Goal: Task Accomplishment & Management: Manage account settings

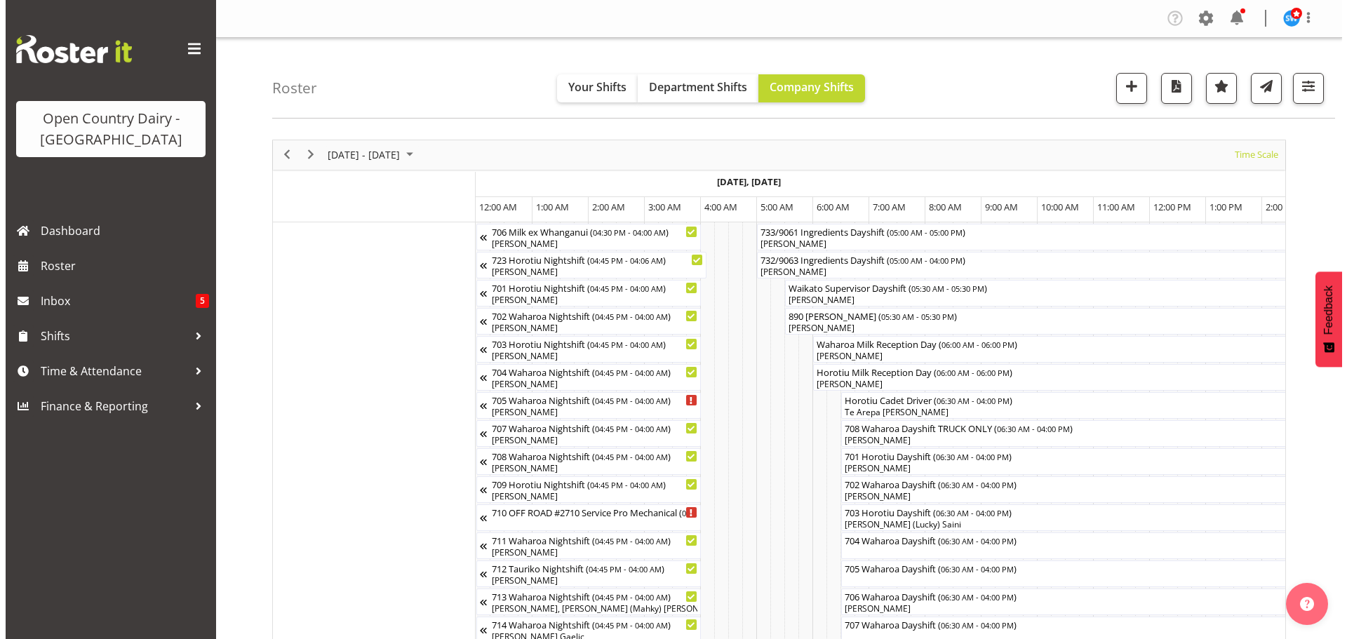
scroll to position [0, 238]
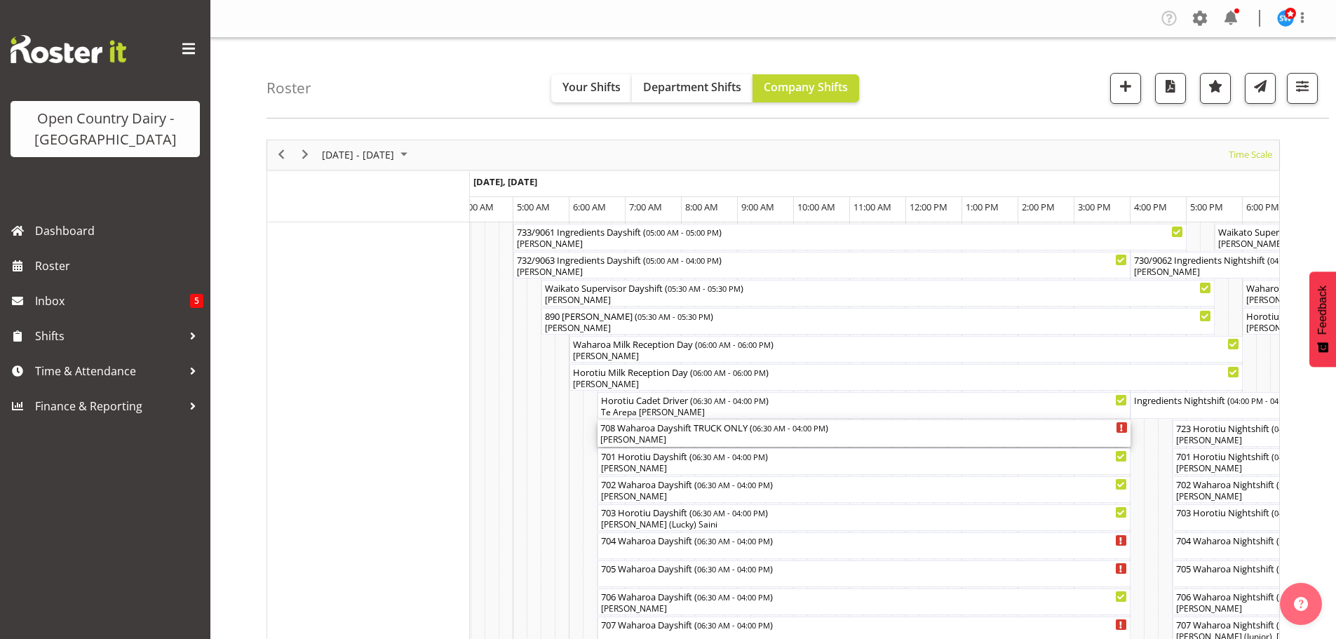
click at [687, 436] on div "Jesse Simpson" at bounding box center [864, 440] width 528 height 13
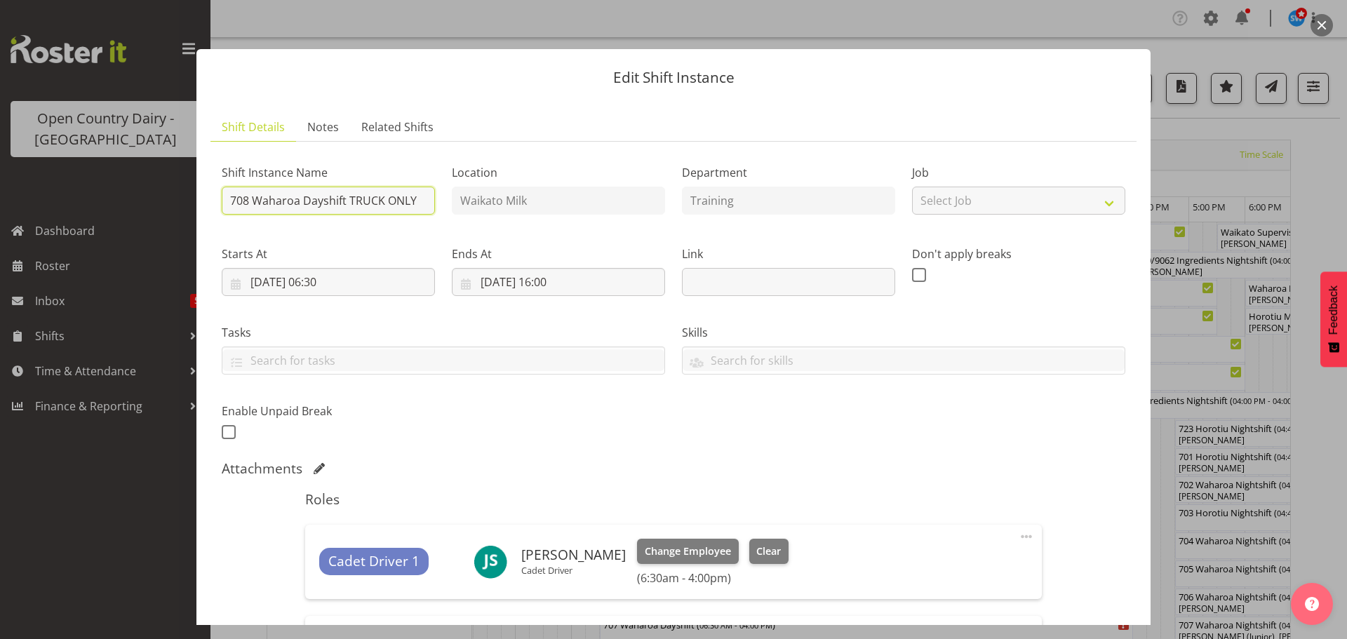
click at [422, 199] on input "708 Waharoa Dayshift TRUCK ONLY" at bounding box center [328, 201] width 213 height 28
type input "708 Waharoa Dayshift"
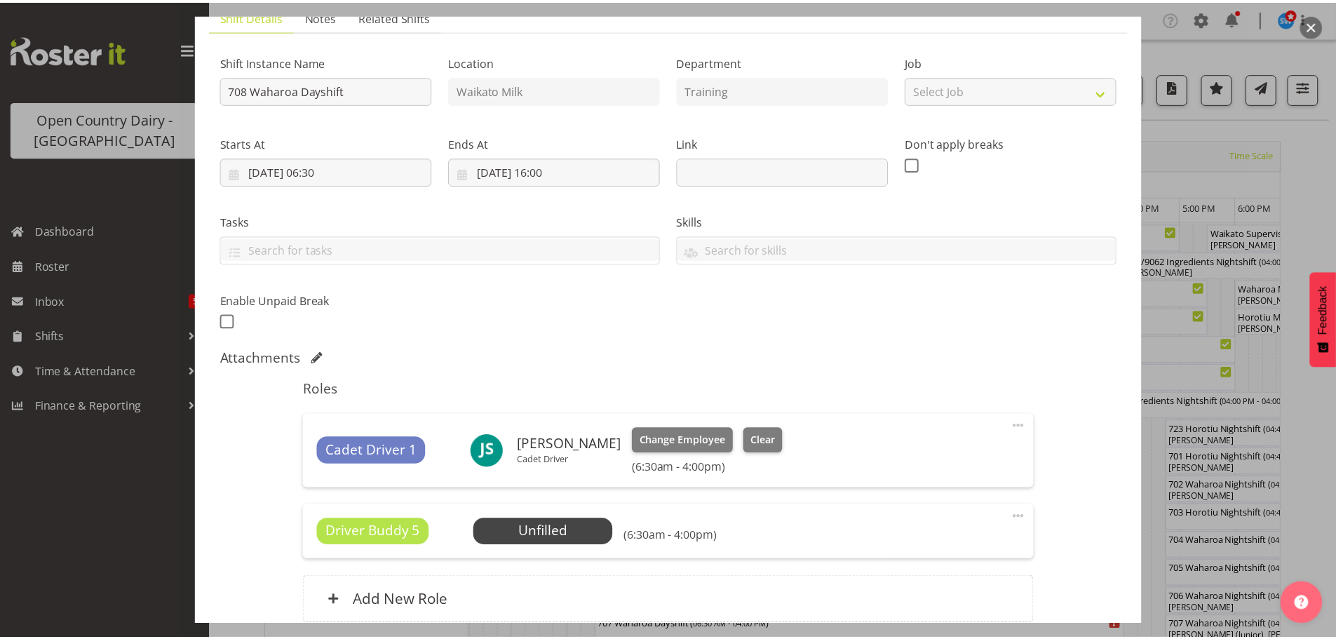
scroll to position [235, 0]
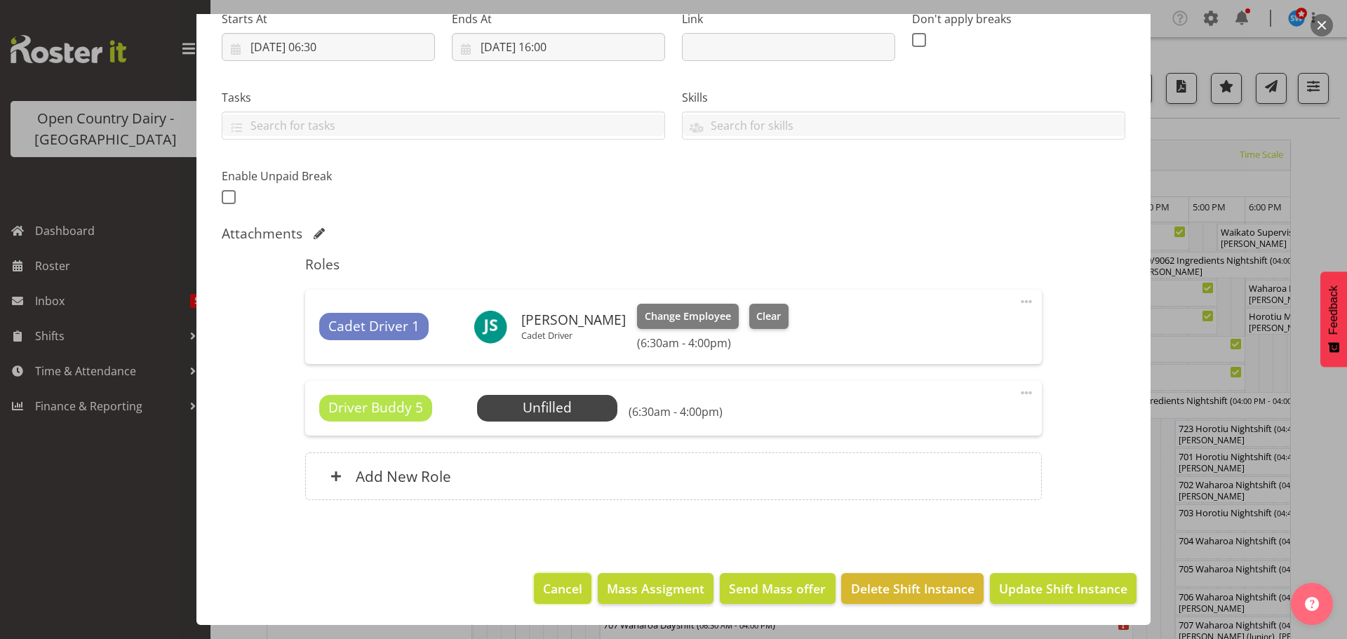
click at [561, 582] on span "Cancel" at bounding box center [562, 588] width 39 height 18
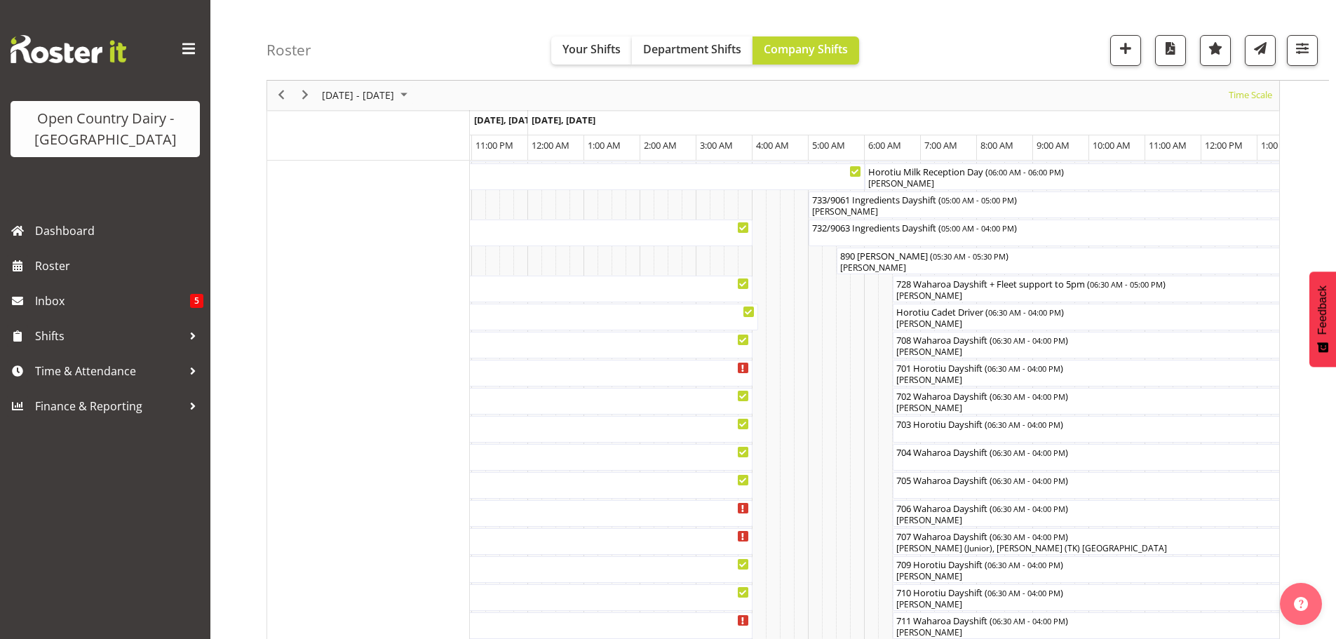
scroll to position [109, 0]
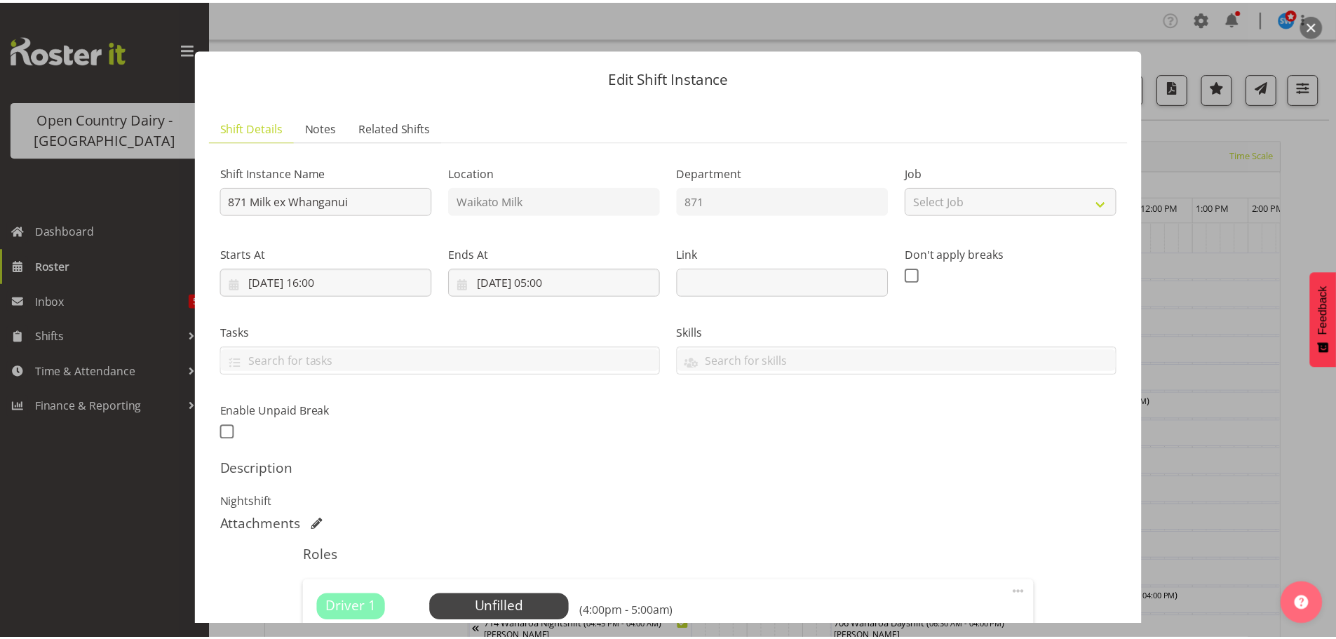
scroll to position [200, 0]
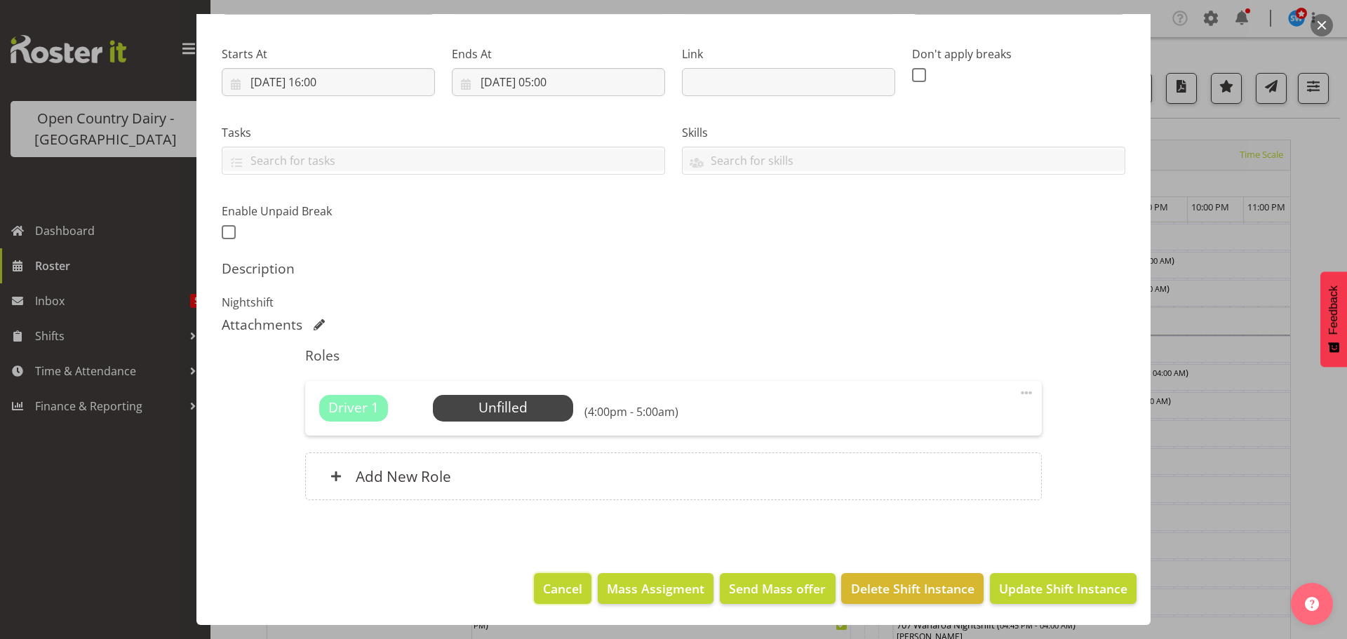
click at [564, 587] on span "Cancel" at bounding box center [562, 588] width 39 height 18
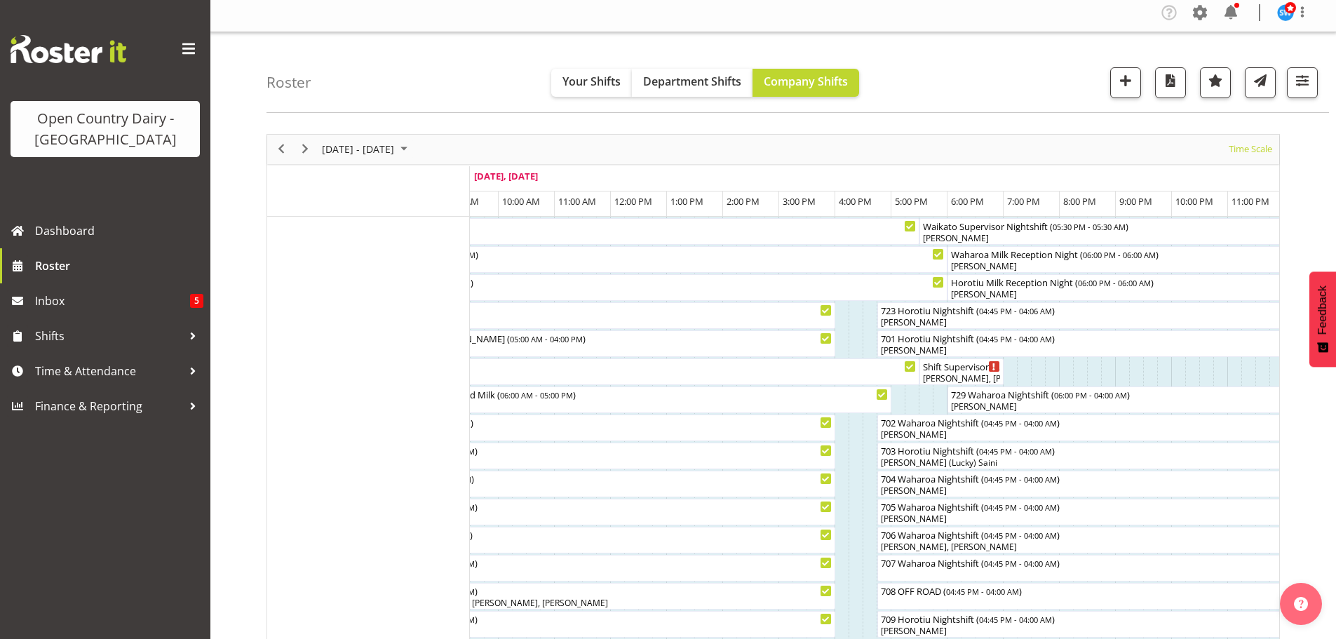
scroll to position [0, 0]
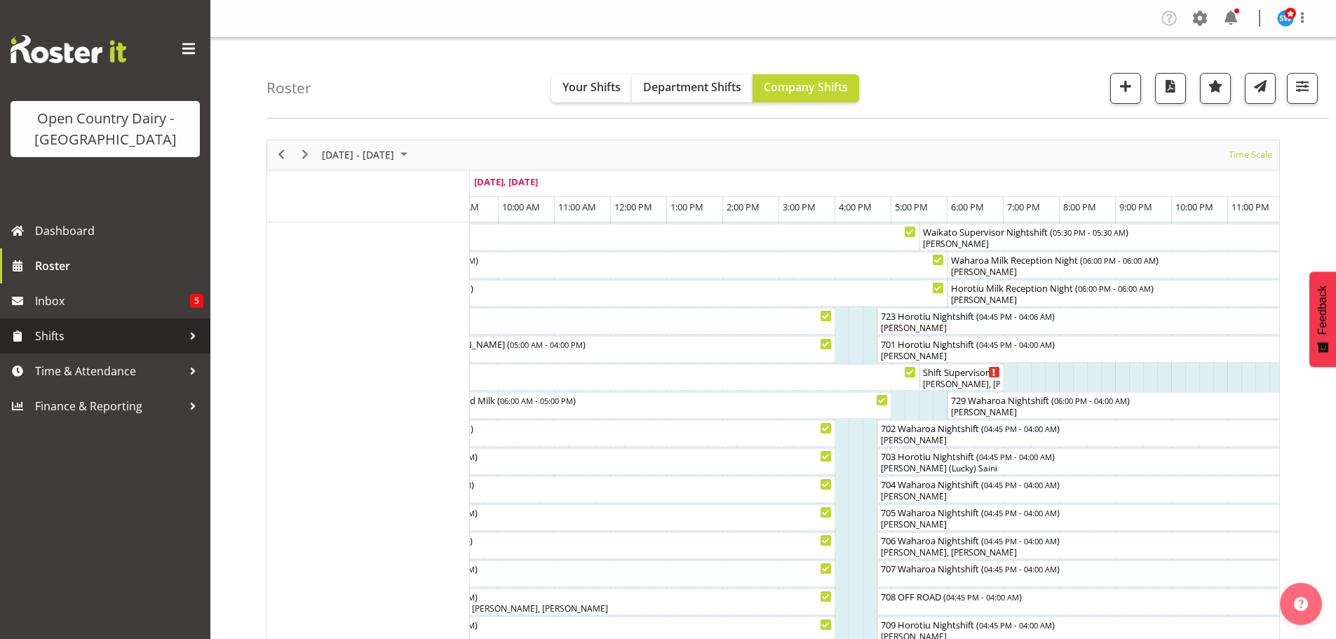
click at [56, 333] on span "Shifts" at bounding box center [108, 335] width 147 height 21
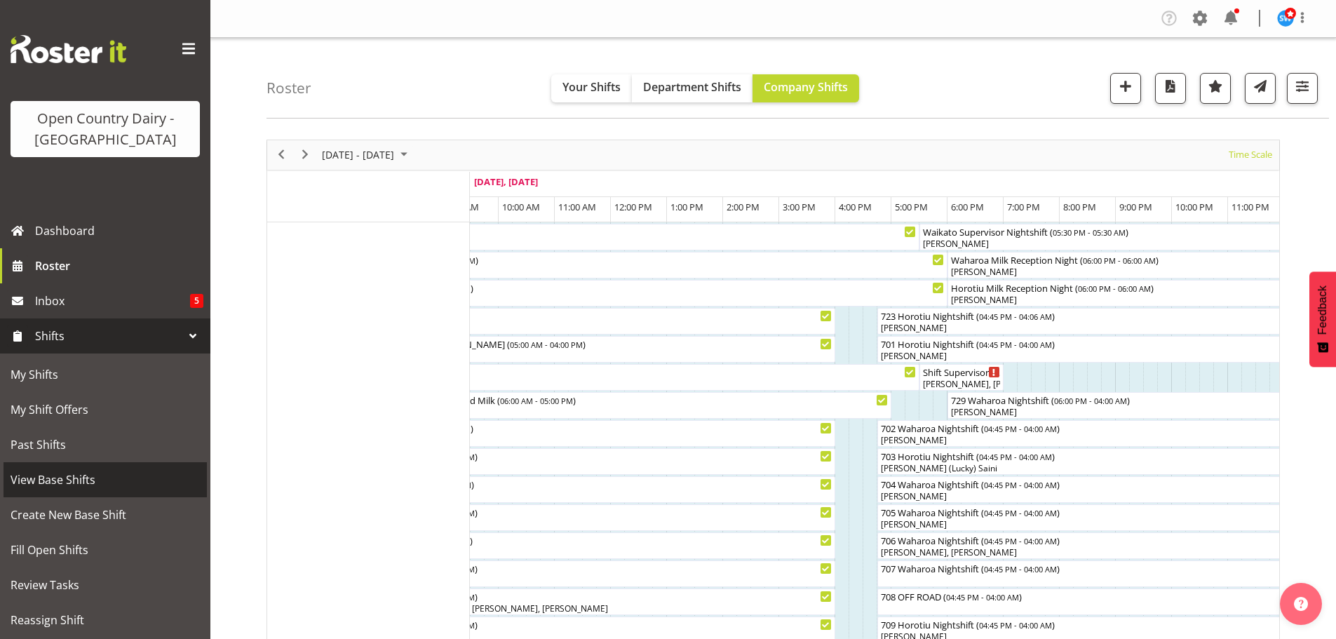
click at [62, 476] on span "View Base Shifts" at bounding box center [105, 479] width 189 height 21
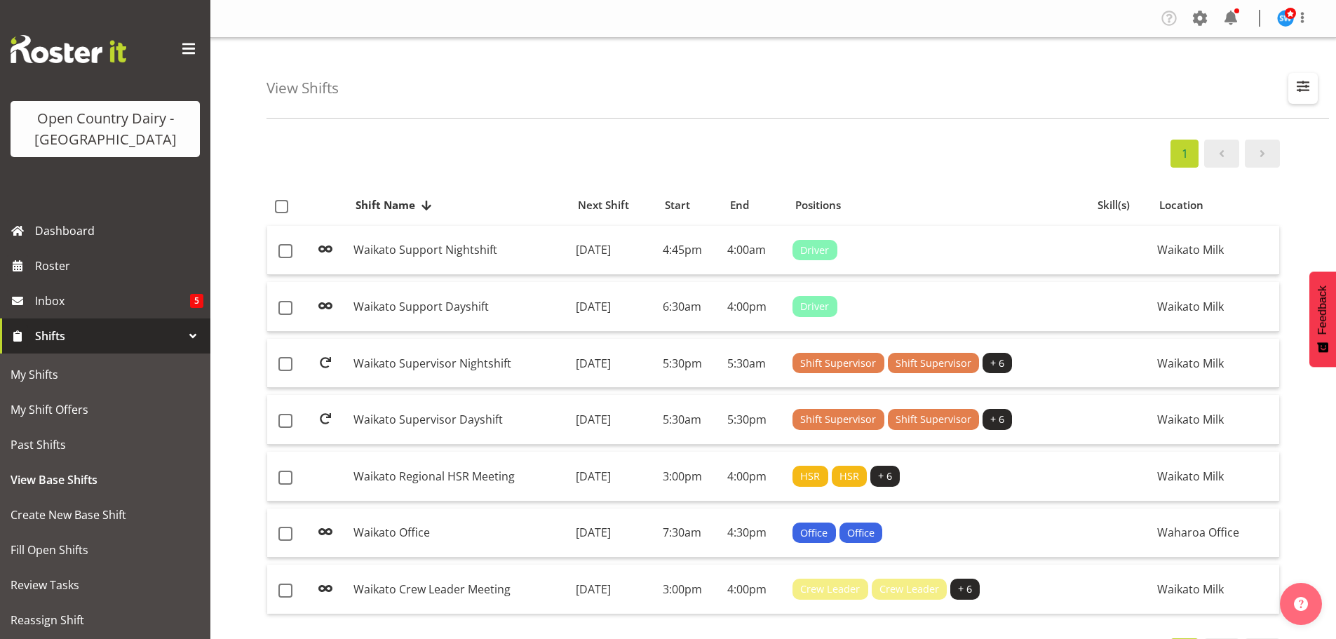
click at [1307, 86] on span "button" at bounding box center [1303, 86] width 18 height 18
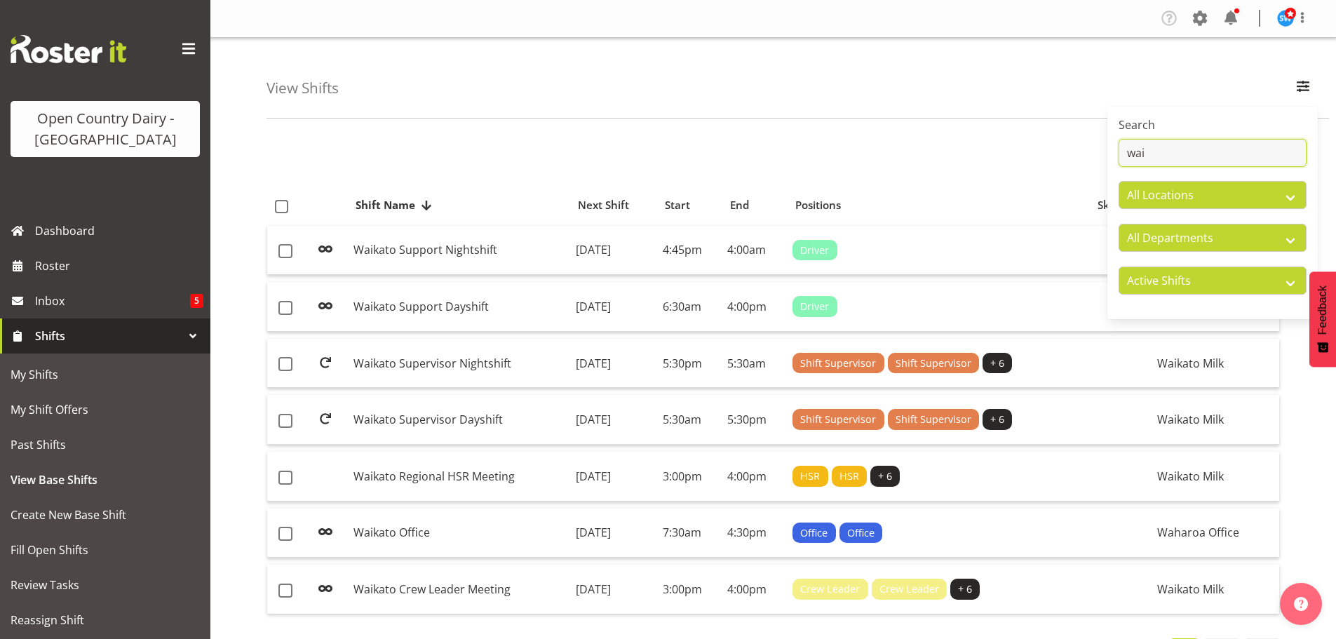
drag, startPoint x: 1171, startPoint y: 151, endPoint x: 1179, endPoint y: 151, distance: 7.7
click at [1171, 151] on input "wai" at bounding box center [1213, 153] width 188 height 28
type input "w"
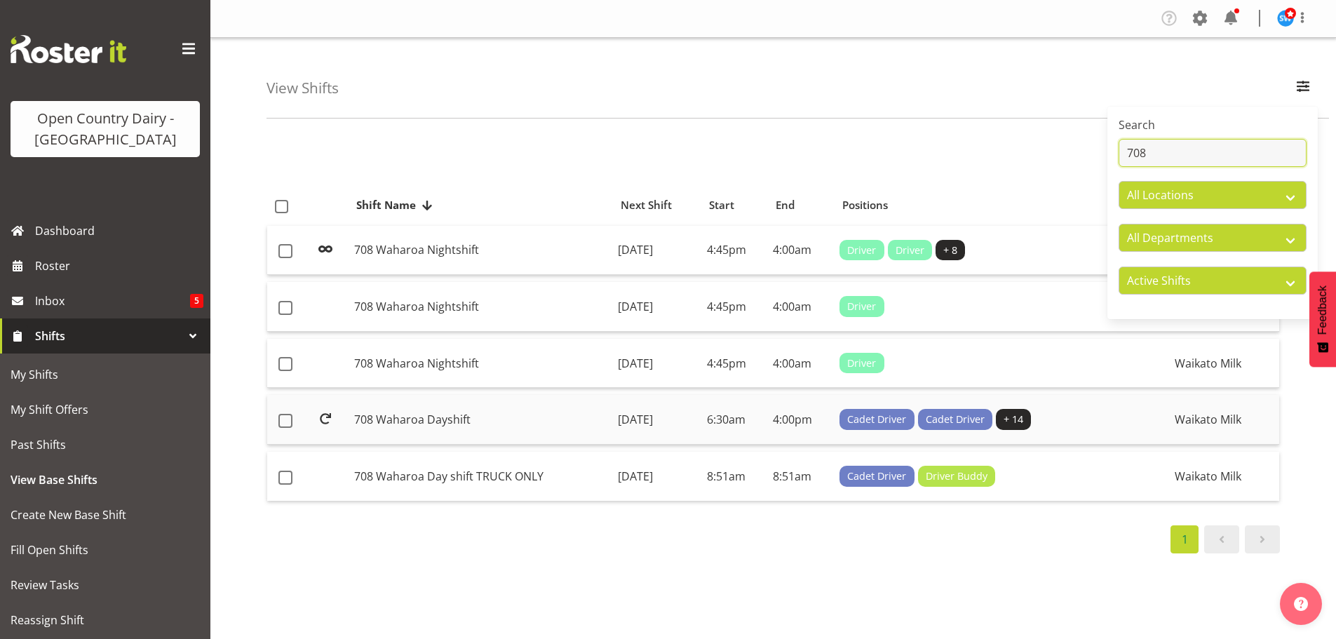
type input "708"
click at [423, 419] on td "708 Waharoa Dayshift" at bounding box center [481, 420] width 264 height 50
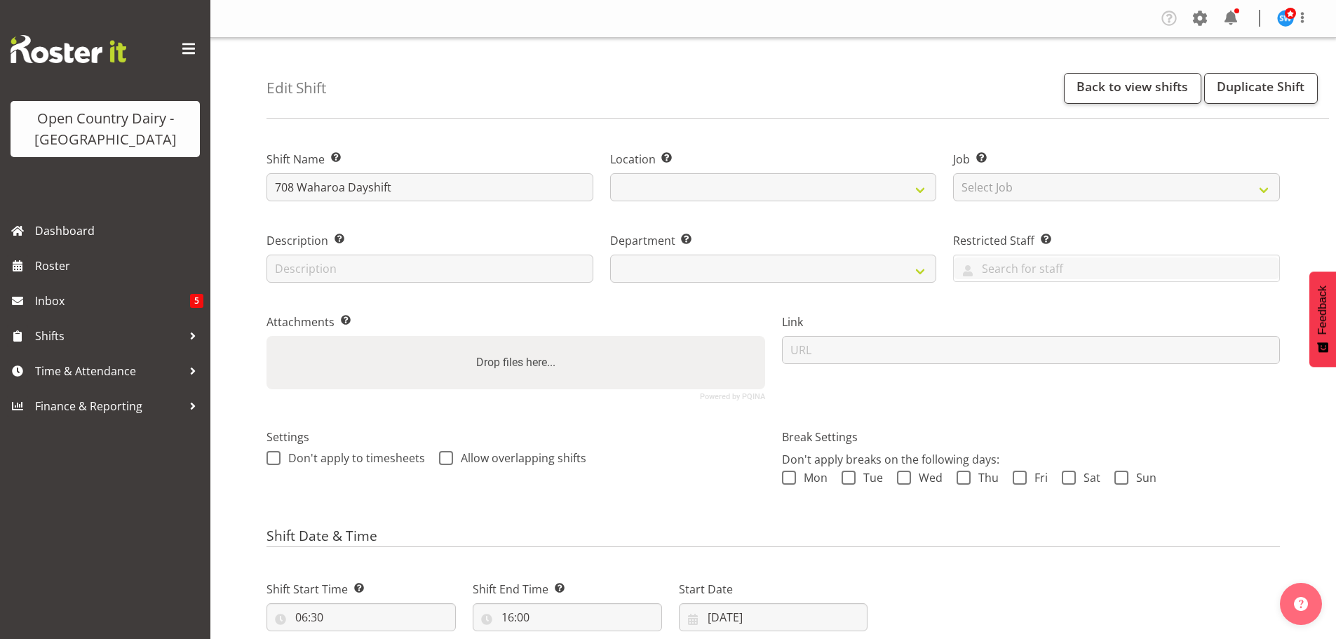
select select
select select "1054"
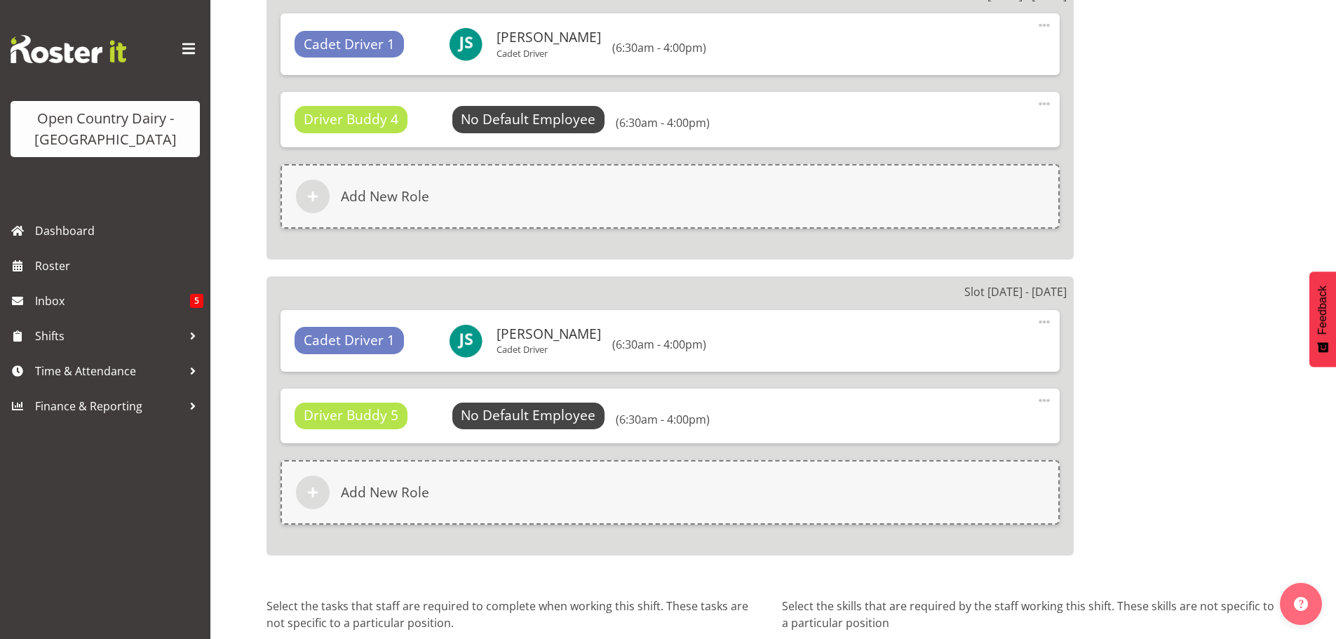
scroll to position [2863, 0]
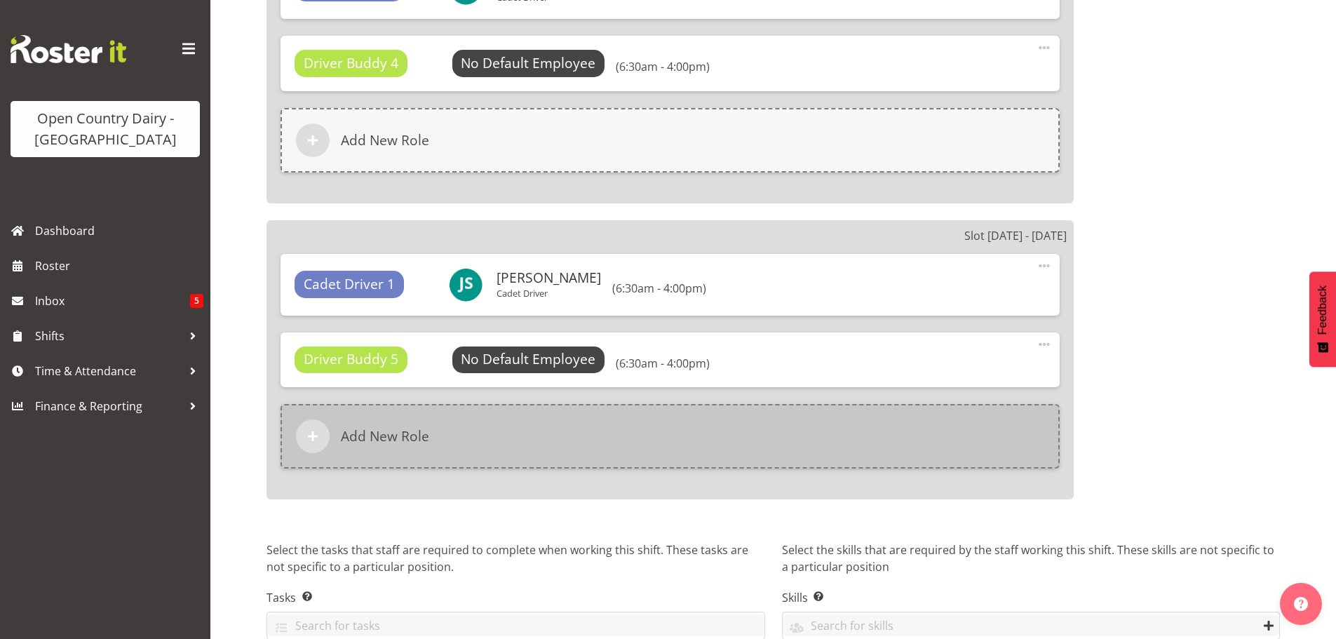
select select "763"
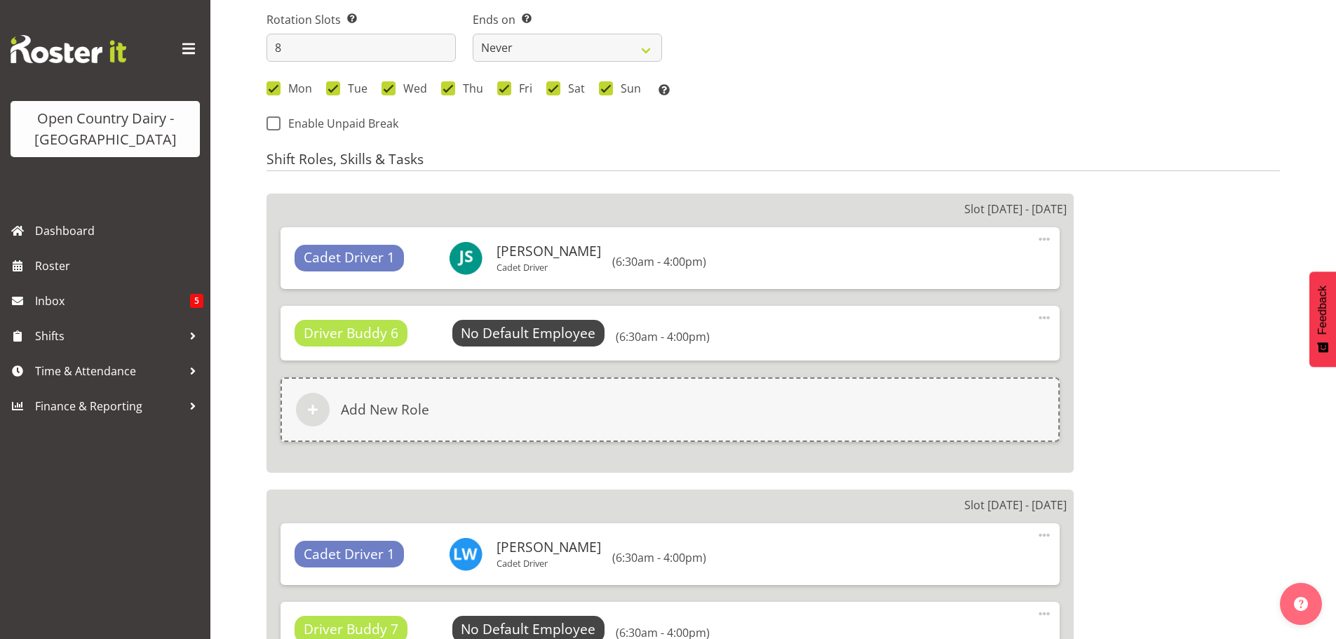
scroll to position [772, 0]
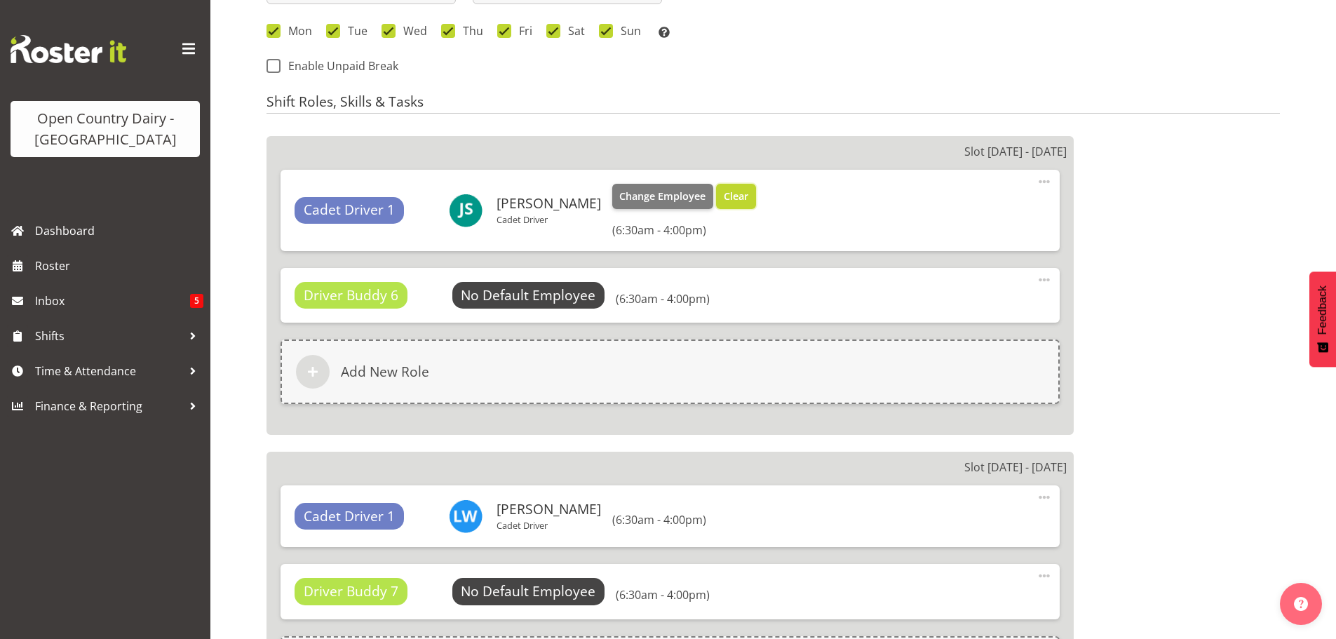
click at [724, 194] on span "Clear" at bounding box center [736, 196] width 25 height 15
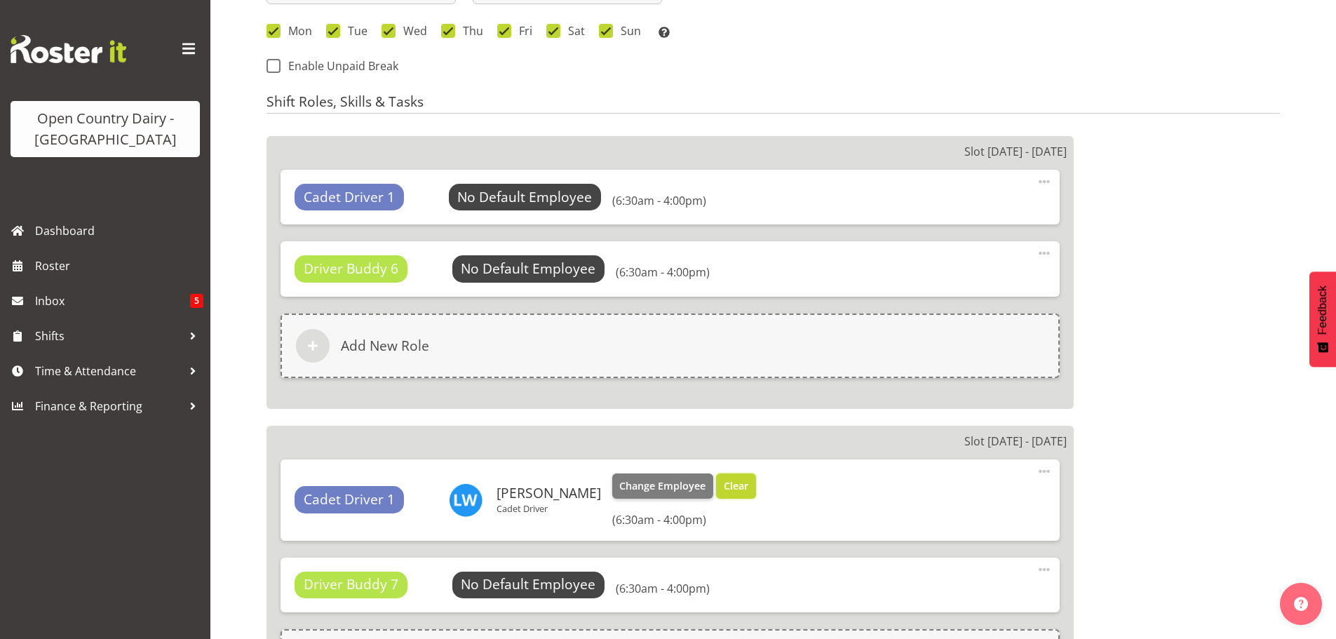
click at [724, 484] on span "Clear" at bounding box center [736, 485] width 25 height 15
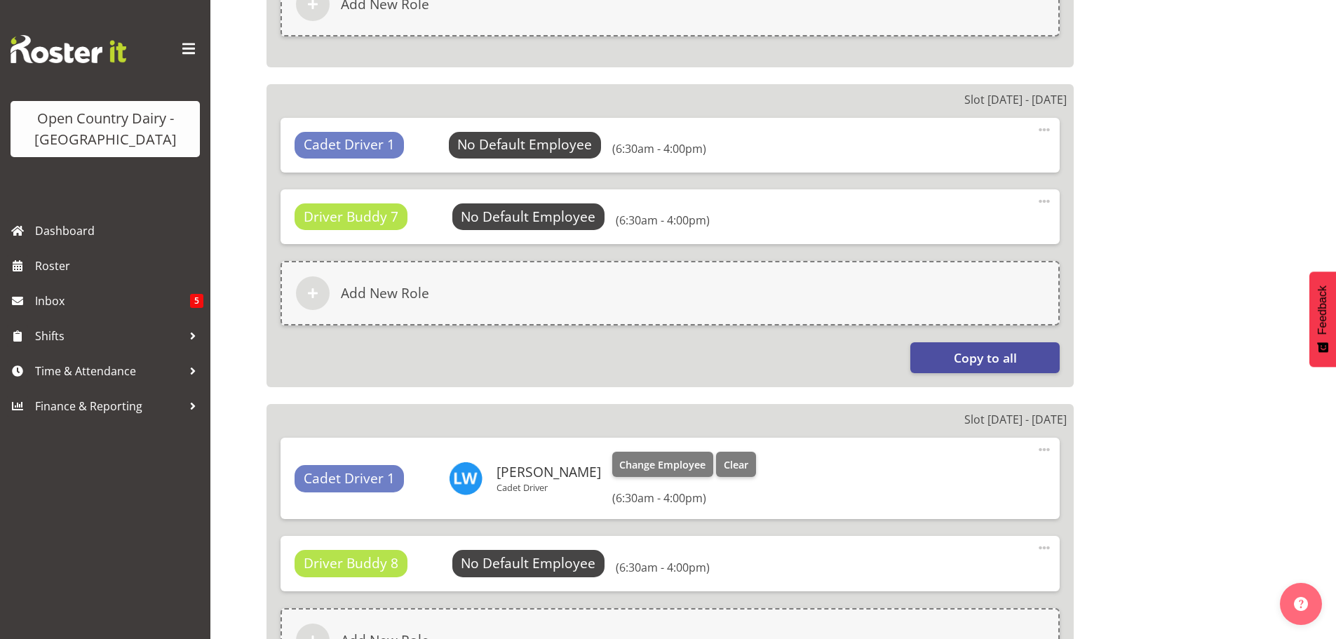
scroll to position [1122, 0]
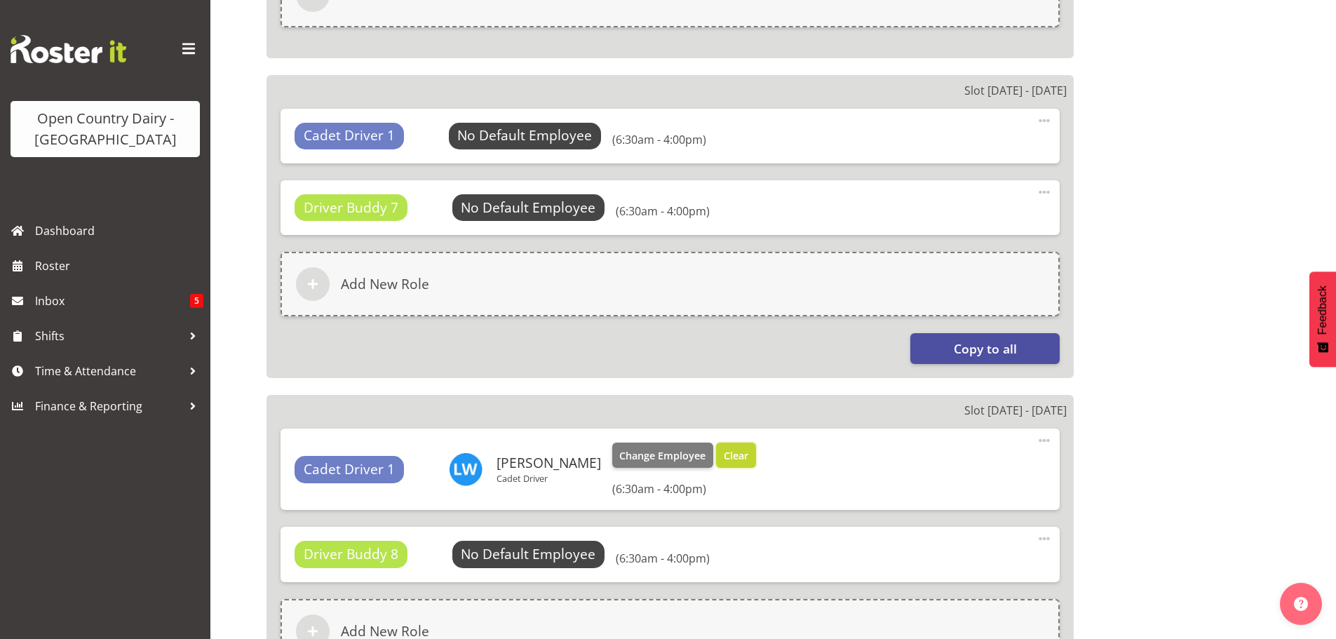
click at [724, 457] on span "Clear" at bounding box center [736, 455] width 25 height 15
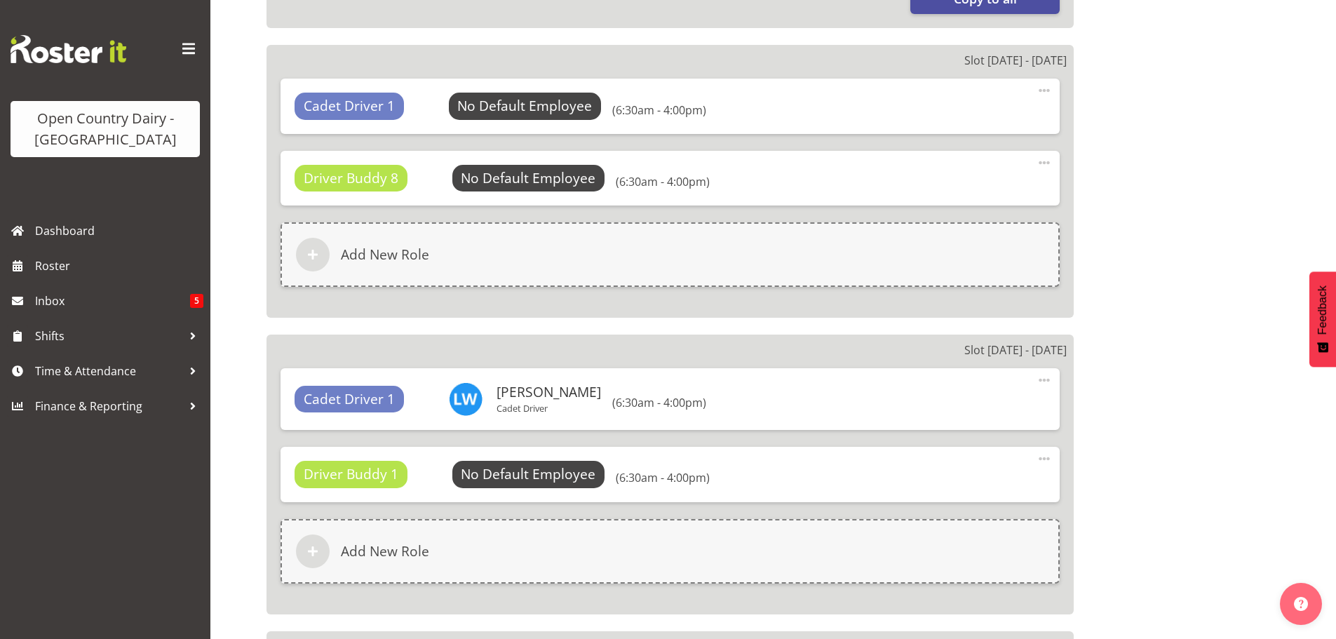
scroll to position [1473, 0]
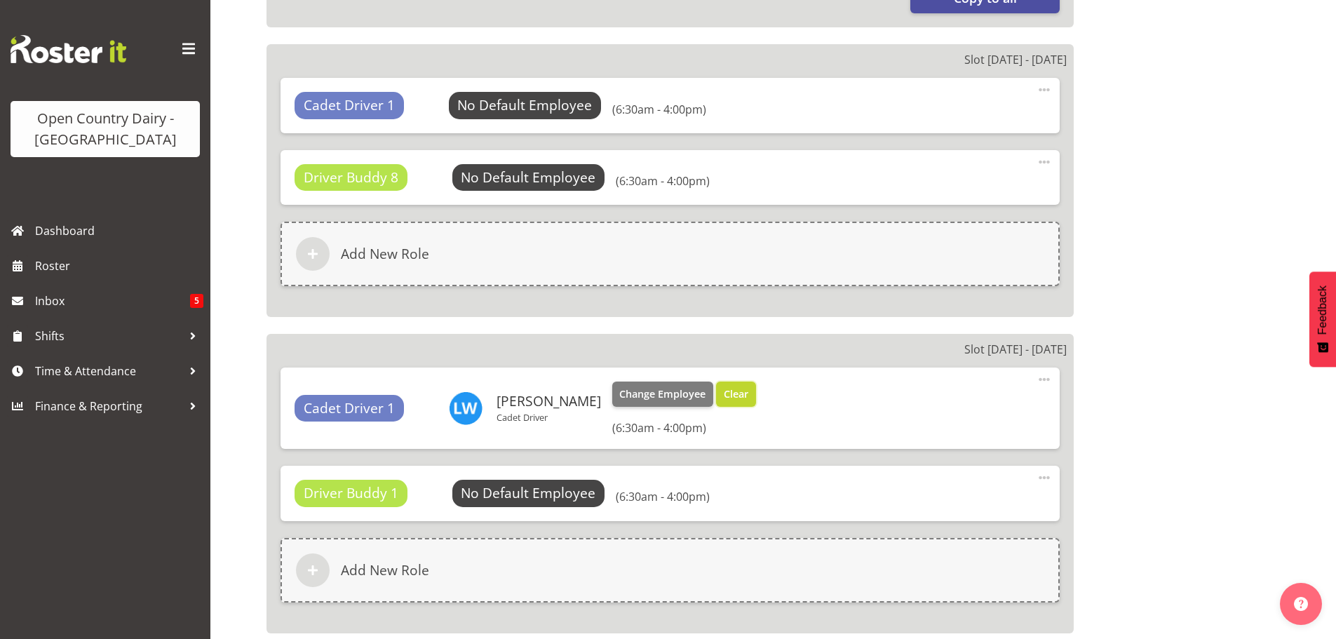
click at [724, 392] on span "Clear" at bounding box center [736, 394] width 25 height 15
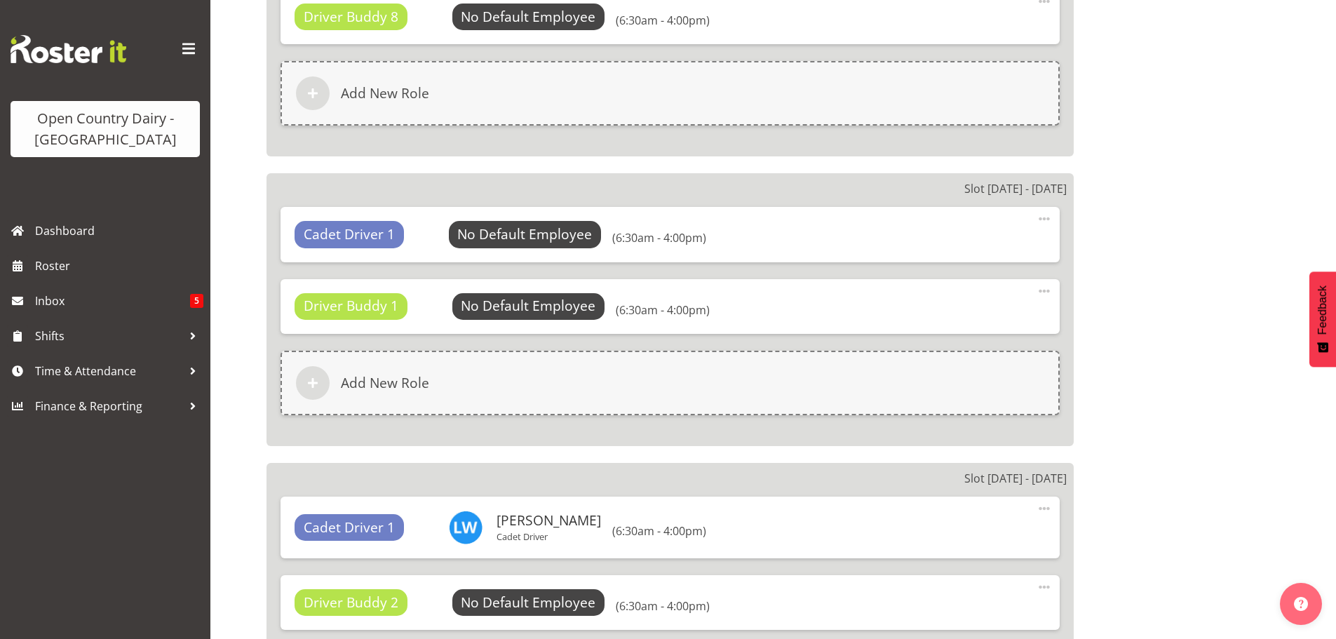
scroll to position [1754, 0]
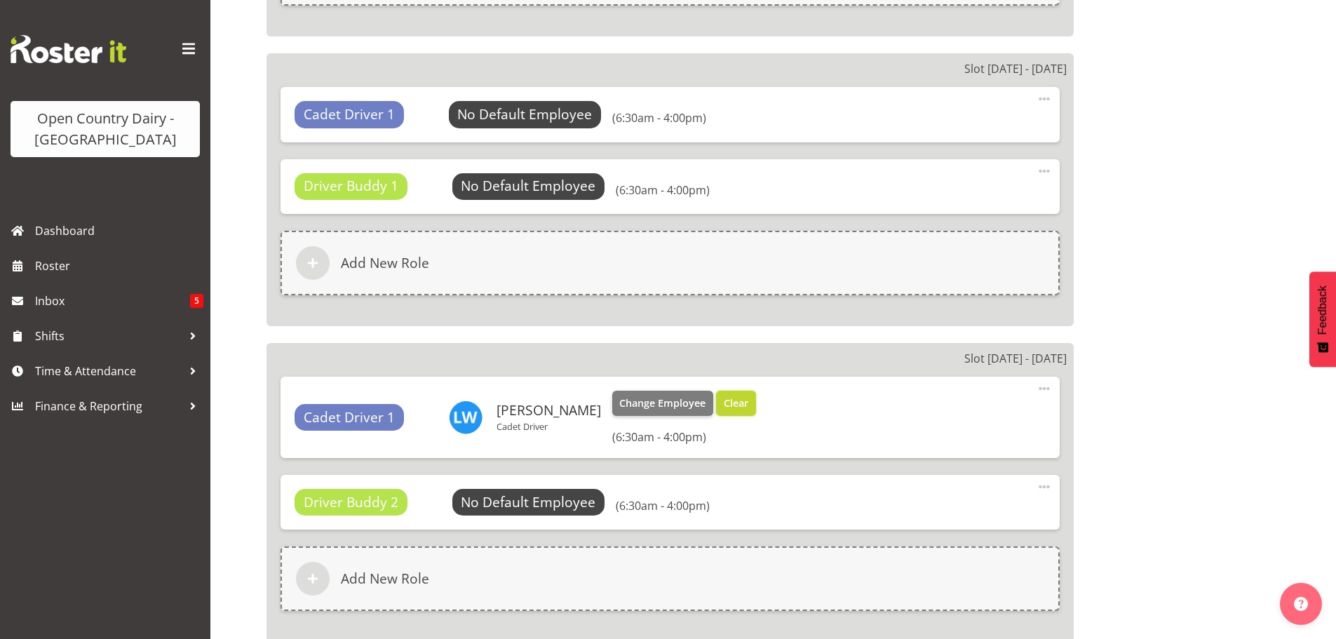
click at [724, 403] on span "Clear" at bounding box center [736, 403] width 25 height 15
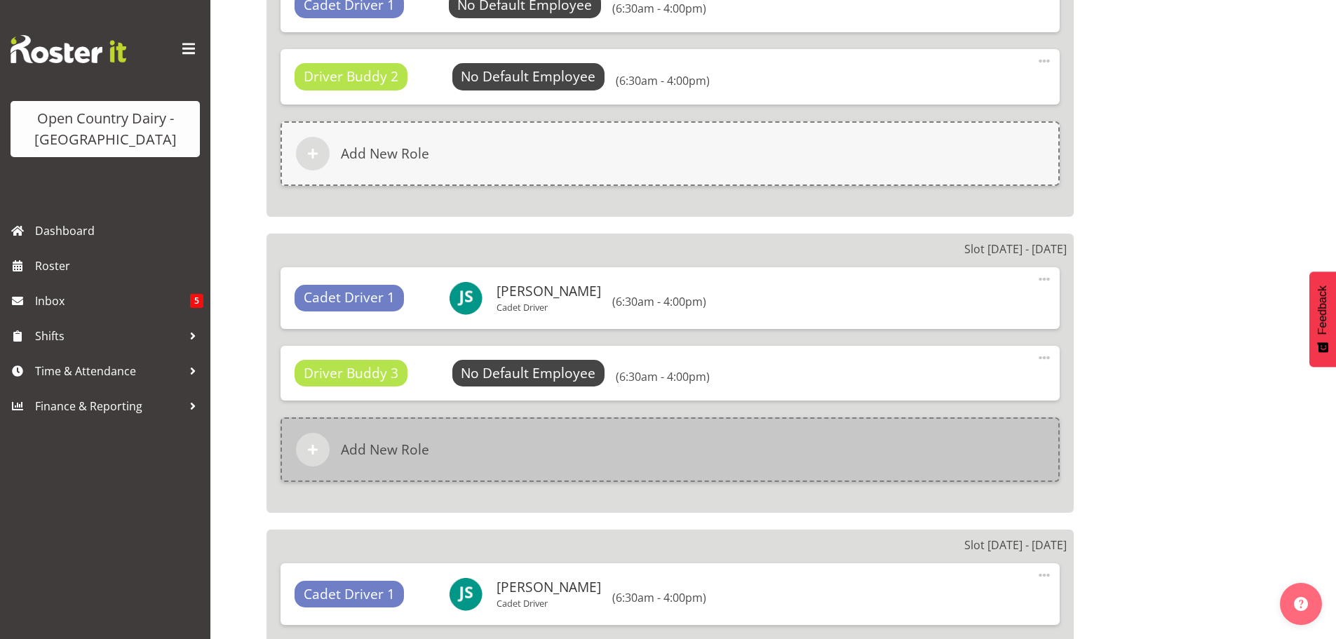
scroll to position [2175, 0]
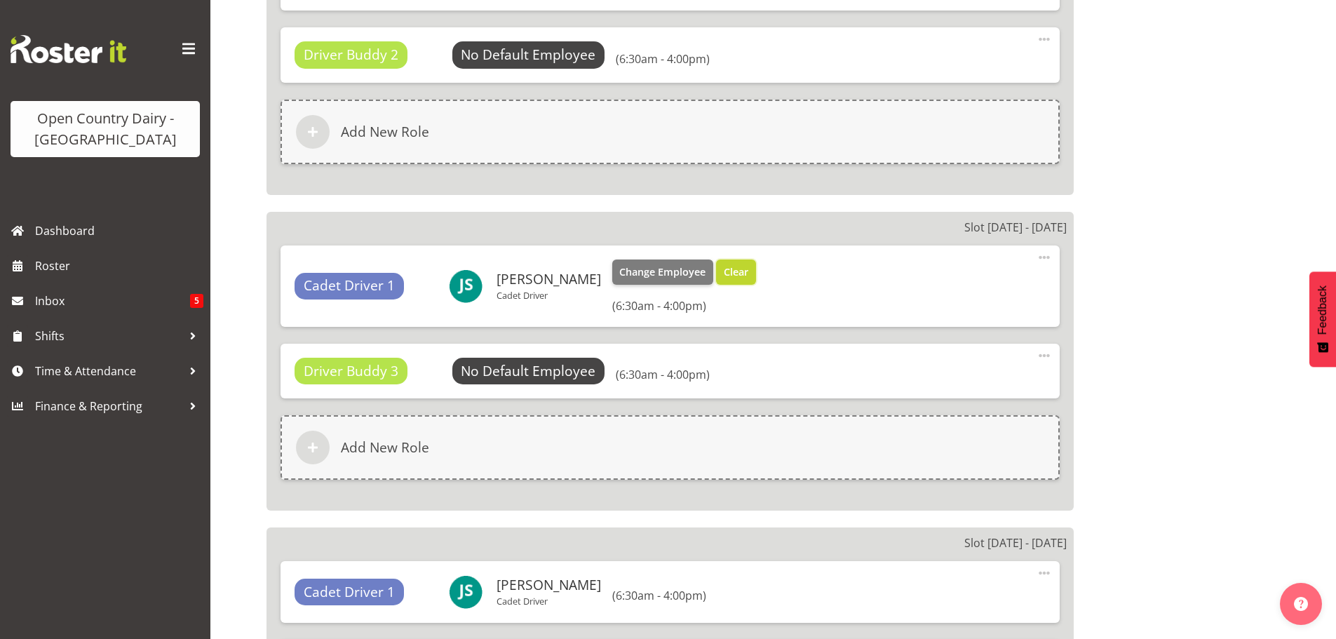
click at [724, 274] on span "Clear" at bounding box center [736, 271] width 25 height 15
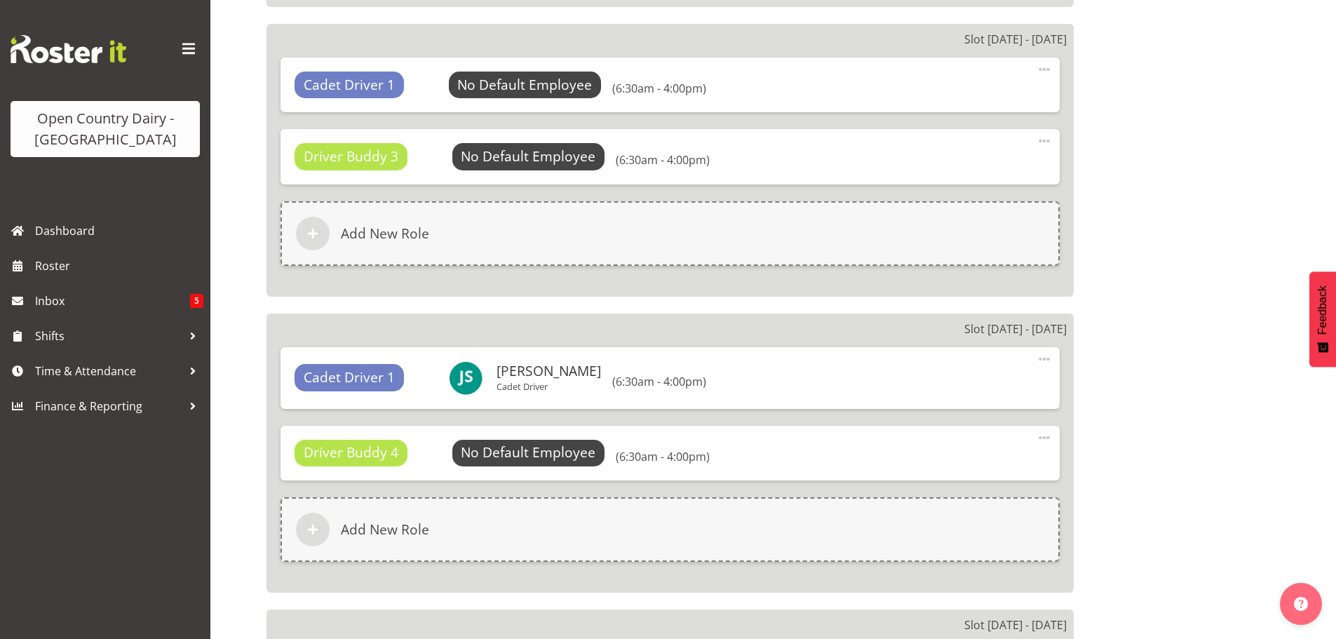
scroll to position [2455, 0]
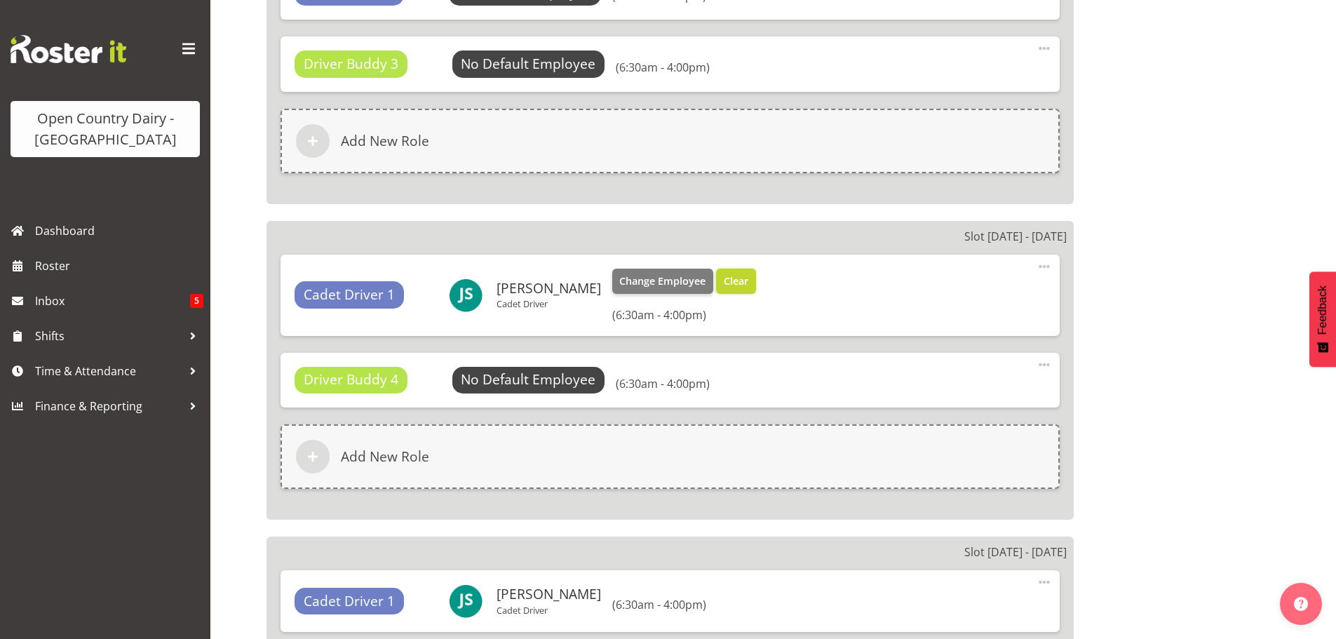
click at [724, 283] on span "Clear" at bounding box center [736, 281] width 25 height 15
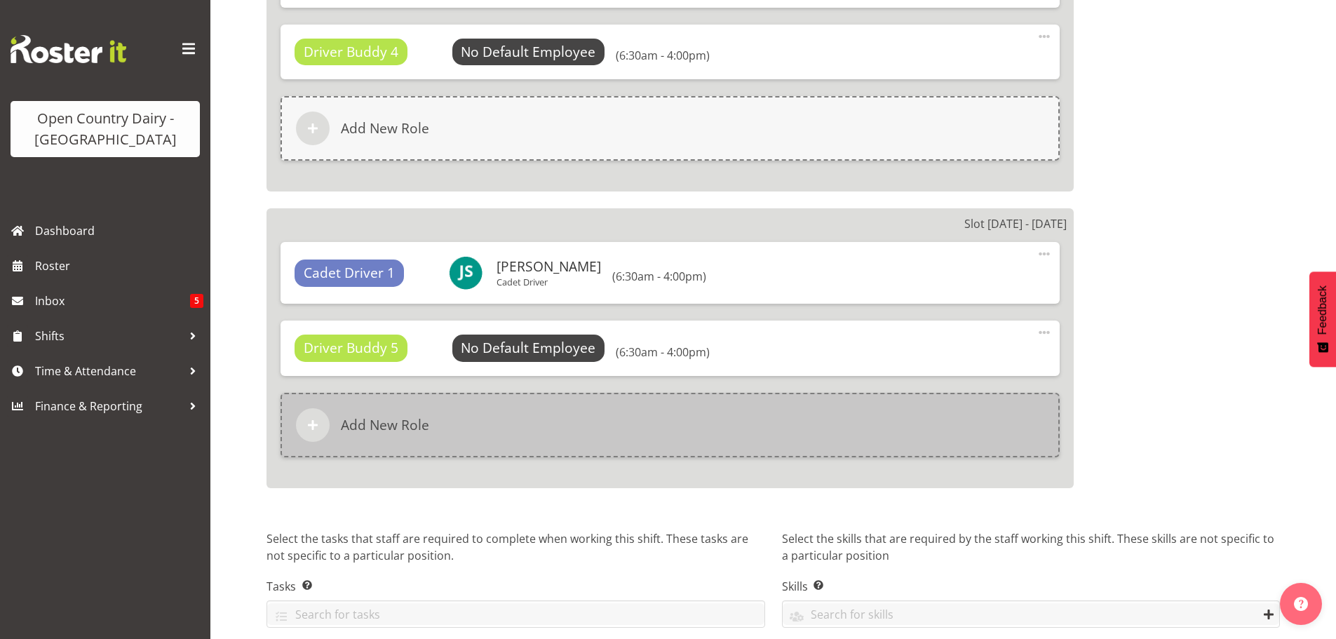
scroll to position [2806, 0]
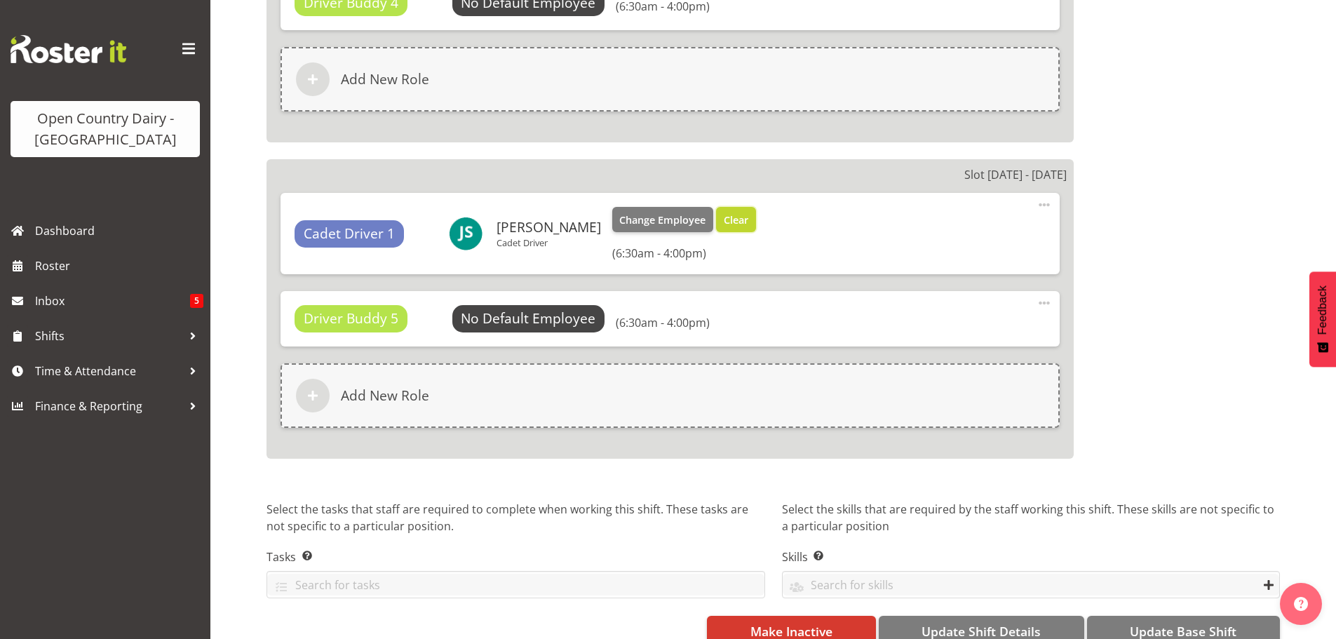
click at [724, 221] on span "Clear" at bounding box center [736, 220] width 25 height 15
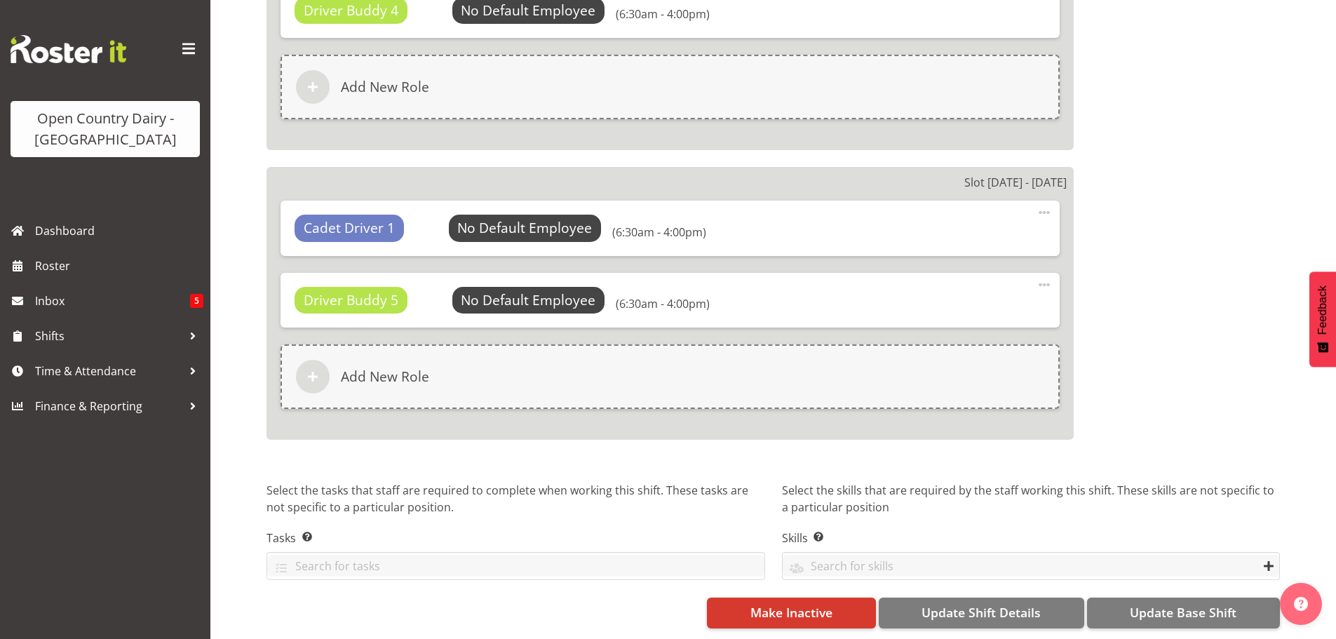
scroll to position [2809, 0]
click at [803, 604] on span "Make Inactive" at bounding box center [792, 612] width 82 height 18
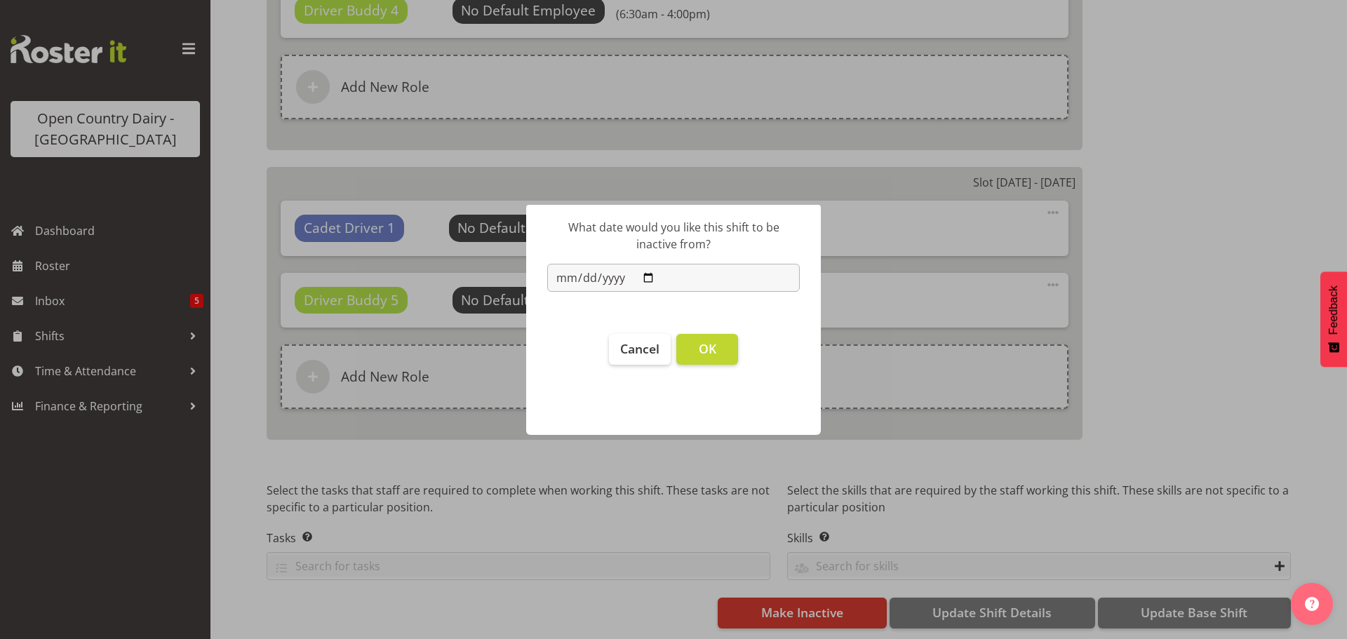
click at [647, 276] on input "2025-08-14" at bounding box center [673, 278] width 253 height 28
type input "2025-08-18"
click at [700, 347] on span "OK" at bounding box center [708, 348] width 18 height 17
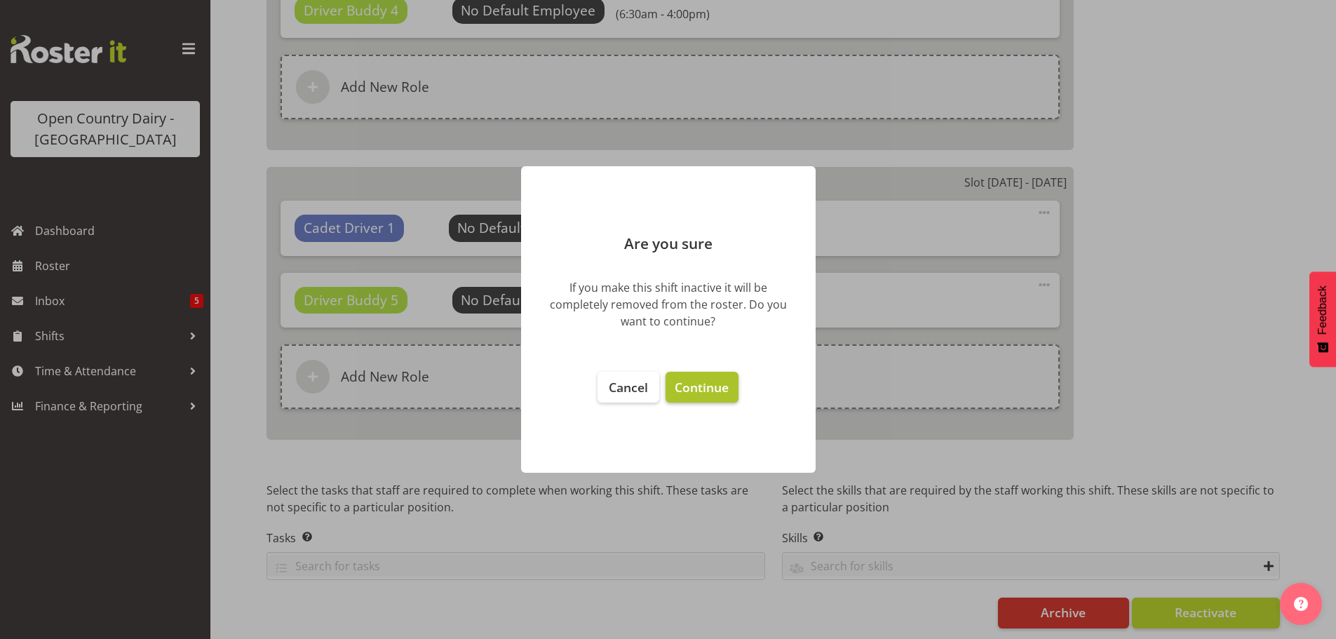
click at [694, 389] on span "Continue" at bounding box center [702, 387] width 54 height 17
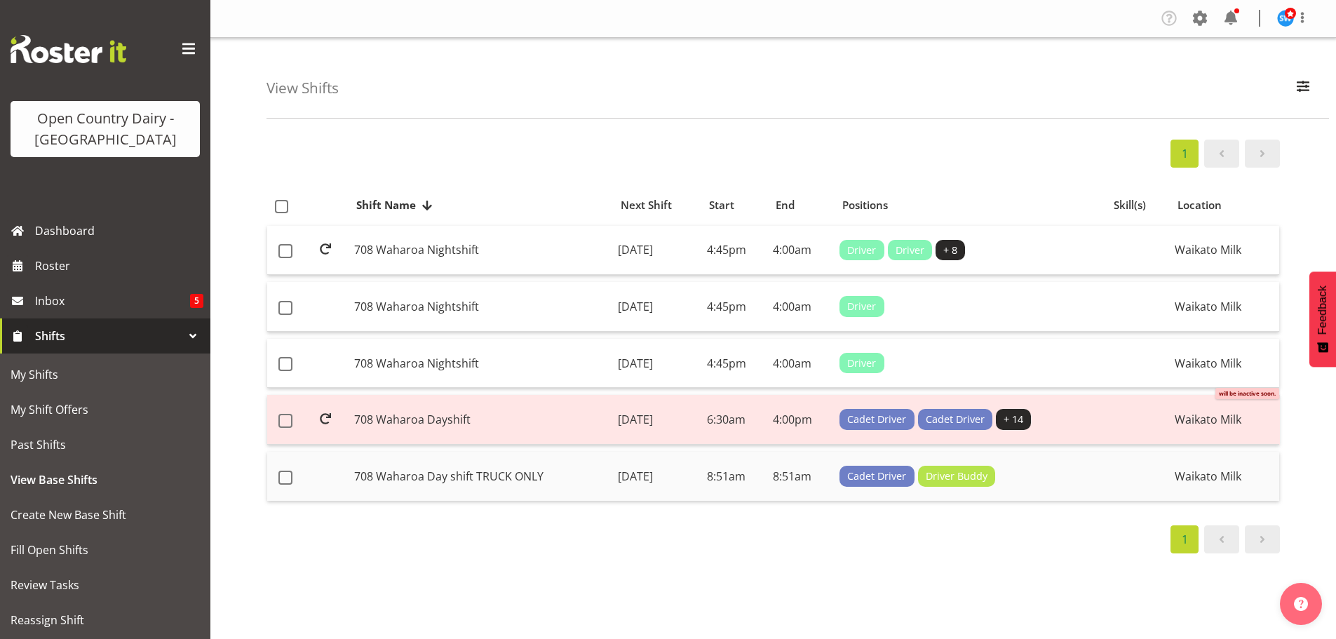
click at [612, 475] on td "[DATE]" at bounding box center [656, 476] width 88 height 49
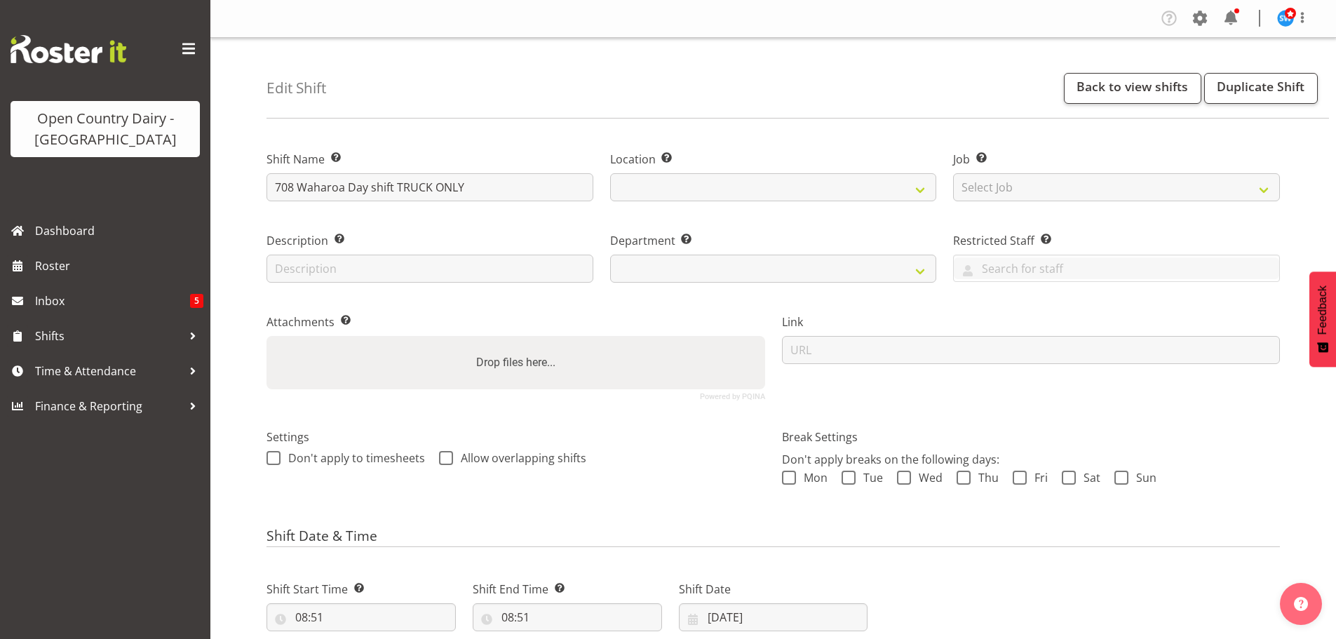
select select
select select "1054"
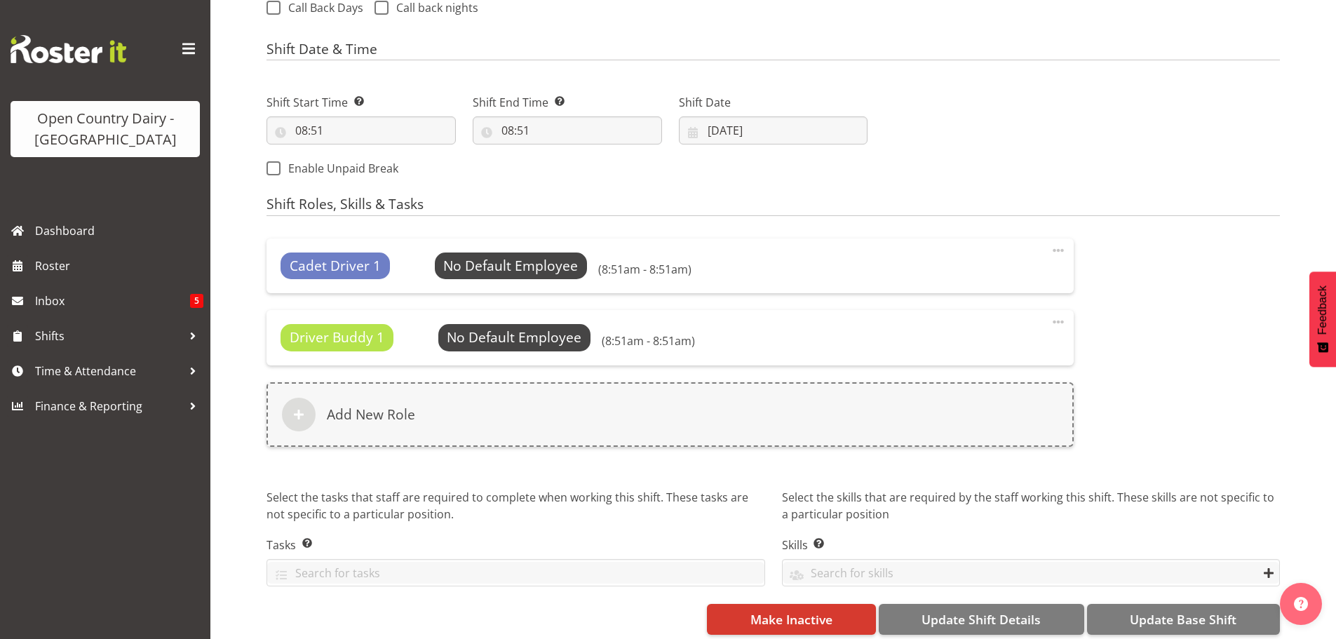
scroll to position [570, 0]
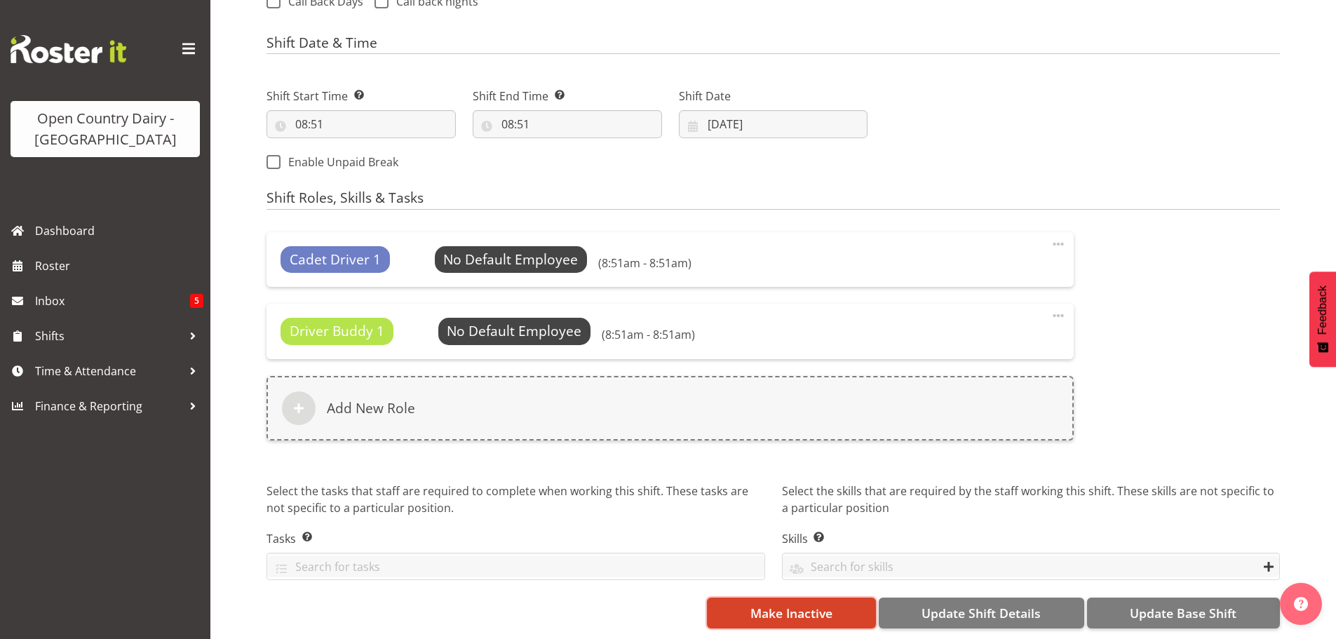
click at [775, 604] on span "Make Inactive" at bounding box center [792, 613] width 82 height 18
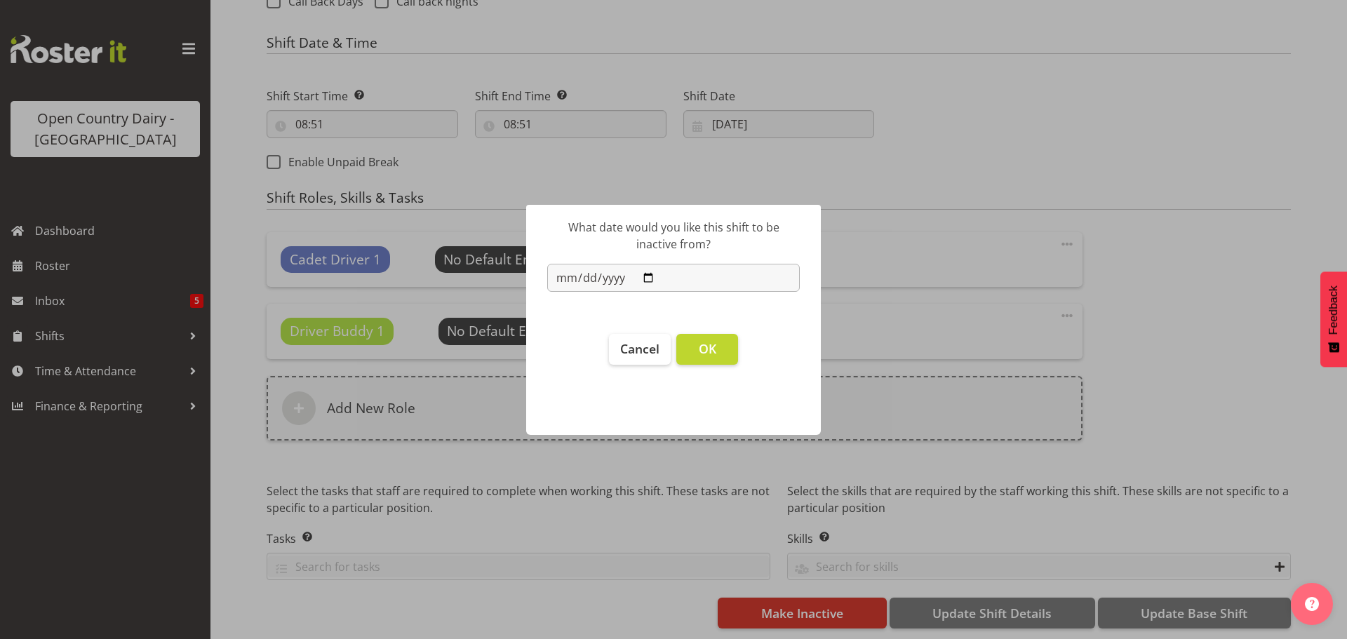
click at [647, 278] on input "2025-08-14" at bounding box center [673, 278] width 253 height 28
select select "762"
type input "2025-08-18"
click at [700, 345] on span "OK" at bounding box center [708, 348] width 18 height 17
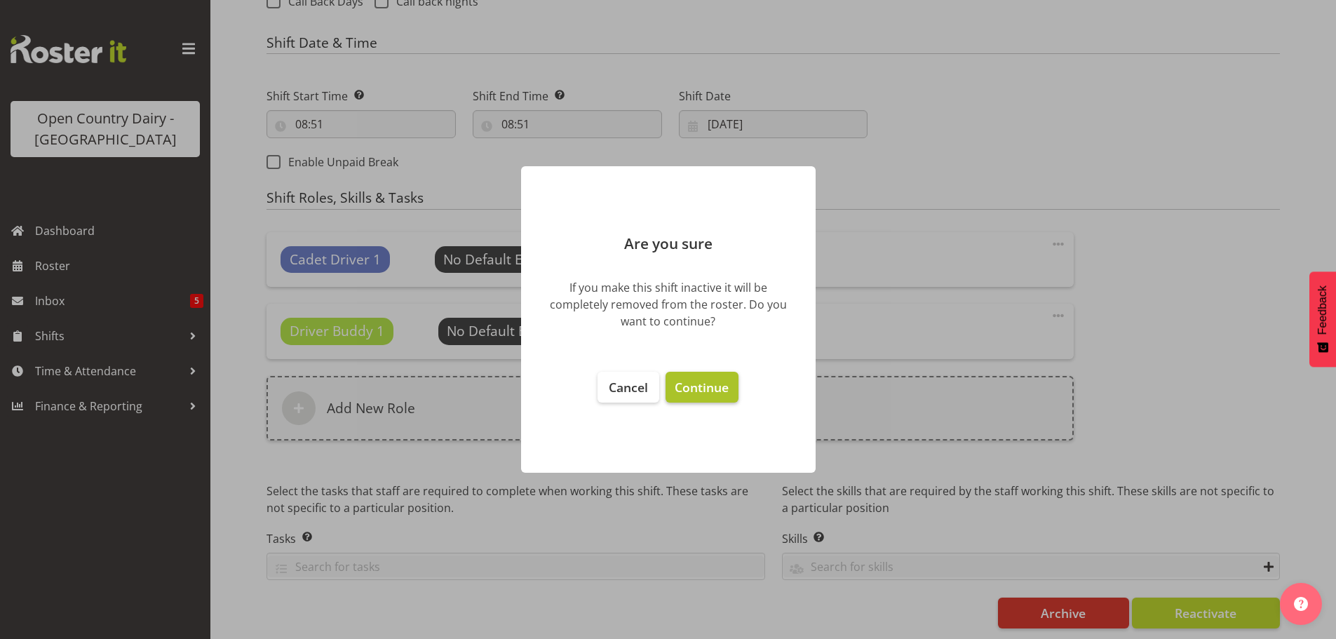
click at [701, 385] on span "Continue" at bounding box center [702, 387] width 54 height 17
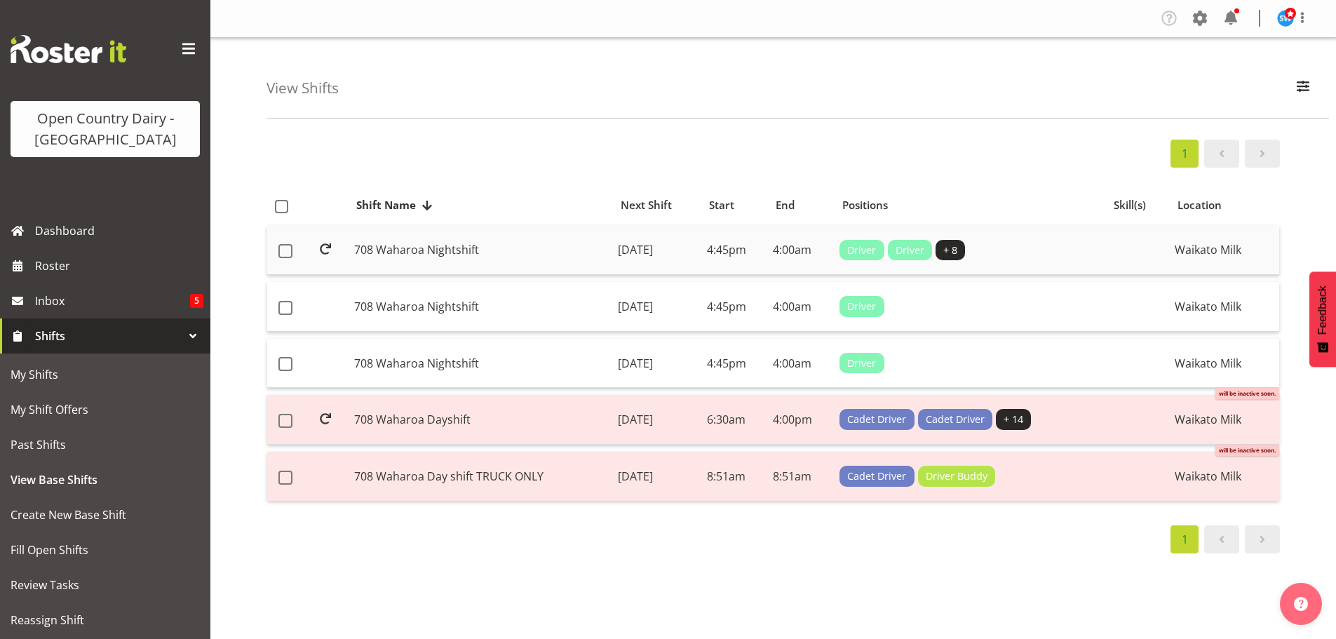
click at [632, 249] on td "[DATE]" at bounding box center [656, 251] width 88 height 50
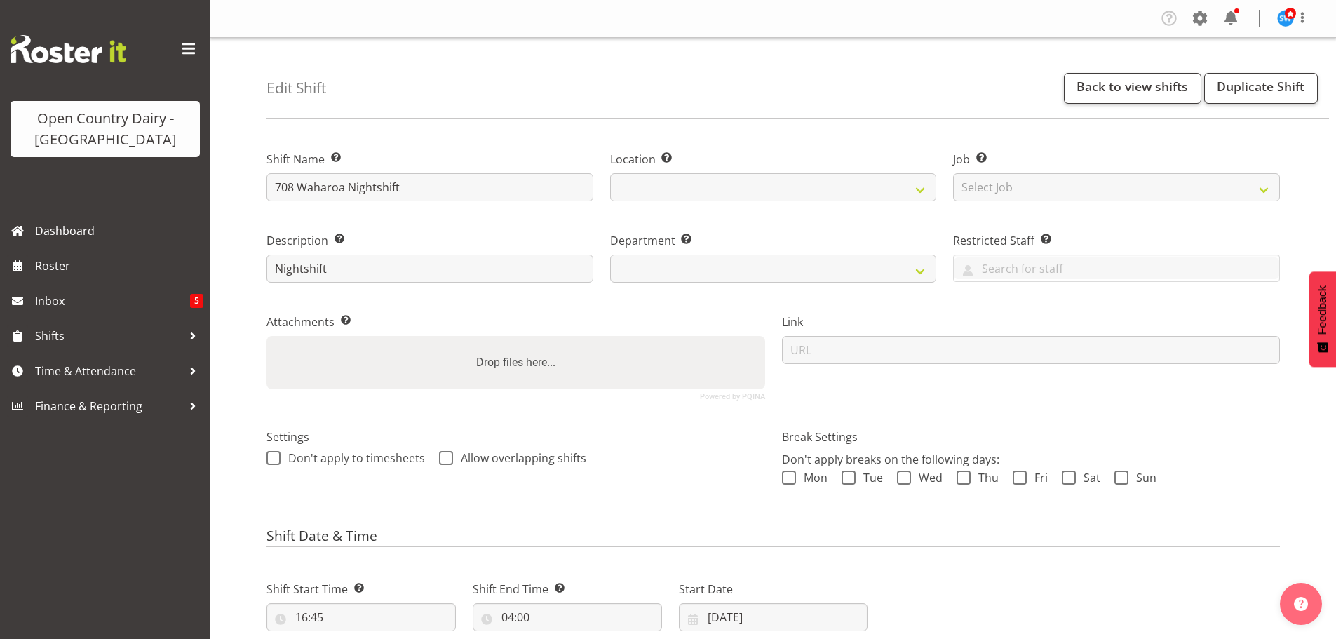
select select
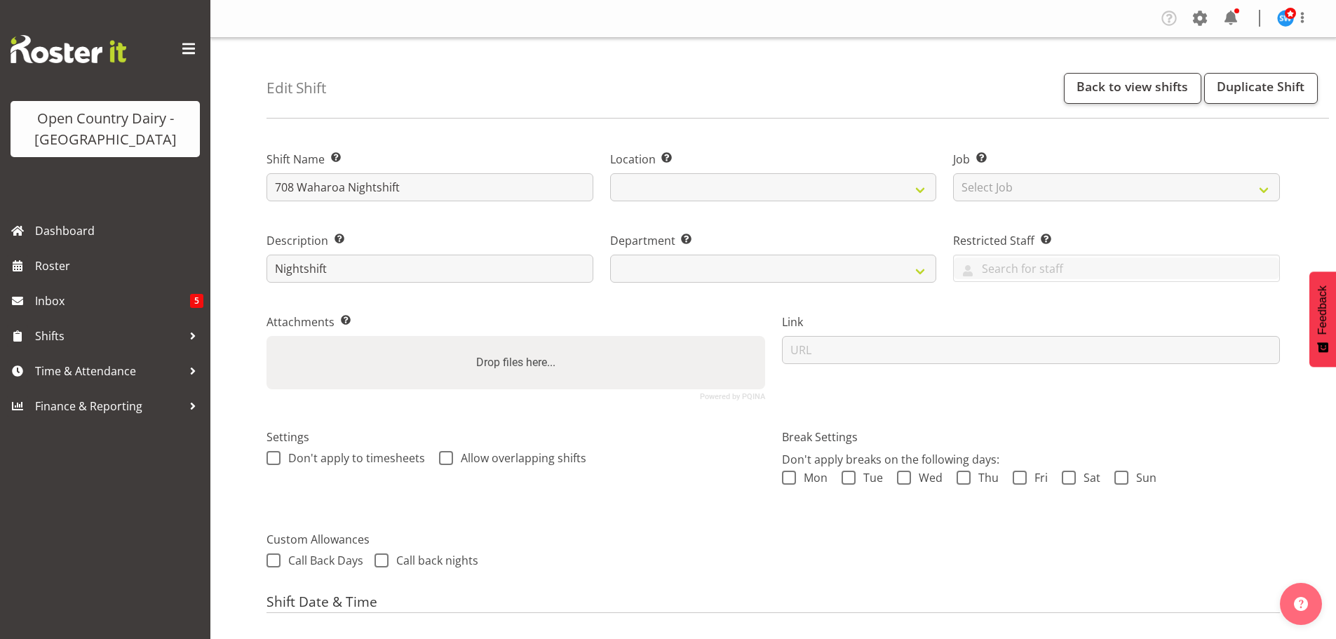
select select
select select "1054"
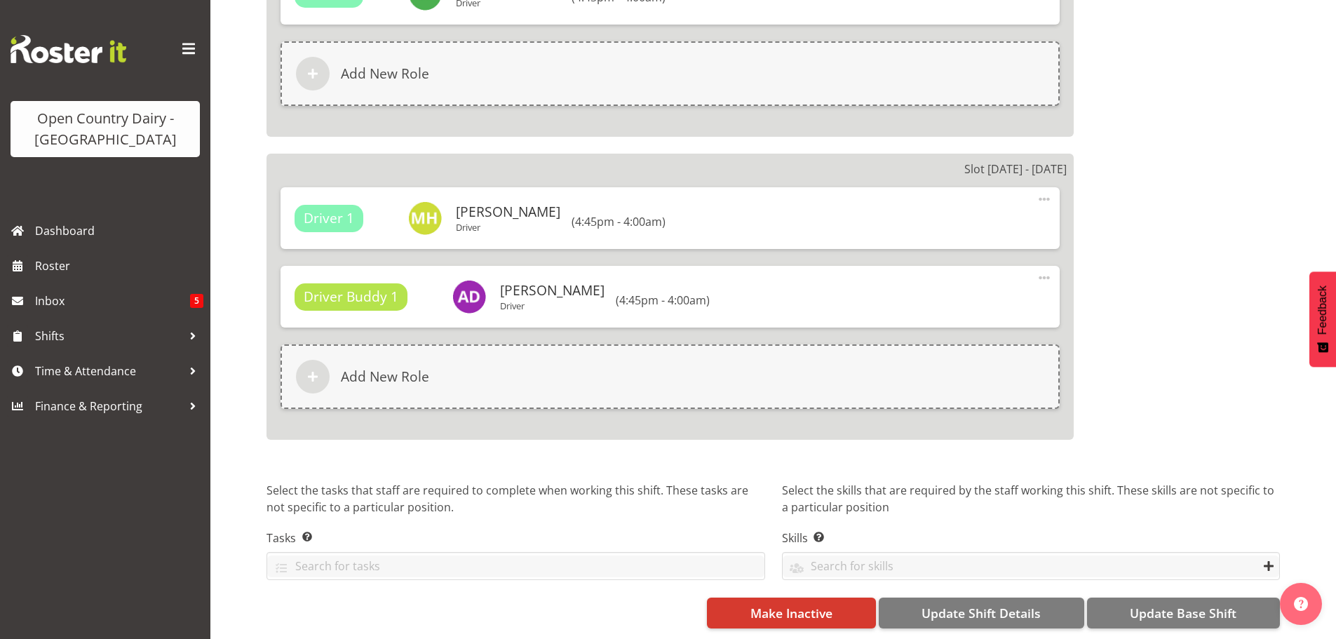
scroll to position [2418, 0]
select select "762"
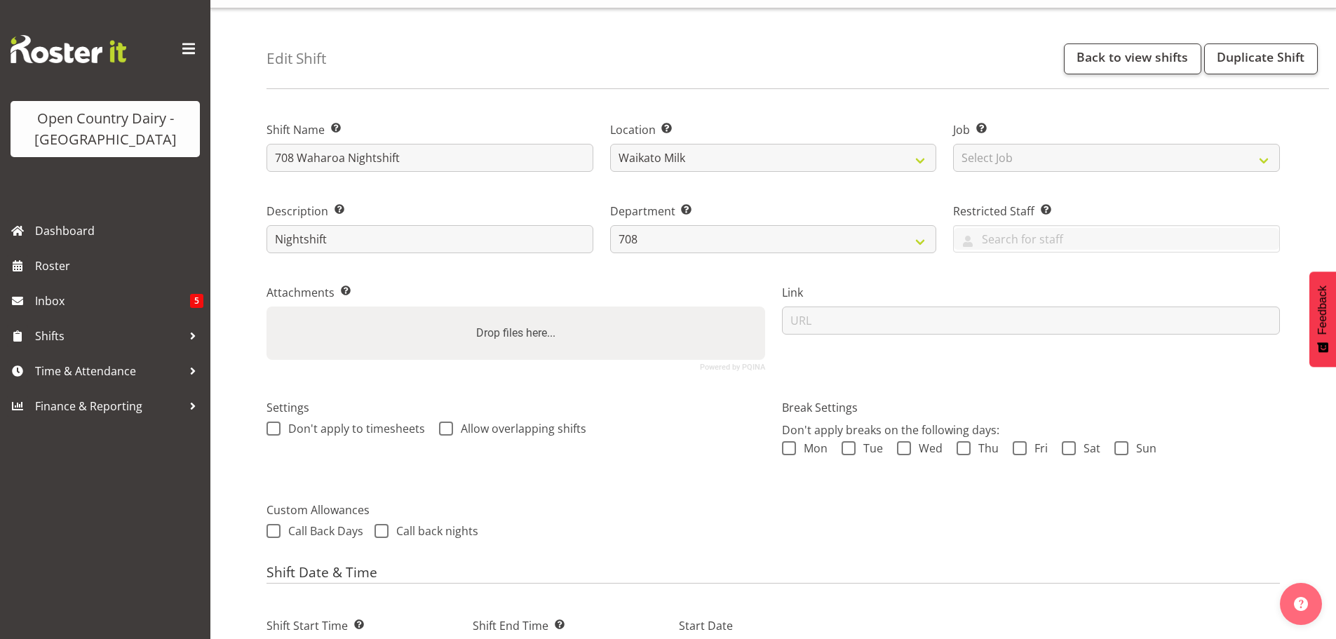
scroll to position [0, 0]
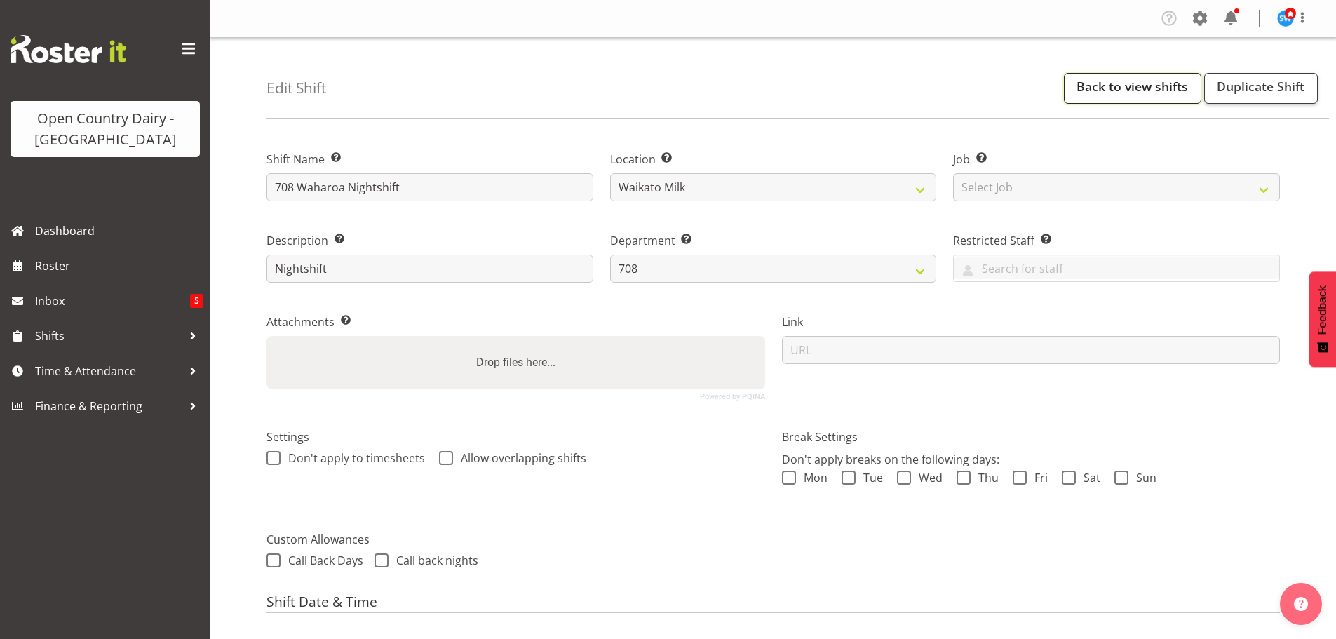
click at [1123, 84] on link "Back to view shifts" at bounding box center [1132, 88] width 137 height 31
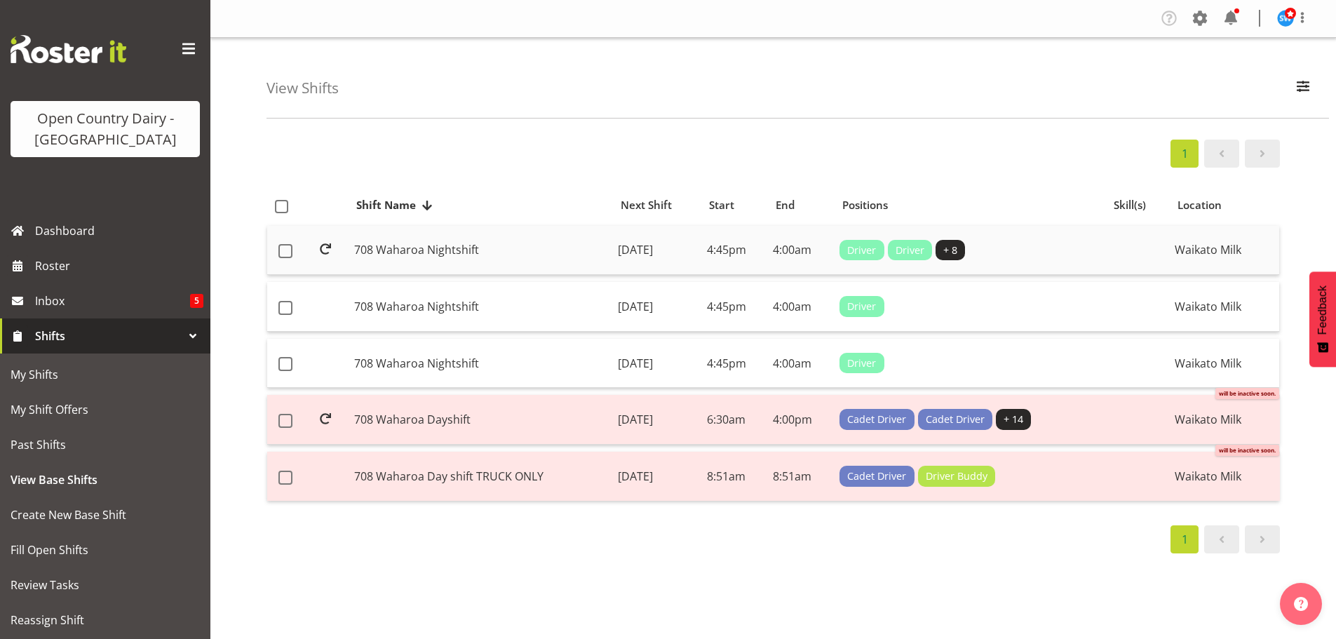
click at [554, 250] on td "708 Waharoa Nightshift" at bounding box center [481, 251] width 264 height 50
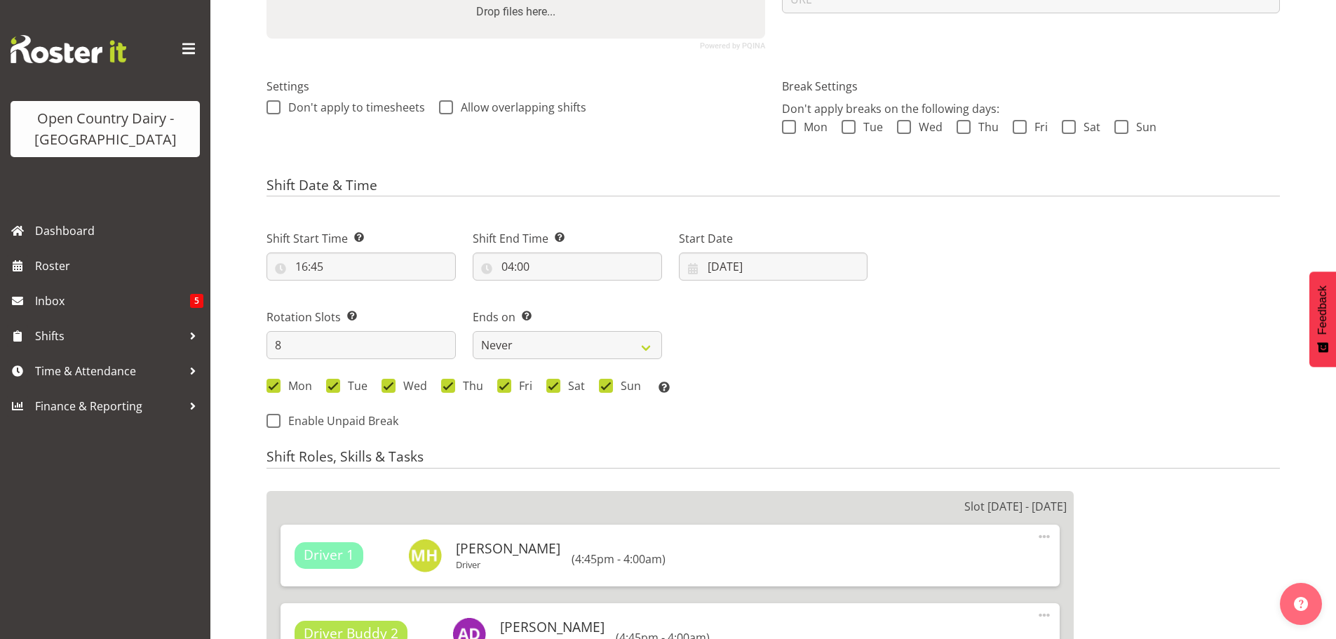
select select
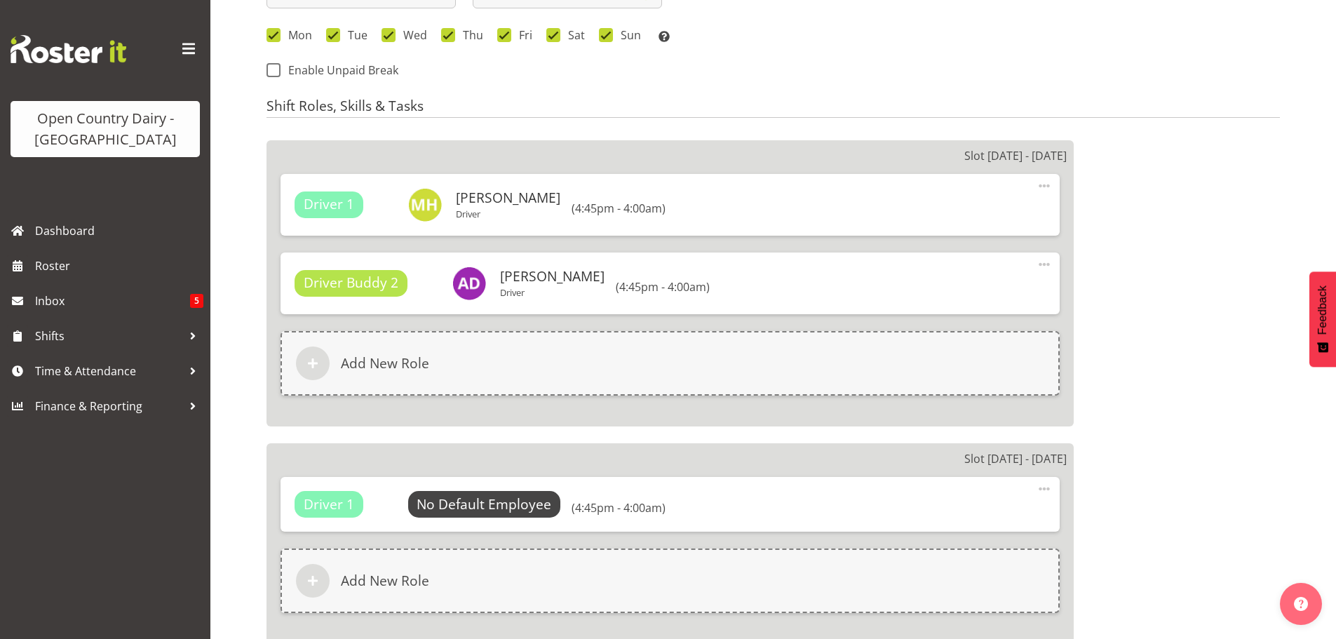
select select
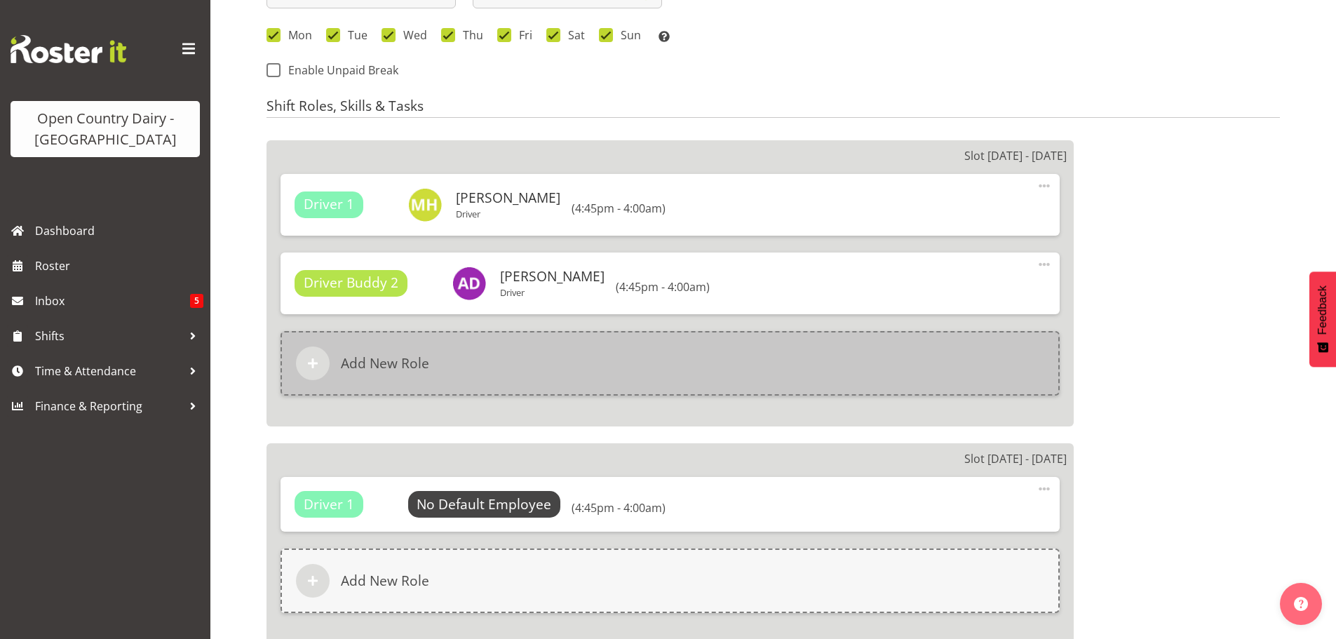
select select
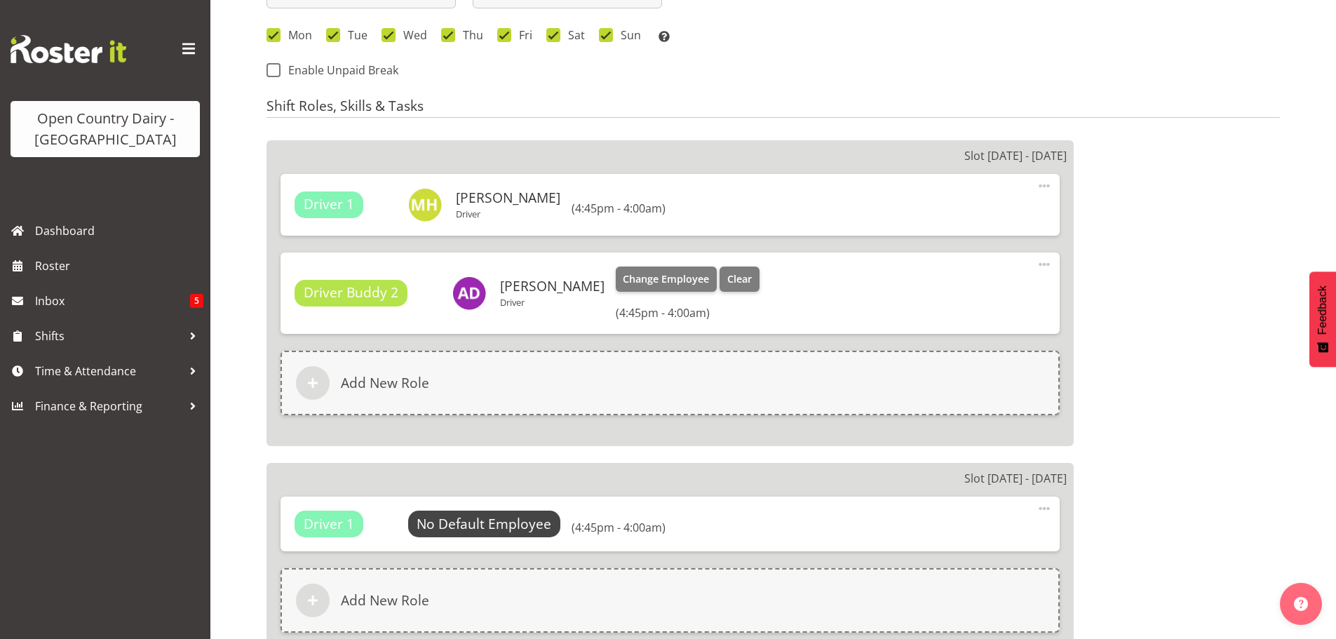
select select
select select "1054"
click at [749, 279] on span "Clear" at bounding box center [739, 278] width 25 height 15
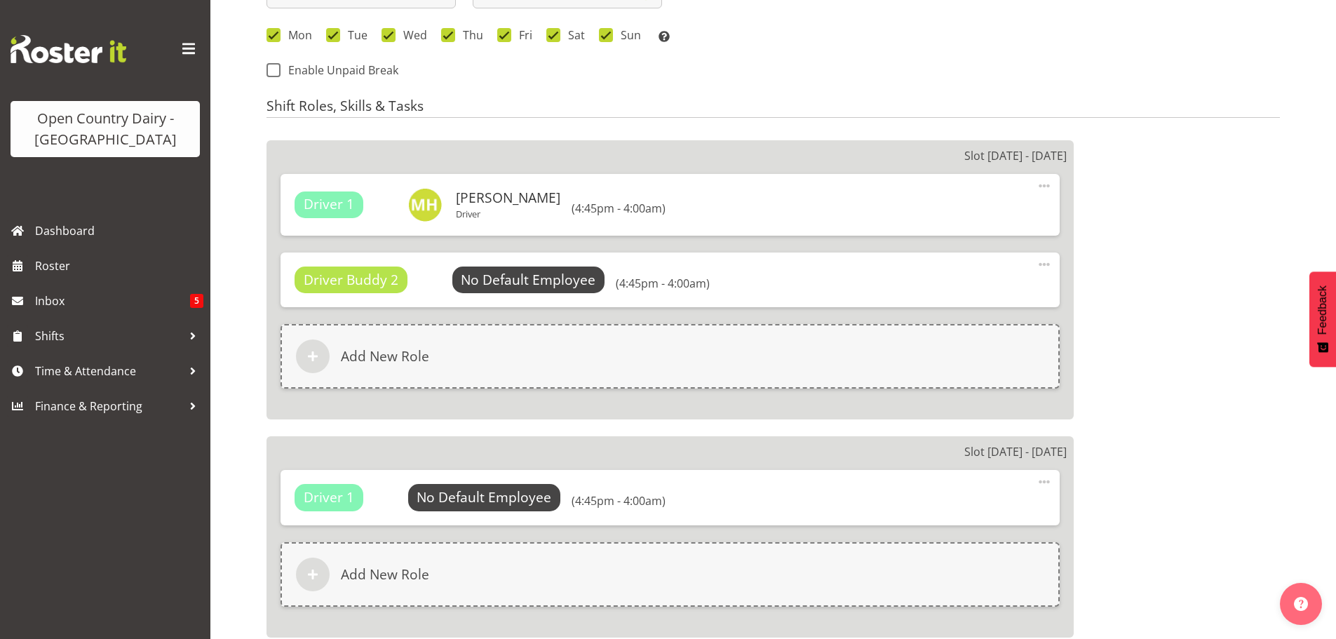
click at [1047, 262] on span at bounding box center [1044, 264] width 17 height 17
click at [943, 314] on link "Delete" at bounding box center [985, 320] width 135 height 25
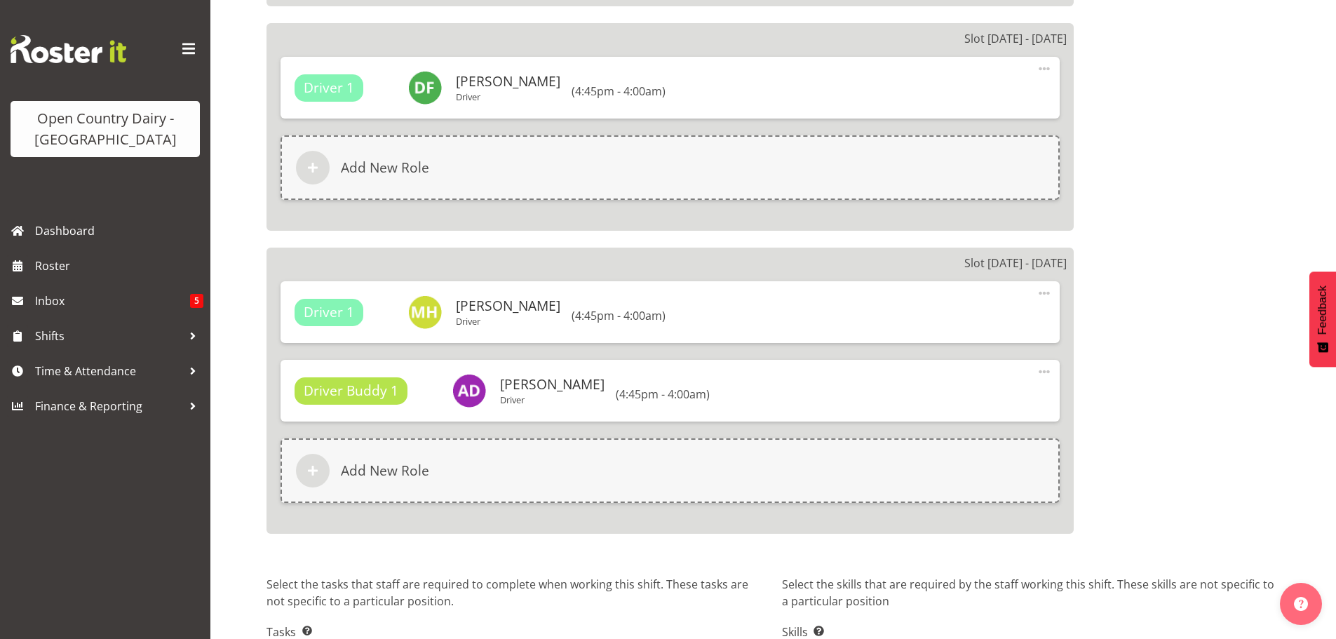
scroll to position [2241, 0]
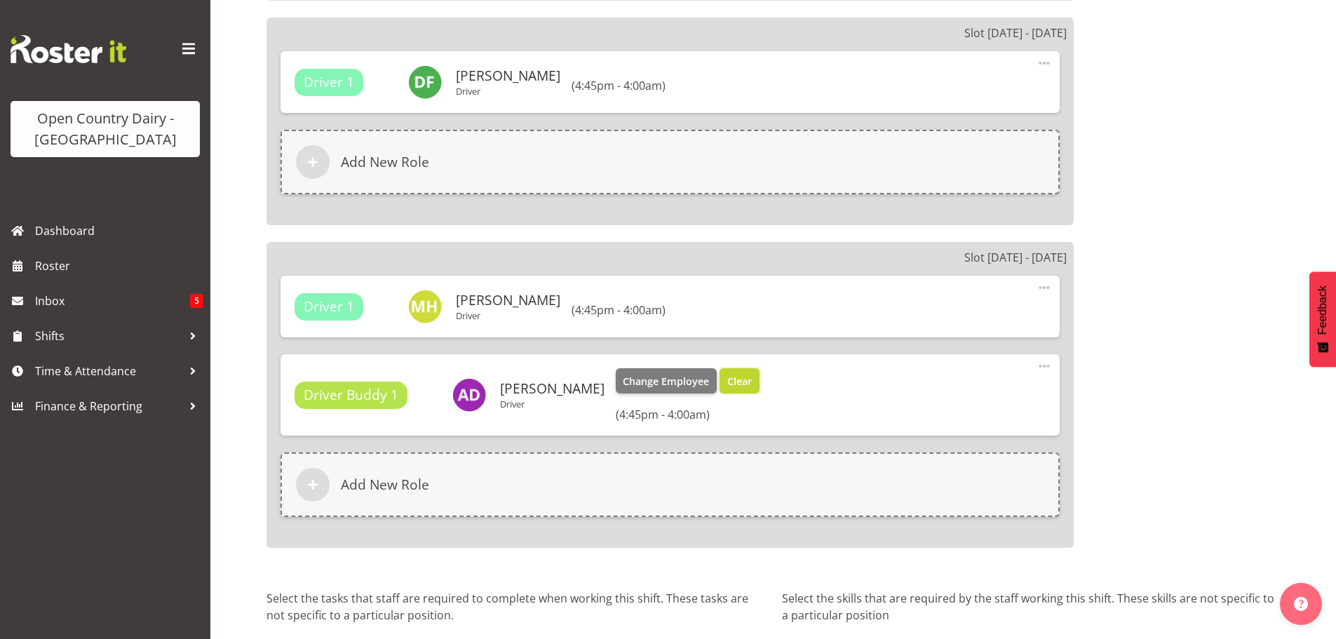
click at [752, 382] on span "Clear" at bounding box center [739, 381] width 25 height 15
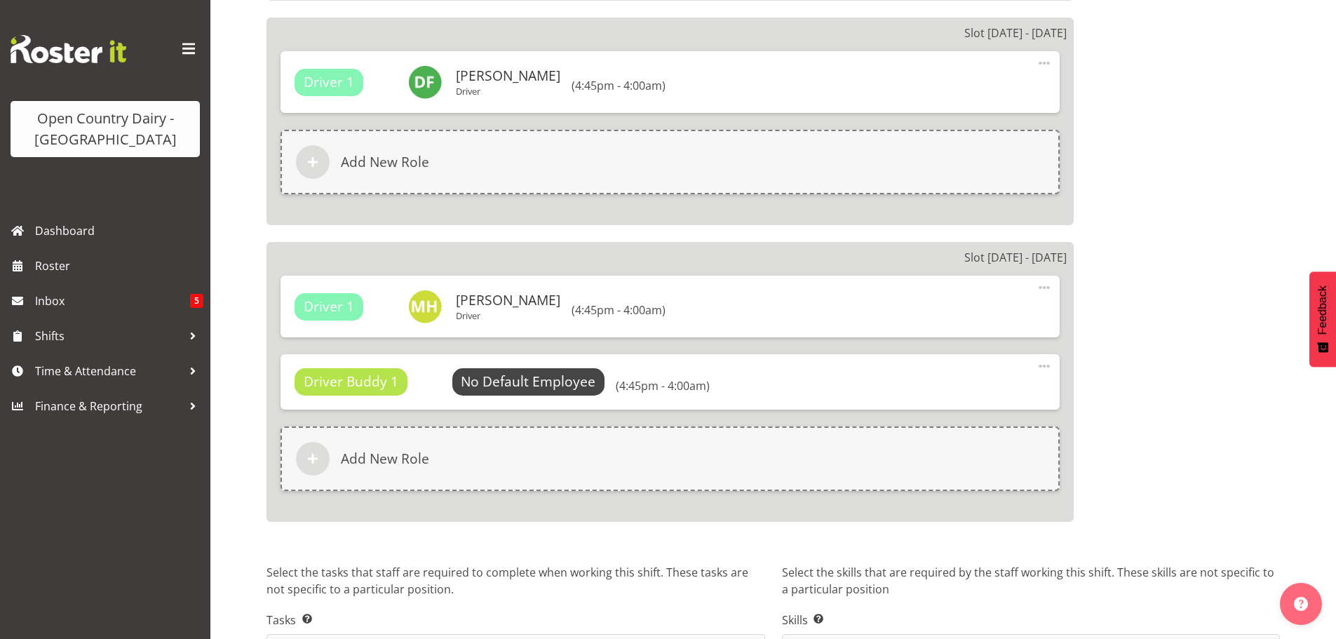
click at [1044, 366] on span at bounding box center [1044, 366] width 17 height 17
click at [941, 422] on link "Delete" at bounding box center [985, 422] width 135 height 25
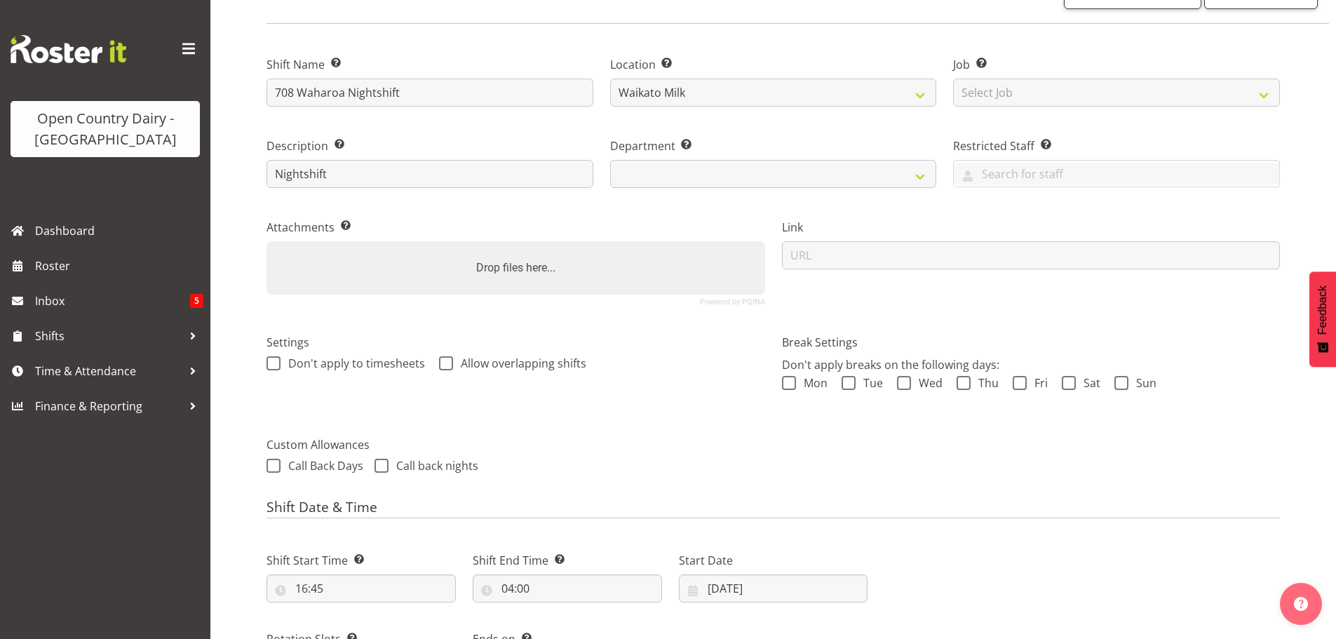
scroll to position [0, 0]
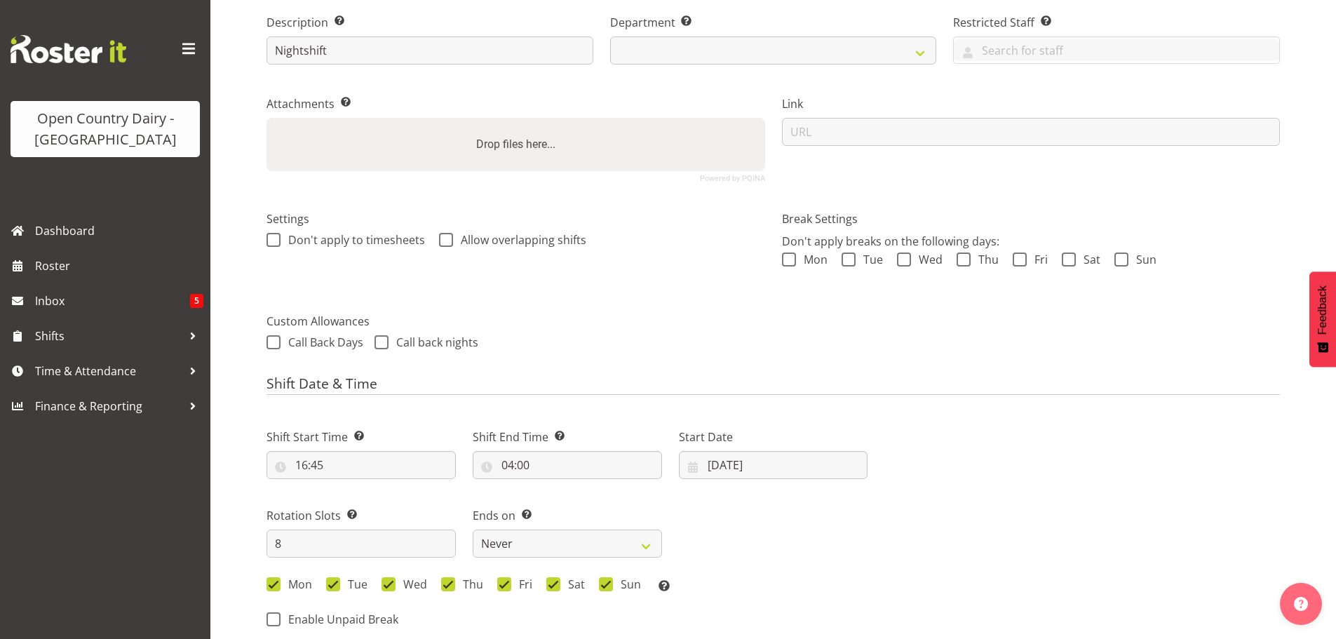
select select "762"
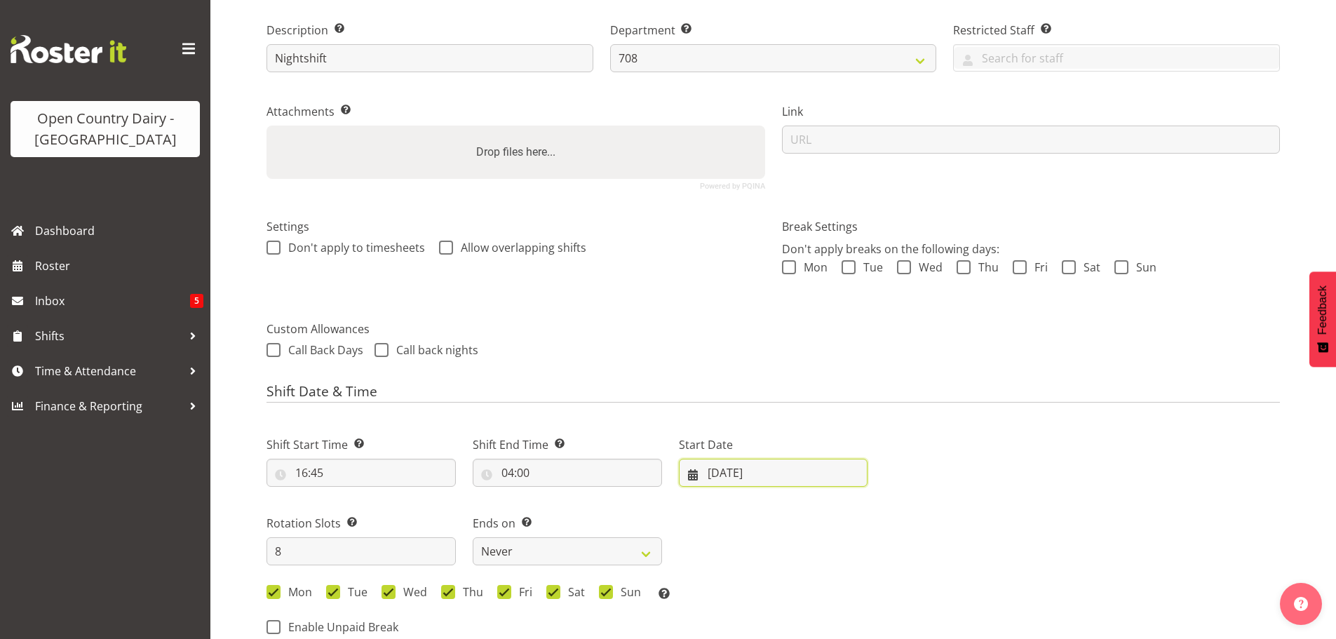
click at [729, 471] on input "11/08/2025" at bounding box center [773, 473] width 189 height 28
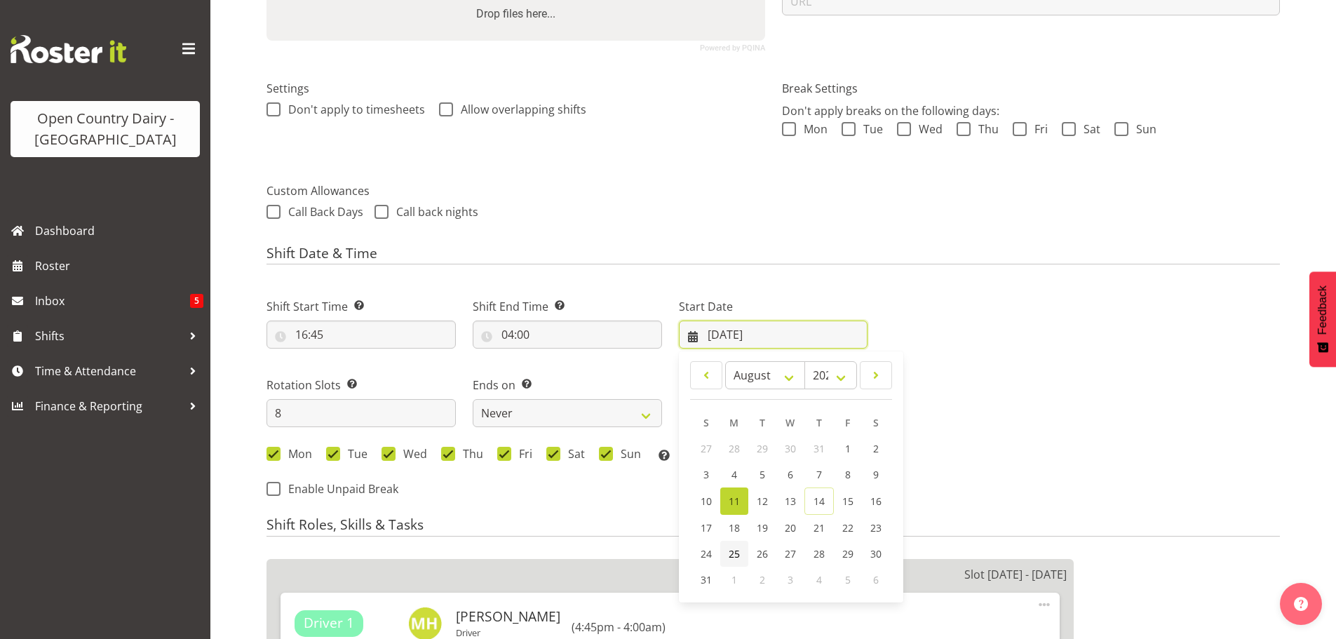
scroll to position [351, 0]
click at [734, 523] on span "18" at bounding box center [734, 525] width 11 height 13
type input "18/08/2025"
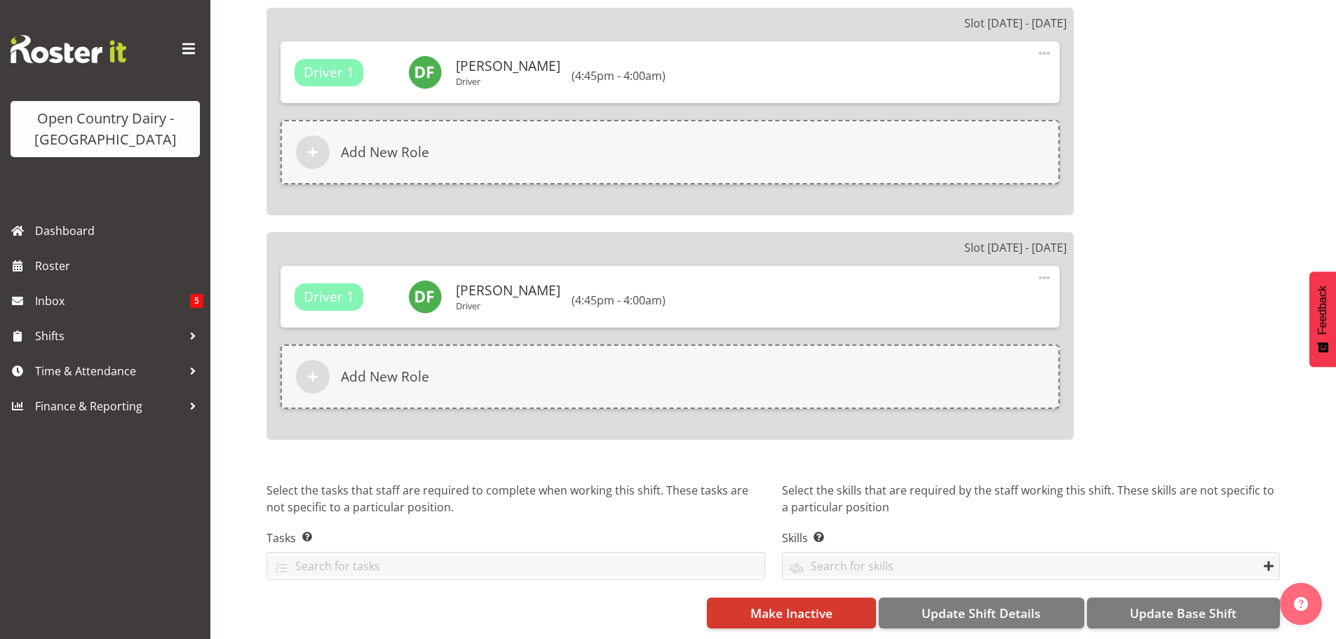
scroll to position [2261, 0]
click at [1164, 604] on span "Update Base Shift" at bounding box center [1183, 613] width 107 height 18
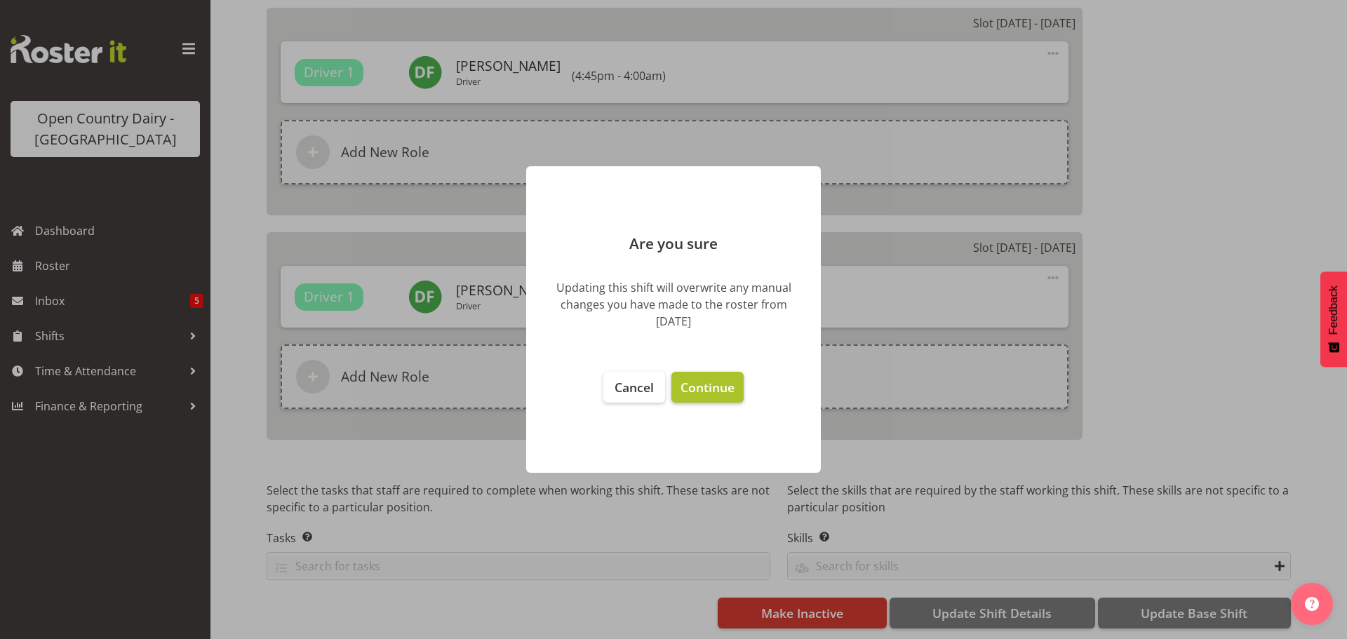
click at [701, 383] on span "Continue" at bounding box center [707, 387] width 54 height 17
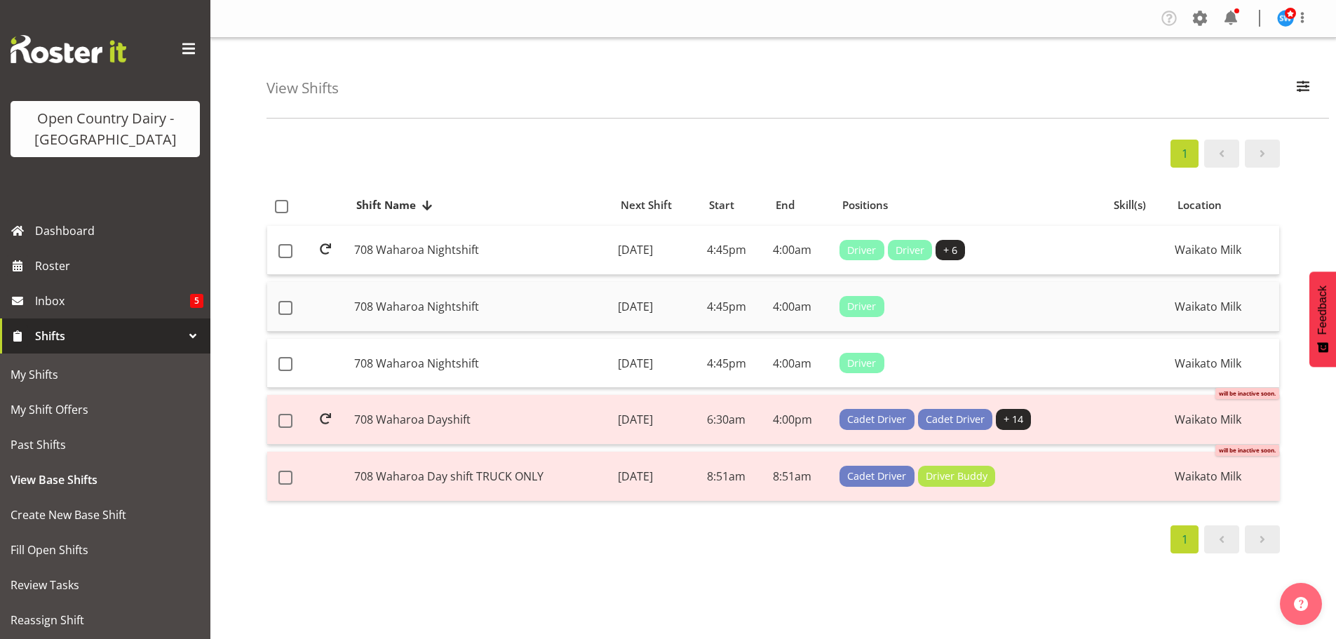
click at [519, 300] on td "708 Waharoa Nightshift" at bounding box center [481, 307] width 264 height 50
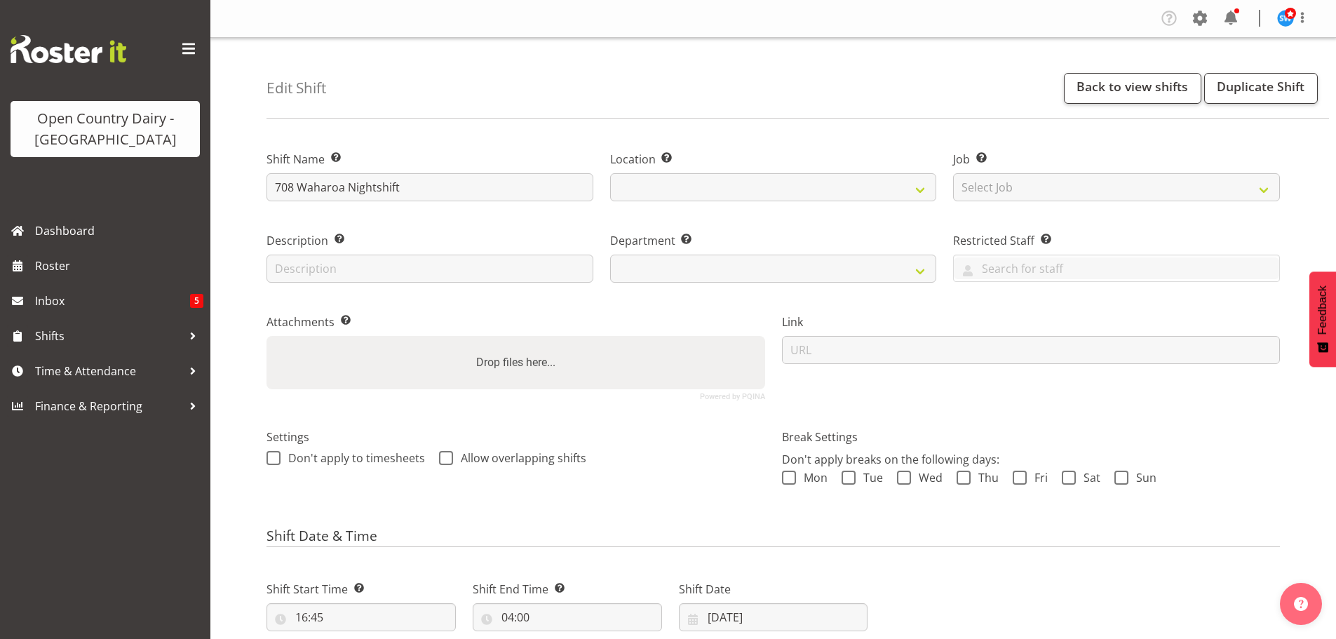
select select
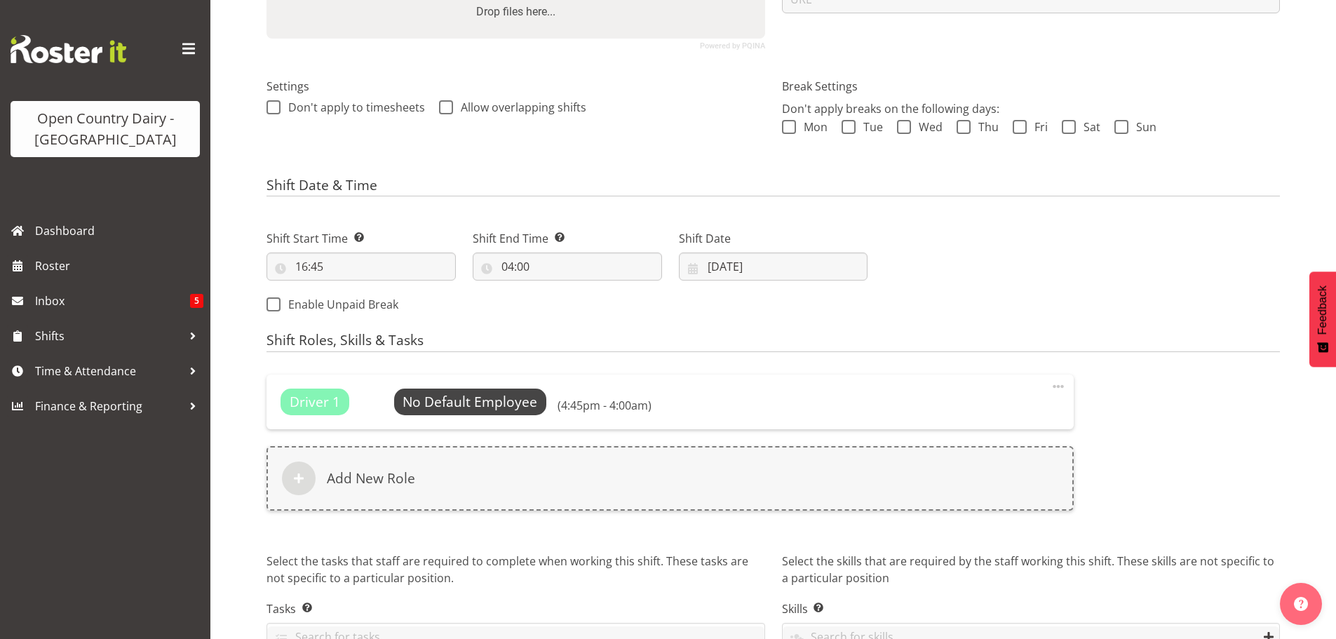
select select
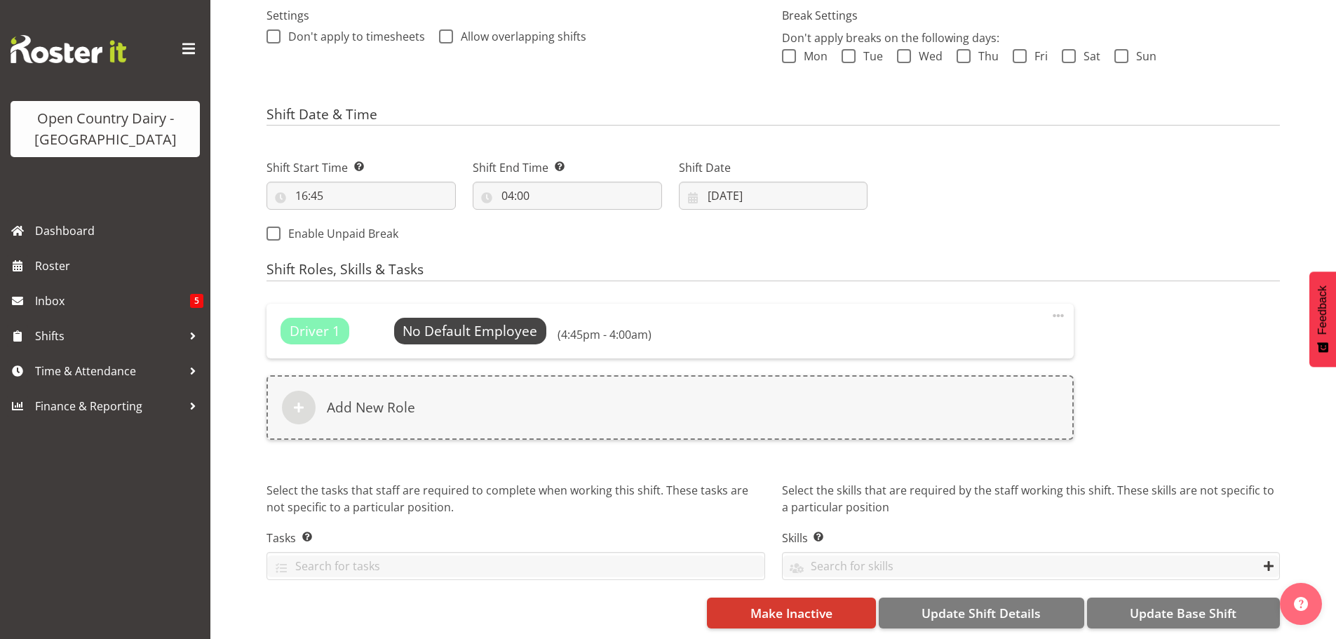
select select
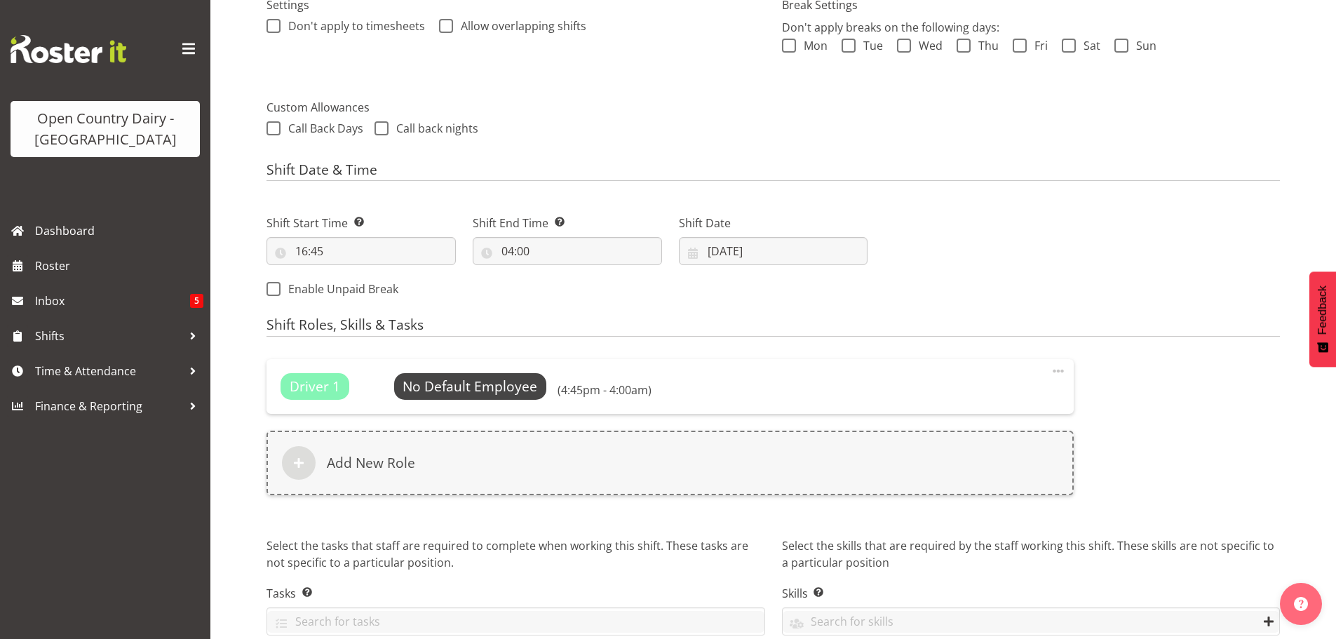
scroll to position [498, 0]
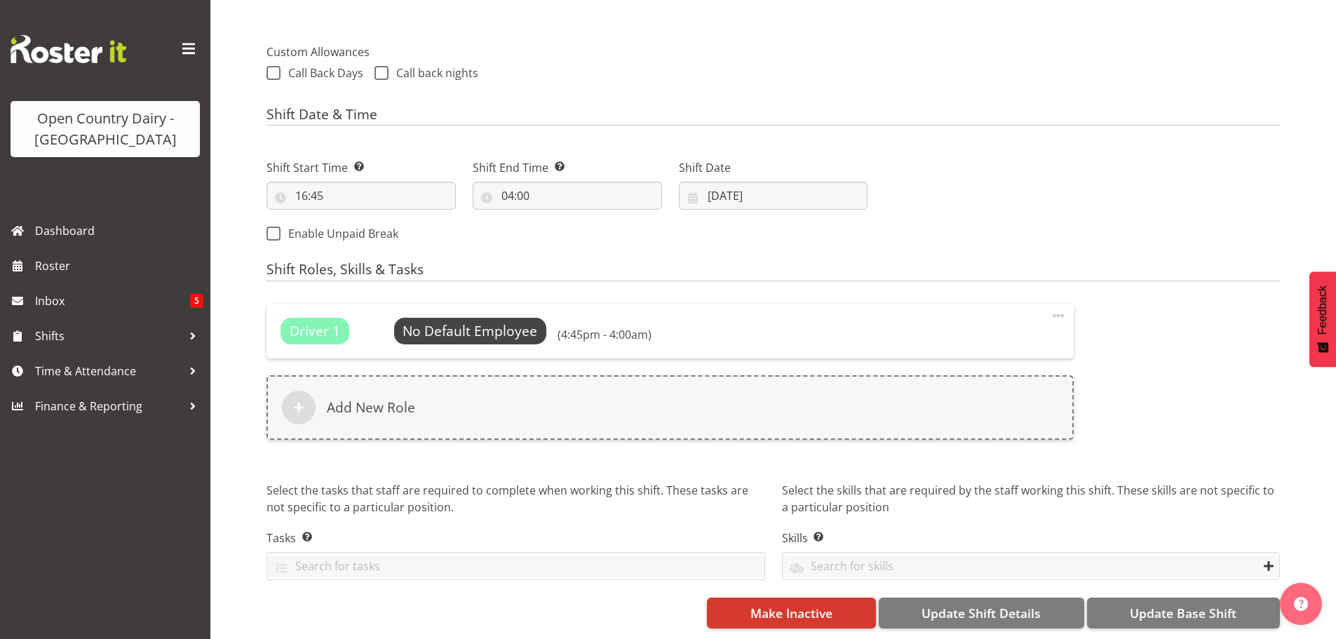
select select
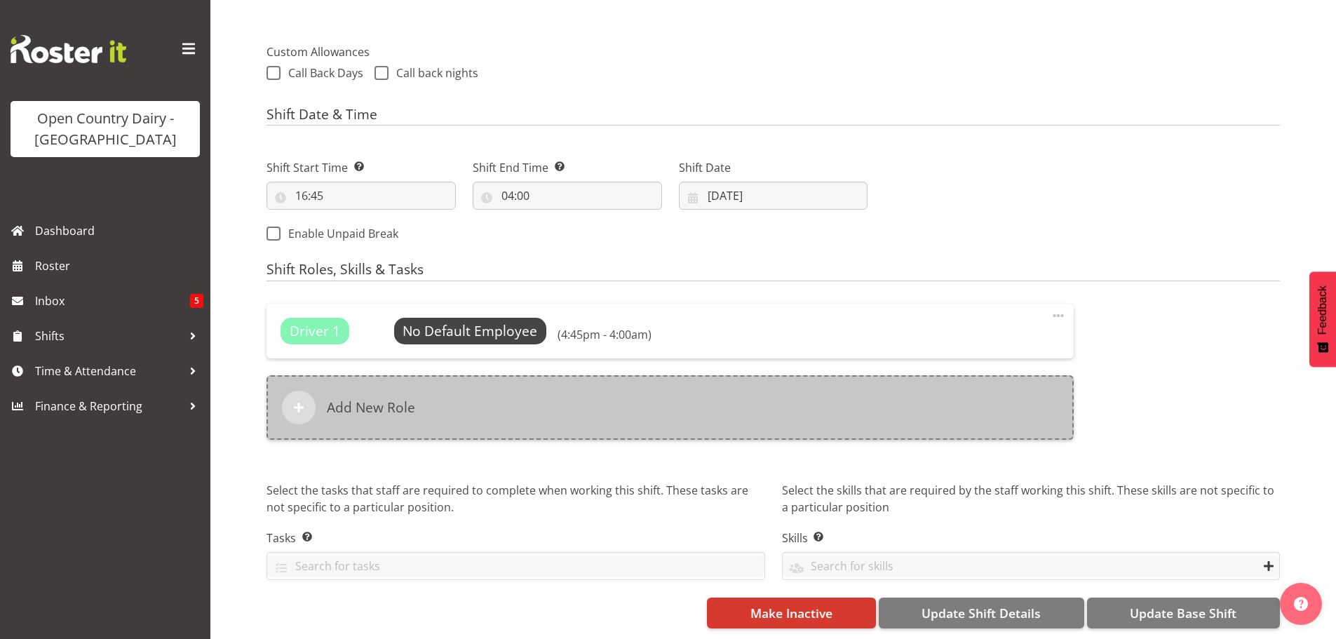
select select "1054"
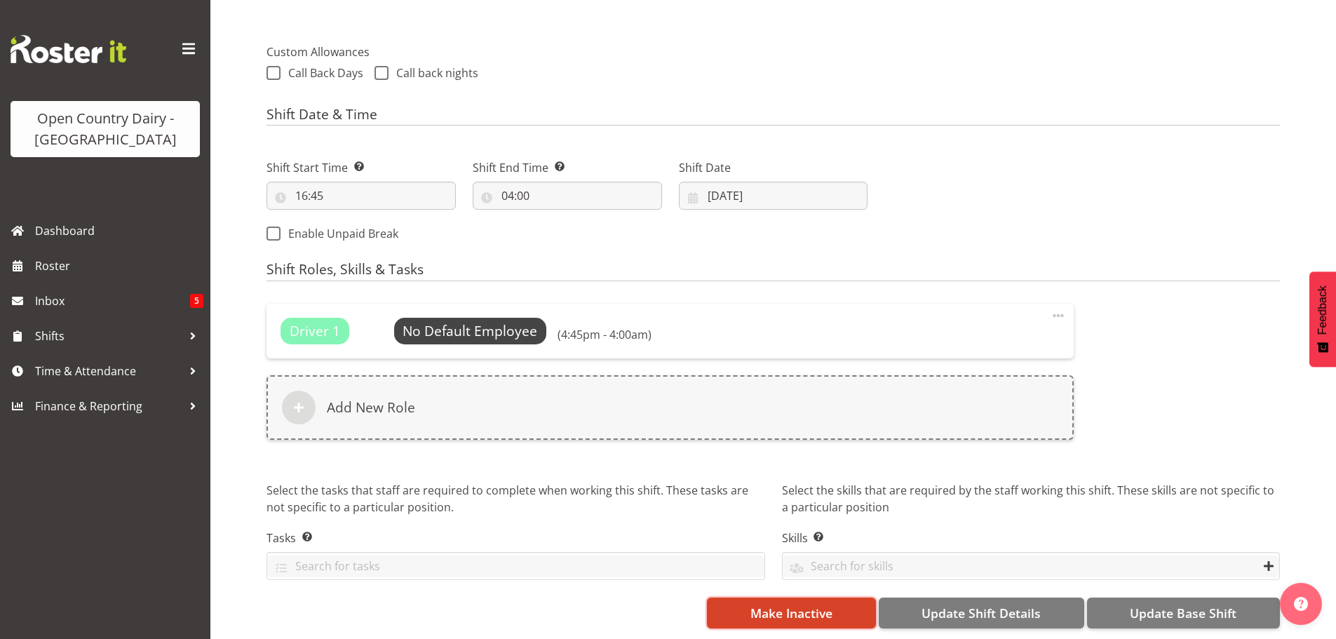
click at [784, 604] on span "Make Inactive" at bounding box center [792, 613] width 82 height 18
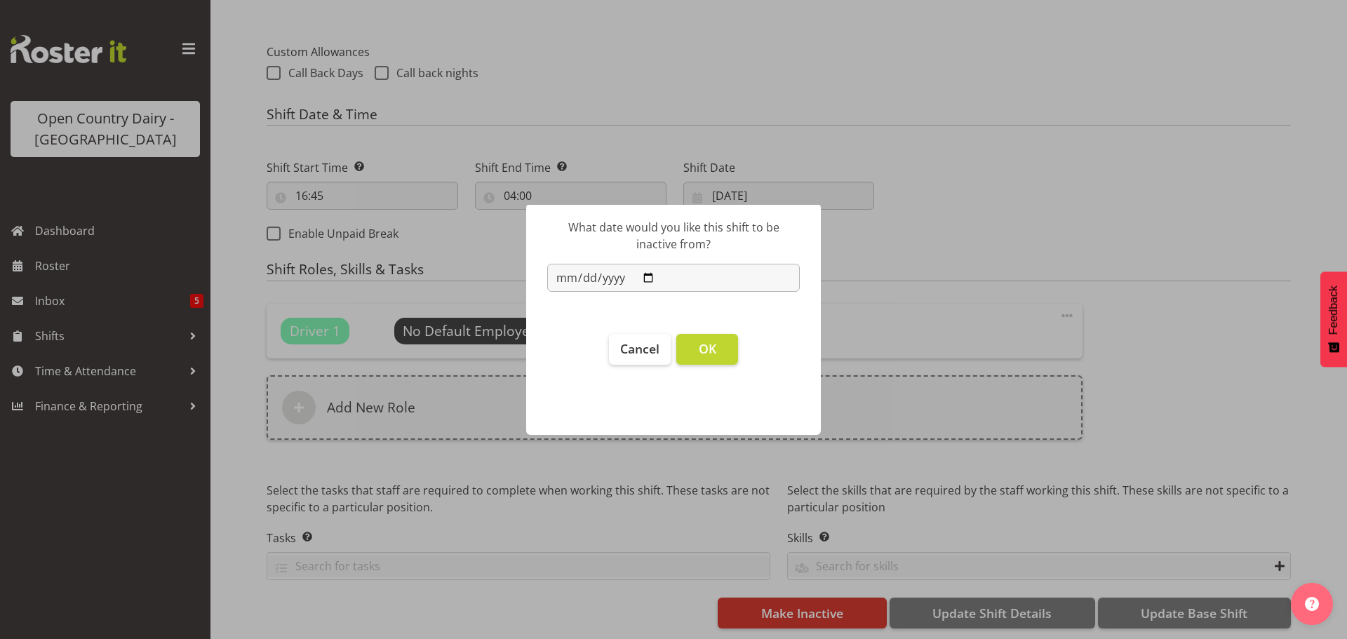
click at [646, 279] on input "[DATE]" at bounding box center [673, 278] width 253 height 28
type input "[DATE]"
click at [714, 351] on span "OK" at bounding box center [708, 348] width 18 height 17
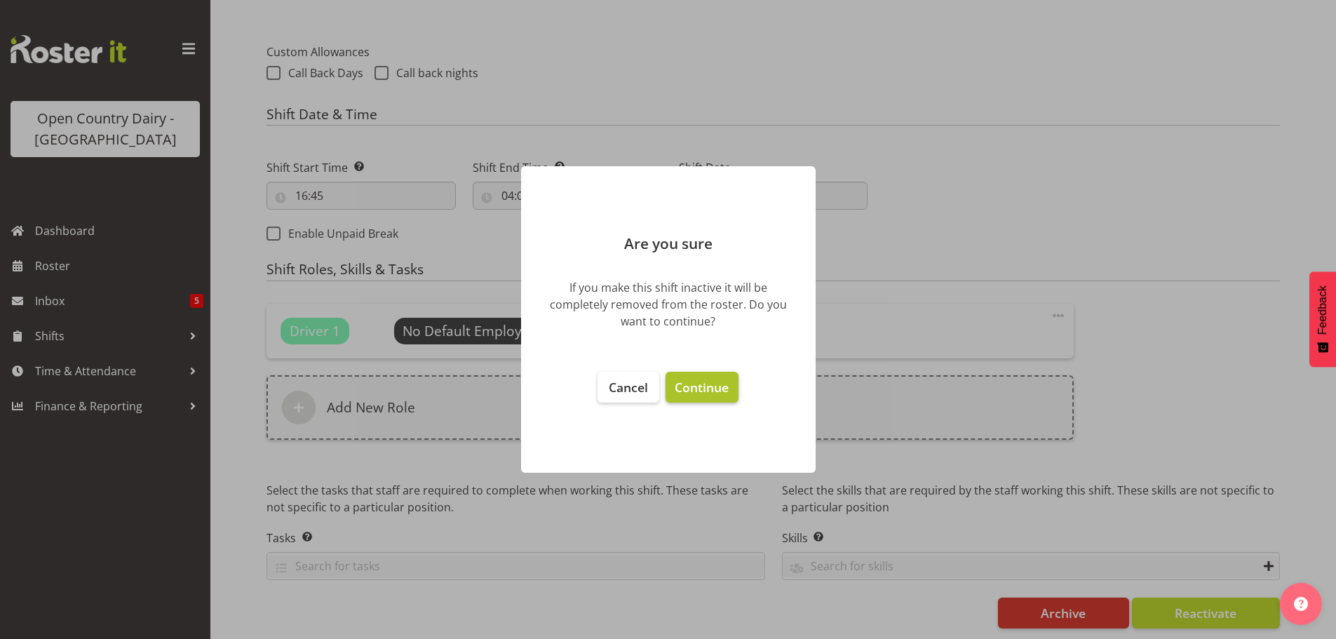
click at [701, 387] on span "Continue" at bounding box center [702, 387] width 54 height 17
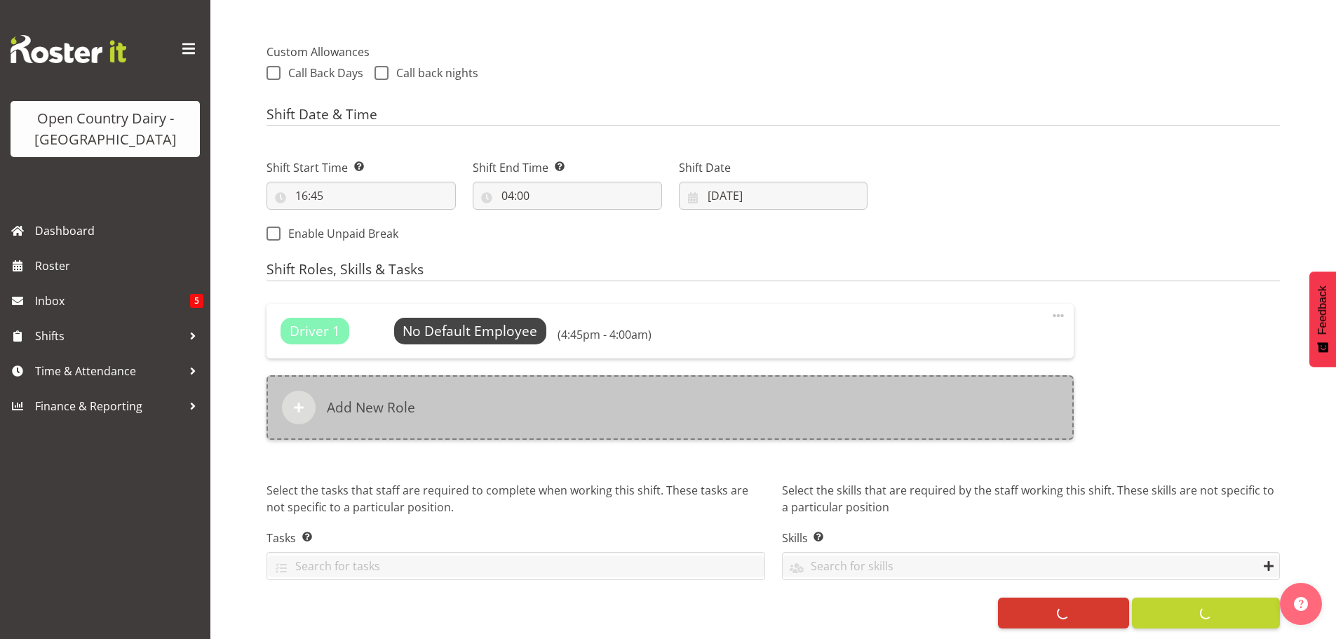
select select
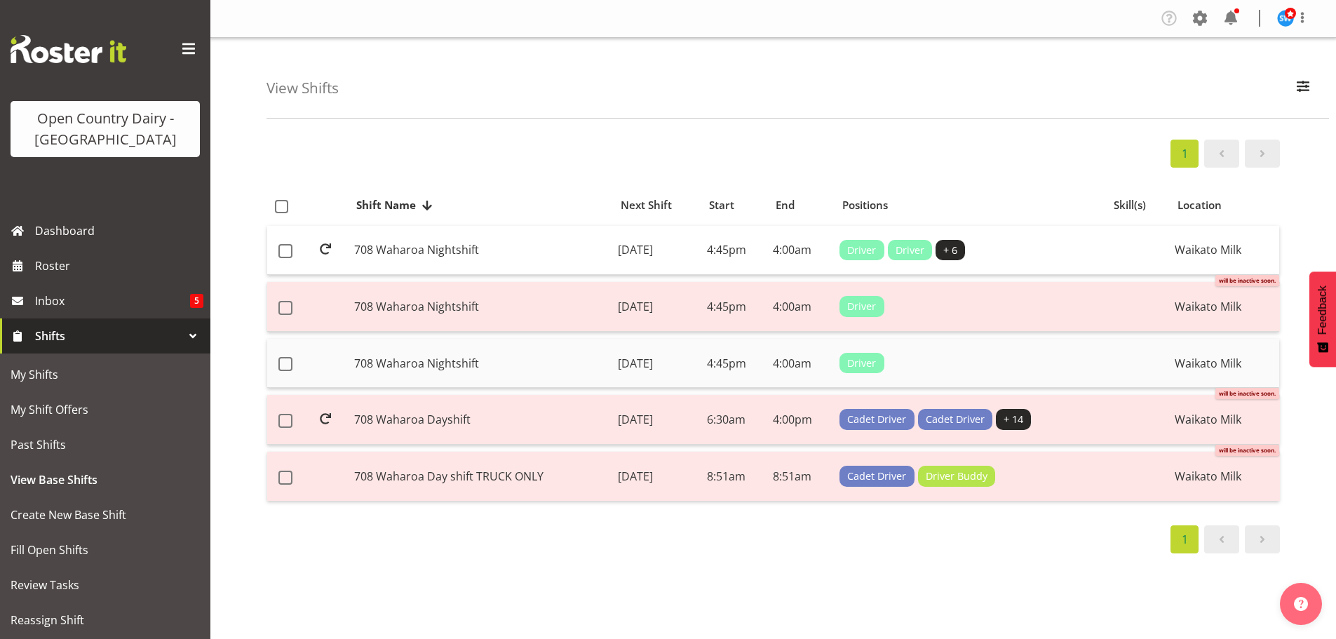
click at [555, 358] on td "708 Waharoa Nightshift" at bounding box center [481, 364] width 264 height 50
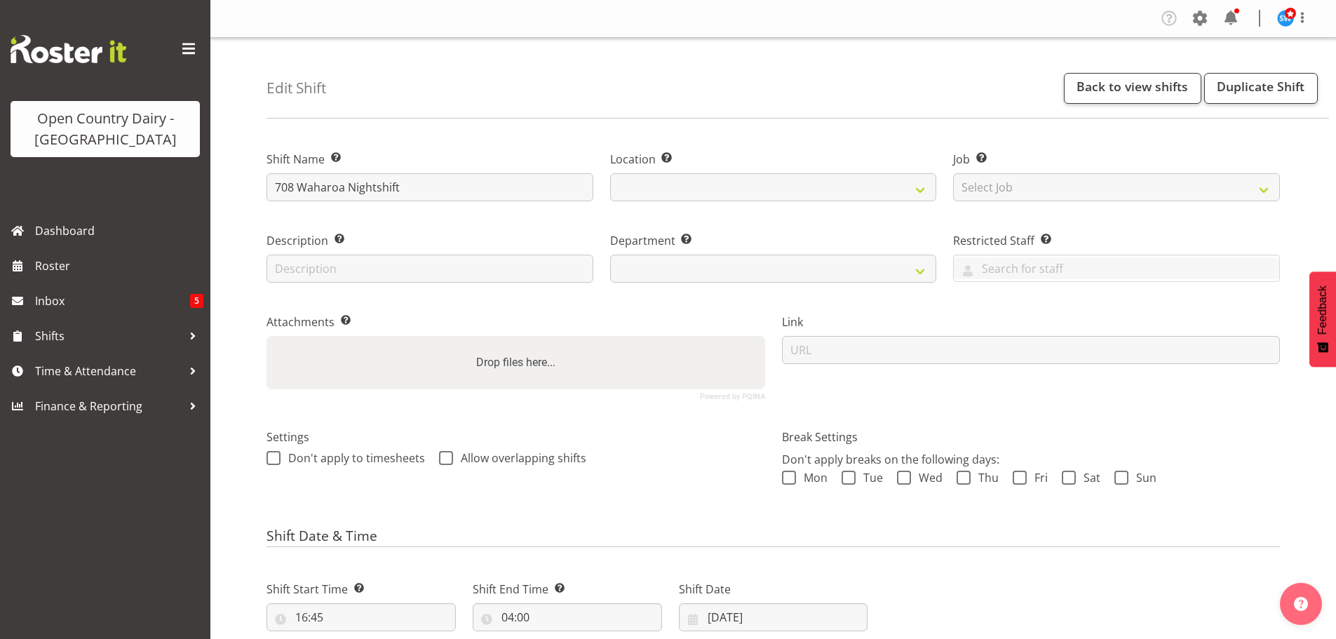
select select
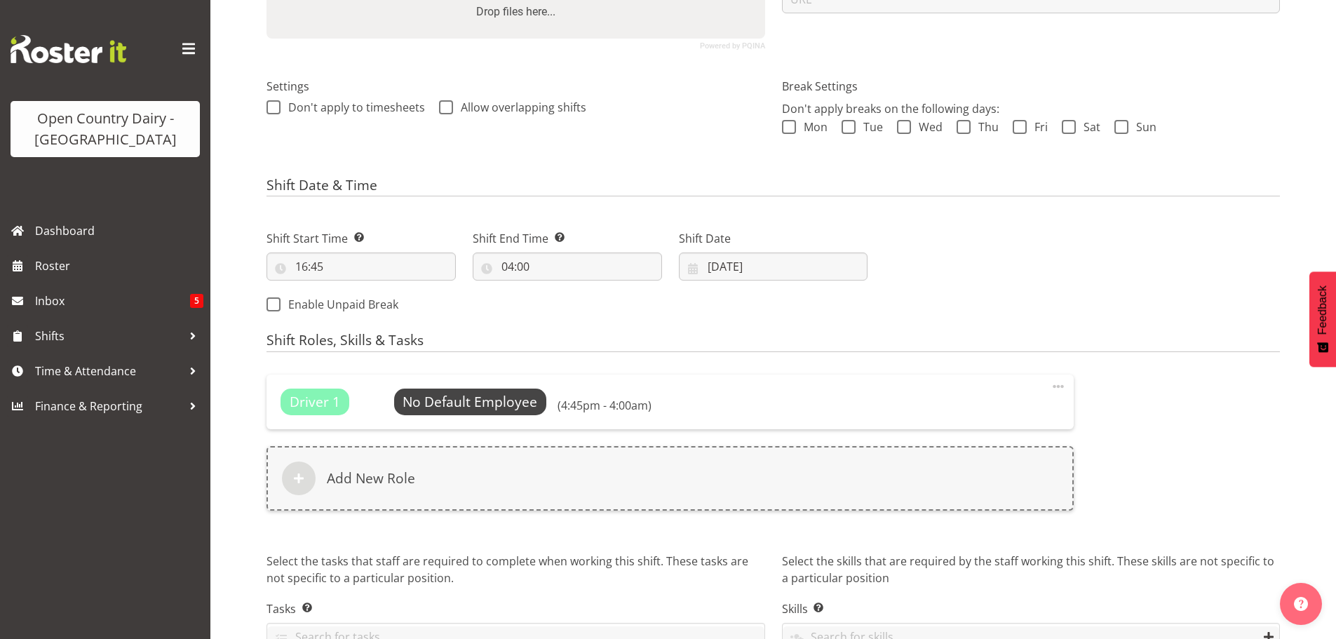
select select
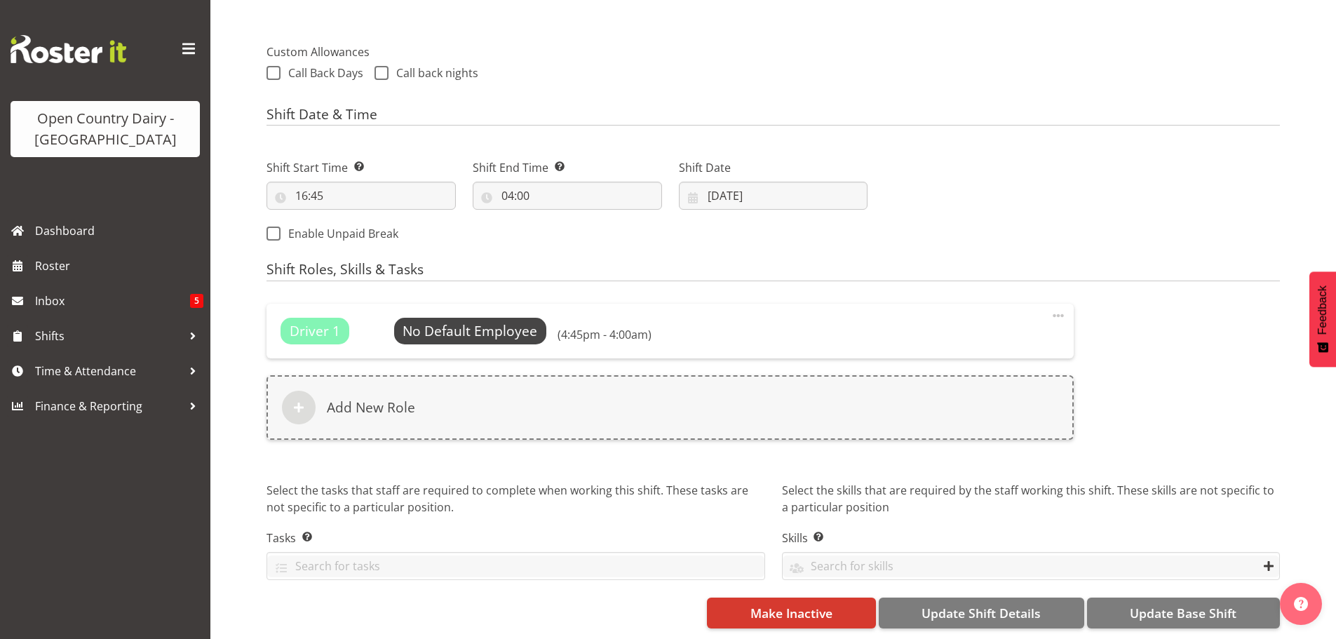
scroll to position [498, 0]
select select
select select "1054"
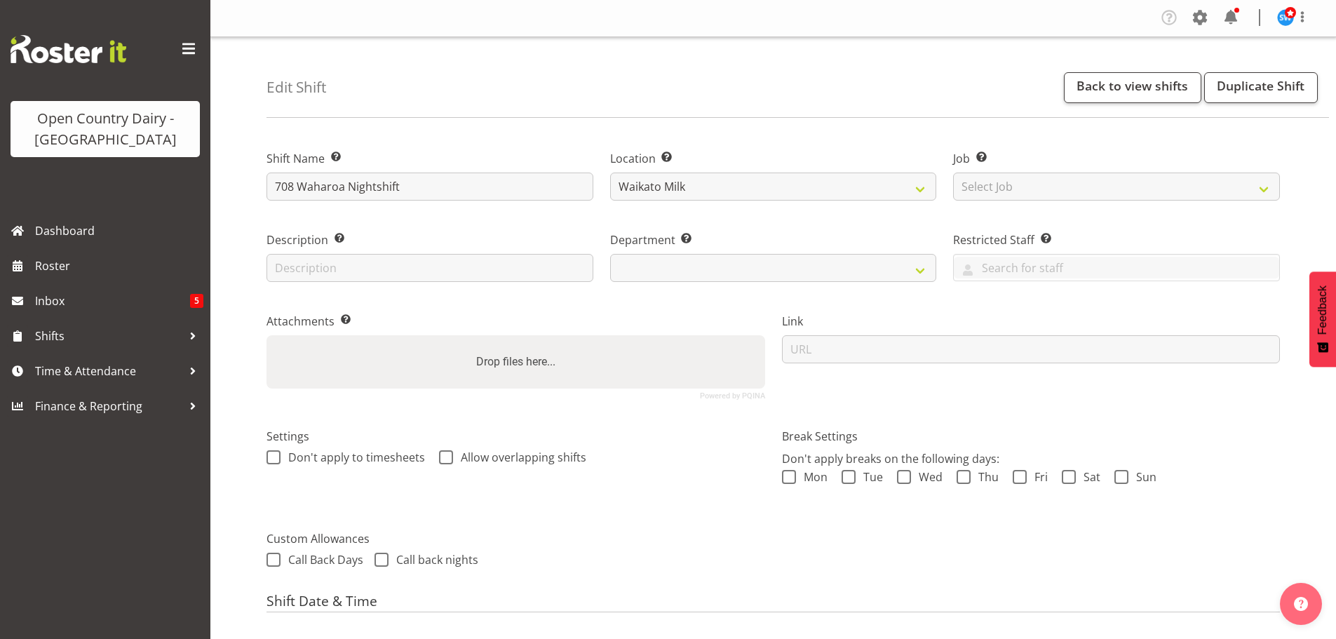
scroll to position [0, 0]
select select "762"
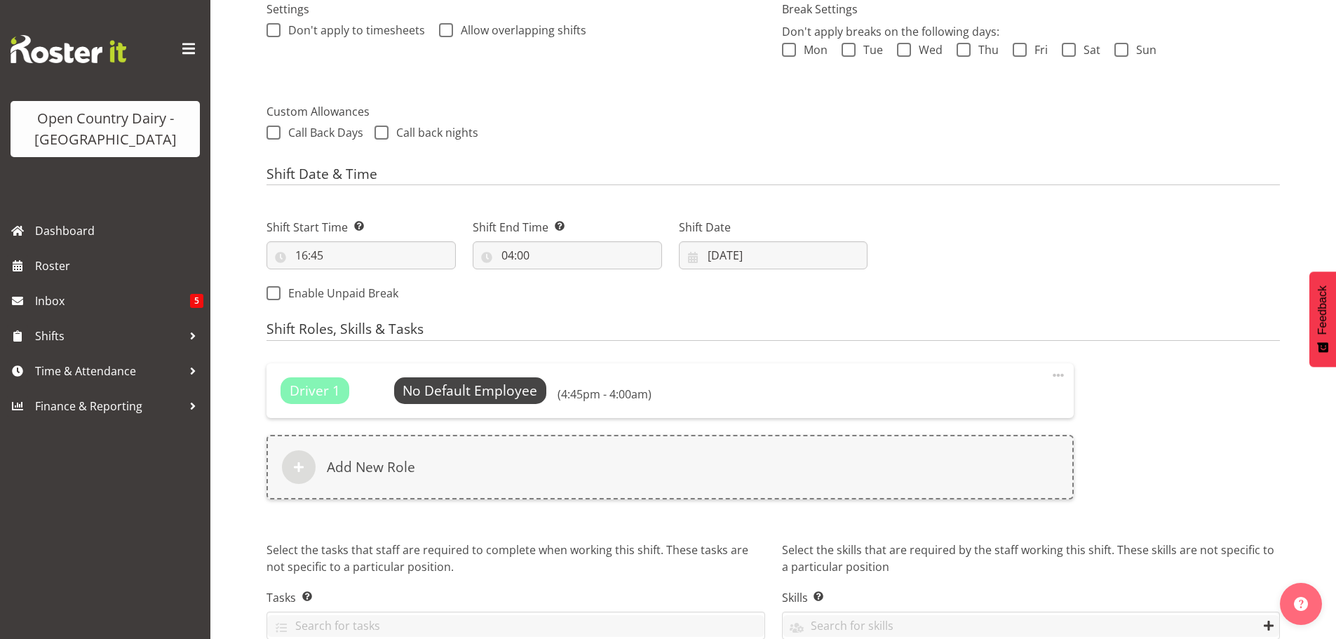
scroll to position [498, 0]
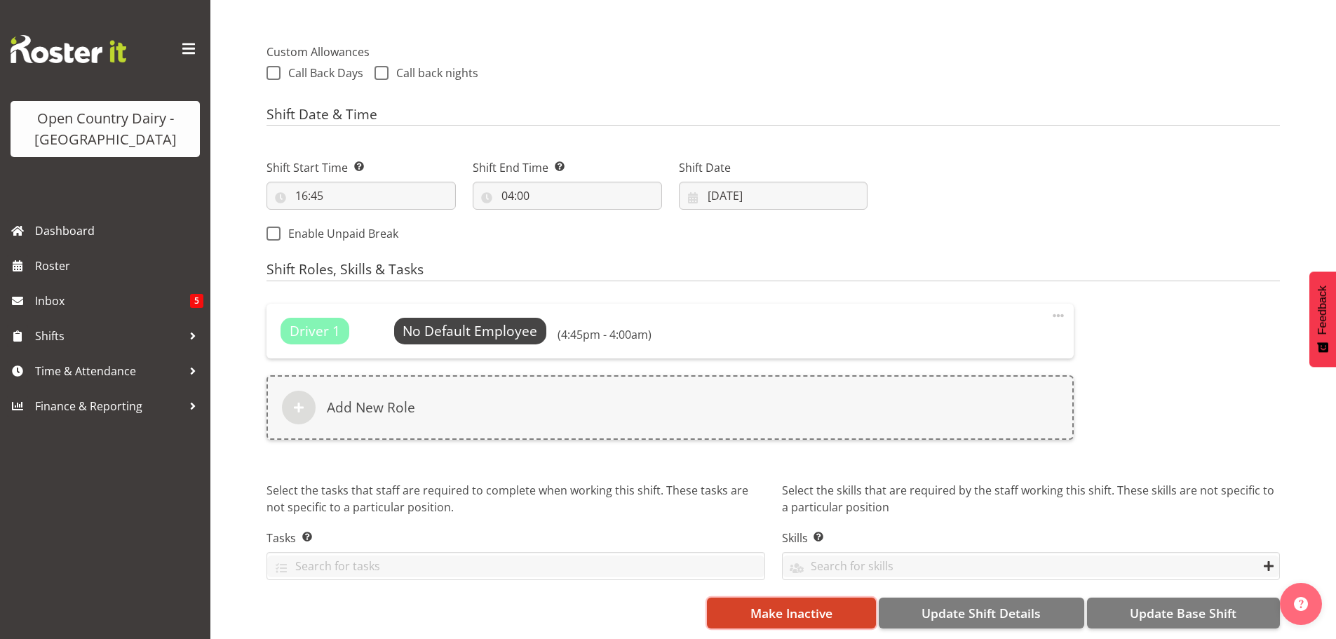
click at [773, 604] on span "Make Inactive" at bounding box center [792, 613] width 82 height 18
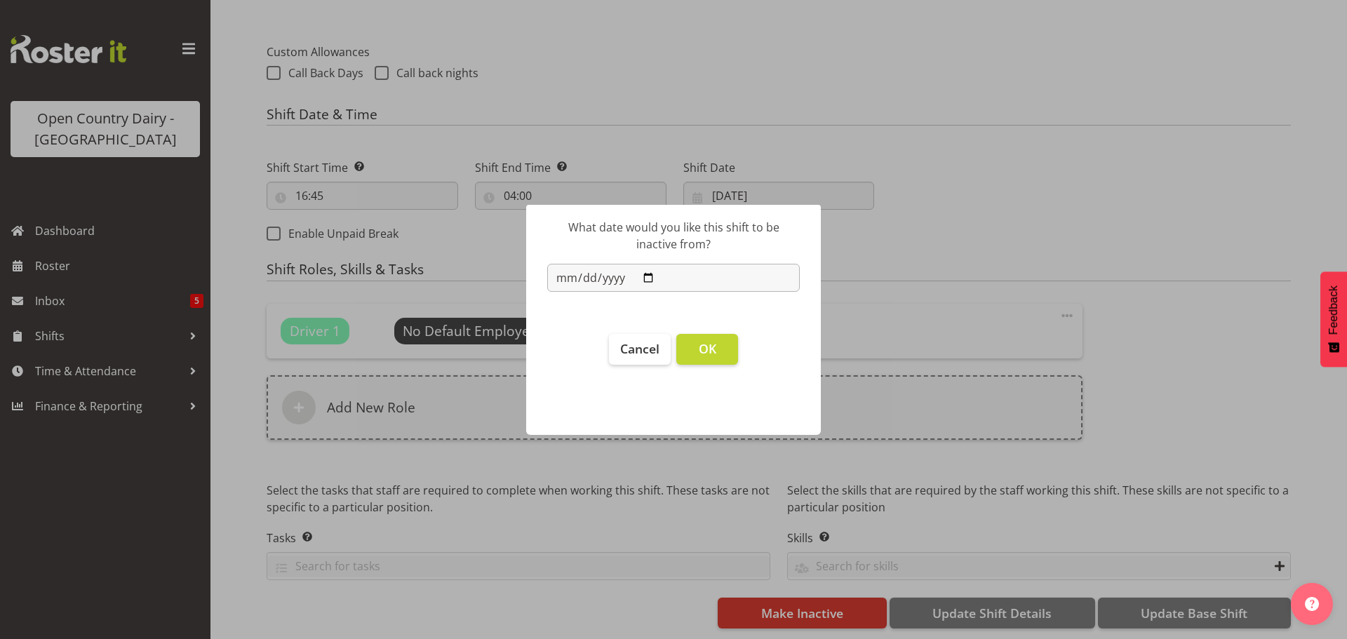
click at [647, 275] on input "2025-08-14" at bounding box center [673, 278] width 253 height 28
type input "2025-08-18"
click at [708, 352] on span "OK" at bounding box center [708, 348] width 18 height 17
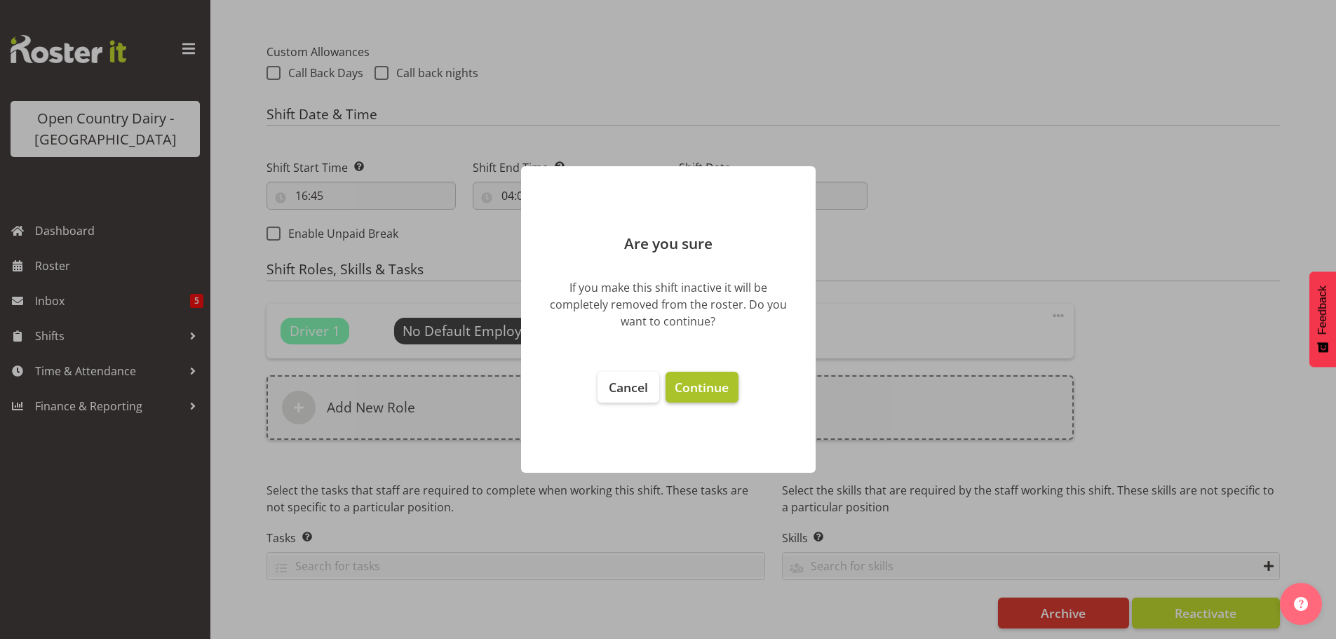
click at [699, 390] on span "Continue" at bounding box center [702, 387] width 54 height 17
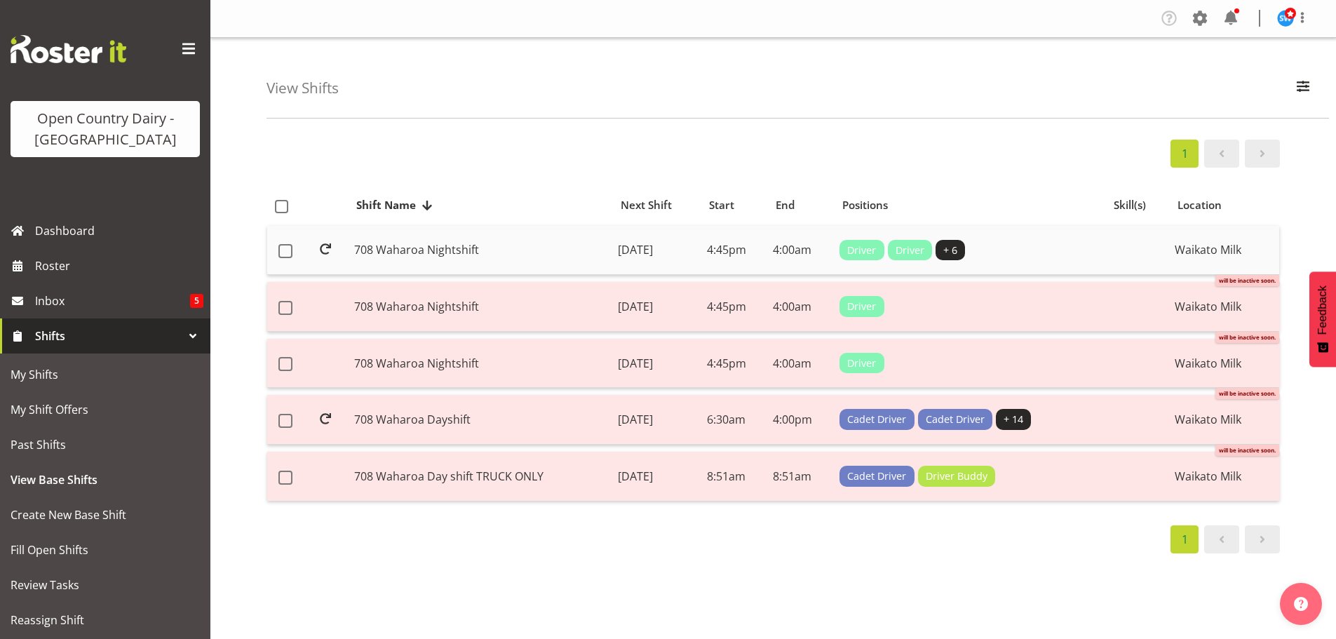
click at [580, 251] on td "708 Waharoa Nightshift" at bounding box center [481, 251] width 264 height 50
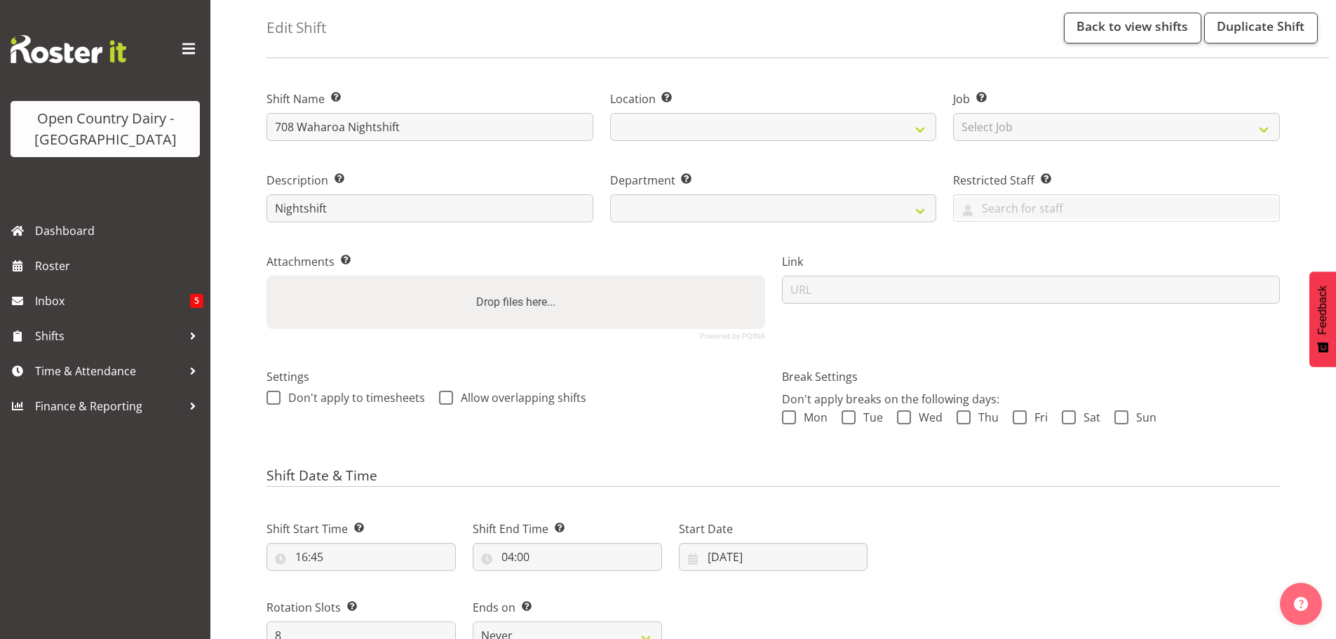
select select
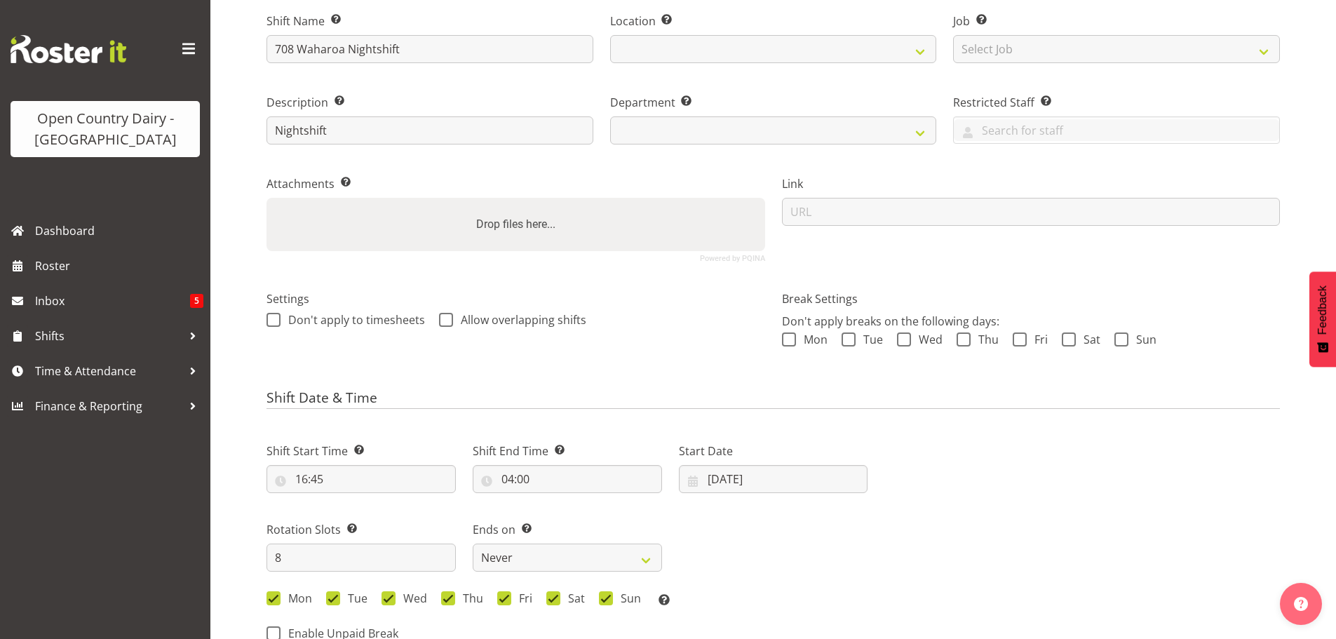
select select "1054"
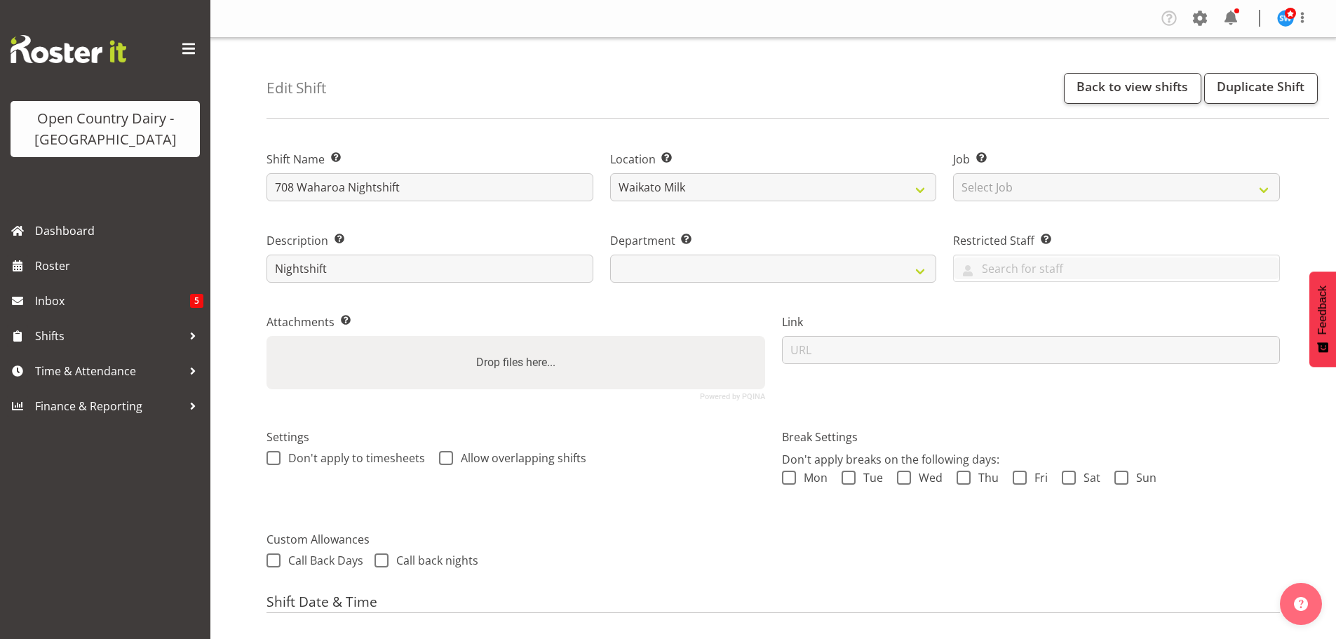
select select "762"
click at [1136, 87] on link "Back to view shifts" at bounding box center [1132, 88] width 137 height 31
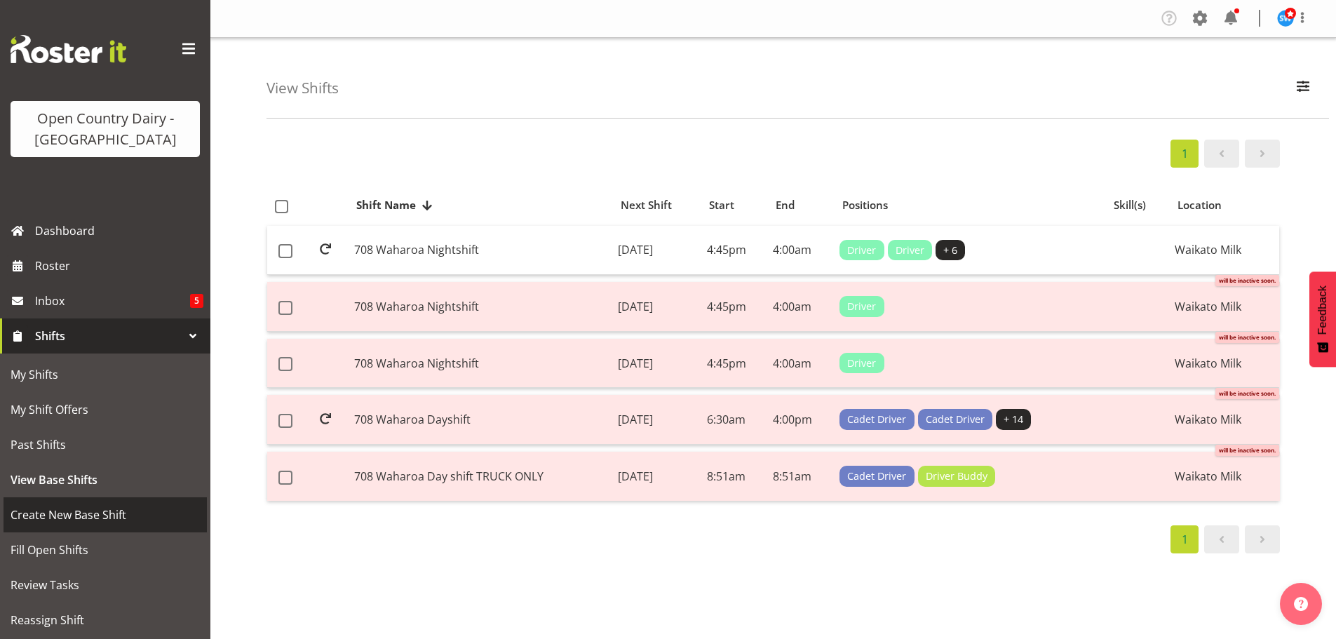
click at [76, 514] on span "Create New Base Shift" at bounding box center [105, 514] width 189 height 21
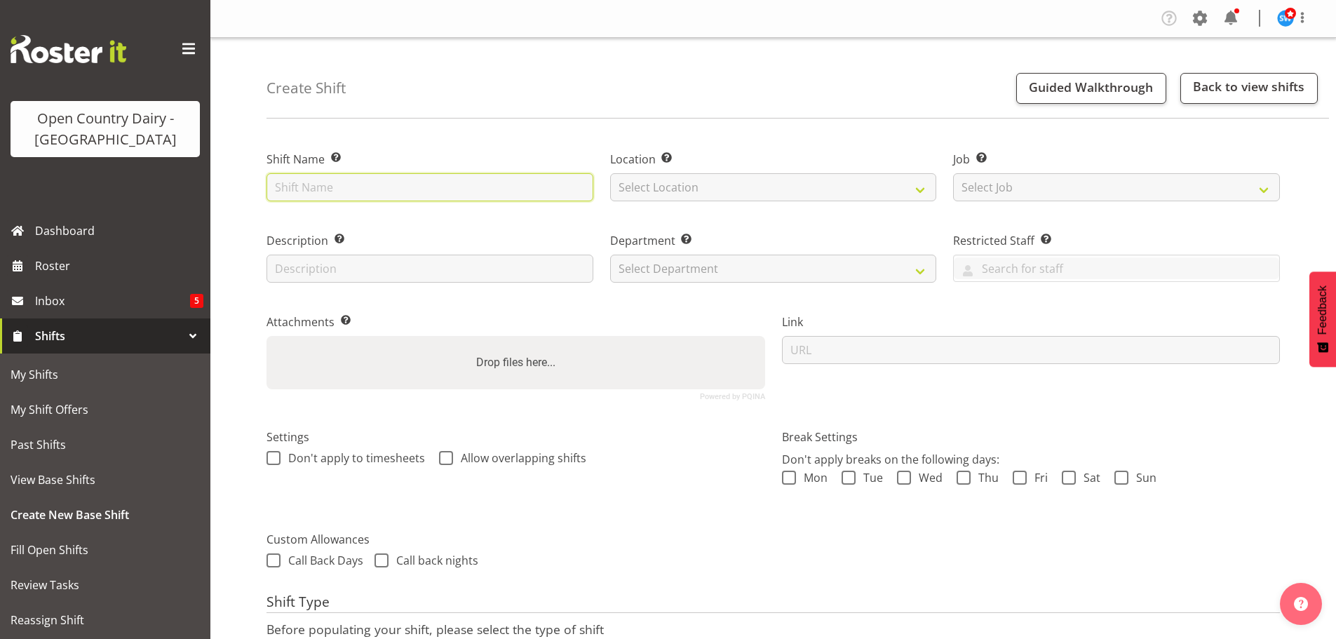
click at [464, 188] on input "text" at bounding box center [430, 187] width 327 height 28
type input "708 Waharoa Dayshift"
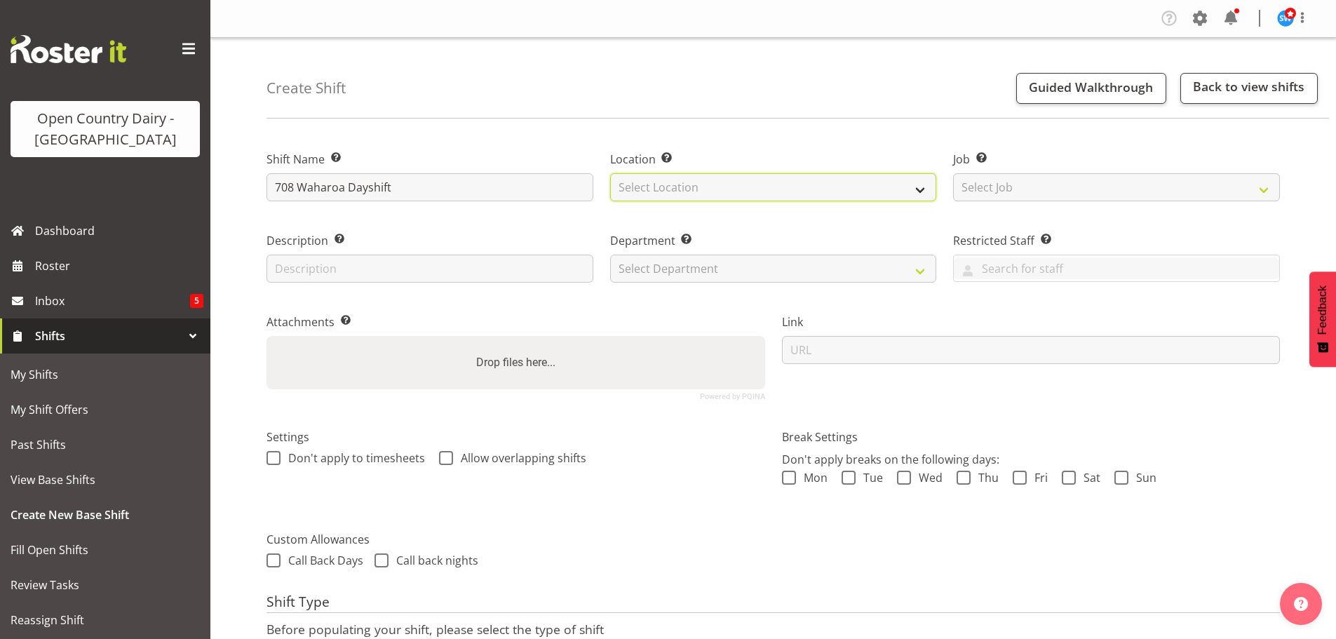
click at [785, 183] on select "Select Location Ingredients Waharoa Office Waikato Milk Whanganui Office" at bounding box center [773, 187] width 327 height 28
select select "1054"
click at [610, 173] on select "Select Location Ingredients Waharoa Office Waikato Milk Whanganui Office" at bounding box center [773, 187] width 327 height 28
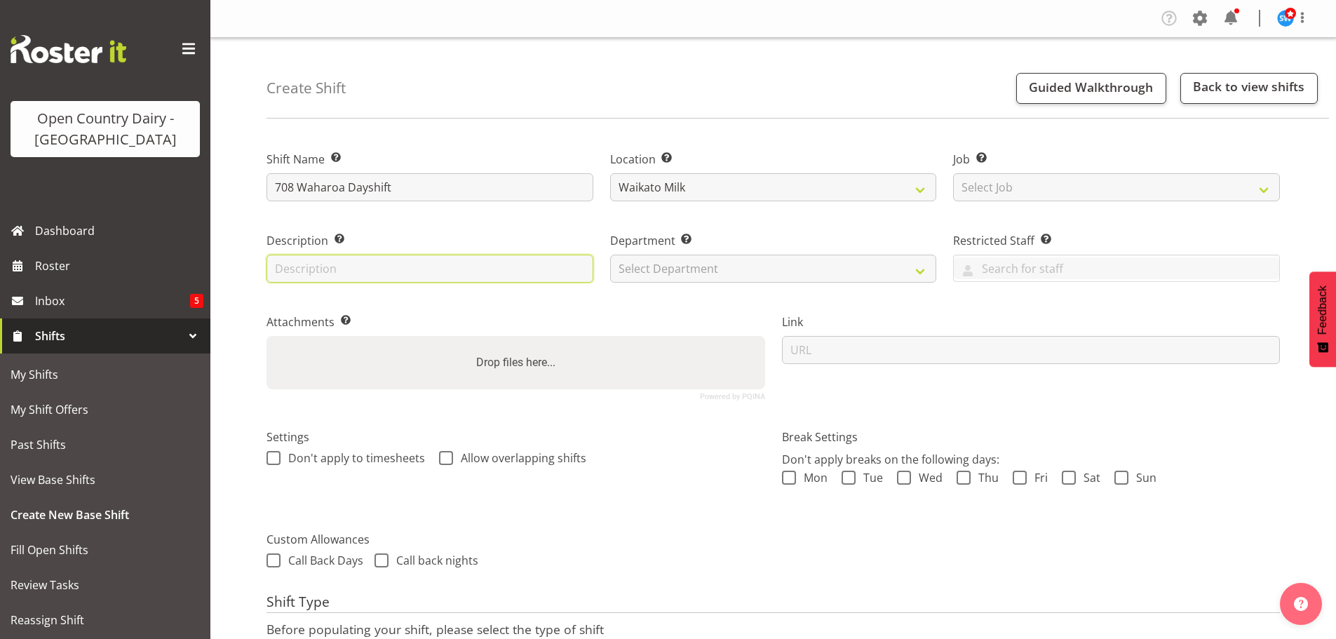
click at [446, 269] on input "text" at bounding box center [430, 269] width 327 height 28
type input "Dayshift"
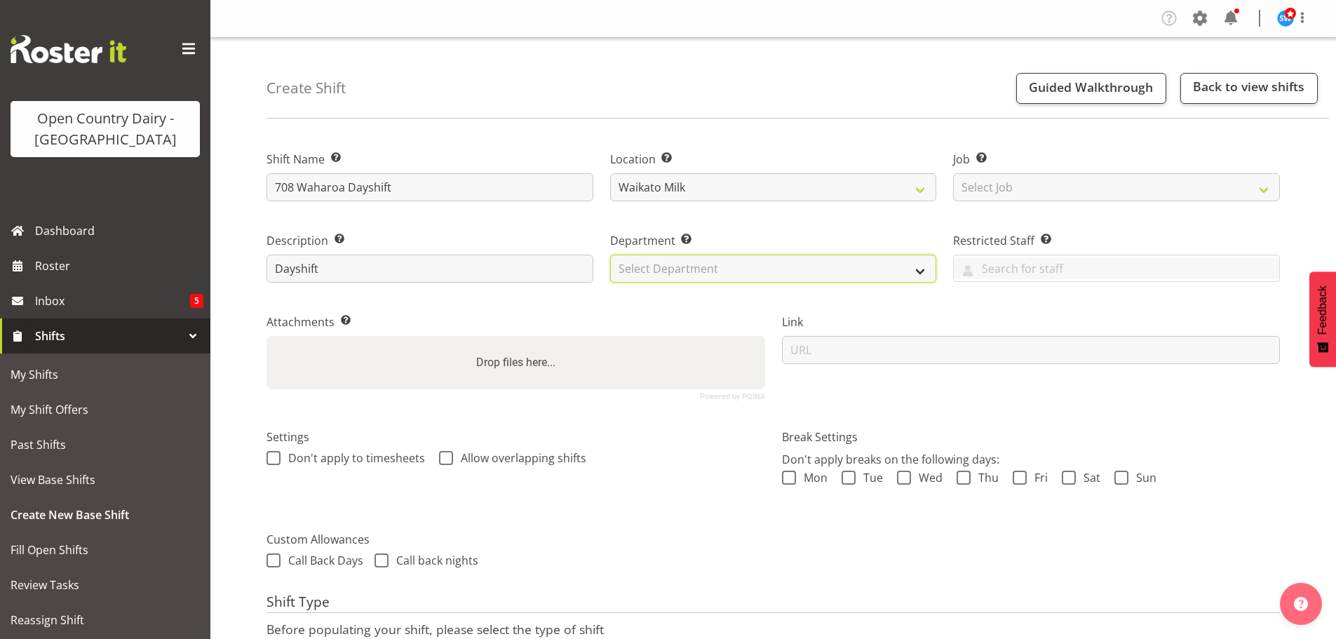
click at [869, 262] on select "Select Department" at bounding box center [773, 269] width 327 height 28
click at [919, 264] on select "Select Department" at bounding box center [773, 269] width 327 height 28
click at [922, 268] on select "Select Department 701 702 703 704 705 706 707 708 709 710 711 712 713 714 715 7…" at bounding box center [773, 269] width 327 height 28
select select "762"
click at [610, 255] on select "Select Department 701 702 703 704 705 706 707 708 709 710 711 712 713 714 715 7…" at bounding box center [773, 269] width 327 height 28
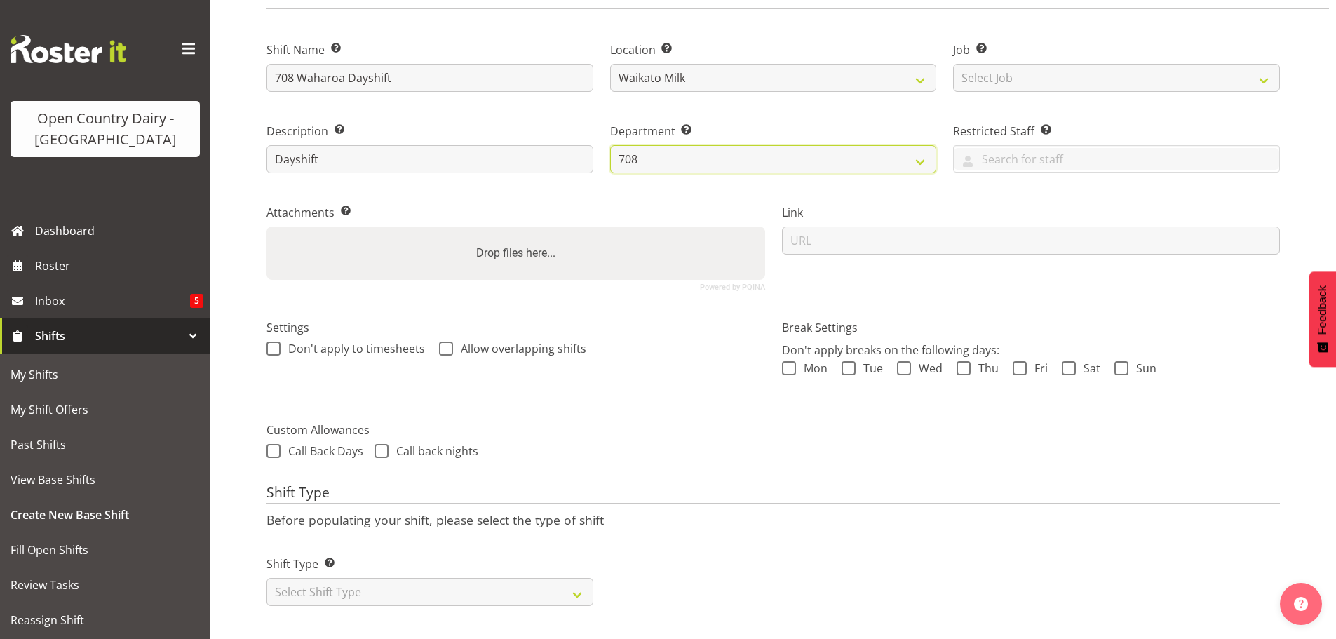
scroll to position [120, 0]
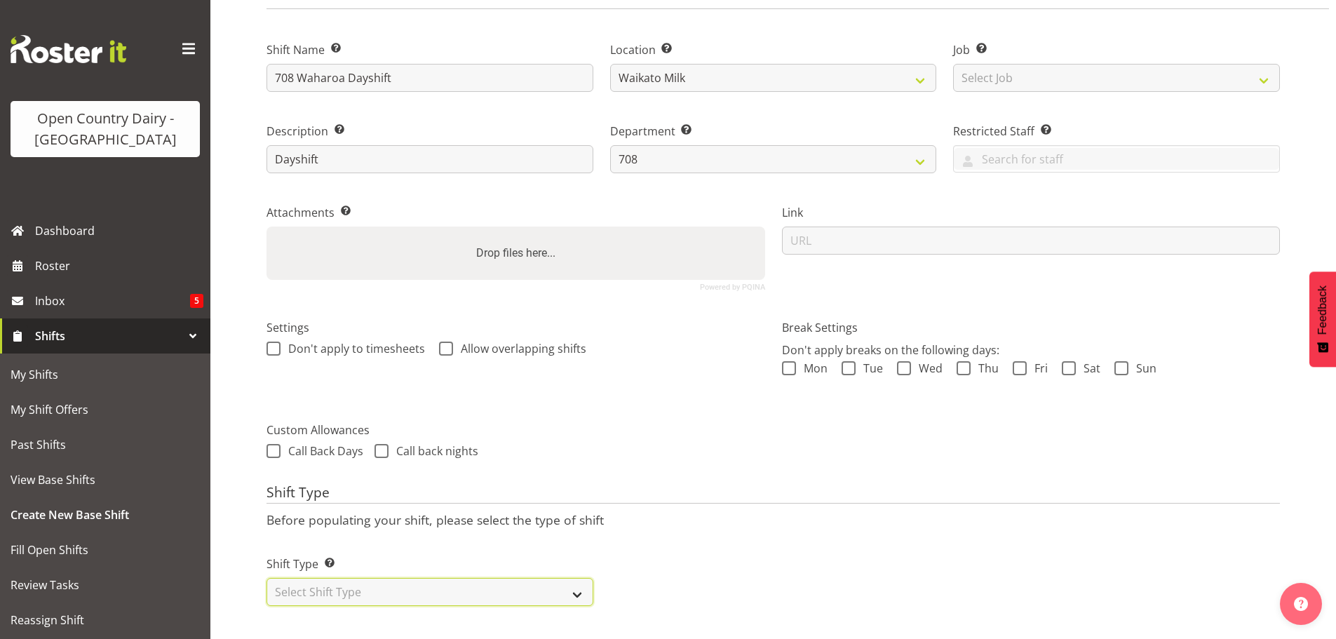
click at [577, 582] on select "Select Shift Type One Off Shift Recurring Shift Rotating Shift" at bounding box center [430, 592] width 327 height 28
select select "rotating"
click at [267, 578] on select "Select Shift Type One Off Shift Recurring Shift Rotating Shift" at bounding box center [430, 592] width 327 height 28
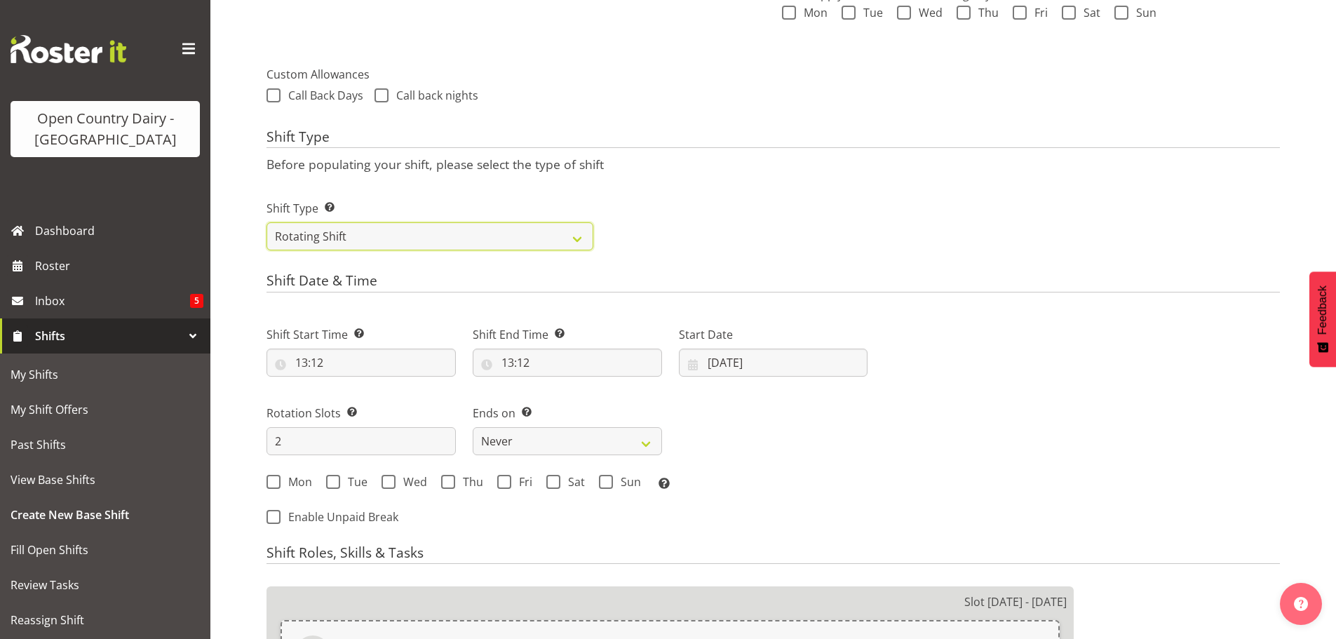
scroll to position [471, 0]
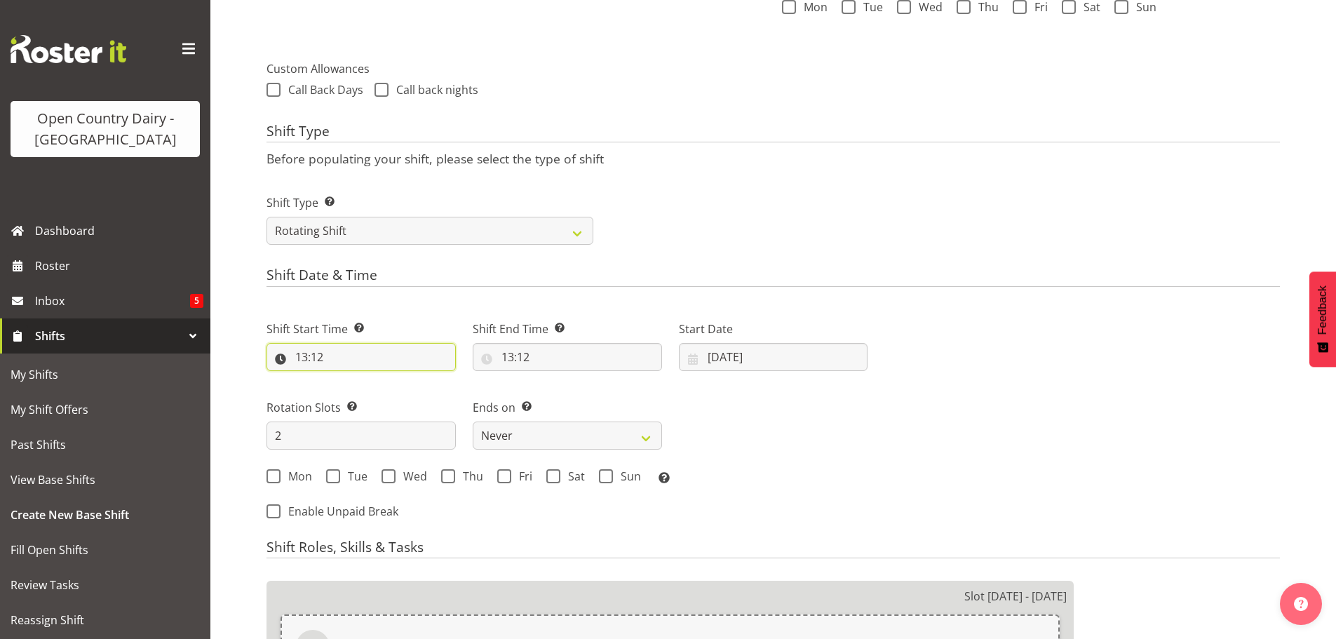
click at [333, 351] on input "13:12" at bounding box center [361, 357] width 189 height 28
click at [361, 392] on select "00 01 02 03 04 05 06 07 08 09 10 11 12 13 14 15 16 17 18 19 20 21 22 23" at bounding box center [363, 394] width 32 height 28
select select "6"
click at [347, 380] on select "00 01 02 03 04 05 06 07 08 09 10 11 12 13 14 15 16 17 18 19 20 21 22 23" at bounding box center [363, 394] width 32 height 28
type input "06:12"
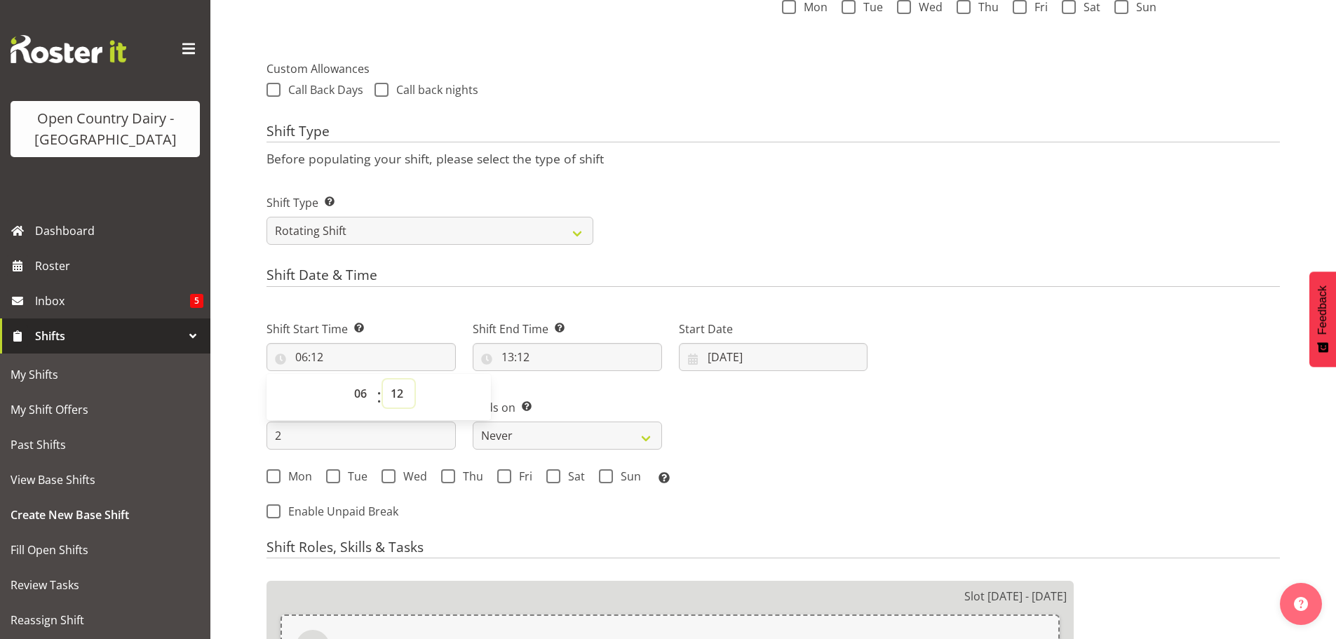
click at [394, 398] on select "00 01 02 03 04 05 06 07 08 09 10 11 12 13 14 15 16 17 18 19 20 21 22 23 24 25 2…" at bounding box center [399, 394] width 32 height 28
select select "30"
click at [383, 380] on select "00 01 02 03 04 05 06 07 08 09 10 11 12 13 14 15 16 17 18 19 20 21 22 23 24 25 2…" at bounding box center [399, 394] width 32 height 28
type input "06:30"
click at [530, 355] on input "13:12" at bounding box center [567, 357] width 189 height 28
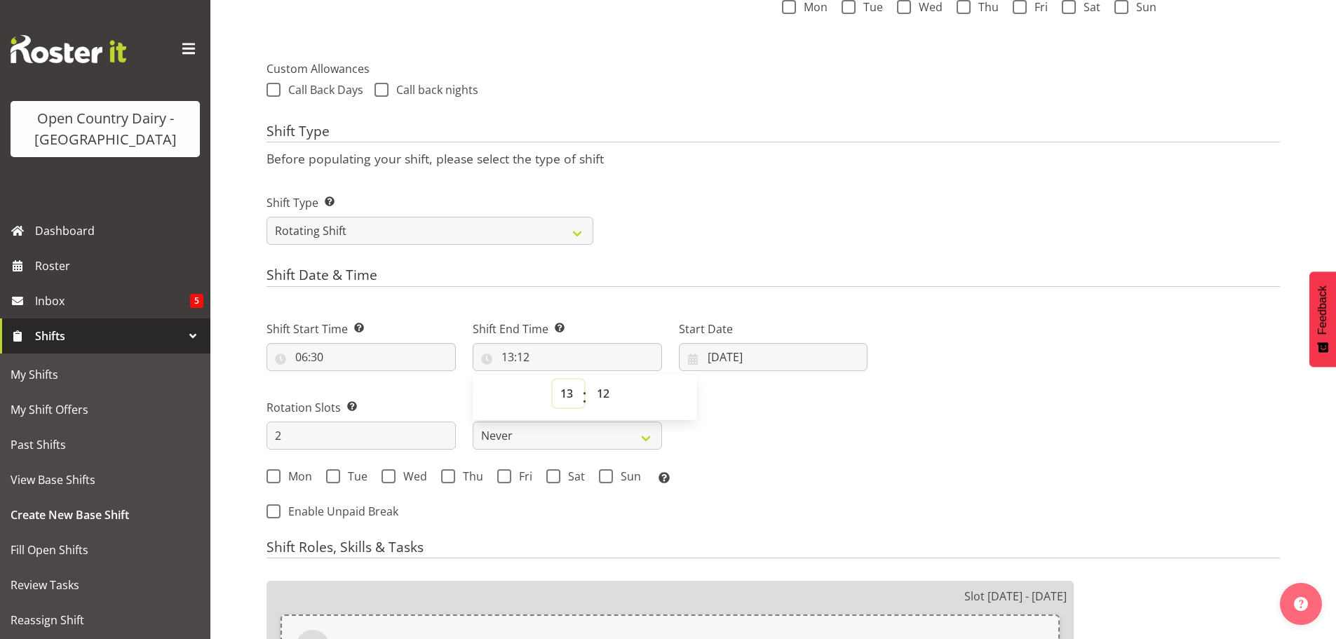
click at [565, 392] on select "00 01 02 03 04 05 06 07 08 09 10 11 12 13 14 15 16 17 18 19 20 21 22 23" at bounding box center [569, 394] width 32 height 28
select select "16"
click at [553, 380] on select "00 01 02 03 04 05 06 07 08 09 10 11 12 13 14 15 16 17 18 19 20 21 22 23" at bounding box center [569, 394] width 32 height 28
type input "16:12"
click at [605, 391] on select "00 01 02 03 04 05 06 07 08 09 10 11 12 13 14 15 16 17 18 19 20 21 22 23 24 25 2…" at bounding box center [605, 394] width 32 height 28
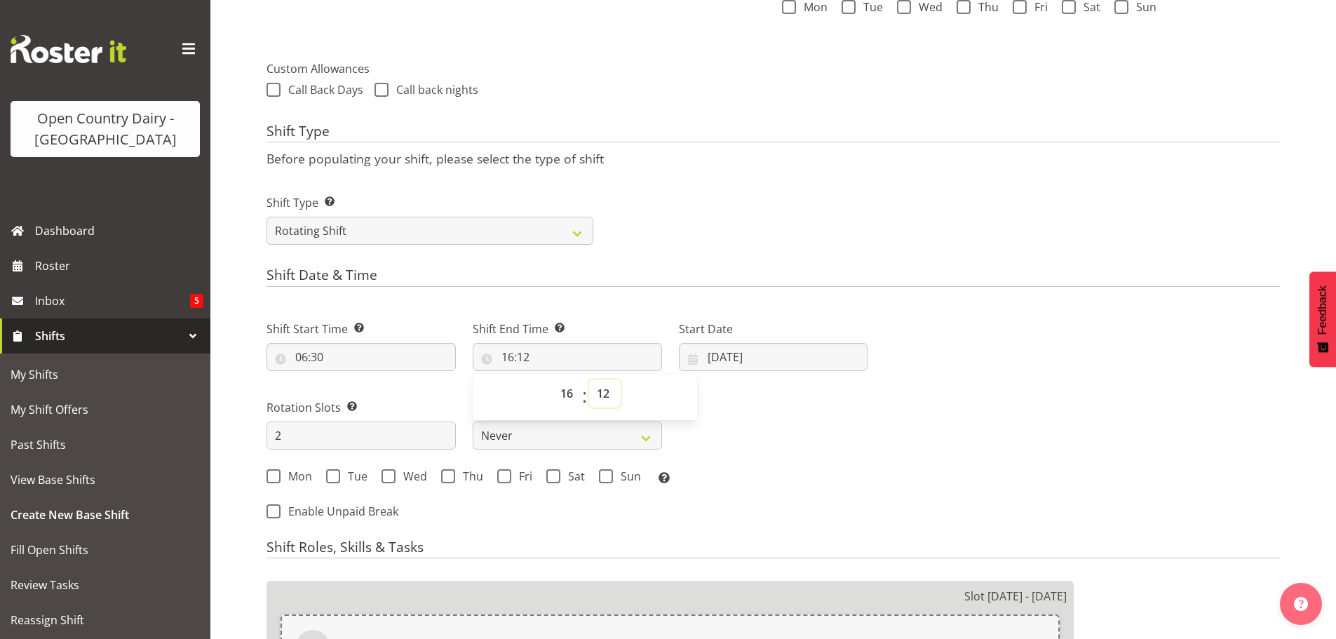
select select "0"
click at [589, 380] on select "00 01 02 03 04 05 06 07 08 09 10 11 12 13 14 15 16 17 18 19 20 21 22 23 24 25 2…" at bounding box center [605, 394] width 32 height 28
type input "16:00"
click at [727, 354] on input "14/08/2025" at bounding box center [773, 357] width 189 height 28
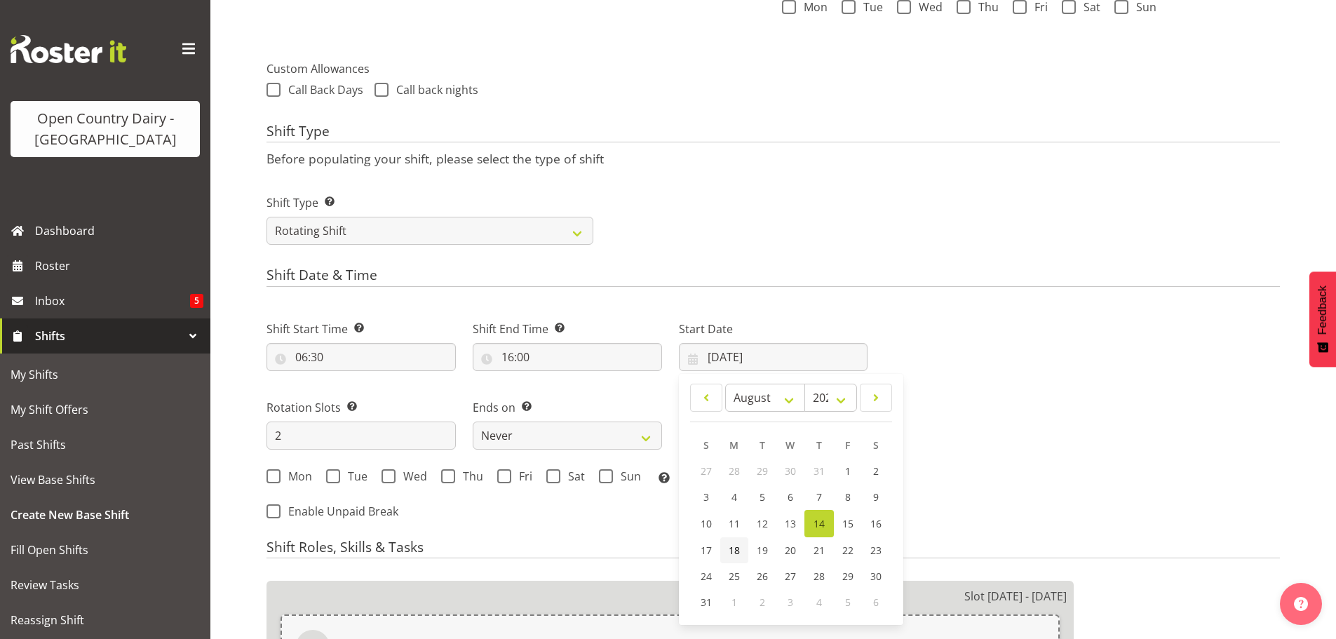
click at [732, 549] on span "18" at bounding box center [734, 550] width 11 height 13
type input "18/08/2025"
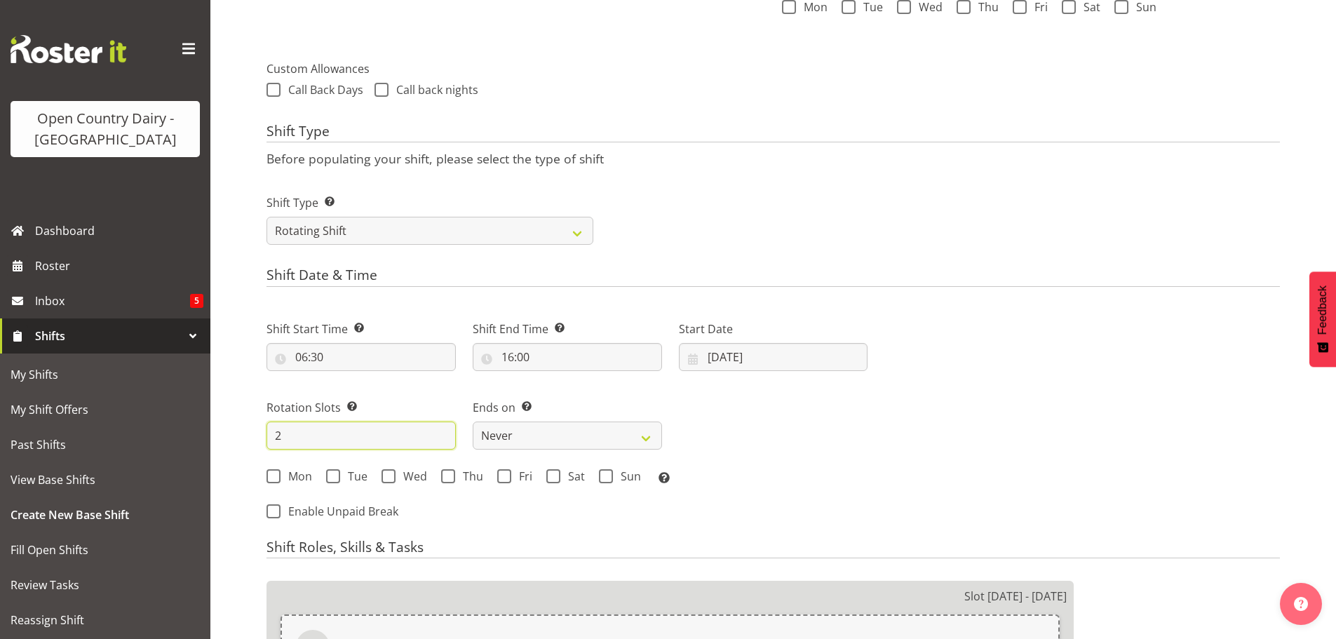
click at [289, 435] on input "2" at bounding box center [361, 436] width 189 height 28
type input "8"
click at [271, 478] on span at bounding box center [274, 476] width 14 height 14
click at [271, 478] on input "Mon" at bounding box center [271, 475] width 9 height 9
checkbox input "true"
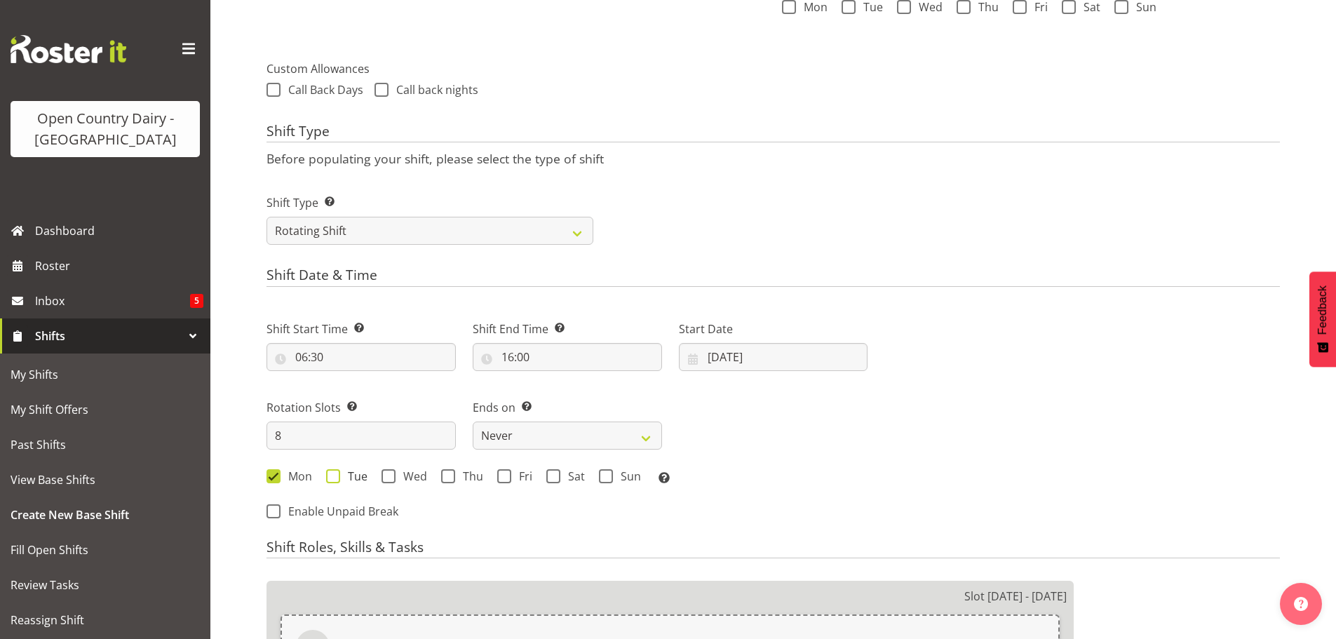
click at [331, 478] on span at bounding box center [333, 476] width 14 height 14
click at [331, 478] on input "Tue" at bounding box center [330, 475] width 9 height 9
checkbox input "true"
click at [388, 476] on span at bounding box center [389, 476] width 14 height 14
click at [388, 476] on input "Wed" at bounding box center [386, 475] width 9 height 9
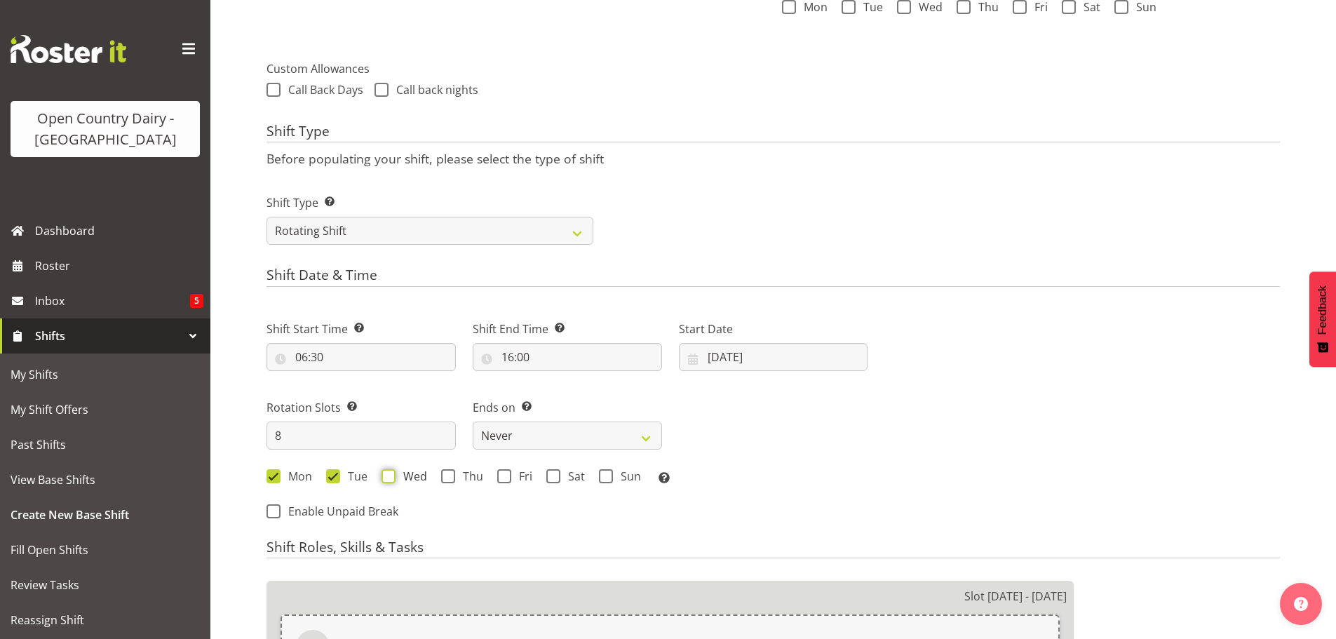
checkbox input "true"
click at [452, 476] on span at bounding box center [448, 476] width 14 height 14
click at [450, 476] on input "Thu" at bounding box center [445, 475] width 9 height 9
checkbox input "true"
click at [507, 474] on span at bounding box center [504, 476] width 14 height 14
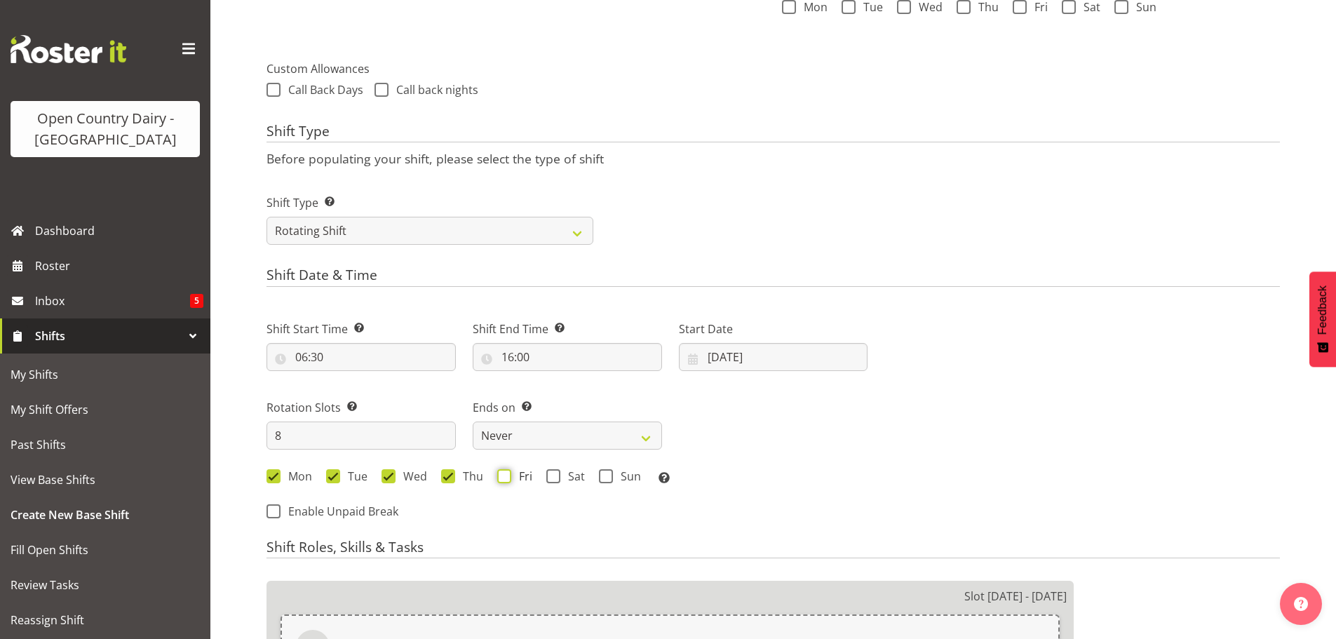
click at [506, 474] on input "Fri" at bounding box center [501, 475] width 9 height 9
checkbox input "true"
click at [551, 475] on span at bounding box center [553, 476] width 14 height 14
click at [551, 475] on input "Sat" at bounding box center [550, 475] width 9 height 9
checkbox input "true"
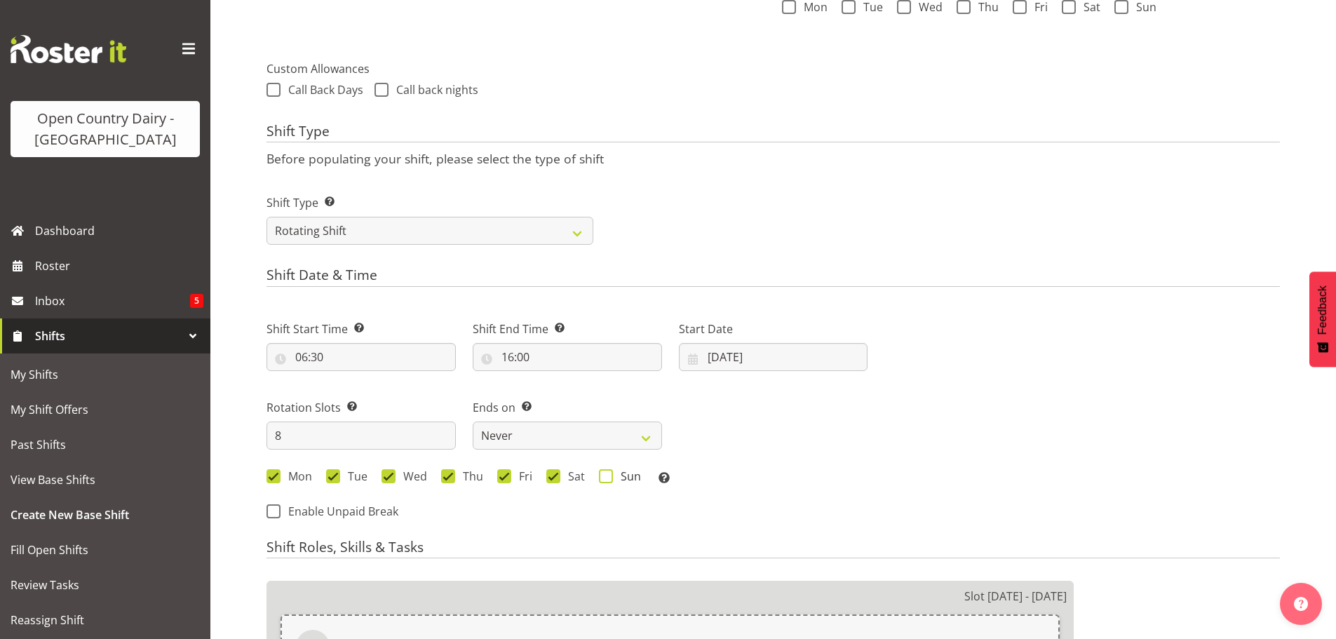
click at [605, 478] on span at bounding box center [606, 476] width 14 height 14
click at [605, 478] on input "Sun" at bounding box center [603, 475] width 9 height 9
checkbox input "true"
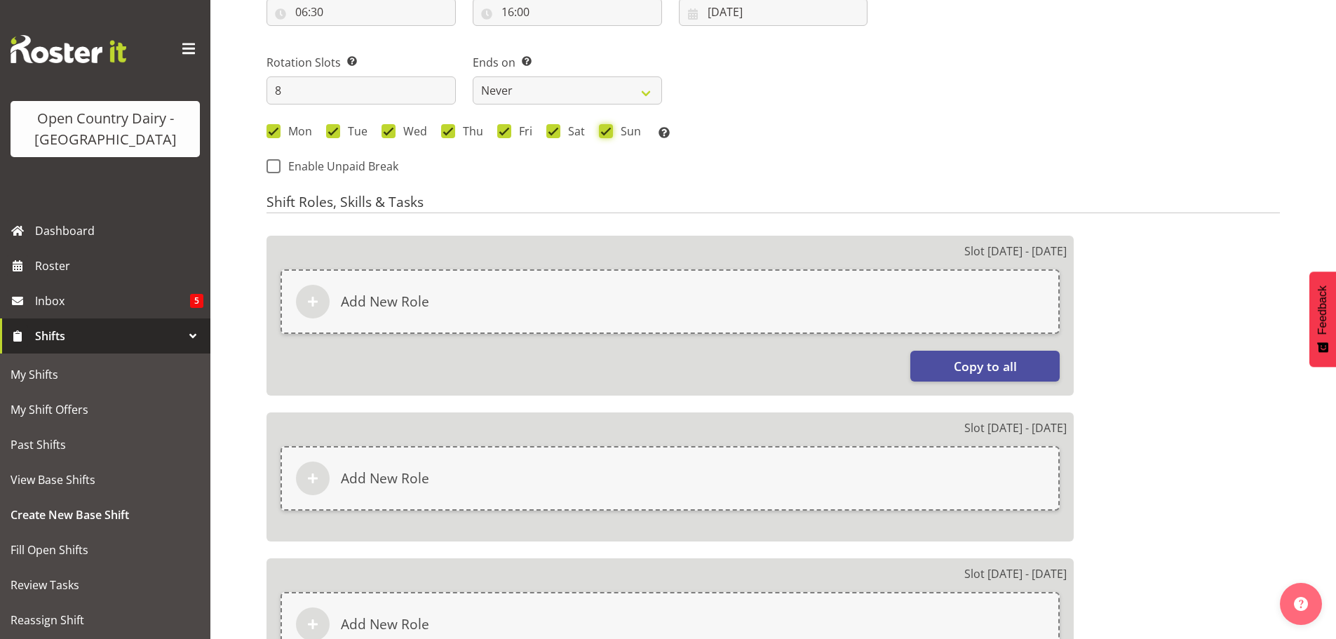
scroll to position [821, 0]
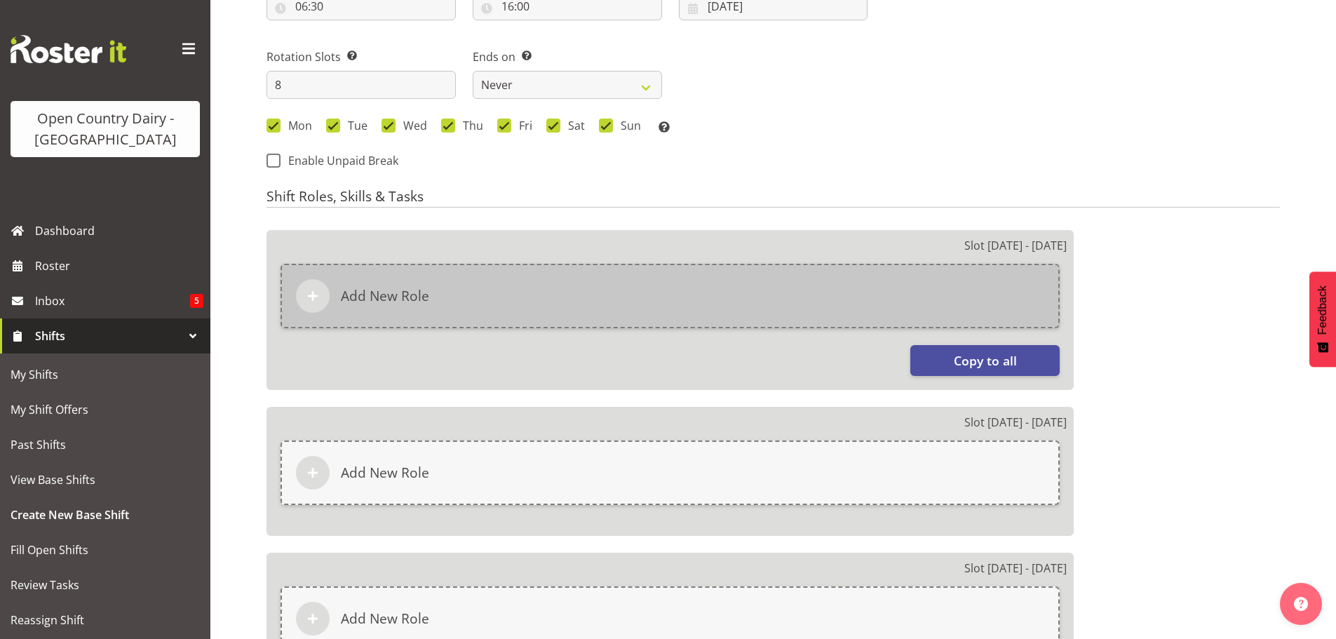
click at [392, 292] on h6 "Add New Role" at bounding box center [385, 296] width 88 height 17
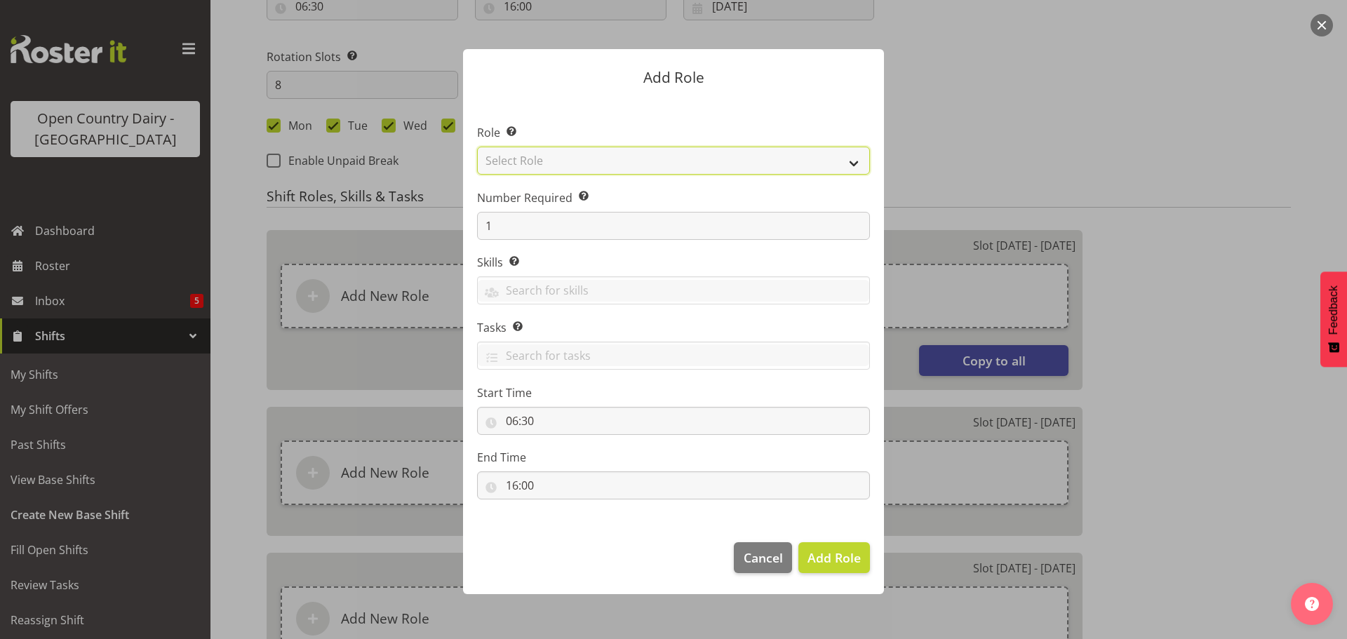
click at [854, 162] on select "Select Role Cadet Driver Crew Leader Driver Driver Buddy Driver Assessor Dayshi…" at bounding box center [673, 161] width 393 height 28
select select "1166"
click at [477, 147] on select "Select Role Cadet Driver Crew Leader Driver Driver Buddy Driver Assessor Dayshi…" at bounding box center [673, 161] width 393 height 28
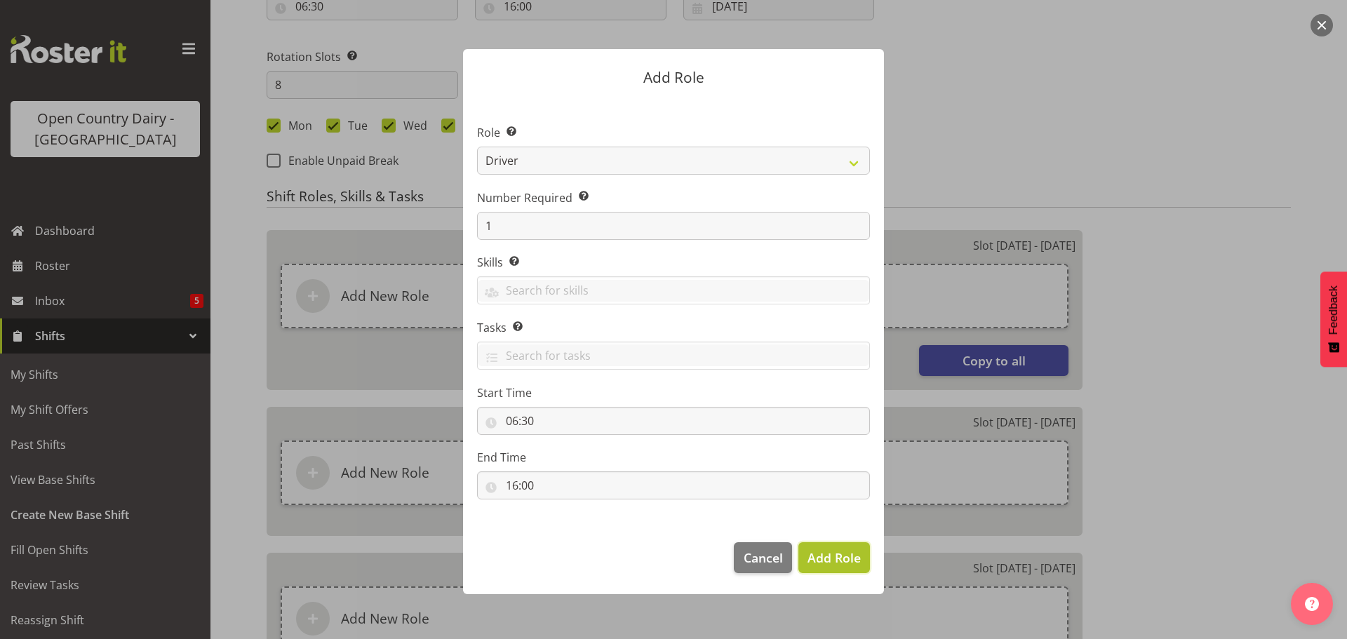
click at [822, 560] on span "Add Role" at bounding box center [833, 557] width 53 height 17
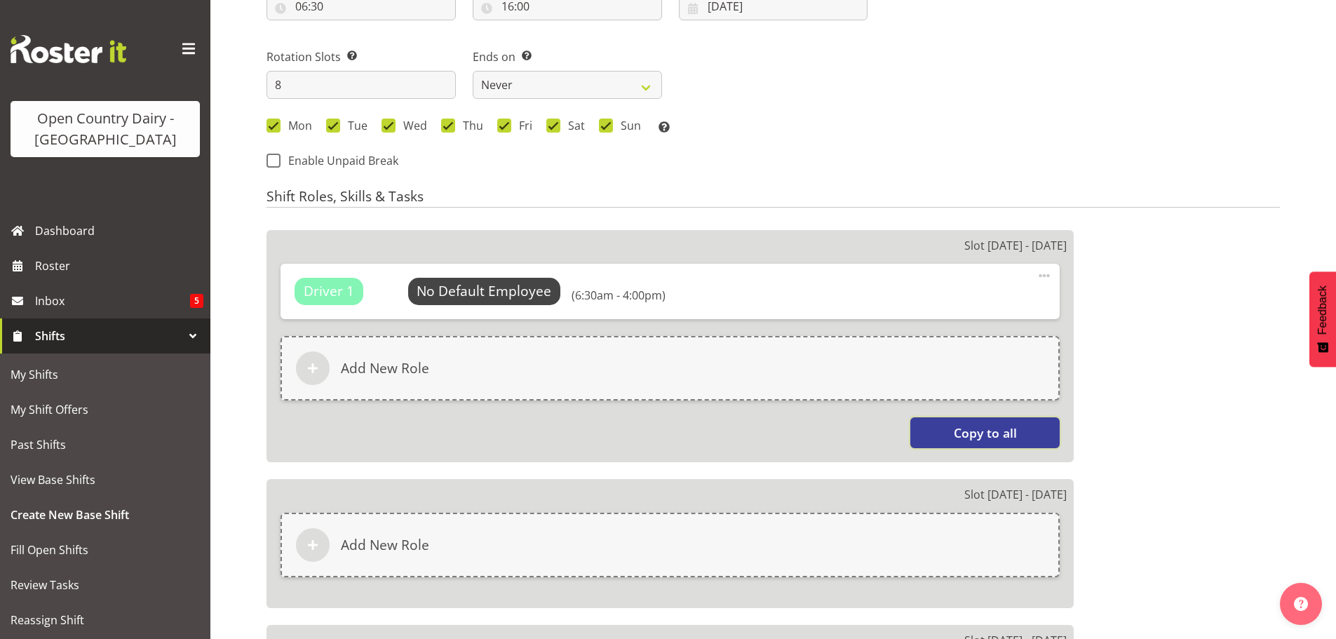
click at [964, 429] on span "Copy to all" at bounding box center [985, 433] width 63 height 18
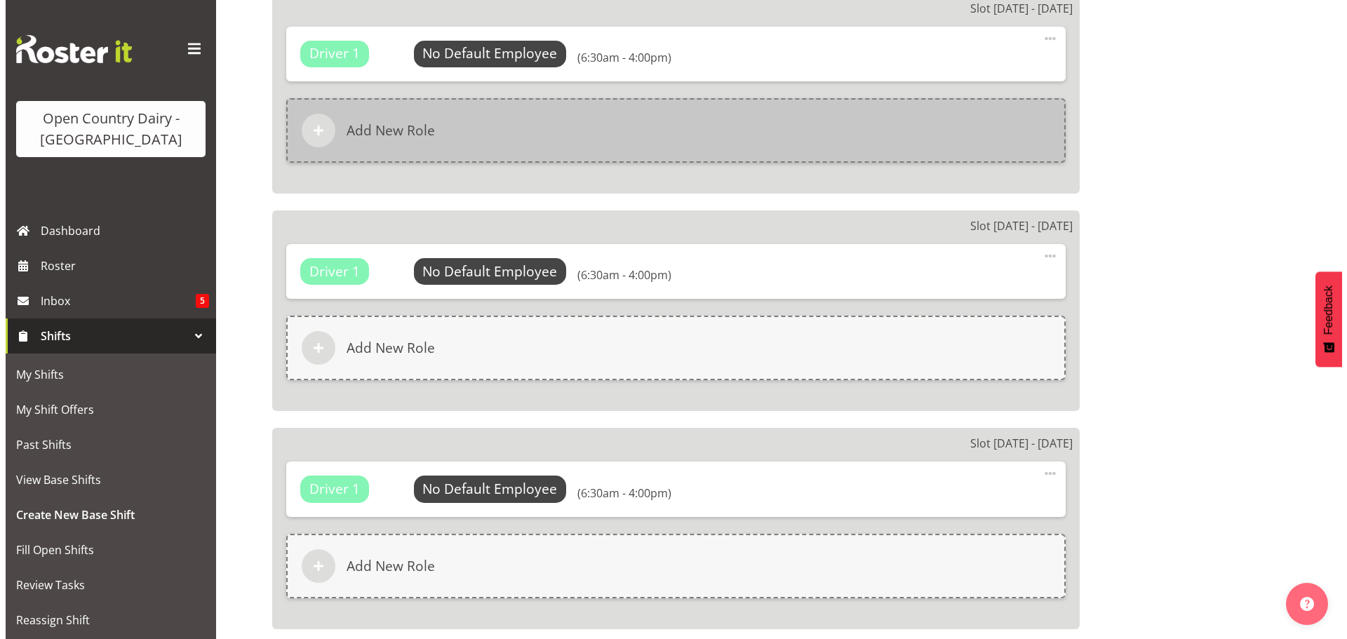
scroll to position [1754, 0]
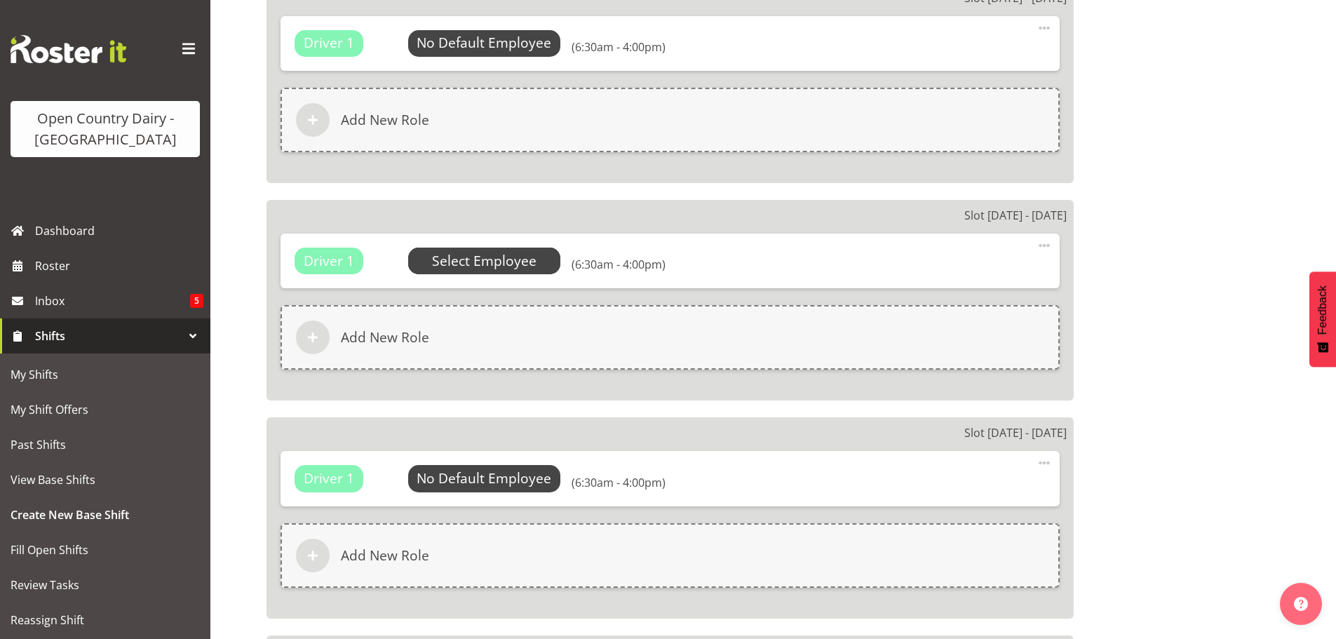
click at [0, 0] on span "Select Employee" at bounding box center [0, 0] width 0 height 0
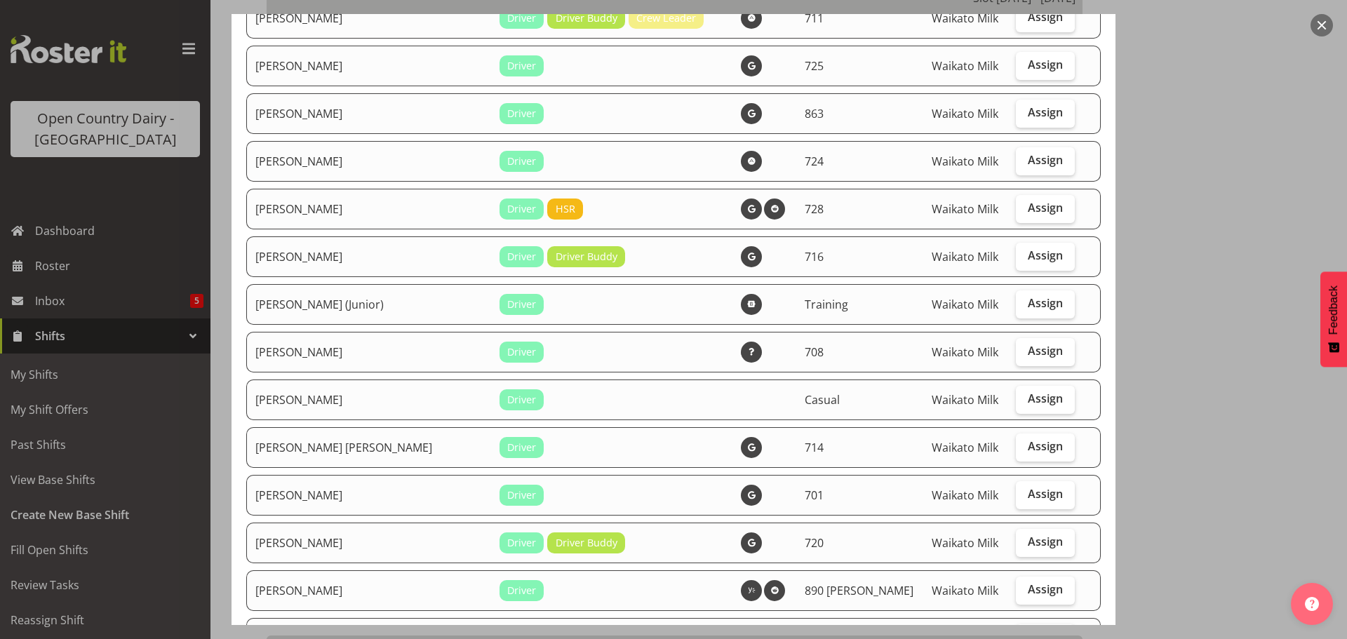
scroll to position [351, 0]
click at [1028, 351] on span "Assign" at bounding box center [1045, 350] width 35 height 14
click at [1025, 351] on input "Assign" at bounding box center [1020, 350] width 9 height 9
checkbox input "true"
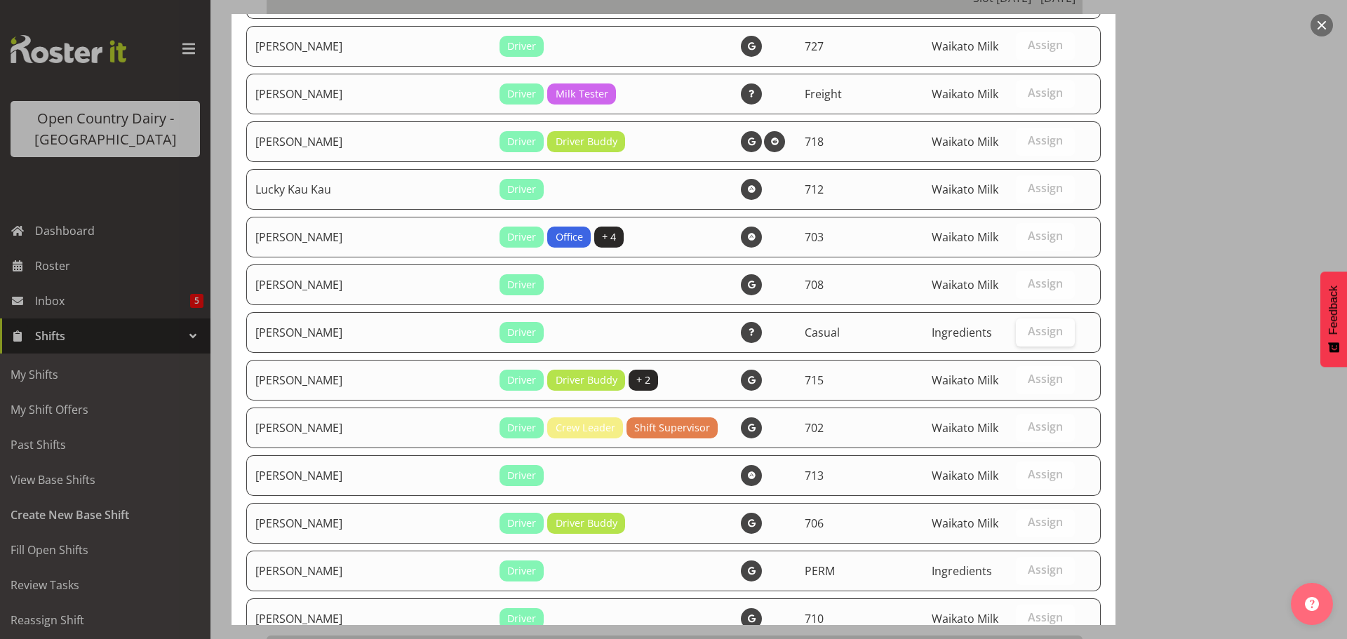
scroll to position [1569, 0]
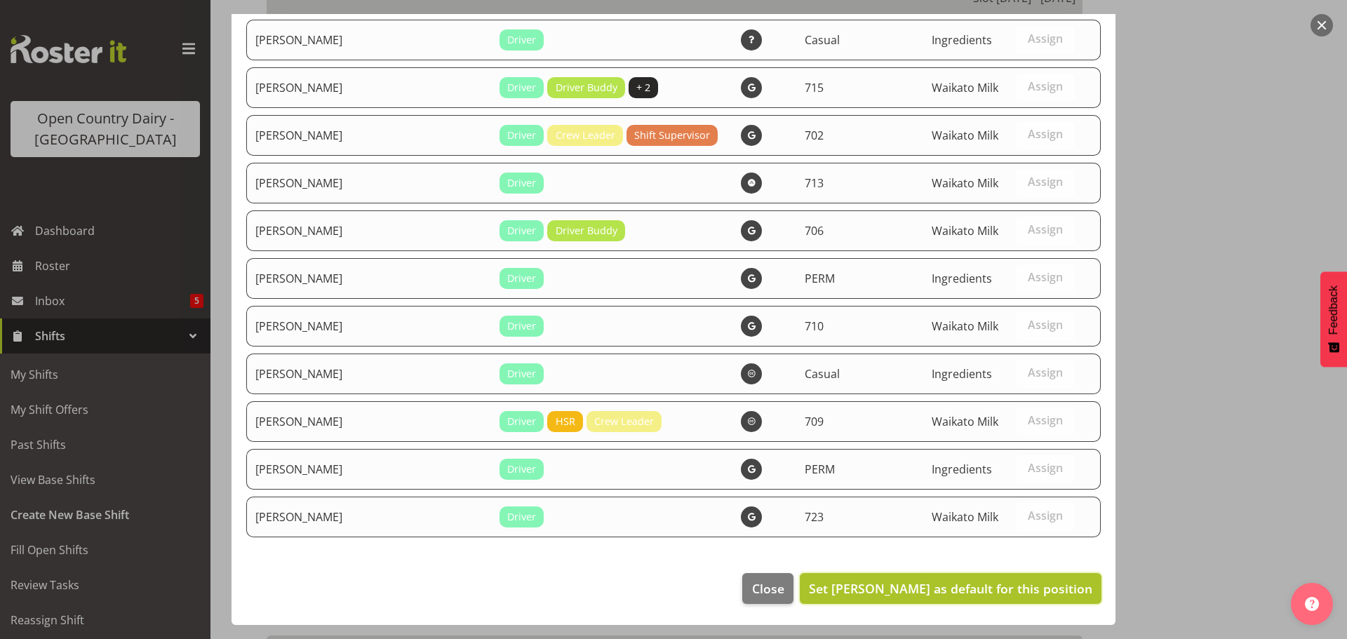
click at [1005, 589] on span "Set David Foote as default for this position" at bounding box center [950, 588] width 283 height 17
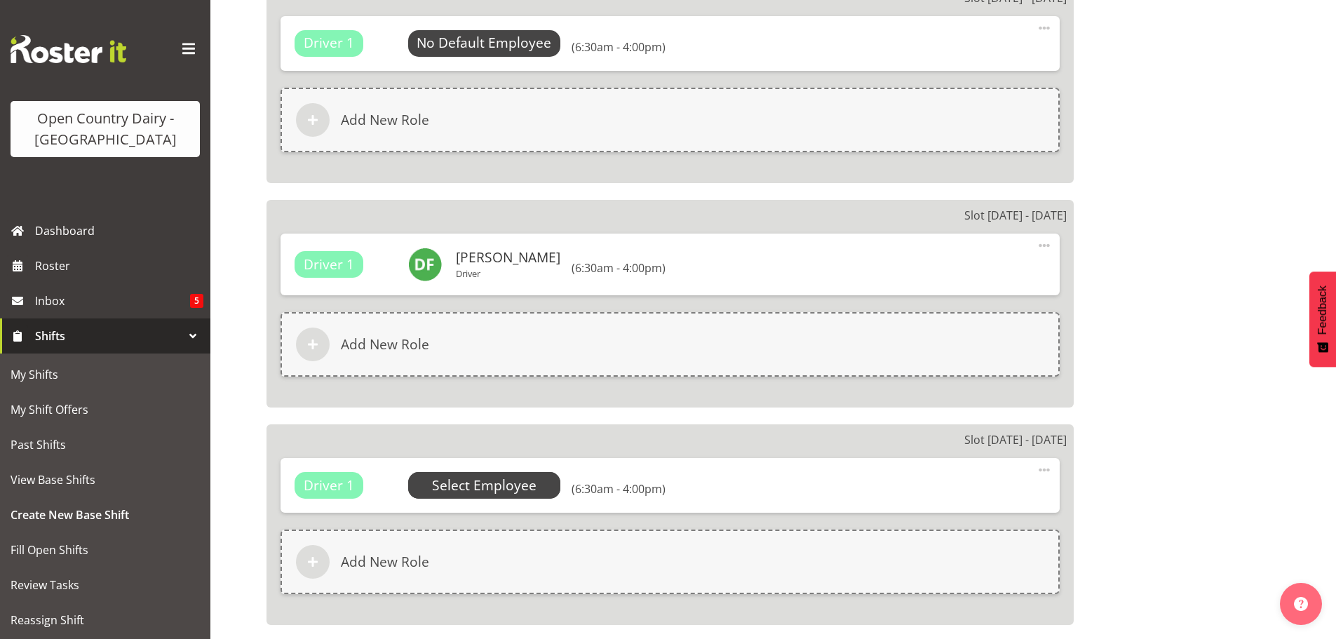
click at [0, 0] on span "Select Employee" at bounding box center [0, 0] width 0 height 0
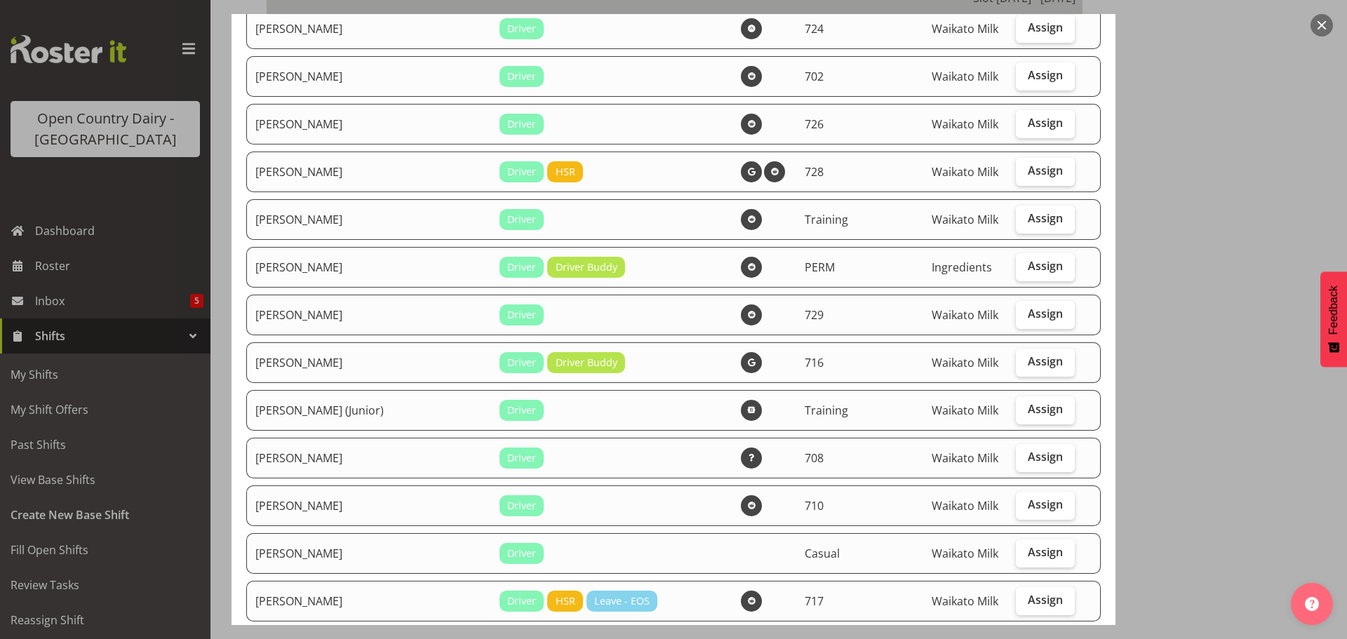
scroll to position [491, 0]
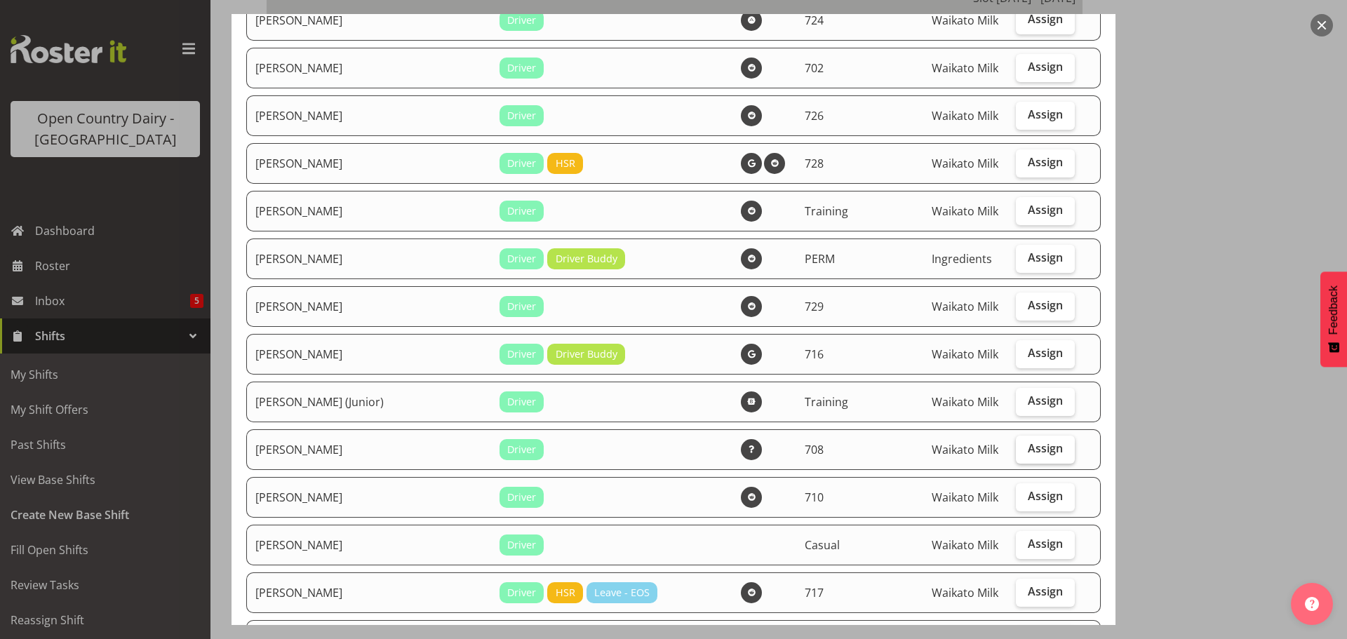
click at [1028, 453] on span "Assign" at bounding box center [1045, 448] width 35 height 14
click at [1024, 453] on input "Assign" at bounding box center [1020, 448] width 9 height 9
checkbox input "true"
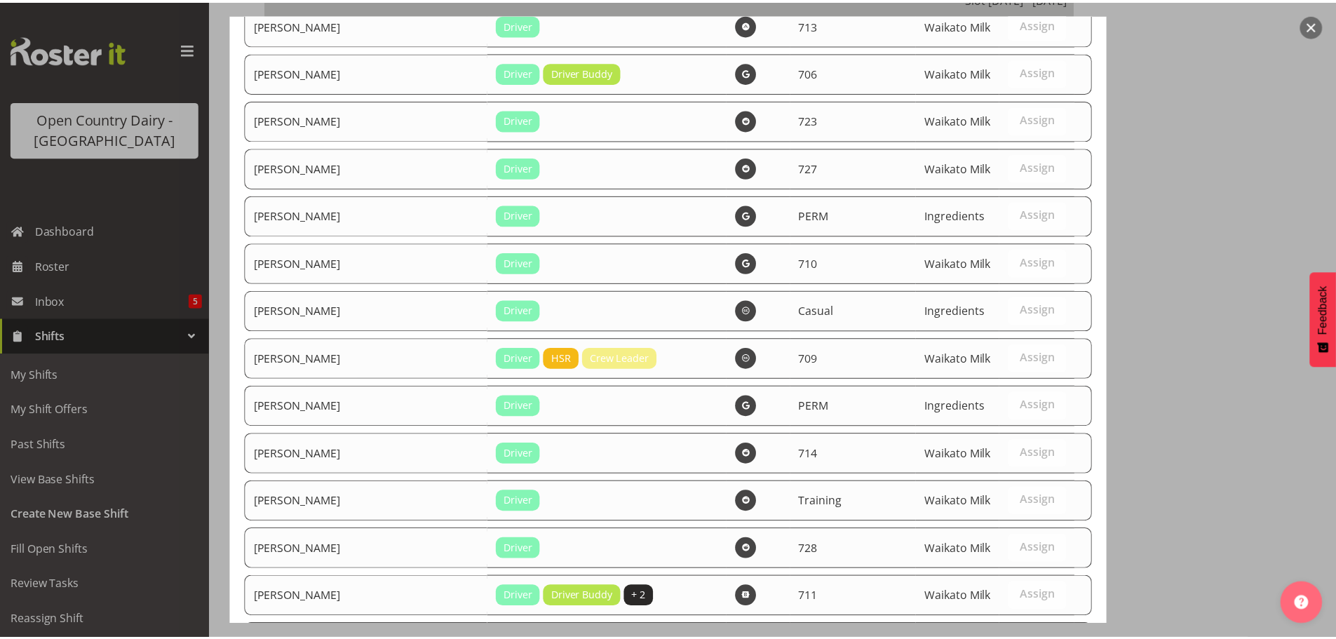
scroll to position [2761, 0]
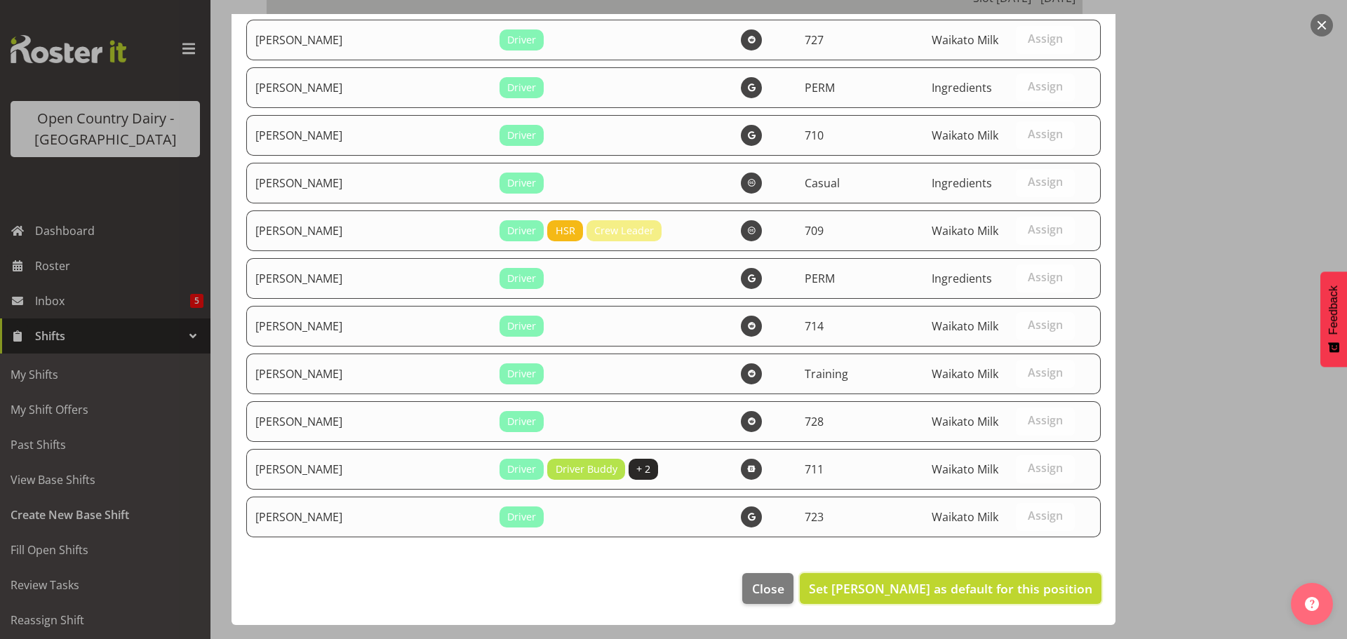
drag, startPoint x: 1004, startPoint y: 586, endPoint x: 998, endPoint y: 567, distance: 20.4
click at [1002, 584] on span "Set David Foote as default for this position" at bounding box center [950, 588] width 283 height 17
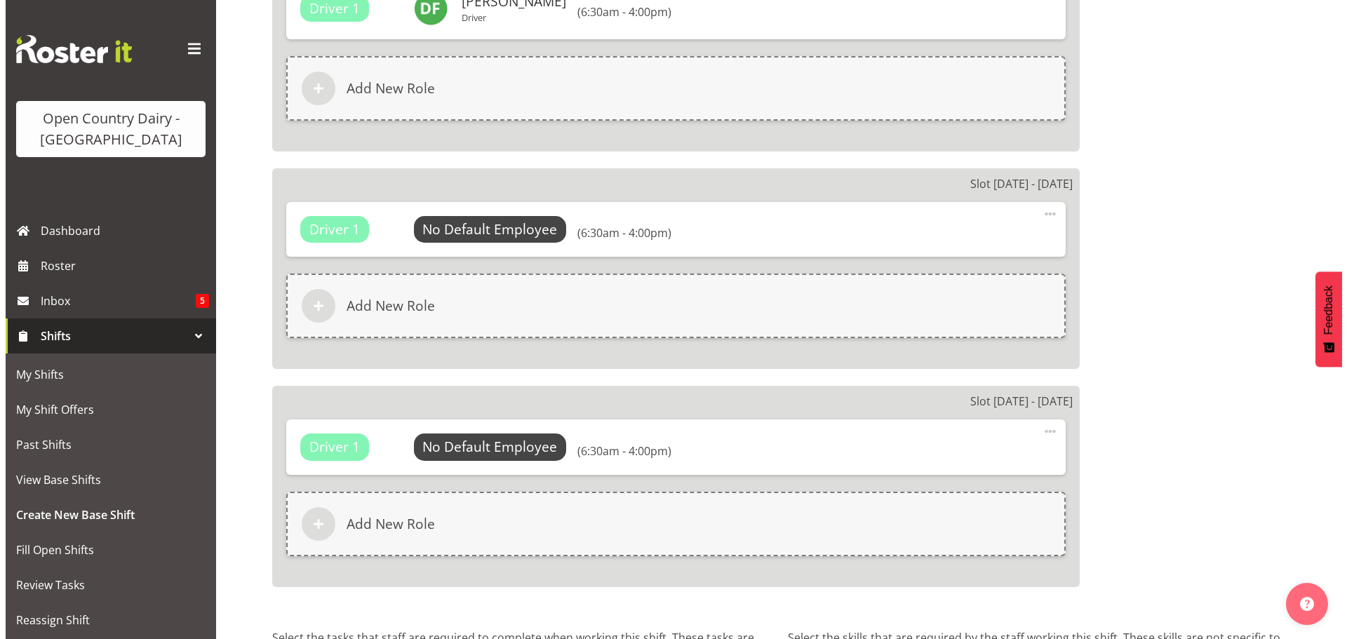
scroll to position [2245, 0]
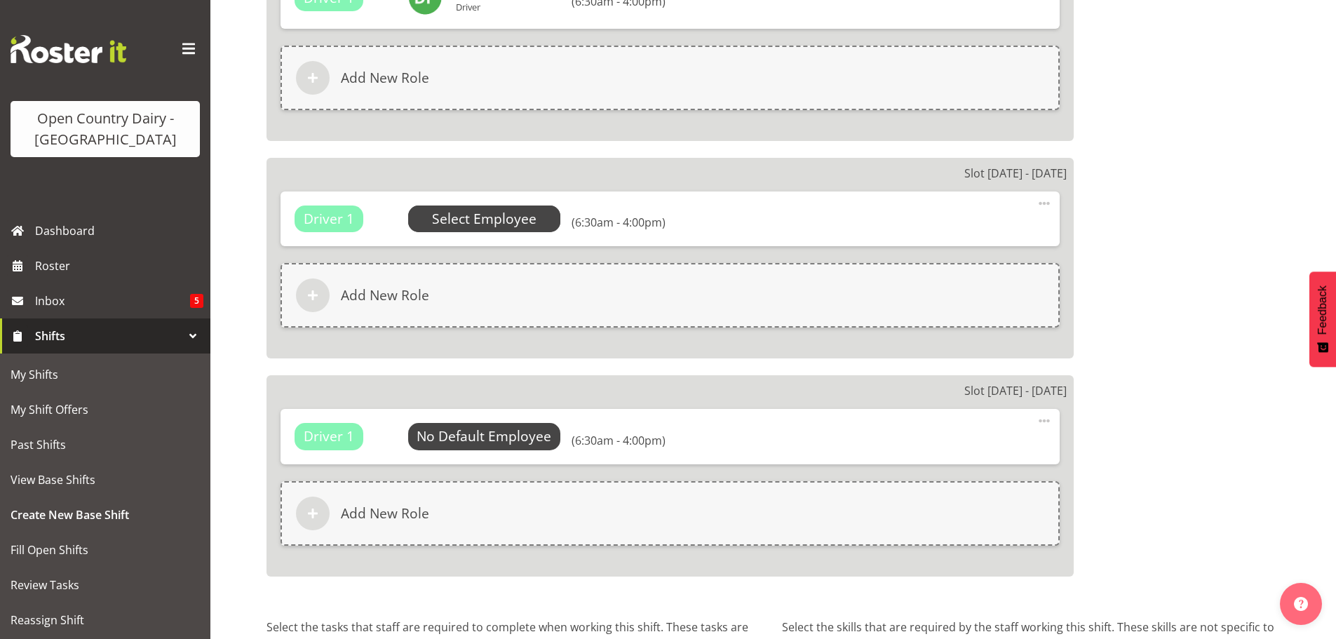
click at [0, 0] on span "Select Employee" at bounding box center [0, 0] width 0 height 0
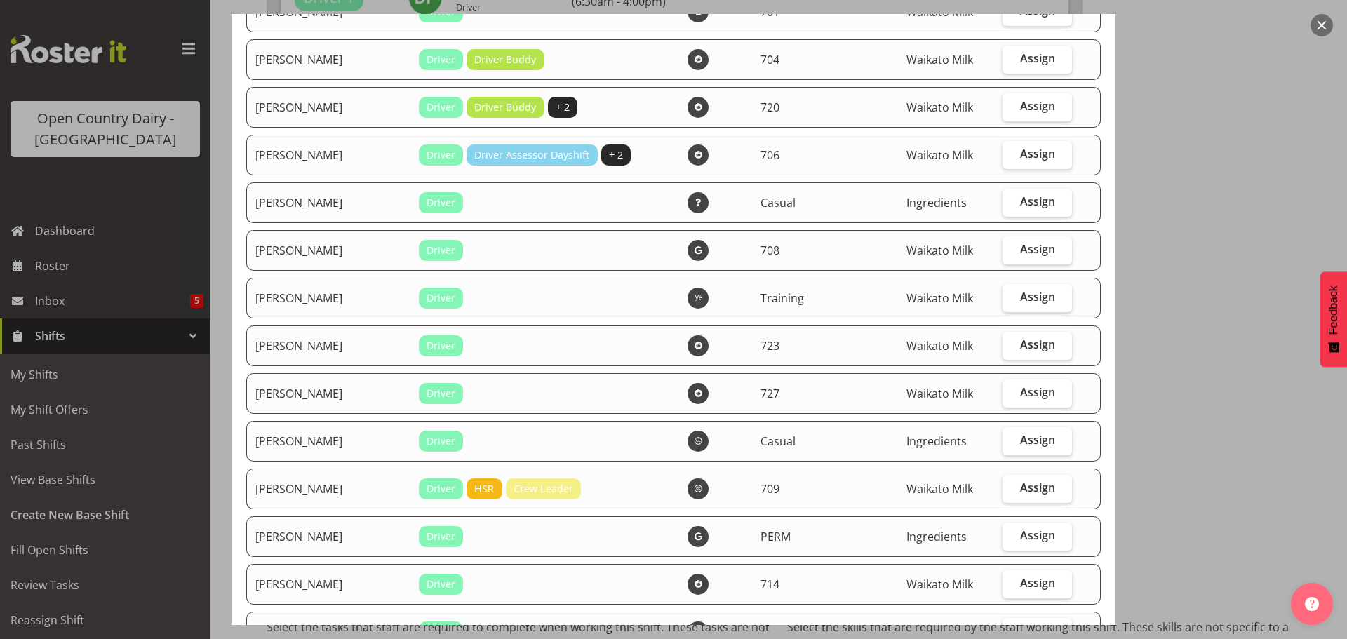
scroll to position [1122, 0]
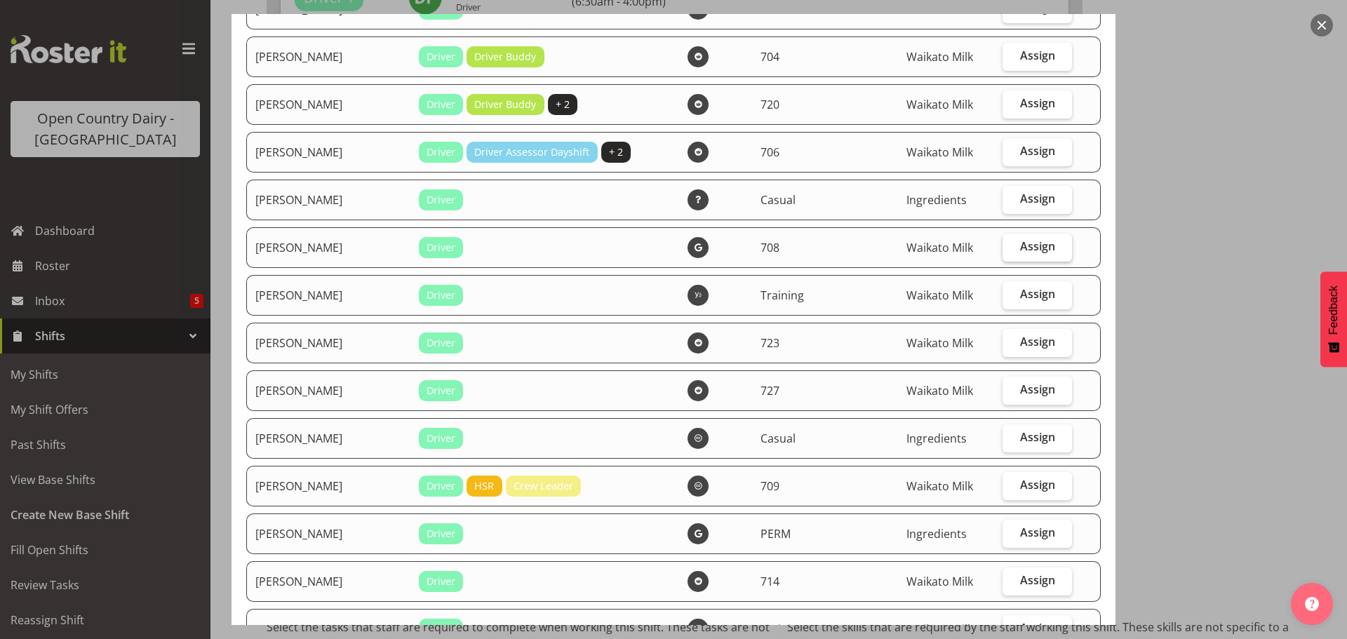
click at [1020, 249] on span "Assign" at bounding box center [1037, 246] width 35 height 14
click at [1012, 249] on input "Assign" at bounding box center [1006, 246] width 9 height 9
checkbox input "true"
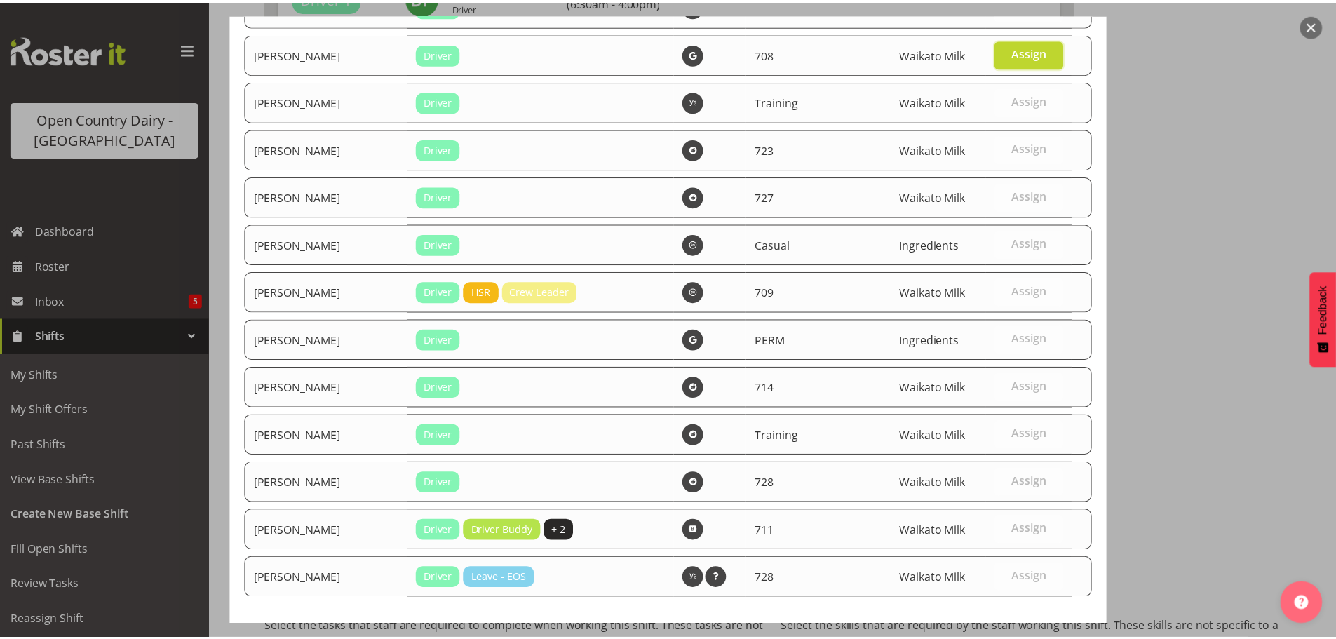
scroll to position [1378, 0]
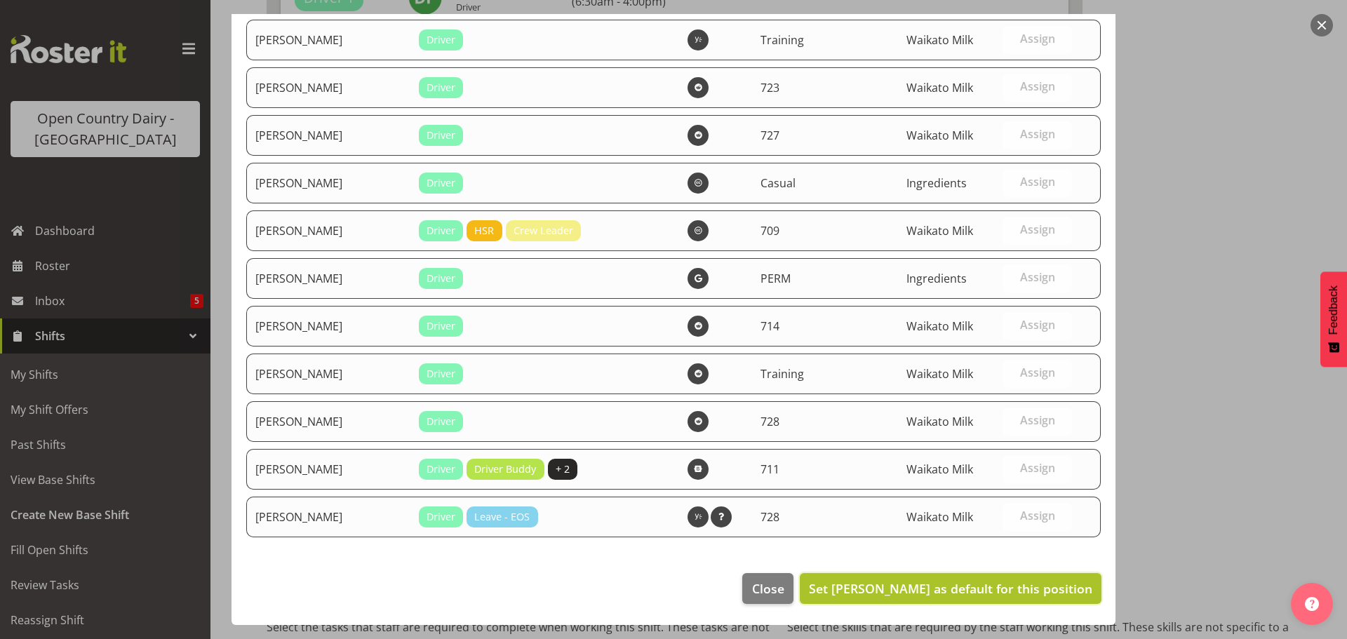
click at [985, 584] on span "Set Mark Himiona as default for this position" at bounding box center [950, 588] width 283 height 17
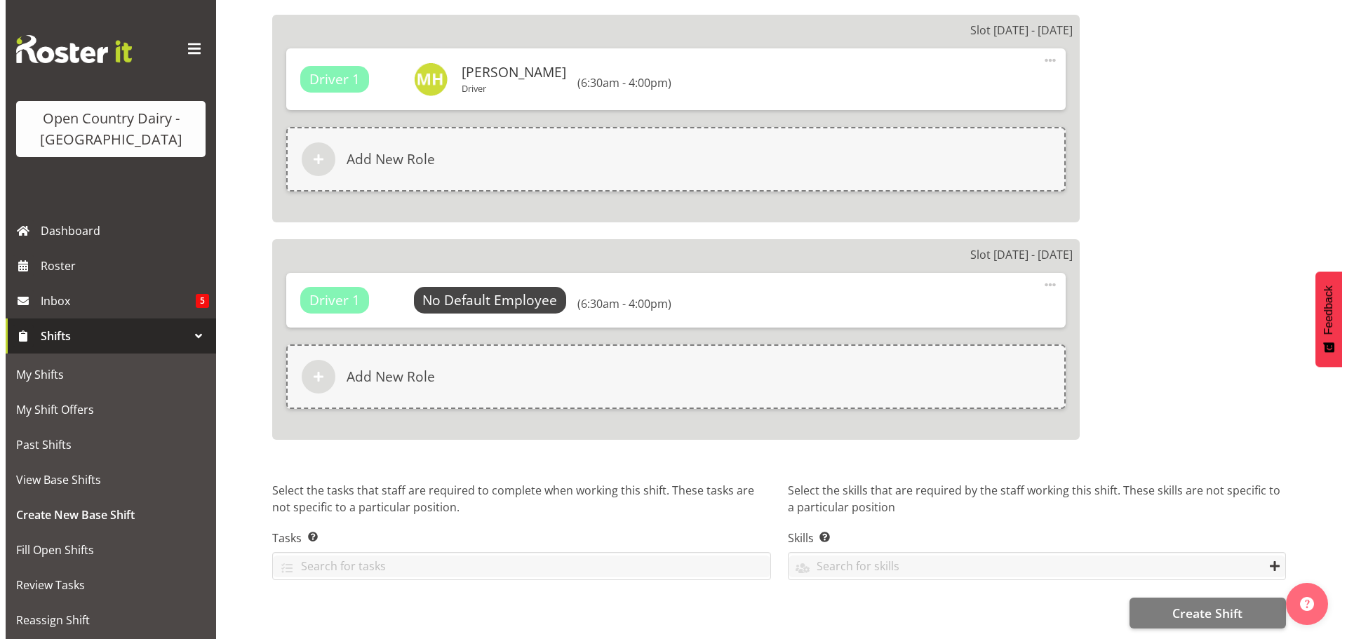
scroll to position [2398, 0]
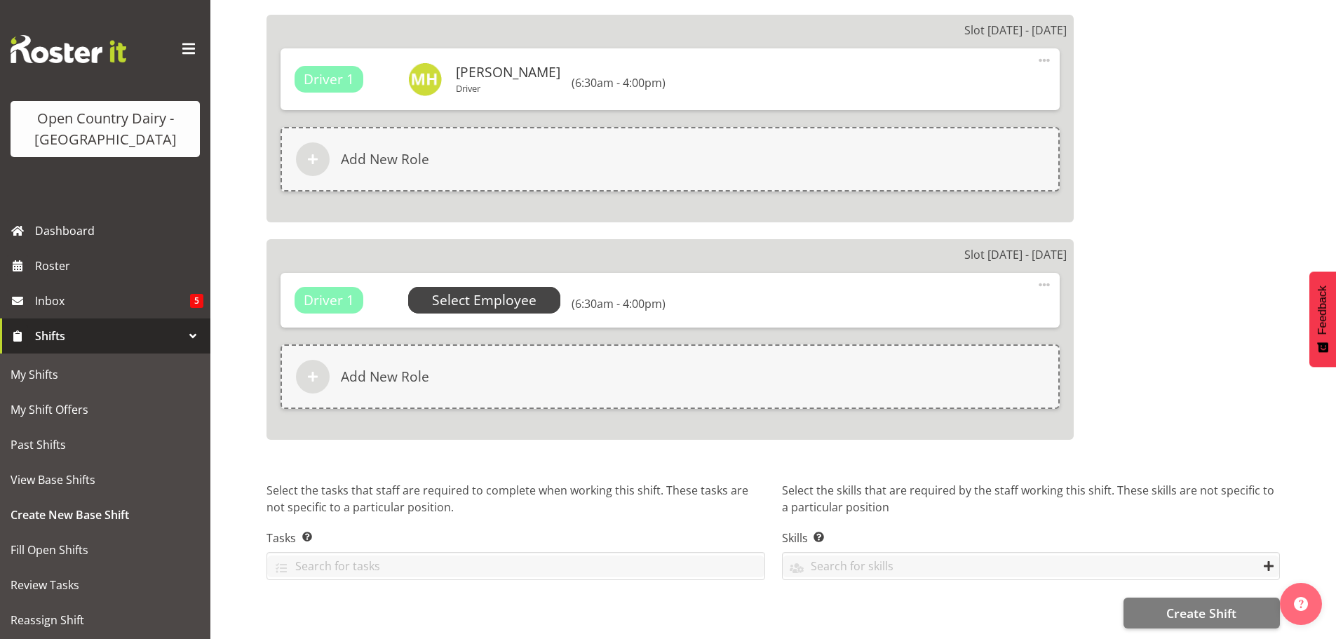
click at [0, 0] on span "Select Employee" at bounding box center [0, 0] width 0 height 0
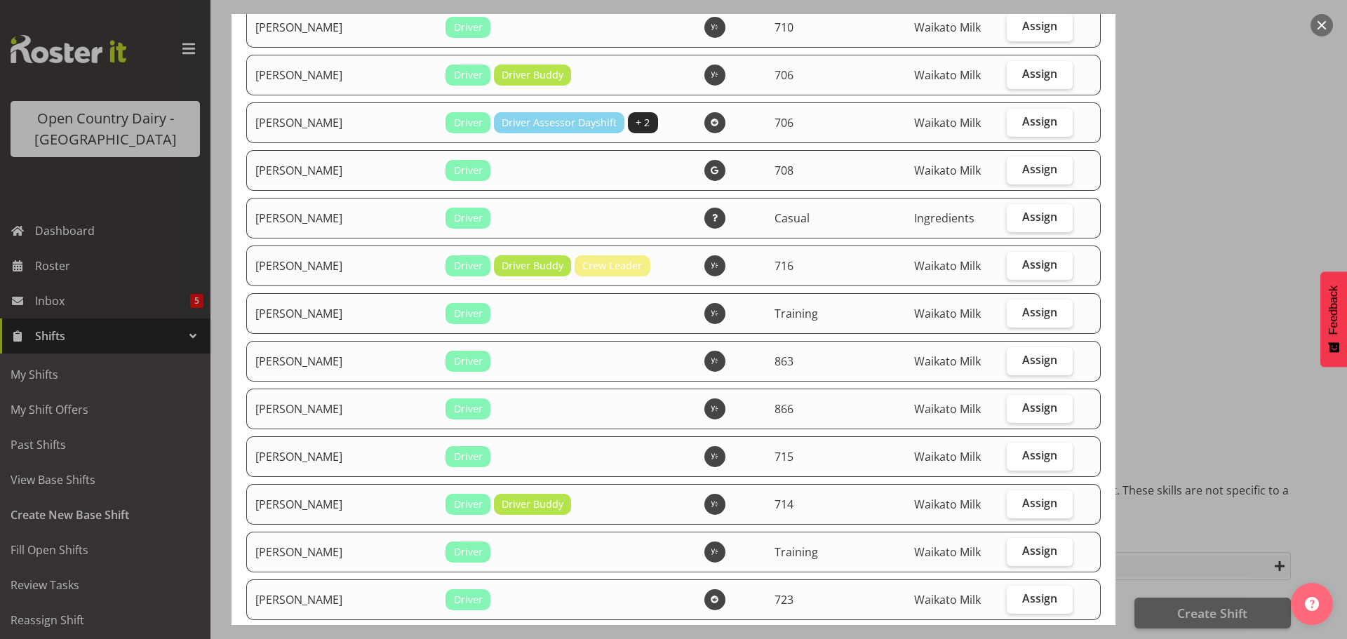
scroll to position [1964, 0]
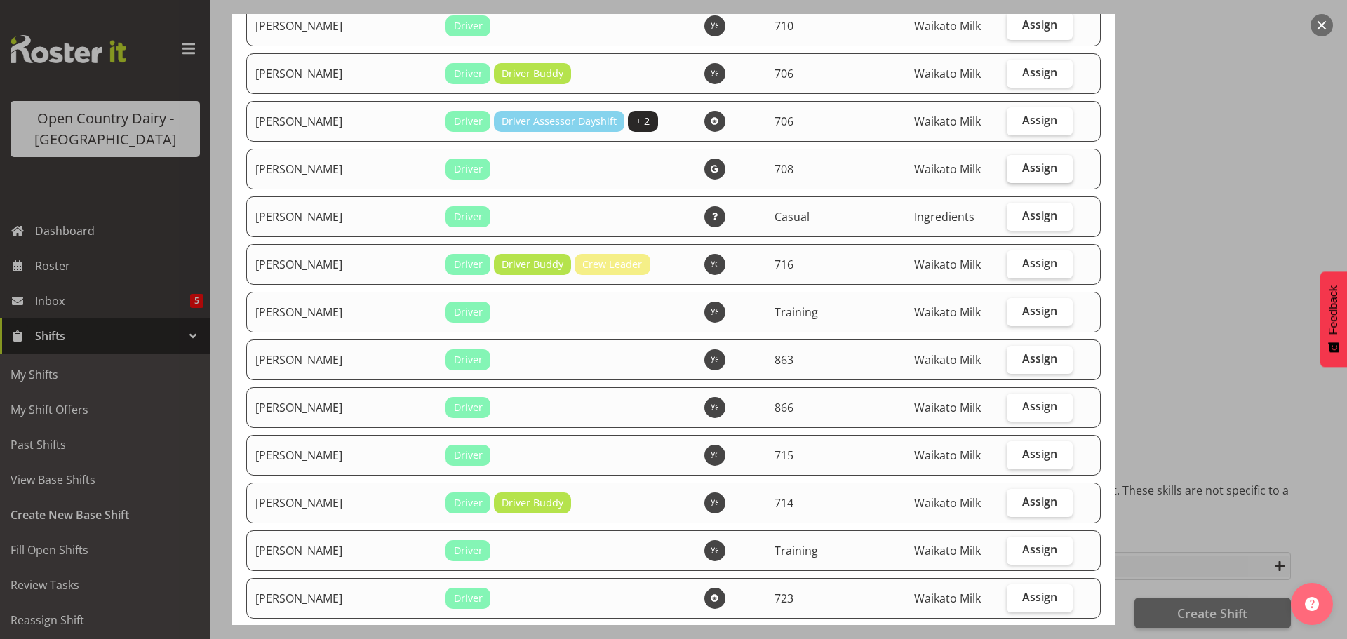
click at [1023, 167] on span "Assign" at bounding box center [1039, 168] width 35 height 14
click at [1016, 167] on input "Assign" at bounding box center [1011, 167] width 9 height 9
checkbox input "true"
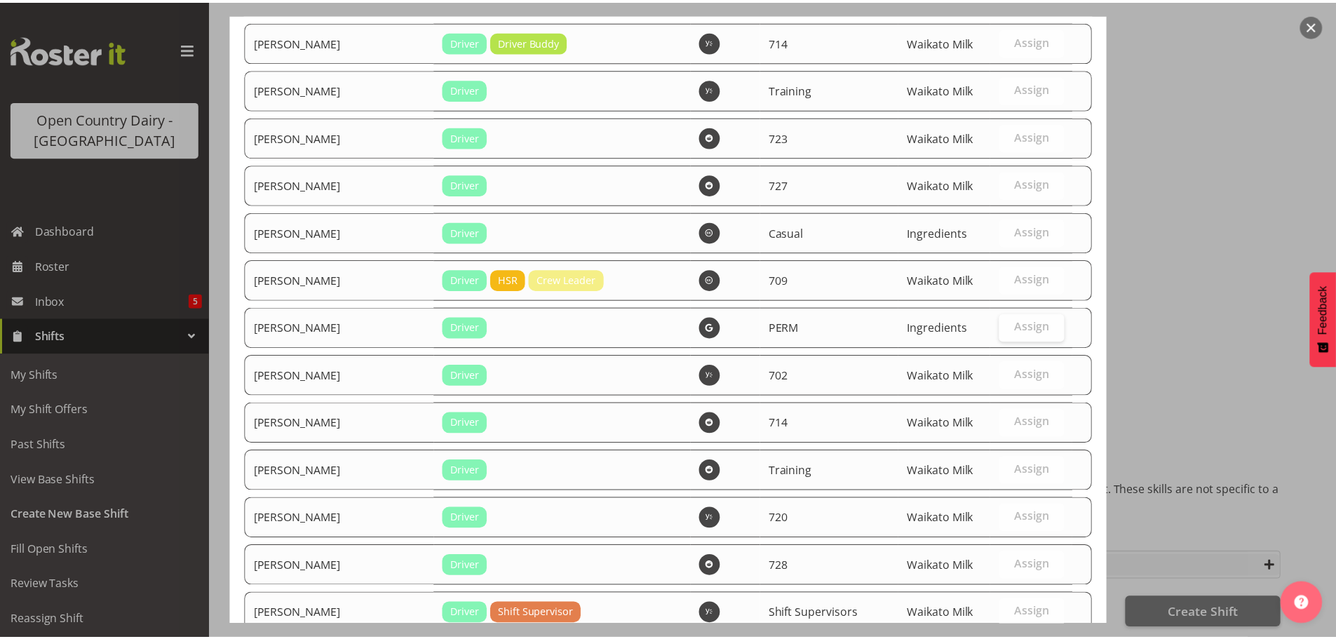
scroll to position [2570, 0]
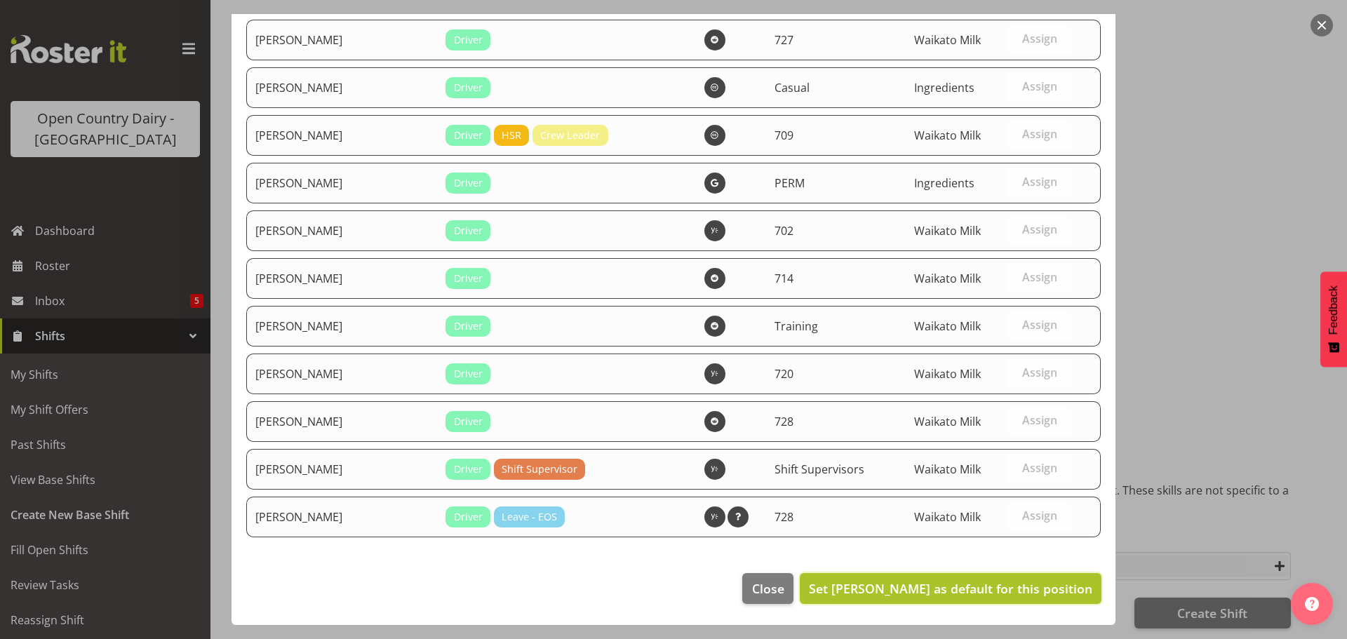
click at [974, 583] on span "Set Mark Himiona as default for this position" at bounding box center [950, 588] width 283 height 17
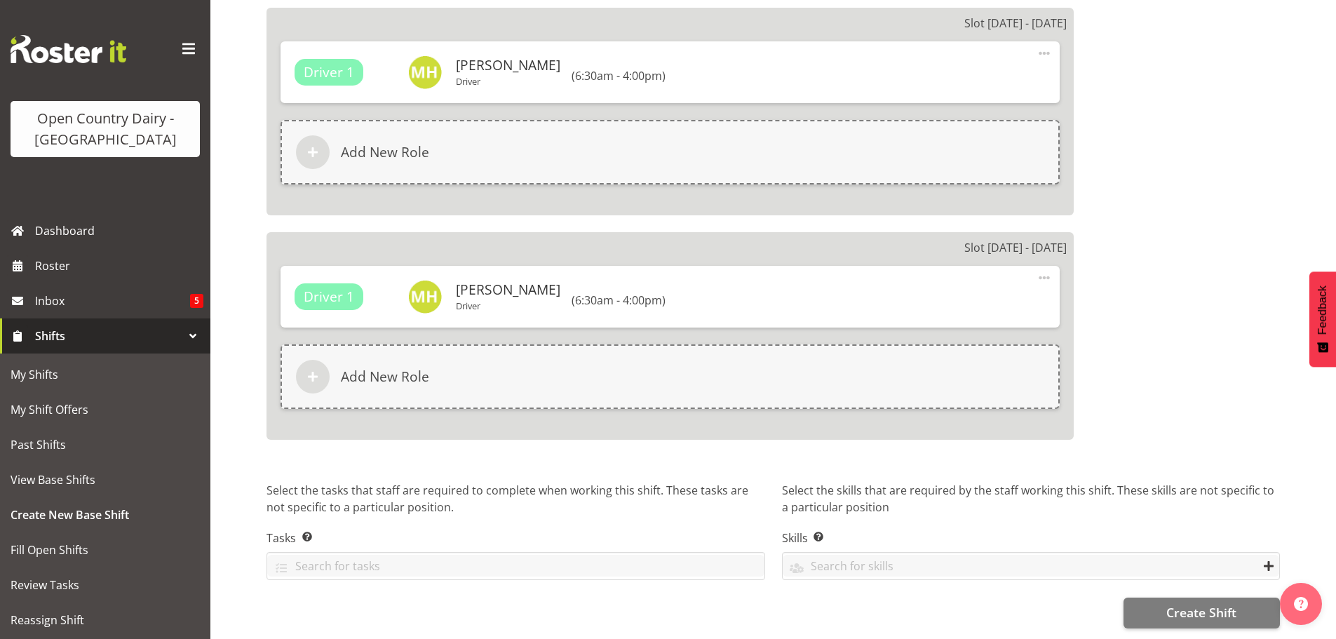
scroll to position [2405, 0]
click at [1193, 603] on span "Create Shift" at bounding box center [1202, 612] width 70 height 18
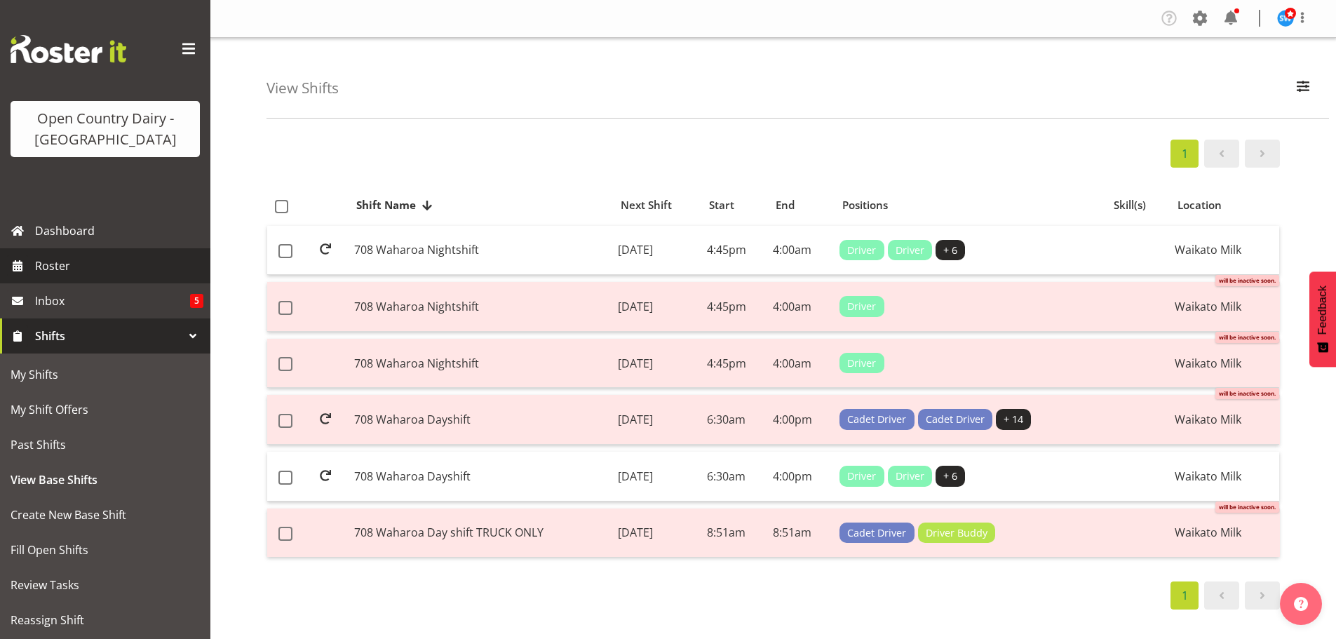
click at [53, 264] on span "Roster" at bounding box center [119, 265] width 168 height 21
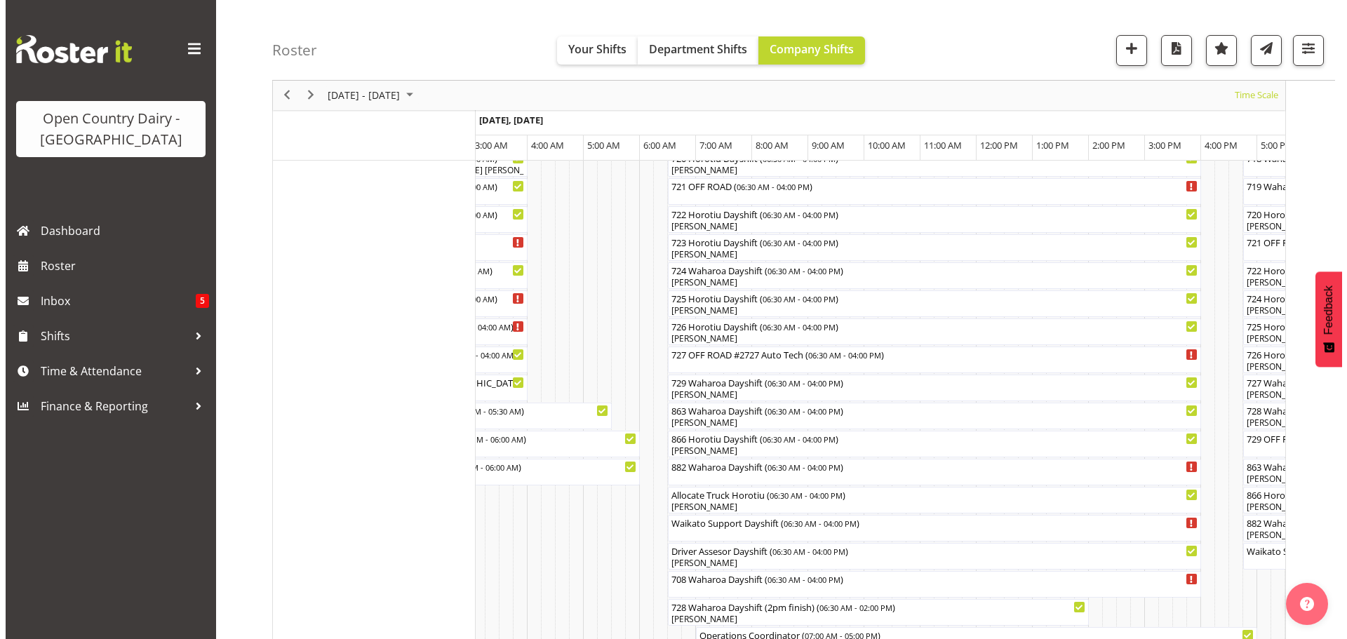
scroll to position [772, 0]
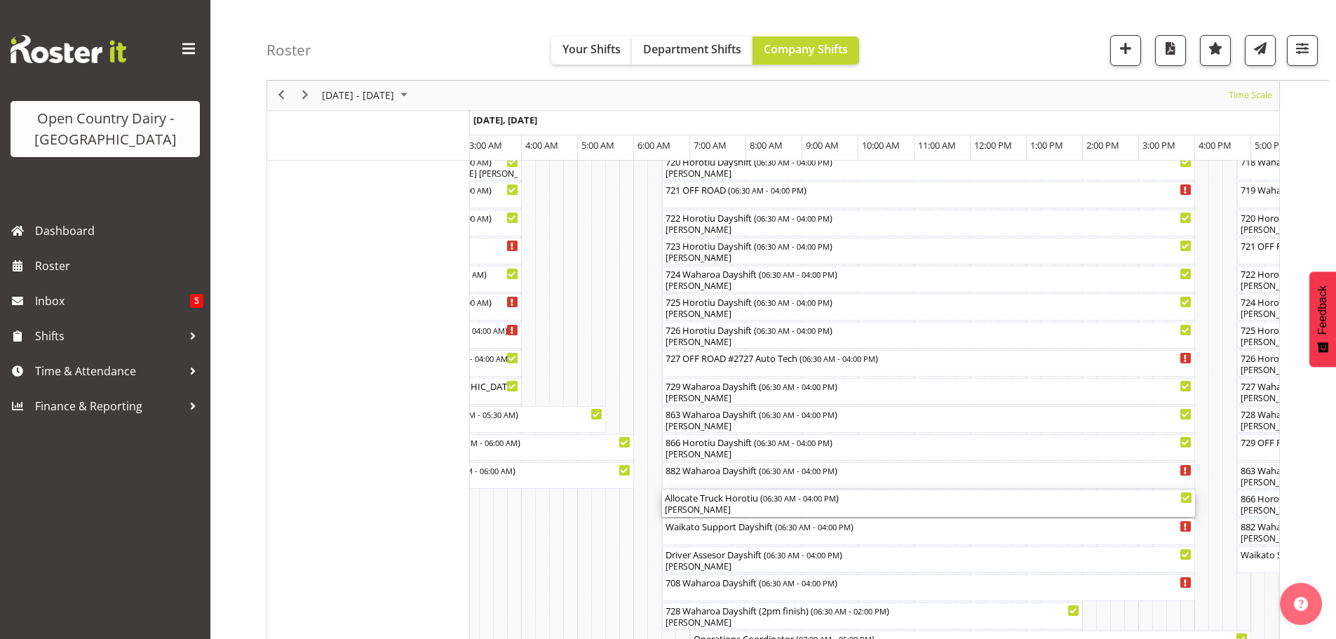
click at [747, 510] on div "[PERSON_NAME]" at bounding box center [929, 510] width 528 height 13
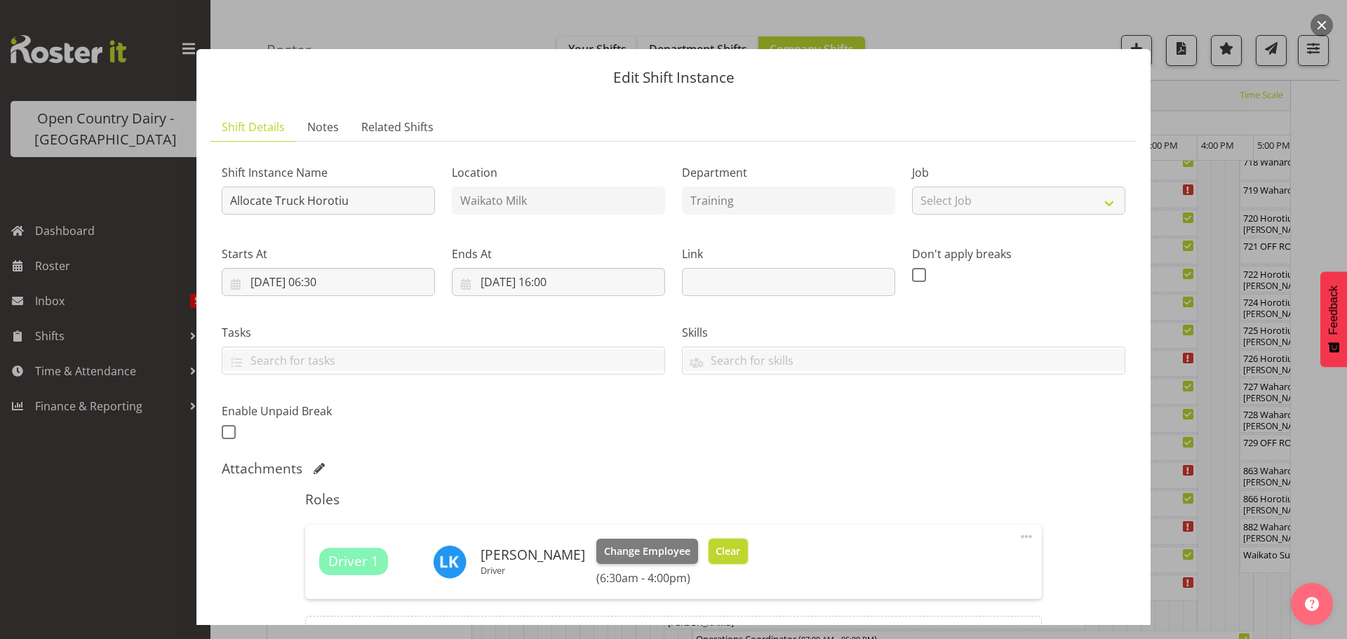
click at [723, 549] on span "Clear" at bounding box center [728, 551] width 25 height 15
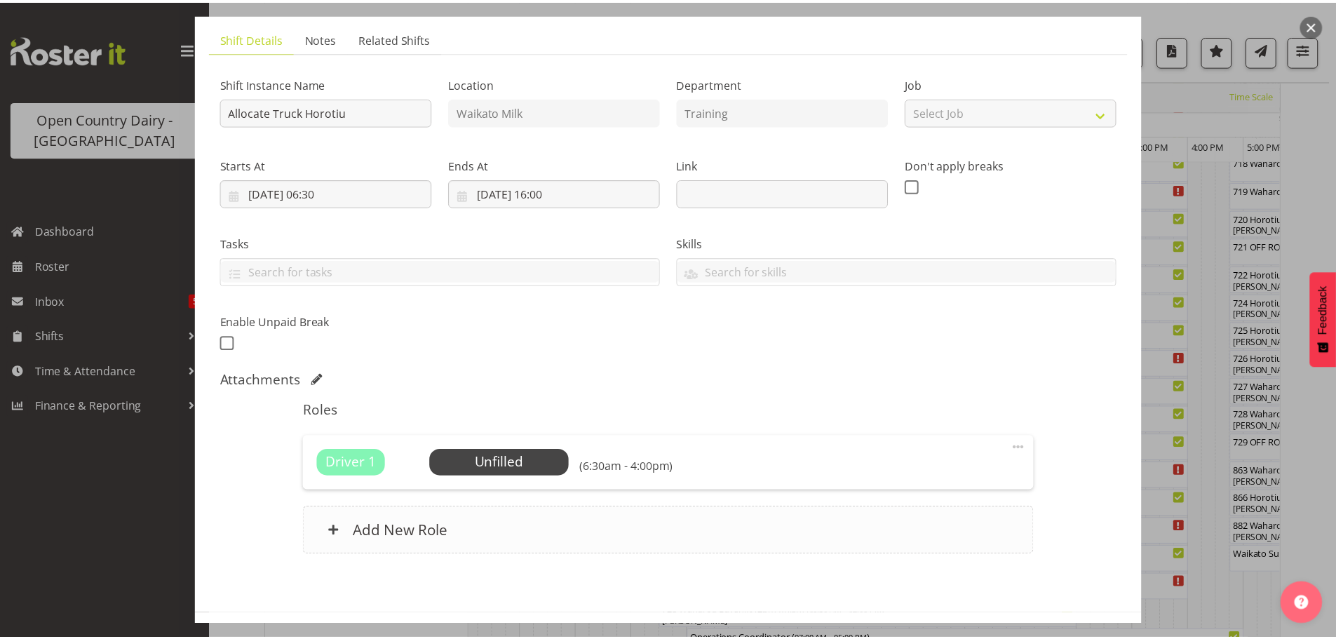
scroll to position [144, 0]
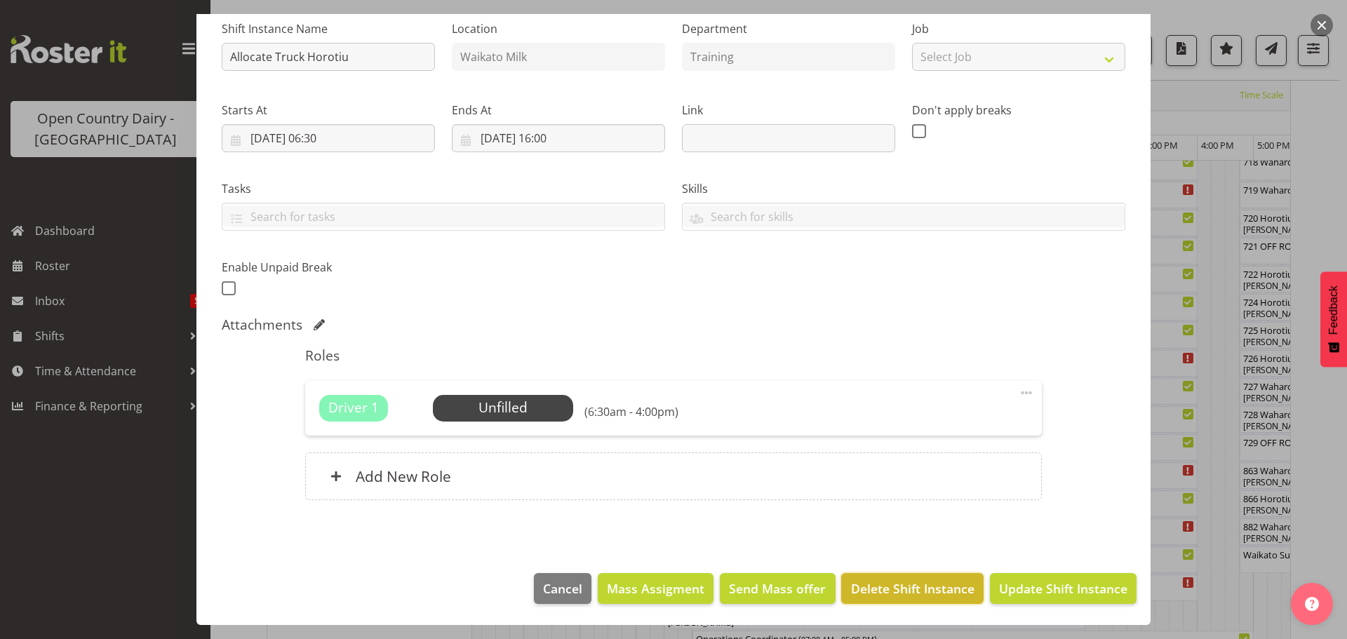
click at [906, 587] on span "Delete Shift Instance" at bounding box center [912, 588] width 123 height 18
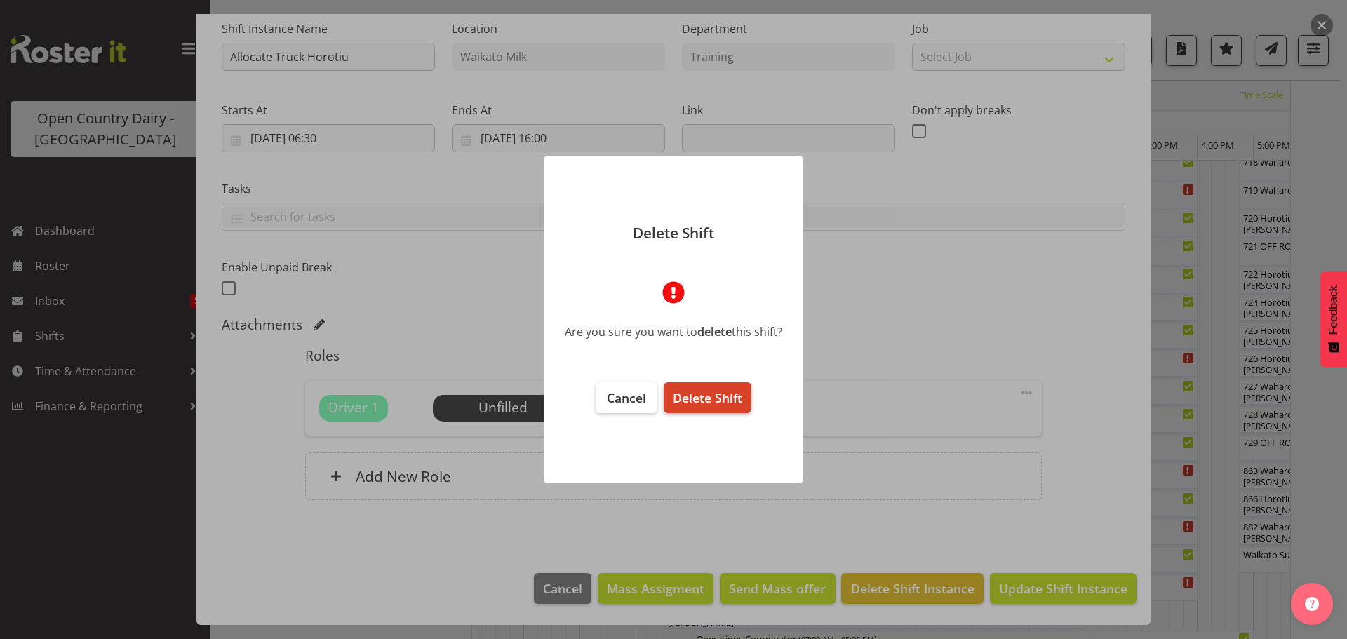
click at [723, 399] on span "Delete Shift" at bounding box center [707, 397] width 69 height 17
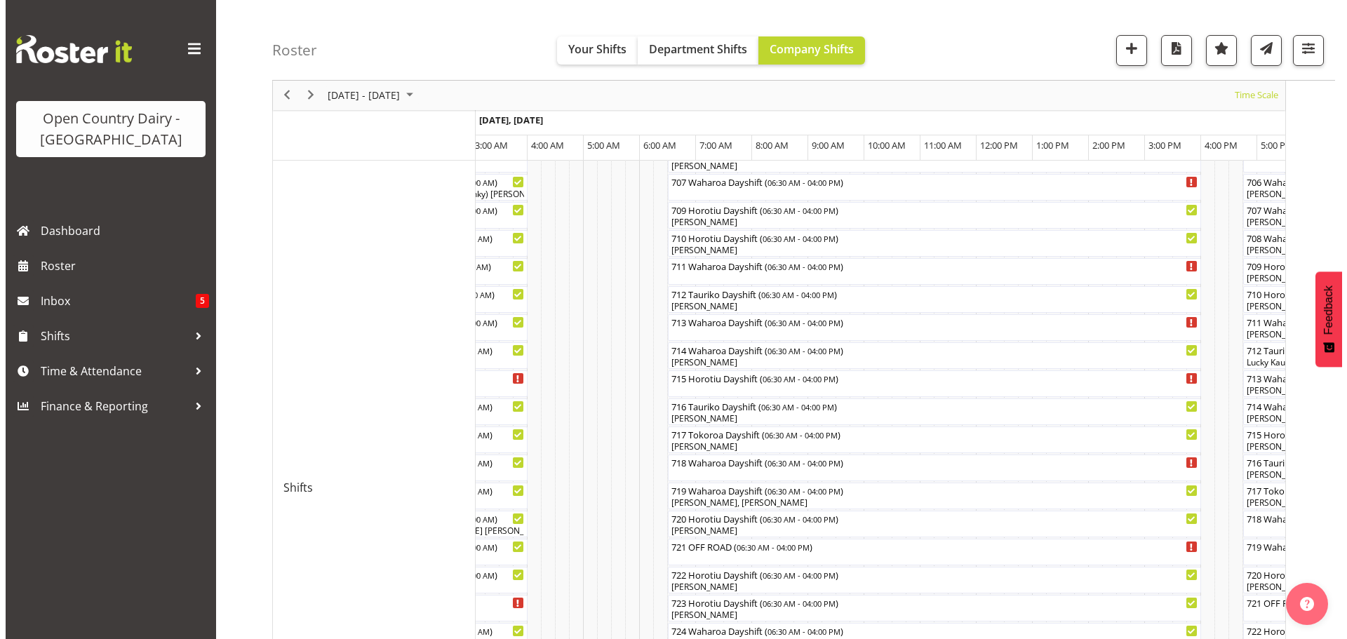
scroll to position [402, 0]
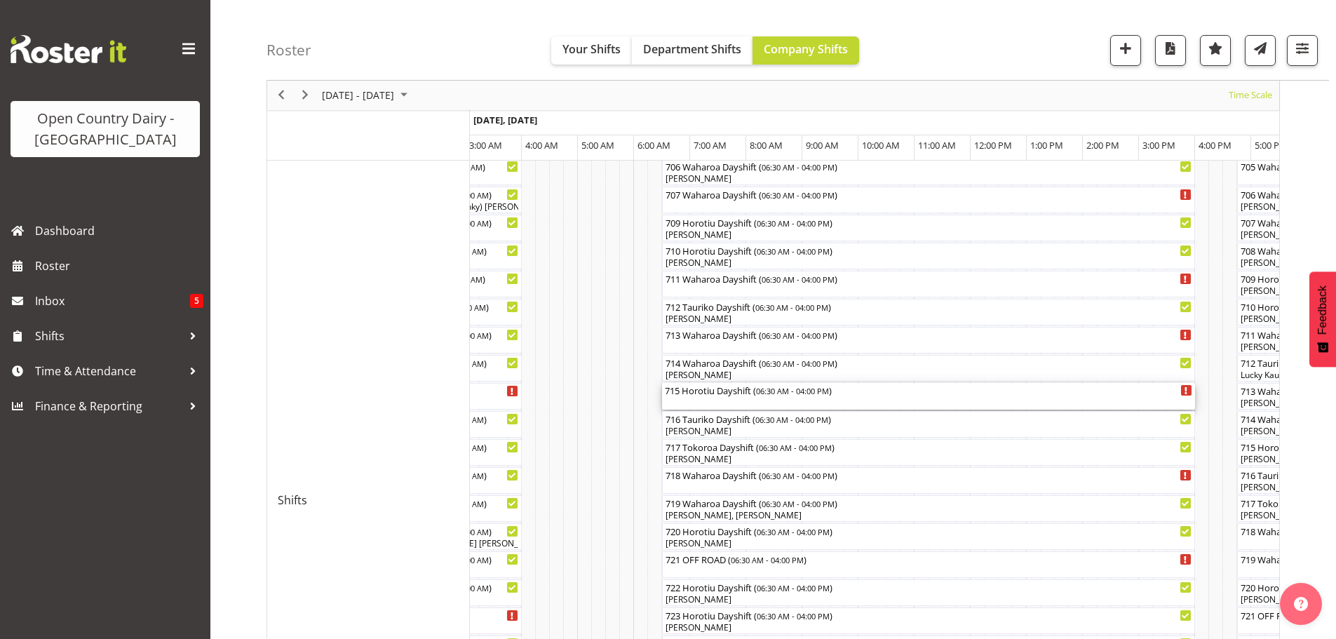
click at [721, 401] on div "715 Horotiu Dayshift ( 06:30 AM - 04:00 PM )" at bounding box center [929, 396] width 528 height 27
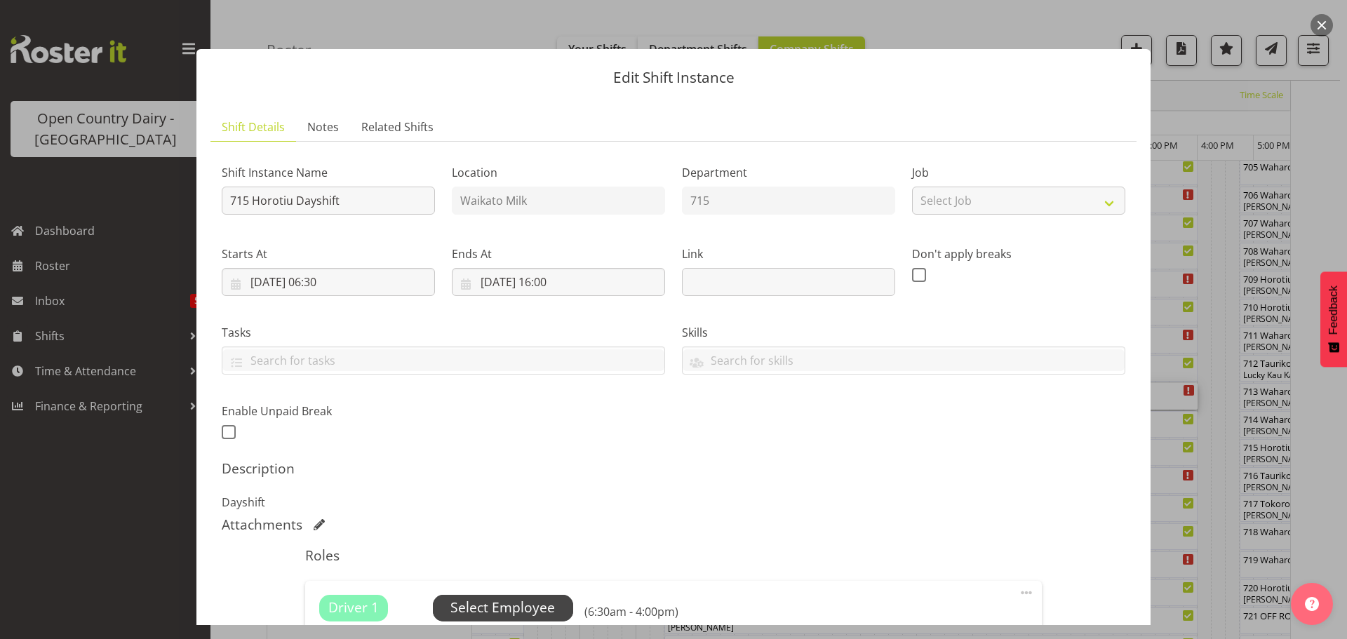
click at [506, 604] on span "Select Employee" at bounding box center [502, 608] width 105 height 20
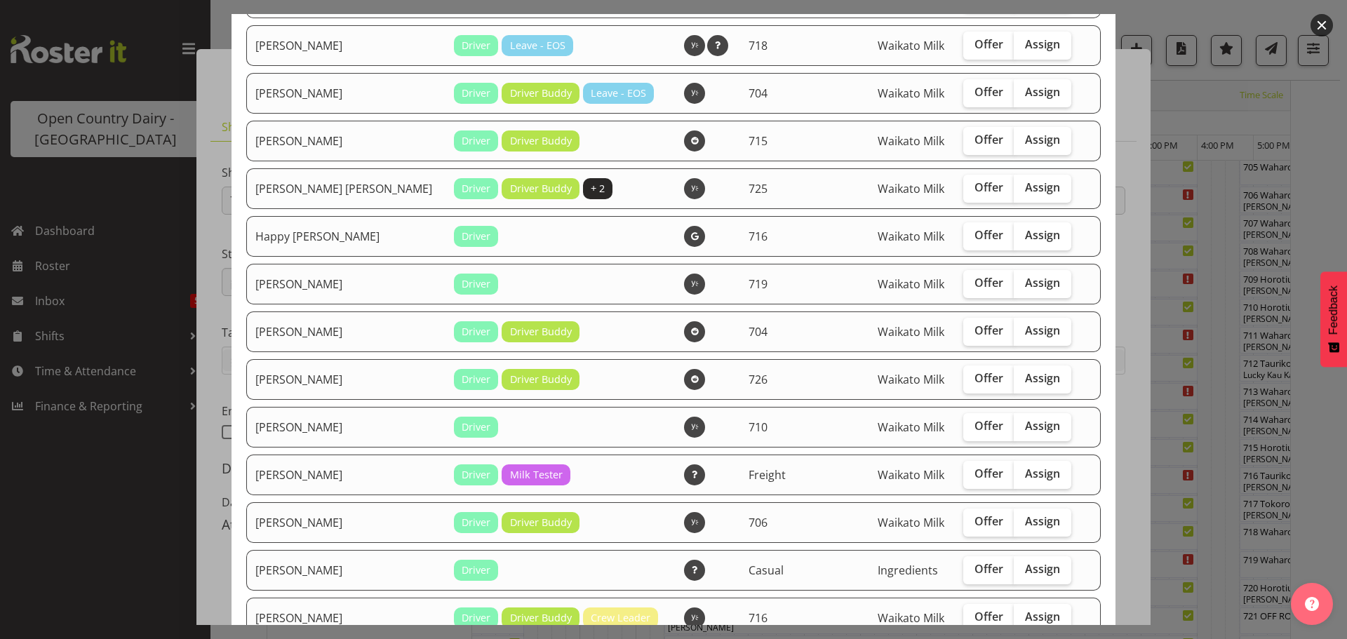
scroll to position [631, 0]
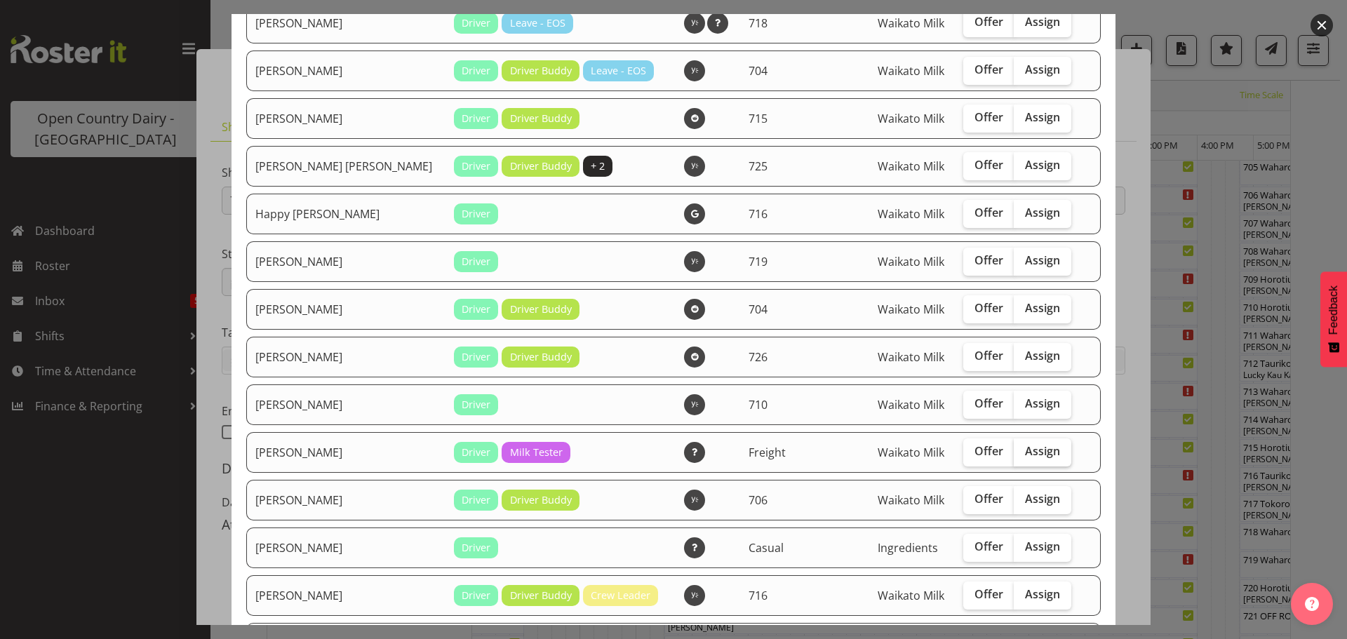
click at [1025, 448] on span "Assign" at bounding box center [1042, 451] width 35 height 14
click at [1017, 448] on input "Assign" at bounding box center [1018, 451] width 9 height 9
checkbox input "true"
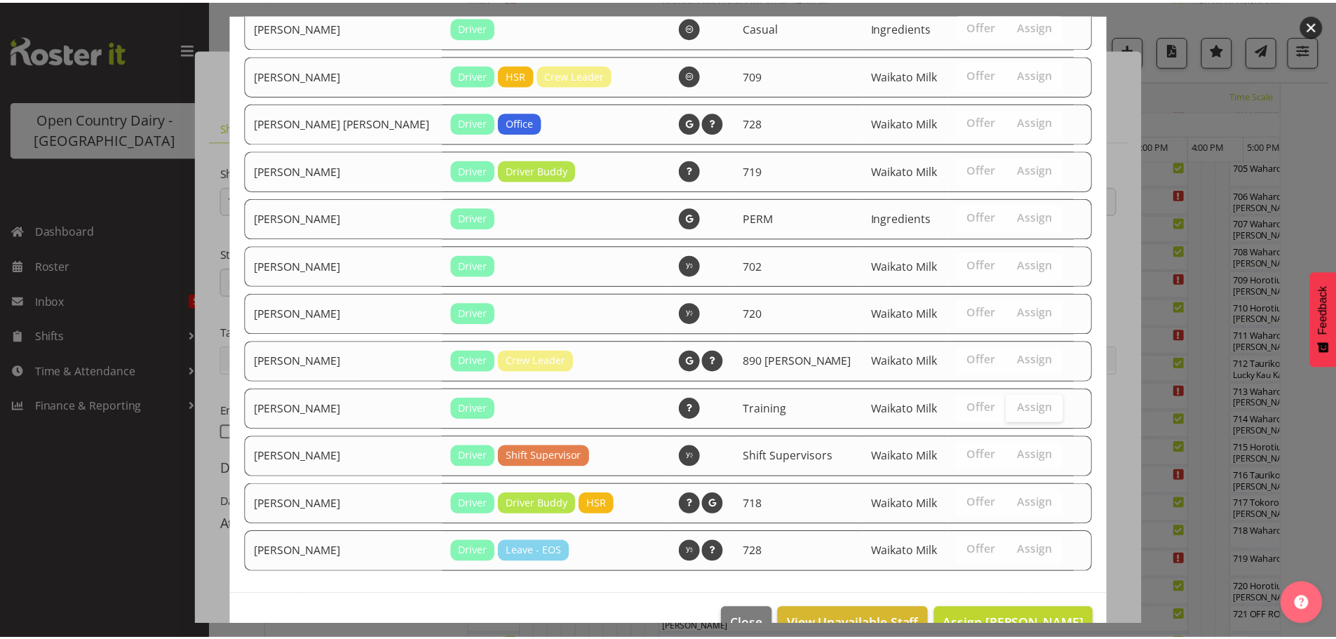
scroll to position [1616, 0]
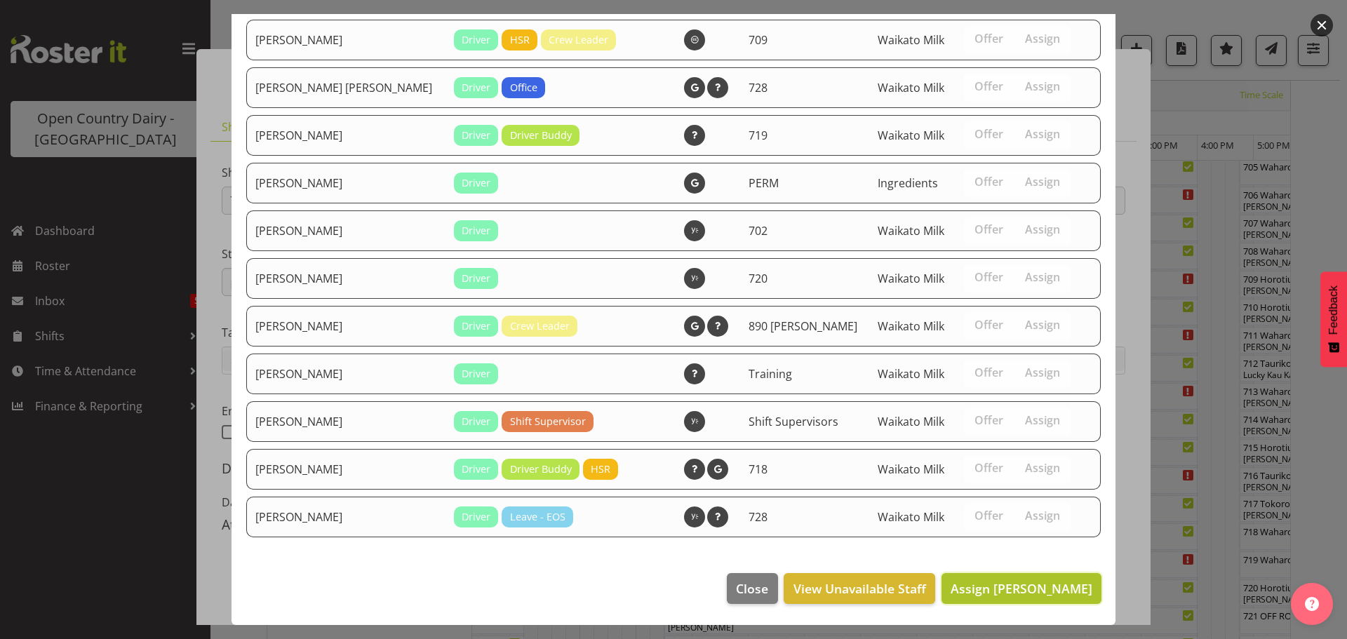
click at [1018, 586] on span "Assign Lalesh Kumar" at bounding box center [1022, 588] width 142 height 17
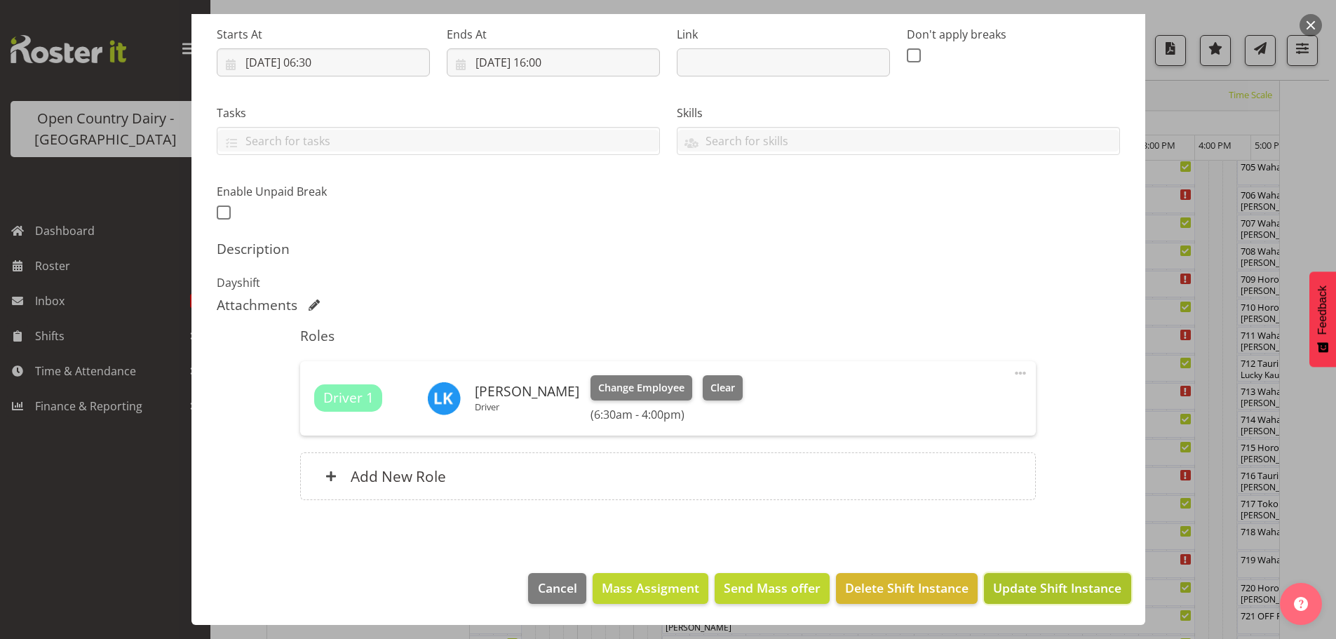
click at [1033, 587] on span "Update Shift Instance" at bounding box center [1057, 588] width 128 height 18
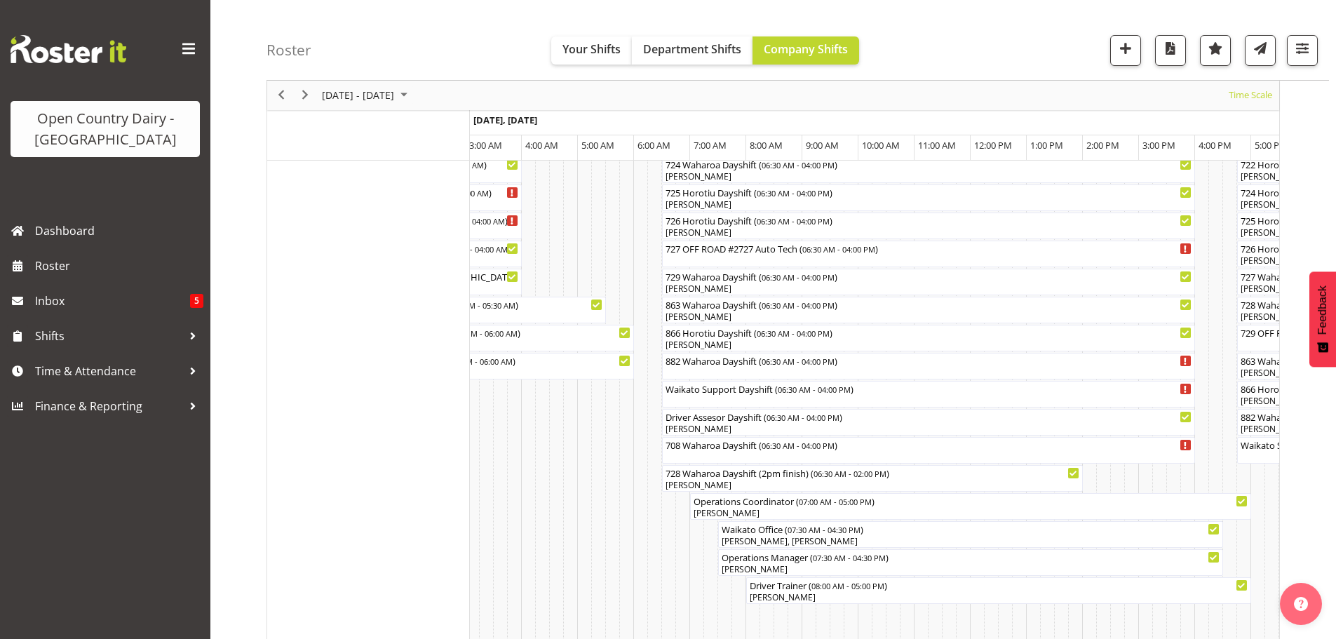
scroll to position [893, 0]
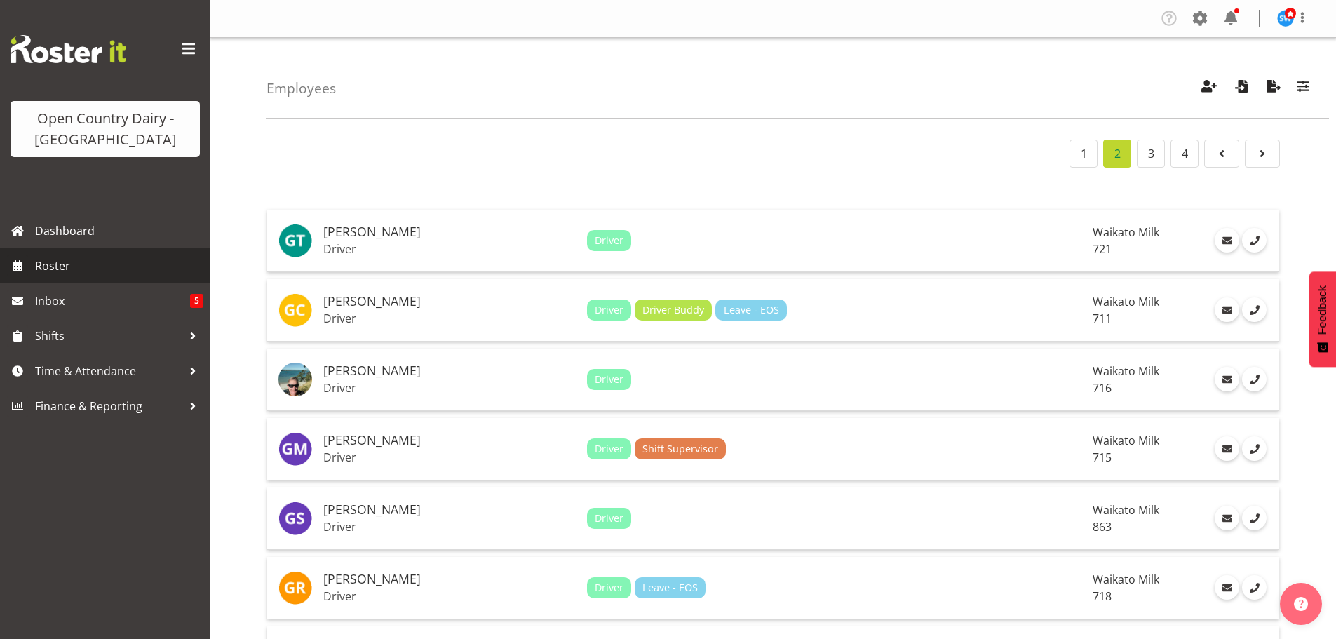
scroll to position [1706, 0]
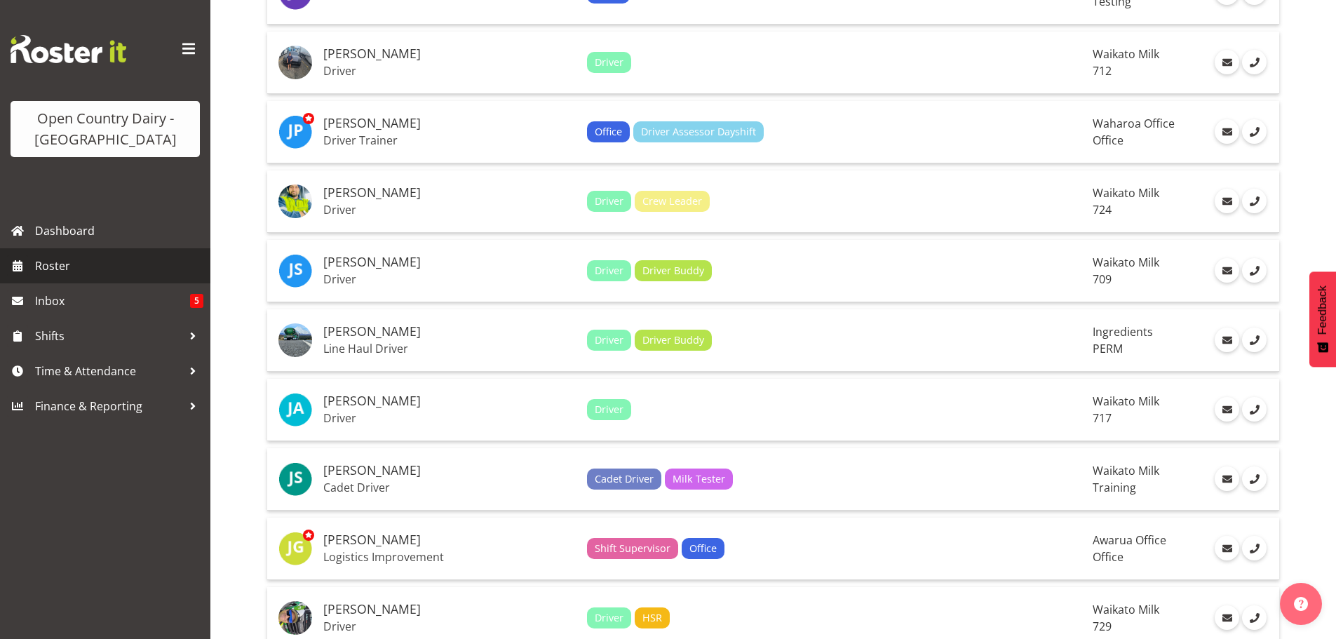
click at [62, 263] on span "Roster" at bounding box center [119, 265] width 168 height 21
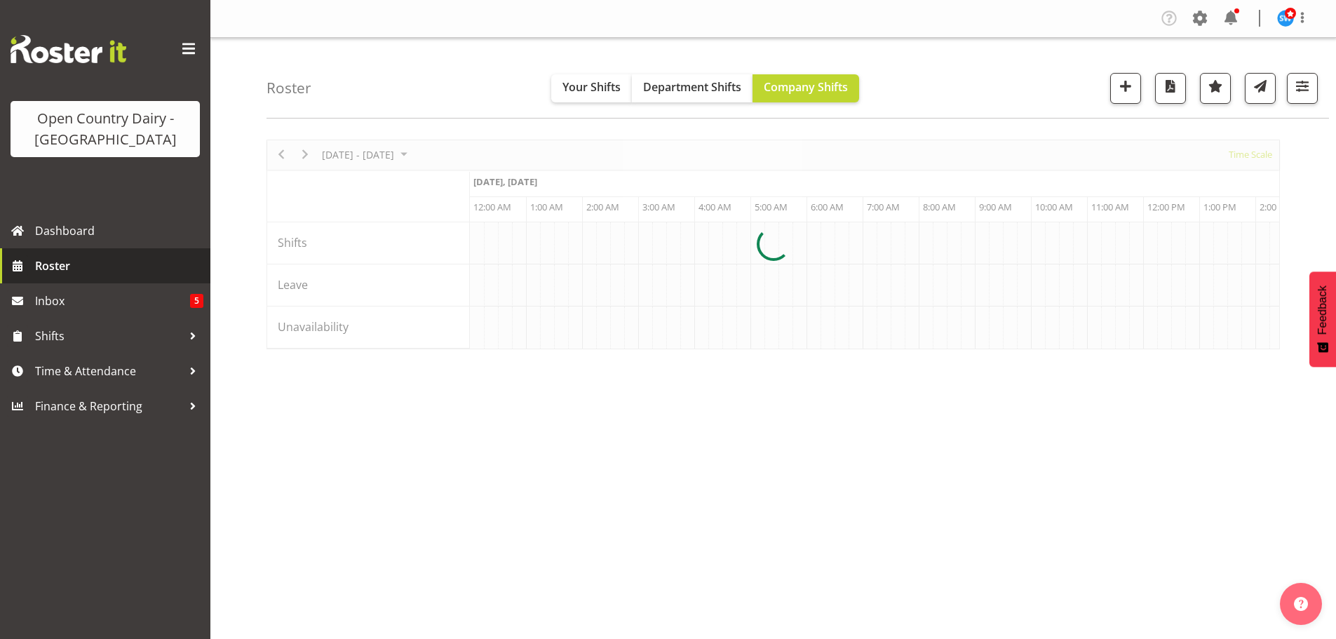
scroll to position [0, 4041]
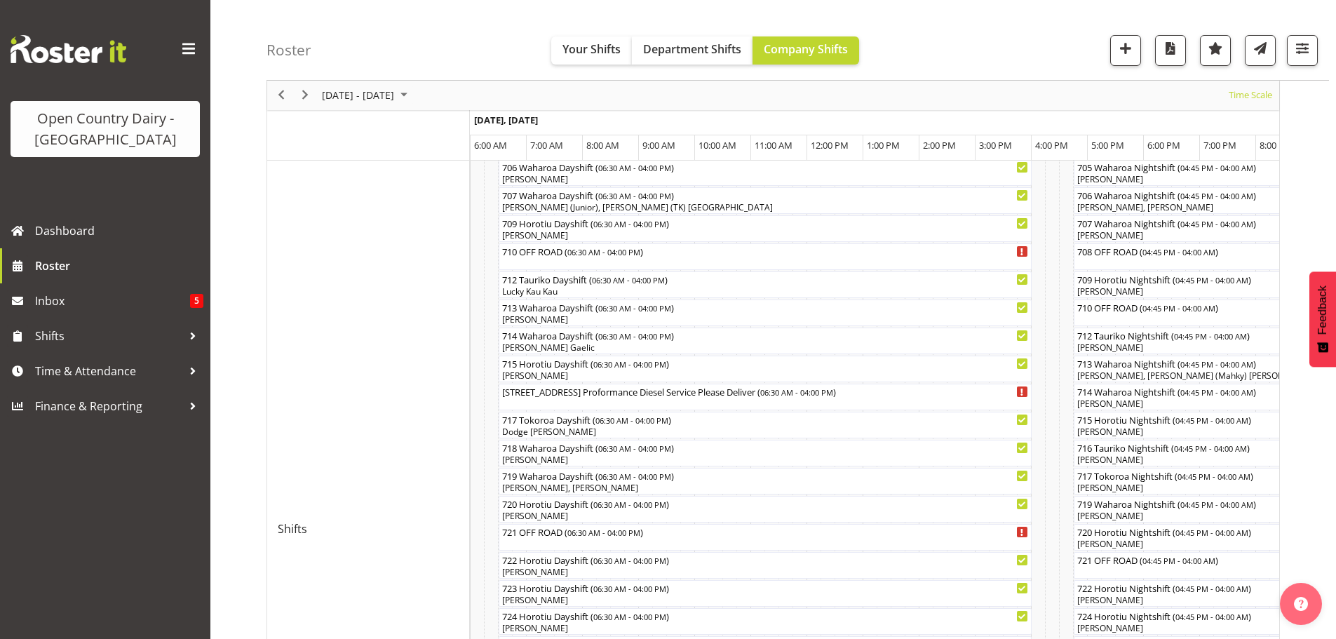
scroll to position [417, 0]
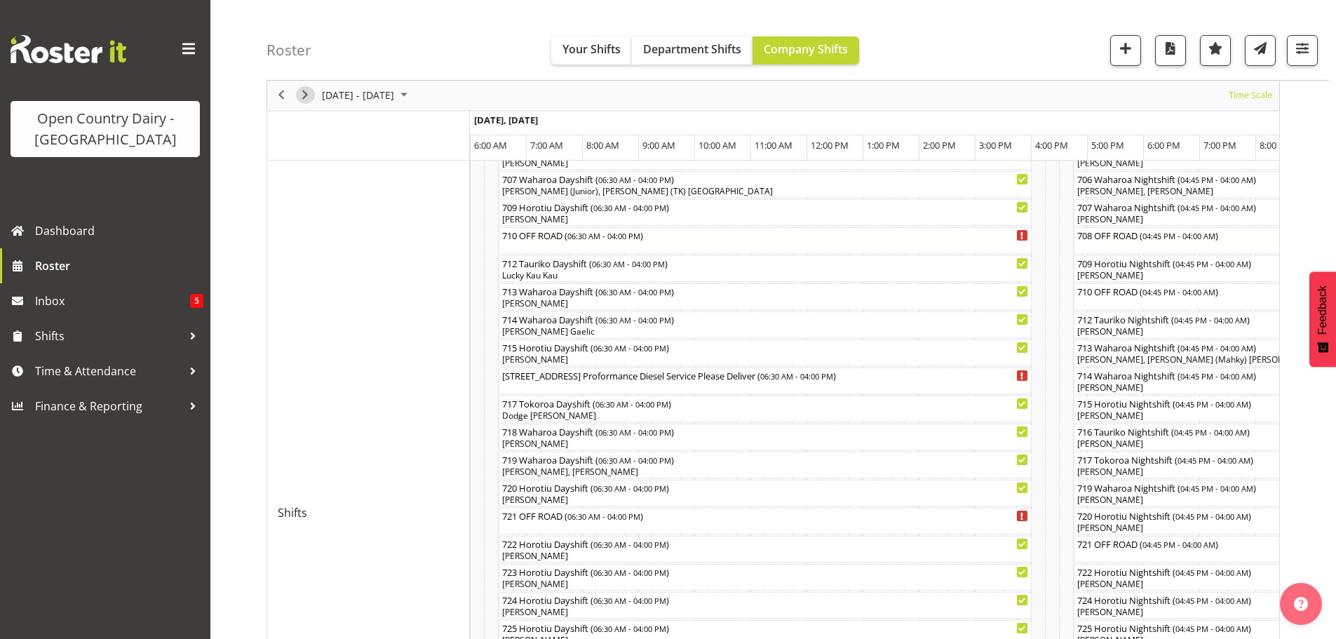
click at [304, 95] on span "Next" at bounding box center [305, 96] width 17 height 18
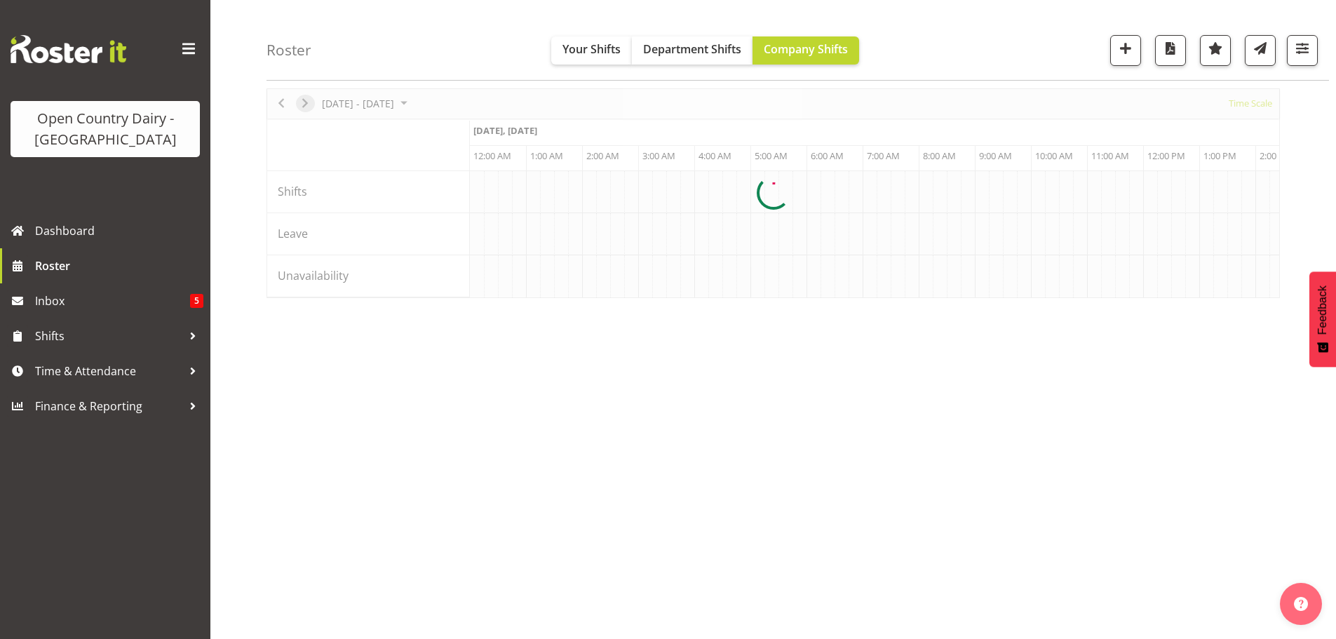
scroll to position [51, 0]
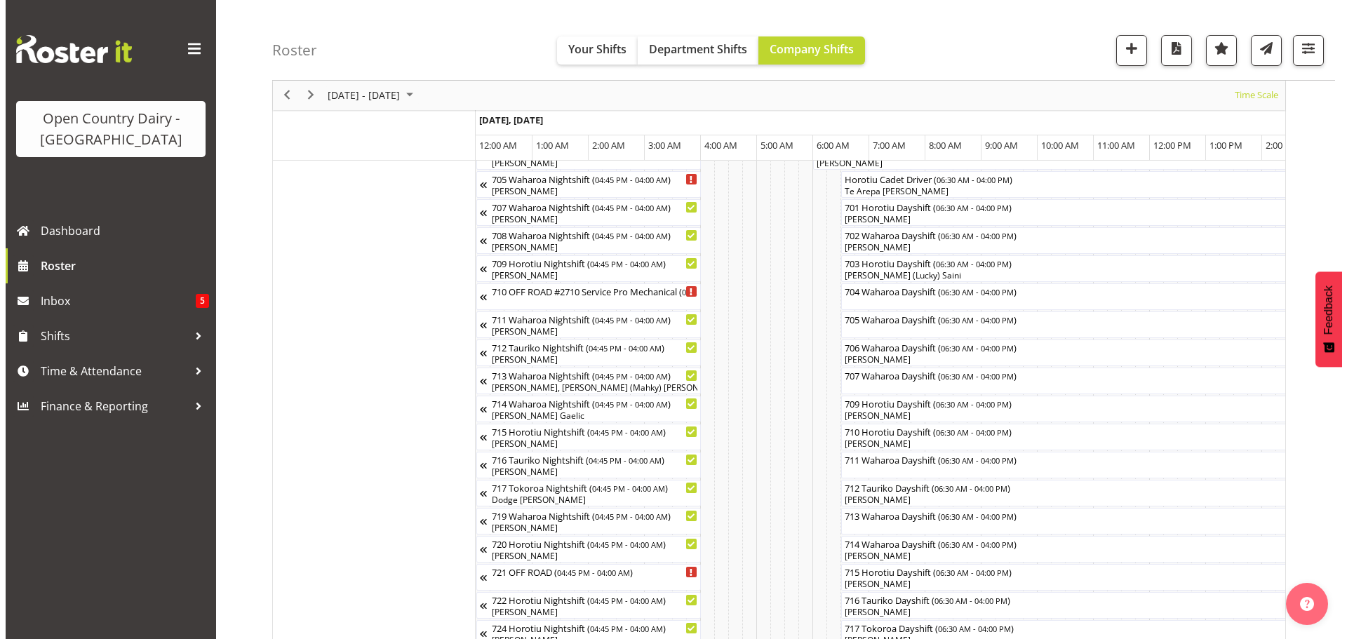
scroll to position [210, 0]
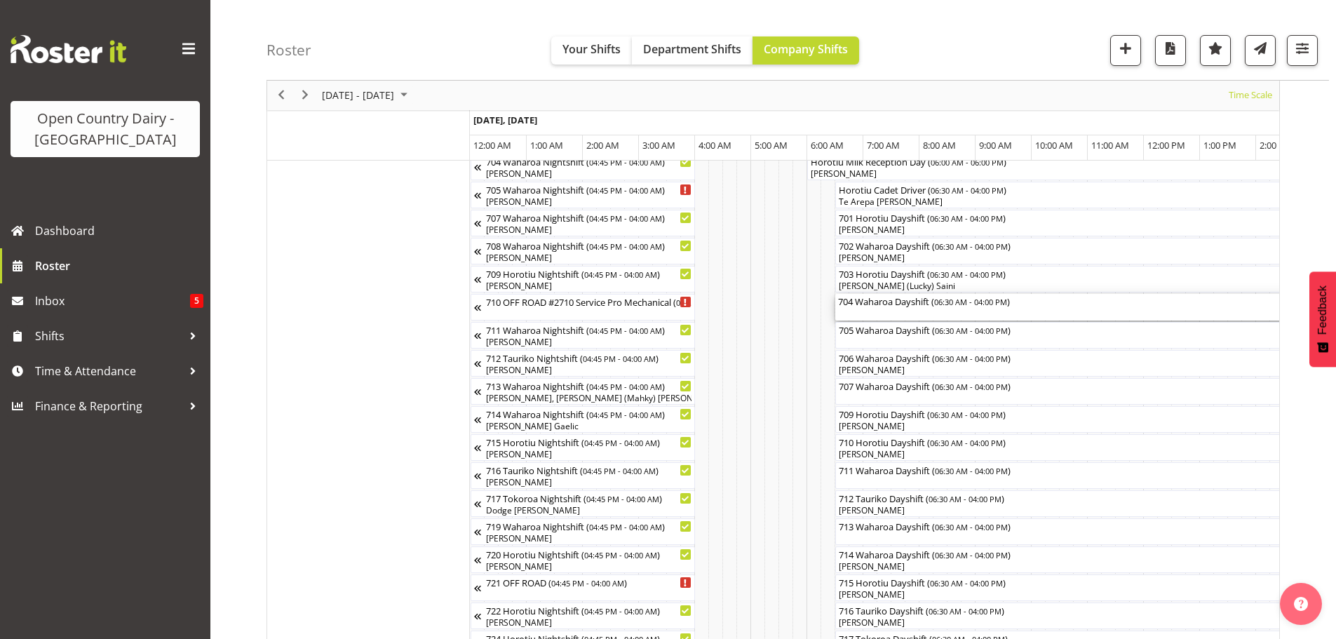
click at [912, 314] on div "704 Waharoa Dayshift ( 06:30 AM - 04:00 PM )" at bounding box center [1102, 307] width 528 height 27
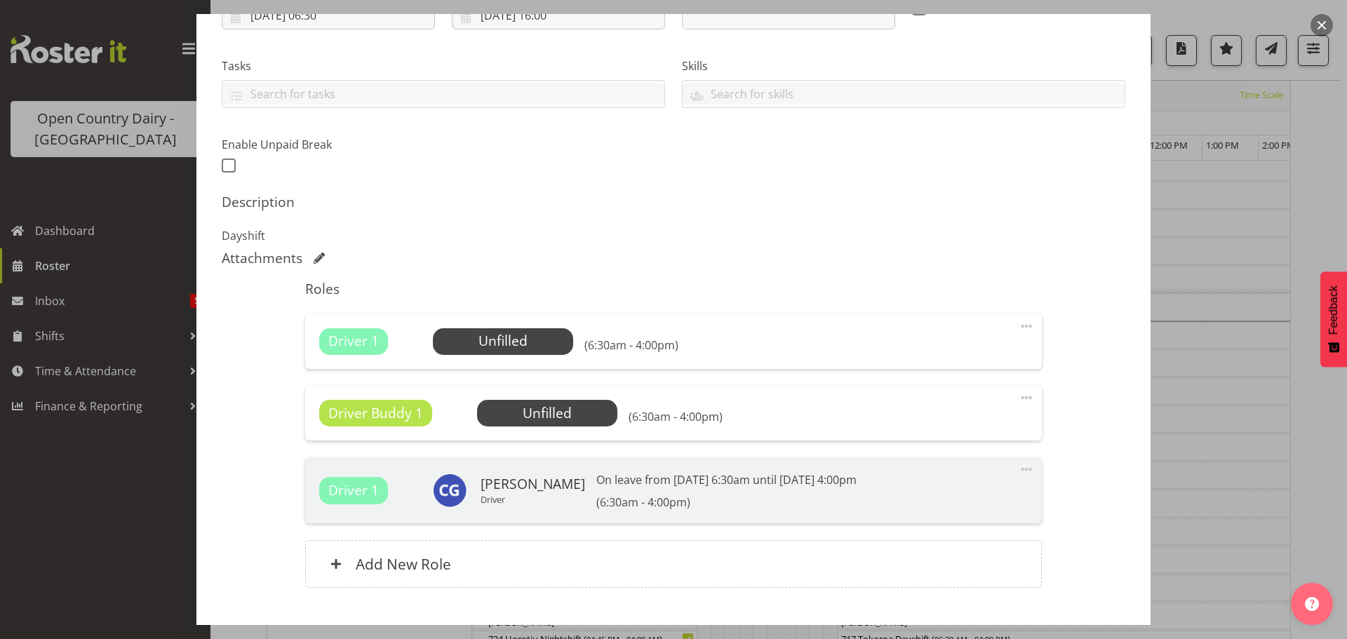
scroll to position [281, 0]
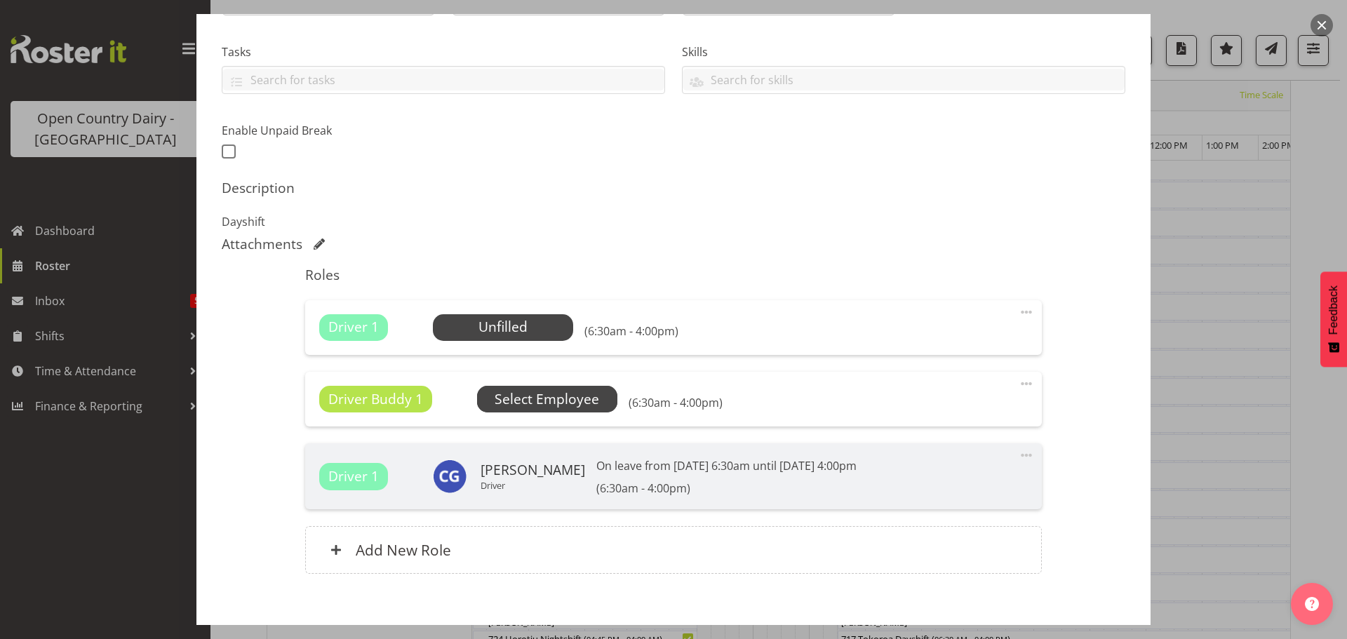
click at [0, 0] on span "Select Employee" at bounding box center [0, 0] width 0 height 0
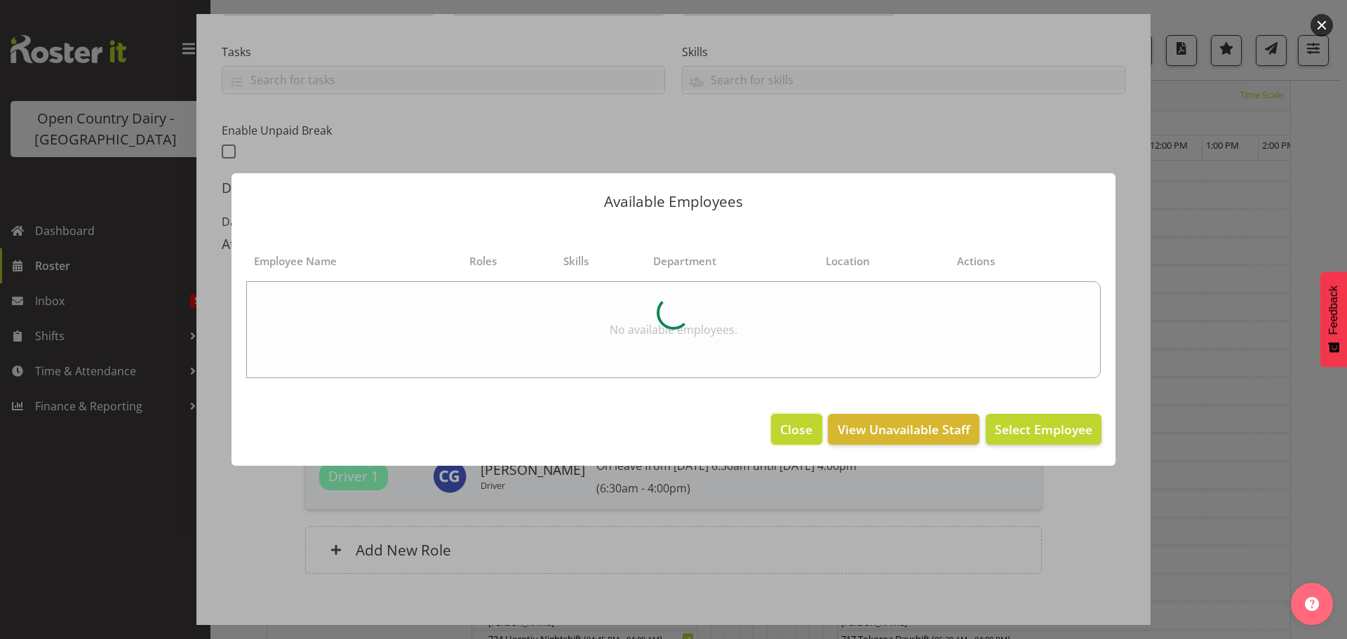
click at [796, 431] on span "Close" at bounding box center [796, 429] width 32 height 18
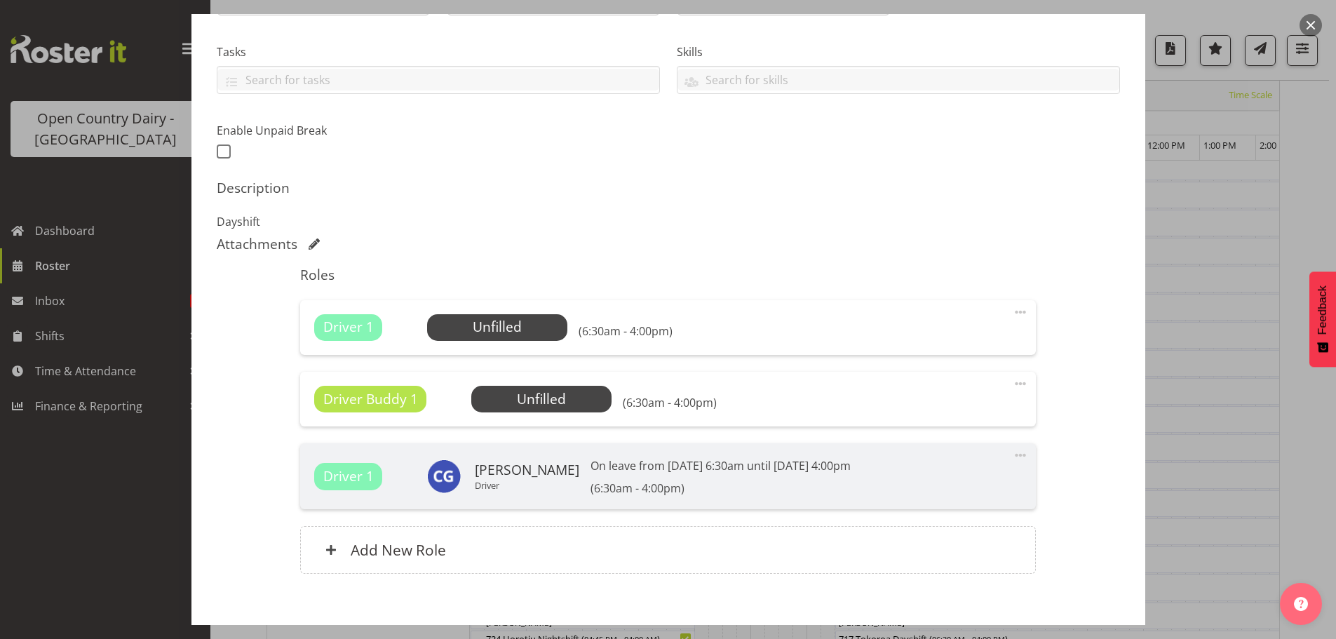
click at [1012, 382] on span at bounding box center [1020, 383] width 17 height 17
click at [909, 462] on link "Delete" at bounding box center [961, 464] width 135 height 25
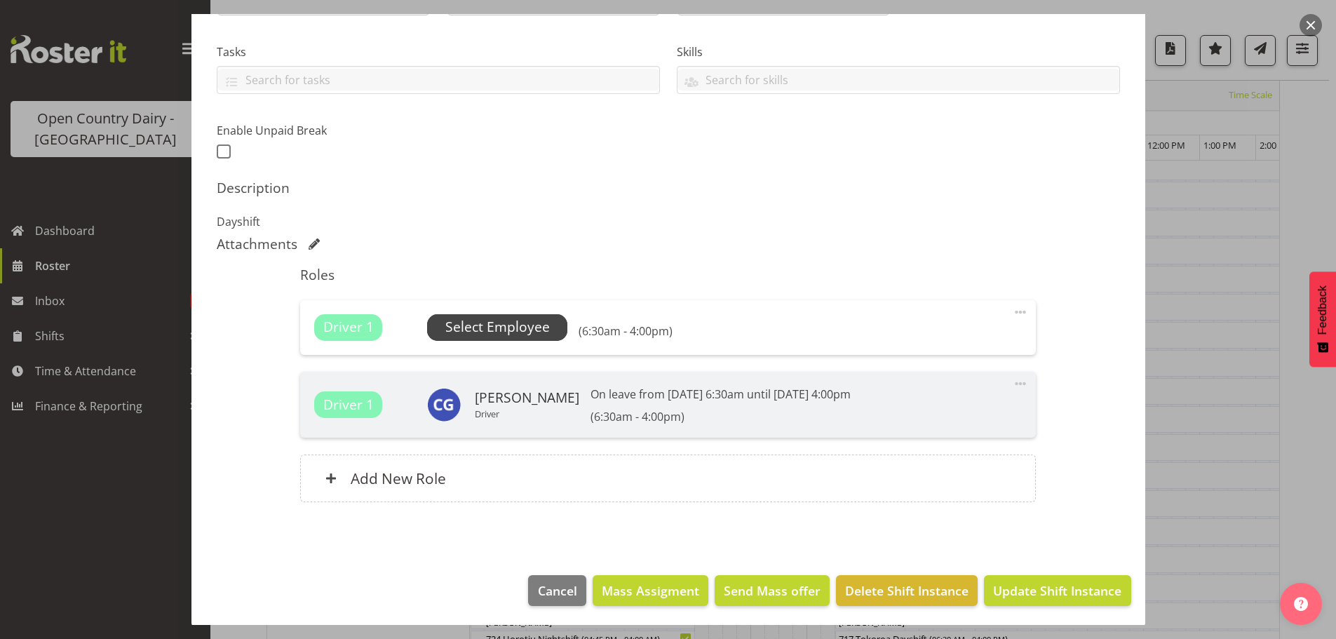
click at [510, 323] on span "Select Employee" at bounding box center [497, 327] width 105 height 20
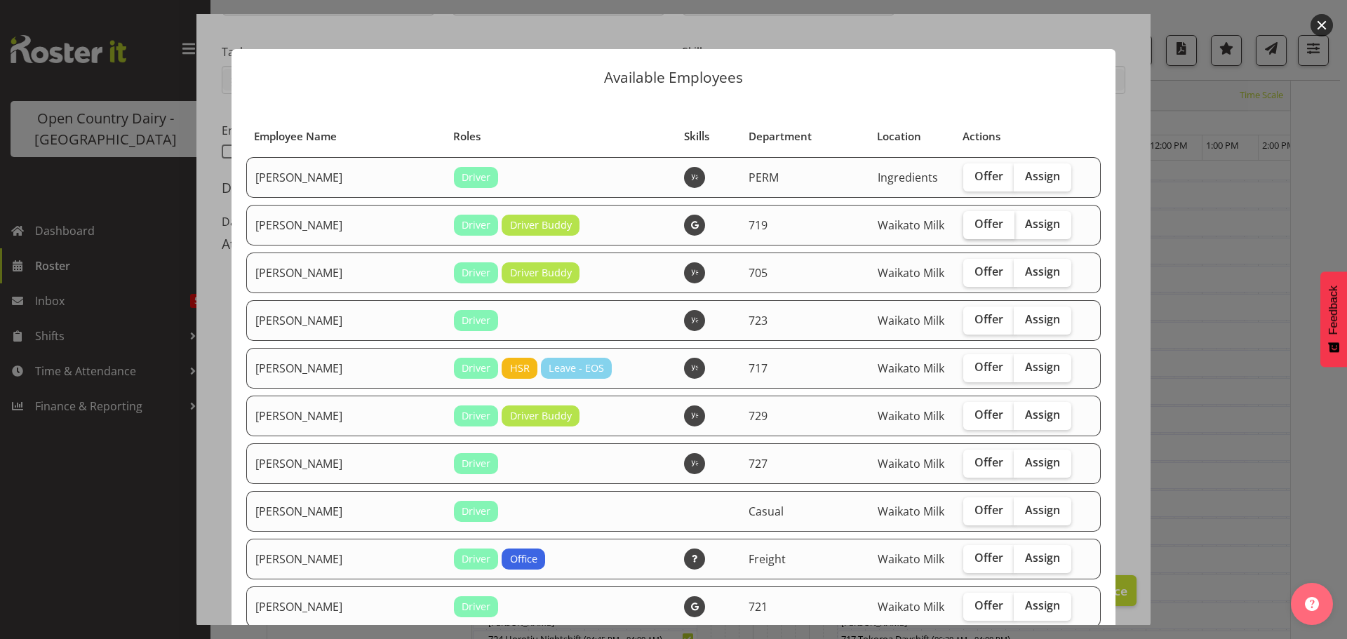
click at [974, 223] on span "Offer" at bounding box center [988, 224] width 29 height 14
click at [964, 223] on input "Offer" at bounding box center [967, 224] width 9 height 9
checkbox input "true"
click at [974, 276] on span "Offer" at bounding box center [988, 271] width 29 height 14
click at [966, 276] on input "Offer" at bounding box center [967, 271] width 9 height 9
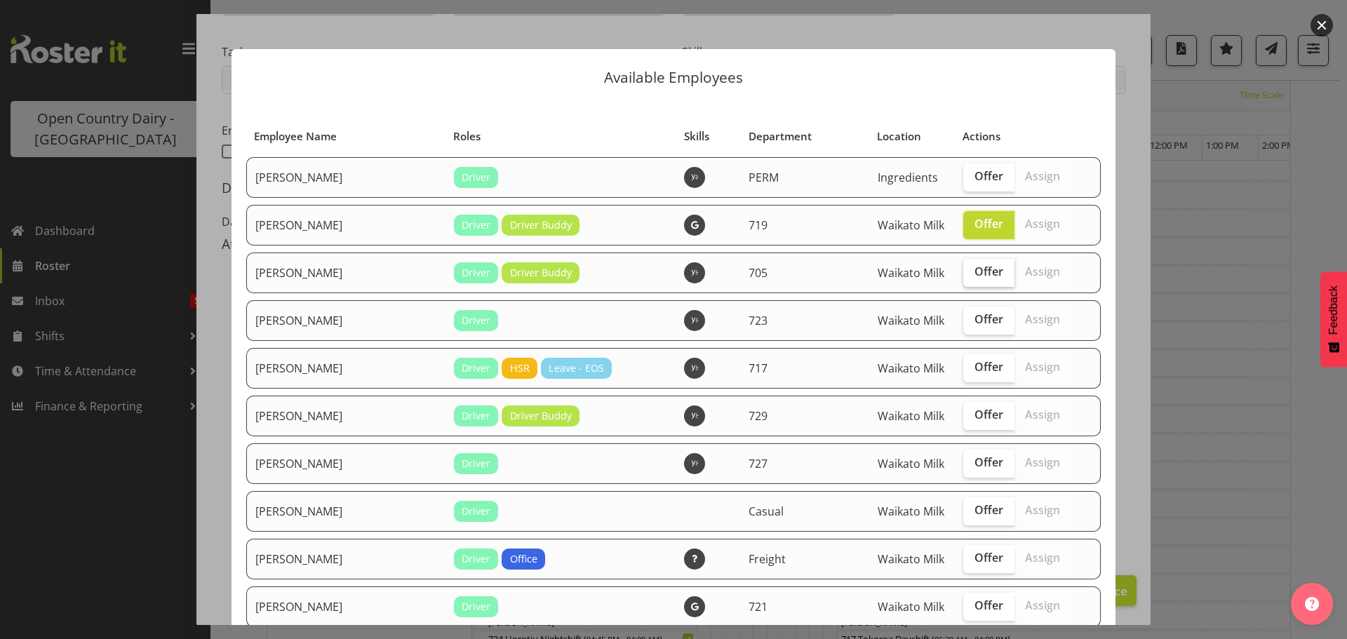
checkbox input "true"
click at [974, 415] on span "Offer" at bounding box center [988, 415] width 29 height 14
click at [965, 415] on input "Offer" at bounding box center [967, 414] width 9 height 9
checkbox input "true"
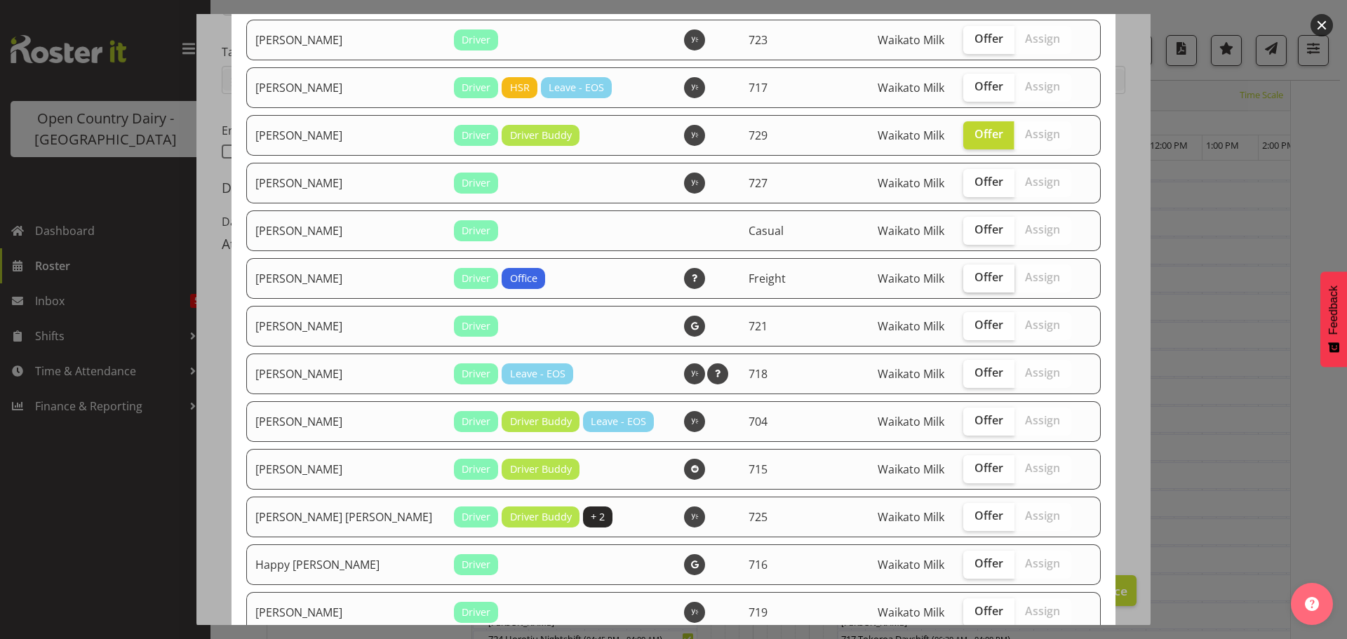
click at [974, 282] on span "Offer" at bounding box center [988, 277] width 29 height 14
click at [963, 282] on input "Offer" at bounding box center [967, 277] width 9 height 9
checkbox input "true"
click at [974, 327] on span "Offer" at bounding box center [988, 325] width 29 height 14
click at [965, 327] on input "Offer" at bounding box center [967, 325] width 9 height 9
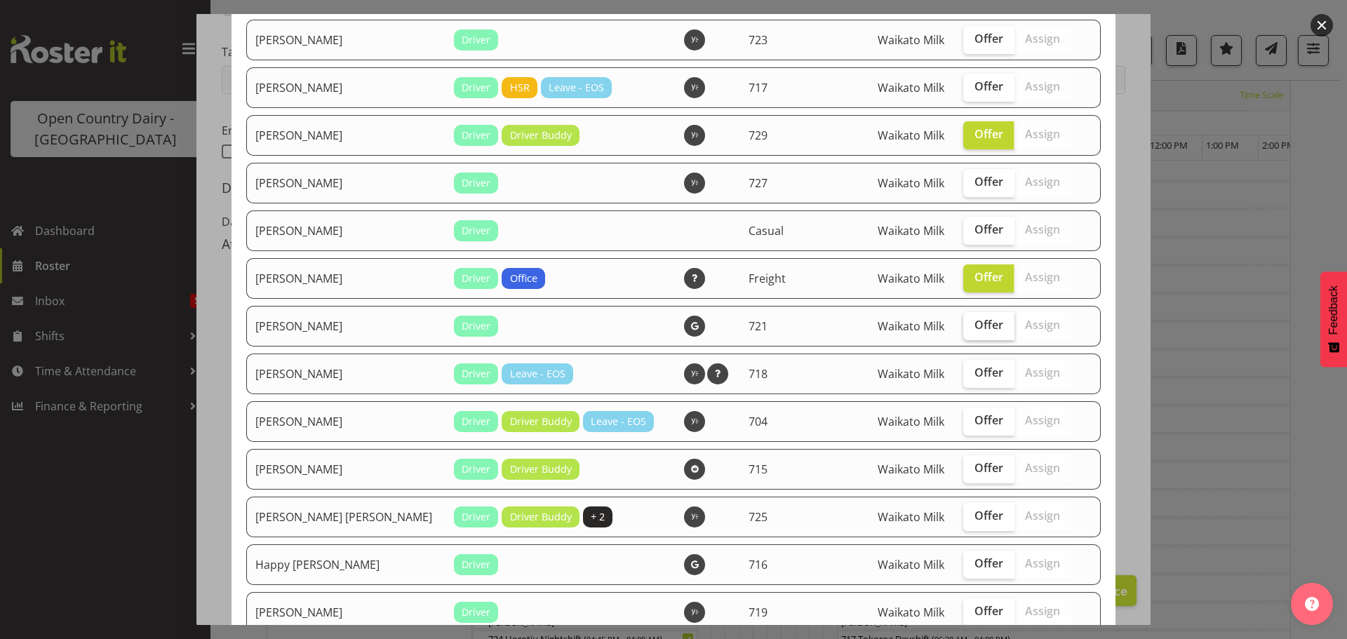
checkbox input "true"
click at [974, 420] on span "Offer" at bounding box center [988, 420] width 29 height 14
click at [970, 420] on input "Offer" at bounding box center [967, 420] width 9 height 9
checkbox input "true"
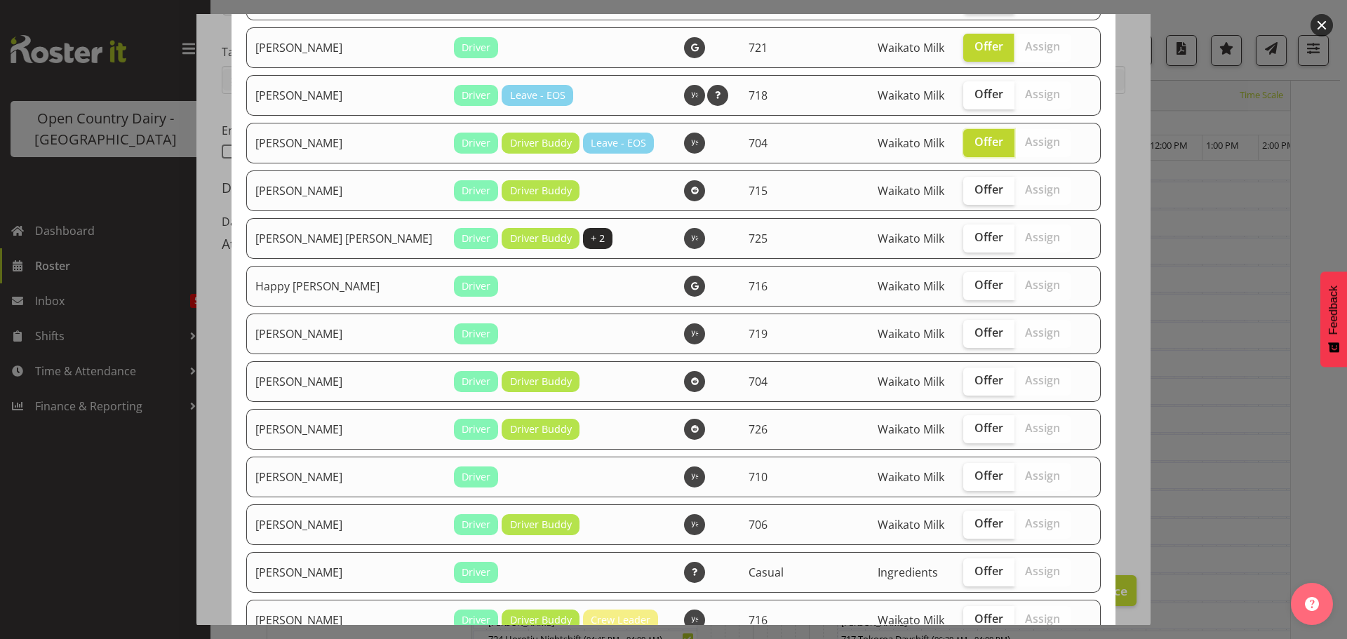
scroll to position [561, 0]
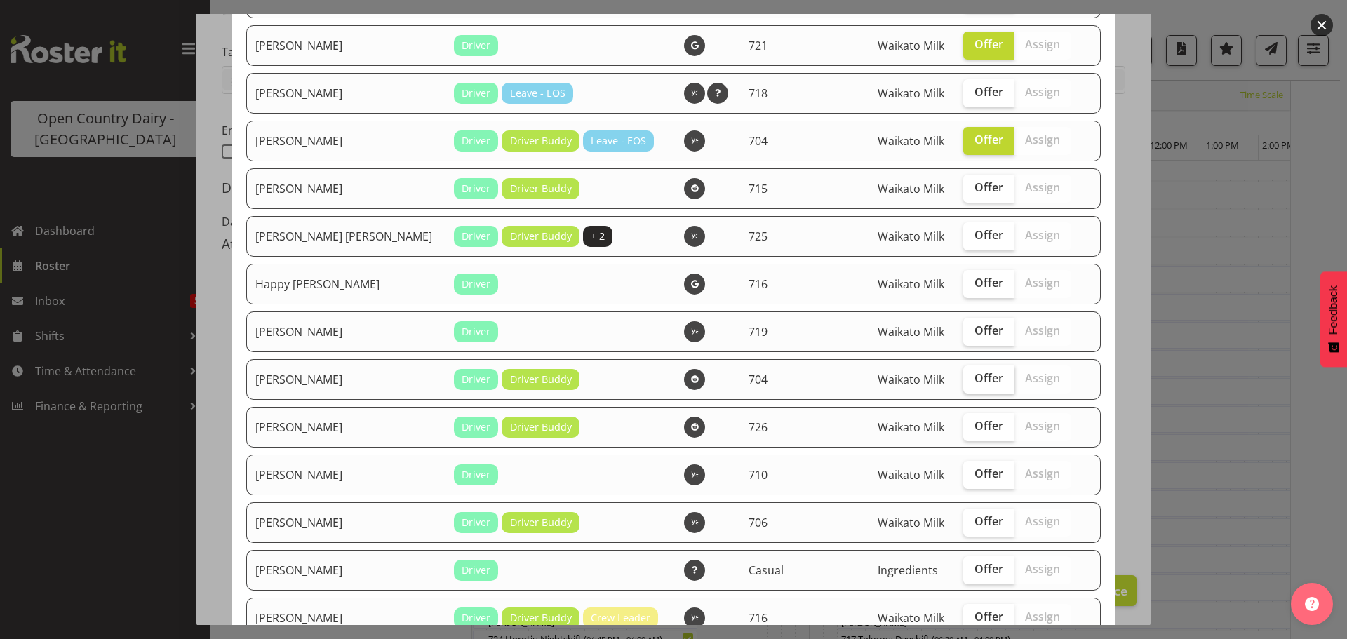
click at [974, 384] on span "Offer" at bounding box center [988, 378] width 29 height 14
click at [965, 383] on input "Offer" at bounding box center [967, 378] width 9 height 9
checkbox input "true"
click at [974, 522] on span "Offer" at bounding box center [988, 521] width 29 height 14
click at [967, 522] on input "Offer" at bounding box center [967, 521] width 9 height 9
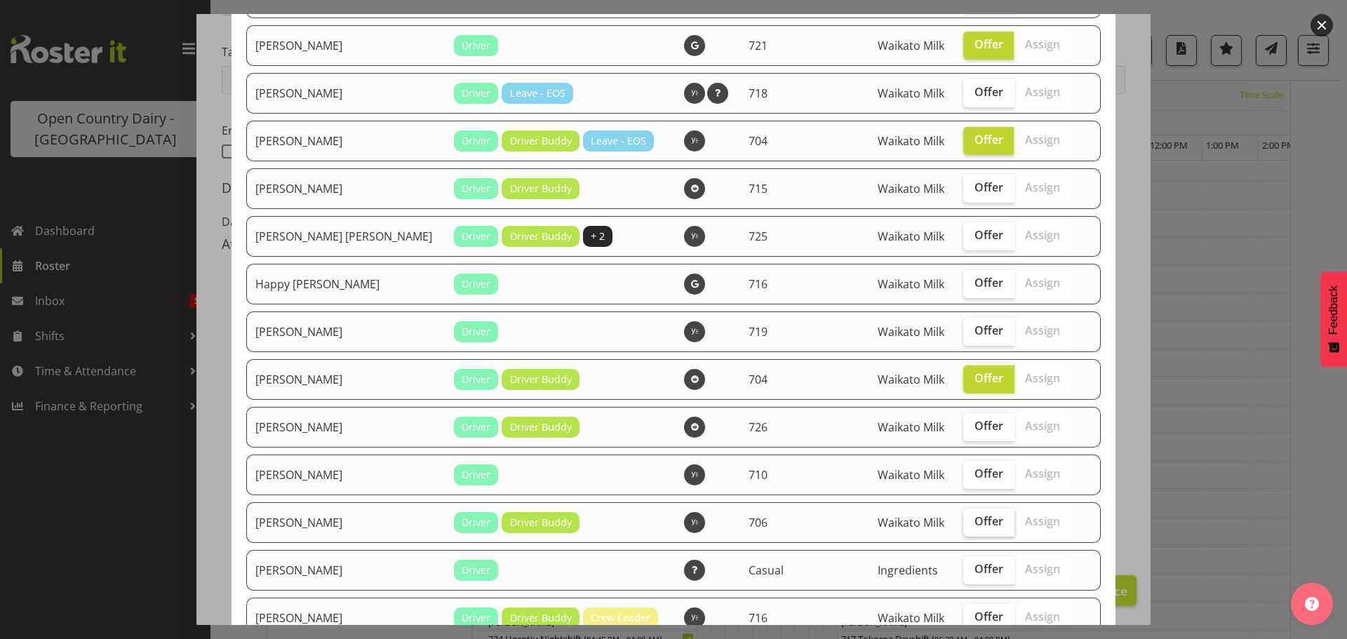
checkbox input "true"
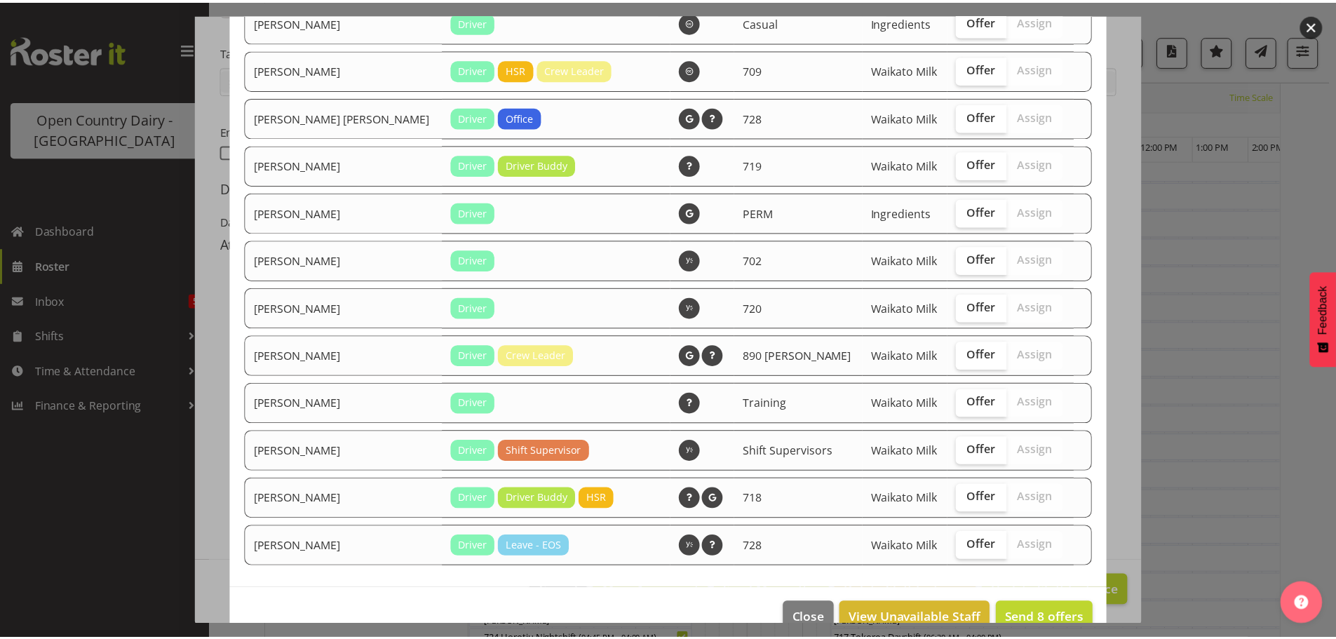
scroll to position [1569, 0]
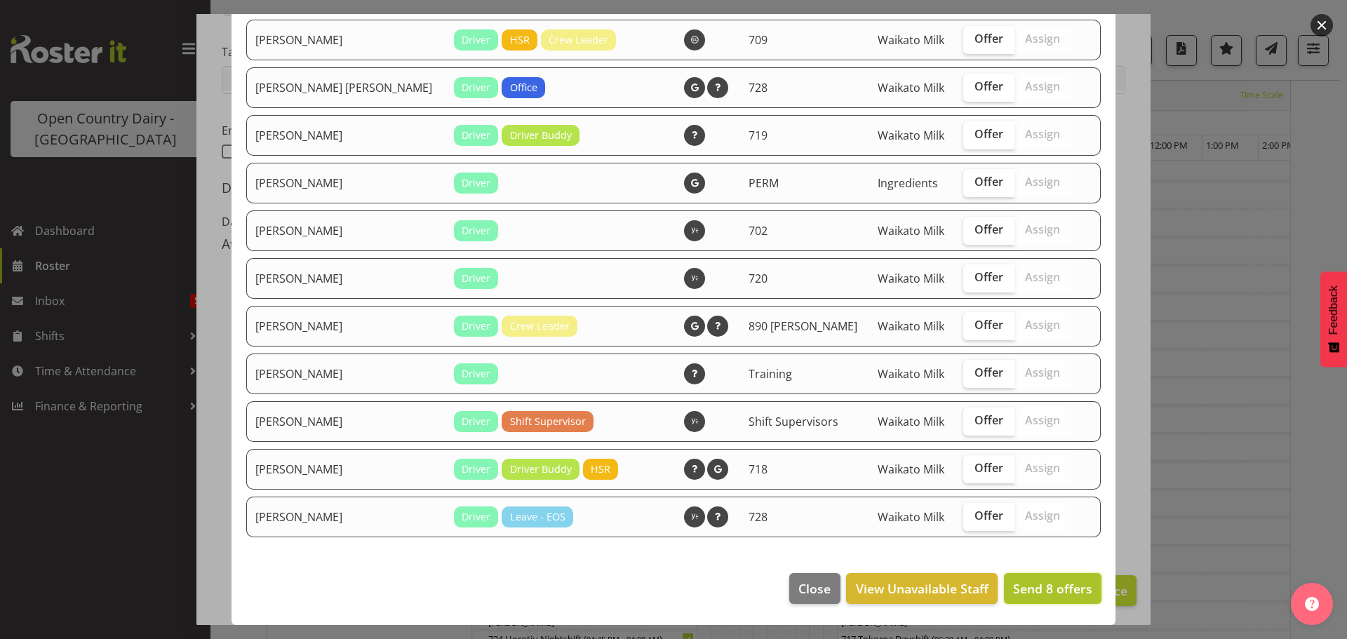
click at [1039, 589] on span "Send 8 offers" at bounding box center [1052, 588] width 79 height 17
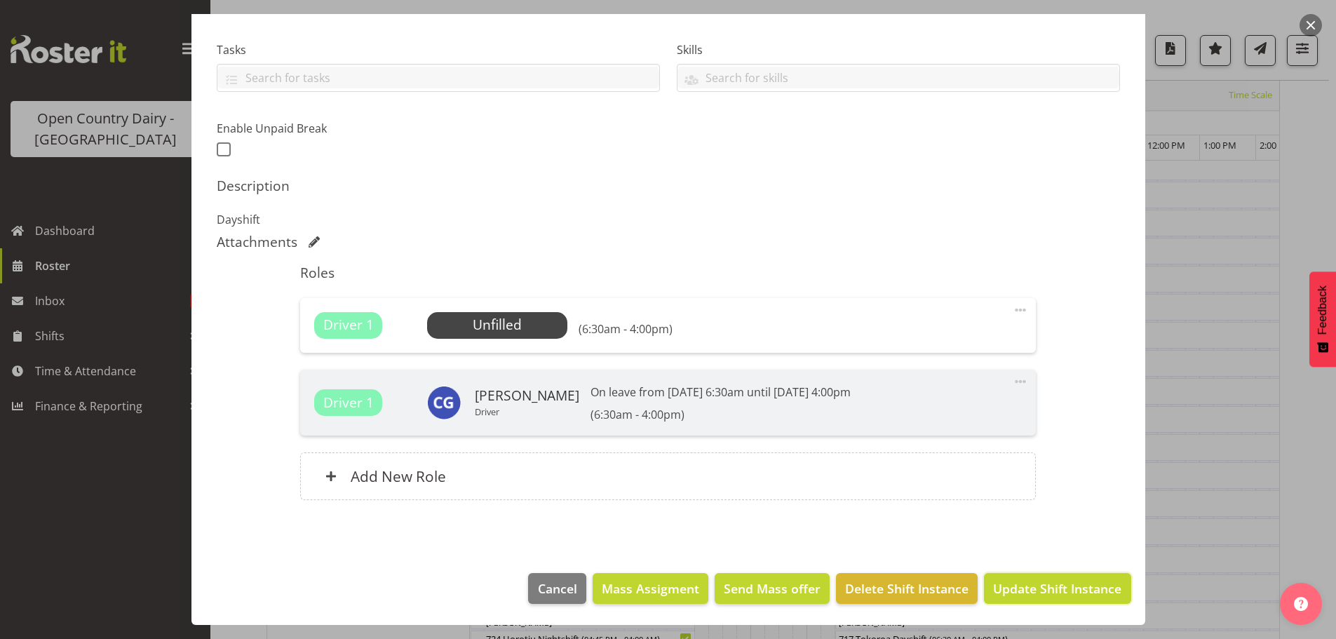
click at [1046, 586] on span "Update Shift Instance" at bounding box center [1057, 588] width 128 height 18
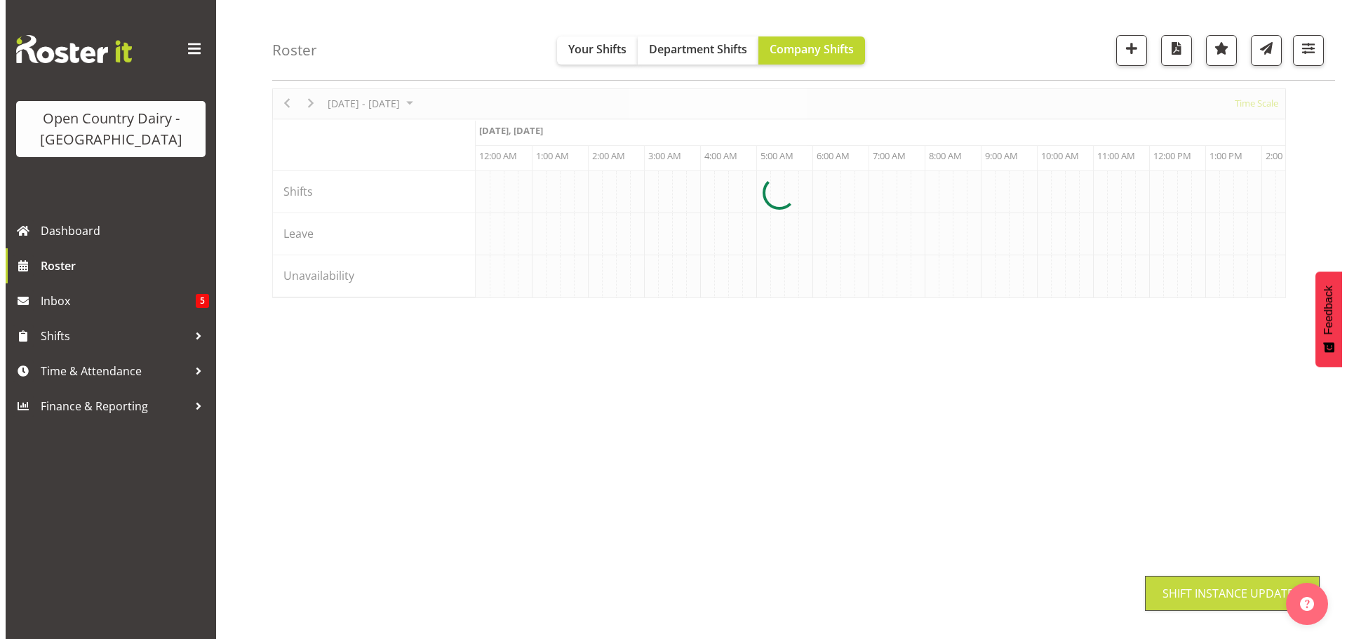
scroll to position [51, 0]
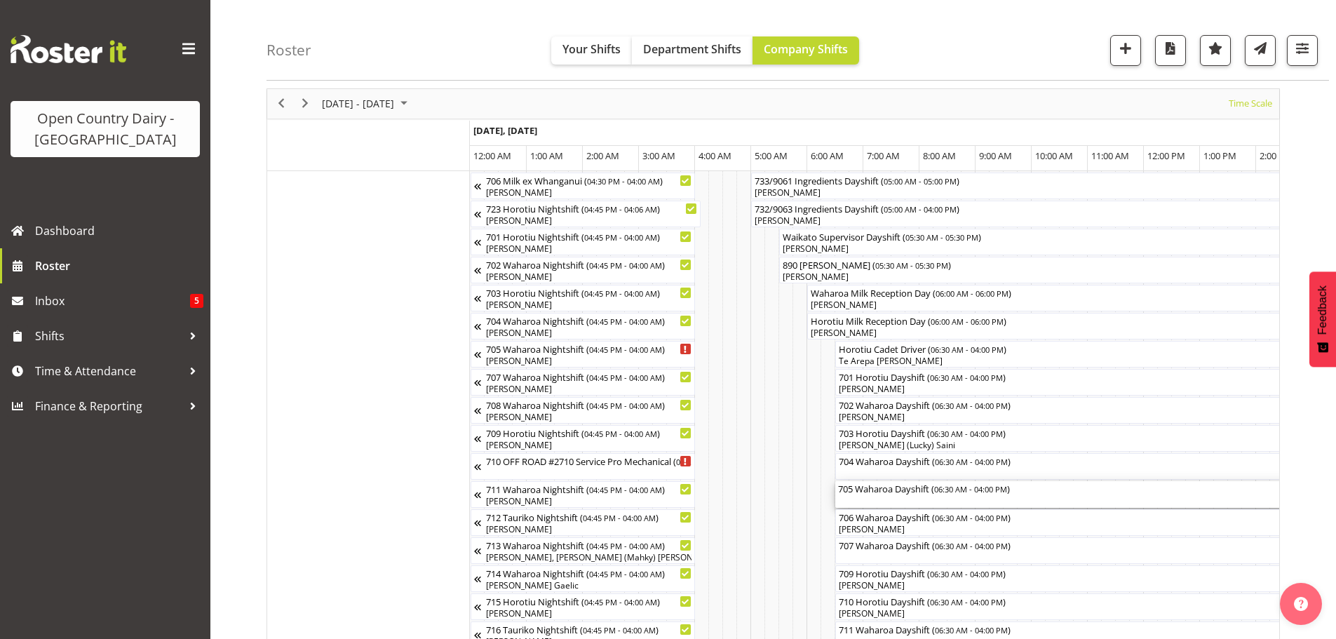
click at [903, 499] on div "705 Waharoa Dayshift ( 06:30 AM - 04:00 PM )" at bounding box center [1102, 494] width 528 height 27
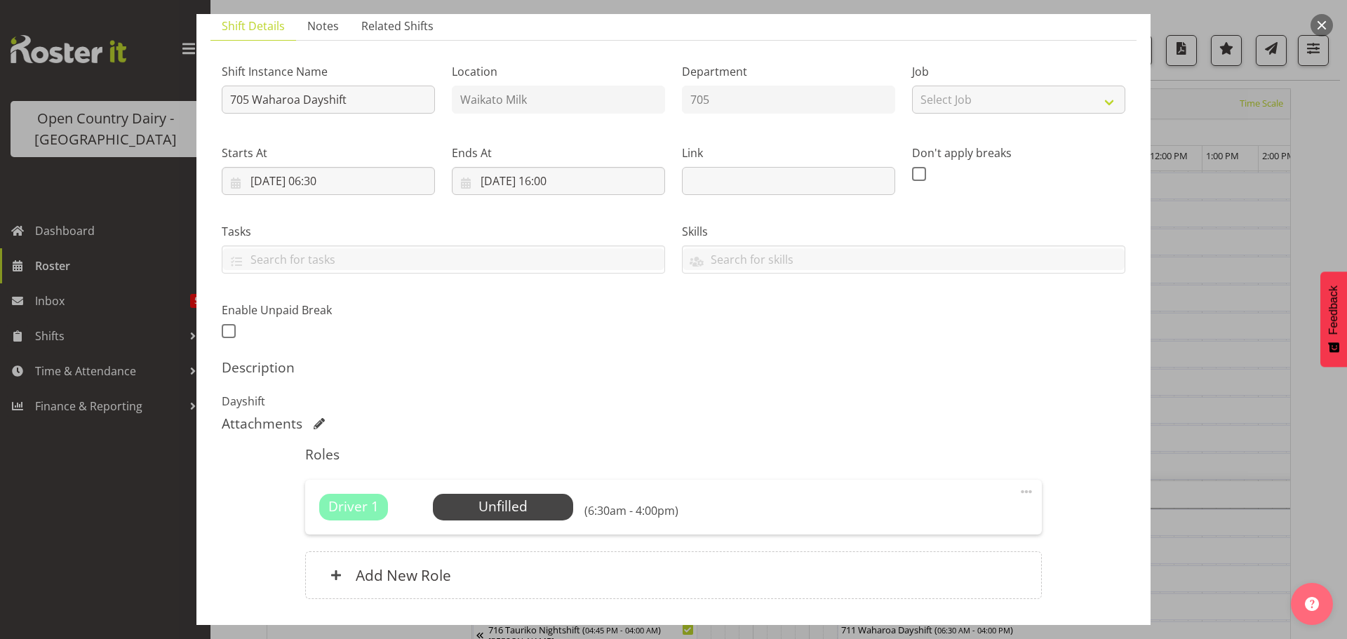
scroll to position [140, 0]
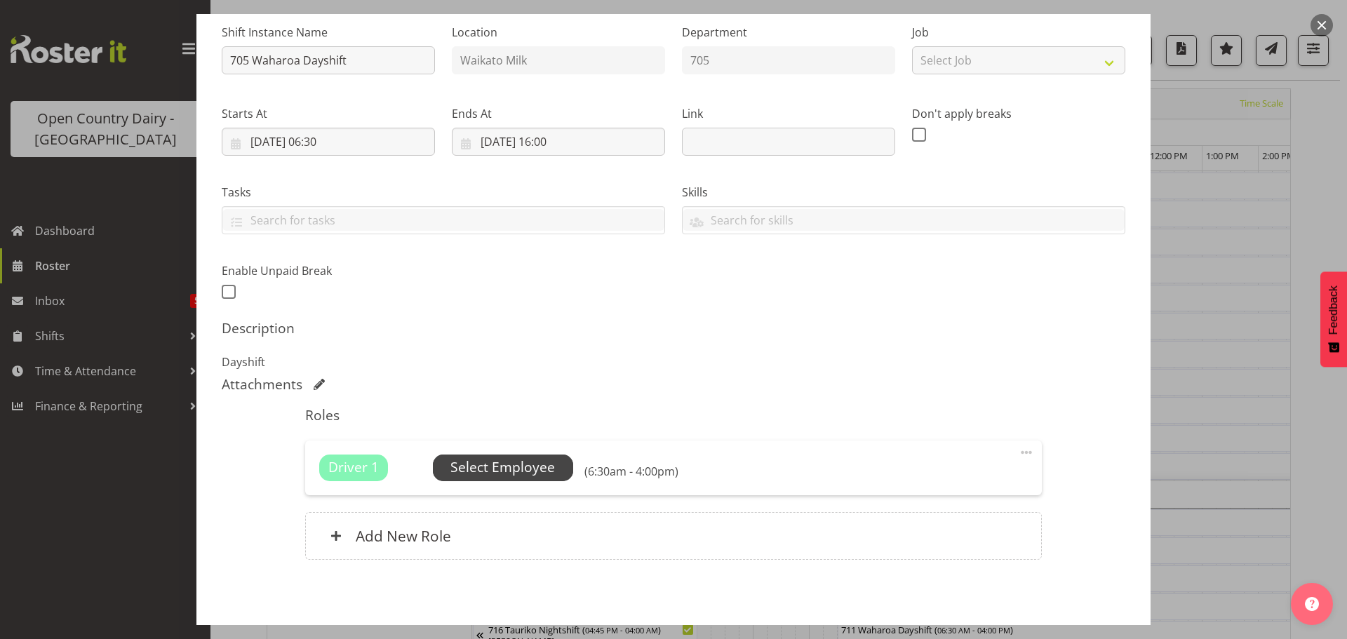
click at [516, 462] on span "Select Employee" at bounding box center [502, 467] width 105 height 20
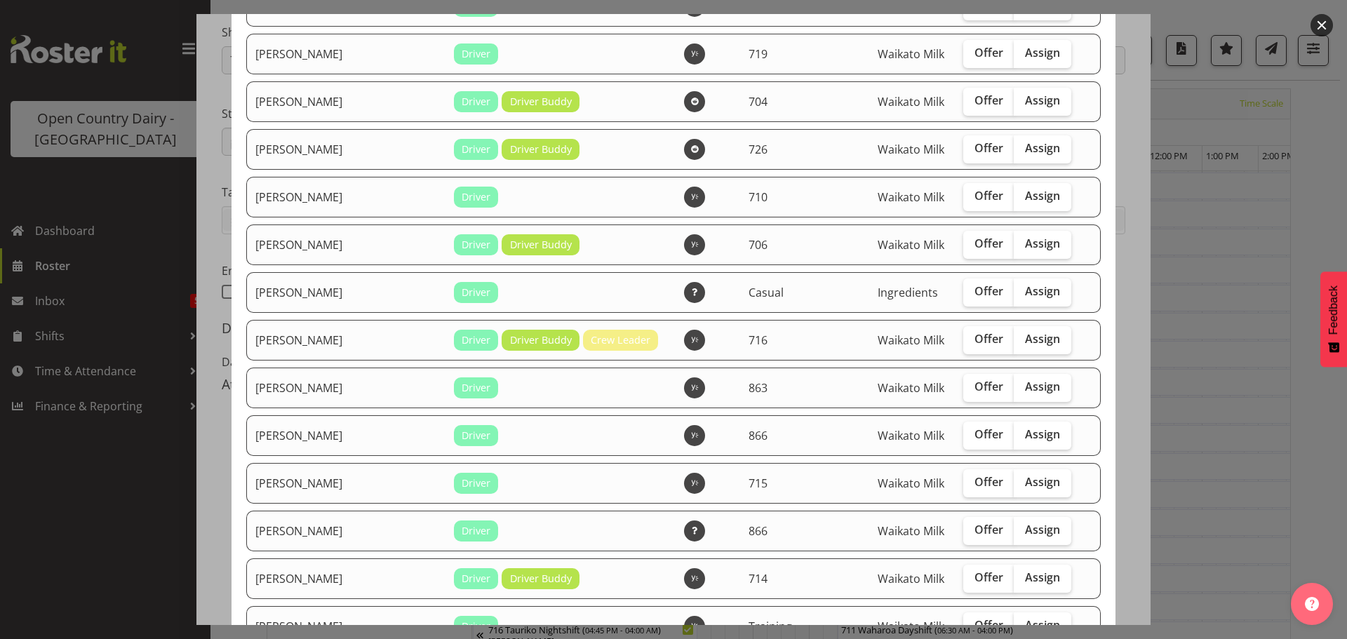
scroll to position [842, 0]
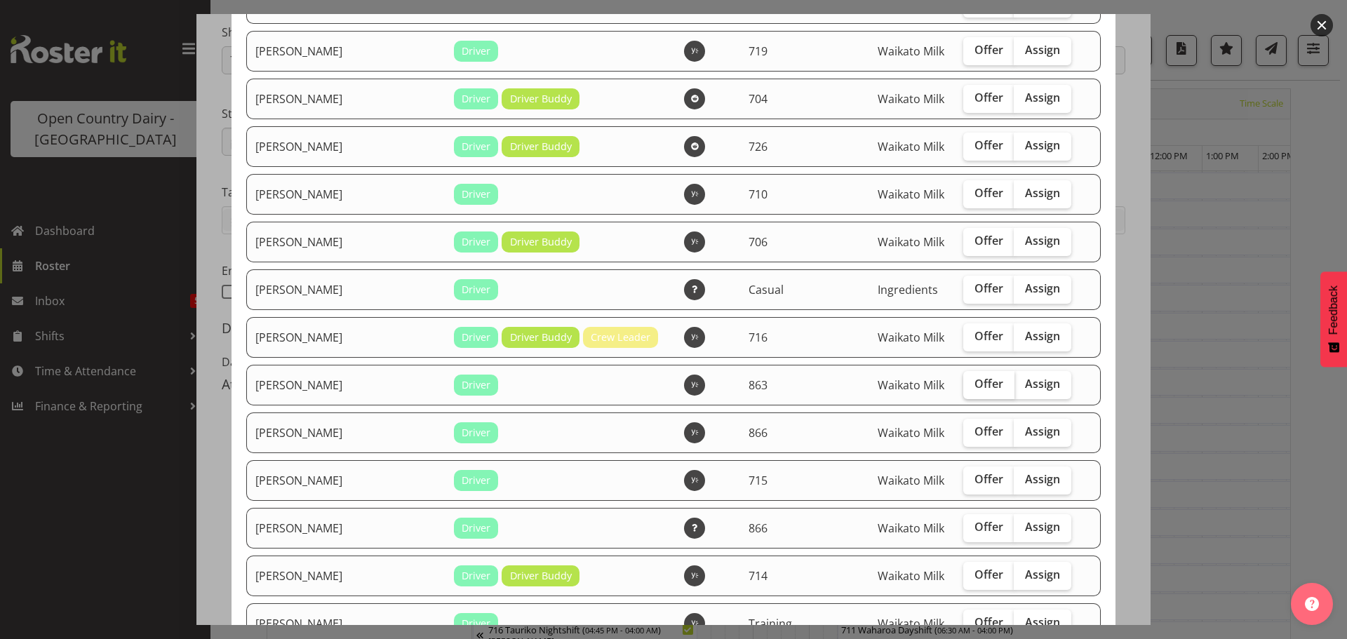
click at [974, 382] on span "Offer" at bounding box center [988, 384] width 29 height 14
click at [963, 382] on input "Offer" at bounding box center [967, 384] width 9 height 9
checkbox input "true"
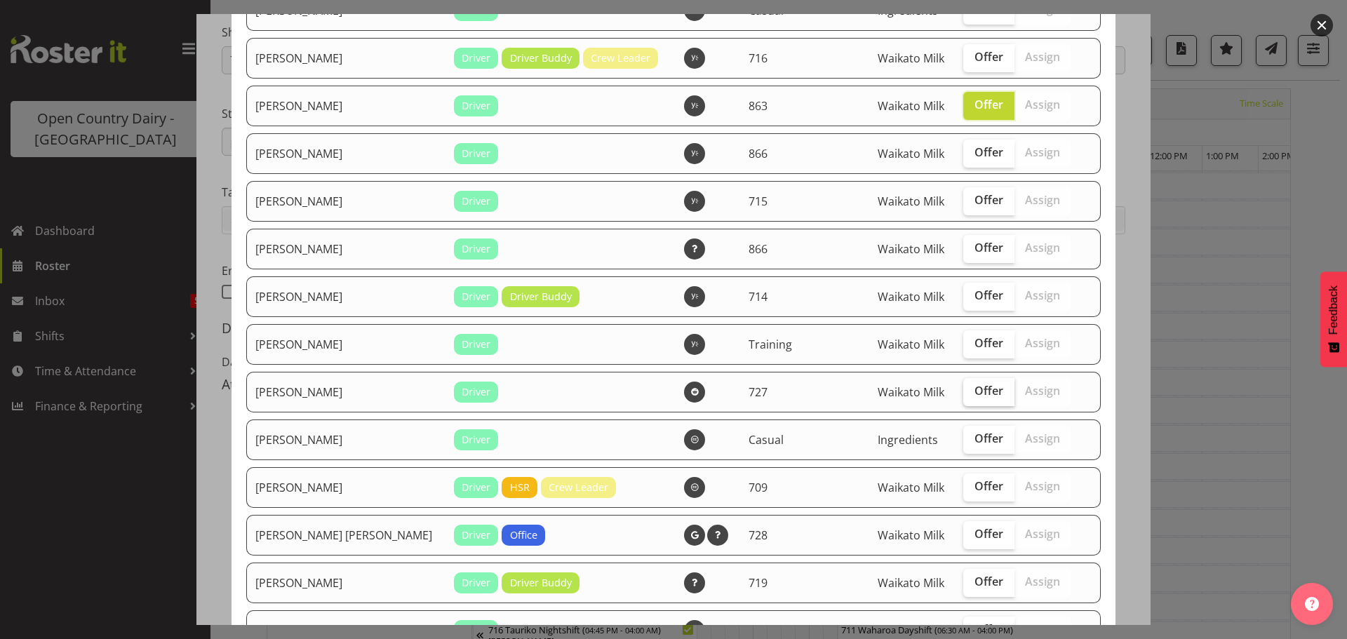
scroll to position [1122, 0]
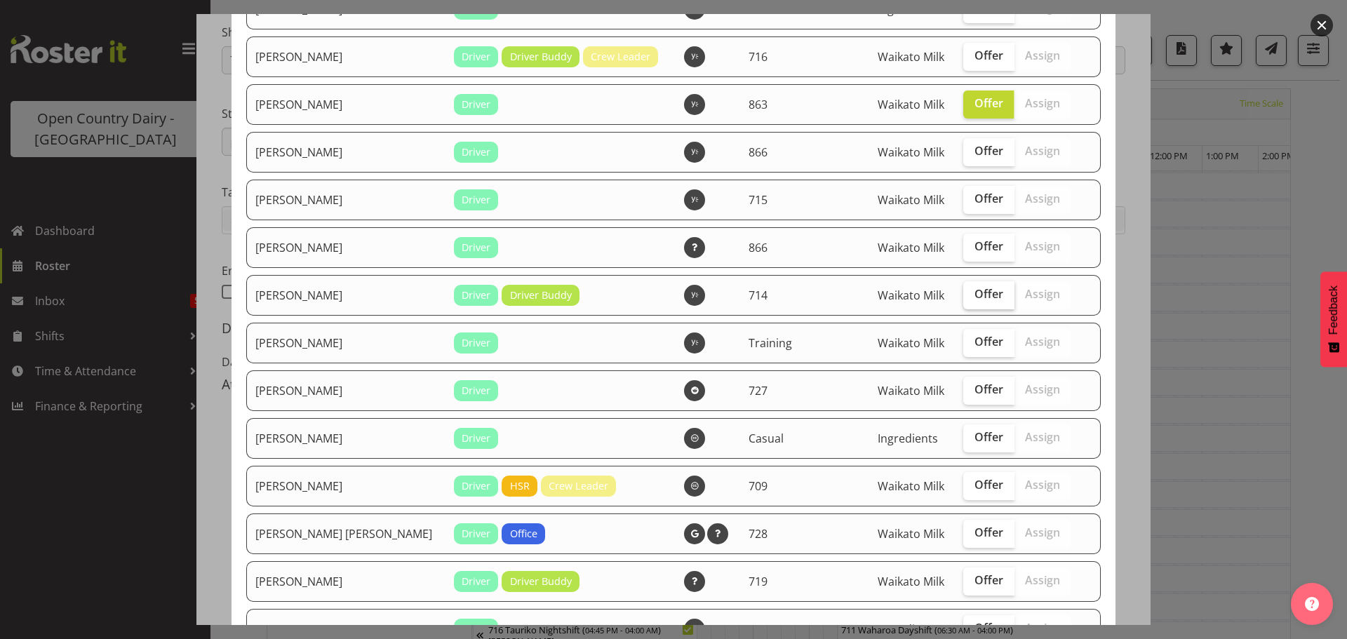
click at [974, 295] on span "Offer" at bounding box center [988, 294] width 29 height 14
click at [963, 295] on input "Offer" at bounding box center [967, 294] width 9 height 9
checkbox input "true"
click at [974, 390] on span "Offer" at bounding box center [988, 389] width 29 height 14
click at [963, 390] on input "Offer" at bounding box center [967, 389] width 9 height 9
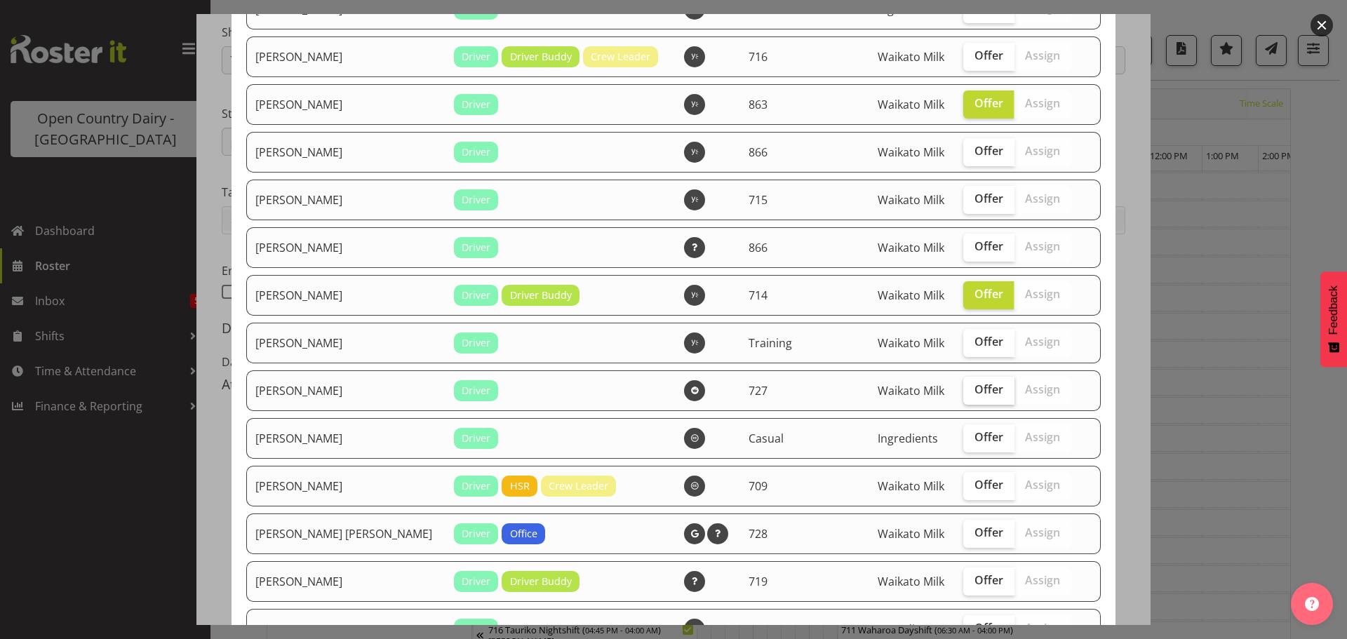
checkbox input "true"
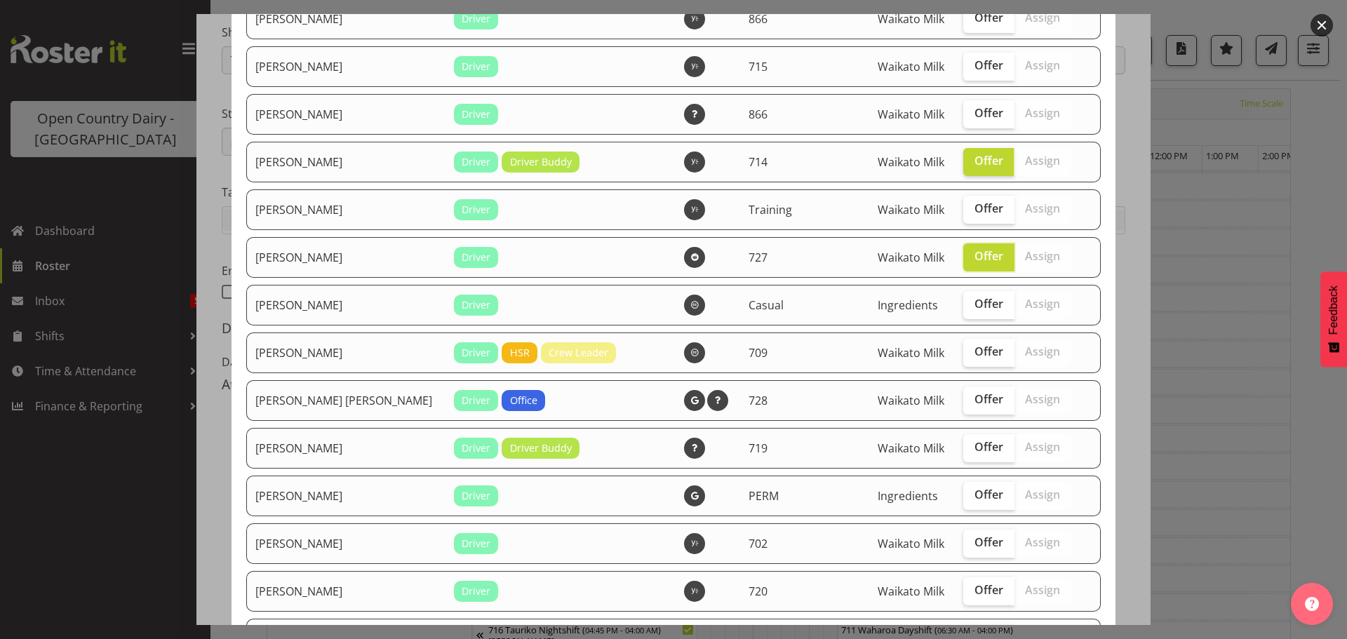
scroll to position [1263, 0]
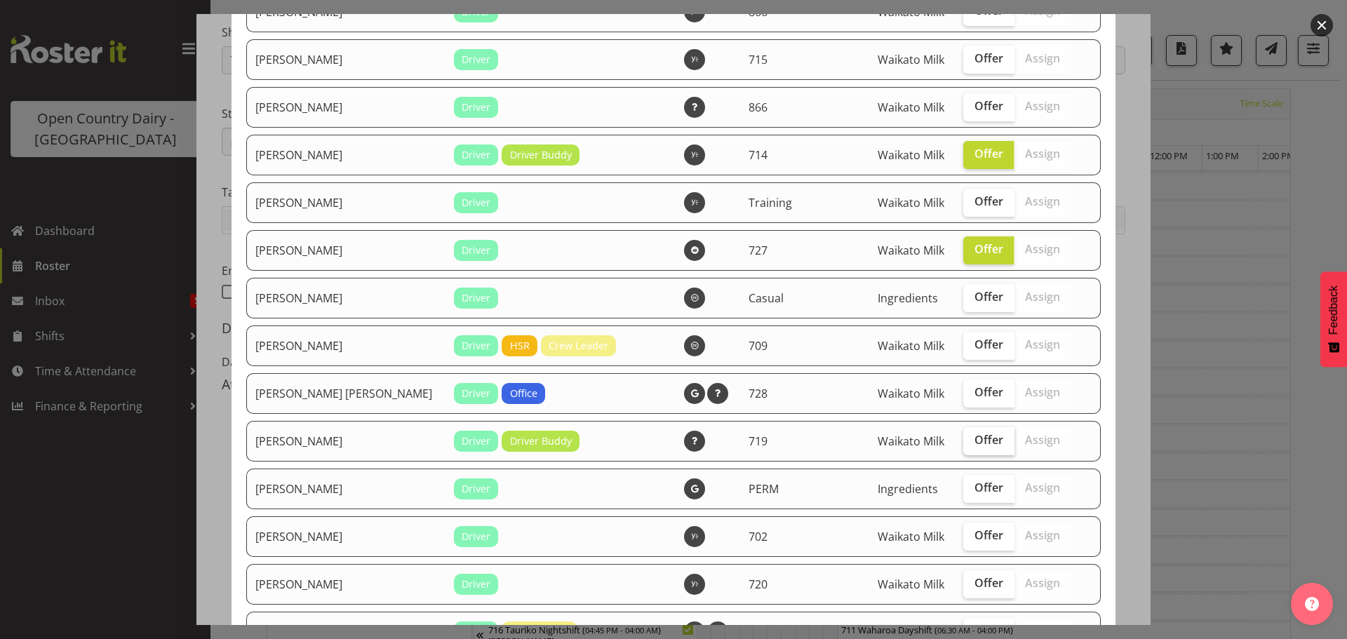
click at [974, 441] on span "Offer" at bounding box center [988, 440] width 29 height 14
click at [965, 441] on input "Offer" at bounding box center [967, 440] width 9 height 9
checkbox input "true"
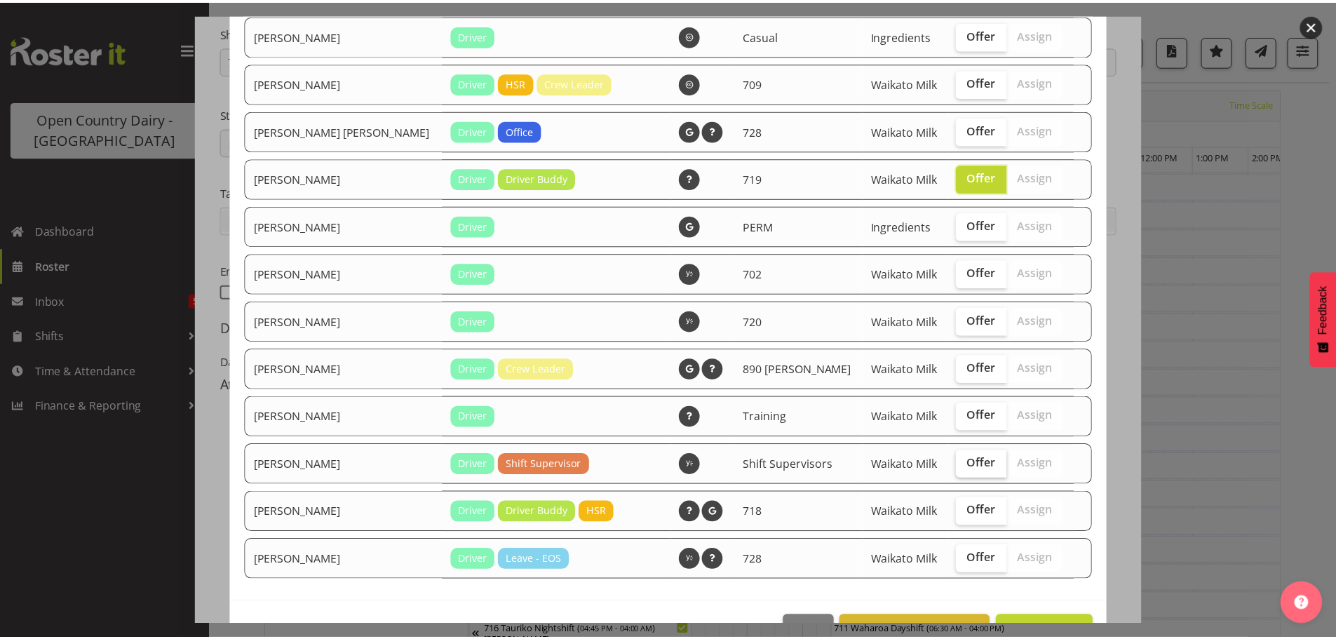
scroll to position [1543, 0]
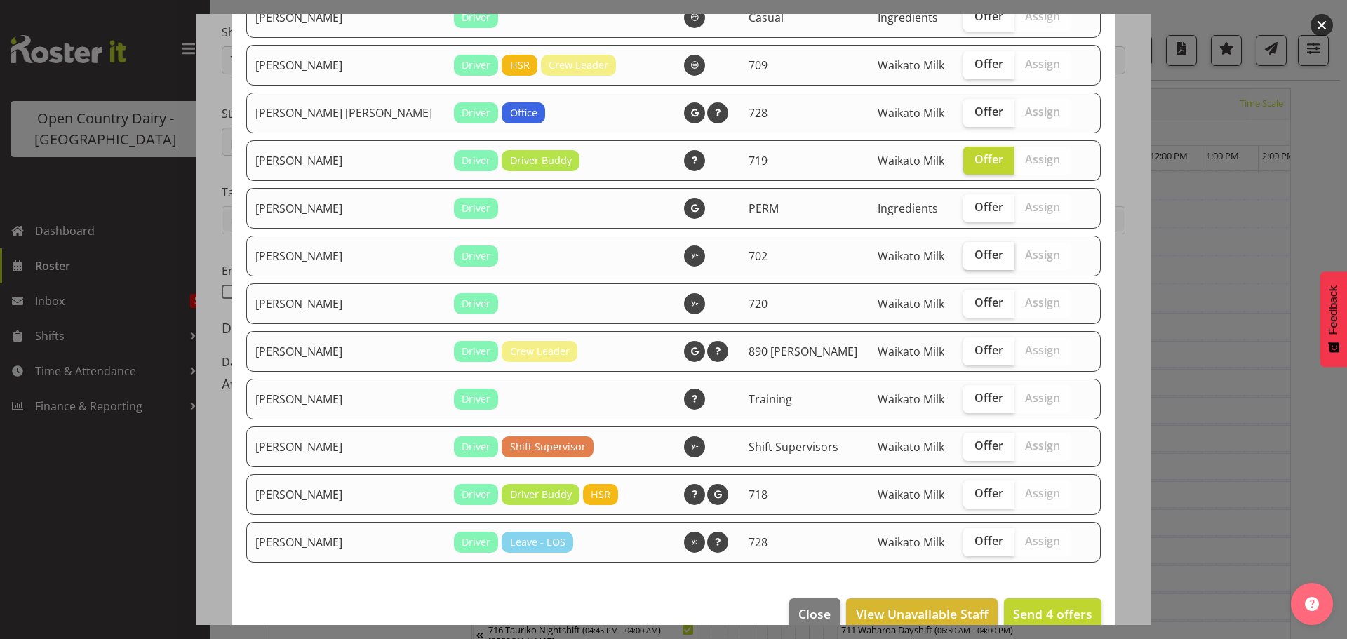
click at [974, 255] on span "Offer" at bounding box center [988, 255] width 29 height 14
click at [963, 255] on input "Offer" at bounding box center [967, 254] width 9 height 9
checkbox input "true"
click at [974, 540] on span "Offer" at bounding box center [988, 541] width 29 height 14
click at [963, 540] on input "Offer" at bounding box center [967, 541] width 9 height 9
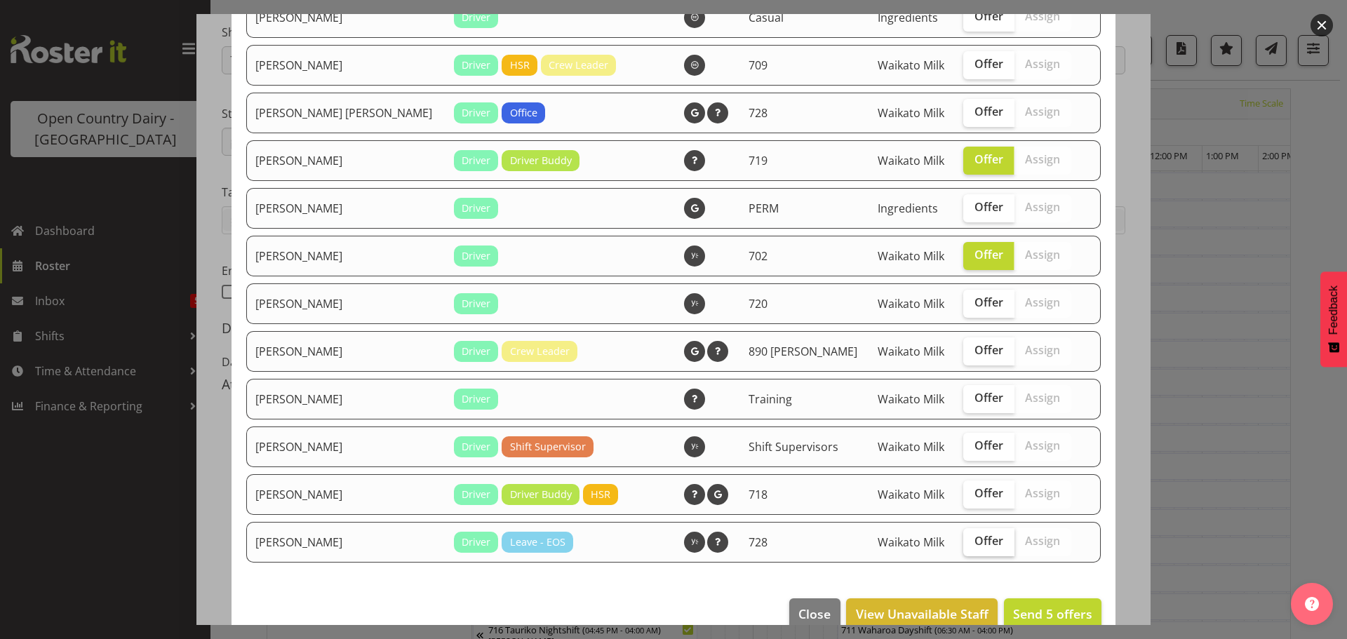
checkbox input "true"
click at [1023, 611] on span "Send 6 offers" at bounding box center [1052, 613] width 79 height 17
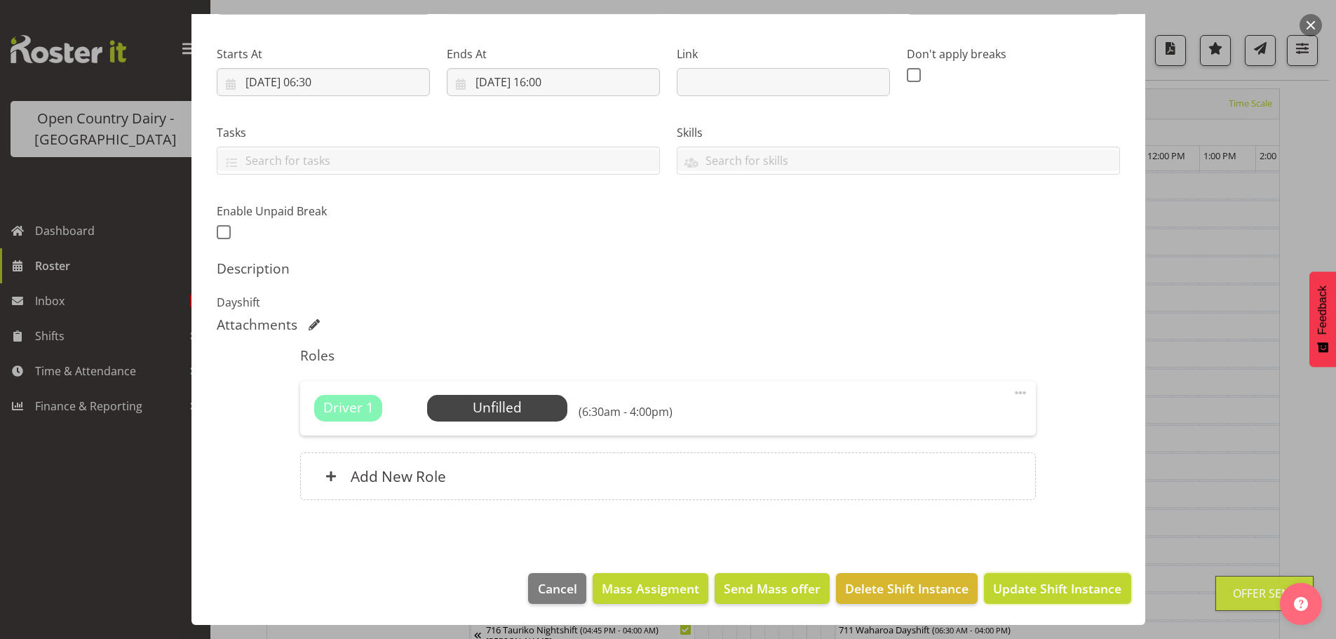
click at [1037, 586] on span "Update Shift Instance" at bounding box center [1057, 588] width 128 height 18
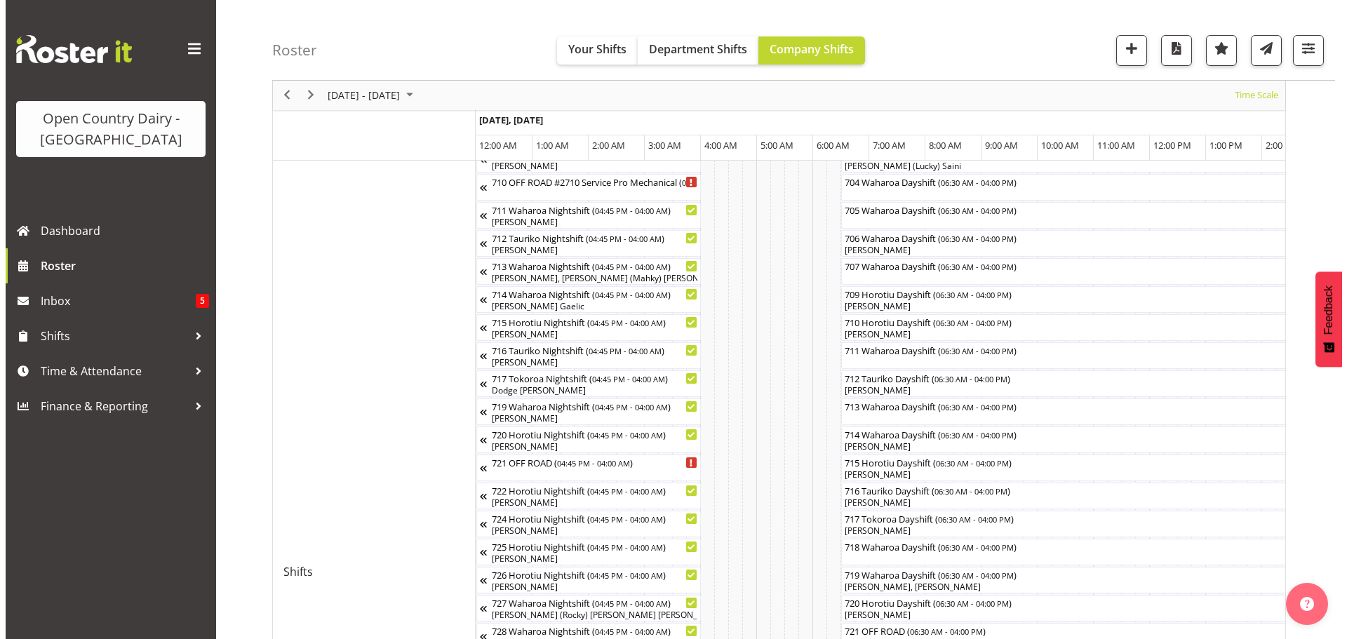
scroll to position [332, 0]
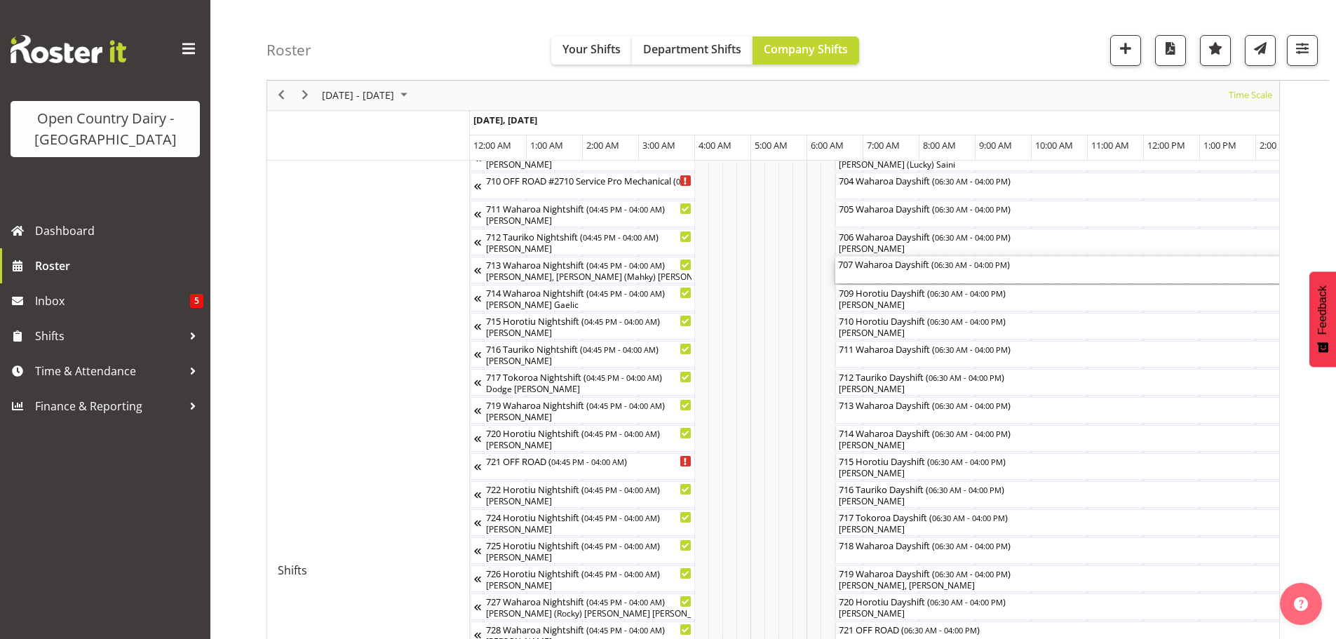
click at [902, 276] on div "707 Waharoa Dayshift ( 06:30 AM - 04:00 PM )" at bounding box center [1102, 270] width 528 height 27
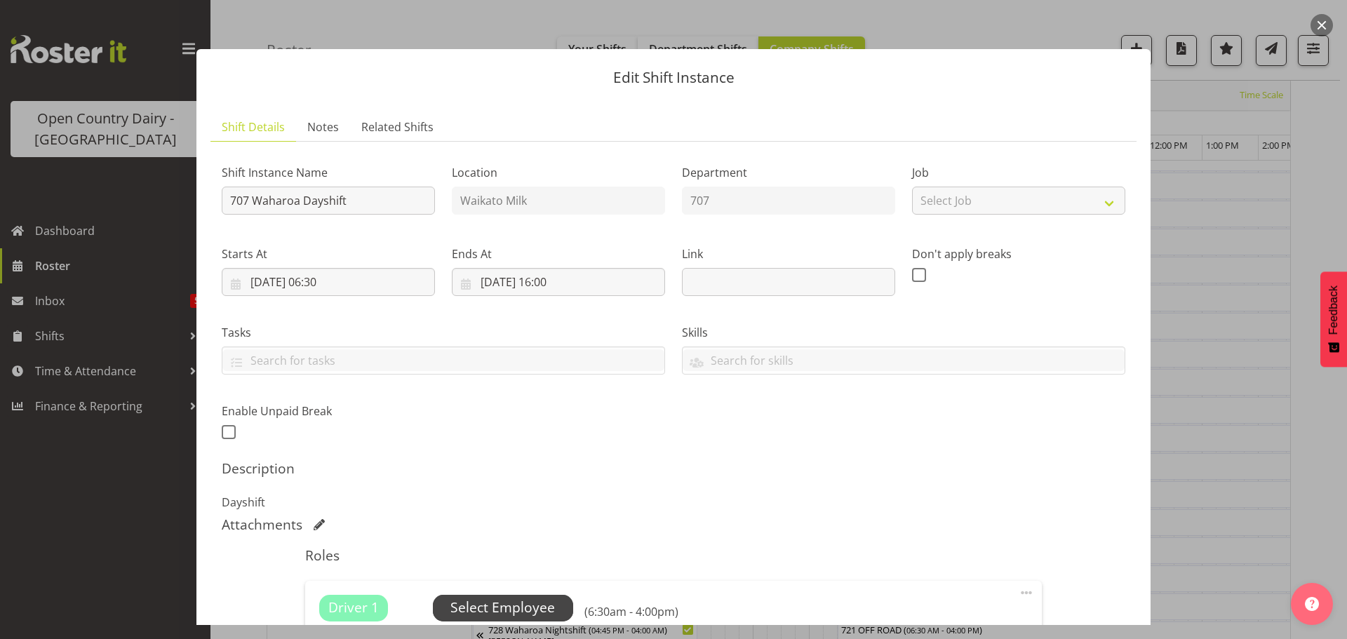
click at [511, 601] on span "Select Employee" at bounding box center [502, 608] width 105 height 20
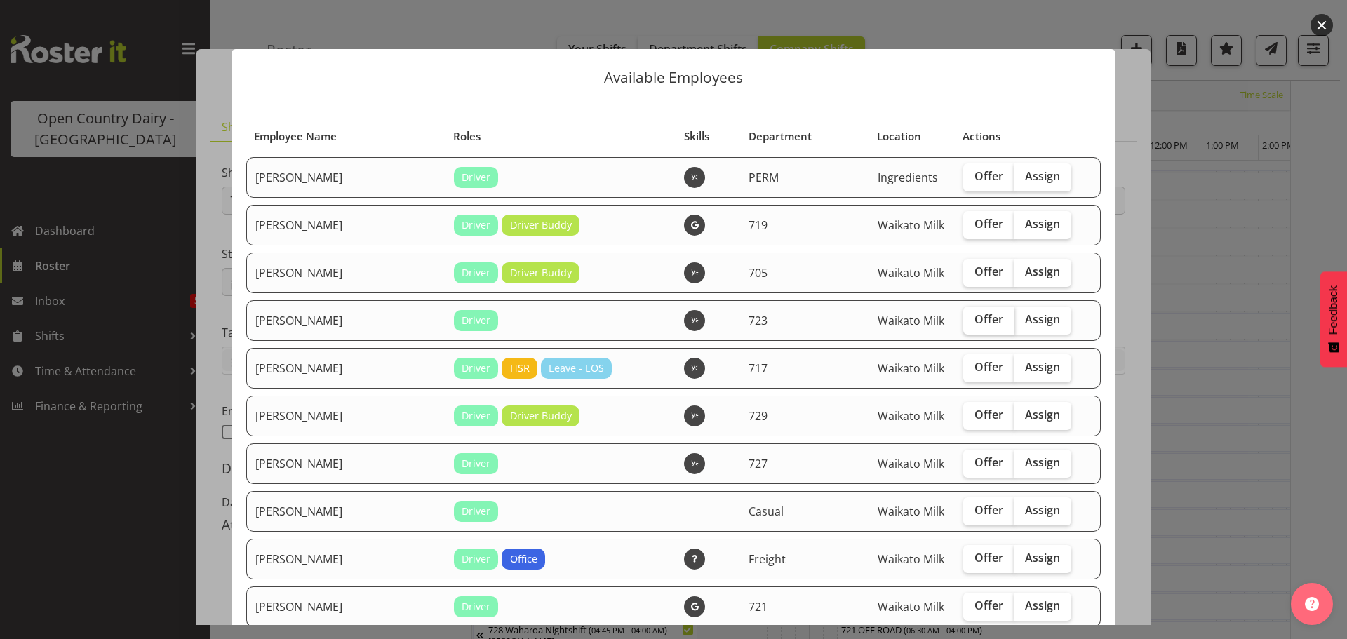
click at [974, 318] on span "Offer" at bounding box center [988, 319] width 29 height 14
click at [963, 318] on input "Offer" at bounding box center [967, 319] width 9 height 9
checkbox input "true"
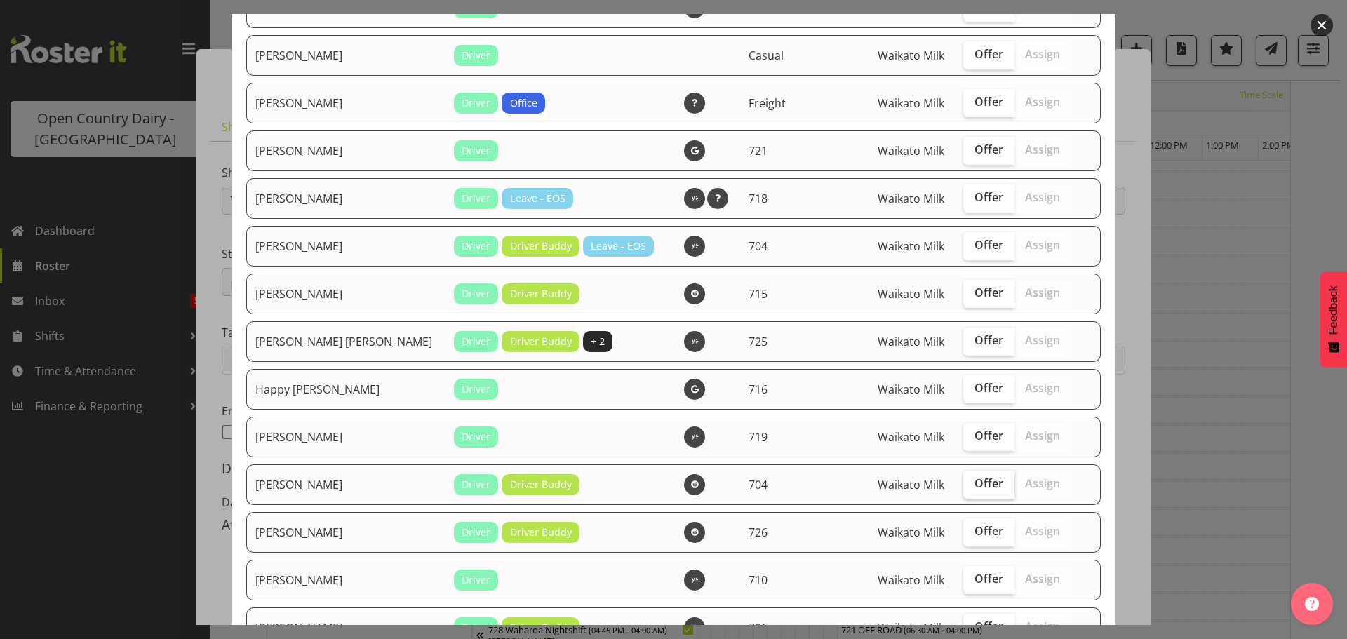
scroll to position [491, 0]
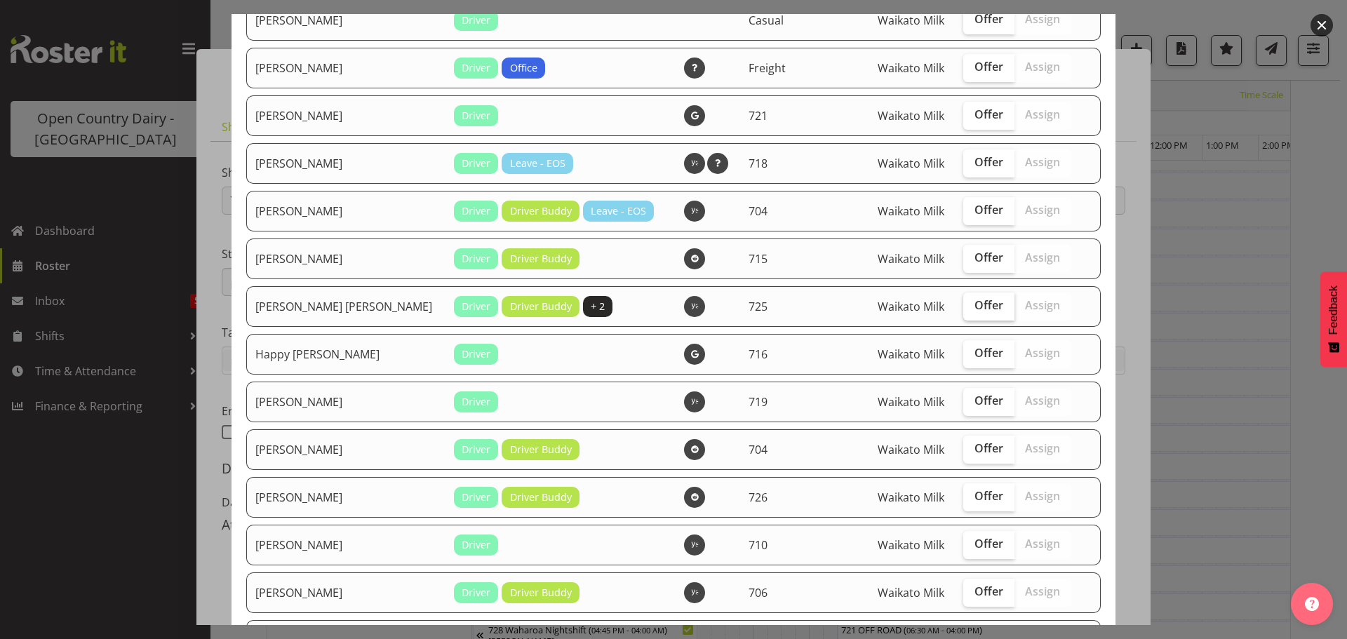
click at [974, 305] on span "Offer" at bounding box center [988, 305] width 29 height 14
click at [964, 305] on input "Offer" at bounding box center [967, 305] width 9 height 9
checkbox input "true"
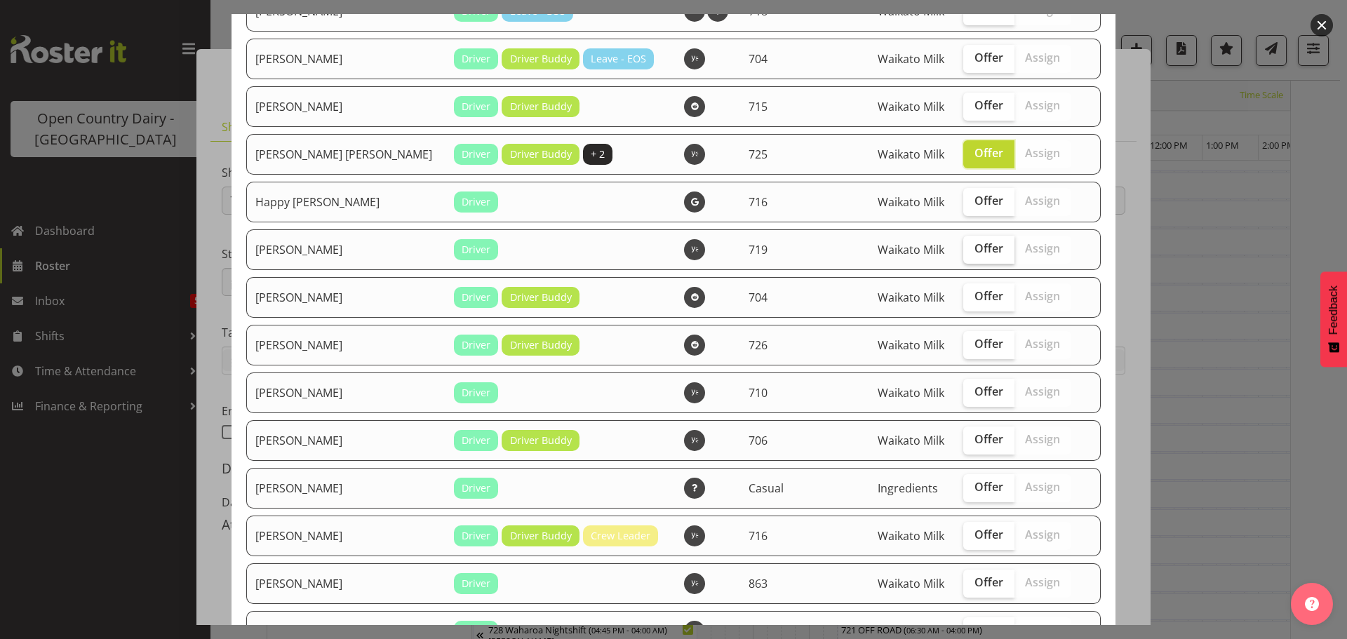
scroll to position [701, 0]
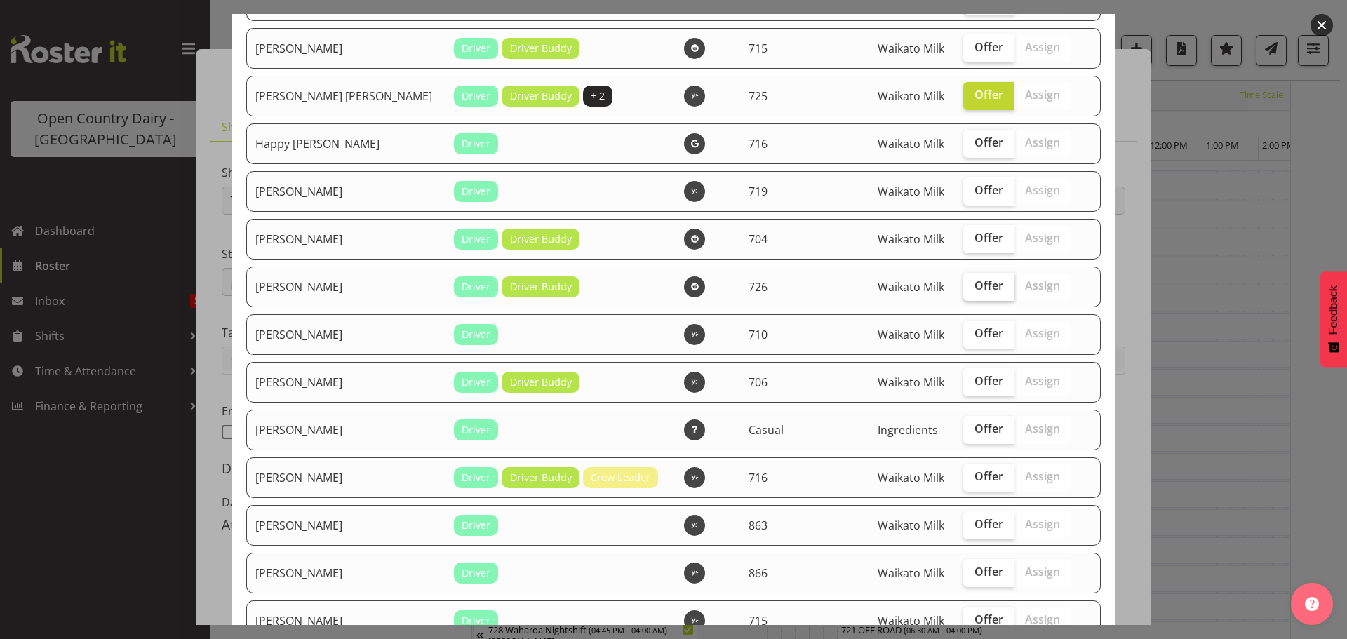
click at [974, 288] on span "Offer" at bounding box center [988, 285] width 29 height 14
click at [967, 288] on input "Offer" at bounding box center [967, 285] width 9 height 9
checkbox input "true"
click at [974, 330] on span "Offer" at bounding box center [988, 333] width 29 height 14
click at [970, 330] on input "Offer" at bounding box center [967, 333] width 9 height 9
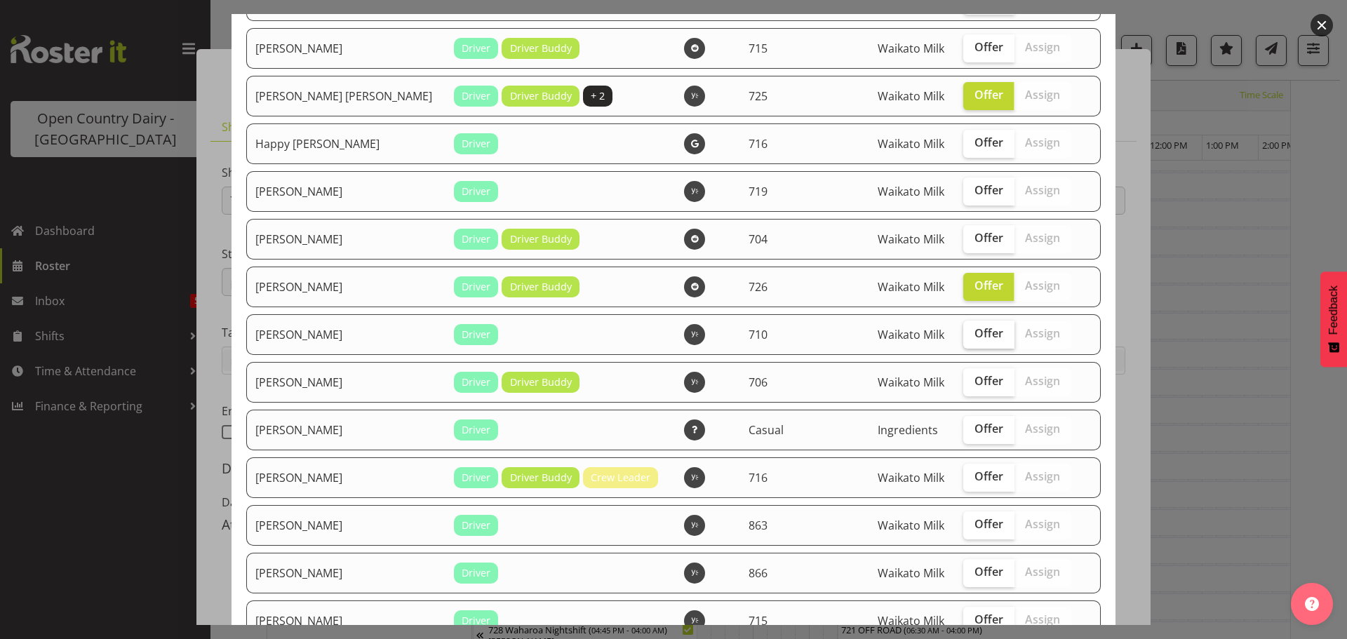
checkbox input "true"
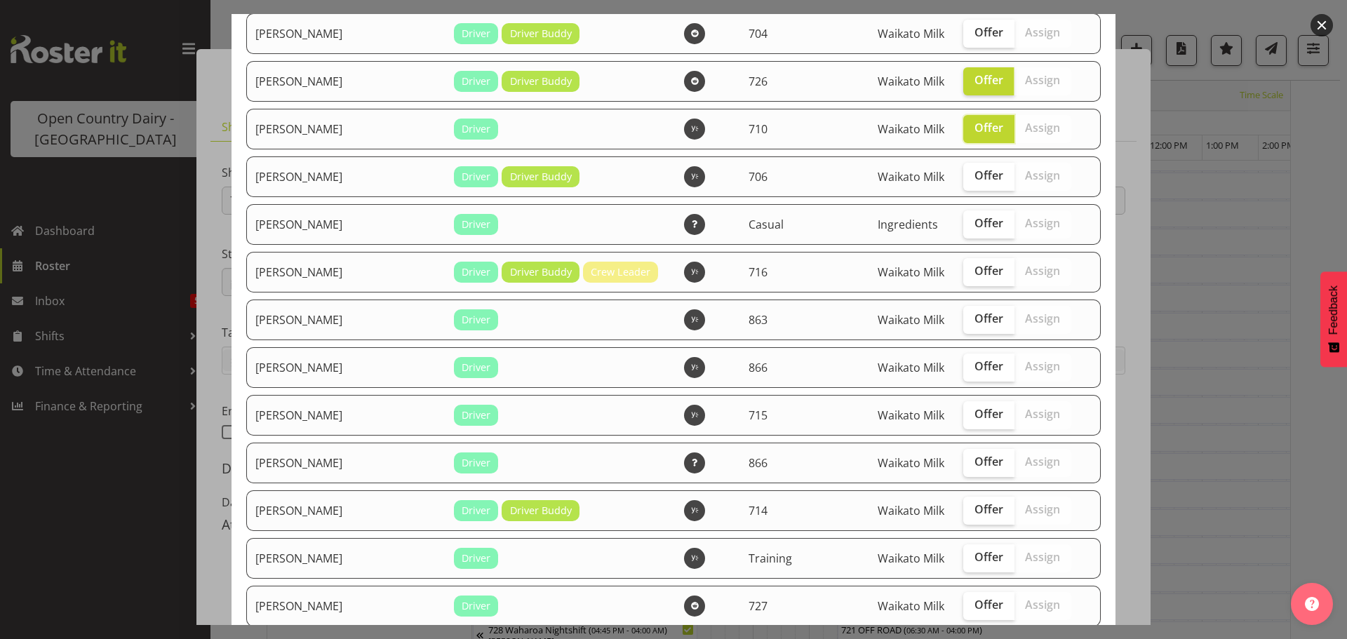
scroll to position [912, 0]
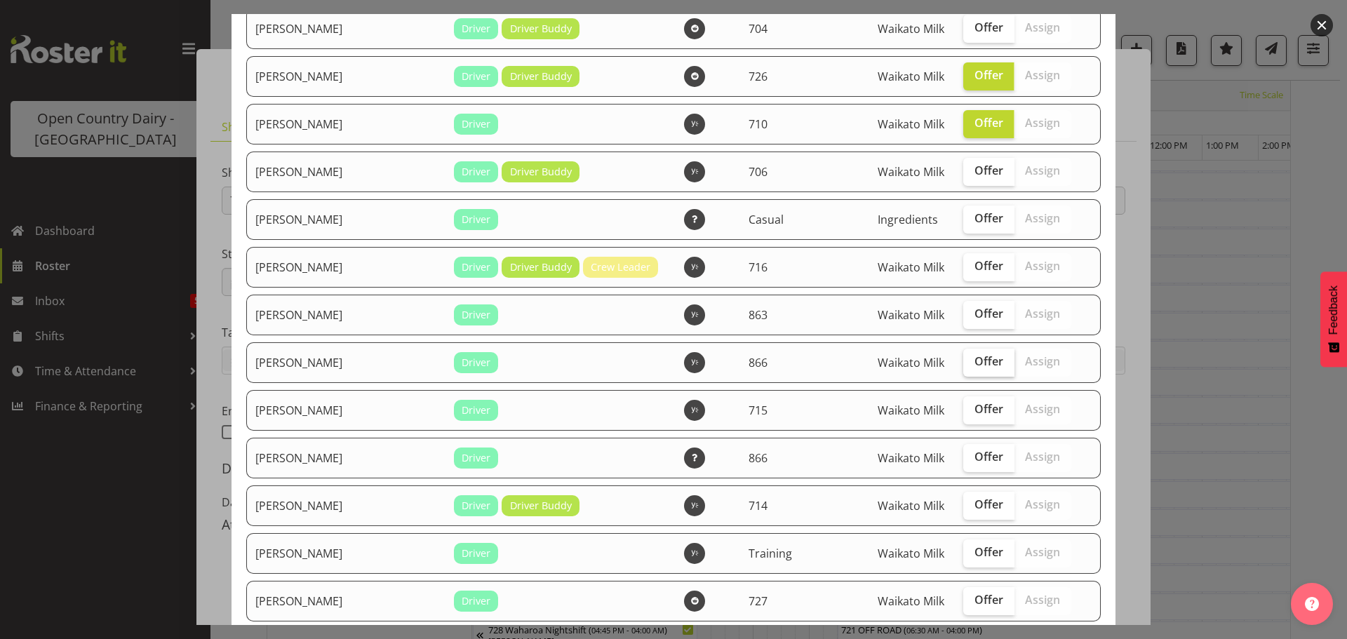
click at [974, 359] on span "Offer" at bounding box center [988, 361] width 29 height 14
click at [967, 359] on input "Offer" at bounding box center [967, 361] width 9 height 9
checkbox input "true"
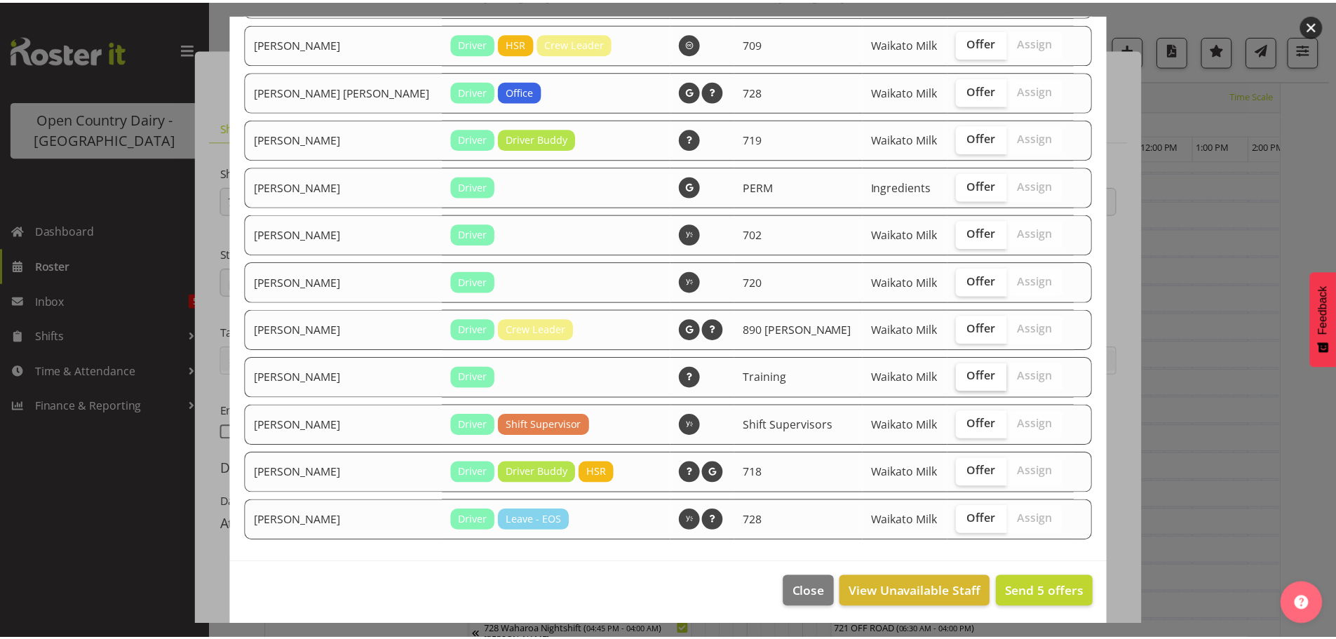
scroll to position [1569, 0]
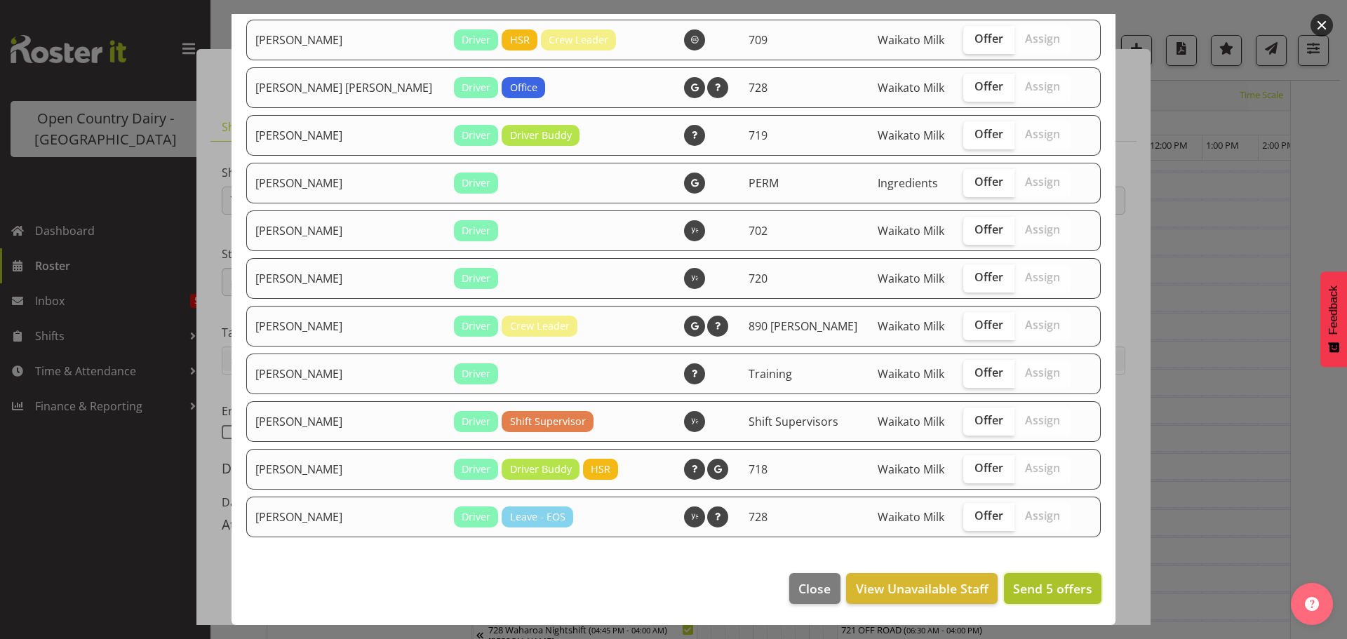
click at [1030, 589] on span "Send 5 offers" at bounding box center [1052, 588] width 79 height 17
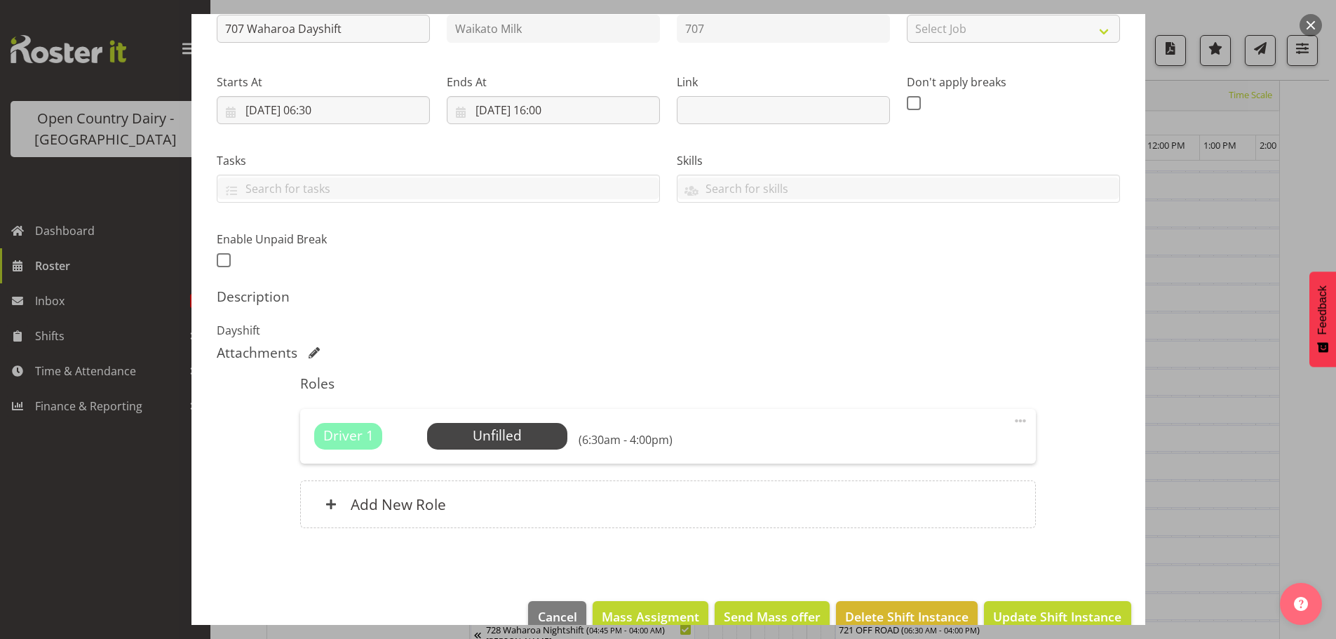
scroll to position [200, 0]
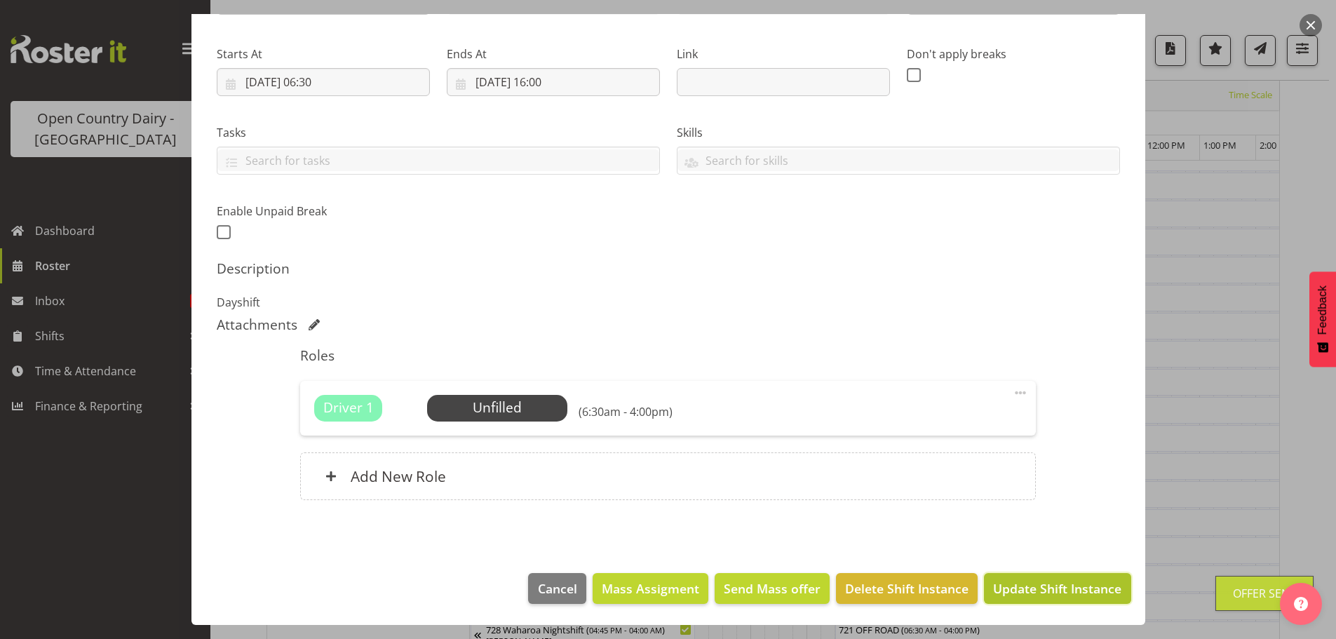
click at [1038, 586] on span "Update Shift Instance" at bounding box center [1057, 588] width 128 height 18
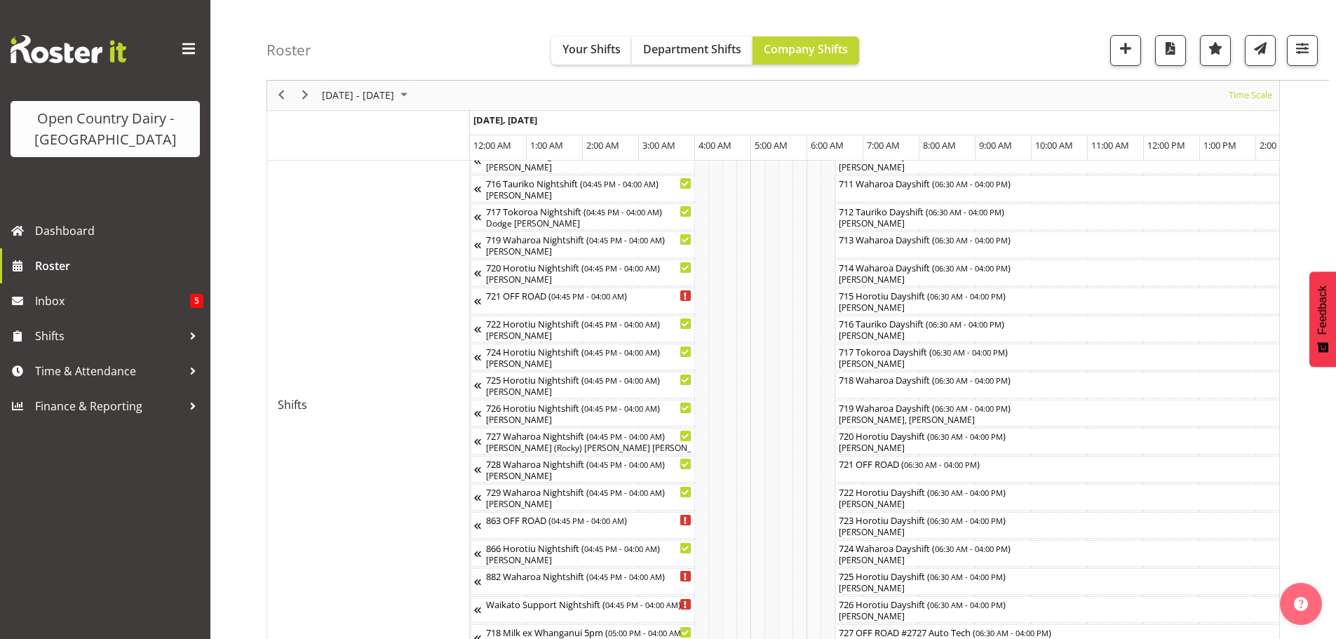
scroll to position [542, 0]
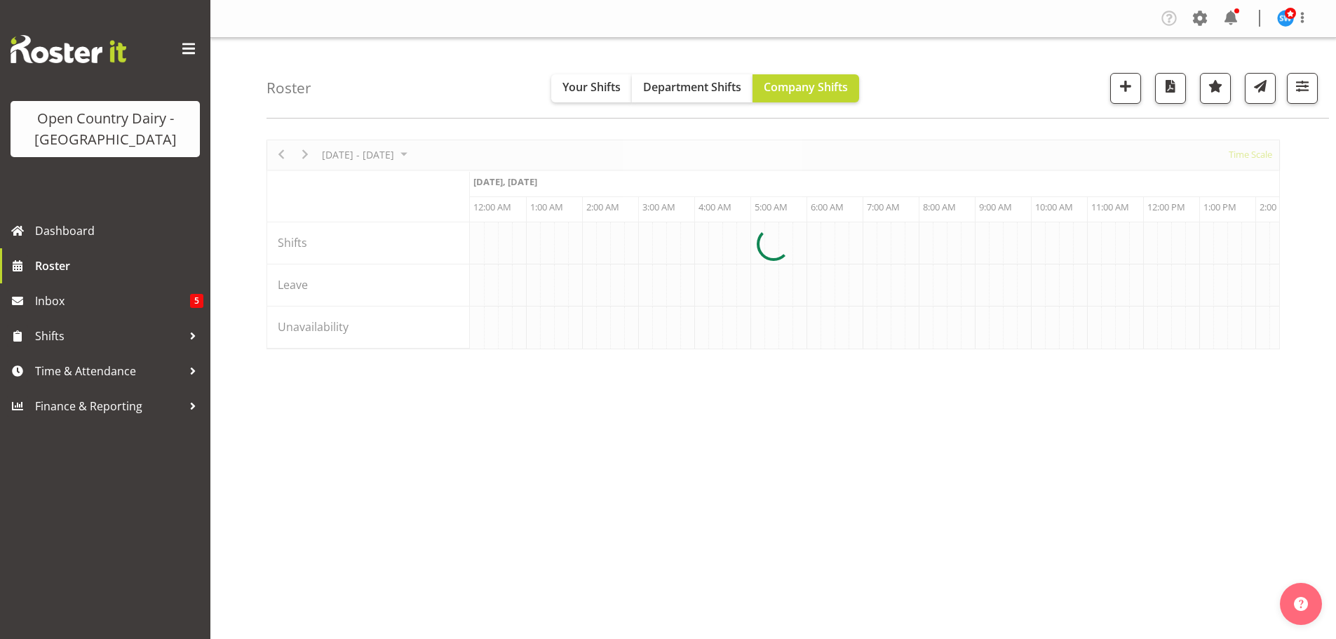
scroll to position [0, 4041]
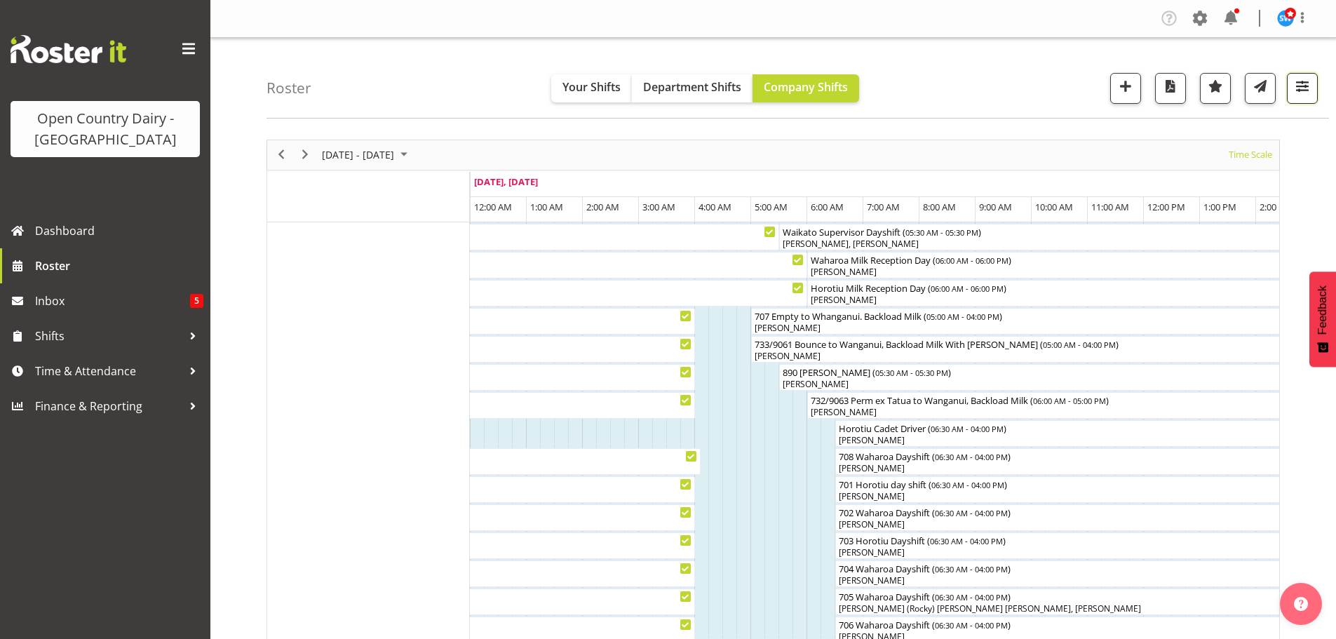
click at [1306, 86] on span "button" at bounding box center [1303, 86] width 18 height 18
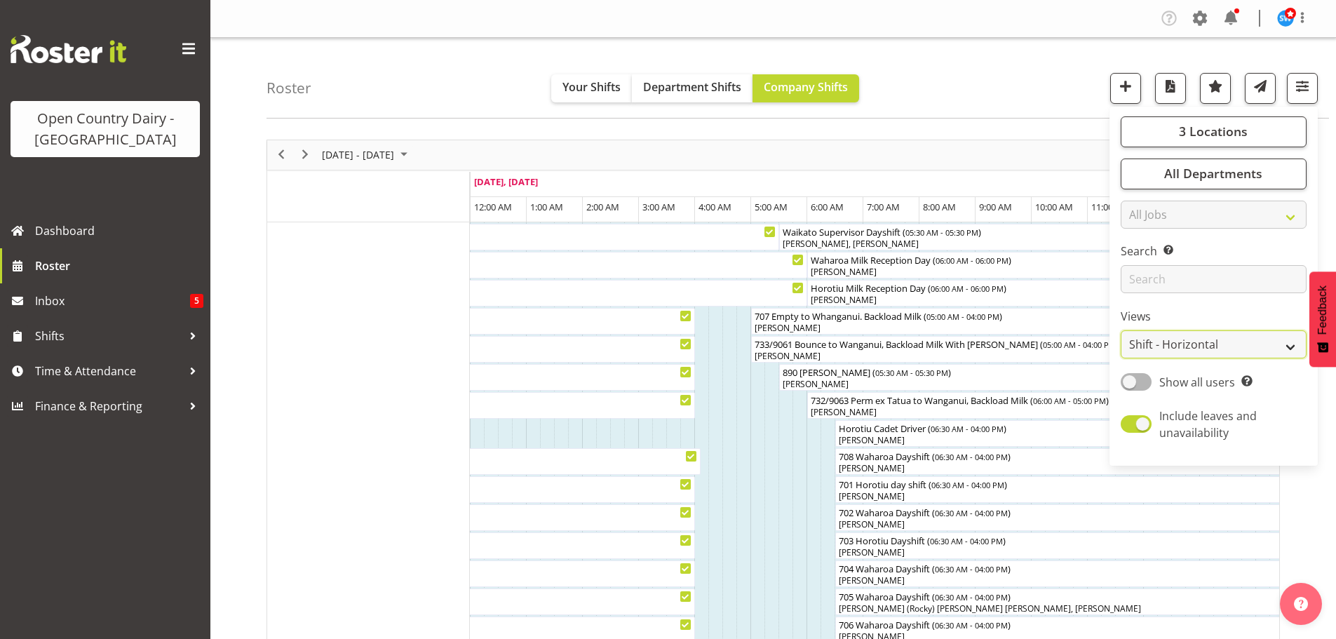
click at [1191, 342] on select "Staff Role Shift - Horizontal Shift - Vertical Staff - Location" at bounding box center [1214, 344] width 186 height 28
select select "staff"
click at [1122, 330] on select "Staff Role Shift - Horizontal Shift - Vertical Staff - Location" at bounding box center [1214, 344] width 186 height 28
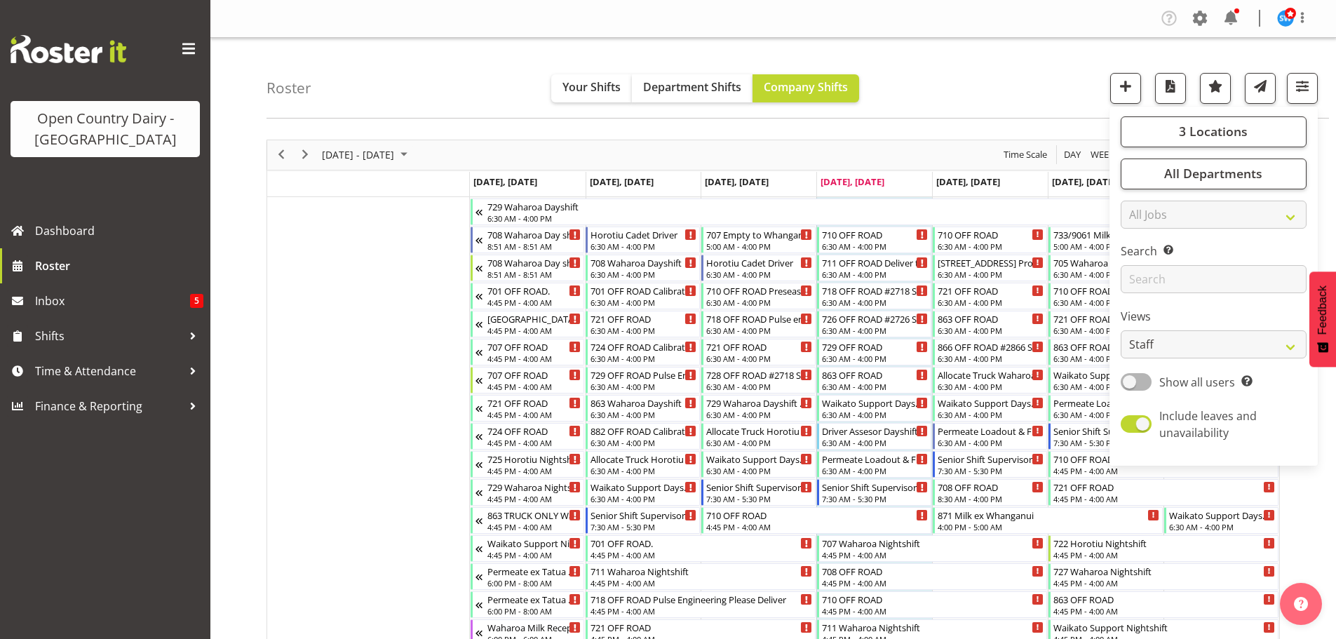
click at [1038, 65] on div "Roster Your Shifts Department Shifts Company Shifts 3 Locations Clear Ingredien…" at bounding box center [798, 78] width 1063 height 81
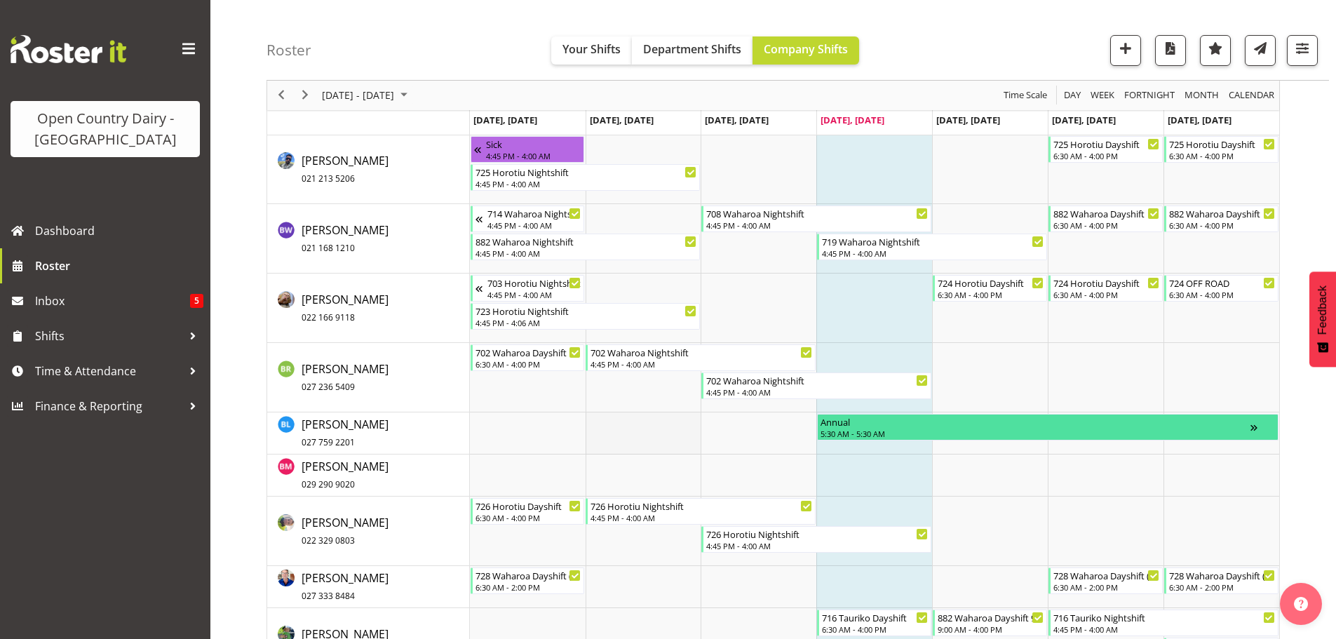
scroll to position [2034, 0]
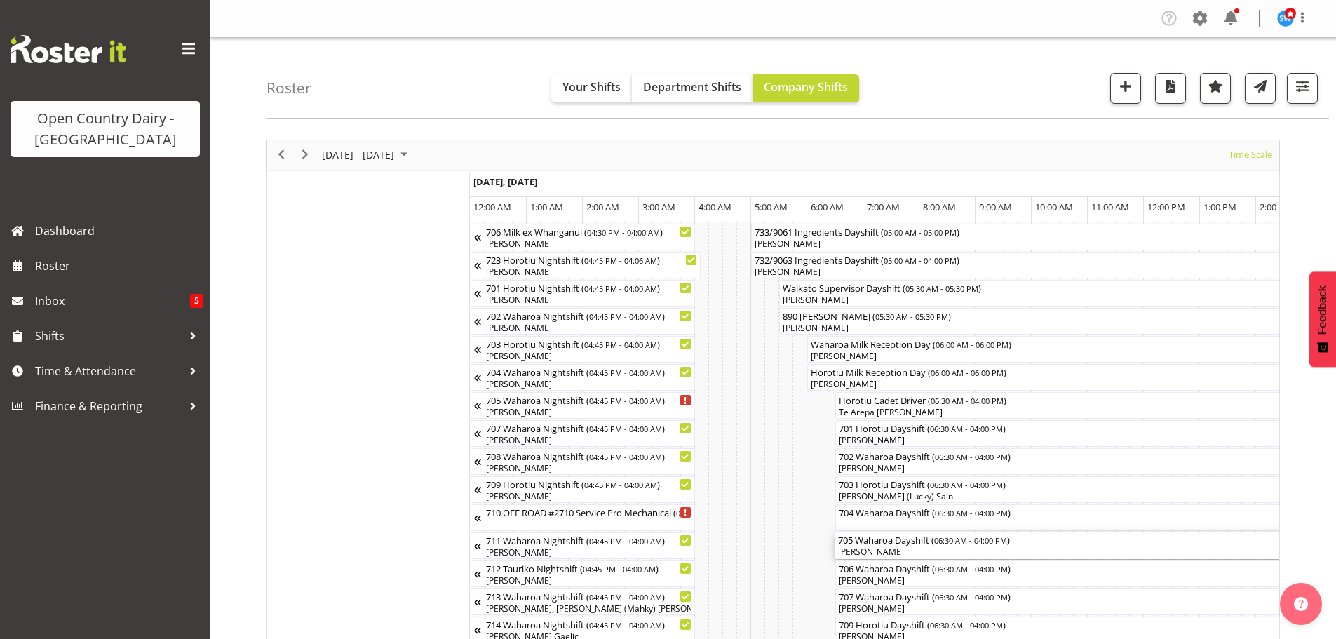
click at [886, 551] on div "[PERSON_NAME]" at bounding box center [1102, 552] width 528 height 13
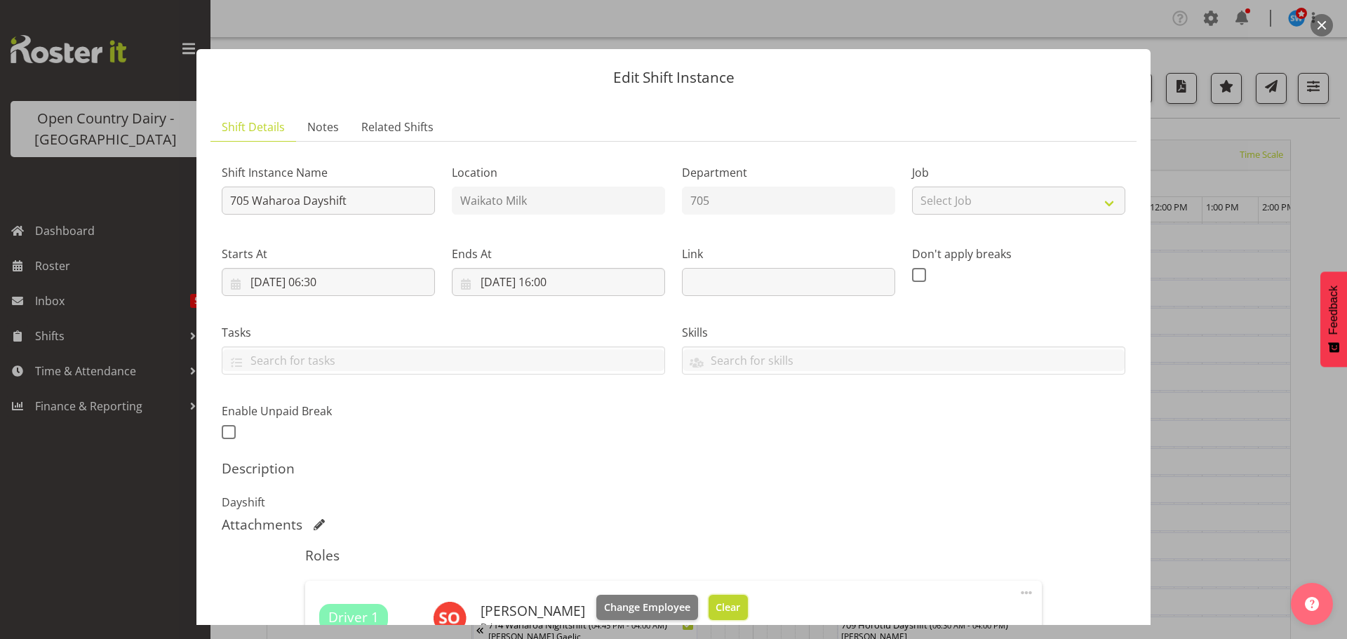
click at [716, 606] on span "Clear" at bounding box center [728, 607] width 25 height 15
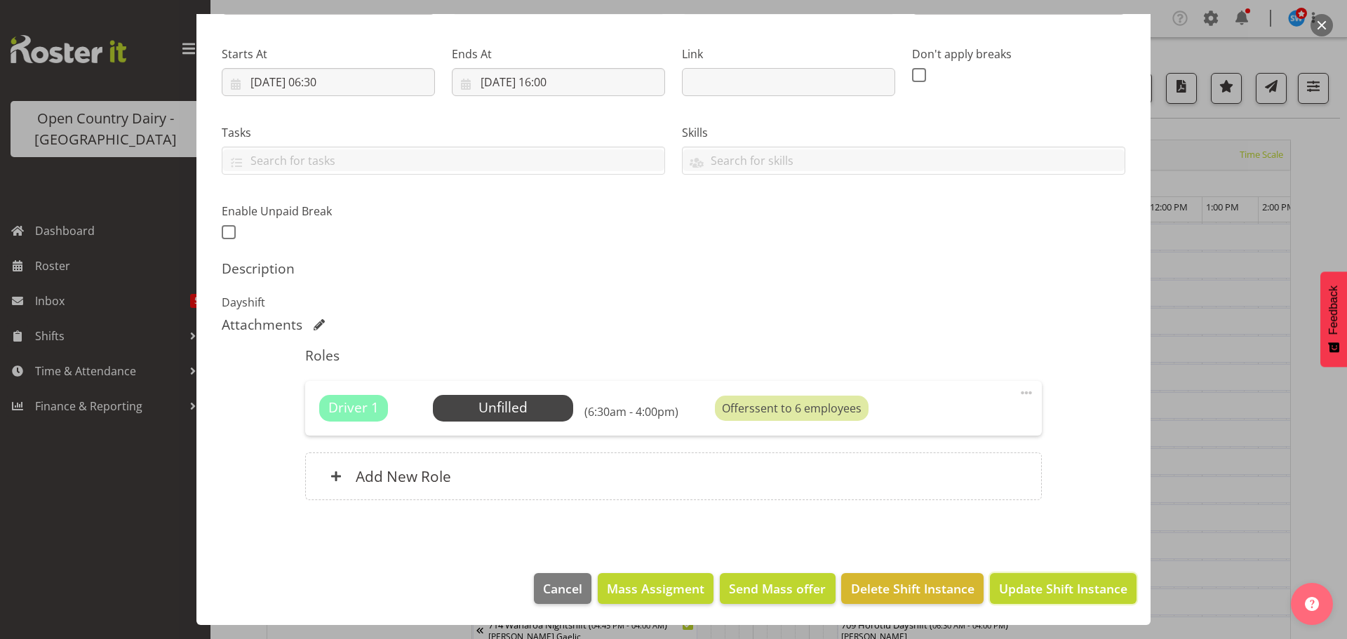
click at [1046, 586] on span "Update Shift Instance" at bounding box center [1063, 588] width 128 height 18
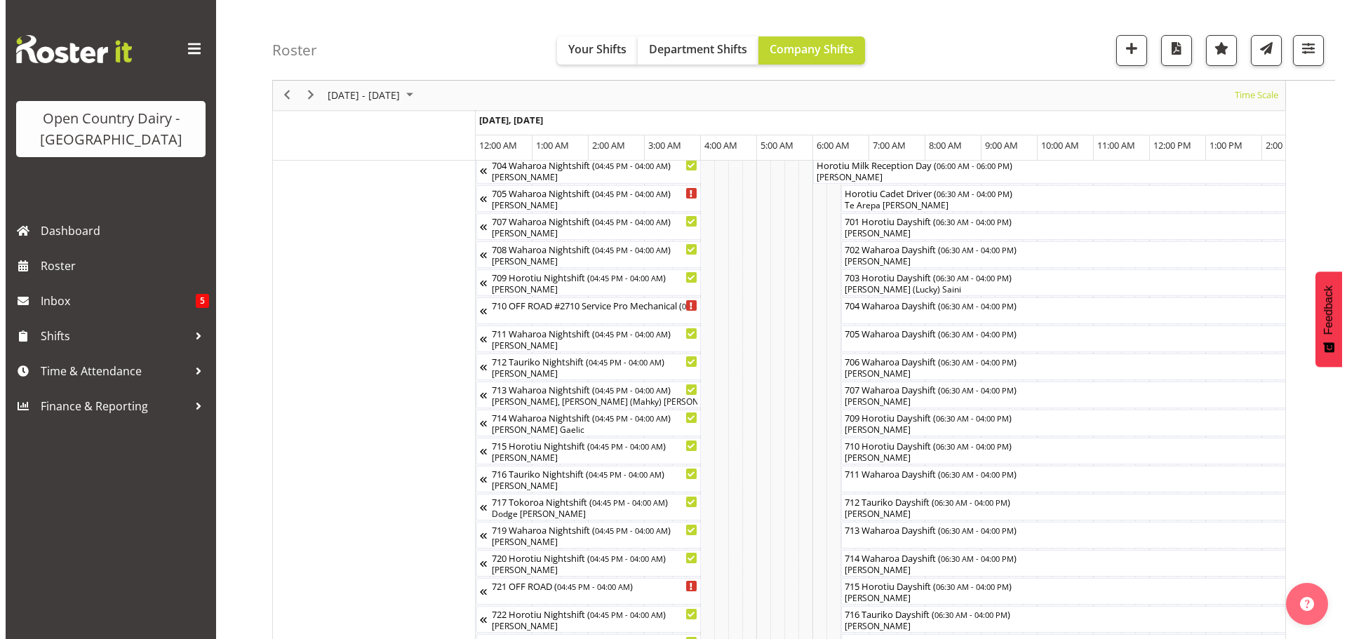
scroll to position [281, 0]
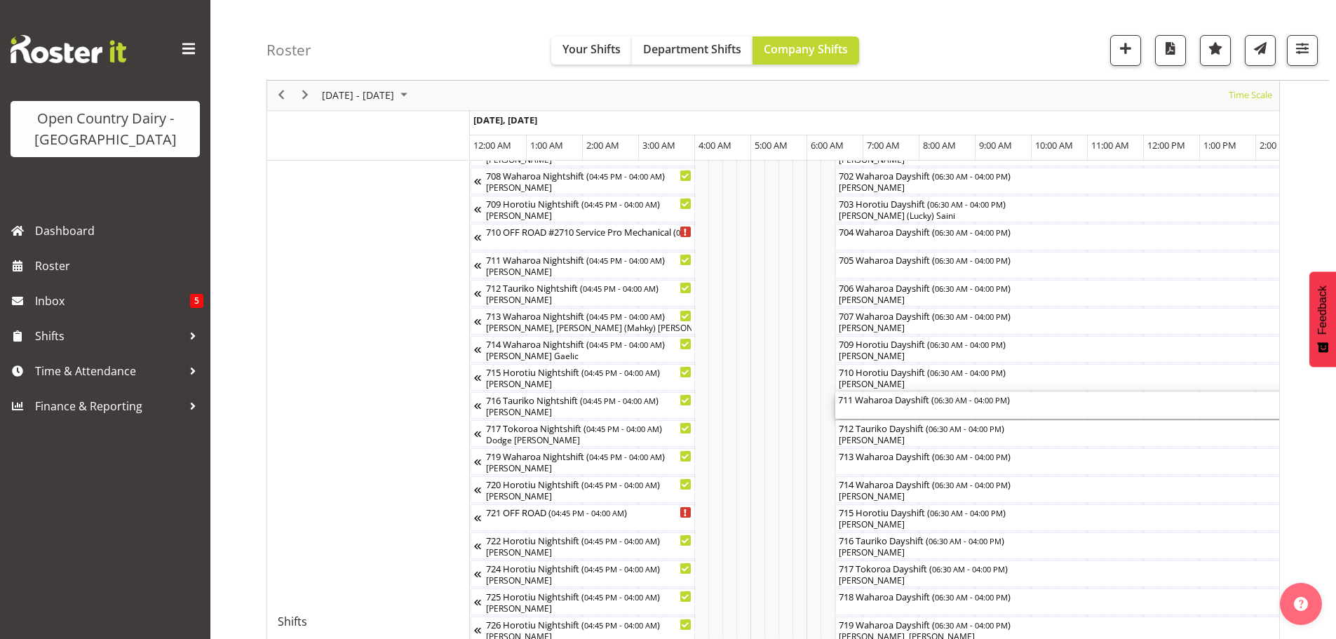
click at [905, 407] on div "711 Waharoa Dayshift ( 06:30 AM - 04:00 PM )" at bounding box center [1102, 405] width 528 height 27
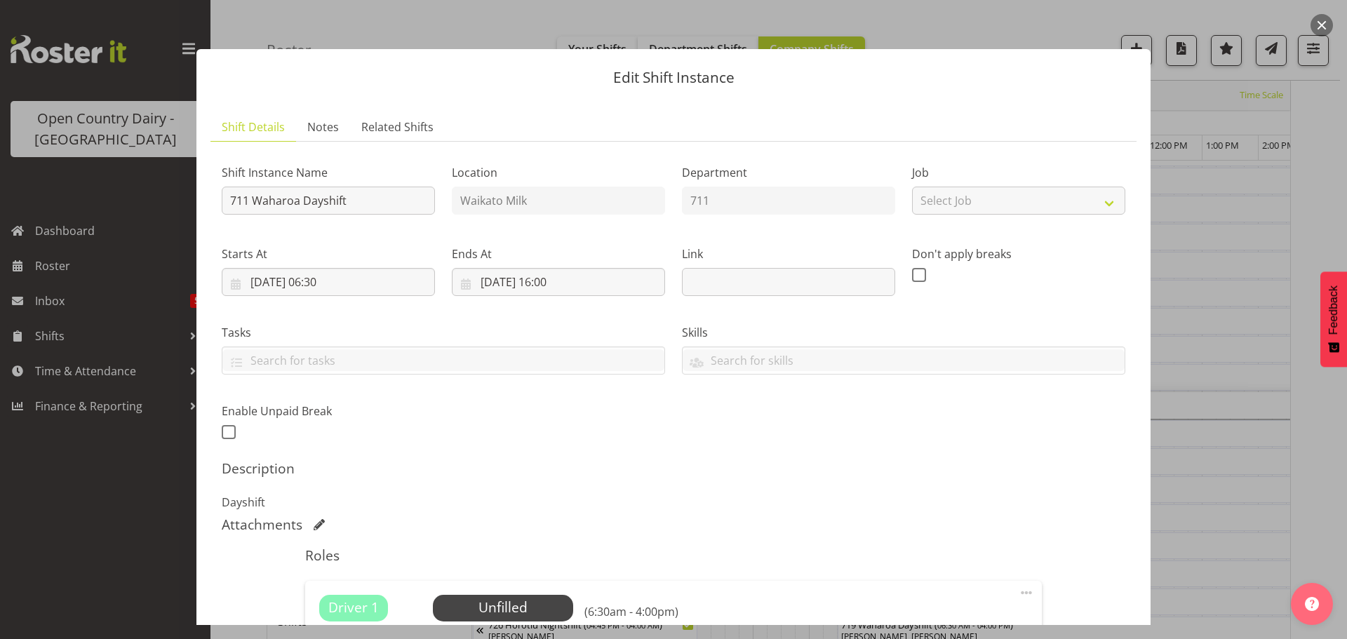
click at [926, 475] on h5 "Description" at bounding box center [674, 468] width 904 height 17
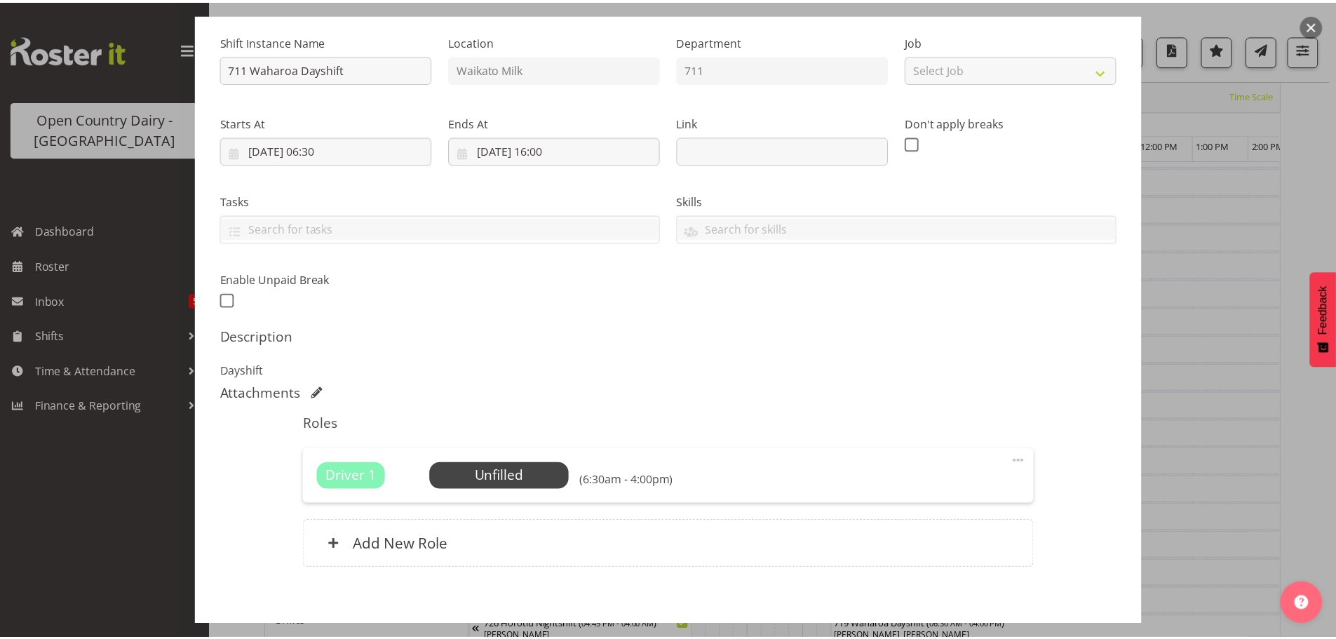
scroll to position [200, 0]
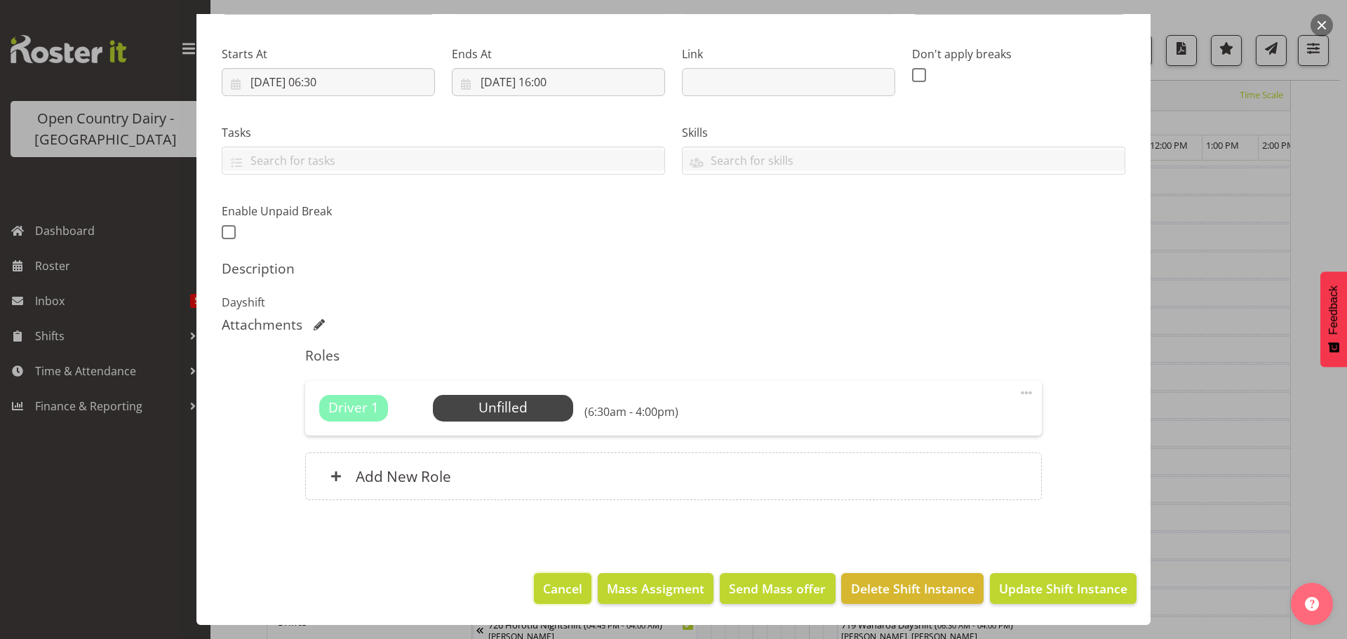
click at [562, 586] on span "Cancel" at bounding box center [562, 588] width 39 height 18
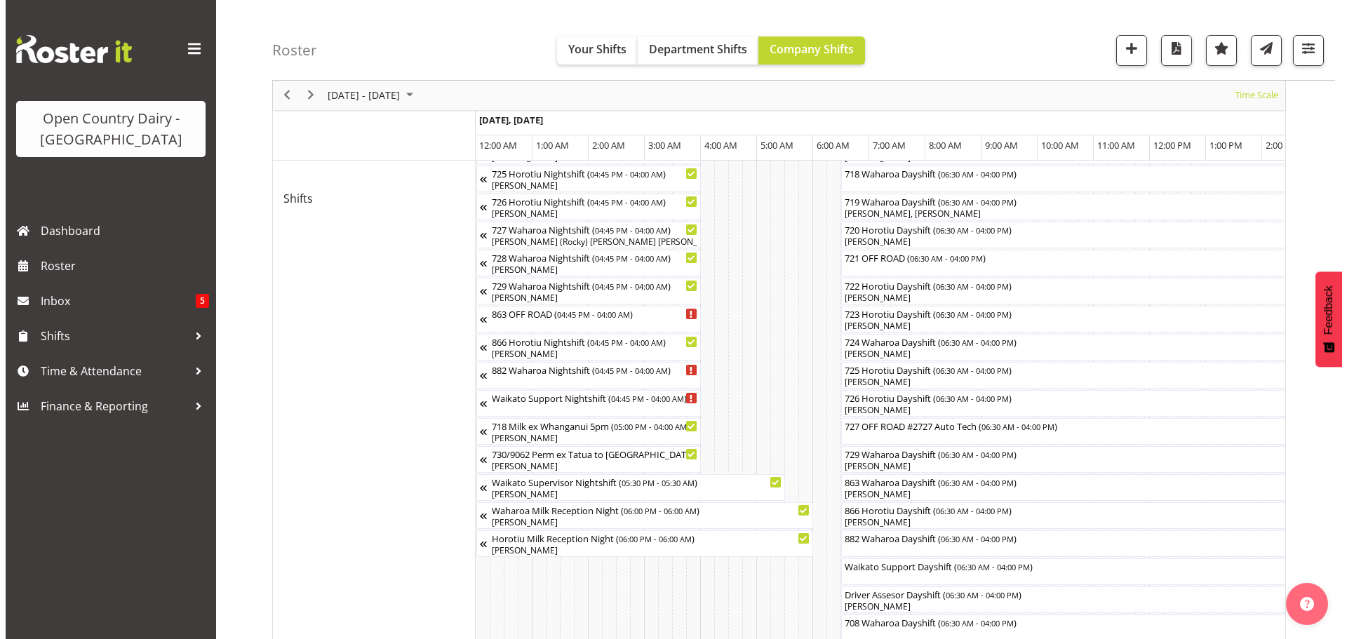
scroll to position [701, 0]
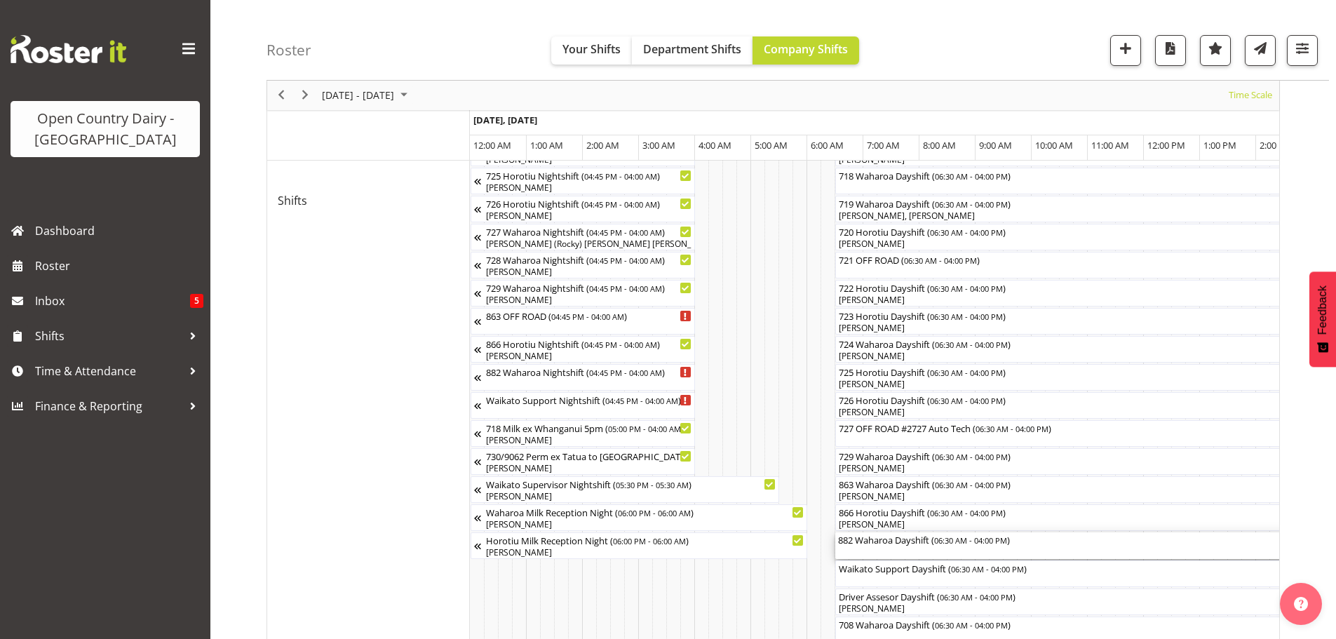
click at [885, 551] on div "882 Waharoa Dayshift ( 06:30 AM - 04:00 PM )" at bounding box center [1102, 545] width 528 height 27
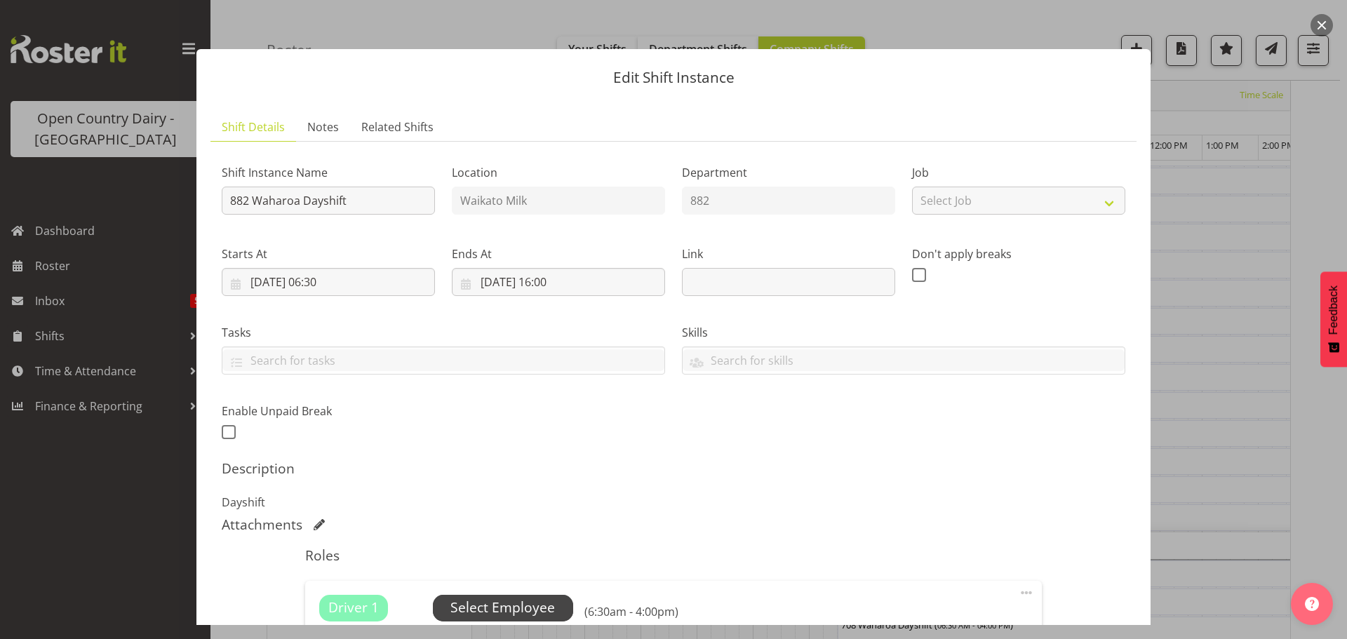
click at [495, 605] on span "Select Employee" at bounding box center [502, 608] width 105 height 20
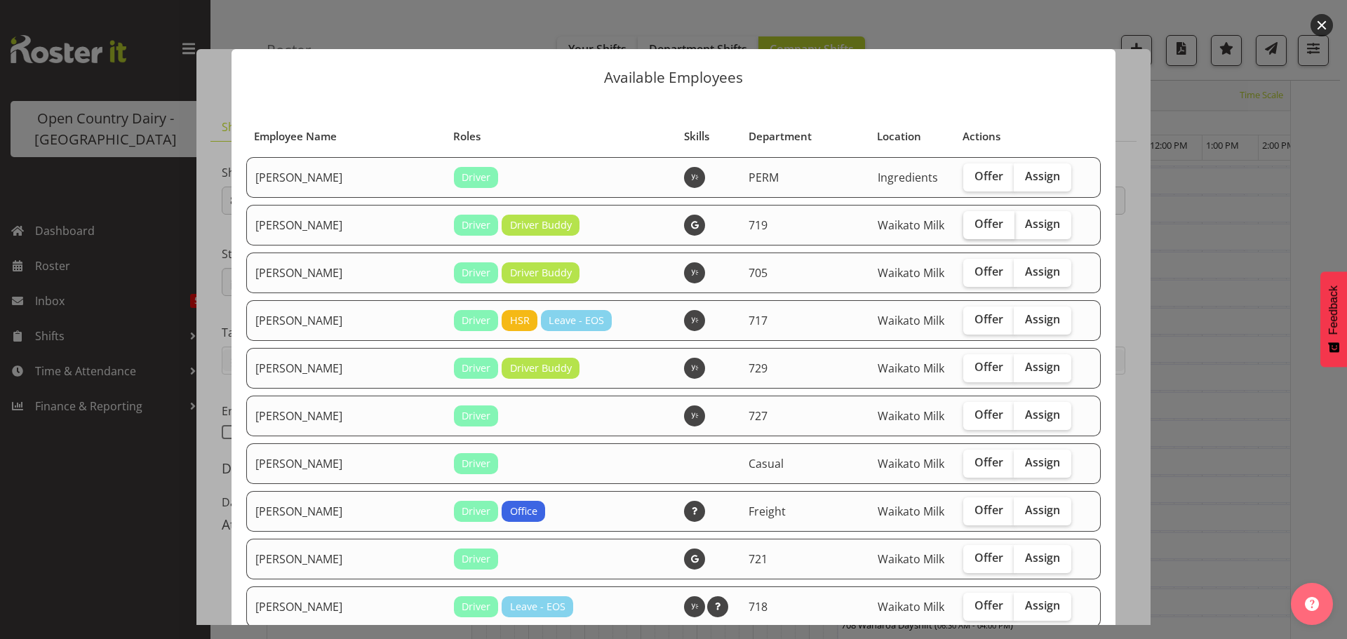
click at [974, 224] on span "Offer" at bounding box center [988, 224] width 29 height 14
click at [963, 224] on input "Offer" at bounding box center [967, 224] width 9 height 9
checkbox input "true"
click at [974, 268] on span "Offer" at bounding box center [988, 271] width 29 height 14
click at [963, 268] on input "Offer" at bounding box center [967, 271] width 9 height 9
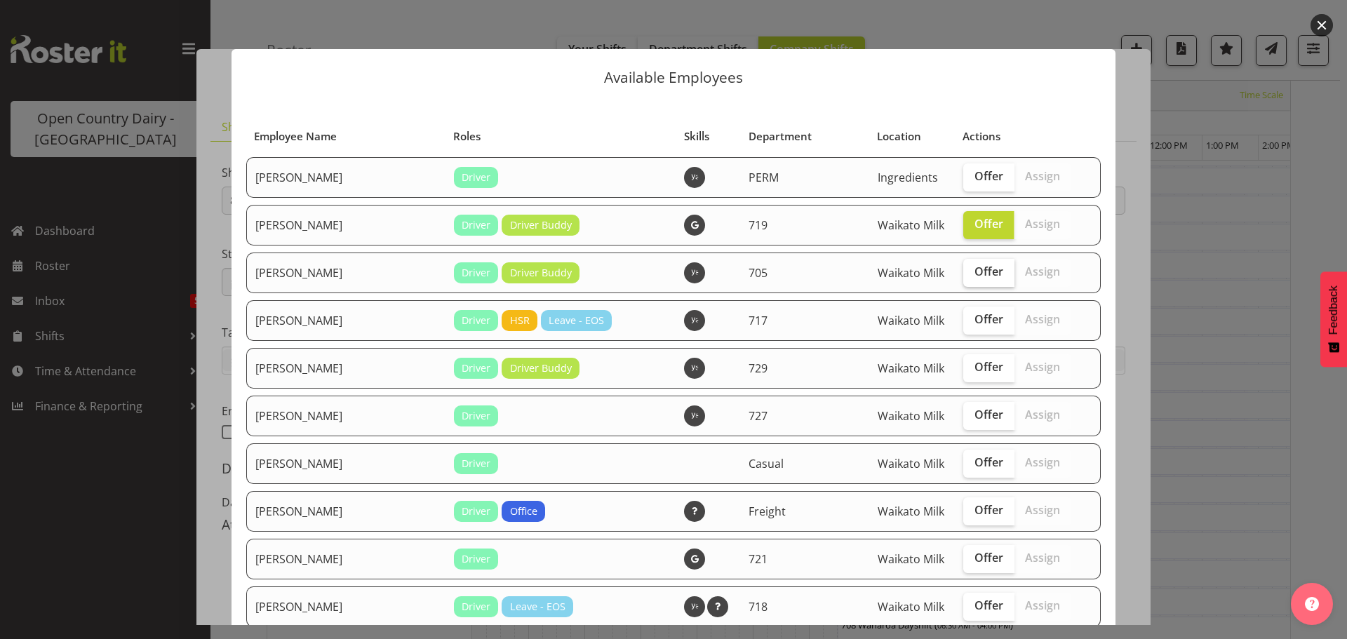
checkbox input "true"
click at [974, 322] on span "Offer" at bounding box center [988, 319] width 29 height 14
click at [963, 322] on input "Offer" at bounding box center [967, 319] width 9 height 9
checkbox input "true"
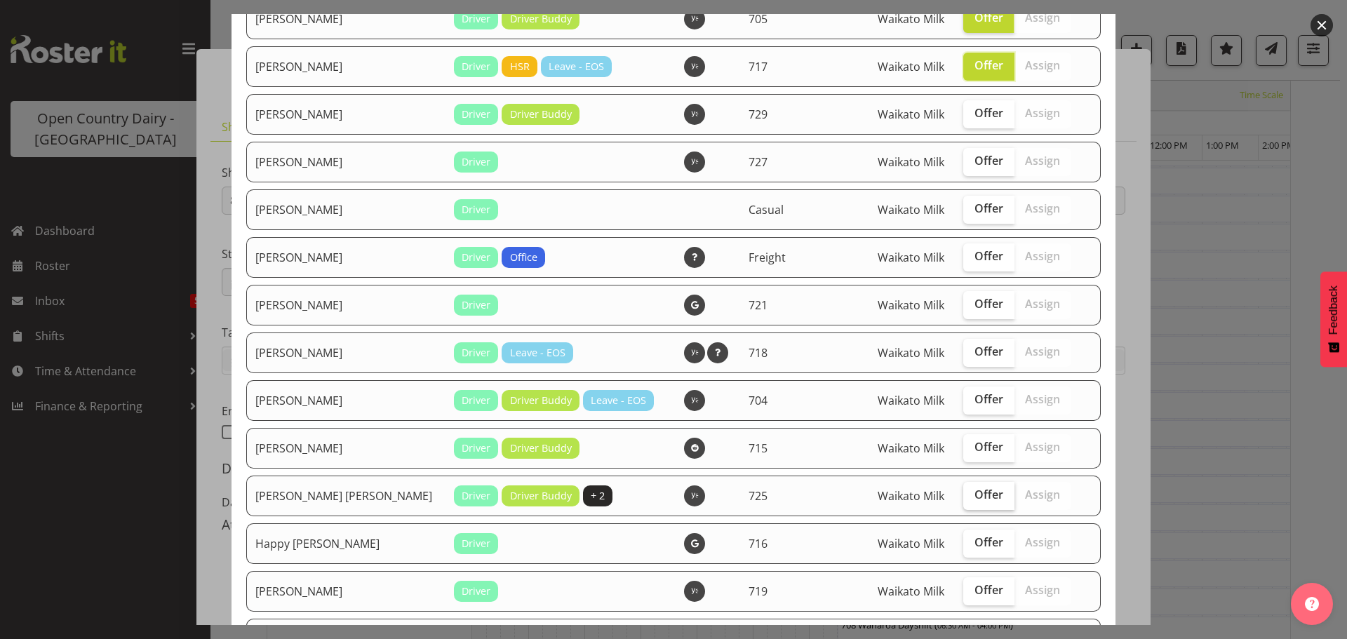
scroll to position [281, 0]
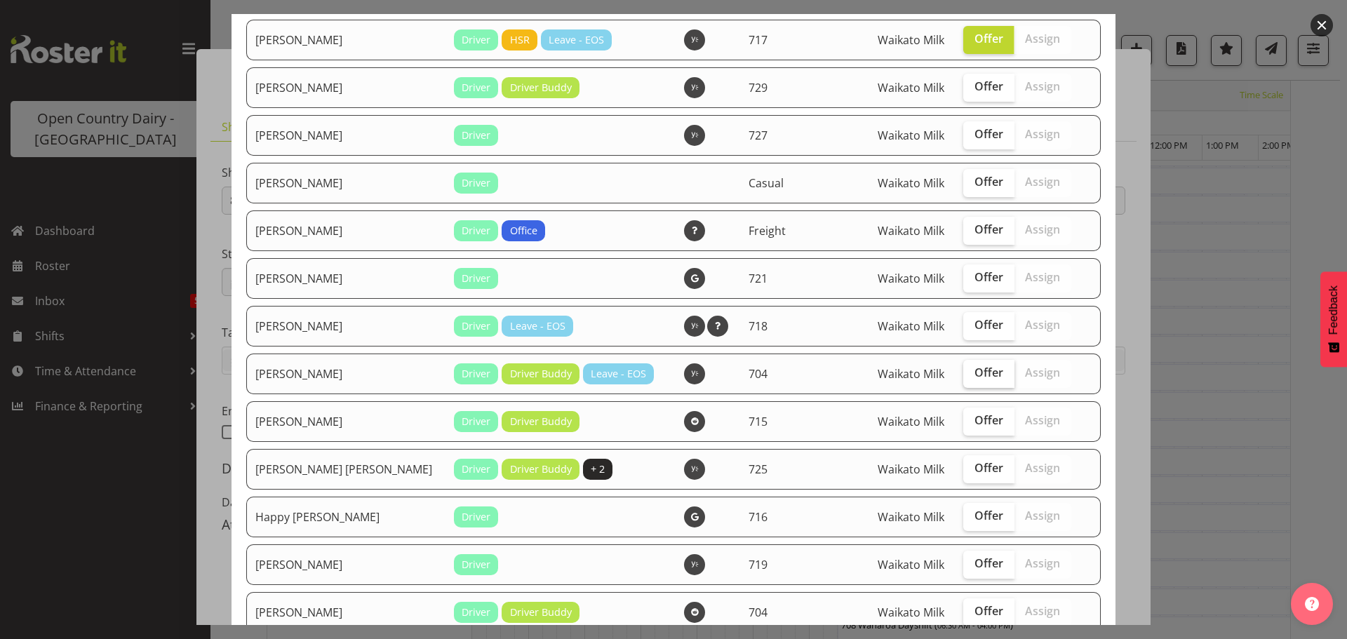
click at [974, 370] on span "Offer" at bounding box center [988, 372] width 29 height 14
click at [963, 370] on input "Offer" at bounding box center [967, 372] width 9 height 9
checkbox input "true"
click at [974, 326] on span "Offer" at bounding box center [988, 325] width 29 height 14
click at [963, 326] on input "Offer" at bounding box center [967, 325] width 9 height 9
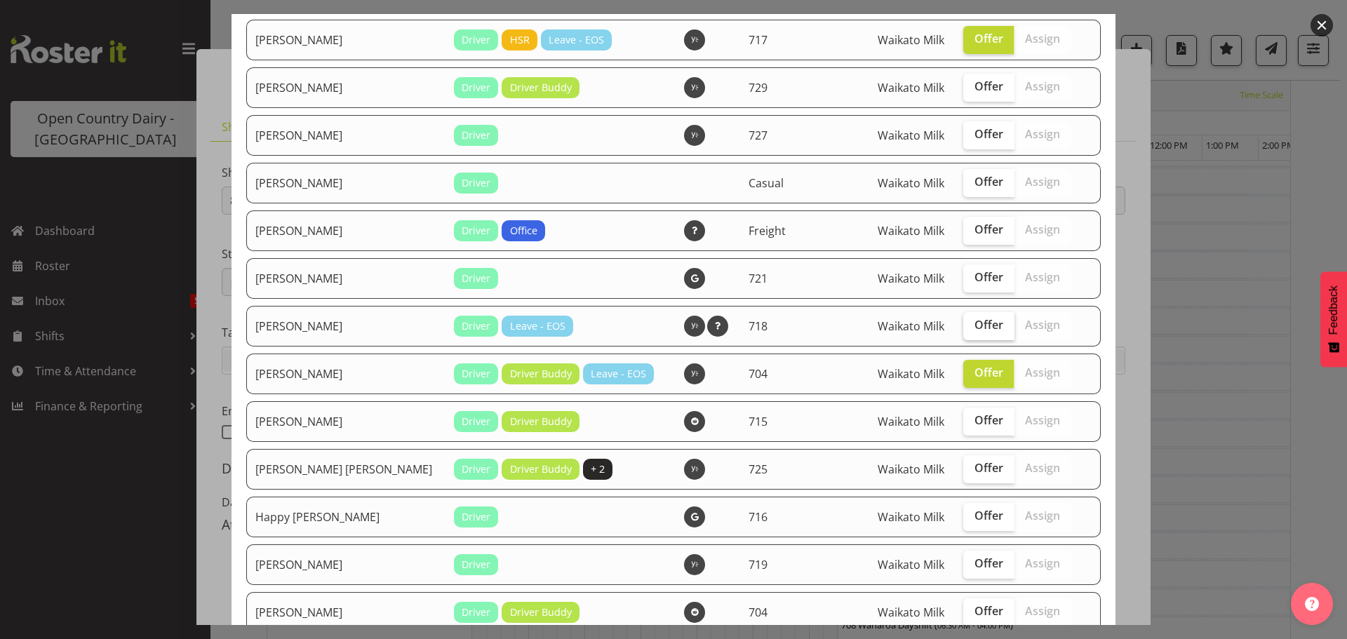
checkbox input "true"
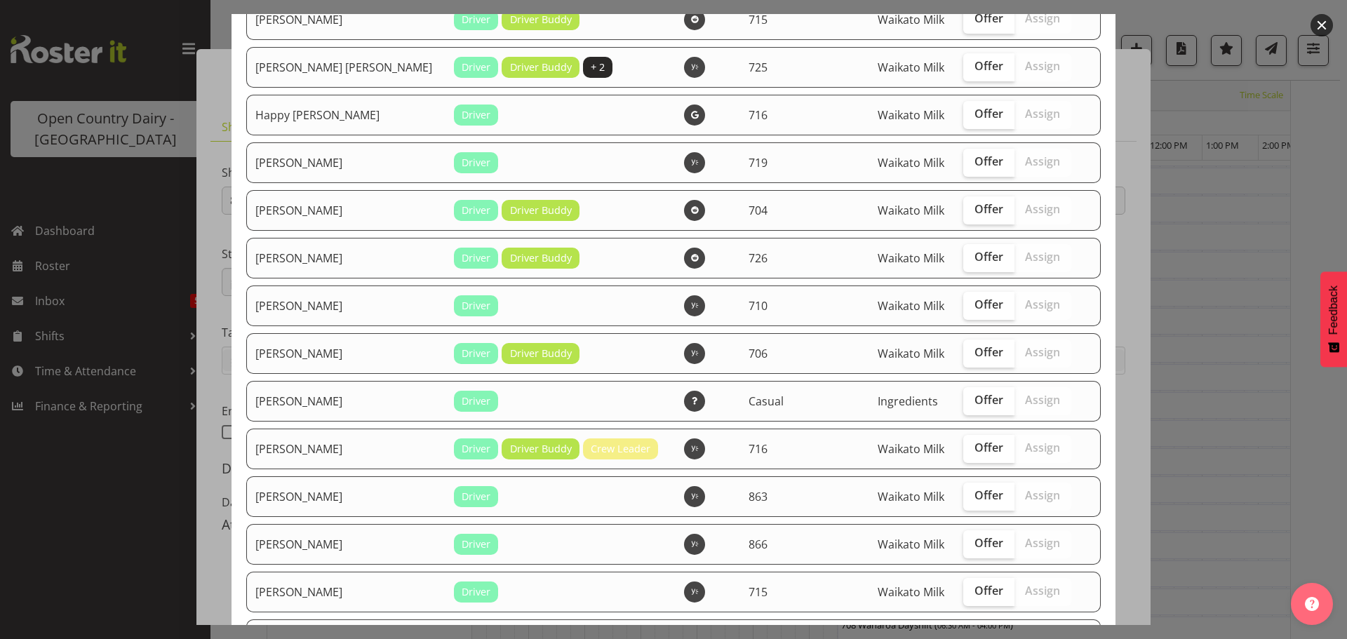
scroll to position [701, 0]
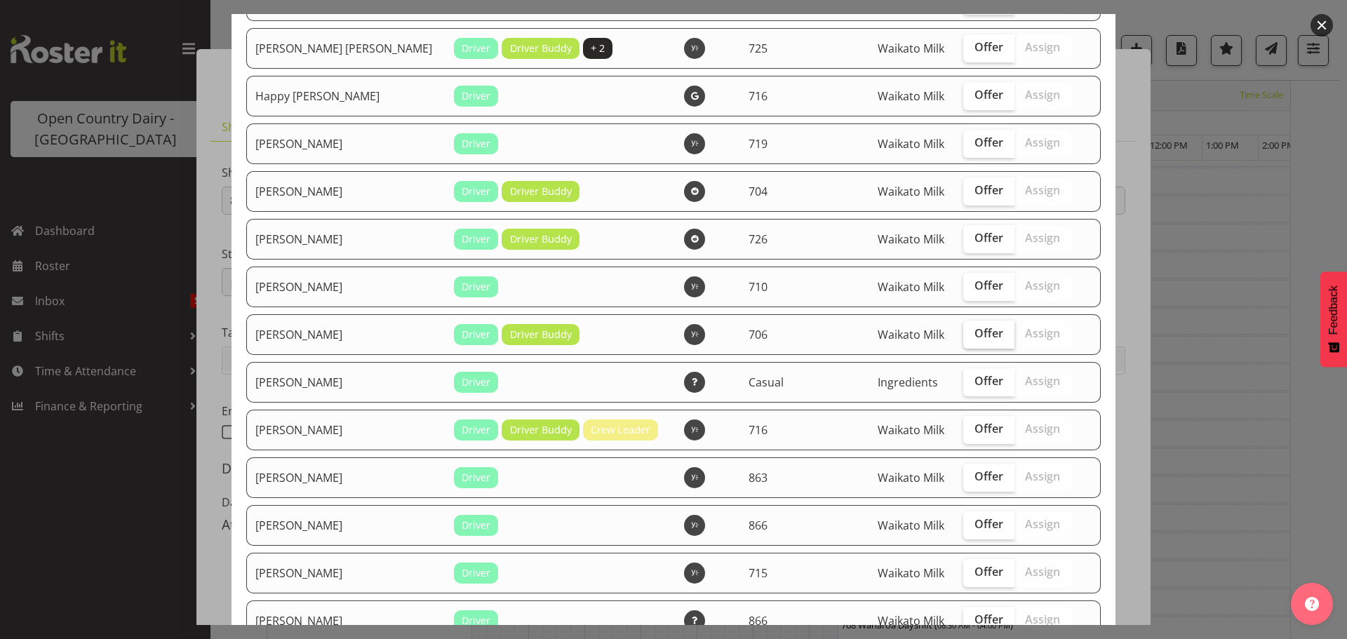
click at [974, 330] on span "Offer" at bounding box center [988, 333] width 29 height 14
click at [963, 330] on input "Offer" at bounding box center [967, 333] width 9 height 9
checkbox input "true"
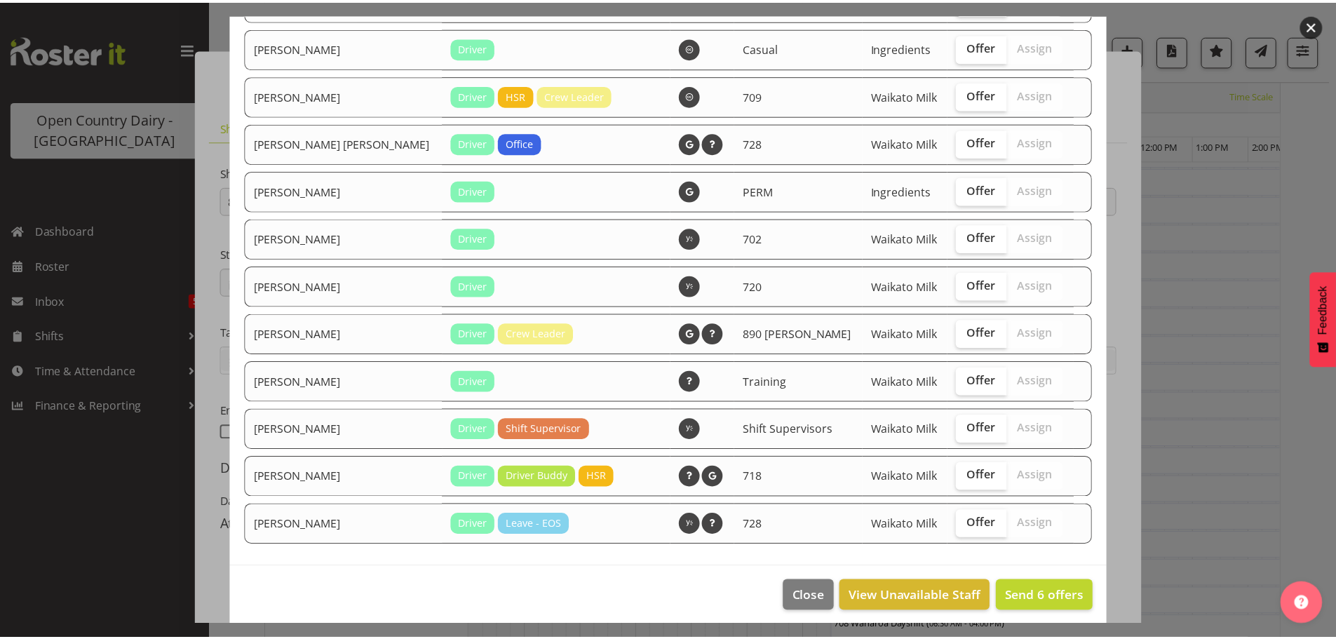
scroll to position [1473, 0]
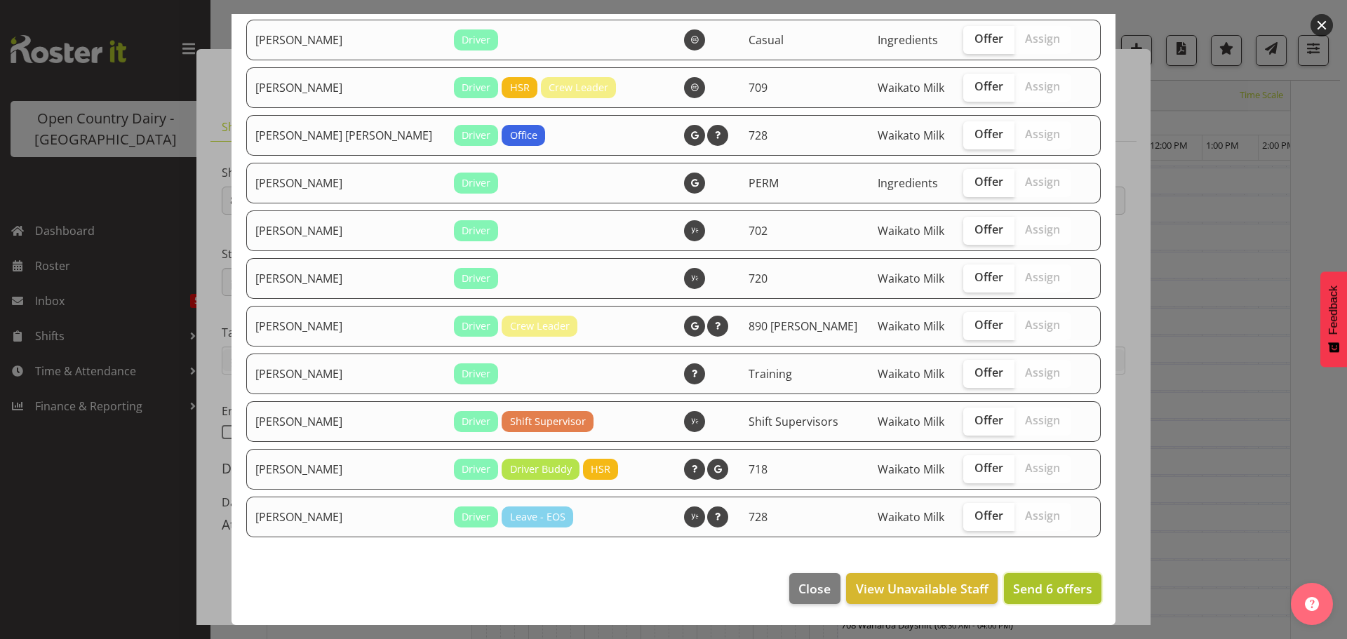
click at [1039, 588] on span "Send 6 offers" at bounding box center [1052, 588] width 79 height 17
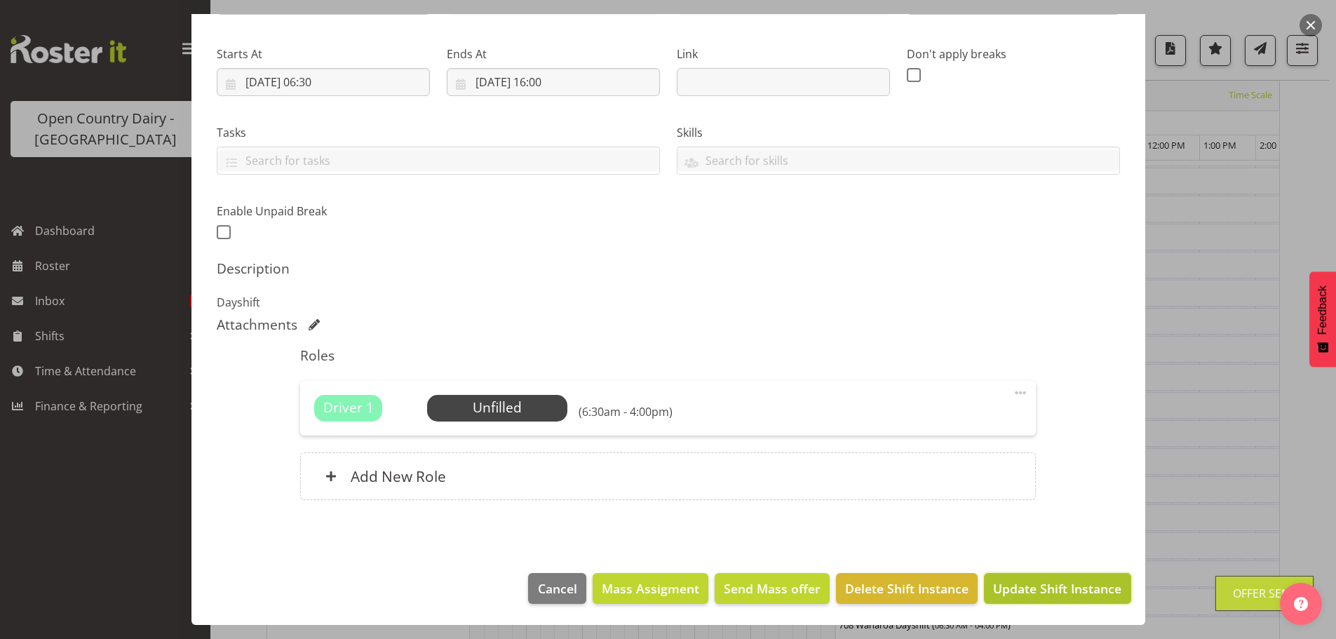
click at [1036, 586] on span "Update Shift Instance" at bounding box center [1057, 588] width 128 height 18
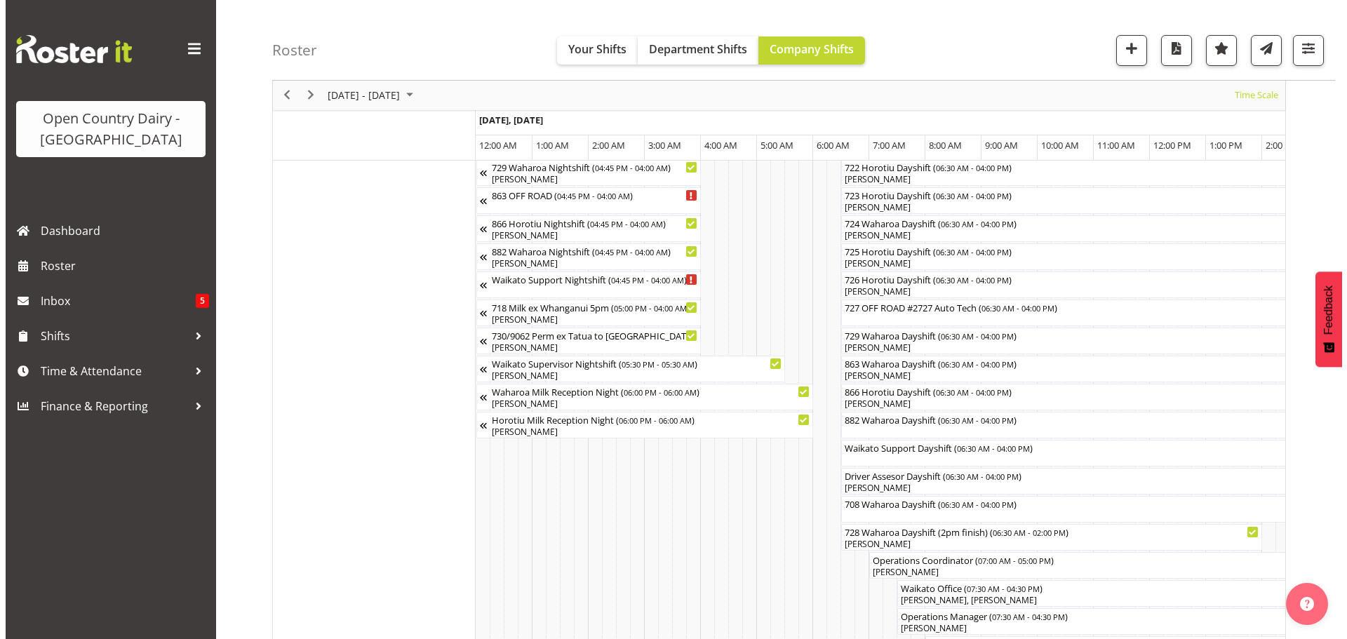
scroll to position [823, 0]
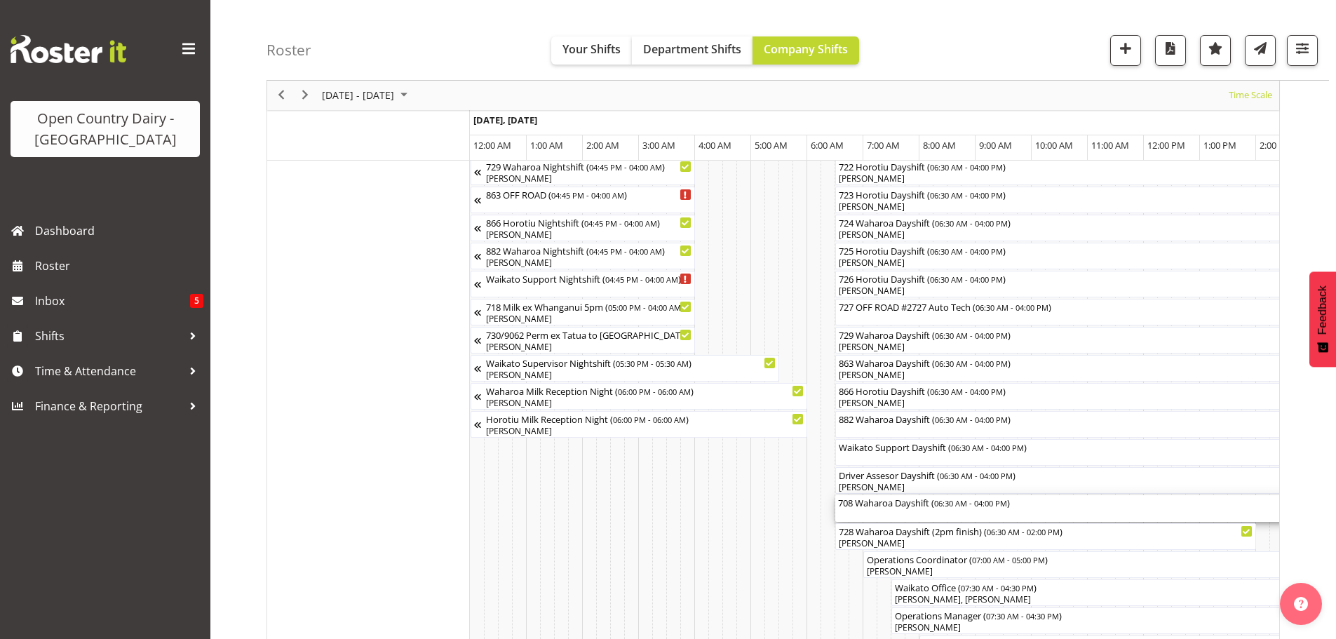
click at [896, 514] on div "708 Waharoa Dayshift ( 06:30 AM - 04:00 PM )" at bounding box center [1102, 508] width 528 height 27
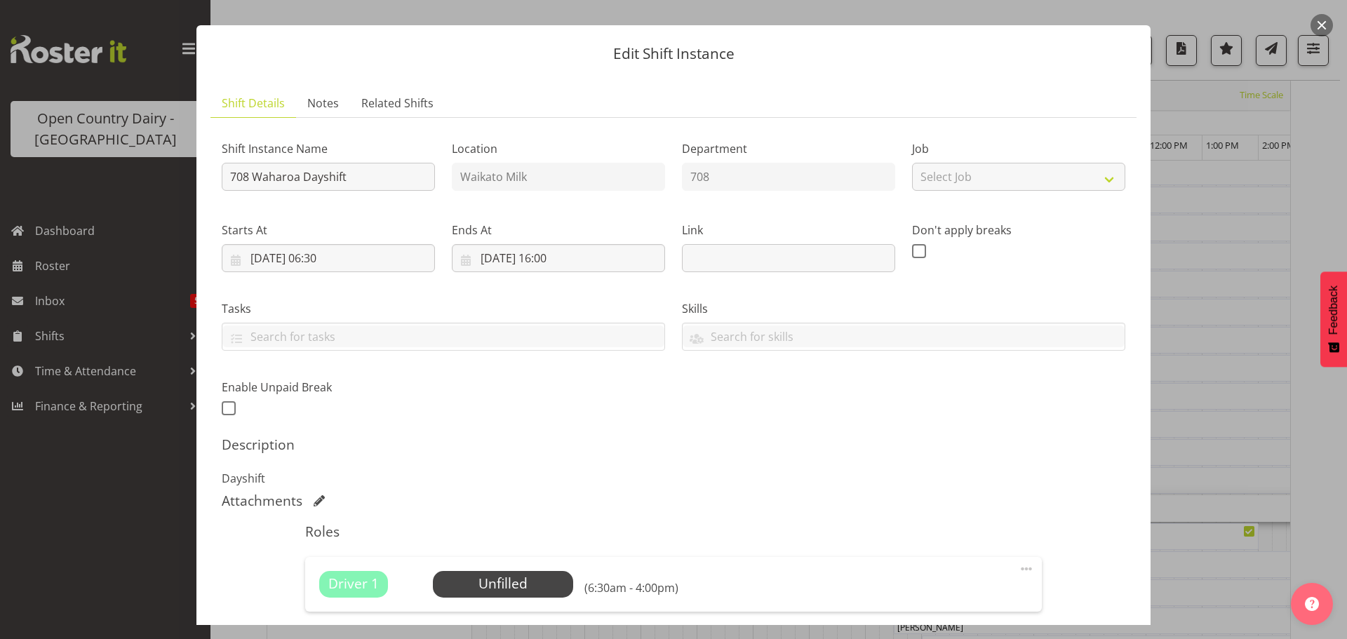
scroll to position [140, 0]
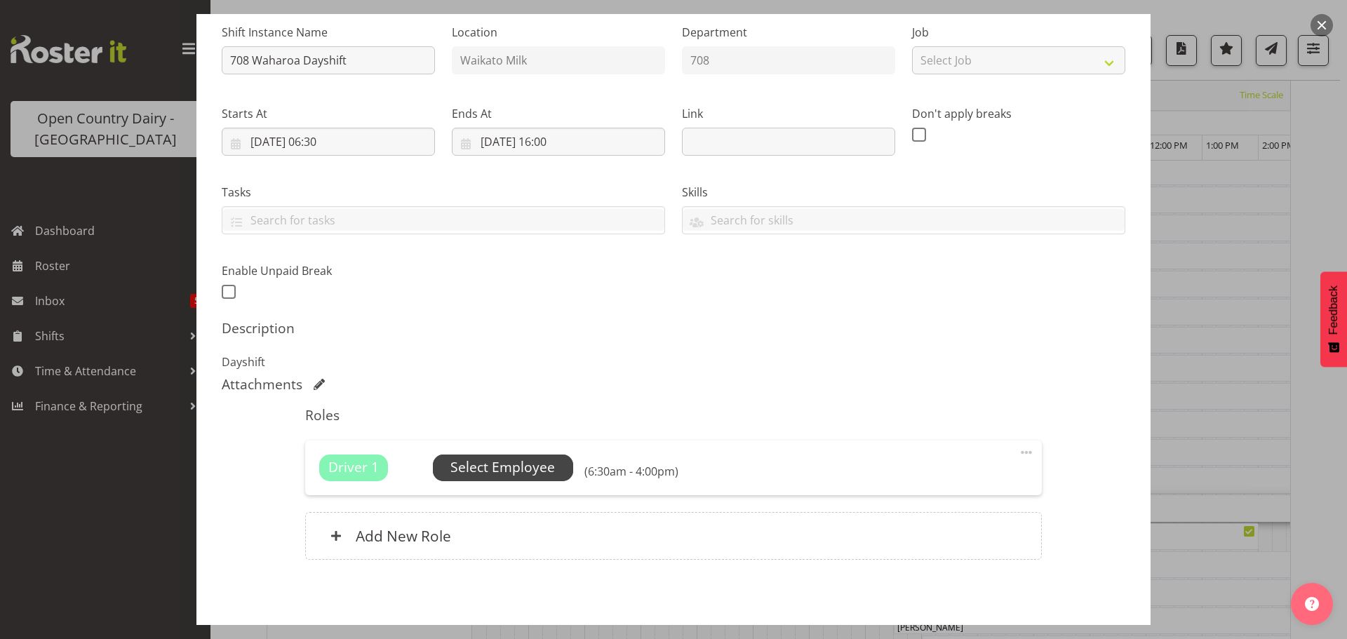
click at [499, 464] on span "Select Employee" at bounding box center [502, 467] width 105 height 20
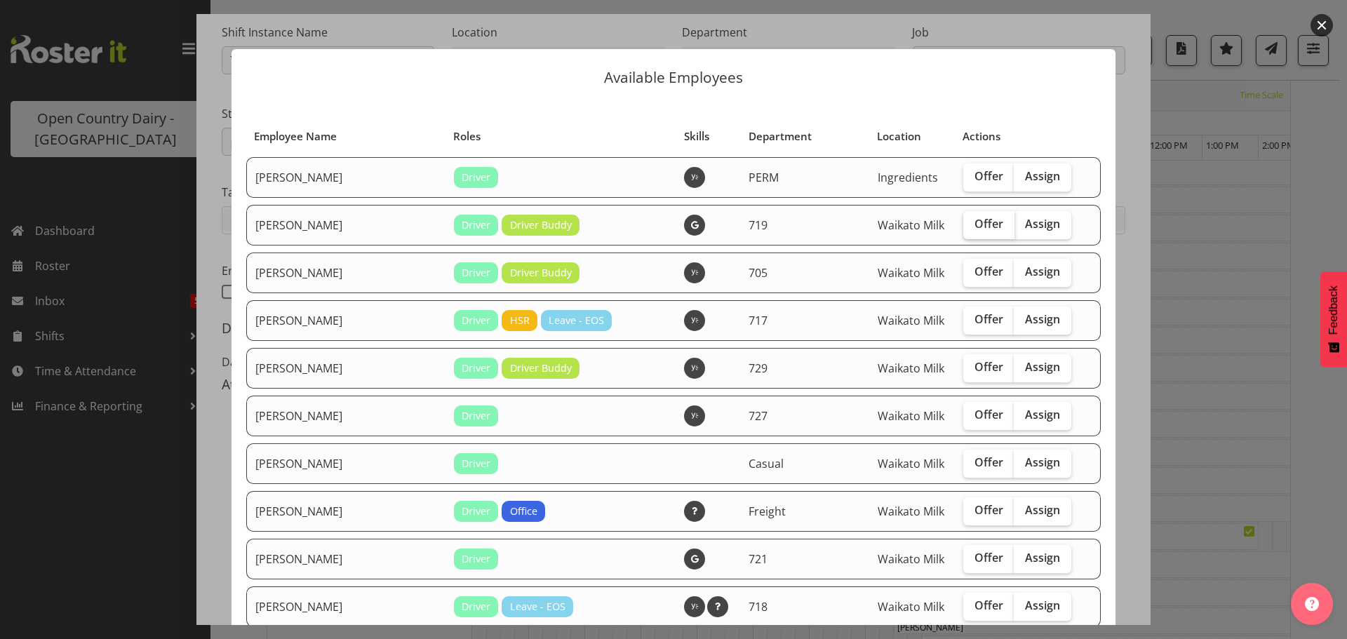
click at [974, 228] on span "Offer" at bounding box center [988, 224] width 29 height 14
click at [963, 228] on input "Offer" at bounding box center [967, 224] width 9 height 9
checkbox input "true"
click at [974, 271] on span "Offer" at bounding box center [988, 271] width 29 height 14
click at [963, 271] on input "Offer" at bounding box center [967, 271] width 9 height 9
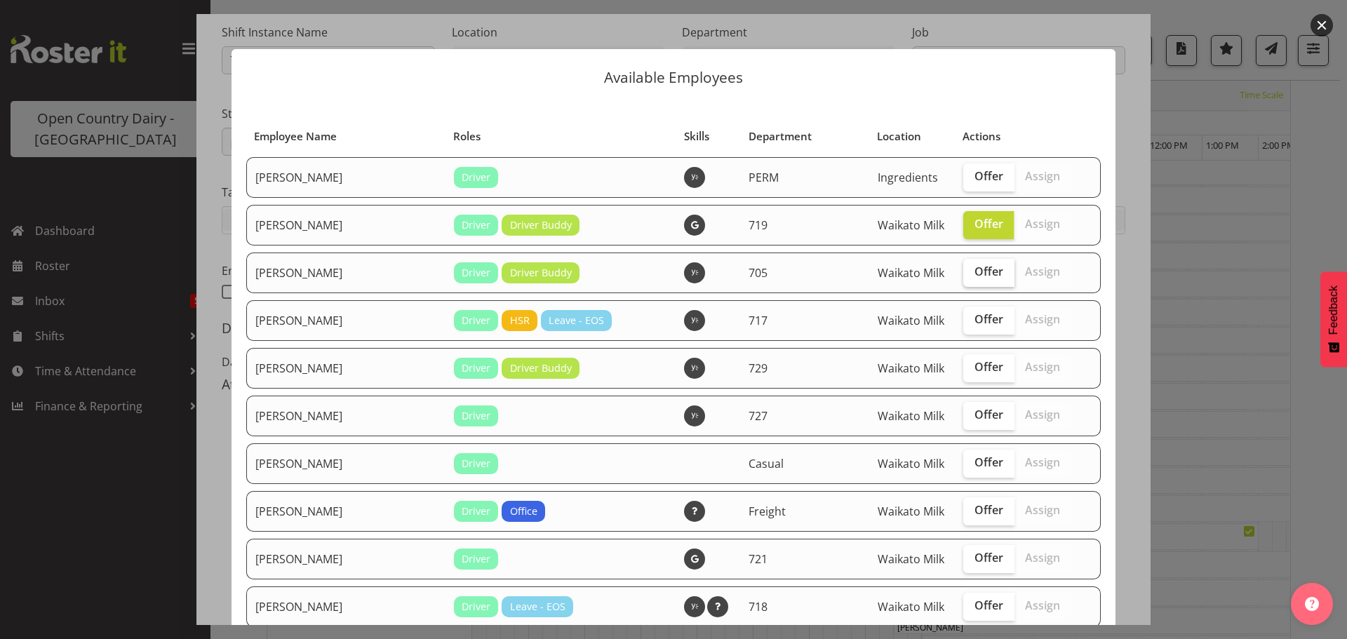
checkbox input "true"
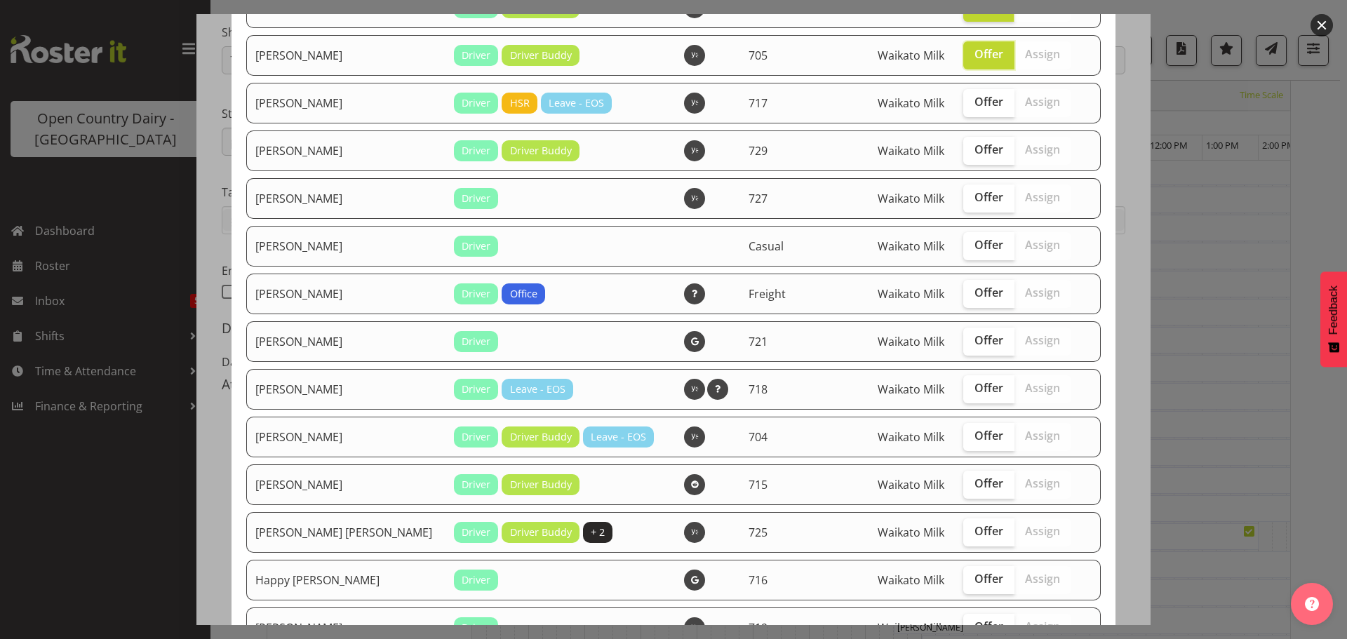
scroll to position [281, 0]
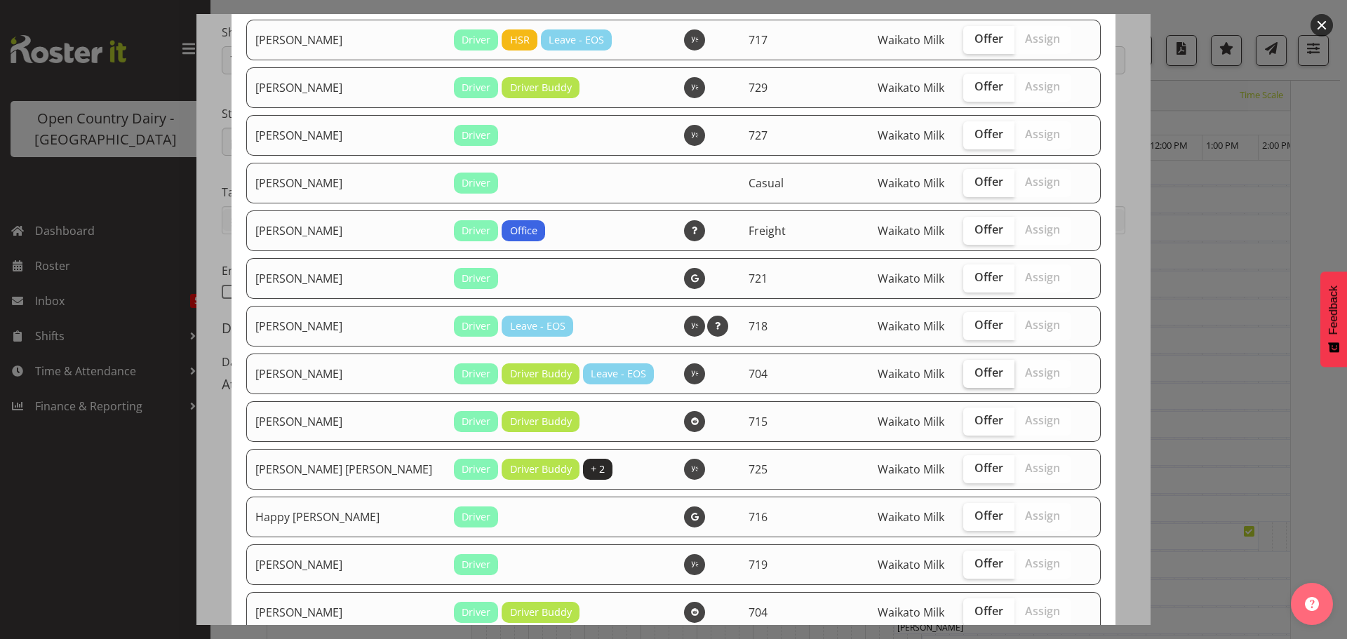
click at [974, 369] on span "Offer" at bounding box center [988, 372] width 29 height 14
click at [963, 369] on input "Offer" at bounding box center [967, 372] width 9 height 9
checkbox input "true"
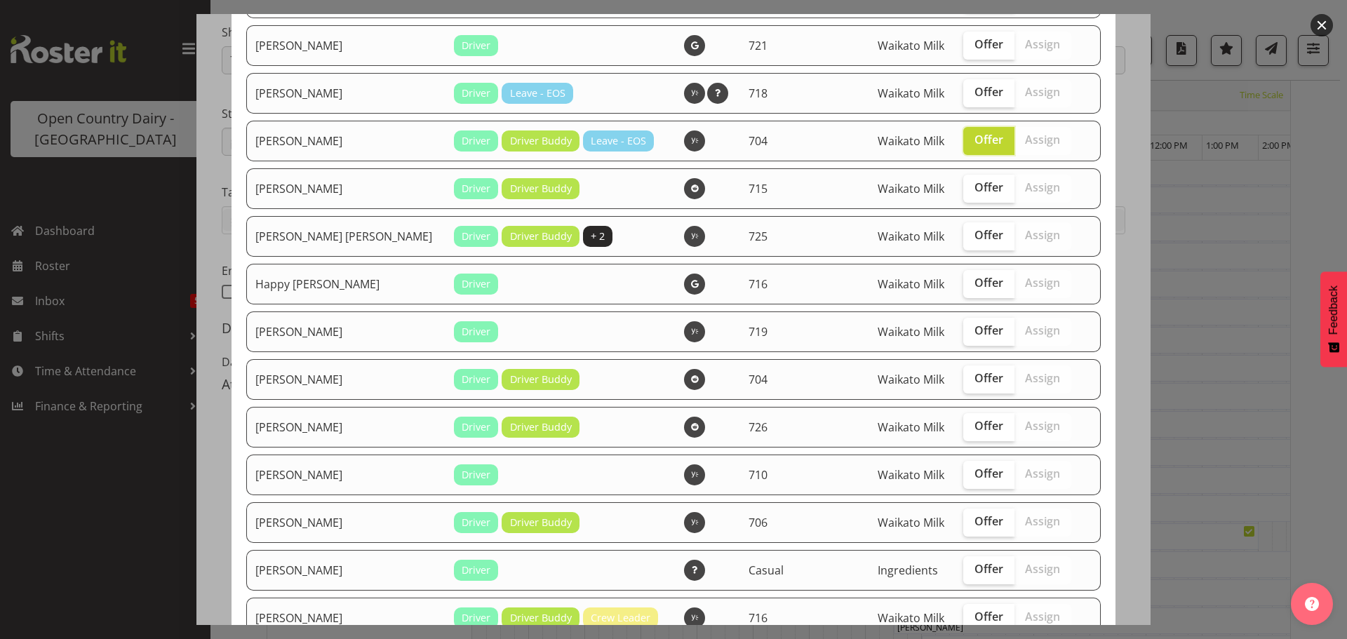
scroll to position [561, 0]
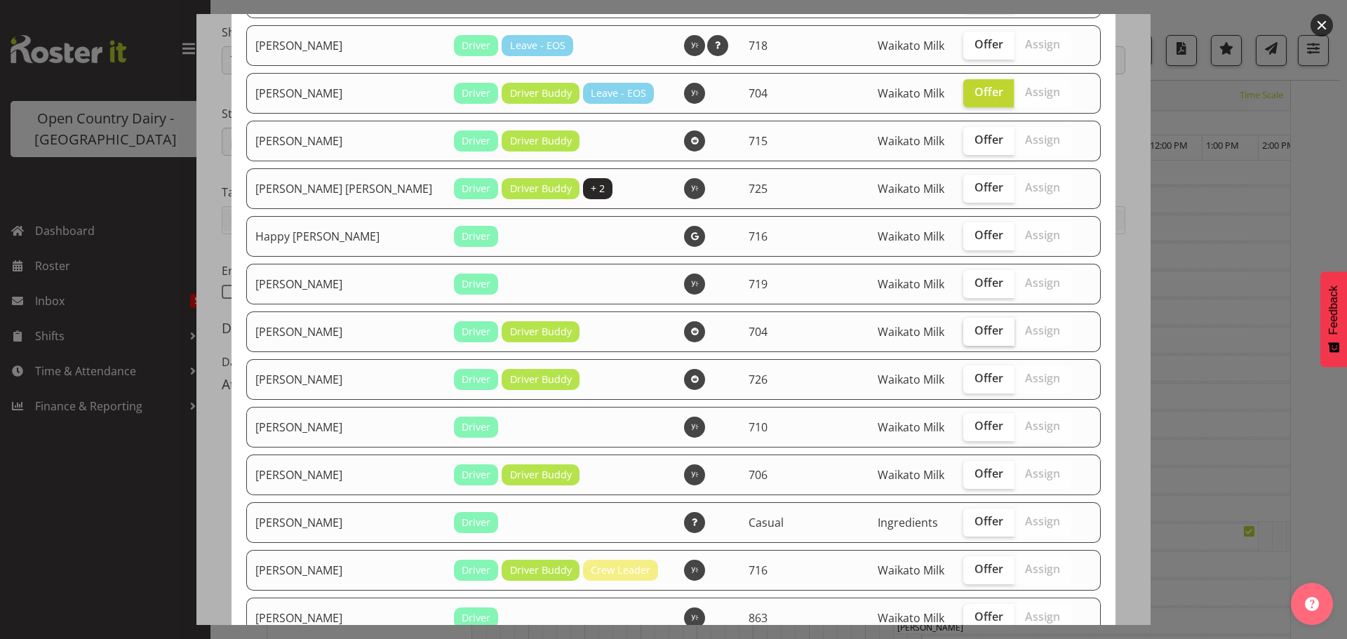
click at [974, 328] on span "Offer" at bounding box center [988, 330] width 29 height 14
click at [963, 328] on input "Offer" at bounding box center [967, 330] width 9 height 9
checkbox input "true"
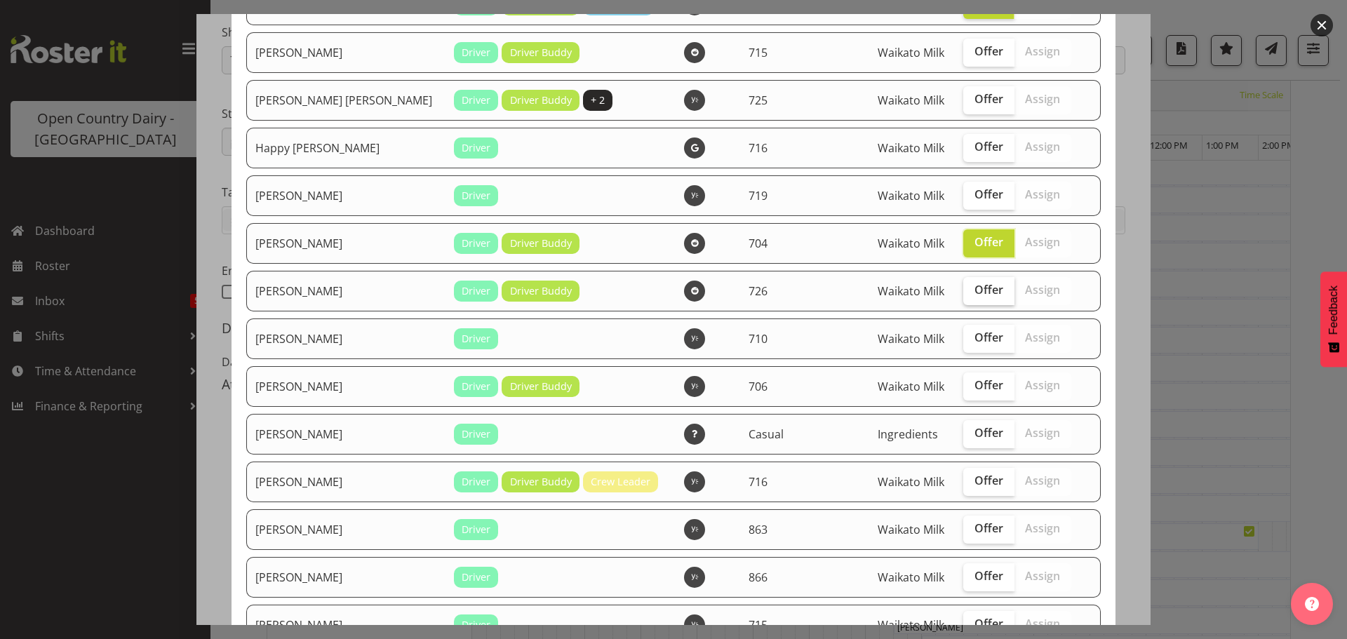
scroll to position [701, 0]
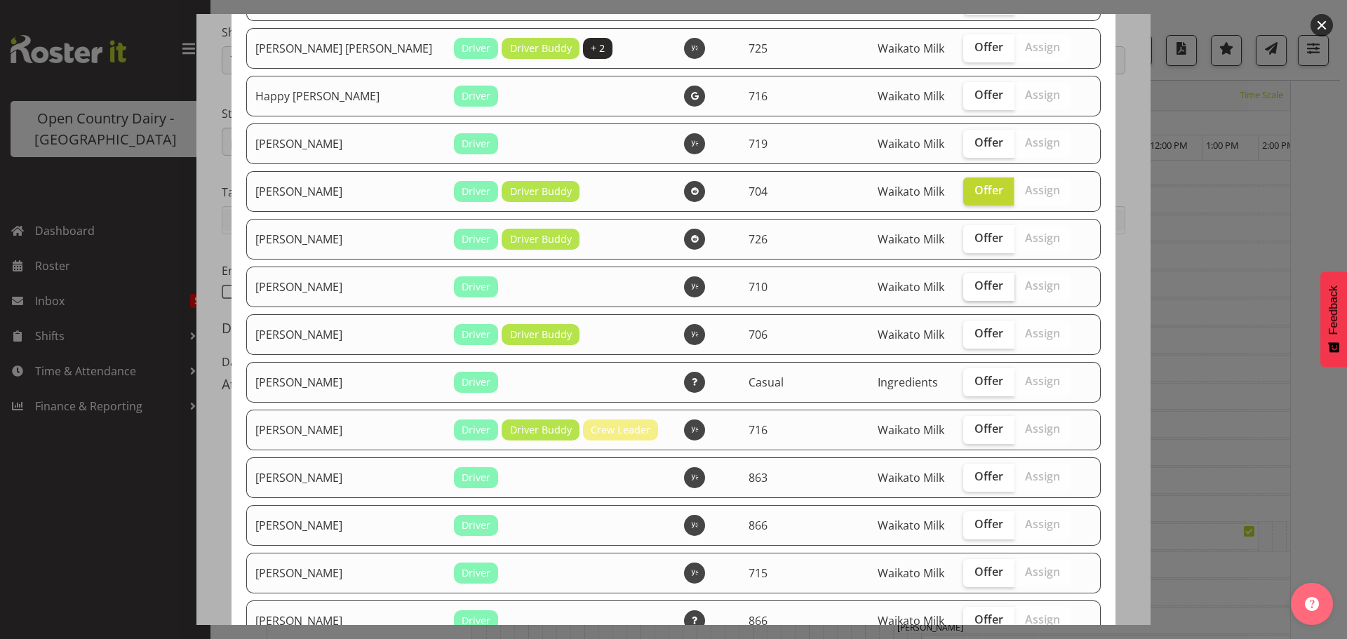
click at [974, 286] on span "Offer" at bounding box center [988, 285] width 29 height 14
click at [963, 286] on input "Offer" at bounding box center [967, 285] width 9 height 9
checkbox input "true"
click at [974, 333] on span "Offer" at bounding box center [988, 333] width 29 height 14
click at [963, 333] on input "Offer" at bounding box center [967, 333] width 9 height 9
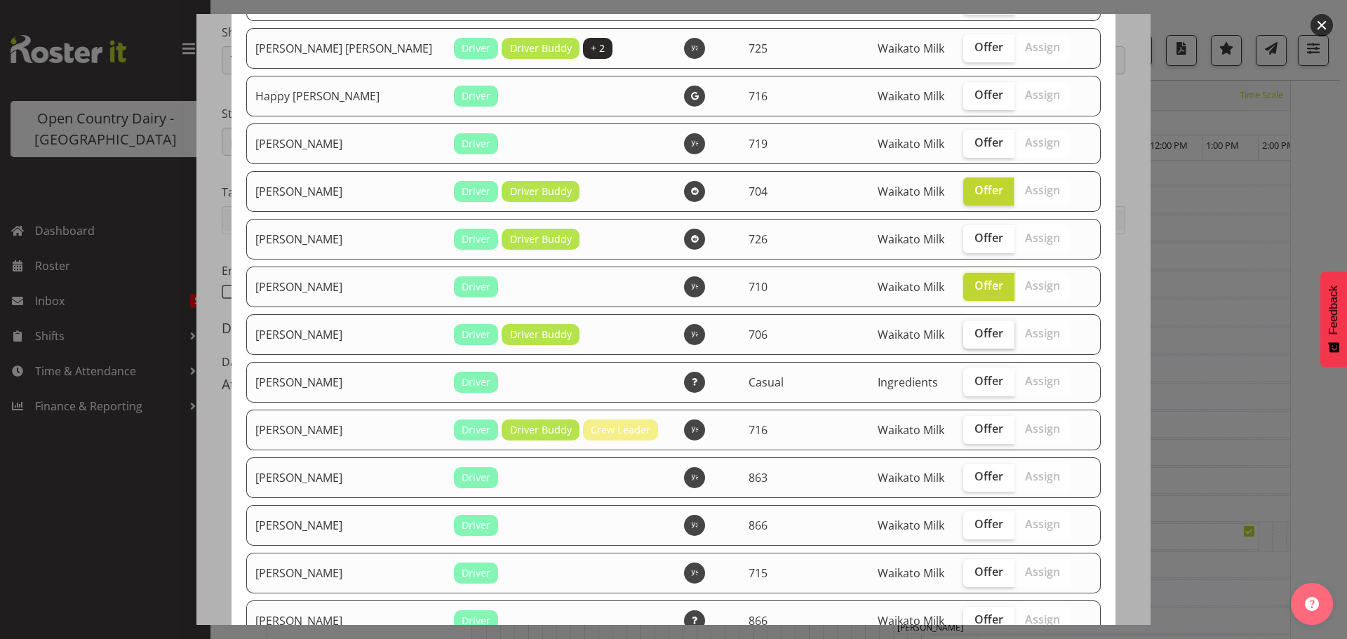
checkbox input "true"
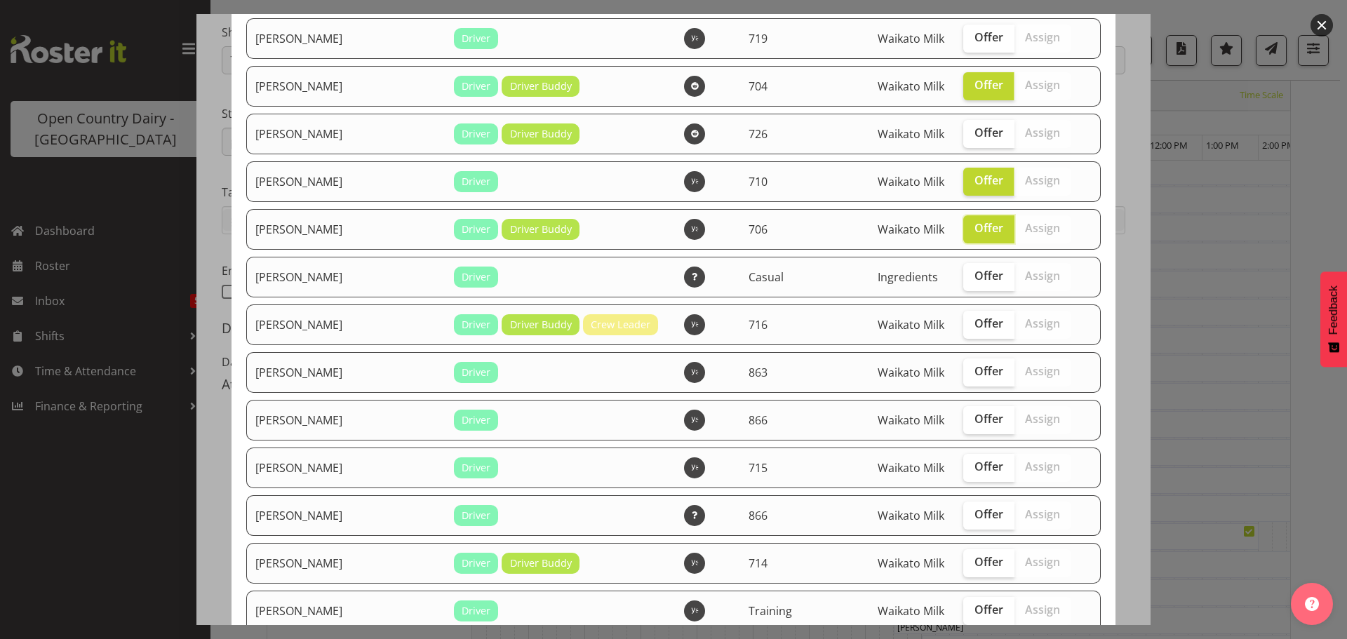
scroll to position [842, 0]
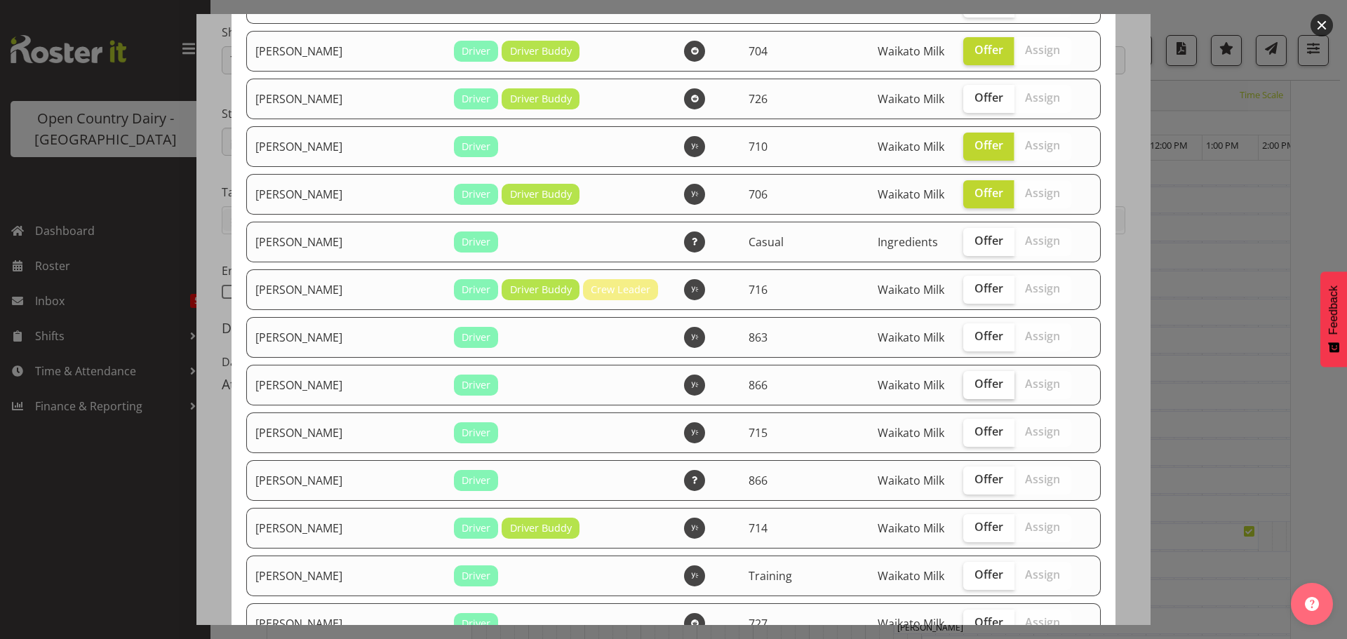
click at [974, 385] on span "Offer" at bounding box center [988, 384] width 29 height 14
click at [963, 385] on input "Offer" at bounding box center [967, 384] width 9 height 9
checkbox input "true"
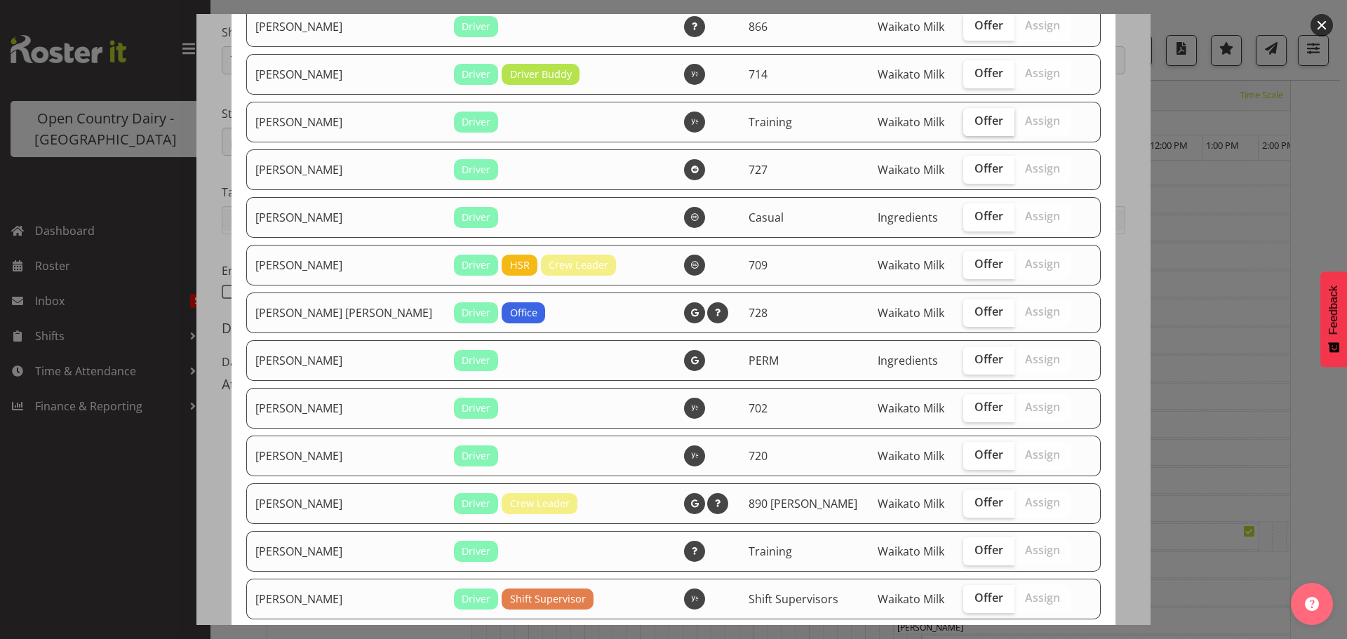
scroll to position [1333, 0]
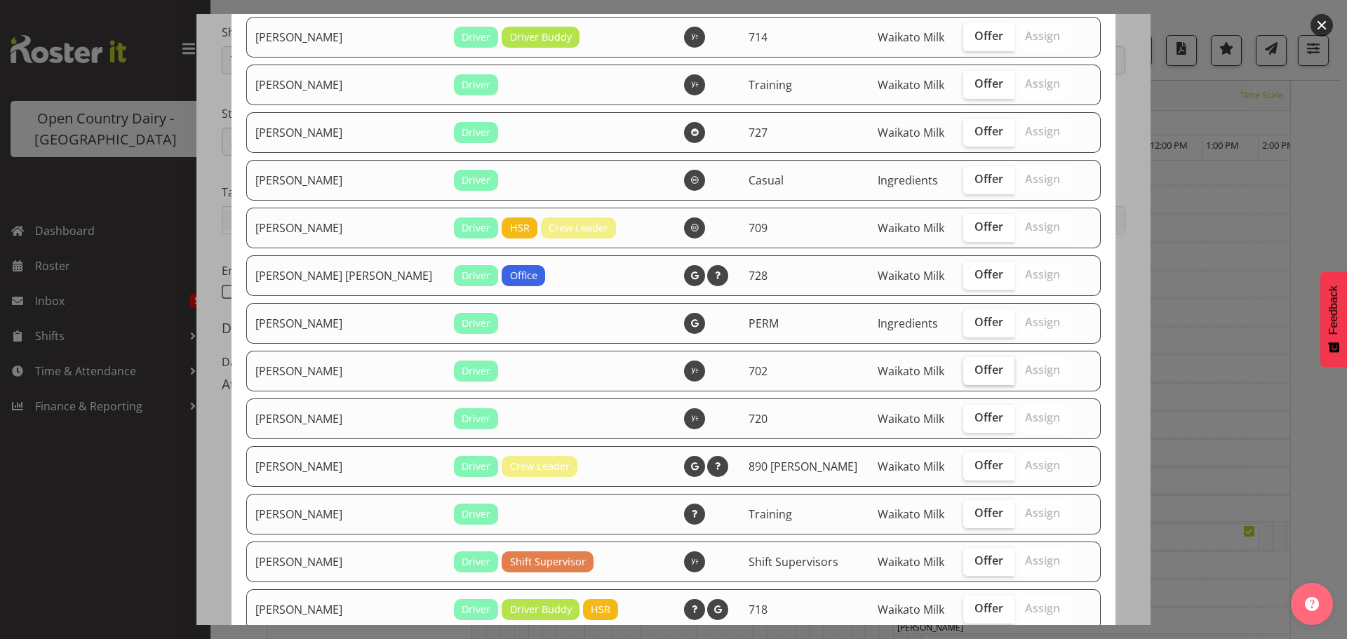
click at [974, 369] on span "Offer" at bounding box center [988, 370] width 29 height 14
click at [963, 369] on input "Offer" at bounding box center [967, 369] width 9 height 9
checkbox input "true"
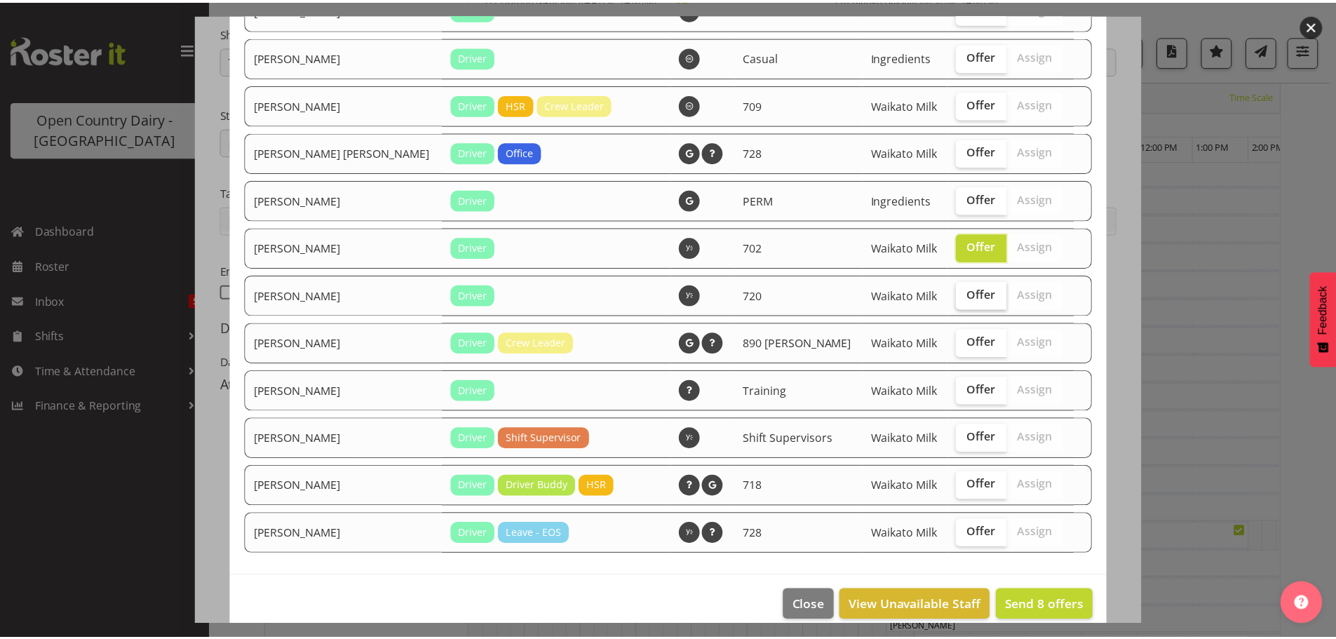
scroll to position [1473, 0]
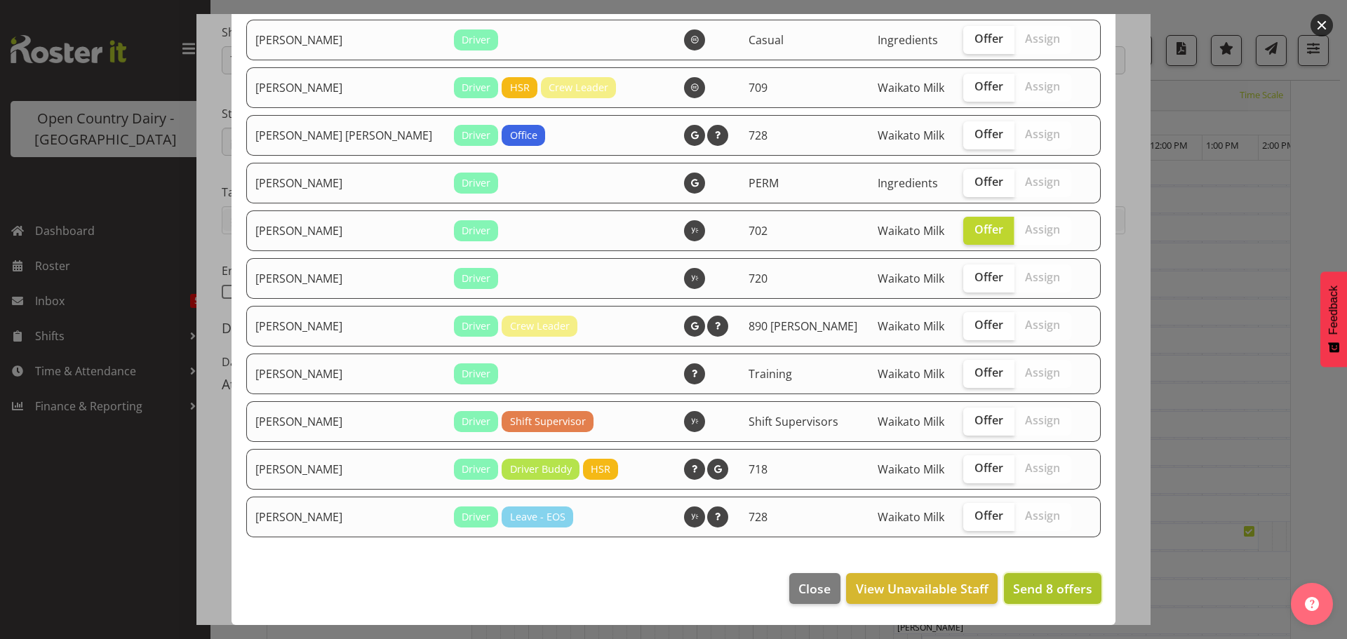
click at [1033, 584] on span "Send 8 offers" at bounding box center [1052, 588] width 79 height 17
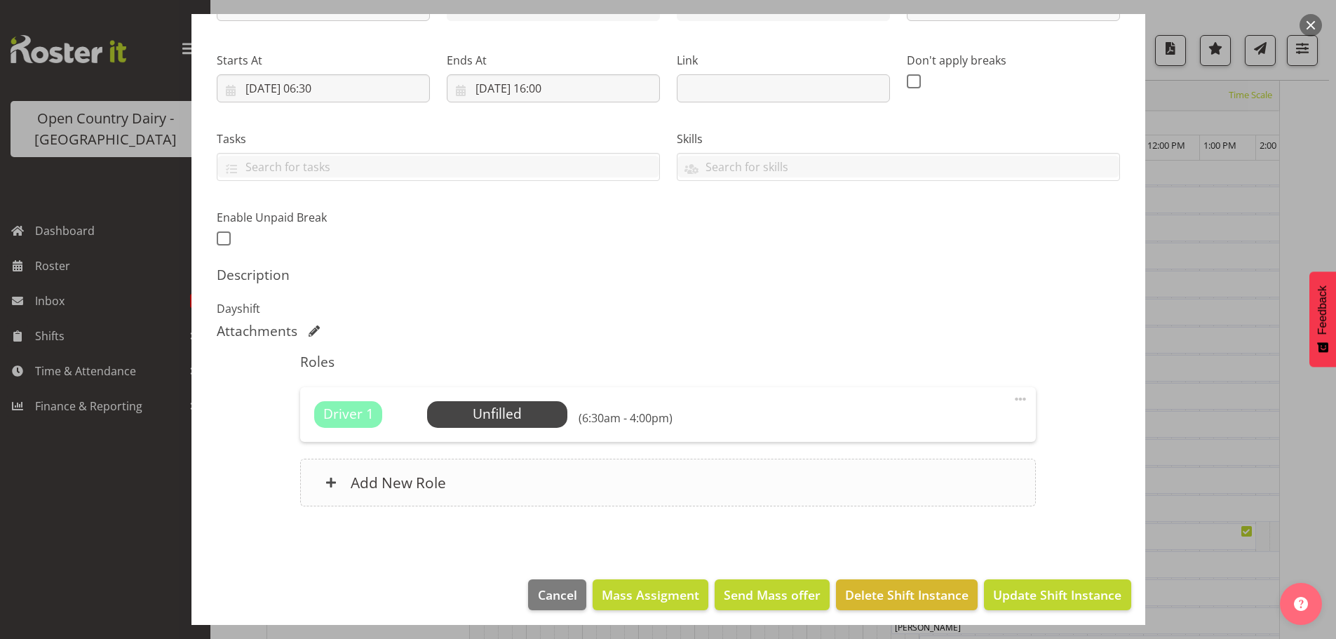
scroll to position [200, 0]
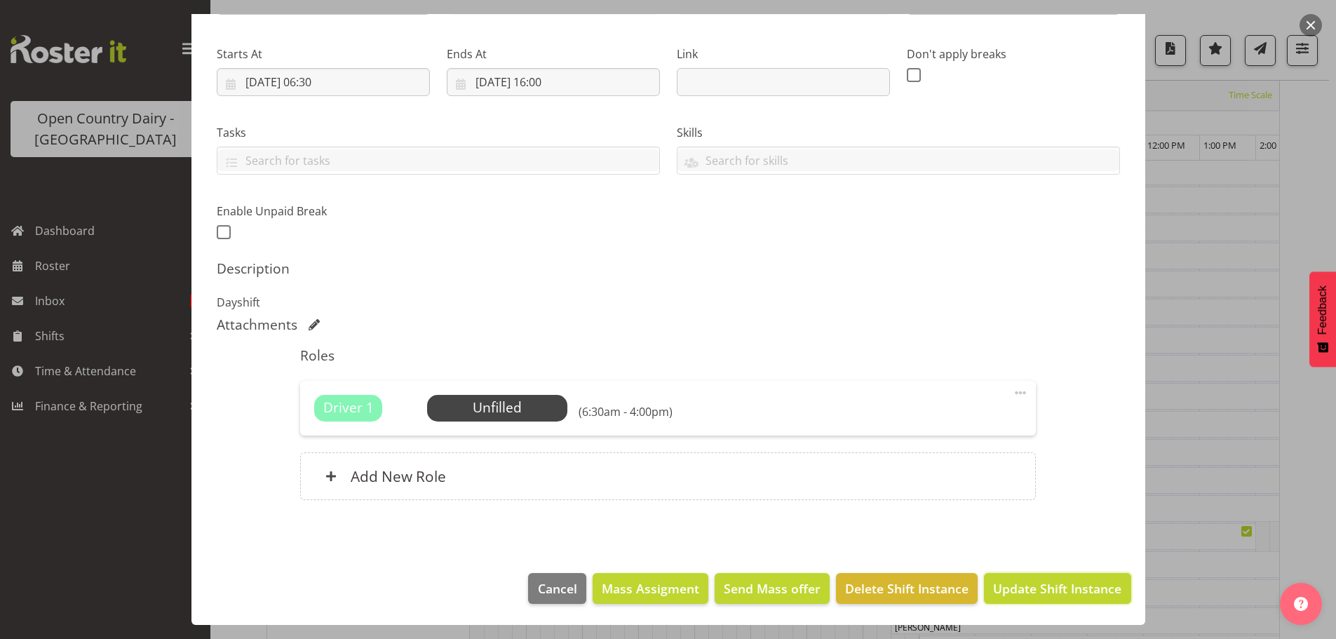
drag, startPoint x: 1019, startPoint y: 585, endPoint x: 1016, endPoint y: 576, distance: 9.4
click at [1019, 585] on span "Update Shift Instance" at bounding box center [1057, 588] width 128 height 18
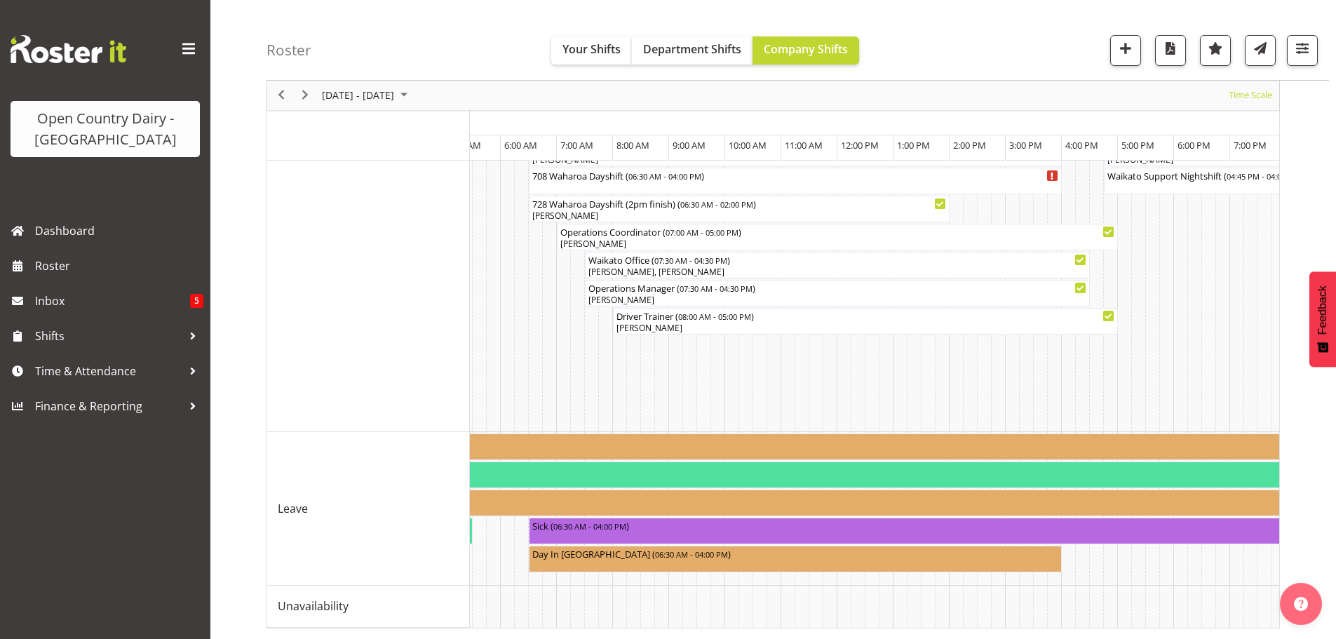
scroll to position [0, 0]
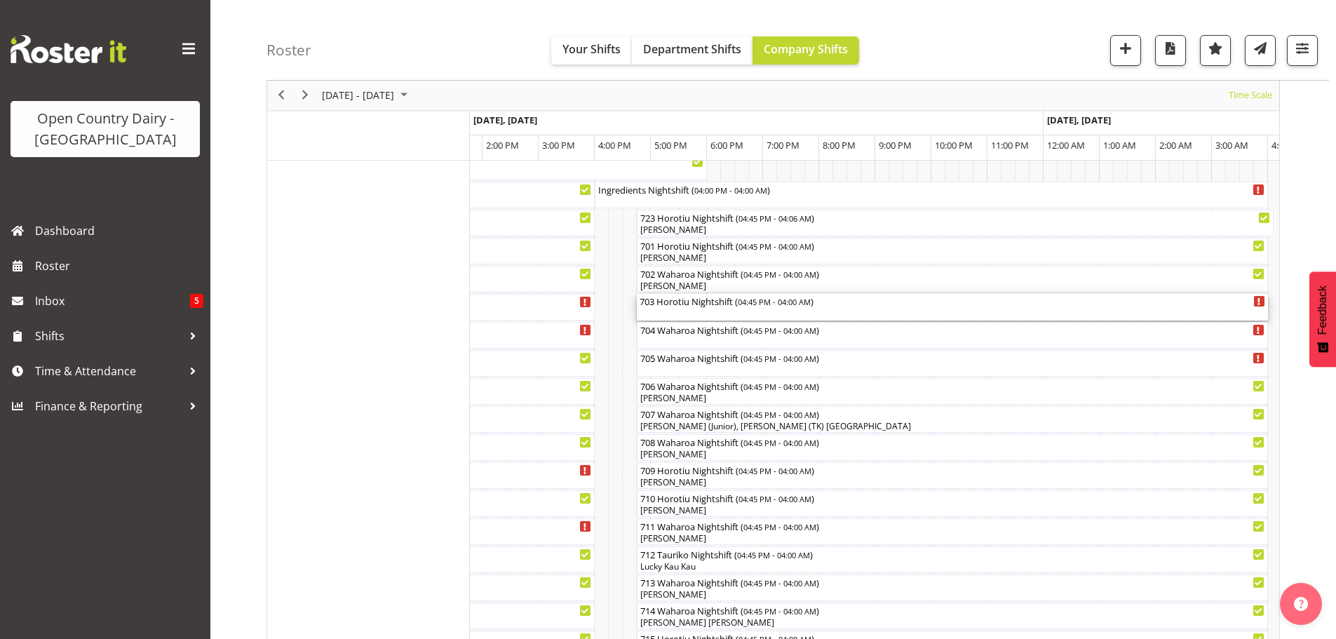
click at [716, 313] on div "703 Horotiu Nightshift ( 04:45 PM - 04:00 AM )" at bounding box center [953, 307] width 626 height 27
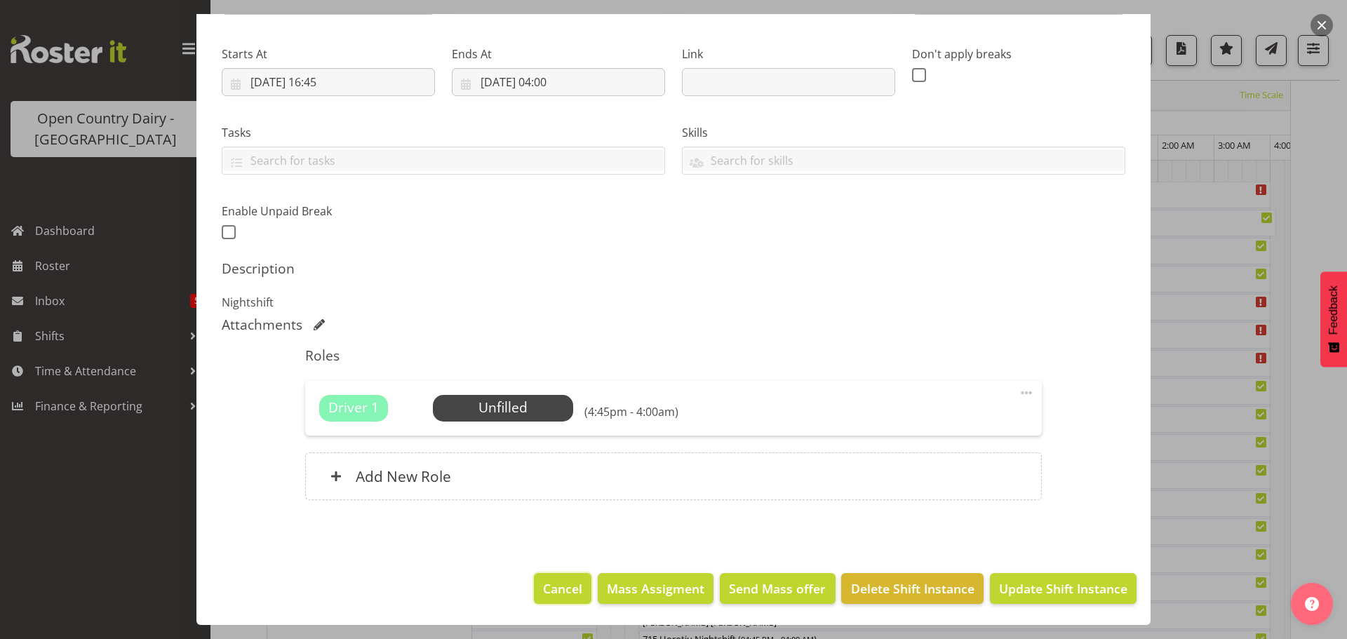
click at [553, 584] on span "Cancel" at bounding box center [562, 588] width 39 height 18
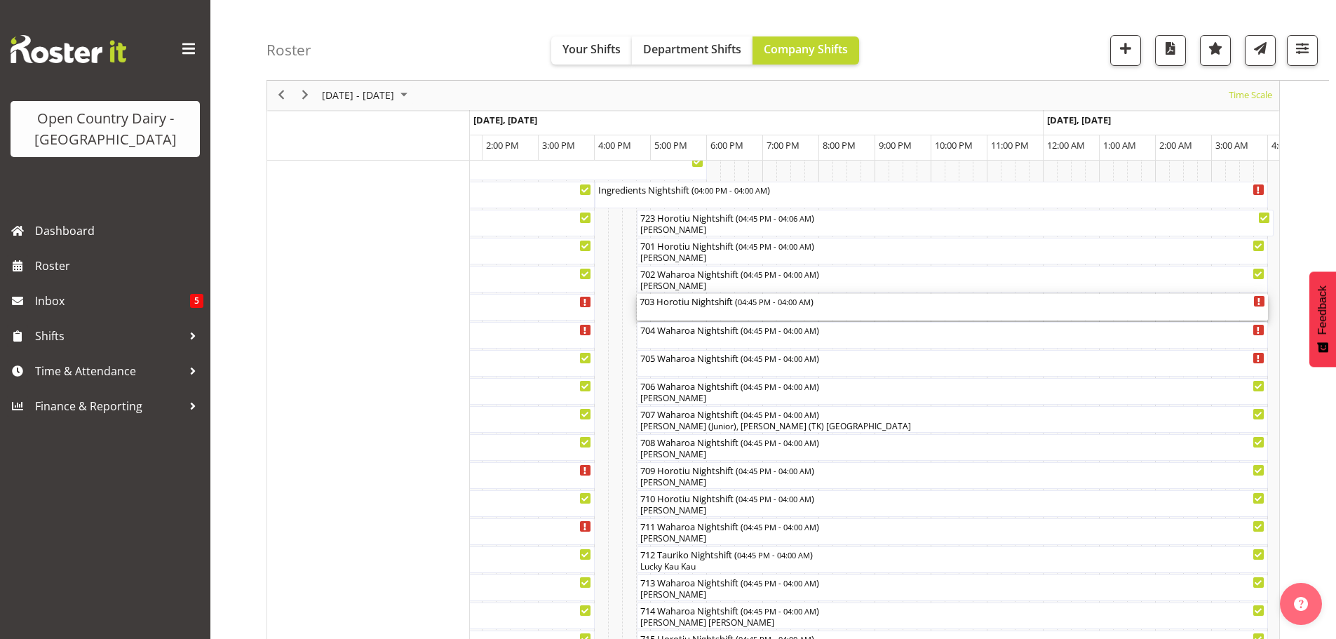
click at [693, 313] on div "703 Horotiu Nightshift ( 04:45 PM - 04:00 AM )" at bounding box center [953, 307] width 626 height 27
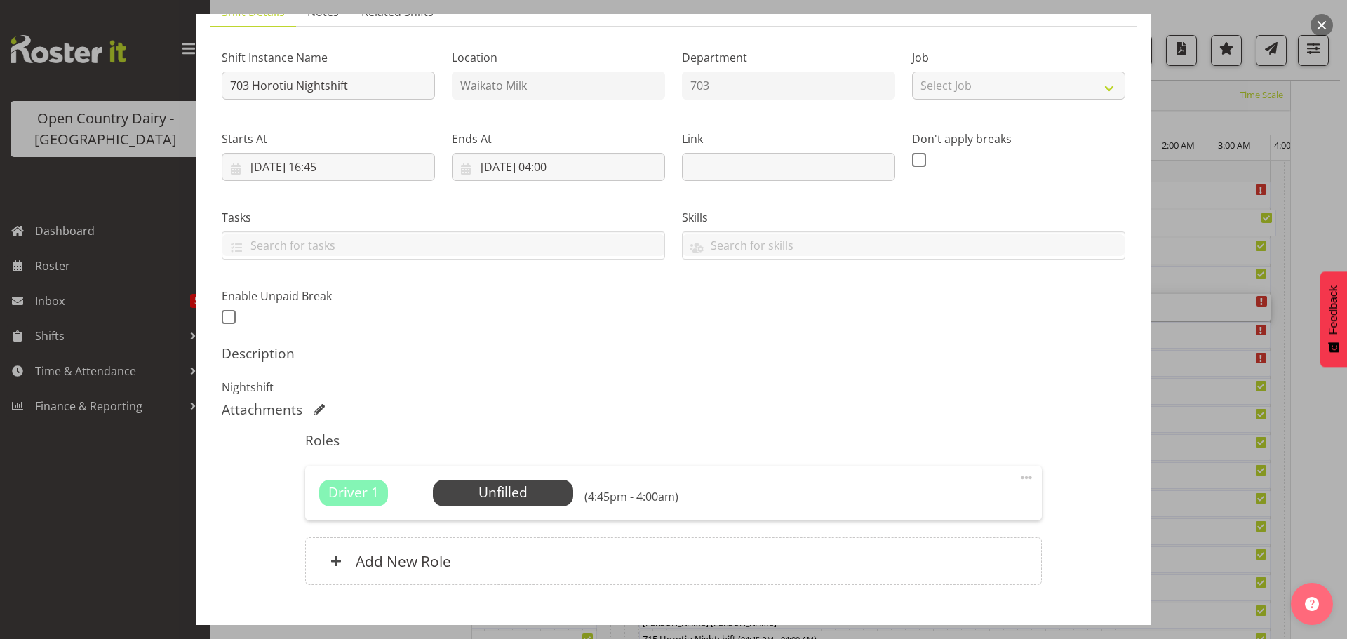
scroll to position [200, 0]
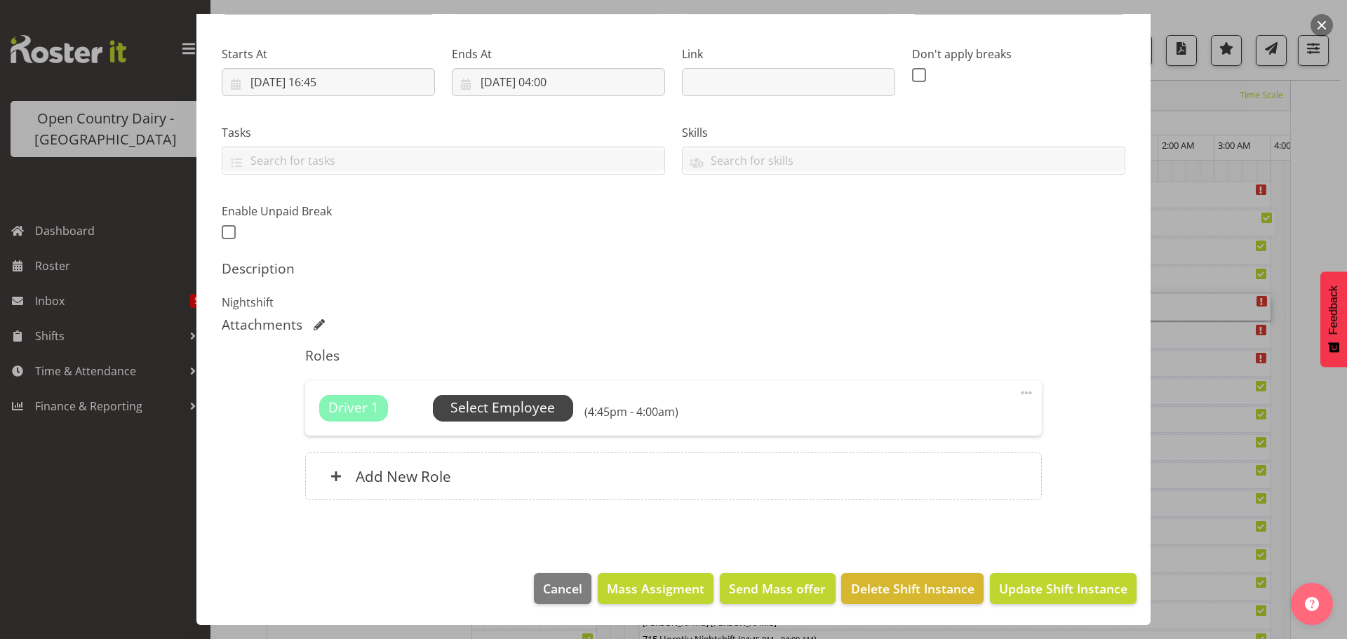
click at [496, 412] on span "Select Employee" at bounding box center [502, 408] width 105 height 20
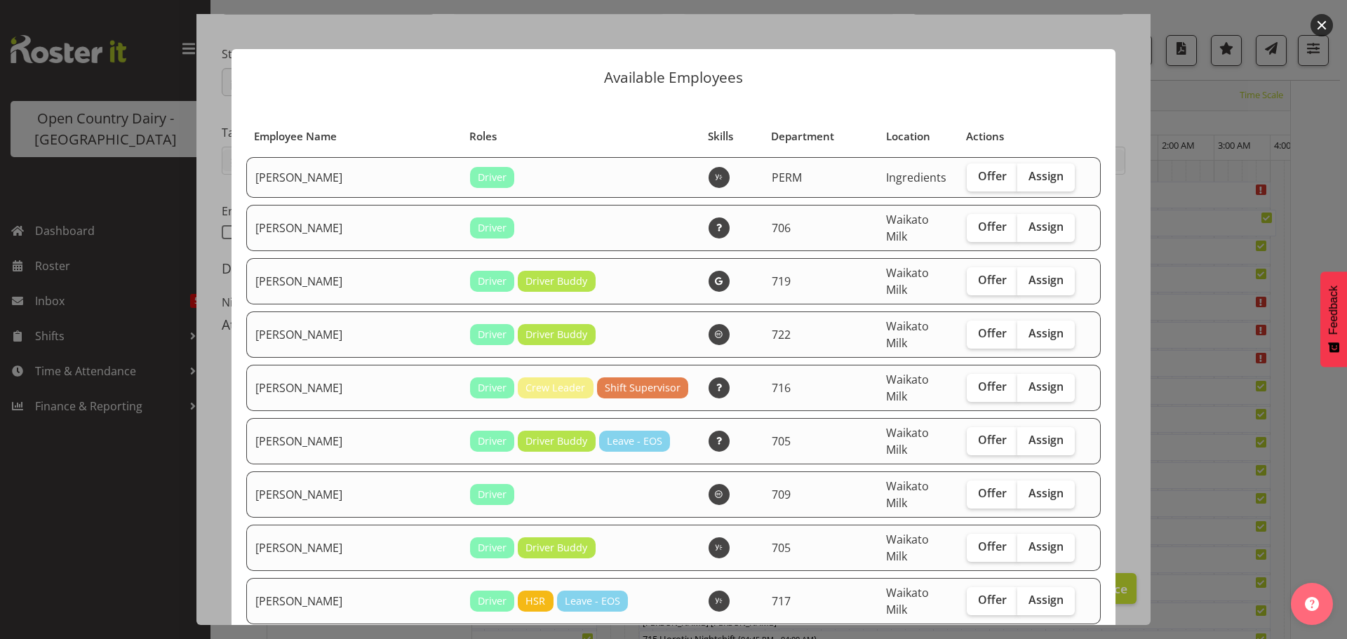
click at [978, 486] on span "Offer" at bounding box center [992, 493] width 29 height 14
click at [974, 489] on input "Offer" at bounding box center [971, 493] width 9 height 9
checkbox input "true"
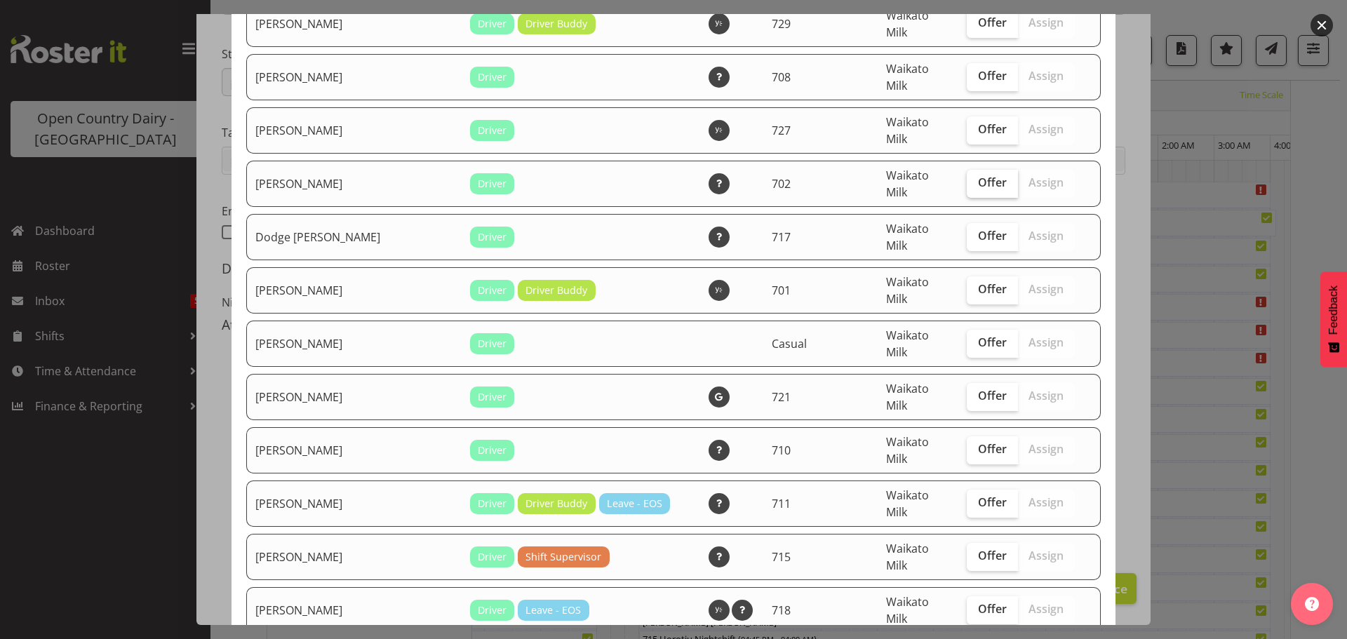
scroll to position [631, 0]
click at [978, 441] on span "Offer" at bounding box center [992, 448] width 29 height 14
click at [974, 444] on input "Offer" at bounding box center [971, 448] width 9 height 9
checkbox input "true"
click at [978, 548] on span "Offer" at bounding box center [992, 555] width 29 height 14
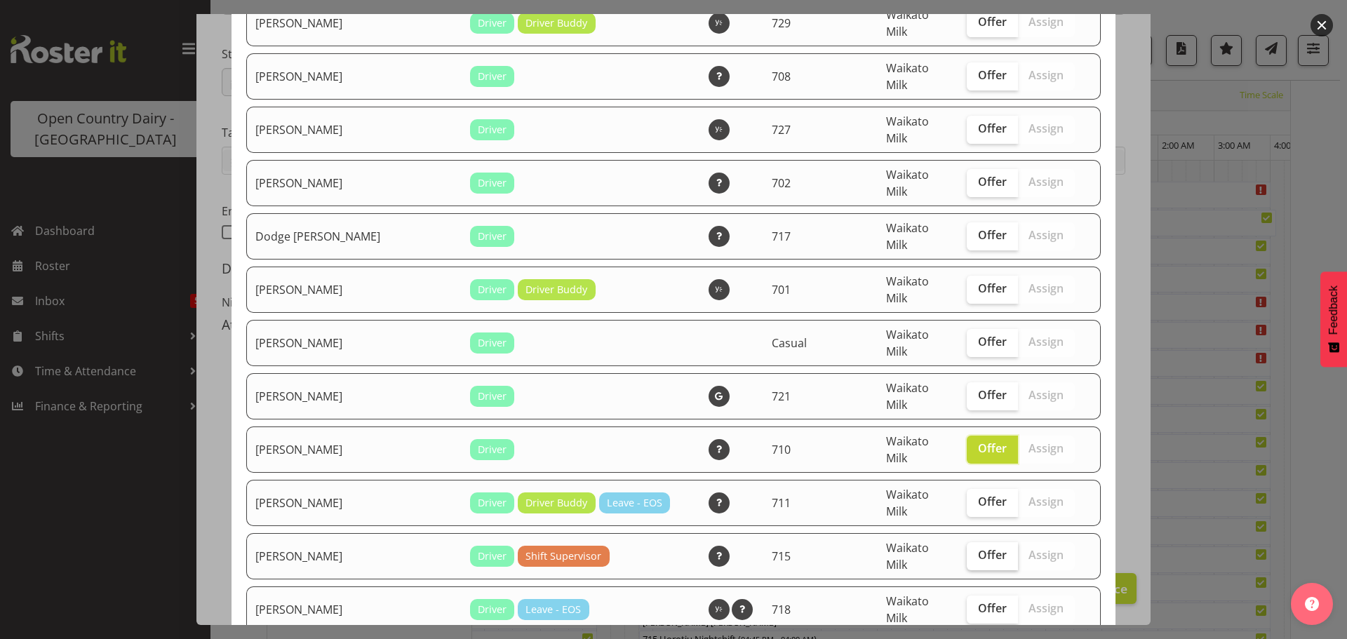
click at [974, 551] on input "Offer" at bounding box center [971, 555] width 9 height 9
checkbox input "true"
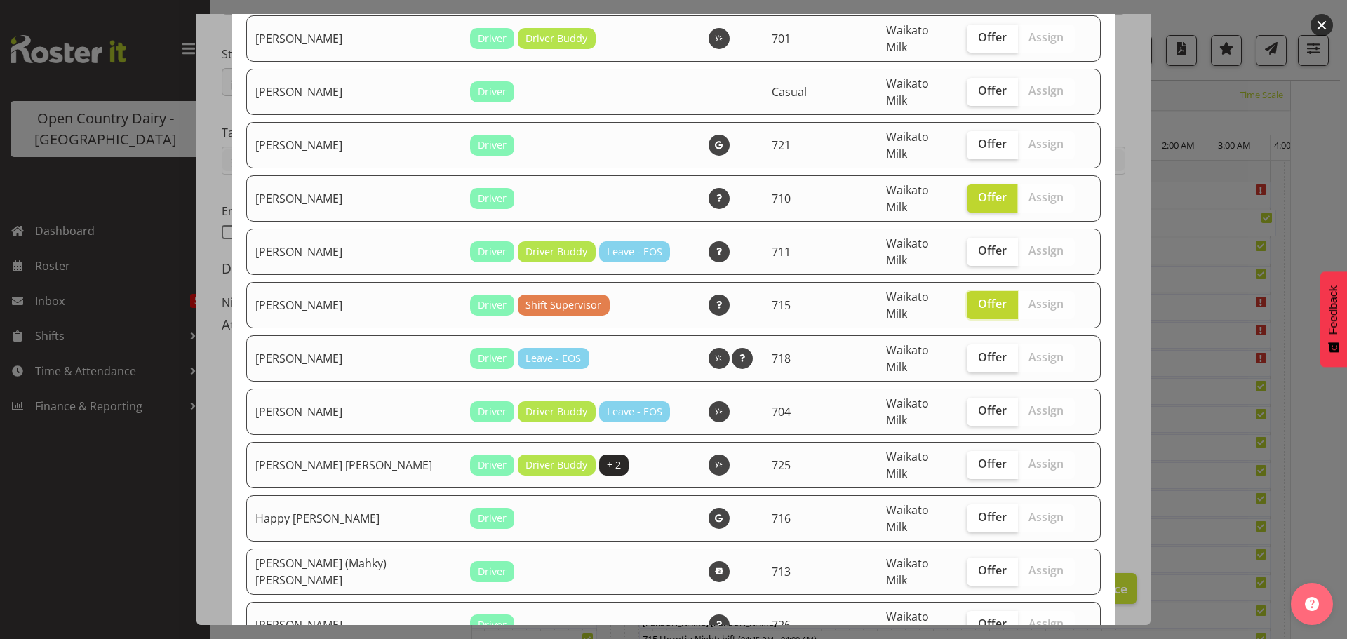
scroll to position [912, 0]
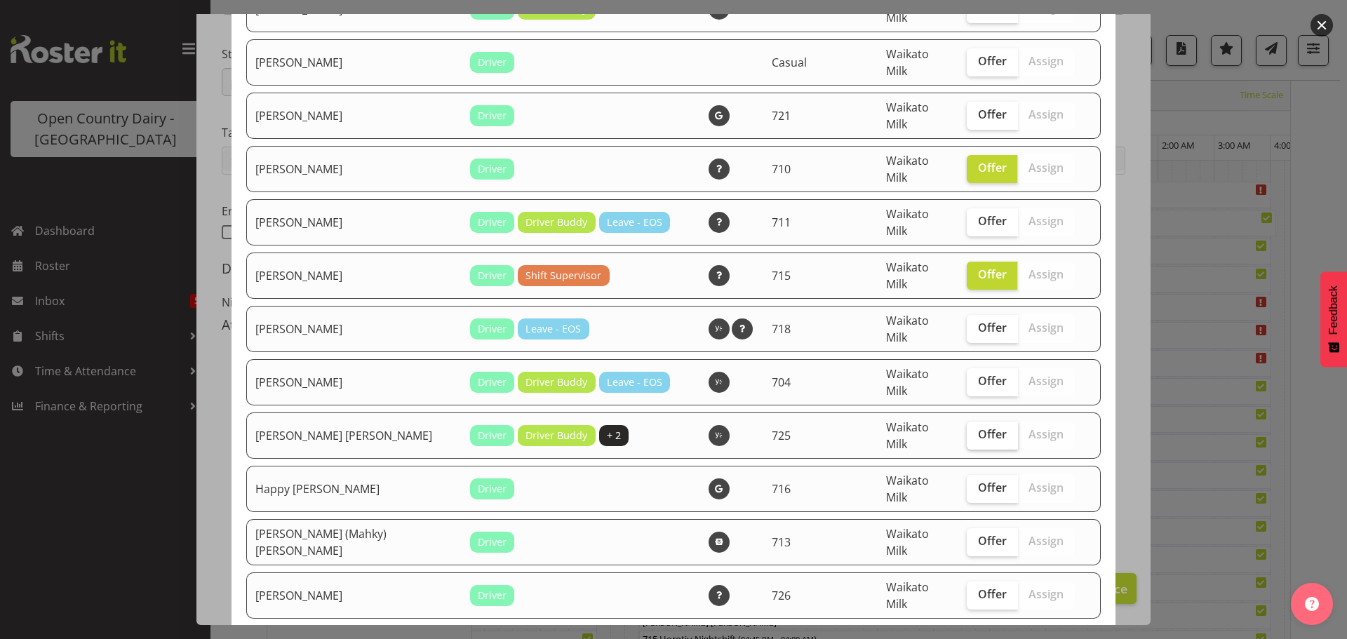
click at [978, 427] on span "Offer" at bounding box center [992, 434] width 29 height 14
click at [967, 430] on input "Offer" at bounding box center [971, 434] width 9 height 9
checkbox input "true"
click at [978, 587] on span "Offer" at bounding box center [992, 594] width 29 height 14
click at [969, 590] on input "Offer" at bounding box center [971, 594] width 9 height 9
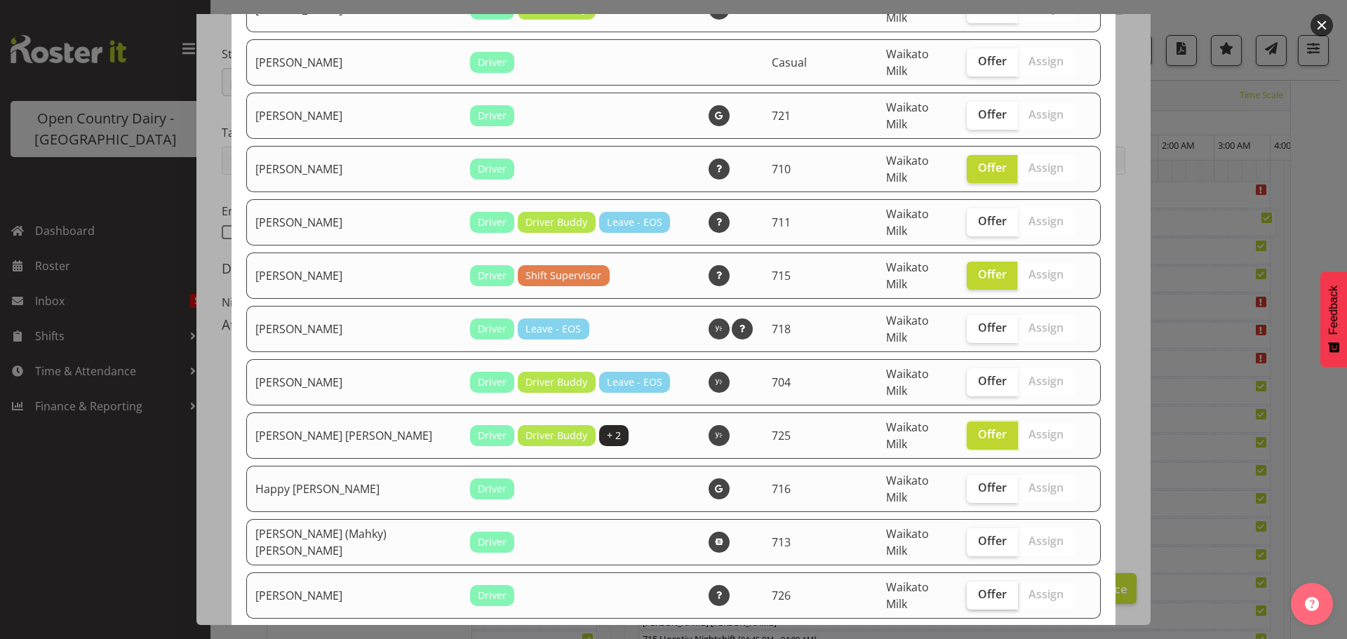
checkbox input "true"
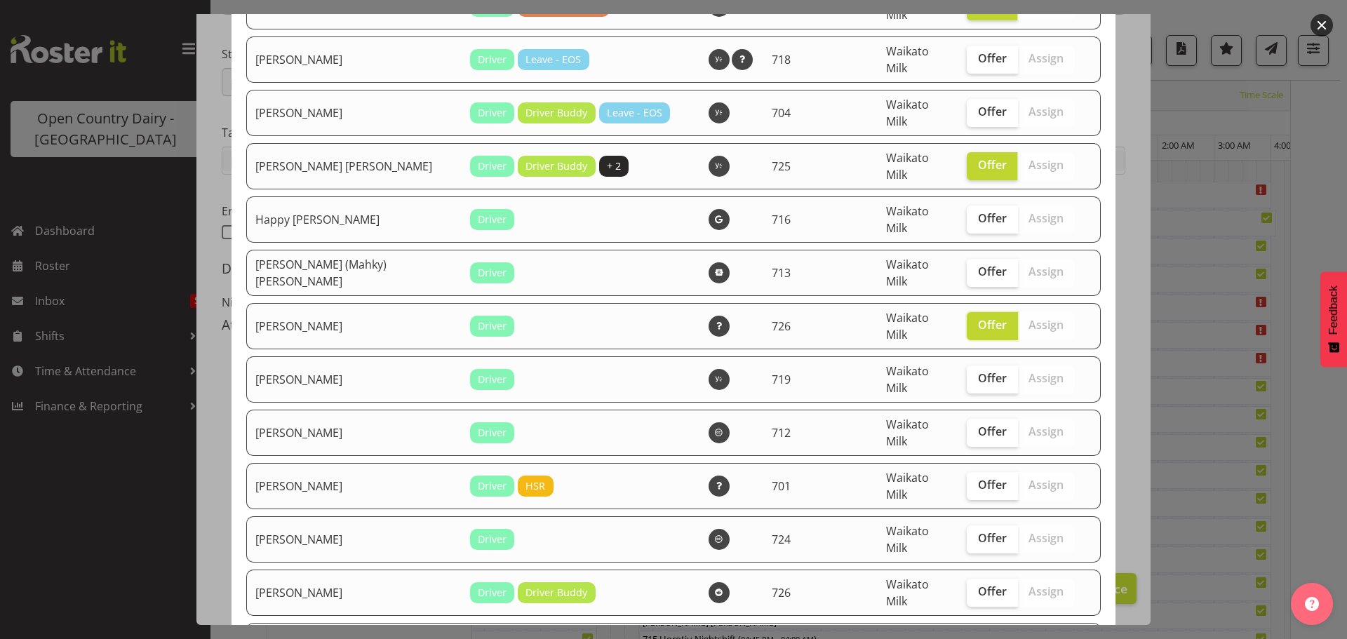
scroll to position [1193, 0]
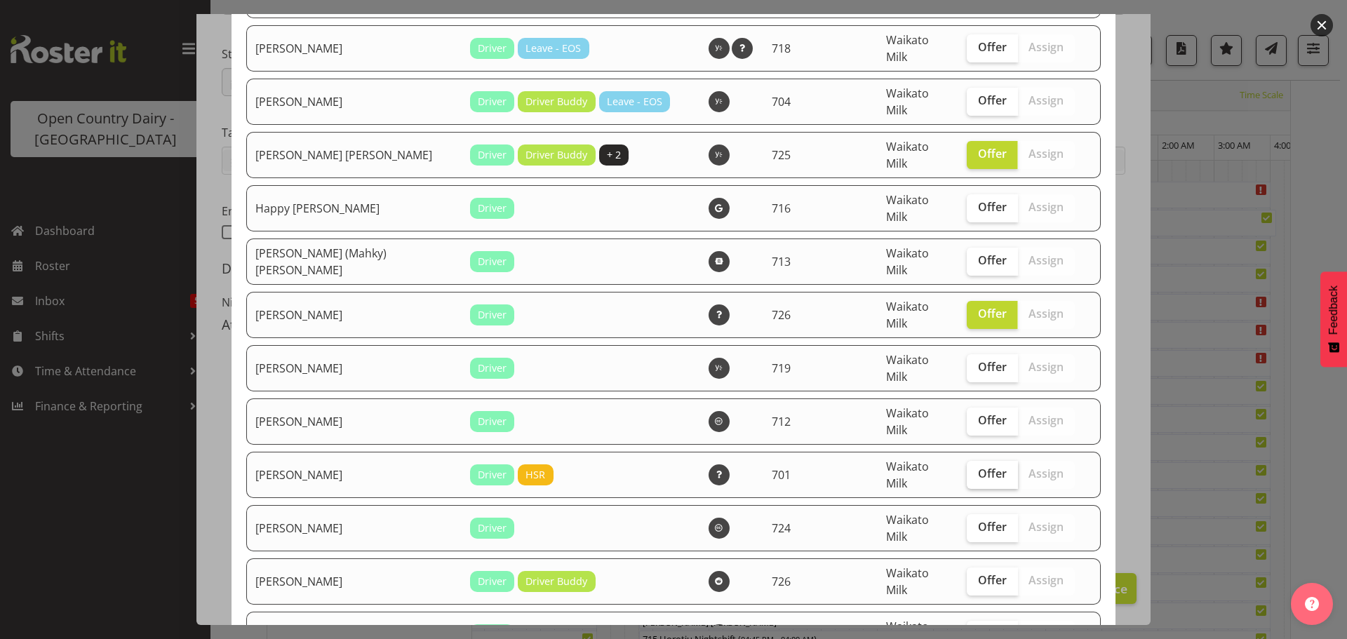
click at [978, 466] on span "Offer" at bounding box center [992, 473] width 29 height 14
click at [972, 469] on input "Offer" at bounding box center [971, 473] width 9 height 9
checkbox input "true"
click at [978, 520] on span "Offer" at bounding box center [992, 527] width 29 height 14
click at [976, 523] on input "Offer" at bounding box center [971, 527] width 9 height 9
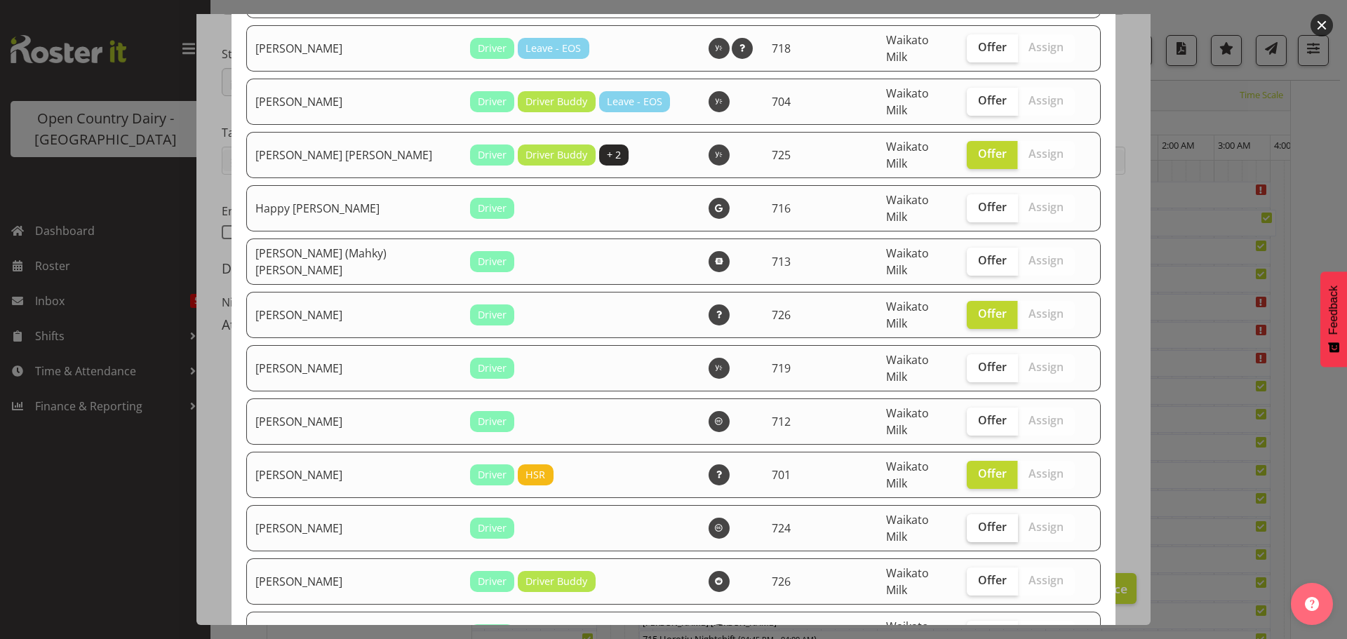
checkbox input "true"
click at [978, 573] on span "Offer" at bounding box center [992, 580] width 29 height 14
click at [973, 576] on input "Offer" at bounding box center [971, 580] width 9 height 9
checkbox input "true"
click at [978, 626] on span "Offer" at bounding box center [992, 633] width 29 height 14
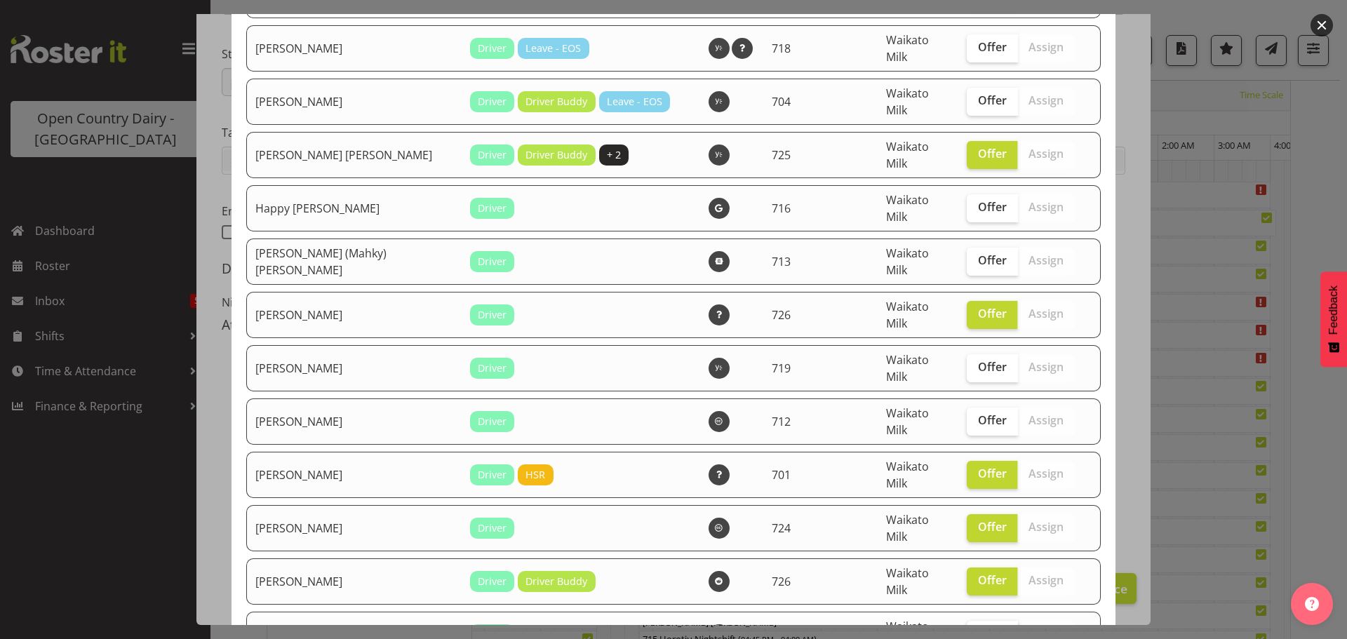
click at [967, 629] on input "Offer" at bounding box center [971, 633] width 9 height 9
checkbox input "true"
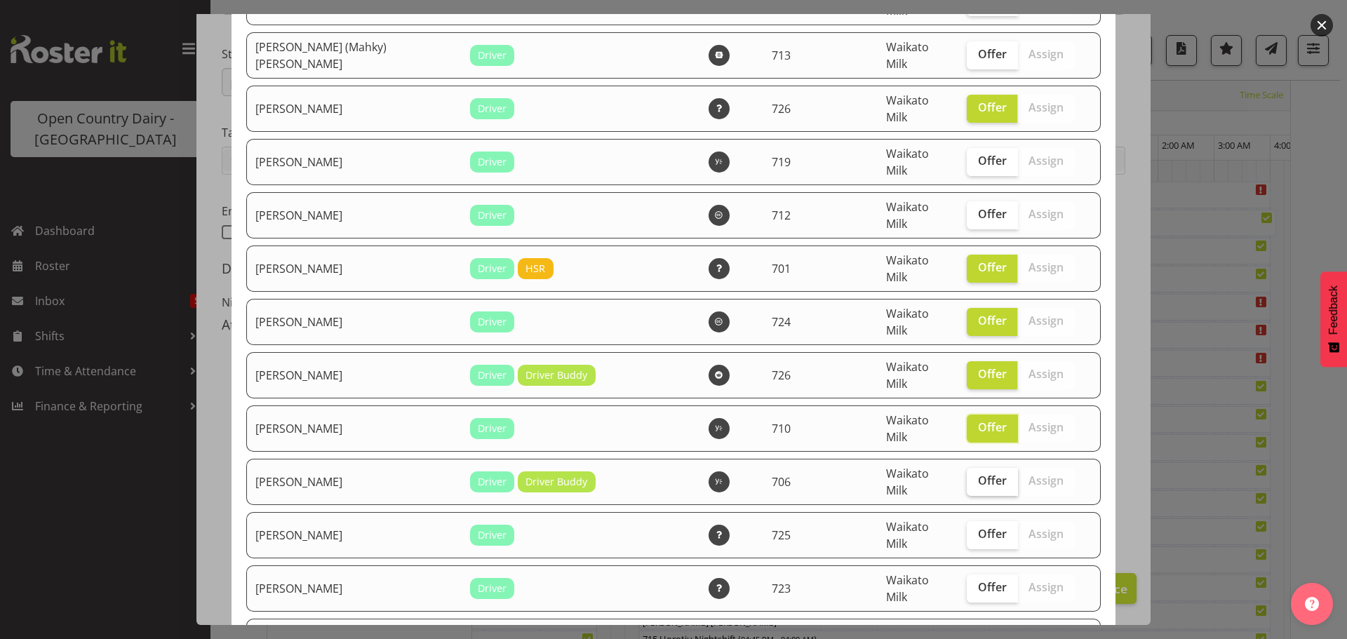
scroll to position [1403, 0]
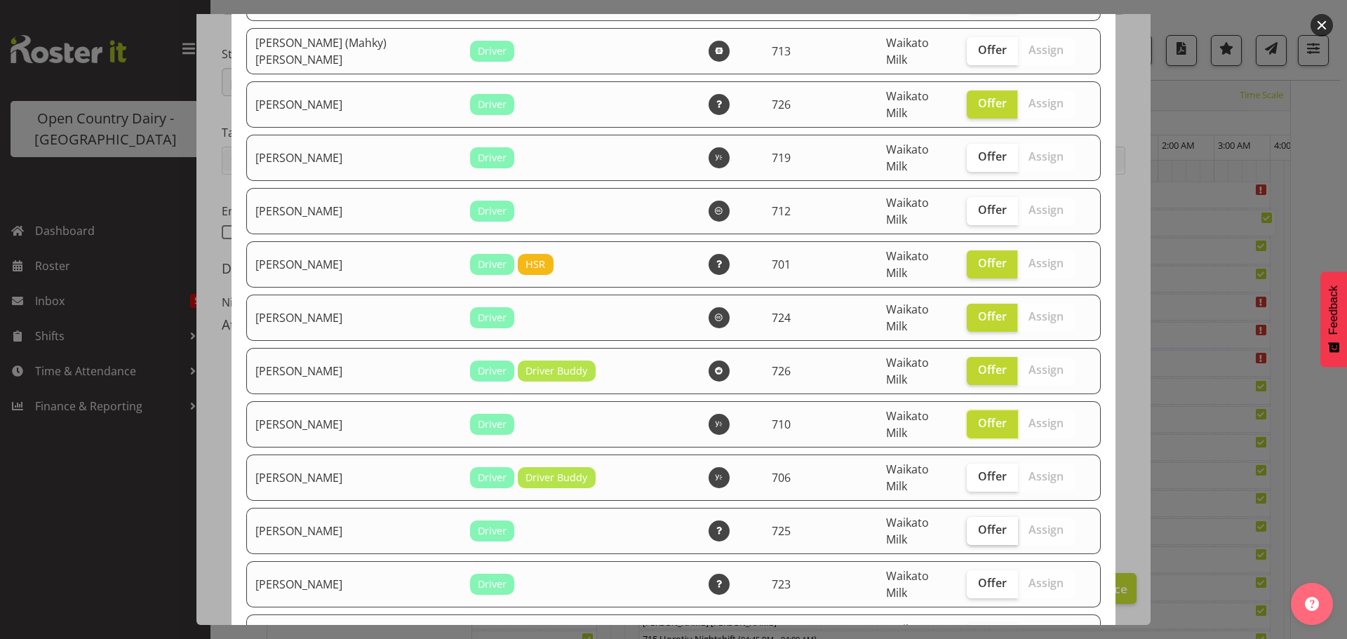
click at [978, 523] on span "Offer" at bounding box center [992, 530] width 29 height 14
click at [968, 525] on input "Offer" at bounding box center [971, 529] width 9 height 9
checkbox input "true"
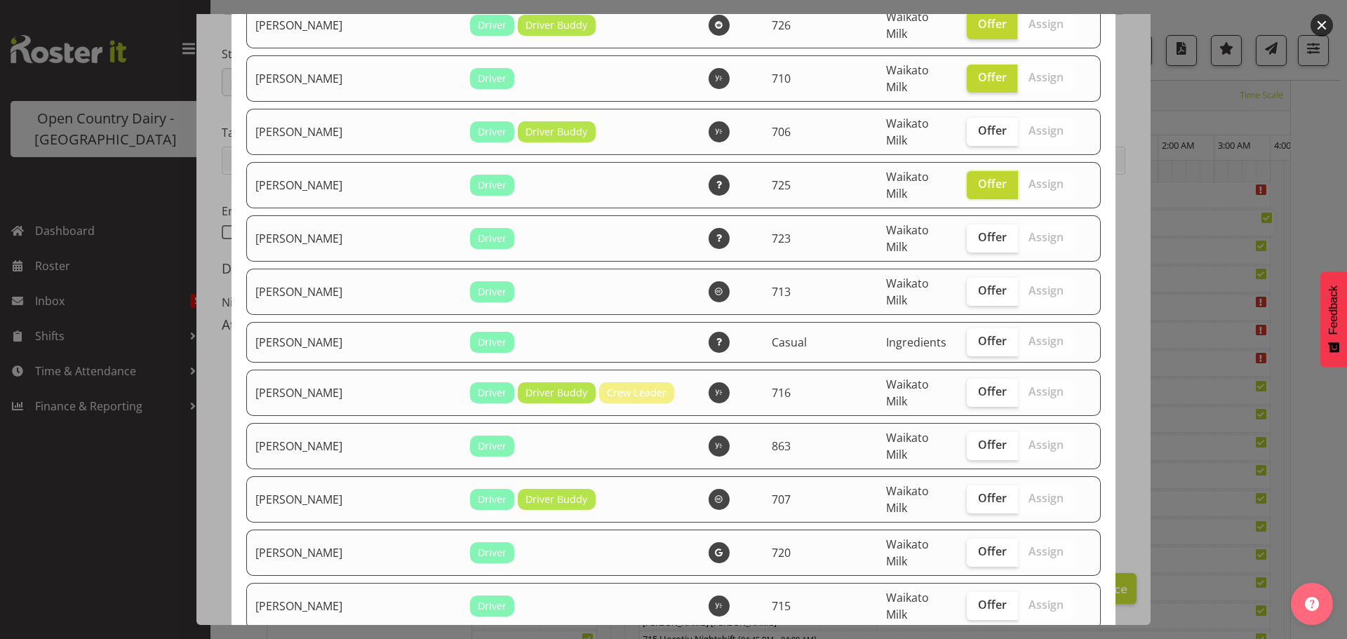
scroll to position [1754, 0]
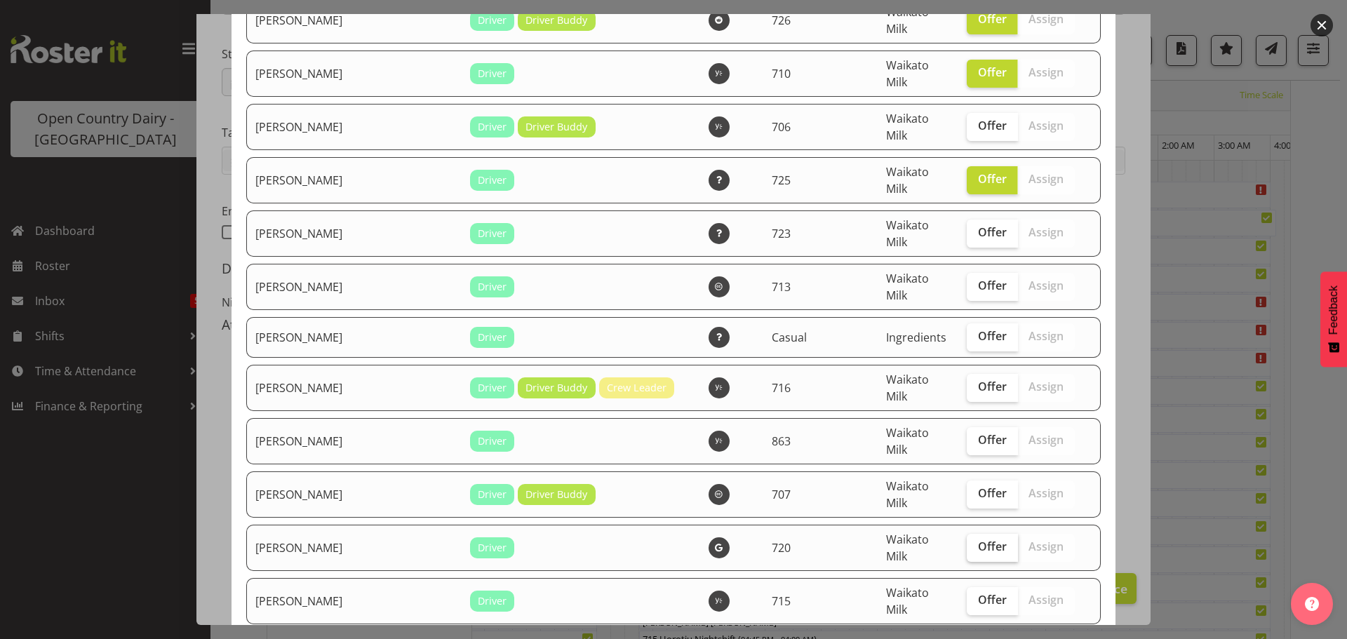
click at [978, 539] on span "Offer" at bounding box center [992, 546] width 29 height 14
click at [972, 542] on input "Offer" at bounding box center [971, 546] width 9 height 9
checkbox input "true"
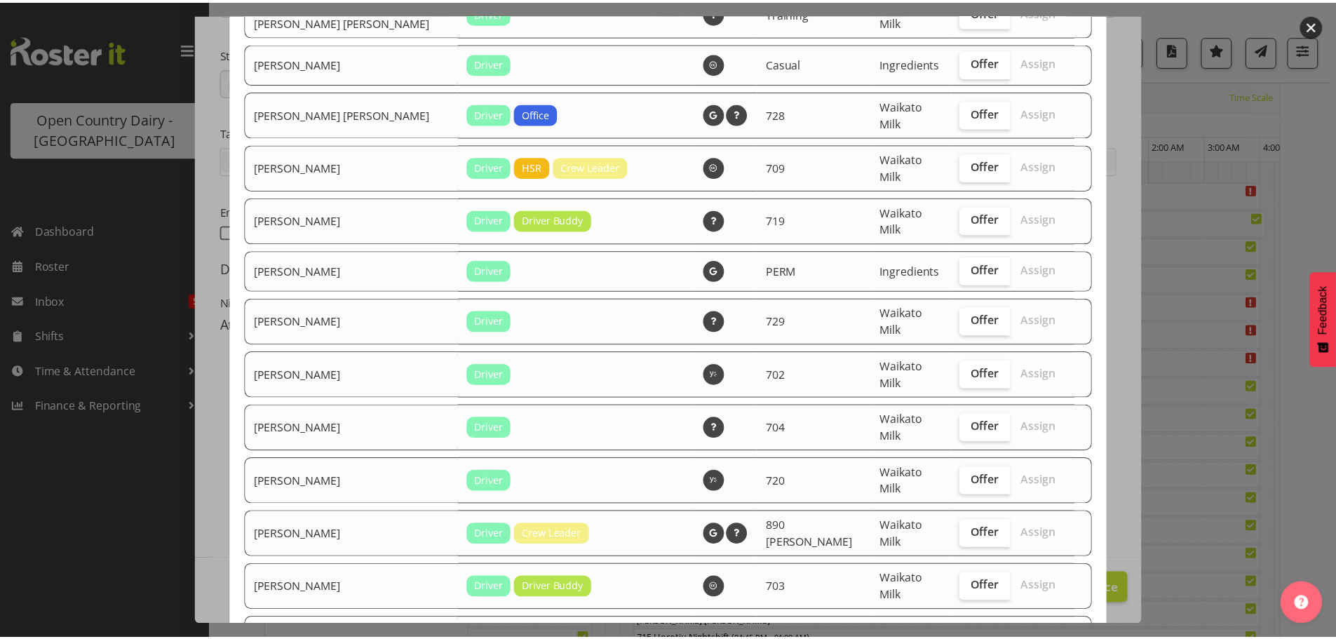
scroll to position [2713, 0]
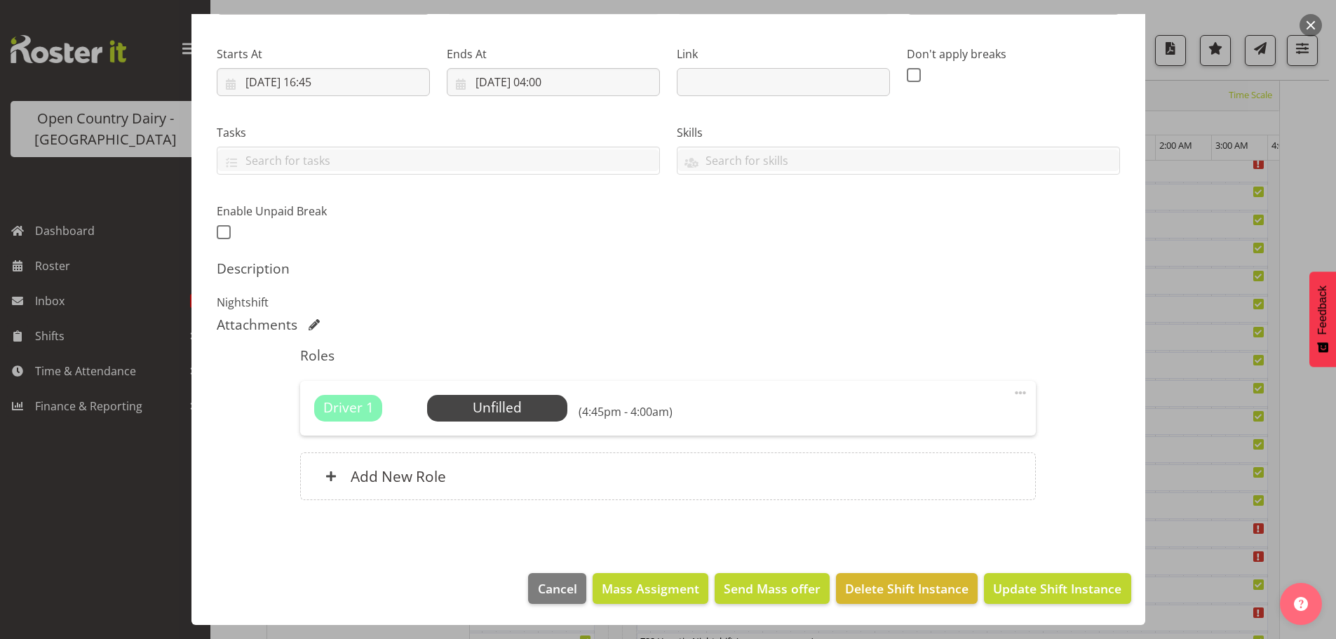
scroll to position [561, 0]
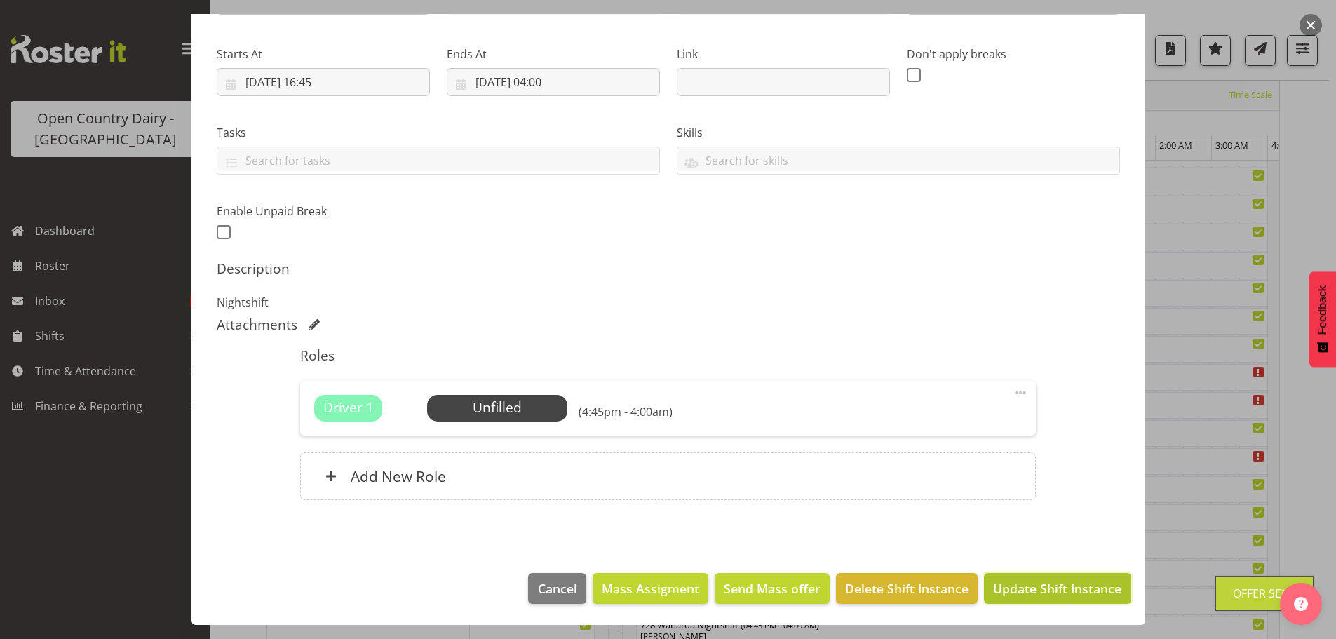
click at [1017, 589] on span "Update Shift Instance" at bounding box center [1057, 588] width 128 height 18
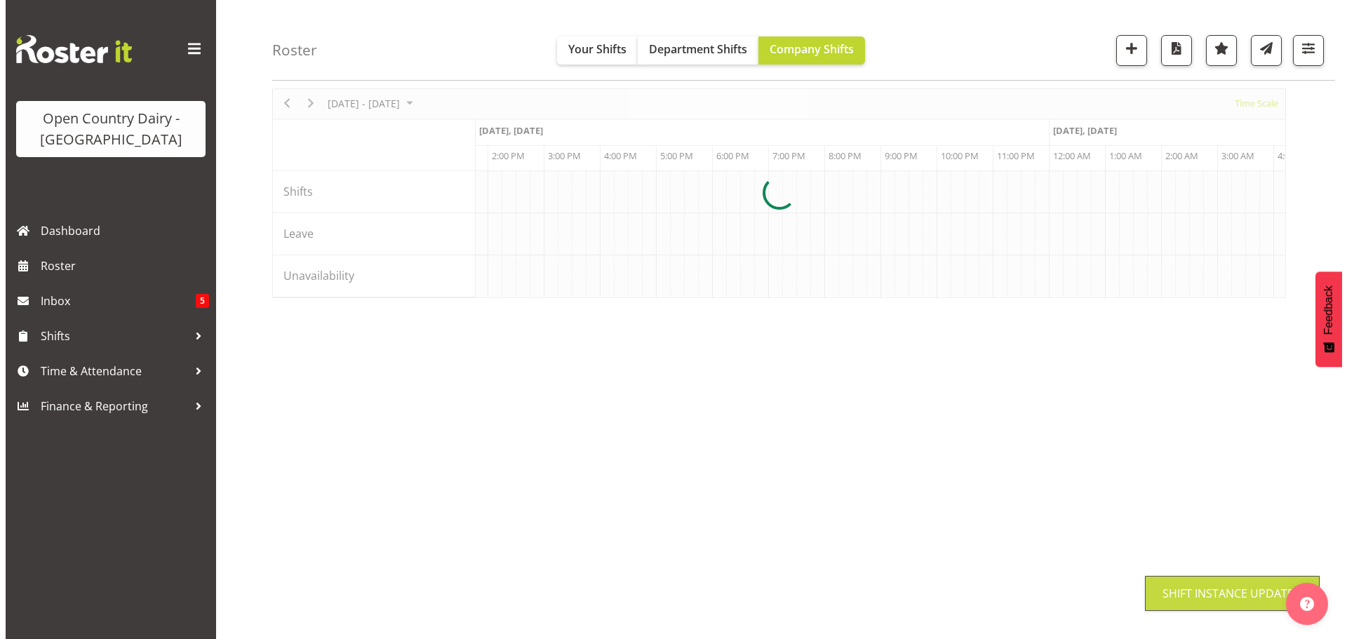
scroll to position [51, 0]
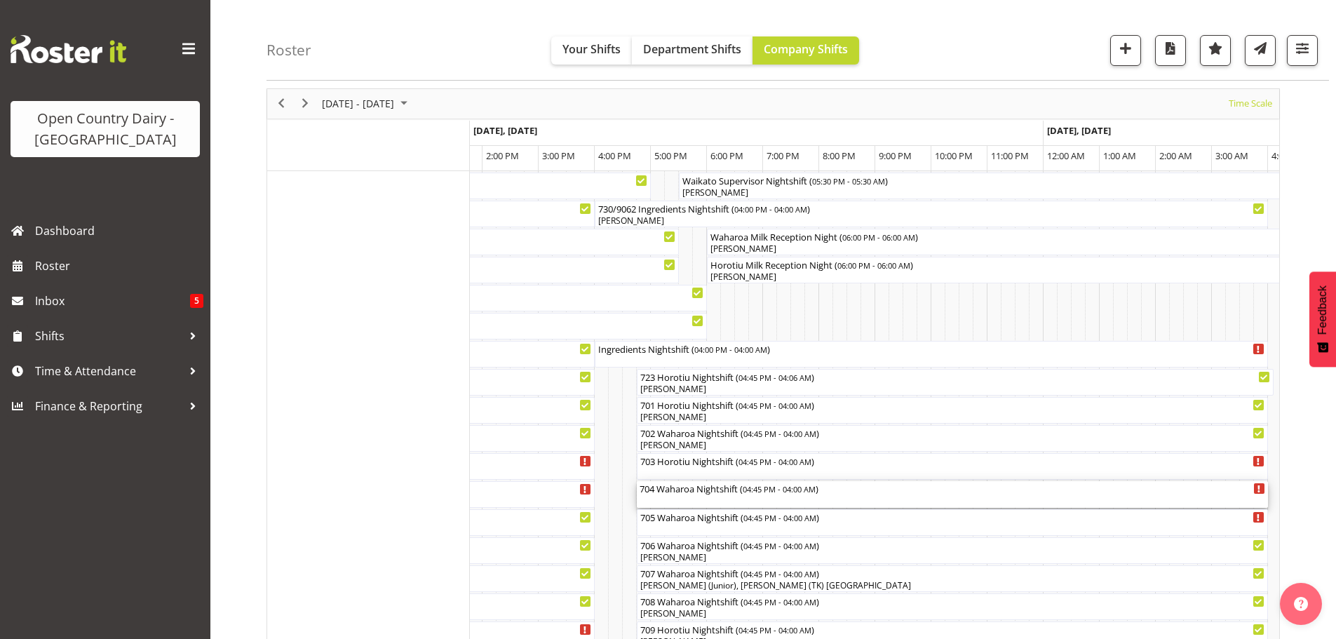
click at [687, 498] on div "704 Waharoa Nightshift ( 04:45 PM - 04:00 AM )" at bounding box center [953, 494] width 626 height 27
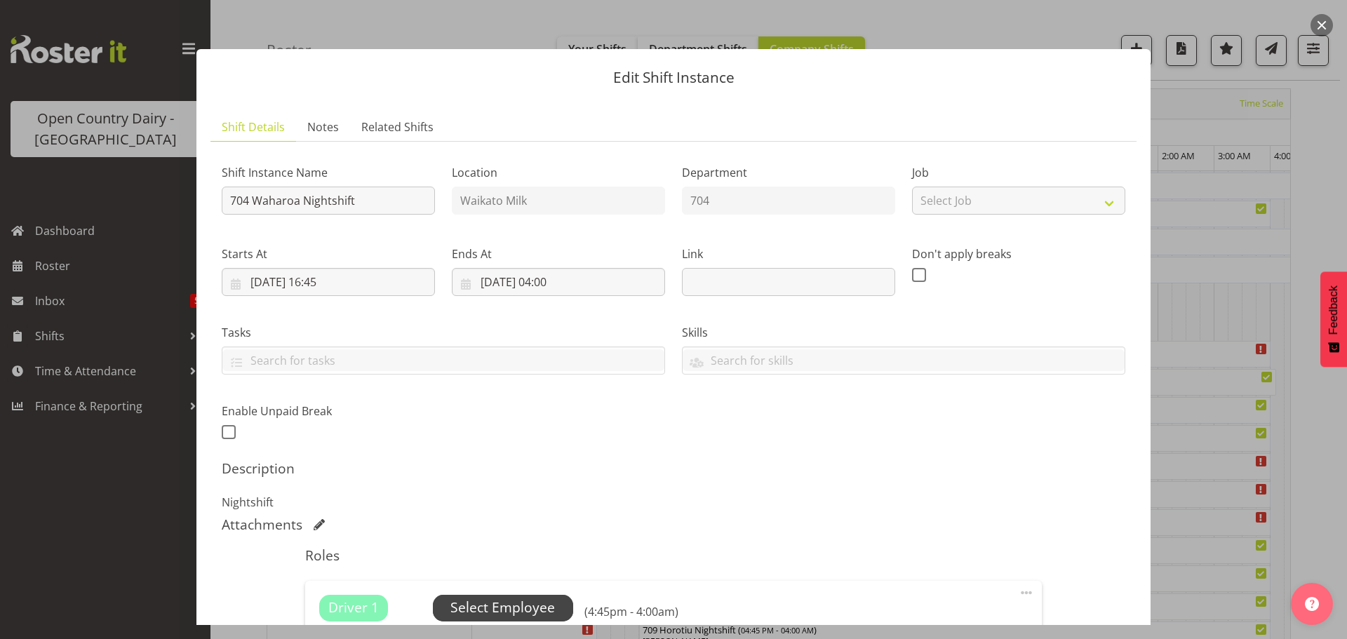
click at [509, 603] on span "Select Employee" at bounding box center [502, 608] width 105 height 20
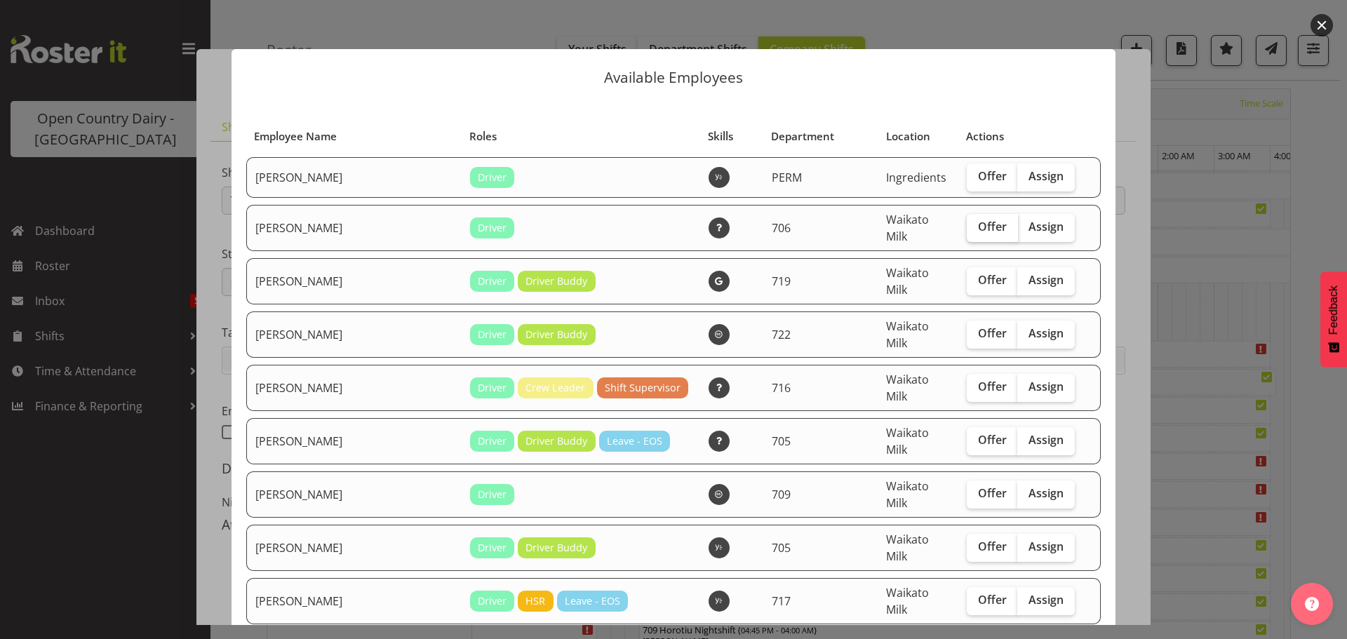
click at [978, 221] on span "Offer" at bounding box center [992, 227] width 29 height 14
click at [976, 222] on input "Offer" at bounding box center [971, 226] width 9 height 9
checkbox input "true"
click at [978, 433] on span "Offer" at bounding box center [992, 440] width 29 height 14
click at [967, 436] on input "Offer" at bounding box center [971, 440] width 9 height 9
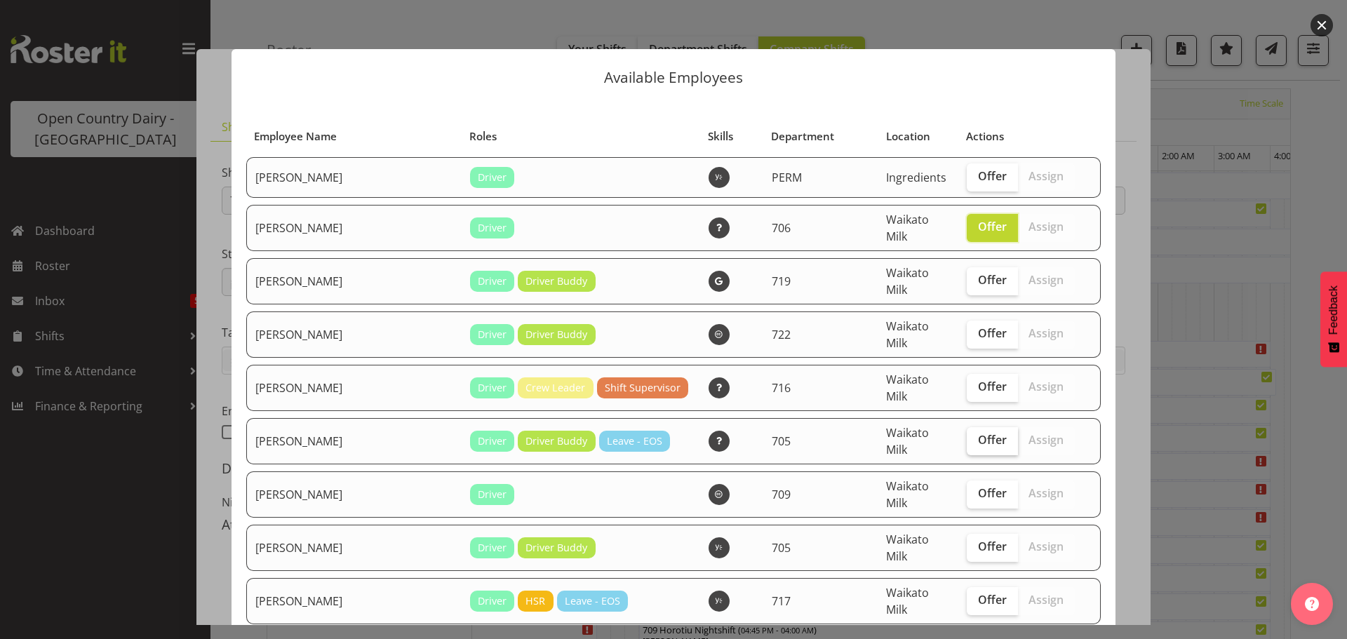
checkbox input "true"
click at [978, 539] on span "Offer" at bounding box center [992, 546] width 29 height 14
click at [967, 542] on input "Offer" at bounding box center [971, 546] width 9 height 9
checkbox input "true"
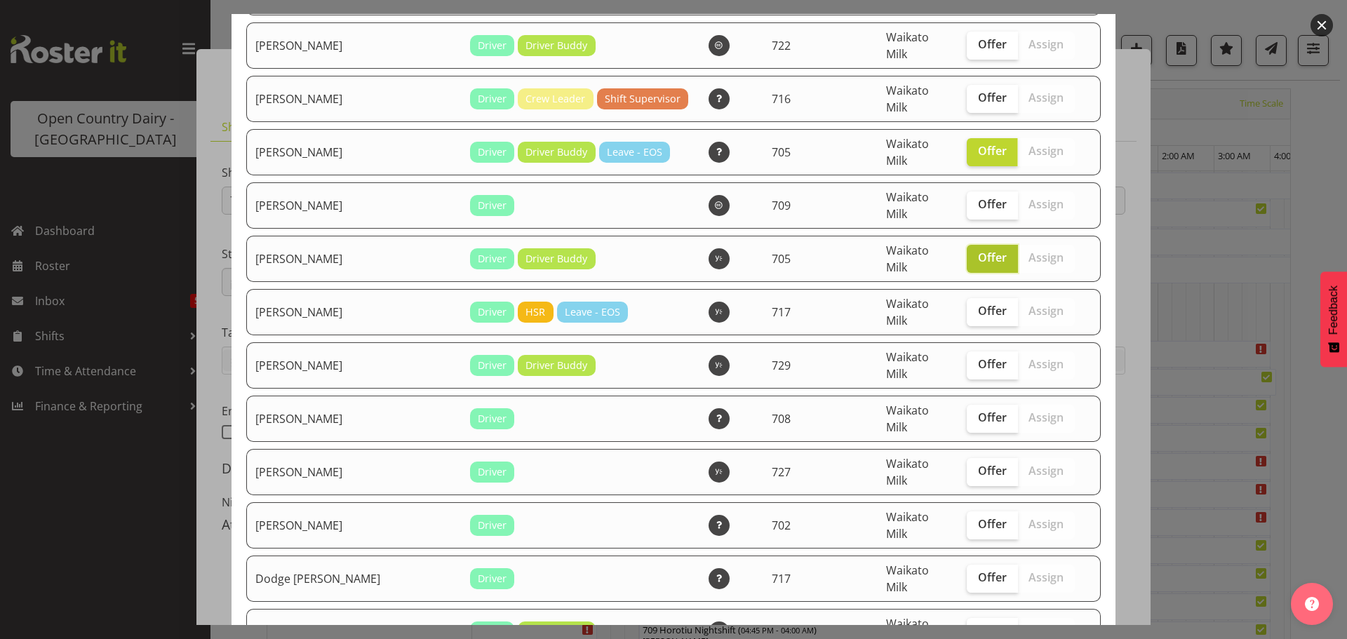
scroll to position [351, 0]
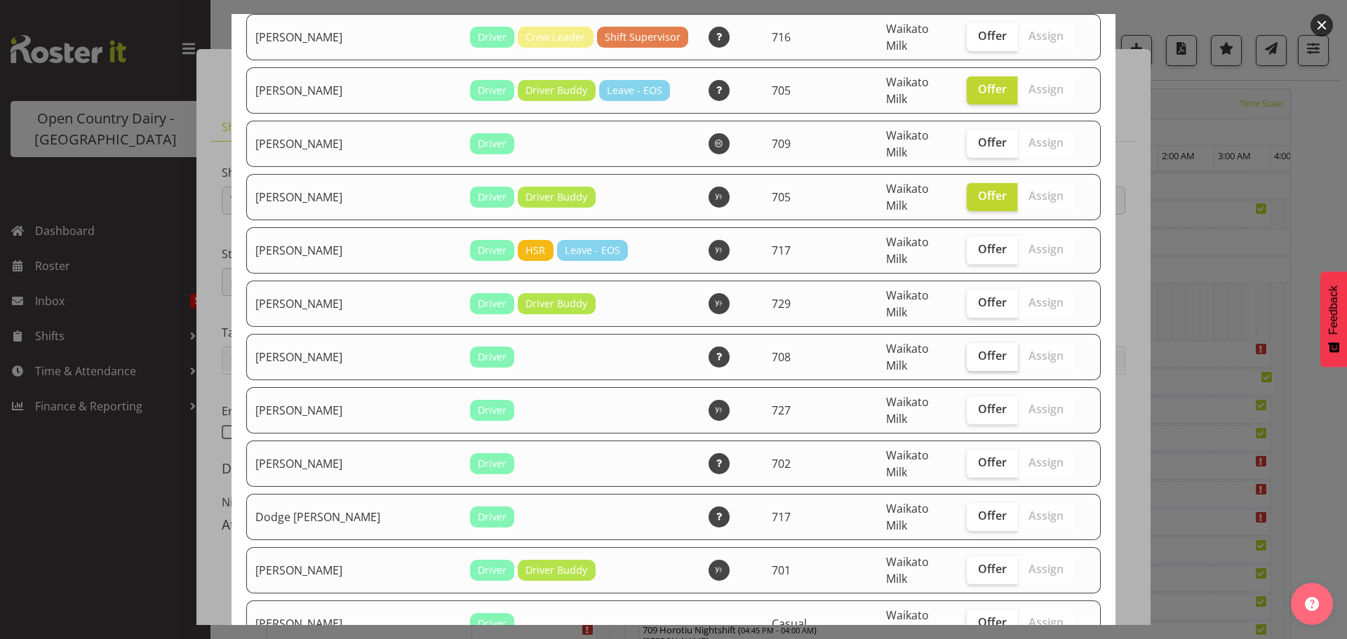
click at [978, 349] on span "Offer" at bounding box center [992, 356] width 29 height 14
click at [969, 351] on input "Offer" at bounding box center [971, 355] width 9 height 9
checkbox input "true"
click at [978, 455] on span "Offer" at bounding box center [992, 462] width 29 height 14
click at [967, 458] on input "Offer" at bounding box center [971, 462] width 9 height 9
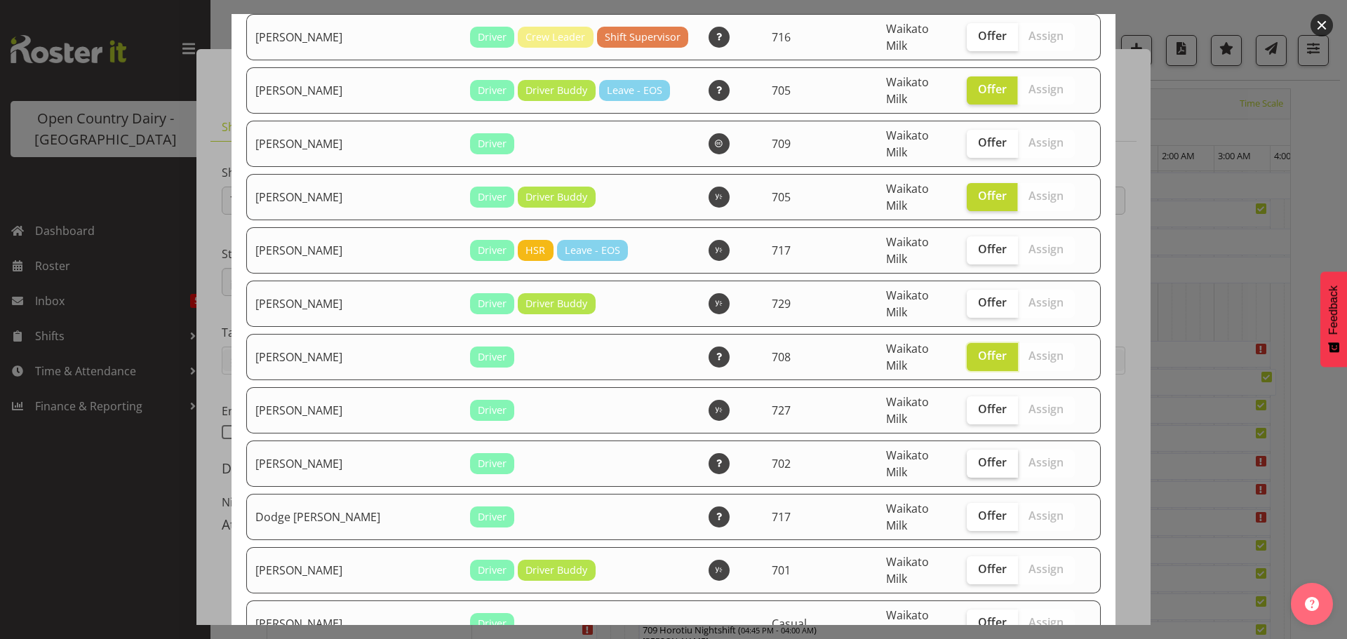
checkbox input "true"
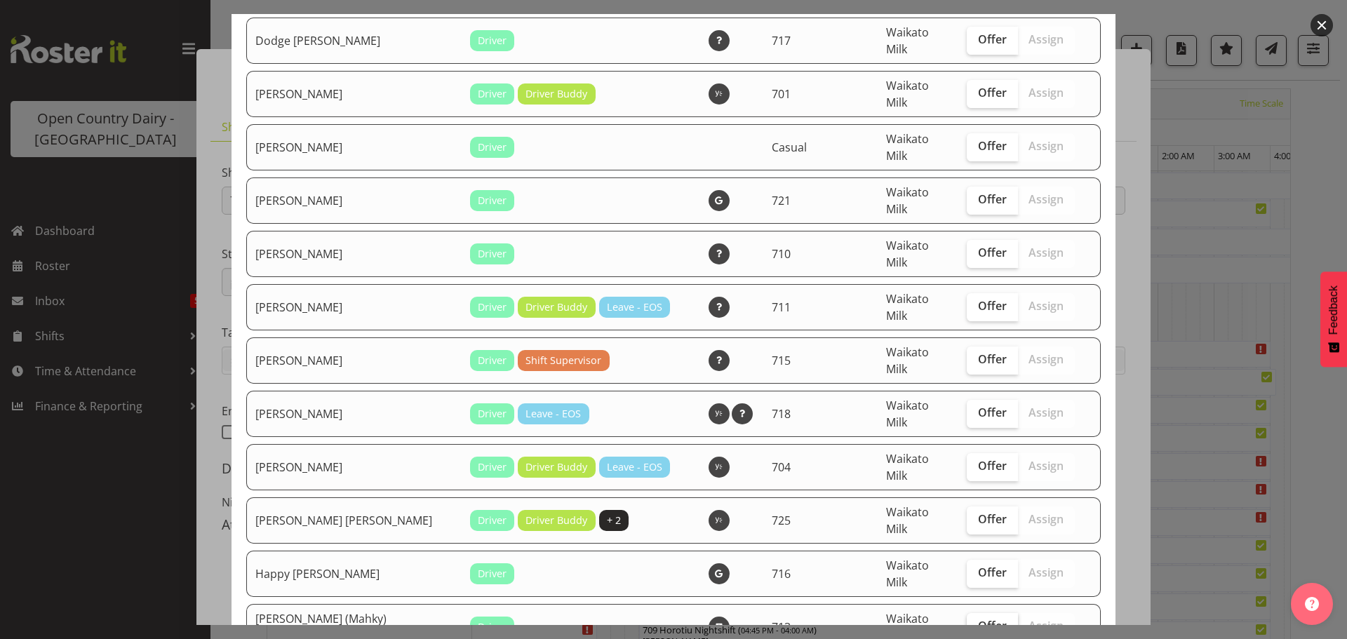
scroll to position [842, 0]
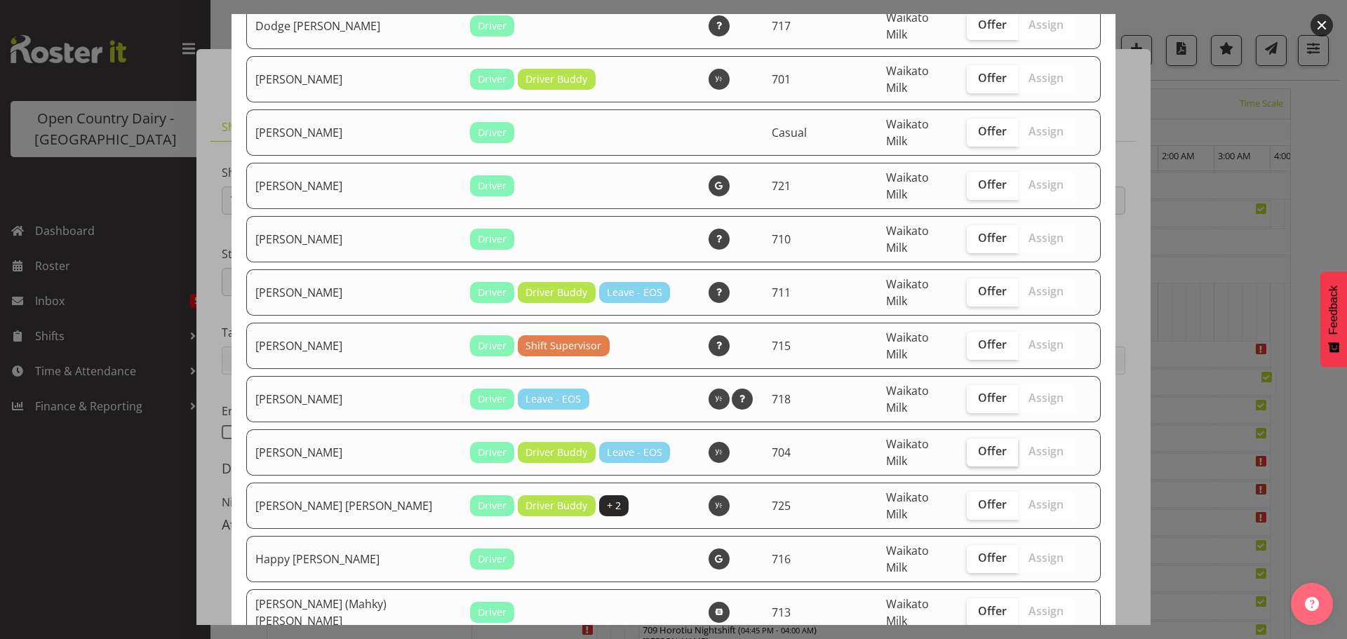
click at [978, 444] on span "Offer" at bounding box center [992, 451] width 29 height 14
click at [969, 447] on input "Offer" at bounding box center [971, 451] width 9 height 9
checkbox input "true"
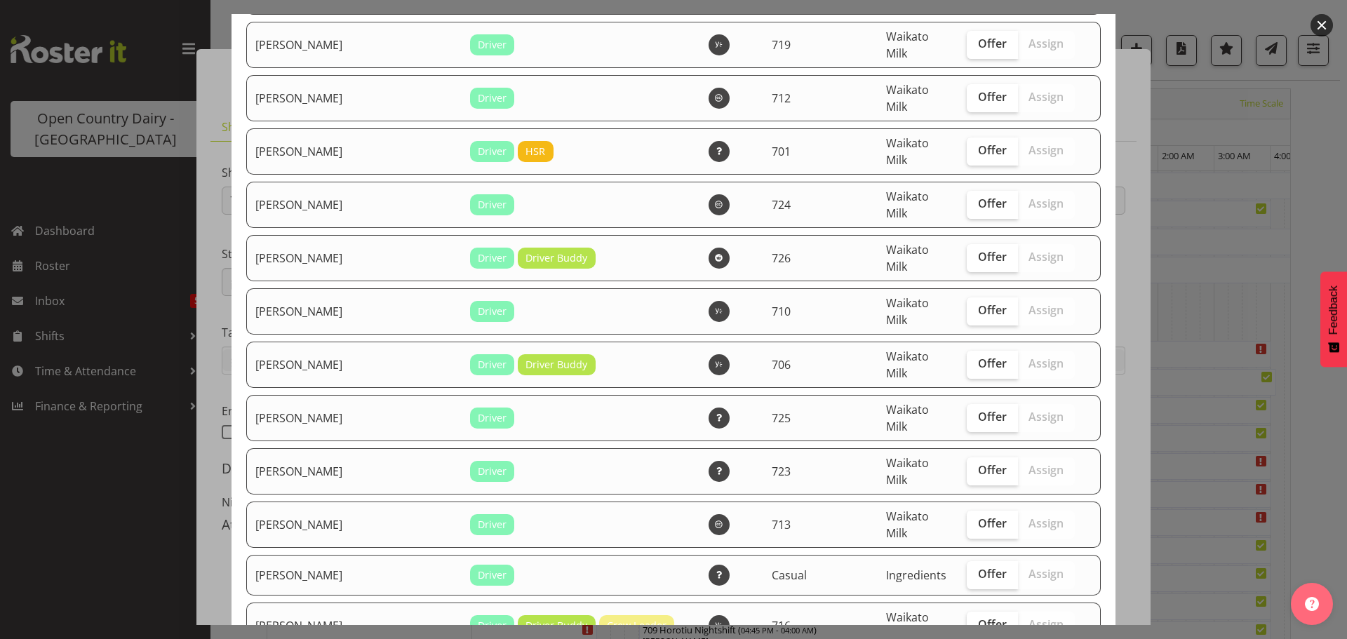
scroll to position [1521, 0]
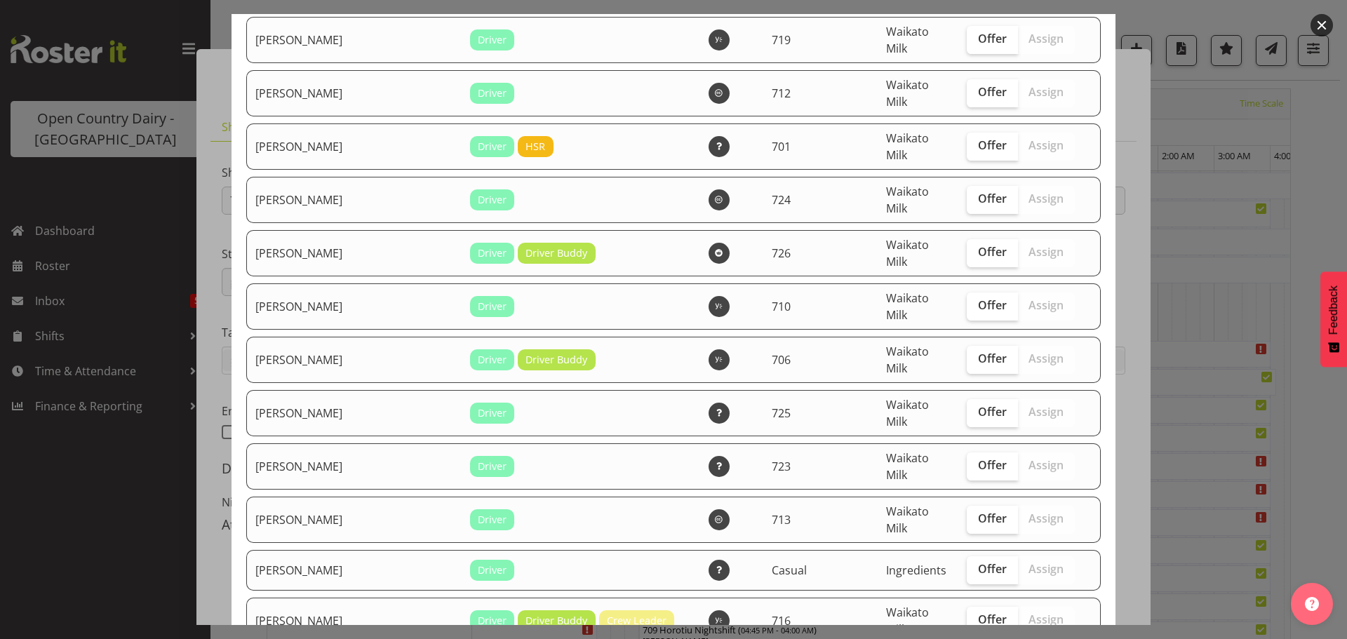
checkbox input "true"
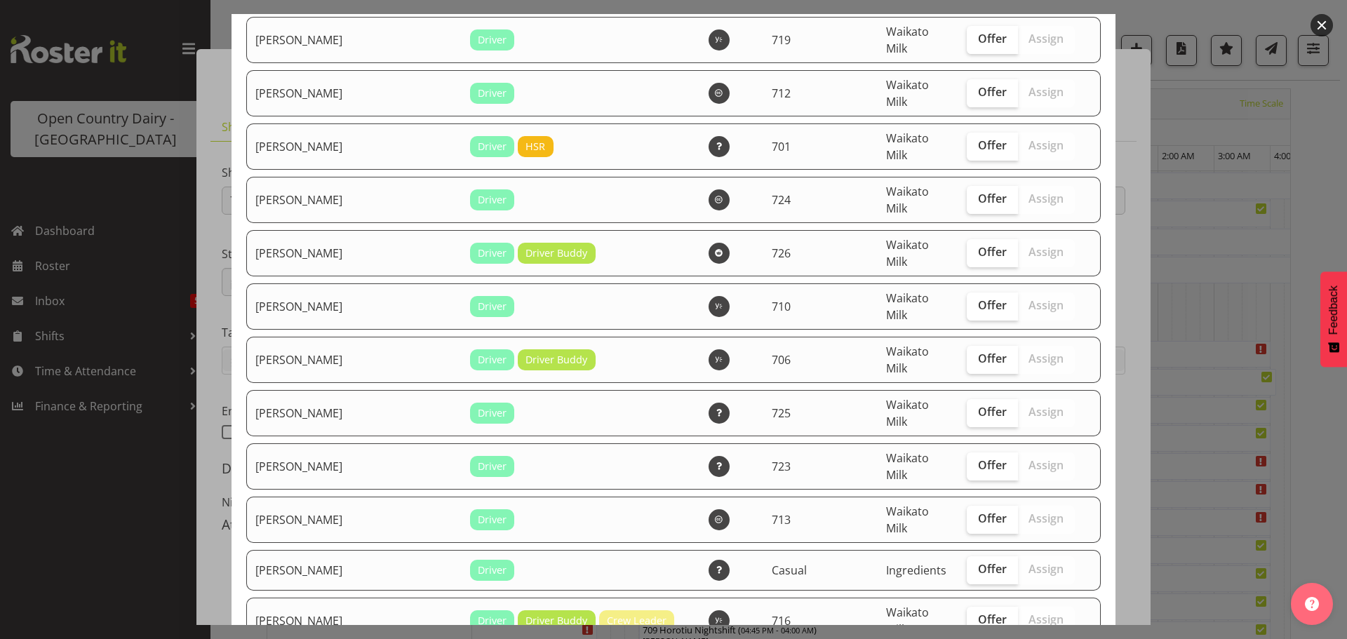
checkbox input "true"
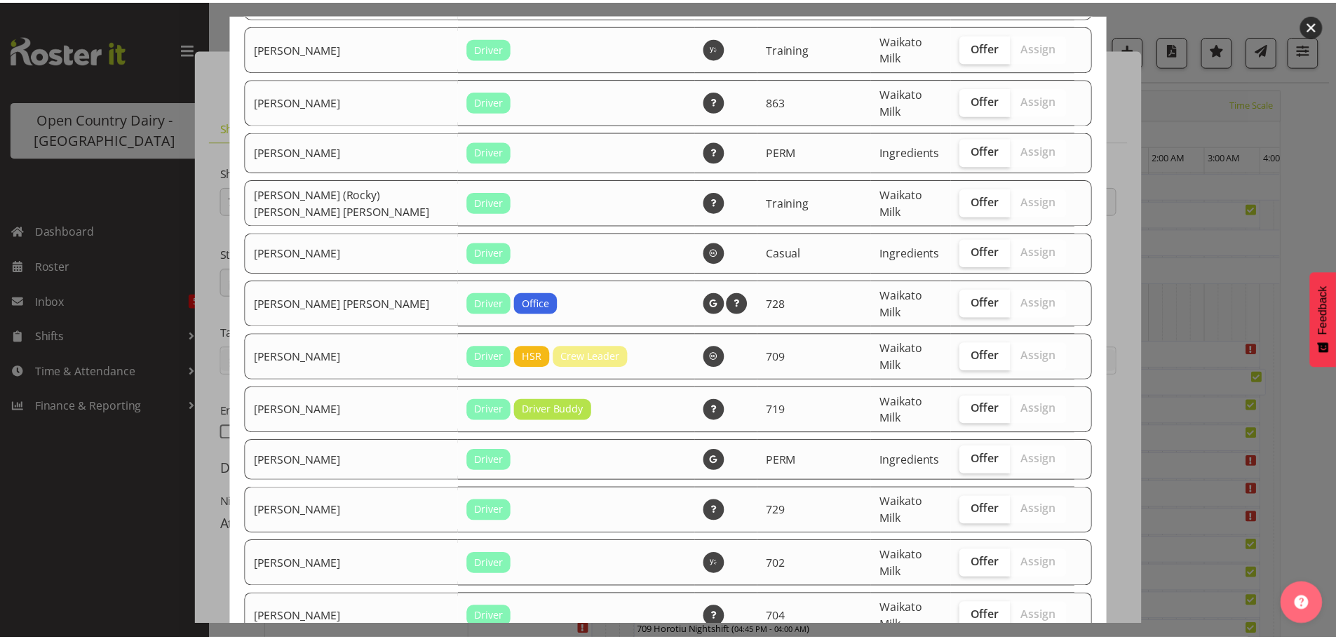
scroll to position [2713, 0]
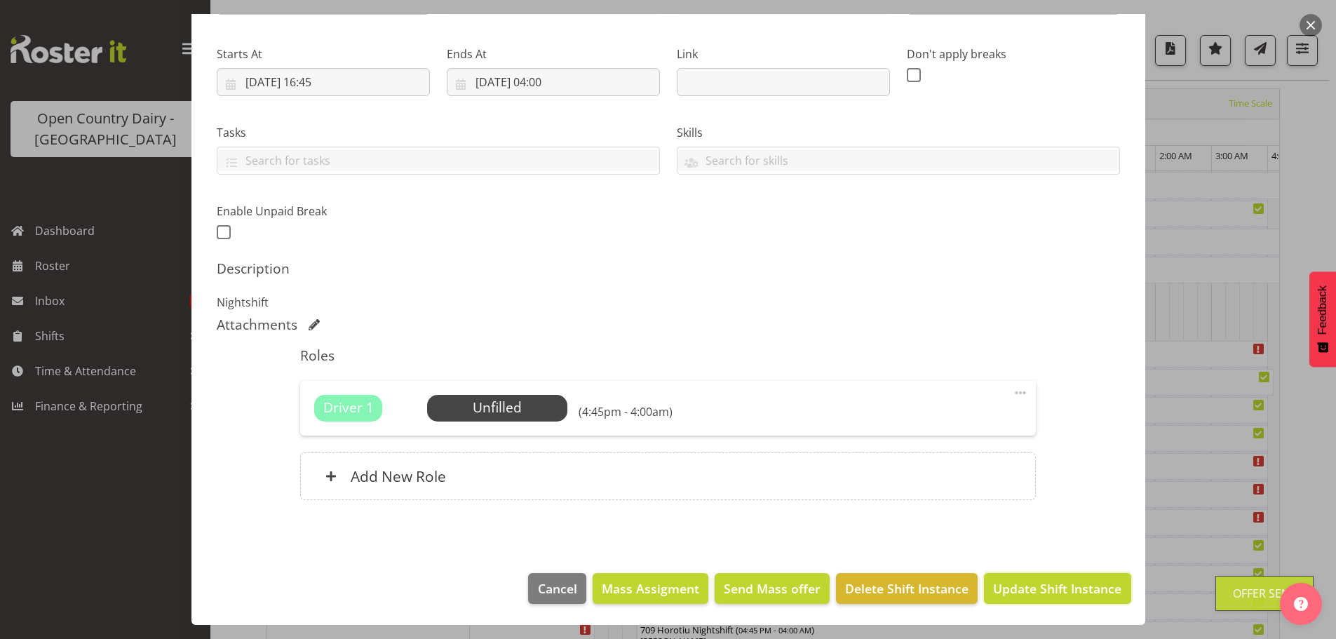
click at [1041, 593] on span "Update Shift Instance" at bounding box center [1057, 588] width 128 height 18
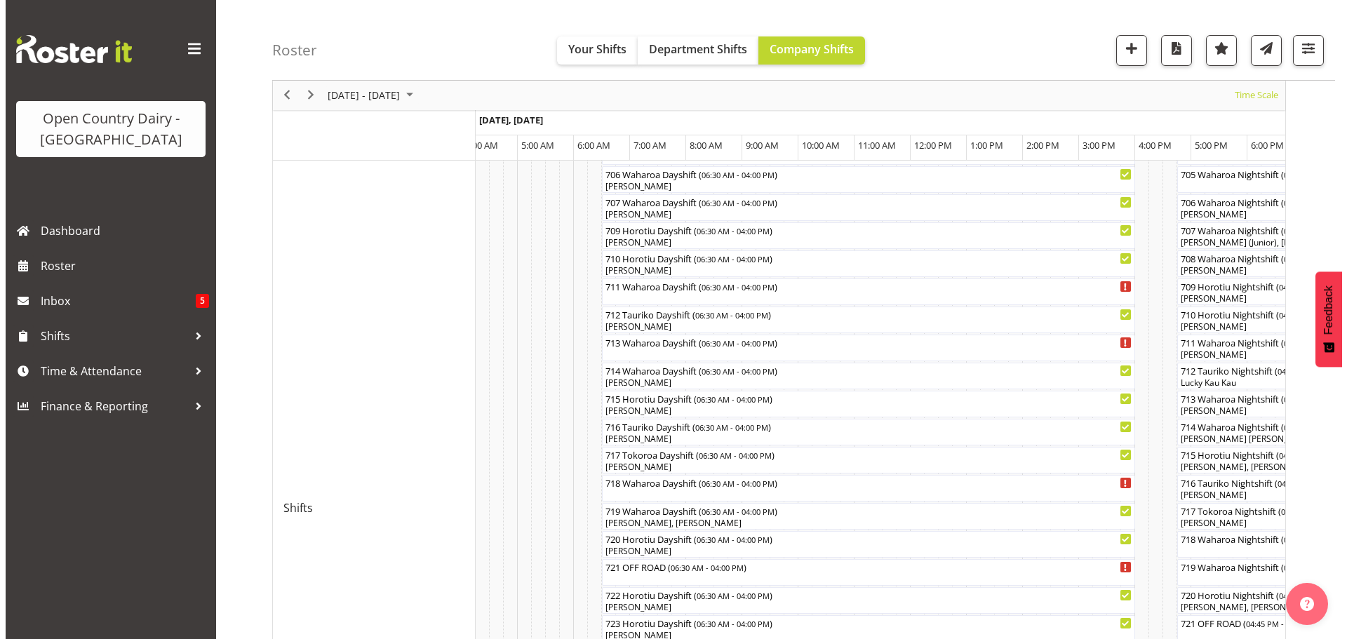
scroll to position [389, 0]
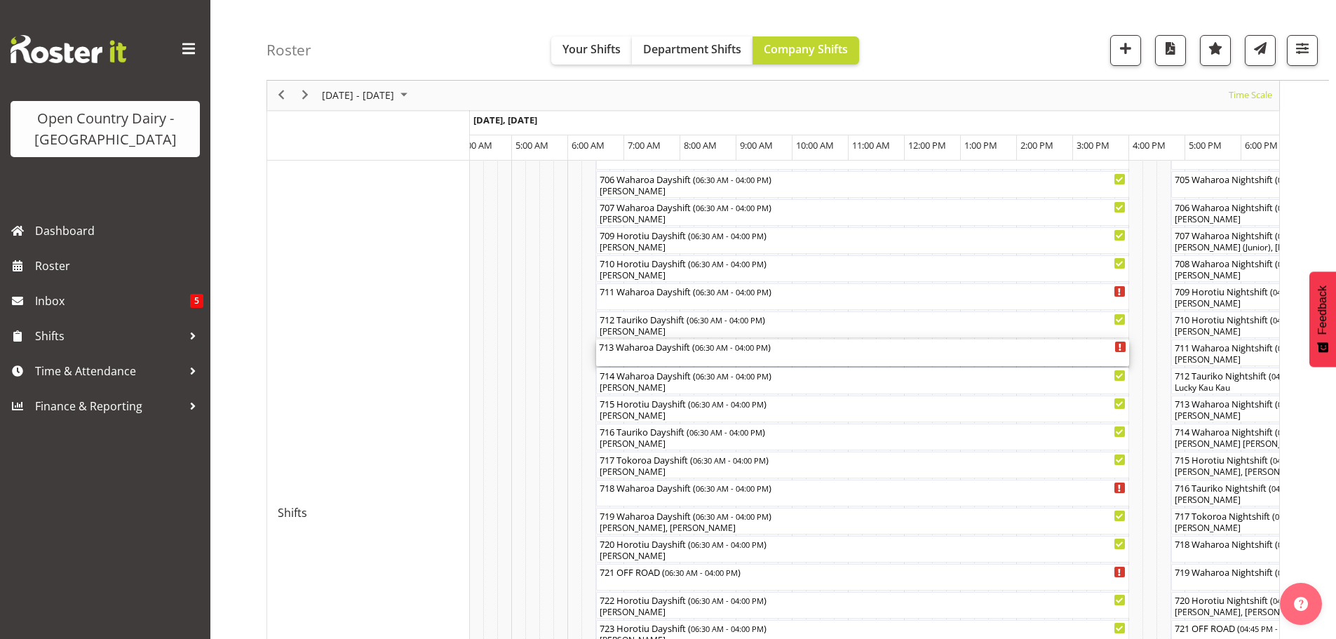
click at [661, 359] on div "713 Waharoa Dayshift ( 06:30 AM - 04:00 PM )" at bounding box center [863, 353] width 528 height 27
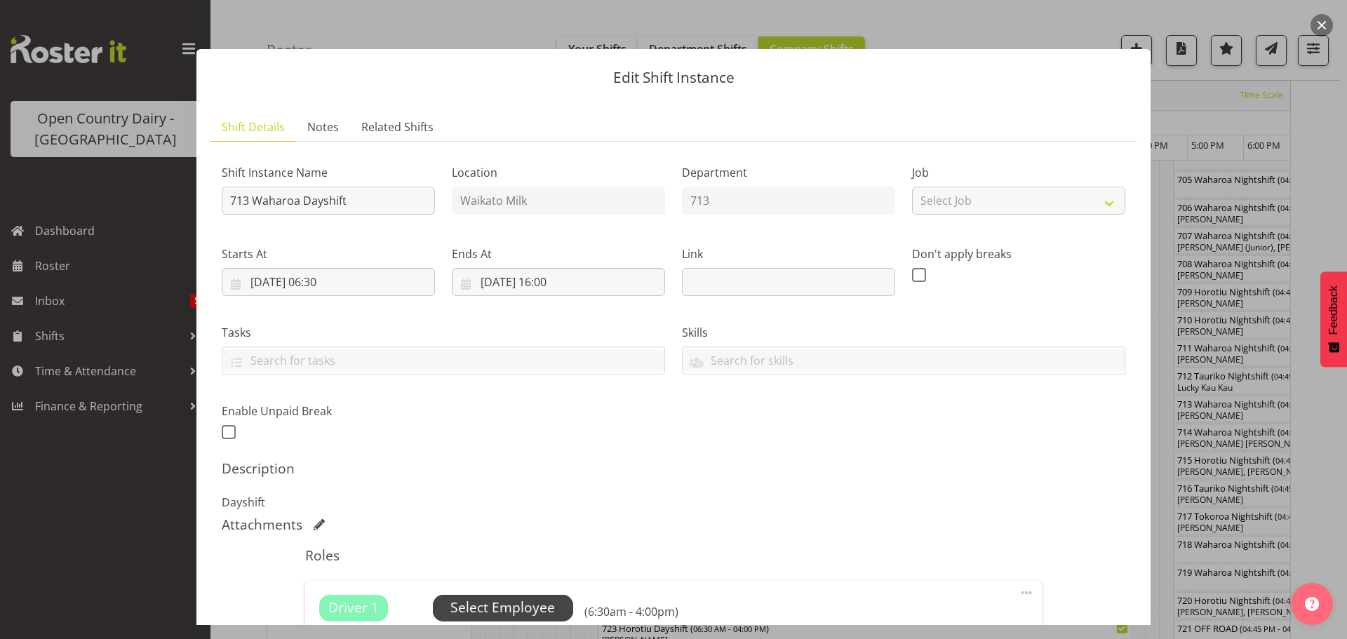
click at [498, 602] on span "Select Employee" at bounding box center [502, 608] width 105 height 20
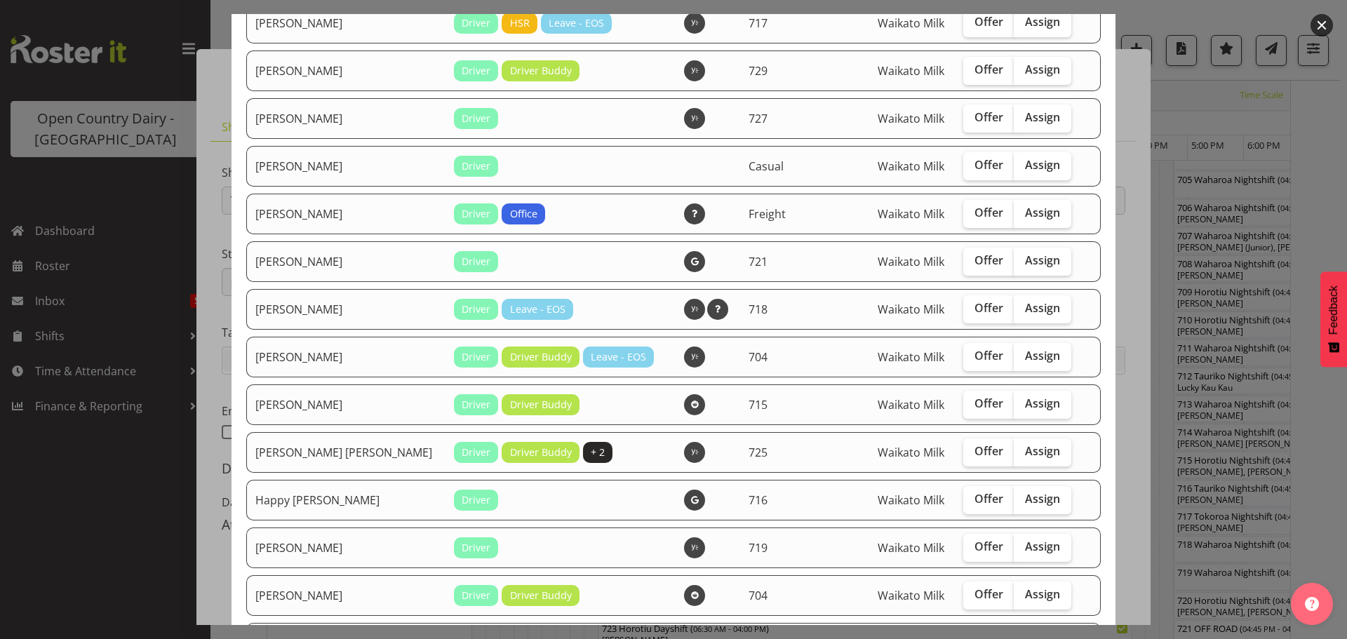
scroll to position [351, 0]
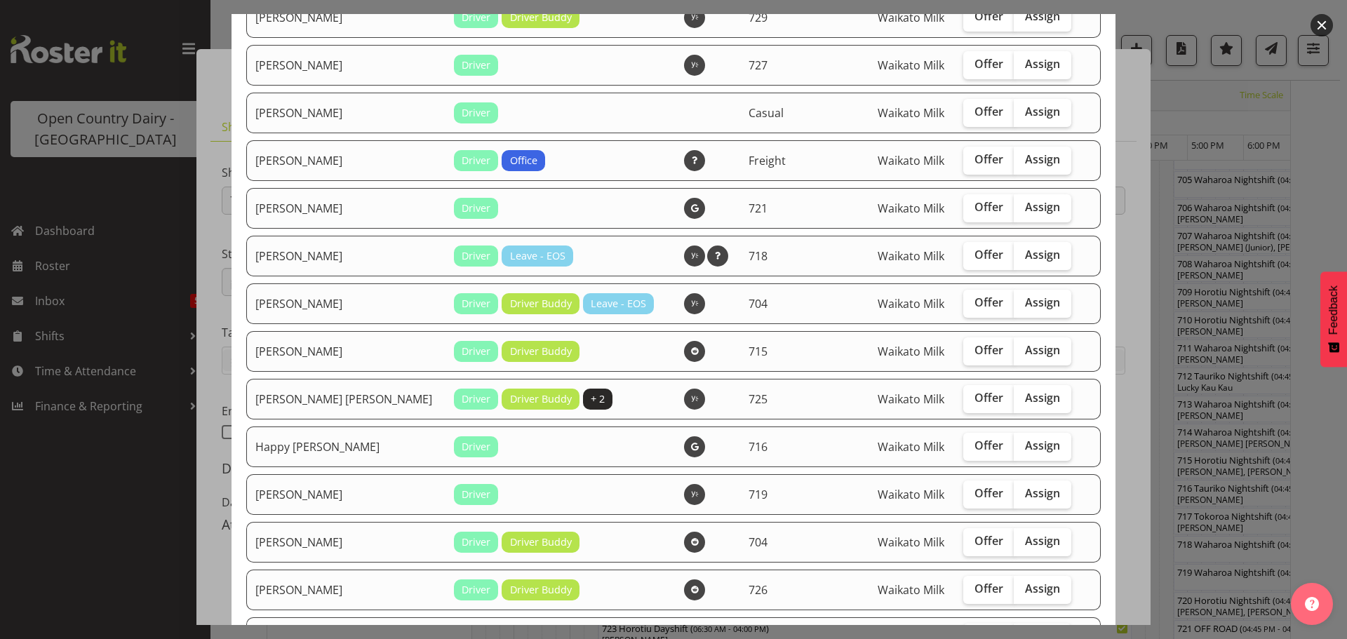
click at [1025, 397] on span "Assign" at bounding box center [1042, 398] width 35 height 14
click at [1014, 397] on input "Assign" at bounding box center [1018, 398] width 9 height 9
checkbox input "true"
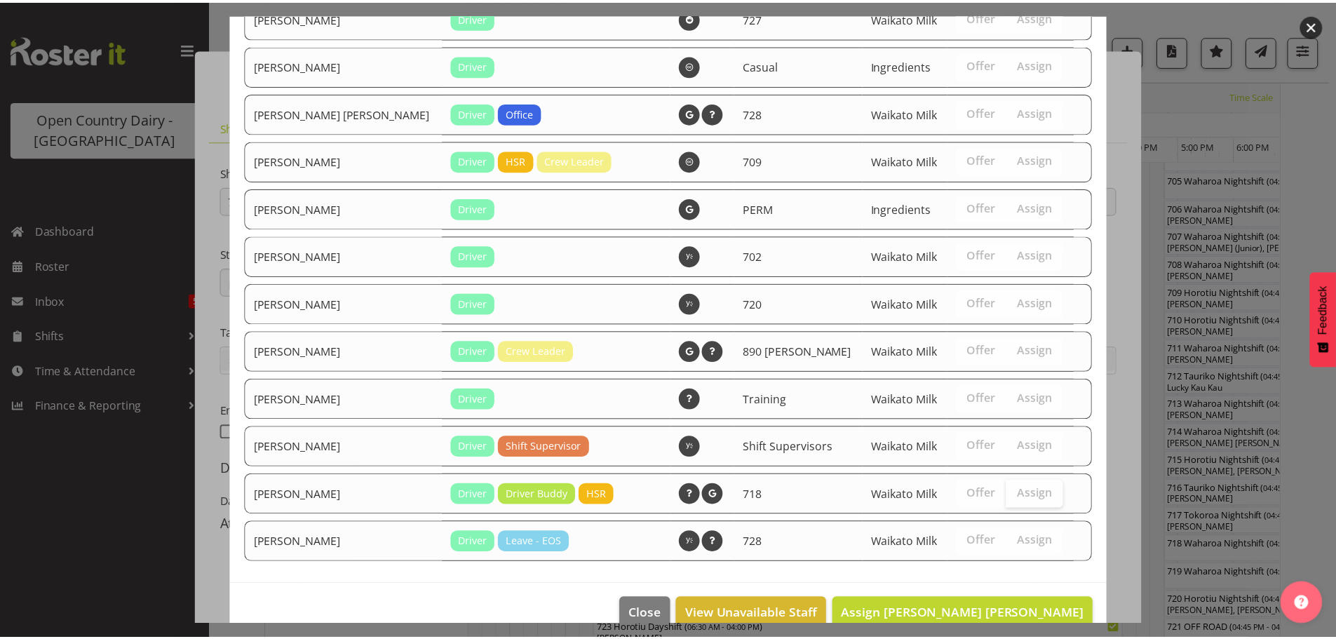
scroll to position [1378, 0]
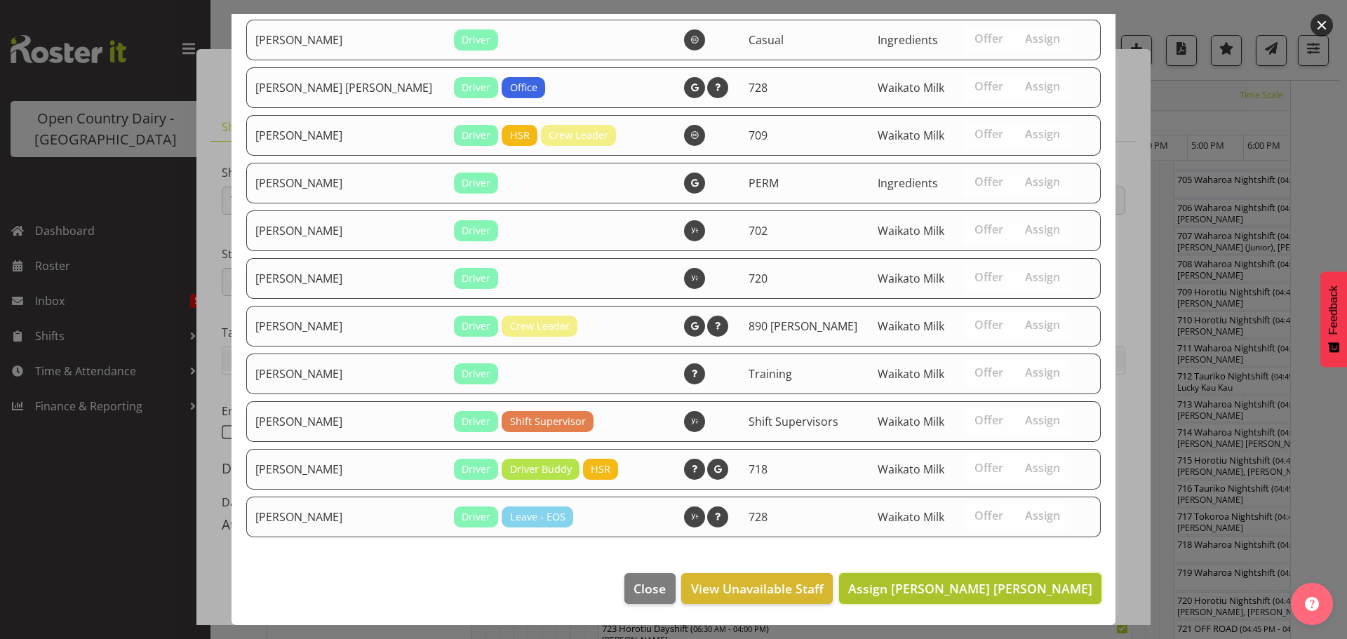
click at [1012, 581] on span "Assign Gurpreet Singh Kahlon" at bounding box center [970, 588] width 244 height 17
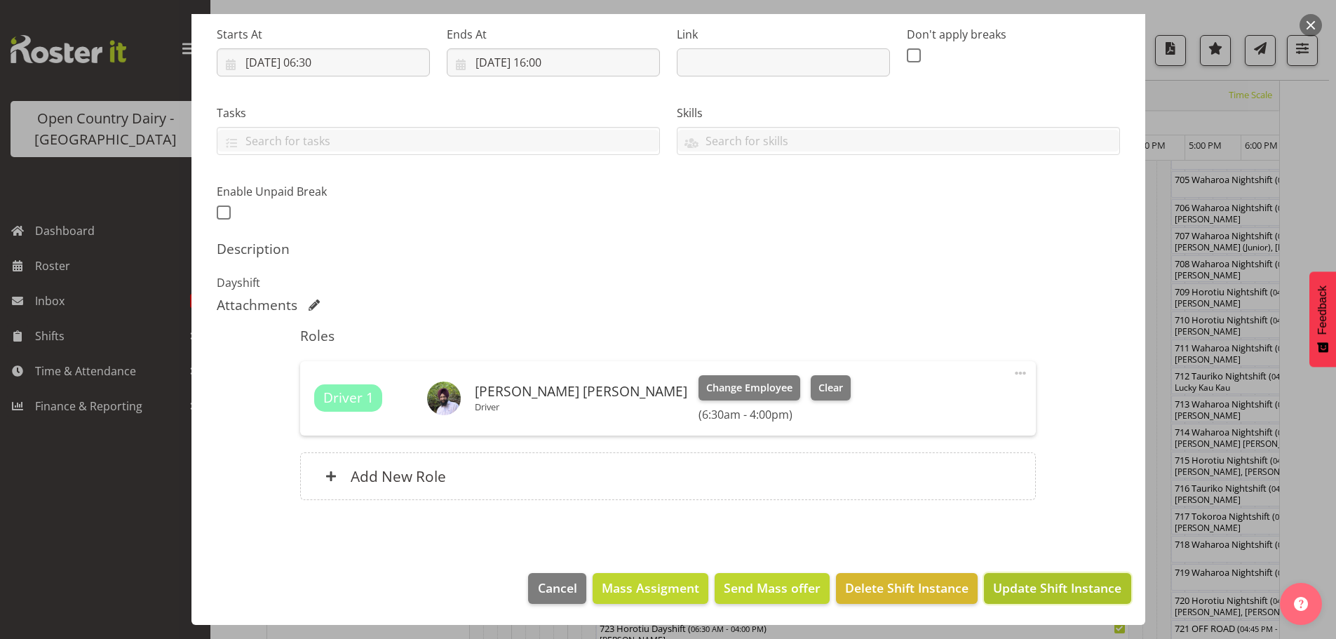
click at [1041, 586] on span "Update Shift Instance" at bounding box center [1057, 588] width 128 height 18
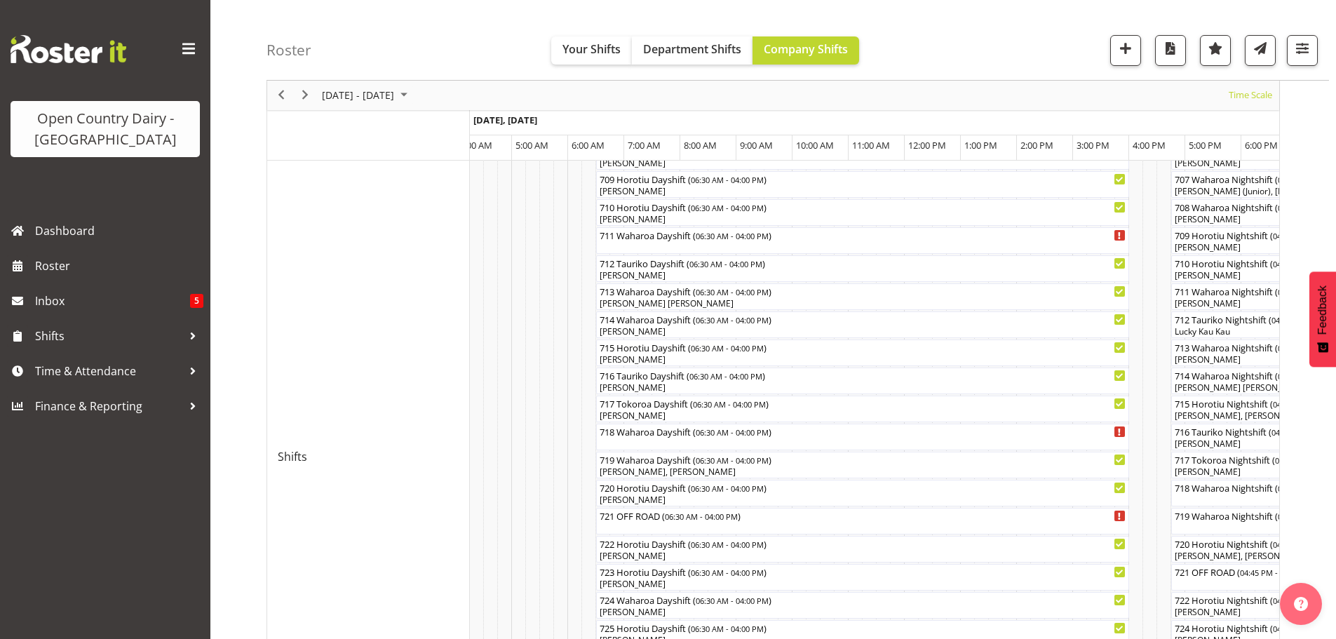
scroll to position [402, 0]
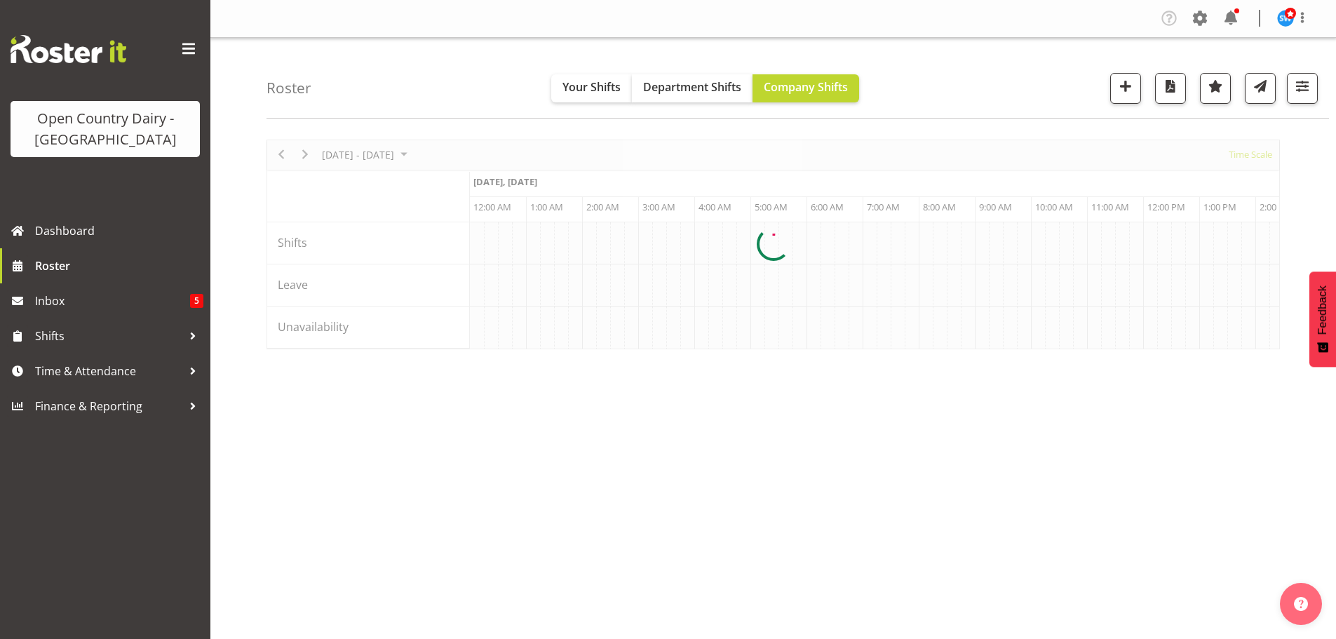
scroll to position [0, 4041]
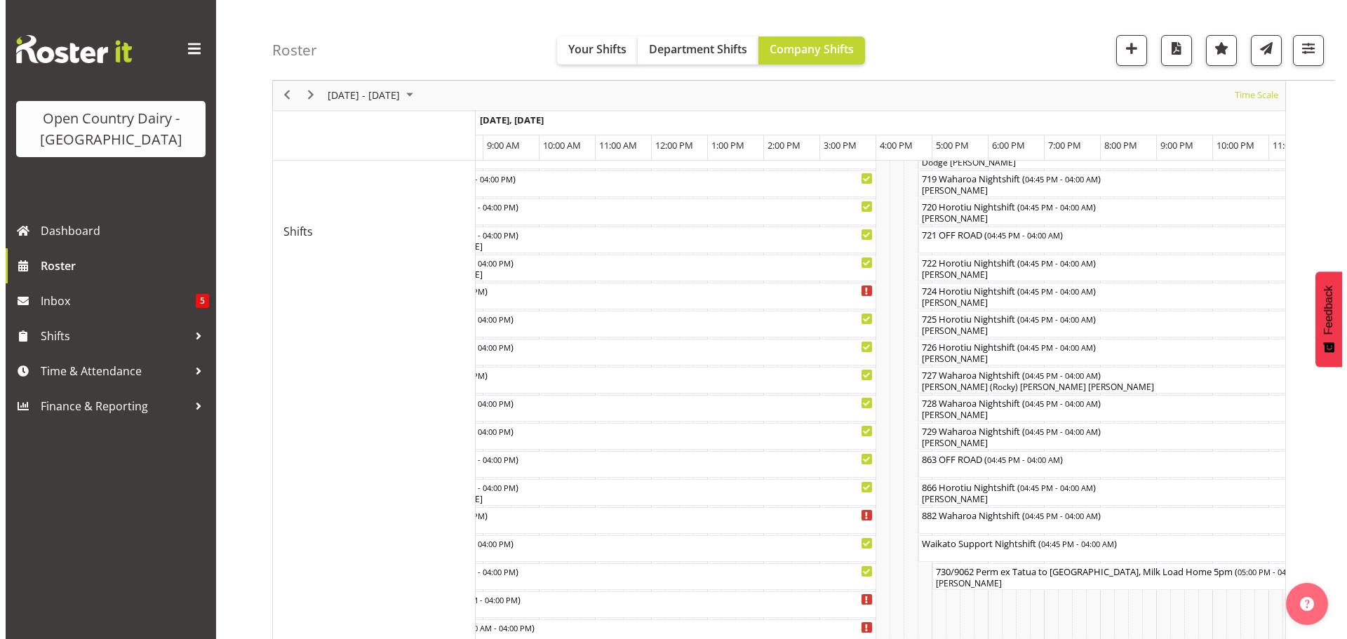
scroll to position [701, 0]
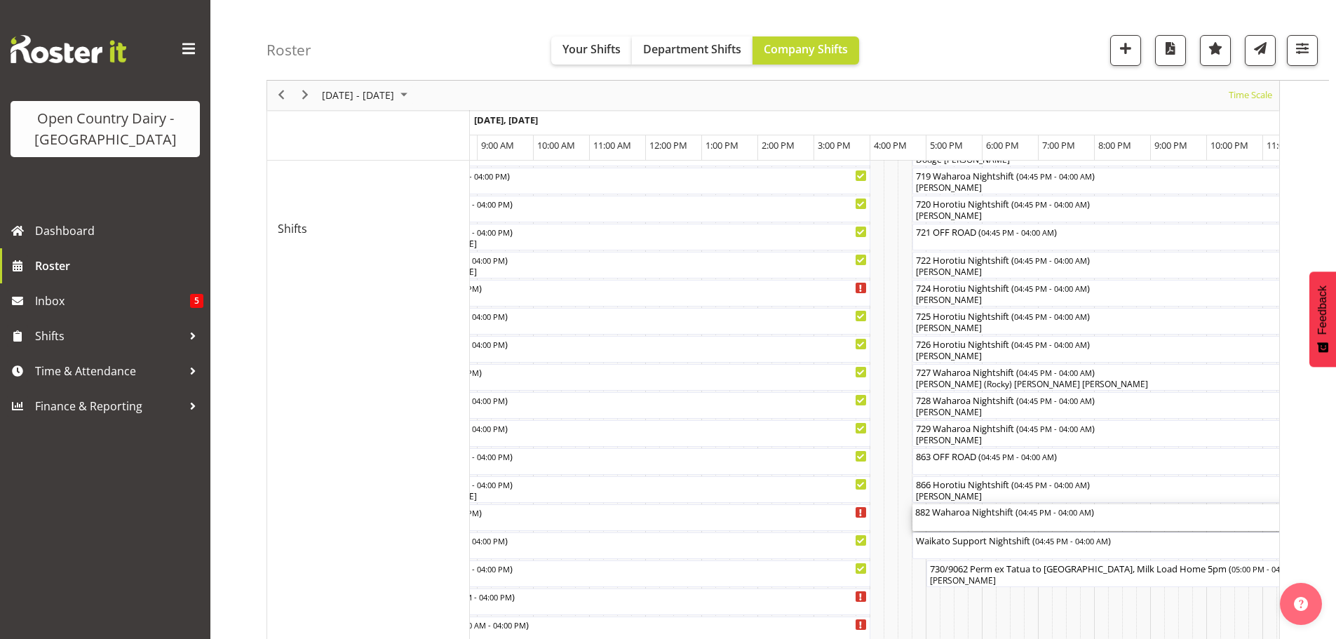
click at [966, 523] on div "882 Waharoa Nightshift ( 04:45 PM - 04:00 AM )" at bounding box center [1103, 517] width 377 height 27
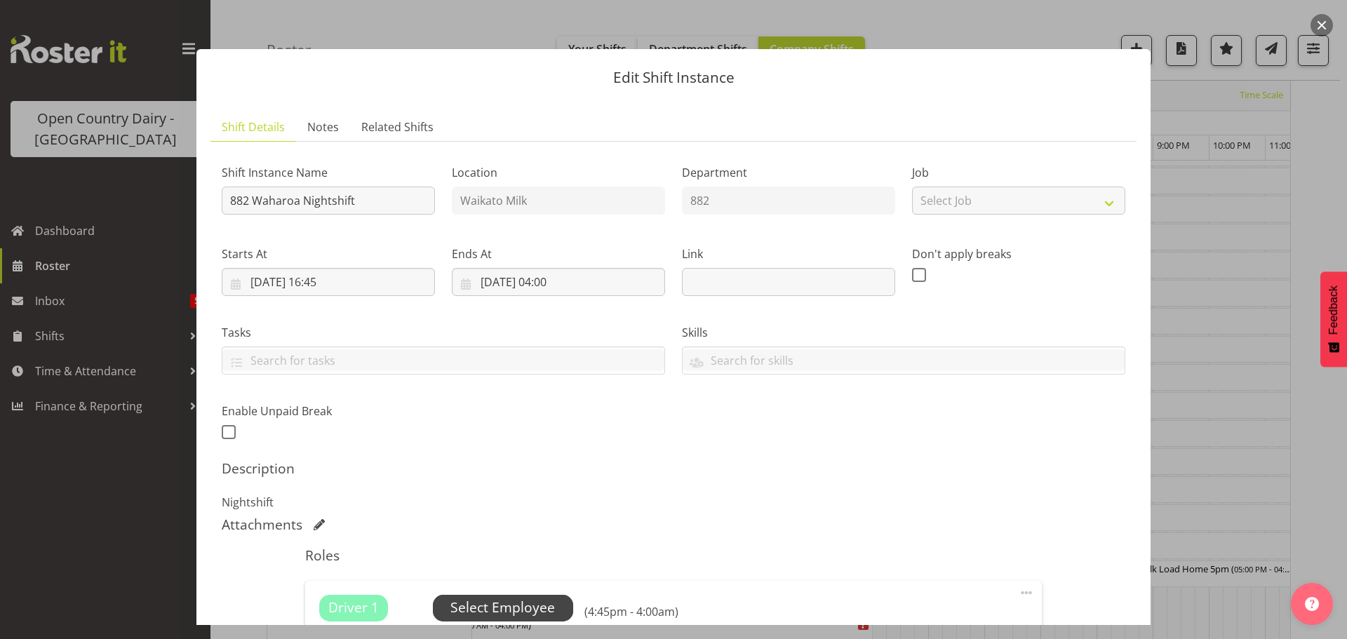
click at [492, 607] on span "Select Employee" at bounding box center [502, 608] width 105 height 20
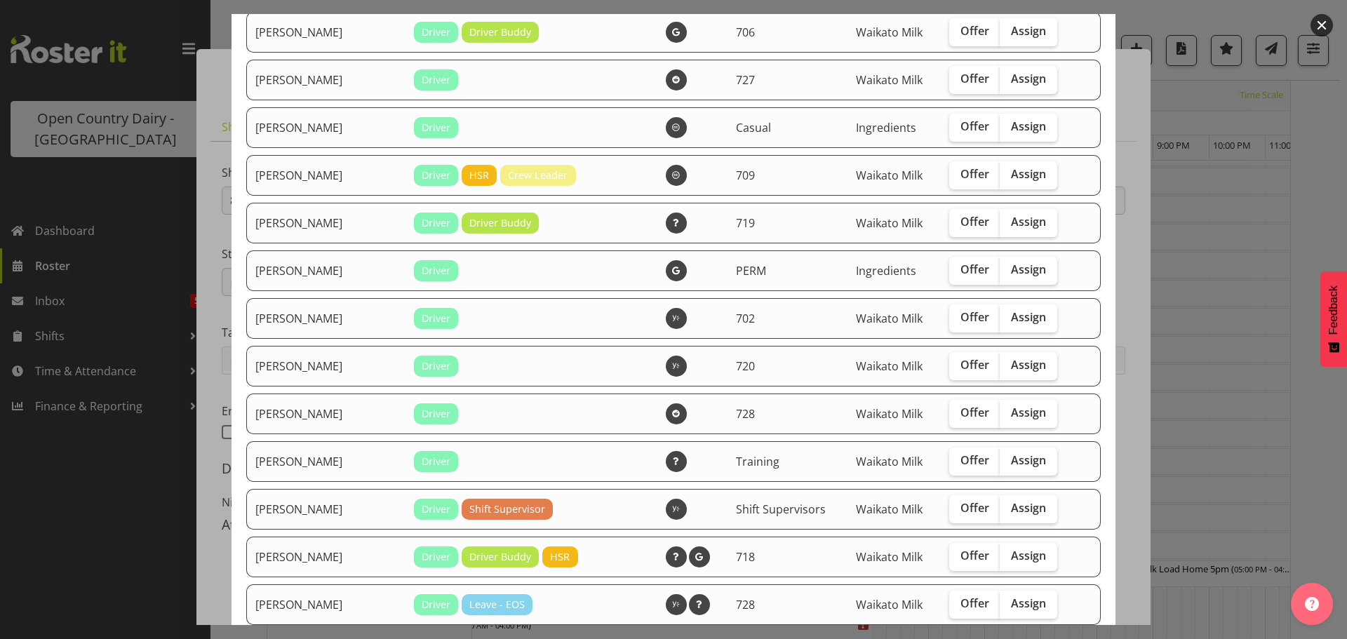
scroll to position [1403, 0]
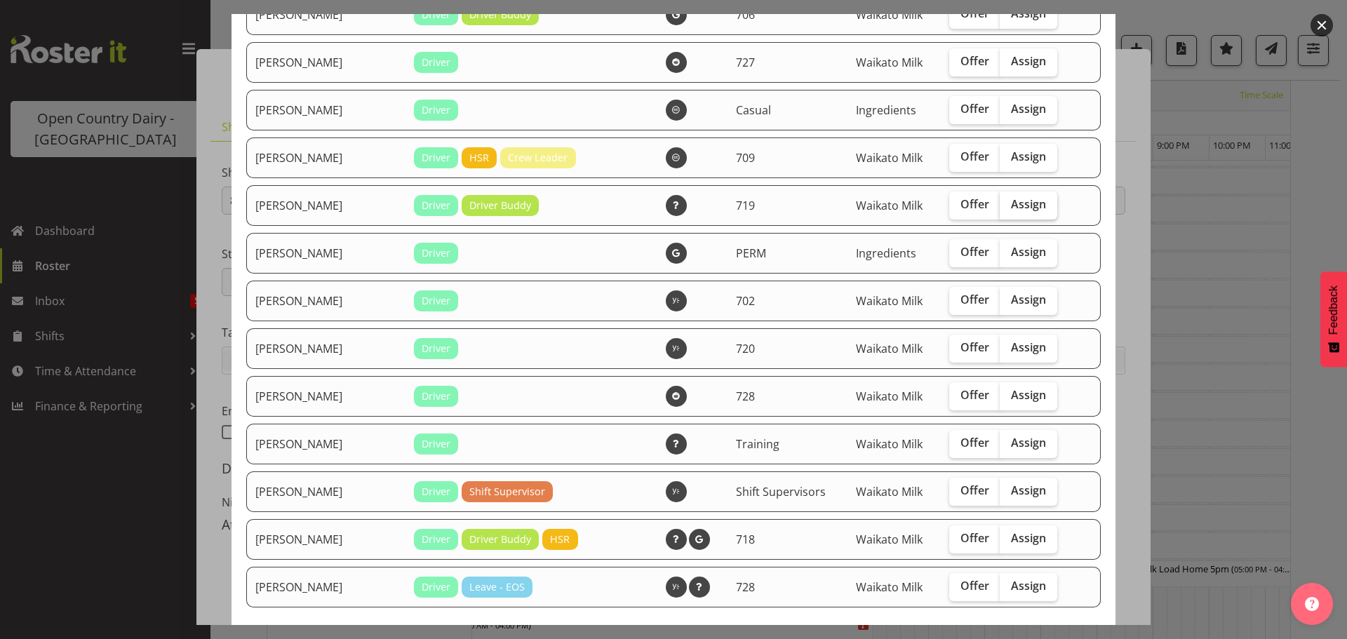
click at [1021, 204] on span "Assign" at bounding box center [1028, 204] width 35 height 14
click at [1009, 204] on input "Assign" at bounding box center [1004, 204] width 9 height 9
checkbox input "true"
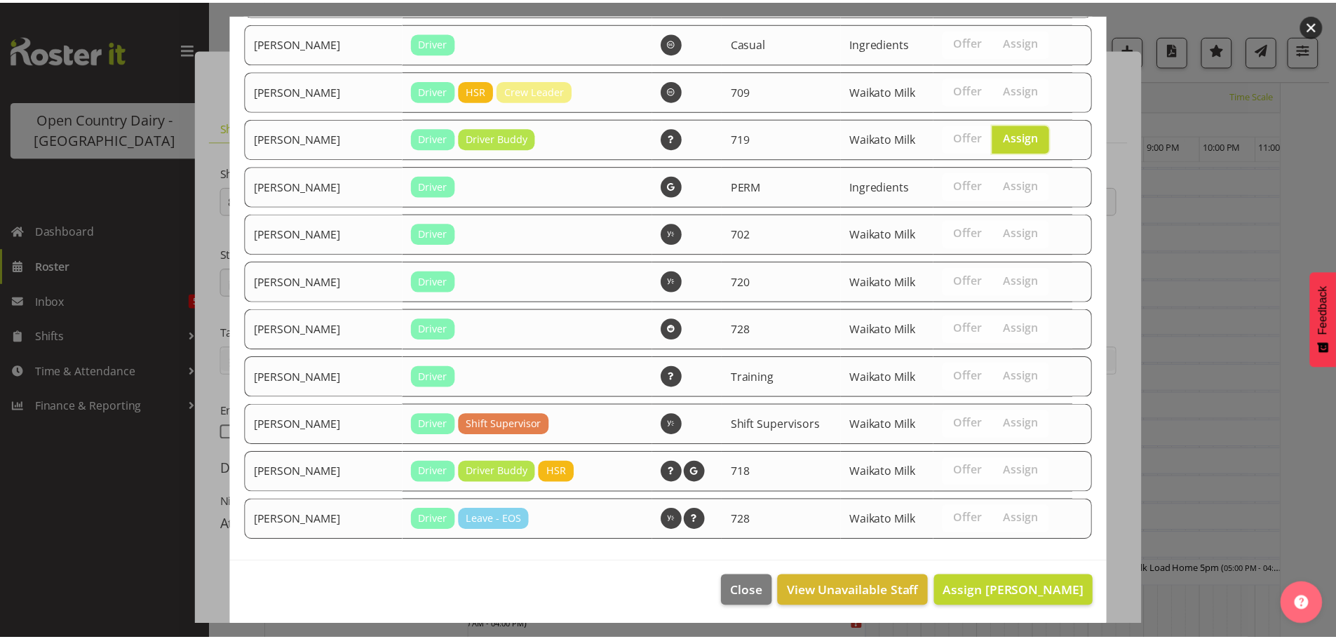
scroll to position [1473, 0]
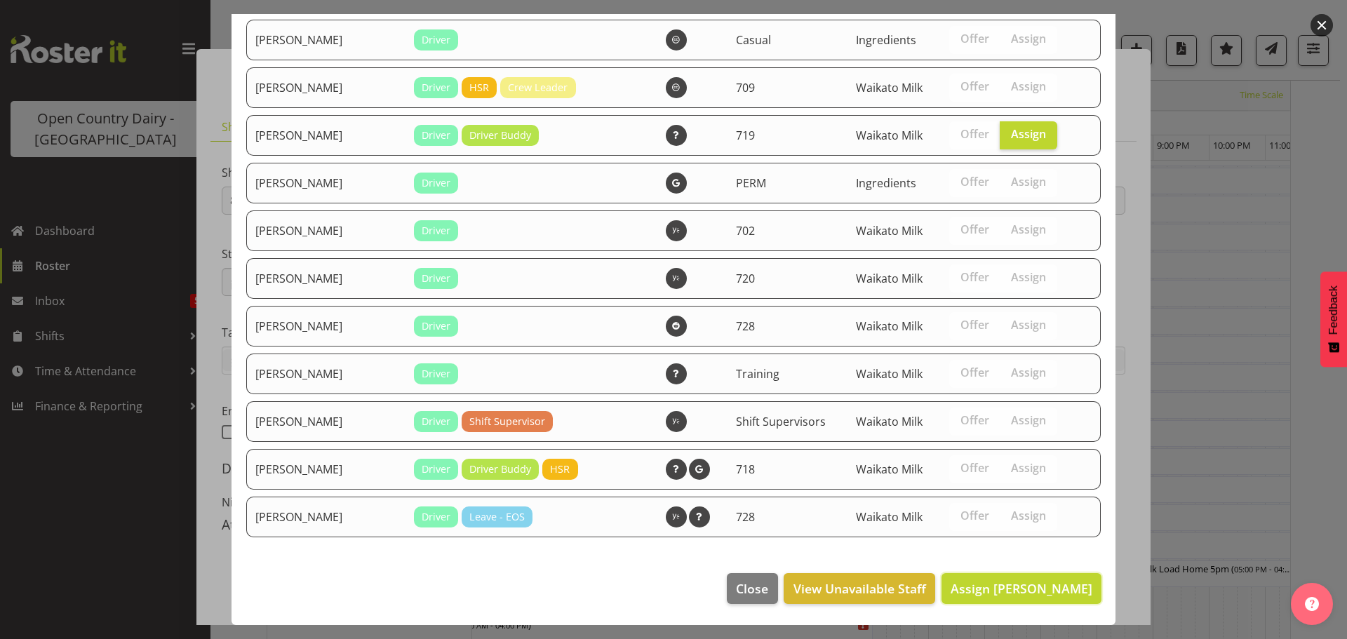
drag, startPoint x: 1030, startPoint y: 584, endPoint x: 1033, endPoint y: 563, distance: 21.3
click at [1030, 582] on span "Assign Sami Ovesen" at bounding box center [1022, 588] width 142 height 17
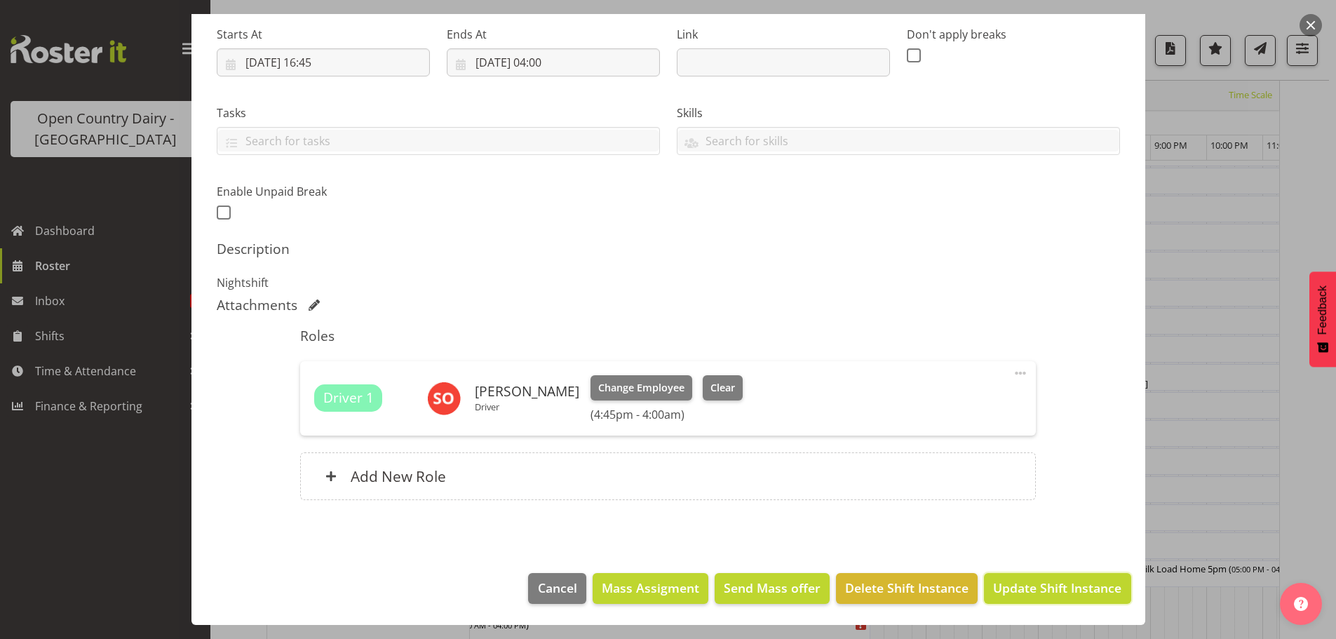
click at [1043, 589] on span "Update Shift Instance" at bounding box center [1057, 588] width 128 height 18
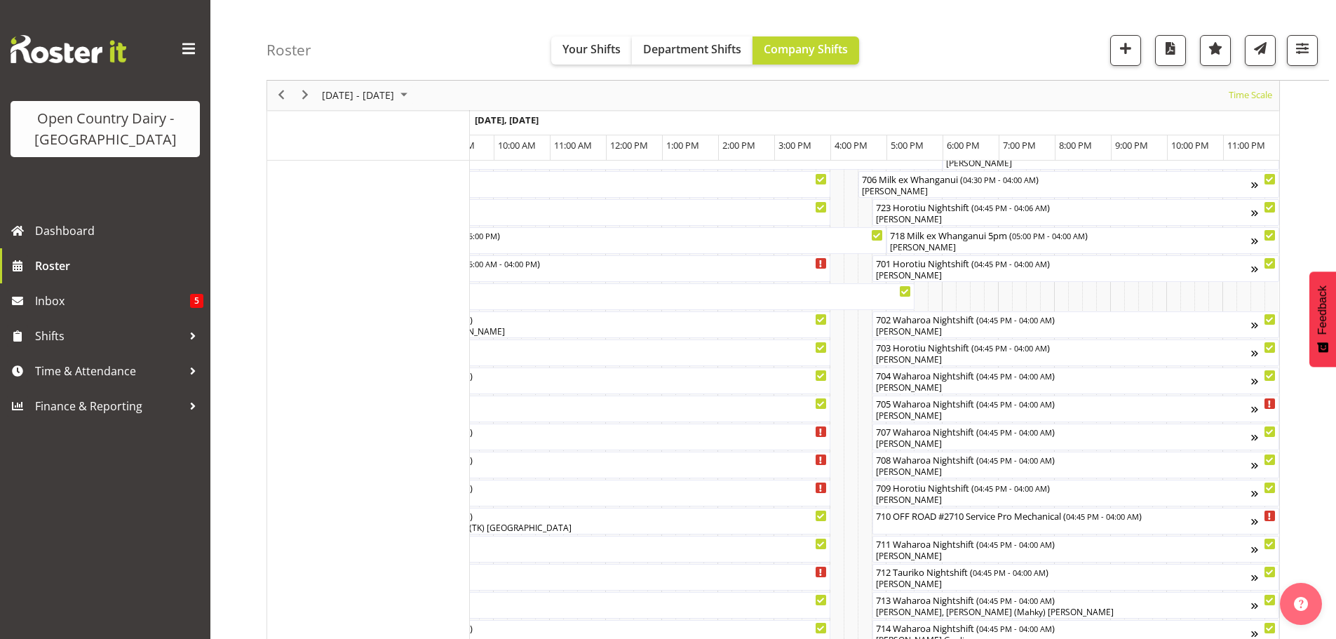
scroll to position [0, 0]
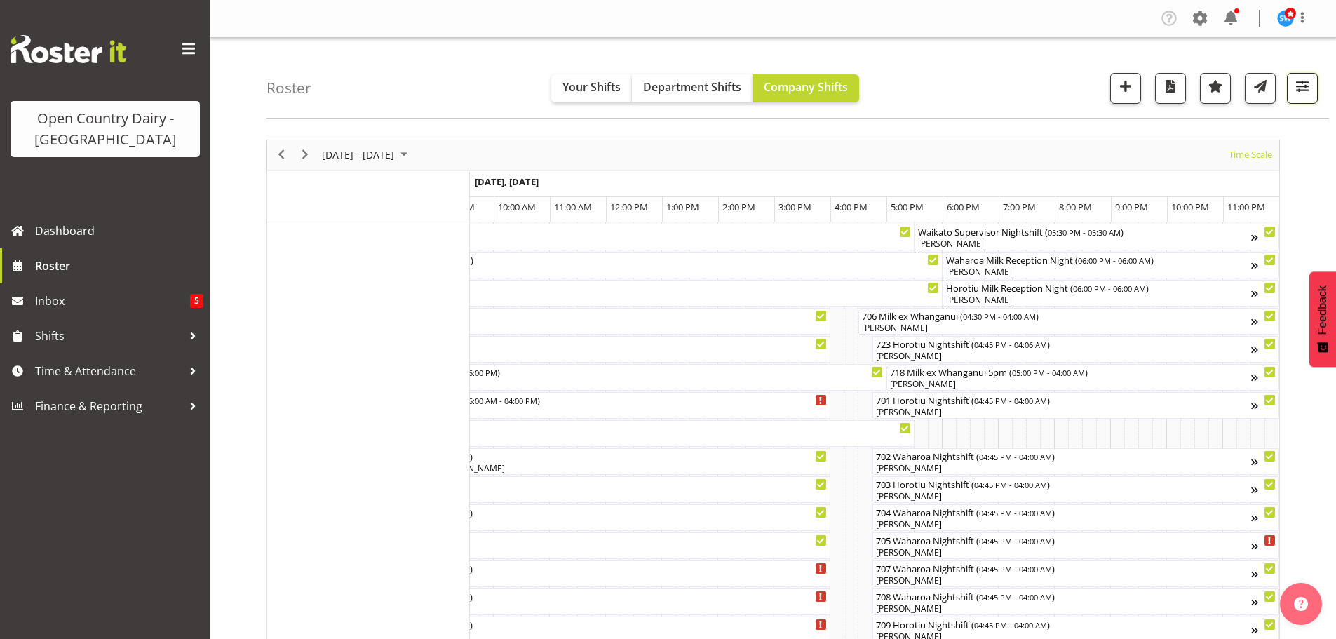
click at [1303, 81] on span "button" at bounding box center [1303, 86] width 18 height 18
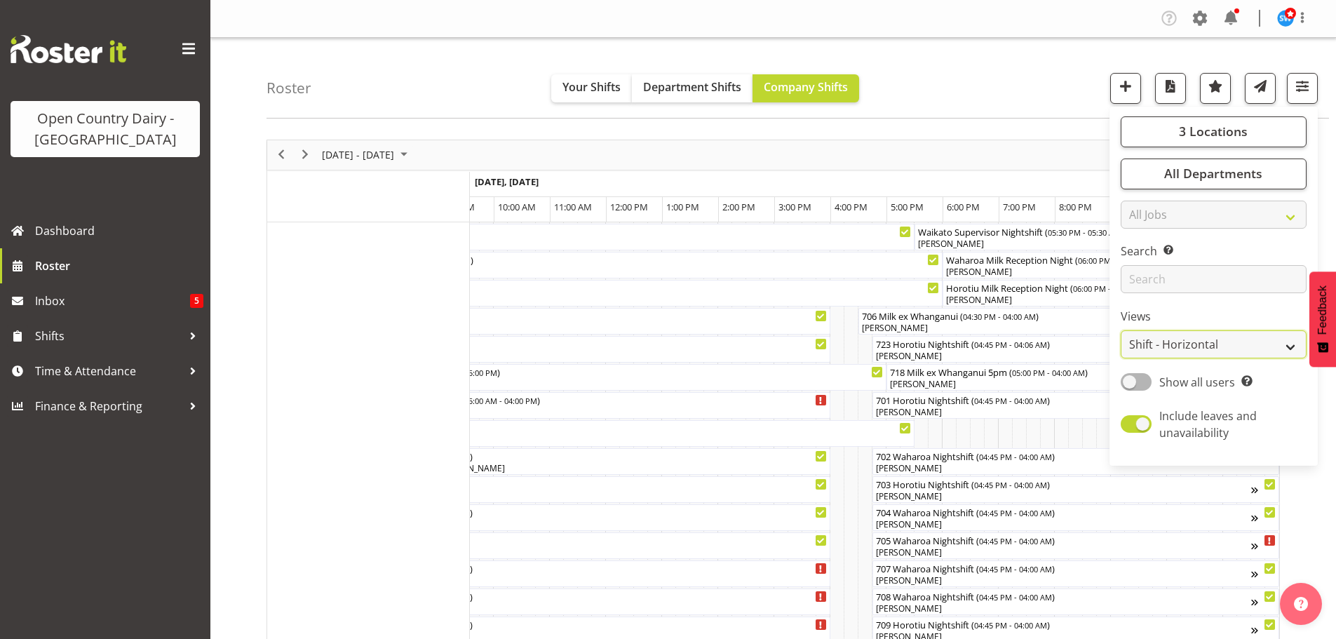
click at [1176, 341] on select "Staff Role Shift - Horizontal Shift - Vertical Staff - Location" at bounding box center [1214, 344] width 186 height 28
select select "staff"
click at [1122, 330] on select "Staff Role Shift - Horizontal Shift - Vertical Staff - Location" at bounding box center [1214, 344] width 186 height 28
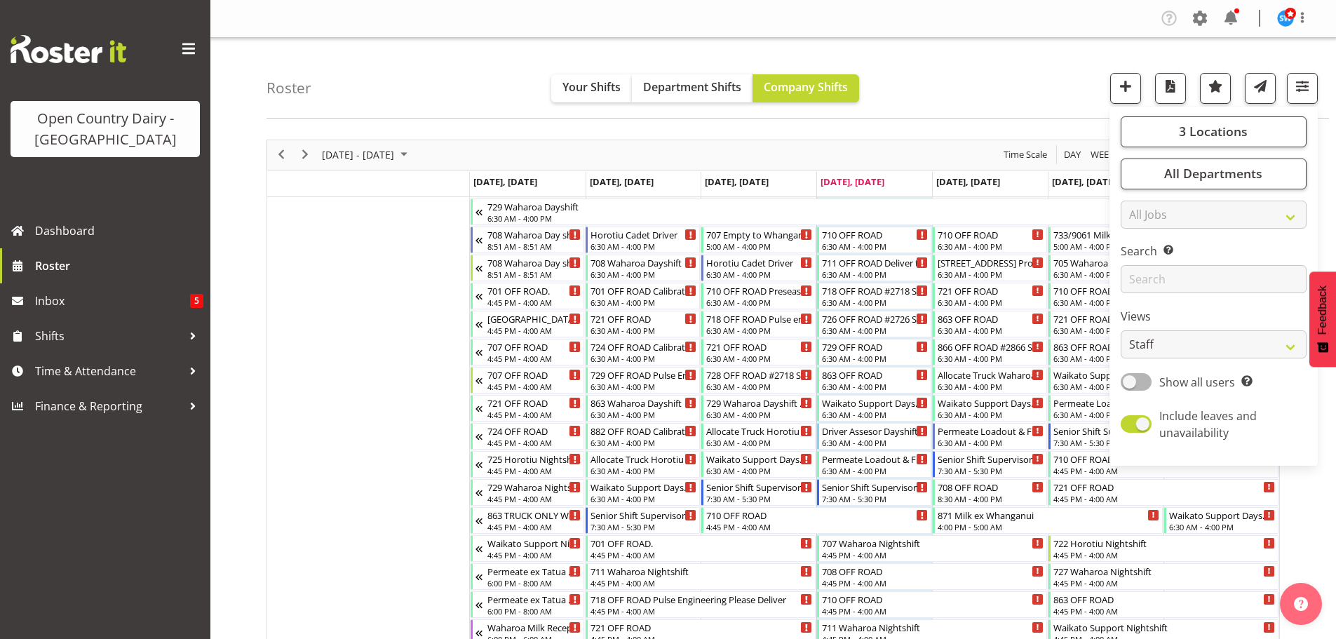
click at [1026, 75] on div "Roster Your Shifts Department Shifts Company Shifts 3 Locations Clear Ingredien…" at bounding box center [798, 78] width 1063 height 81
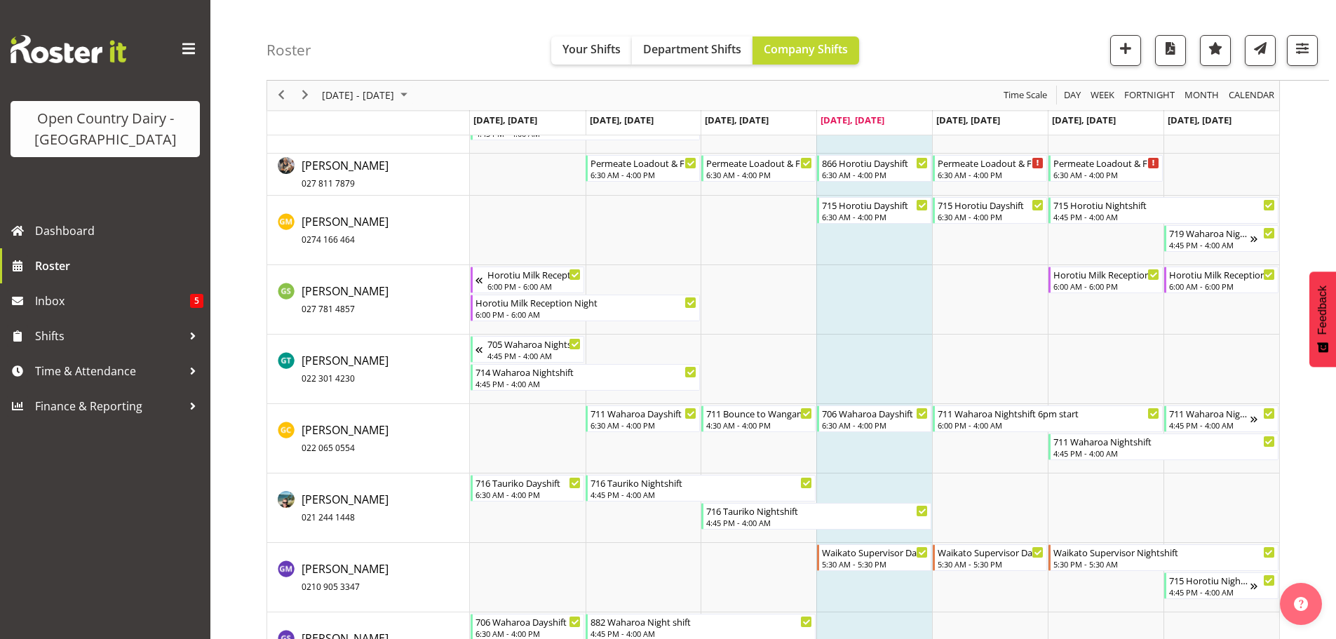
scroll to position [4209, 0]
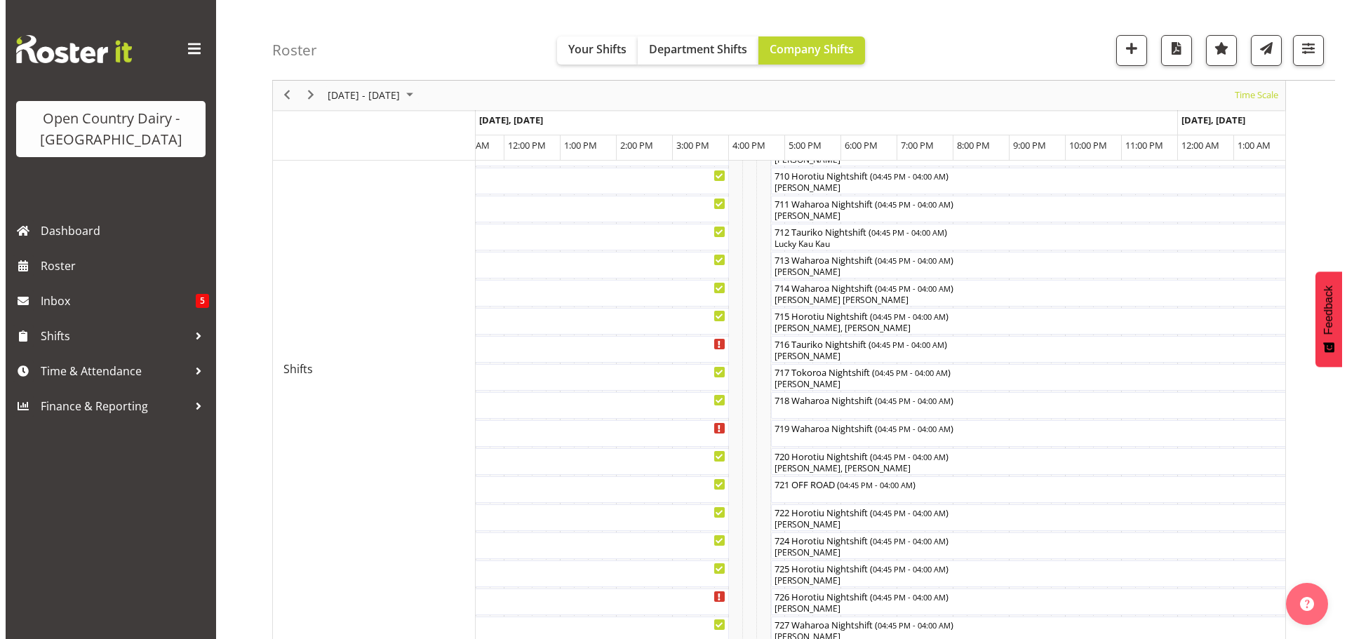
scroll to position [530, 0]
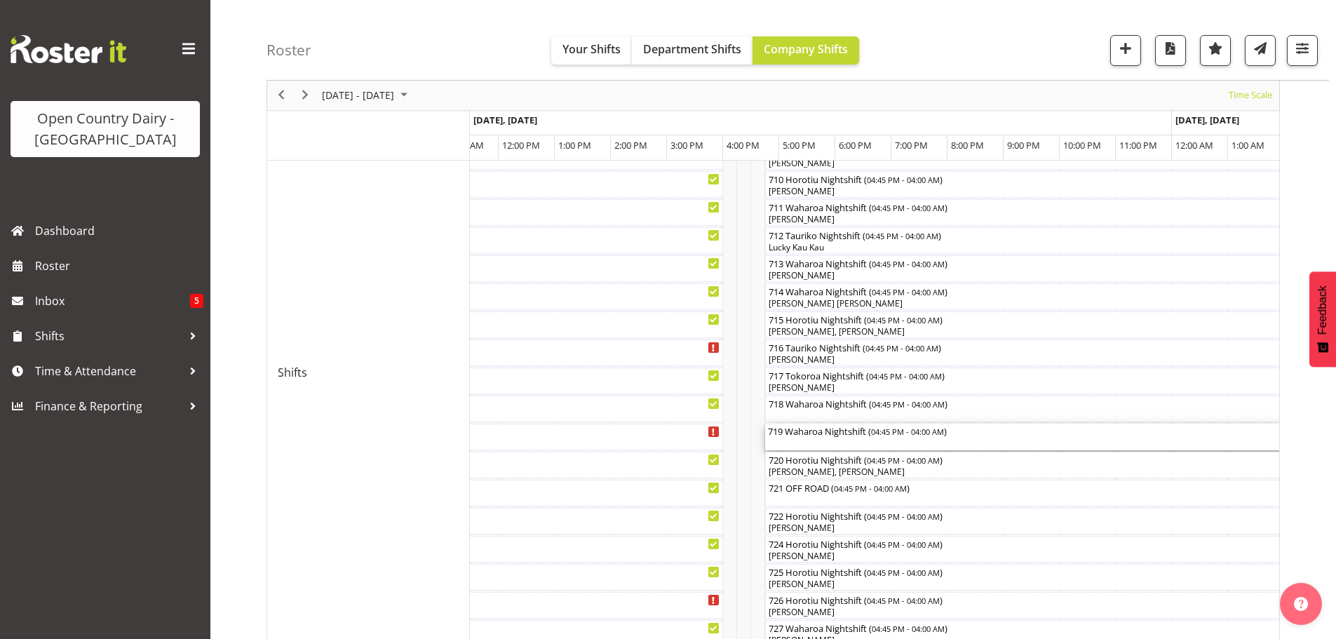
click at [835, 441] on div "719 Waharoa Nightshift ( 04:45 PM - 04:00 AM )" at bounding box center [1081, 437] width 626 height 27
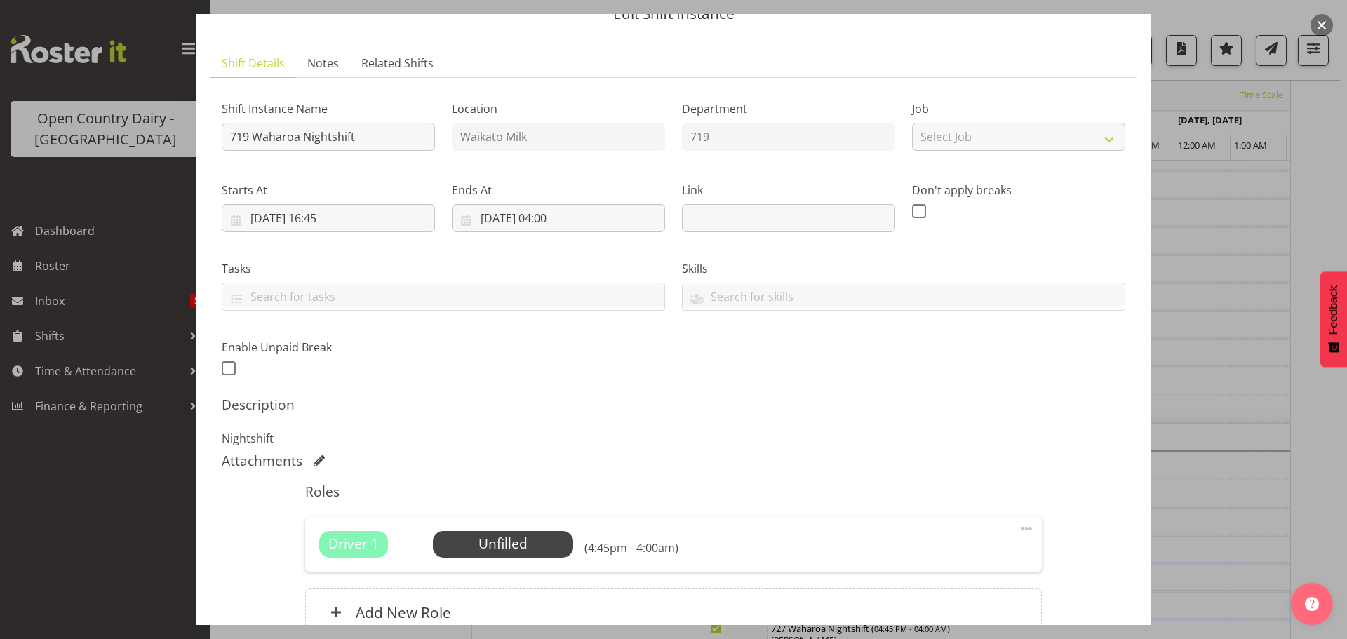
scroll to position [140, 0]
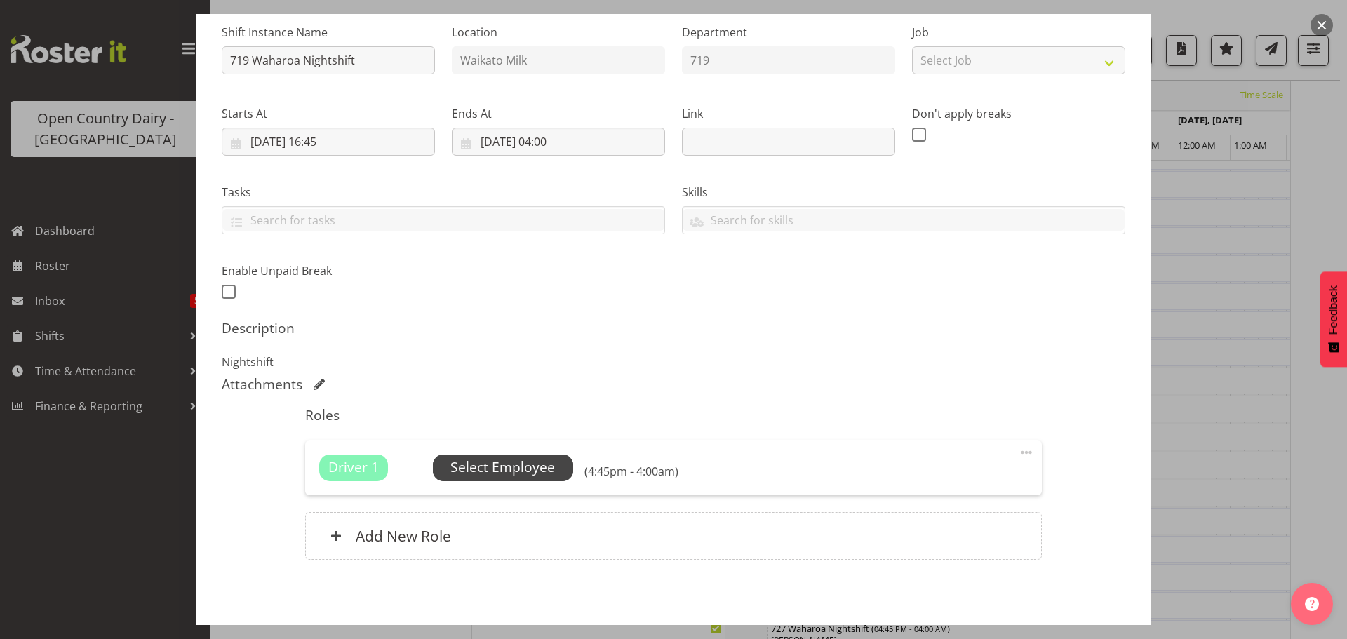
click at [500, 464] on span "Select Employee" at bounding box center [502, 467] width 105 height 20
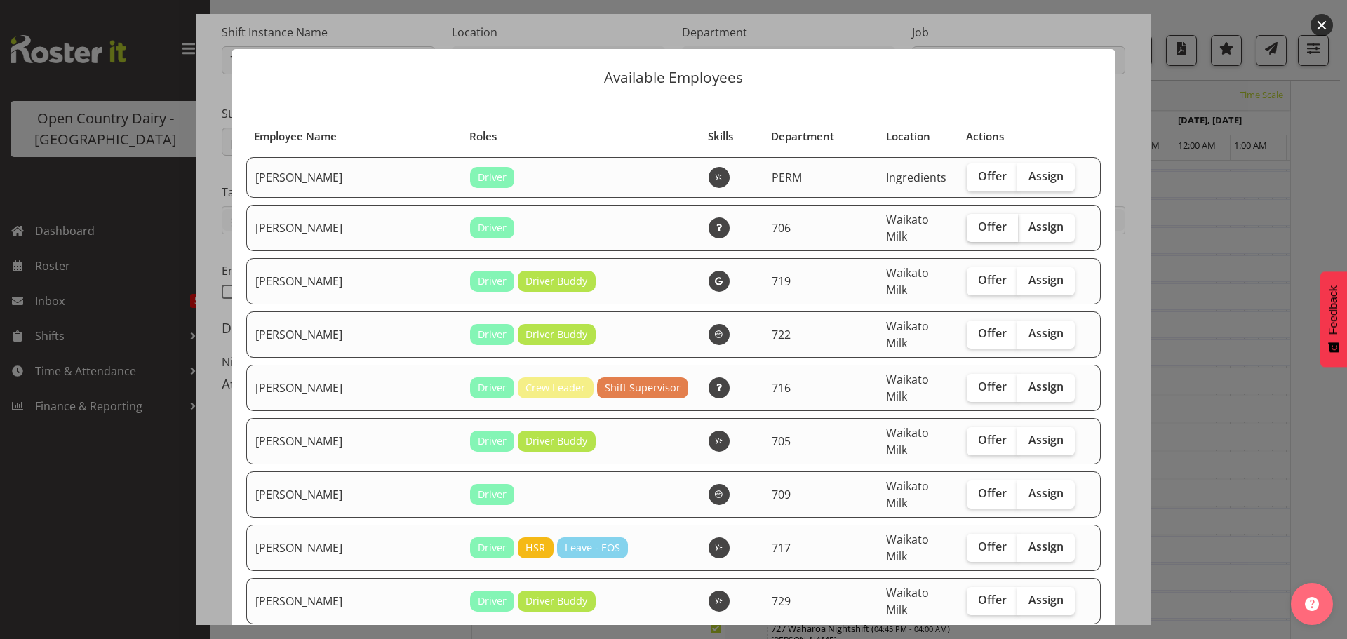
click at [978, 224] on span "Offer" at bounding box center [992, 227] width 29 height 14
click at [967, 224] on input "Offer" at bounding box center [971, 226] width 9 height 9
checkbox input "true"
click at [978, 274] on span "Offer" at bounding box center [992, 280] width 29 height 14
click at [973, 276] on input "Offer" at bounding box center [971, 280] width 9 height 9
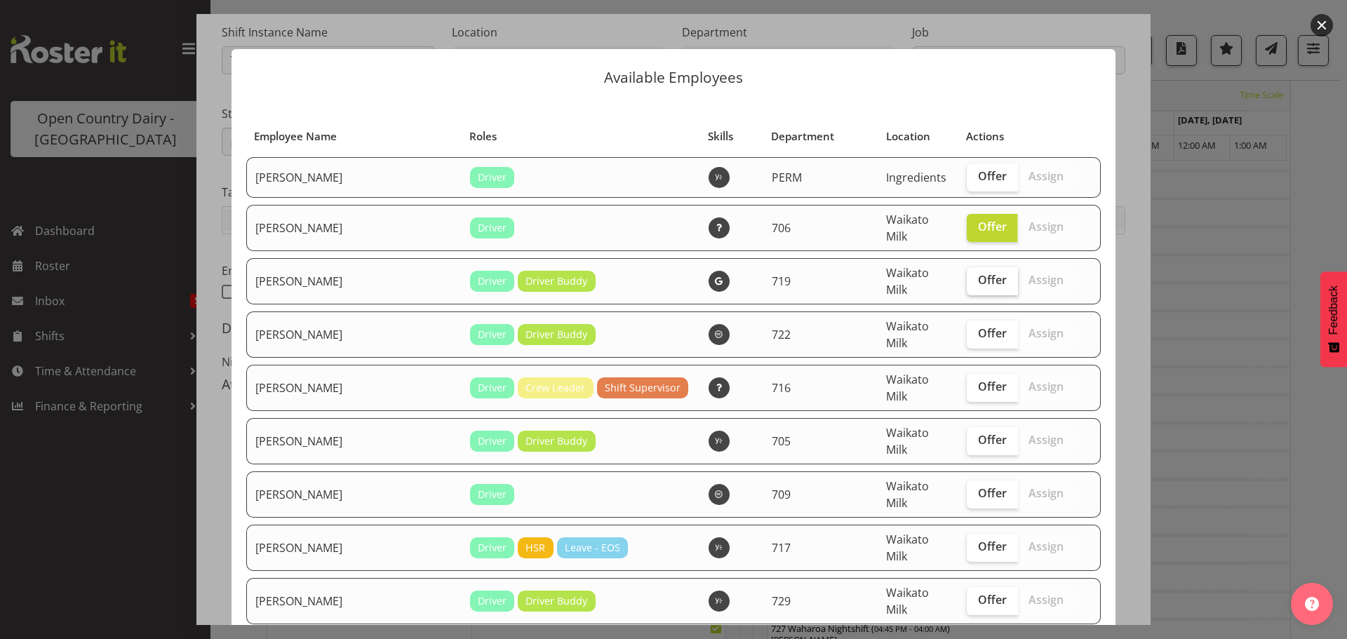
checkbox input "true"
click at [978, 380] on span "Offer" at bounding box center [992, 387] width 29 height 14
click at [972, 382] on input "Offer" at bounding box center [971, 386] width 9 height 9
checkbox input "true"
click at [978, 433] on span "Offer" at bounding box center [992, 440] width 29 height 14
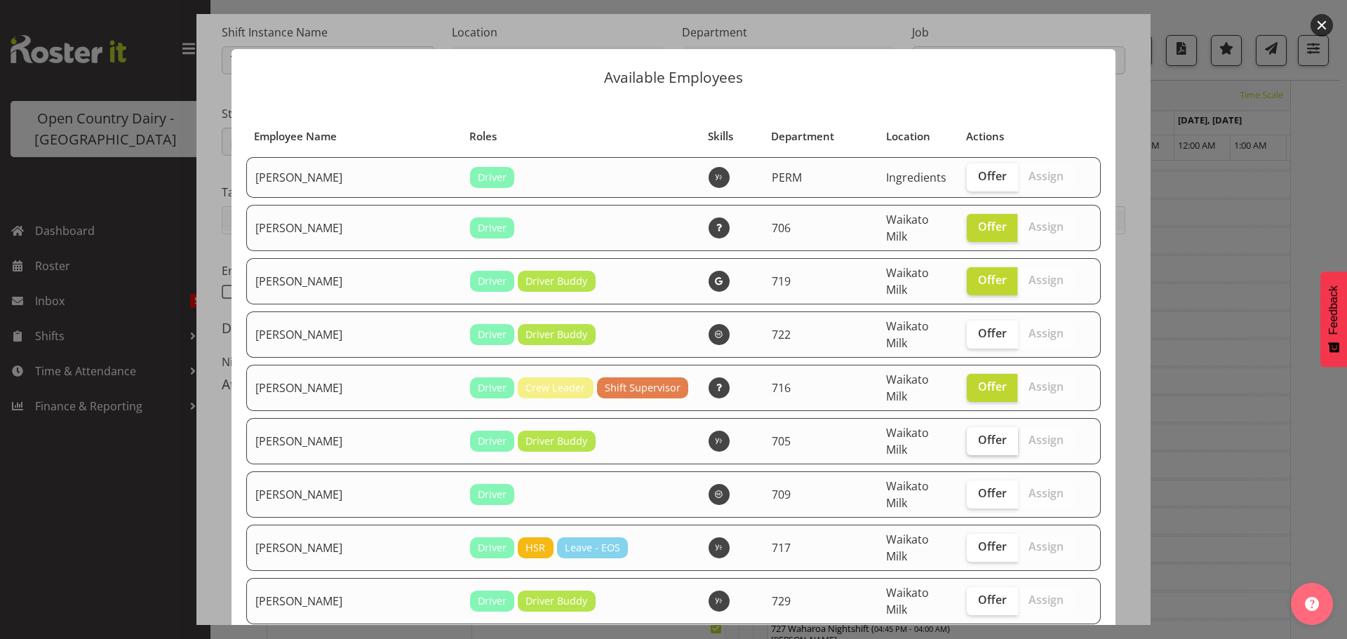
click at [973, 436] on input "Offer" at bounding box center [971, 440] width 9 height 9
checkbox input "true"
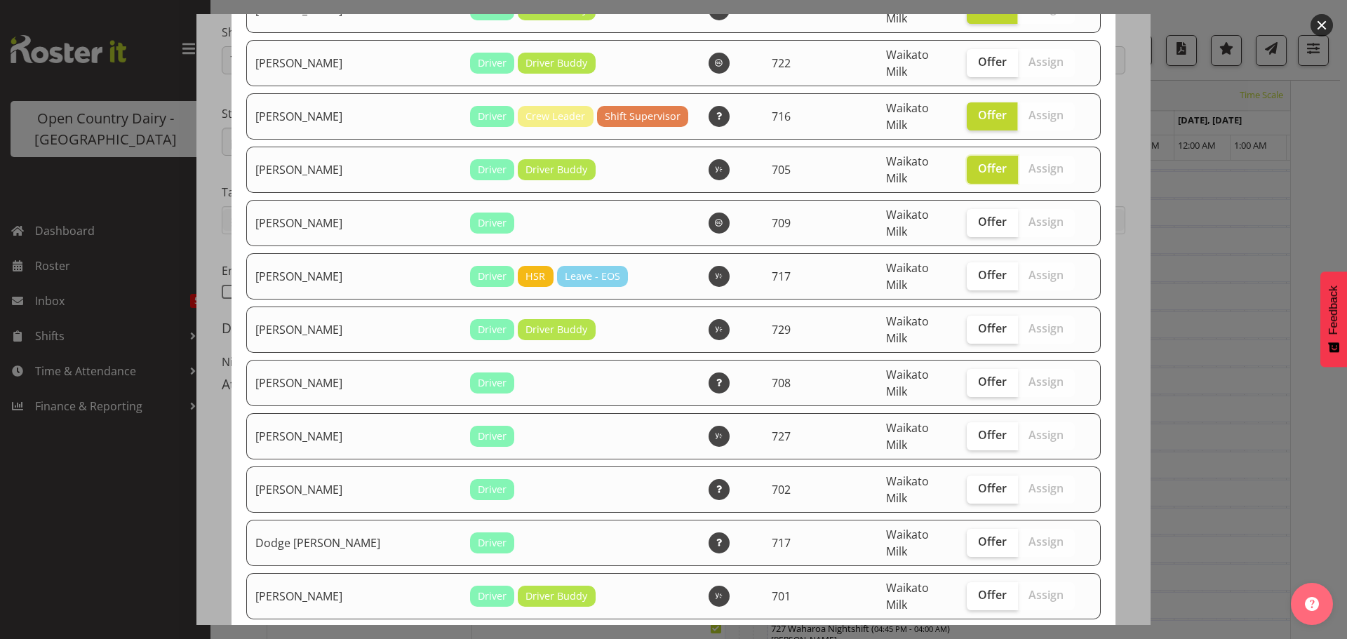
scroll to position [281, 0]
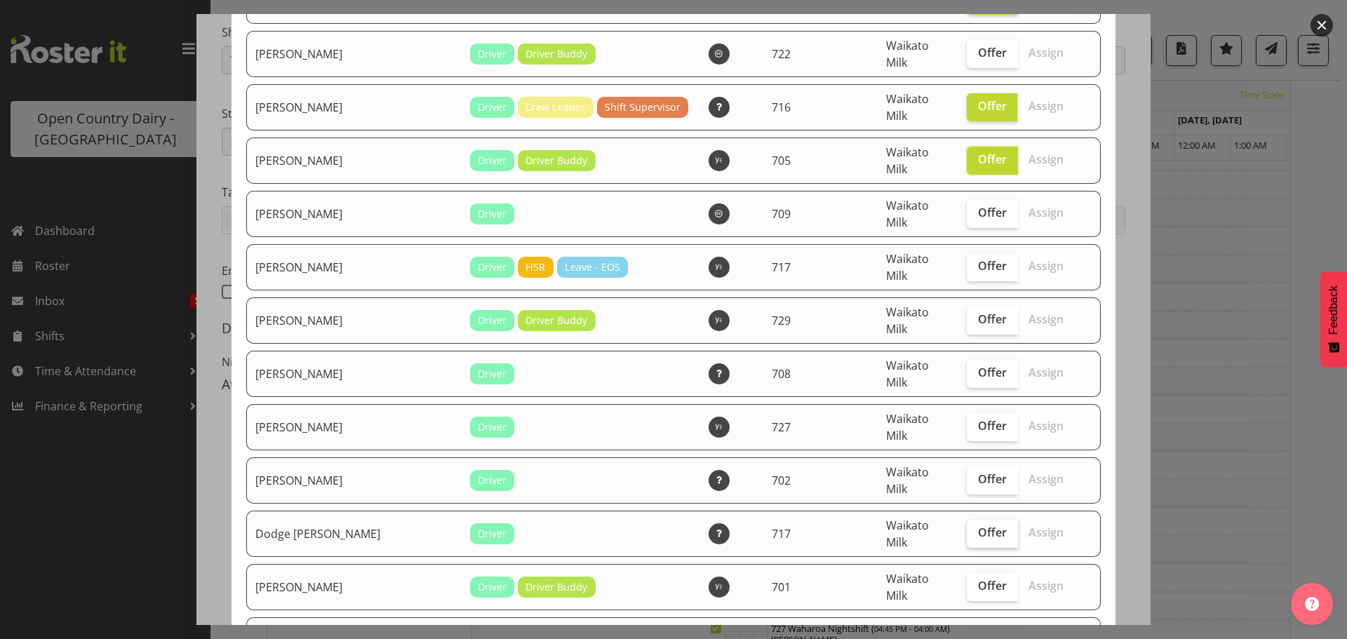
click at [978, 525] on span "Offer" at bounding box center [992, 532] width 29 height 14
click at [972, 528] on input "Offer" at bounding box center [971, 532] width 9 height 9
checkbox input "true"
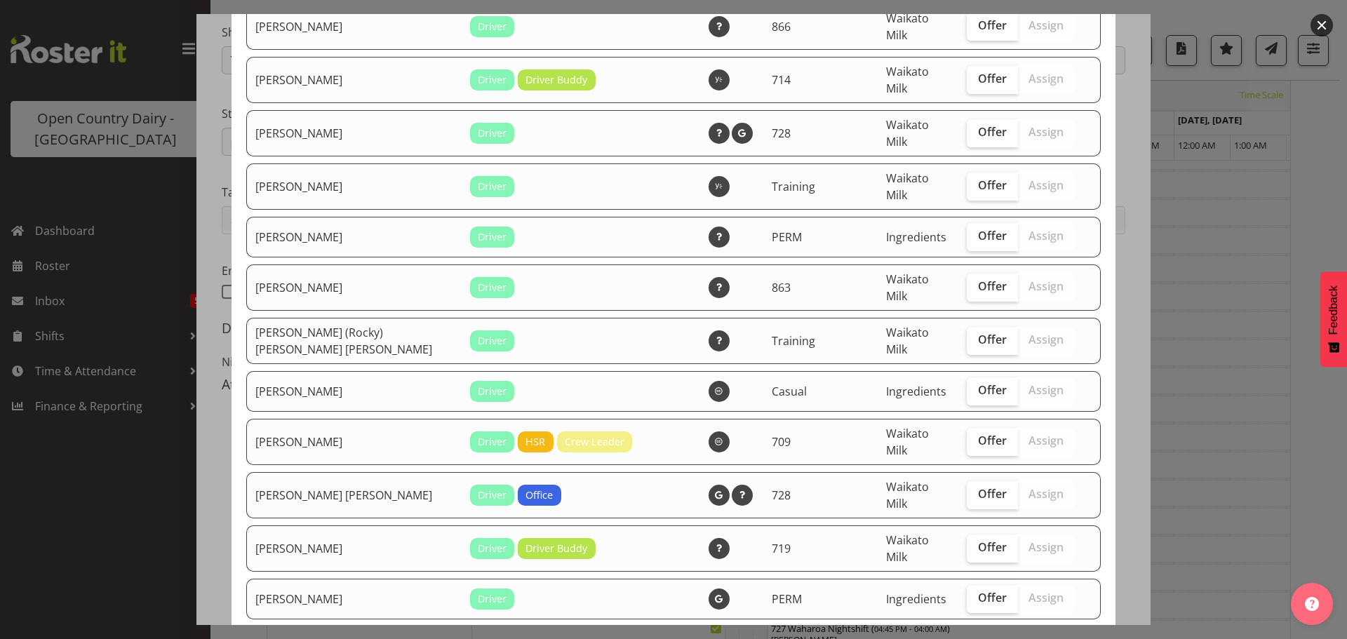
scroll to position [2175, 0]
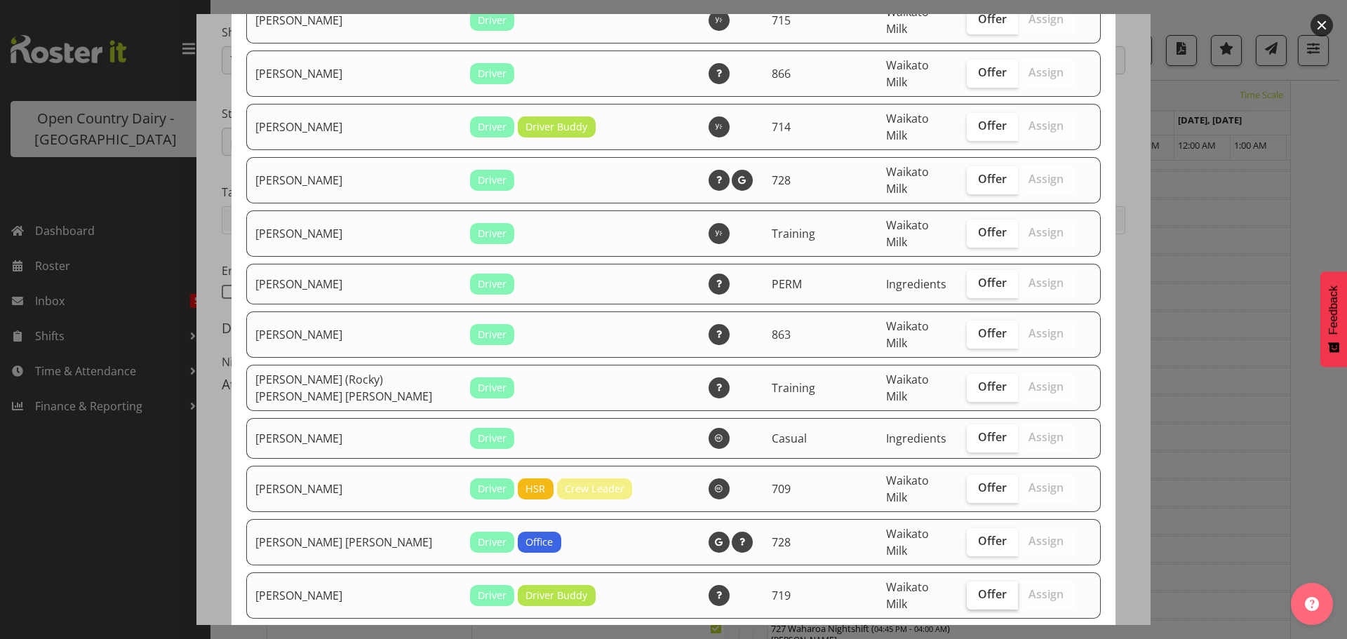
click at [978, 587] on span "Offer" at bounding box center [992, 594] width 29 height 14
click at [972, 590] on input "Offer" at bounding box center [971, 594] width 9 height 9
checkbox input "true"
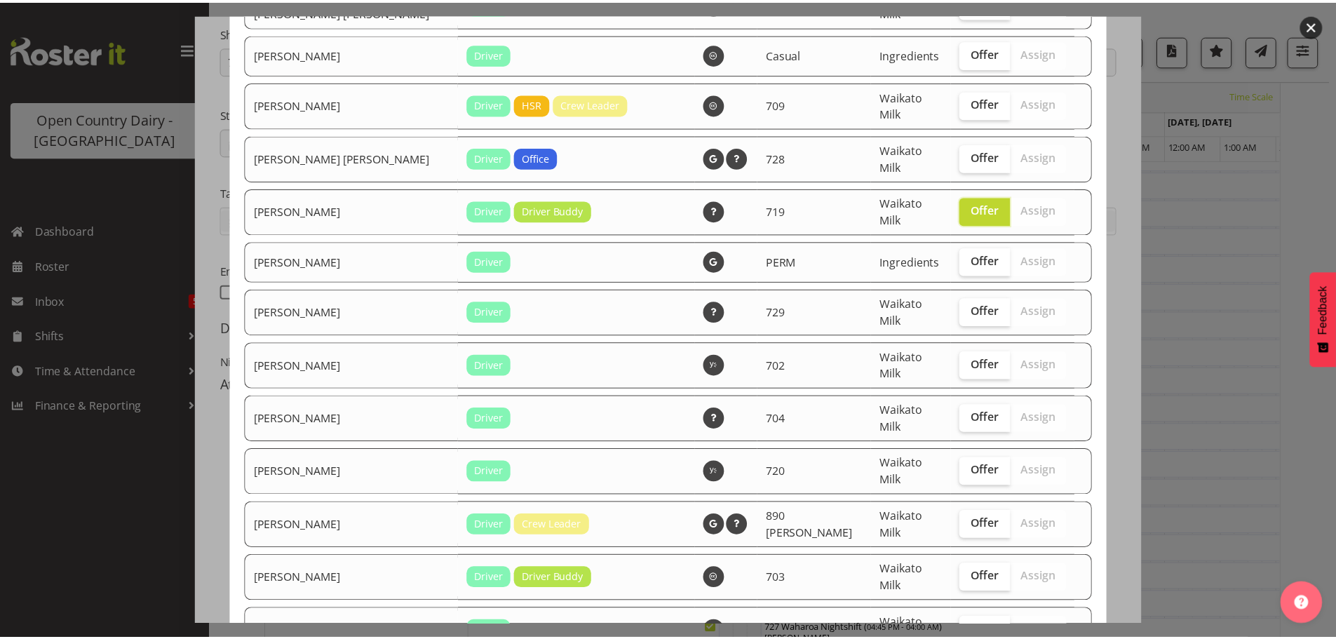
scroll to position [2570, 0]
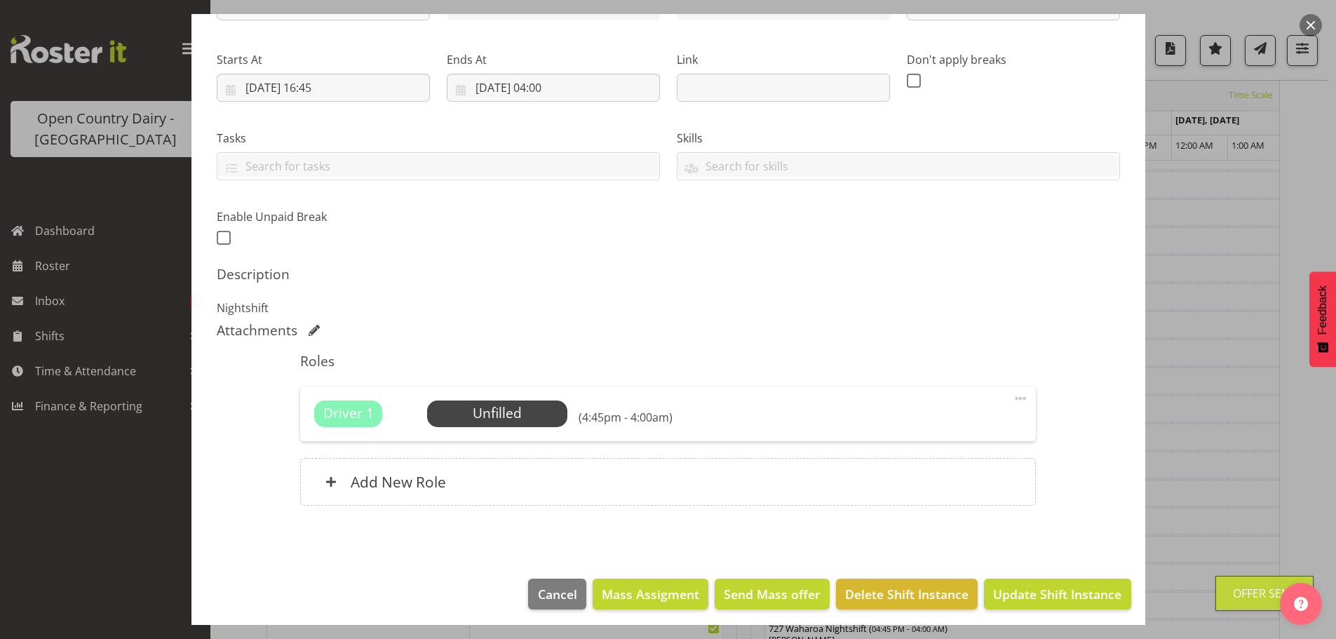
scroll to position [200, 0]
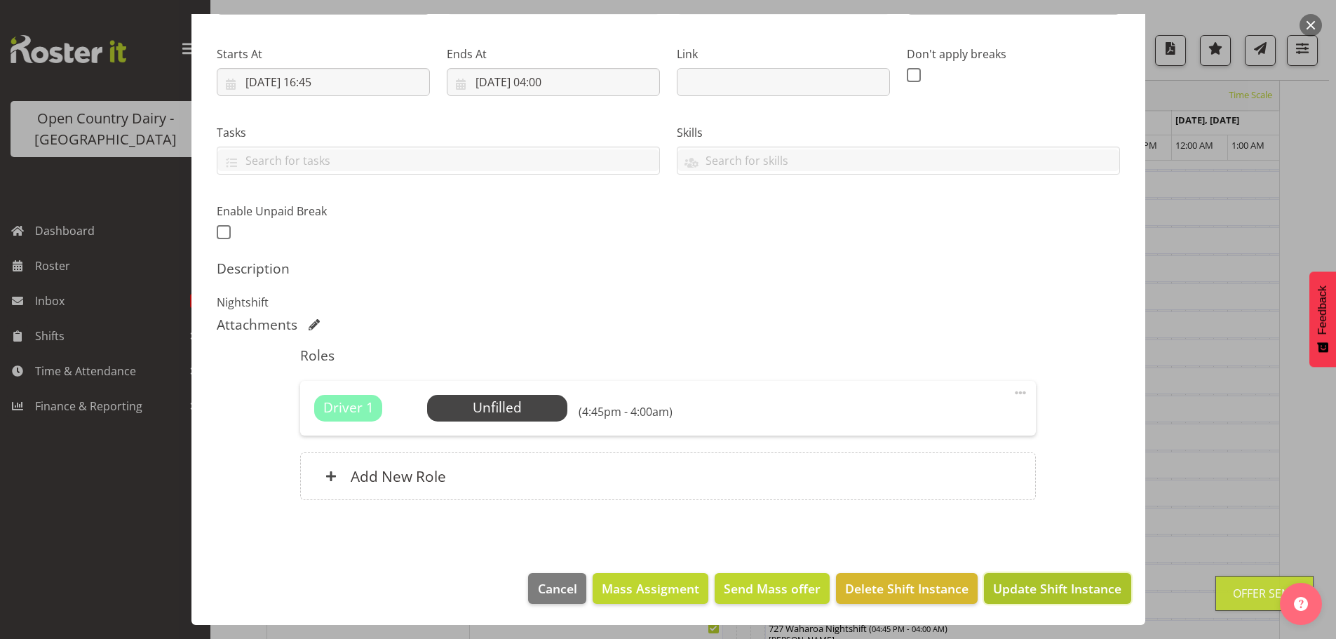
click at [1029, 585] on span "Update Shift Instance" at bounding box center [1057, 588] width 128 height 18
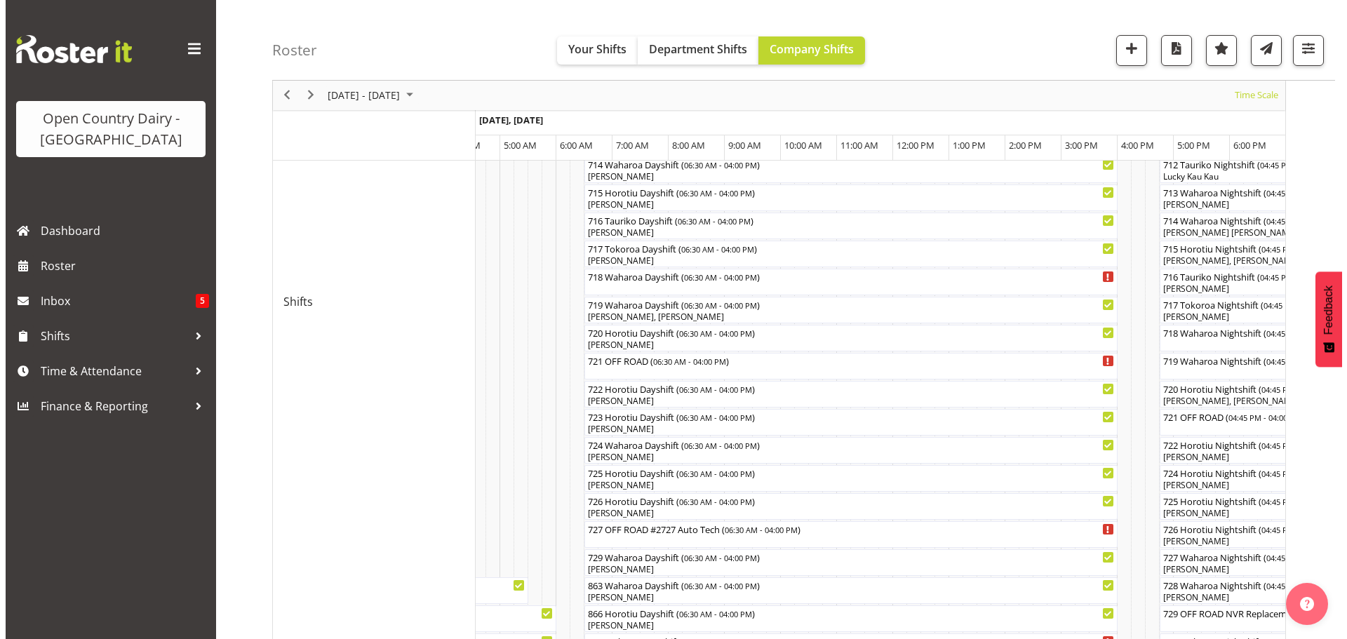
scroll to position [600, 0]
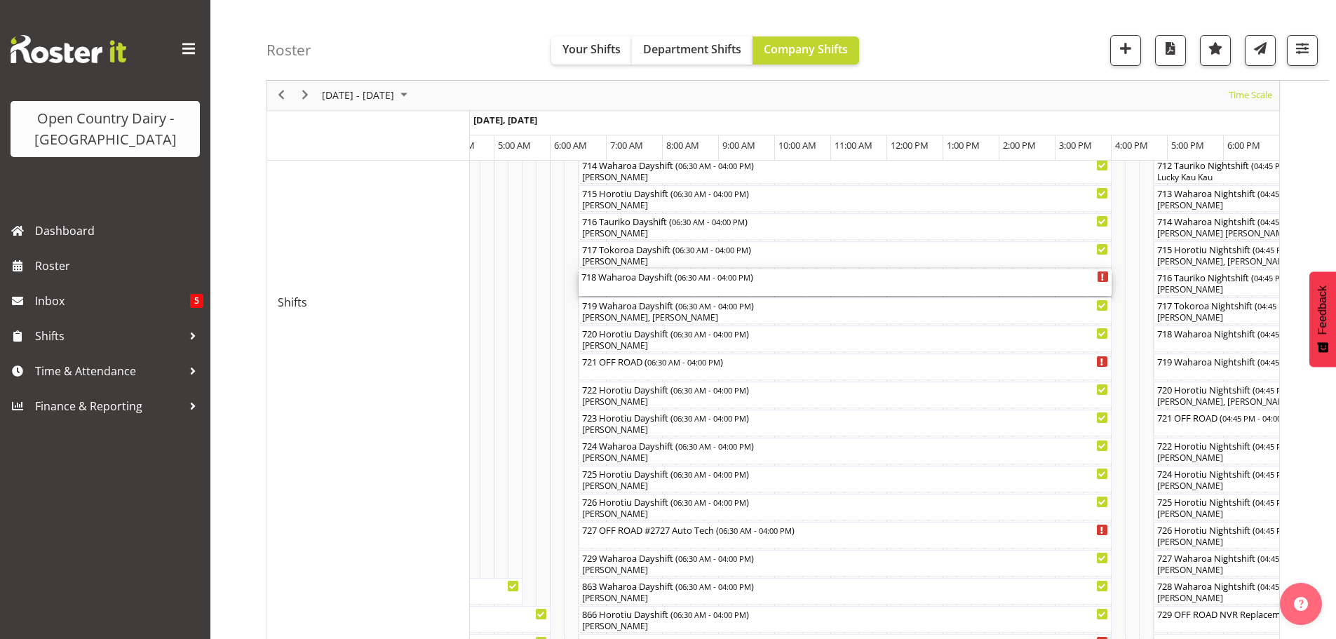
click at [649, 287] on div "718 Waharoa Dayshift ( 06:30 AM - 04:00 PM )" at bounding box center [846, 282] width 528 height 27
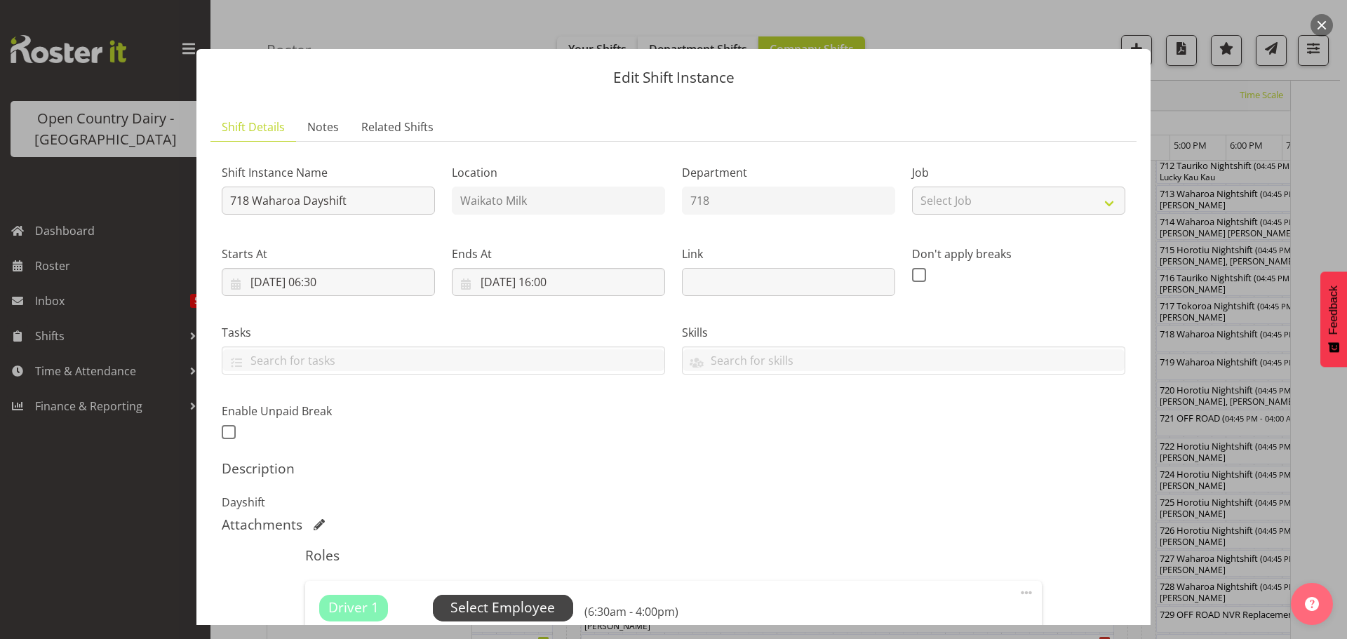
click at [500, 603] on span "Select Employee" at bounding box center [502, 608] width 105 height 20
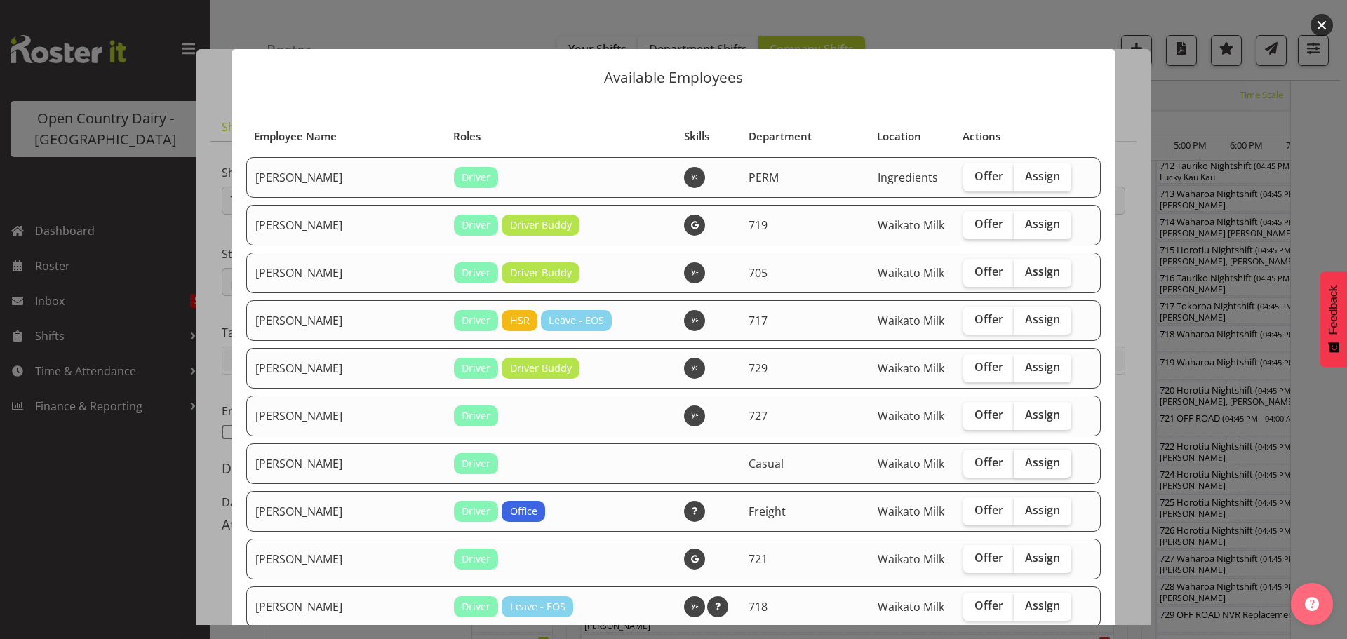
click at [1025, 462] on span "Assign" at bounding box center [1042, 462] width 35 height 14
click at [1014, 462] on input "Assign" at bounding box center [1018, 462] width 9 height 9
checkbox input "true"
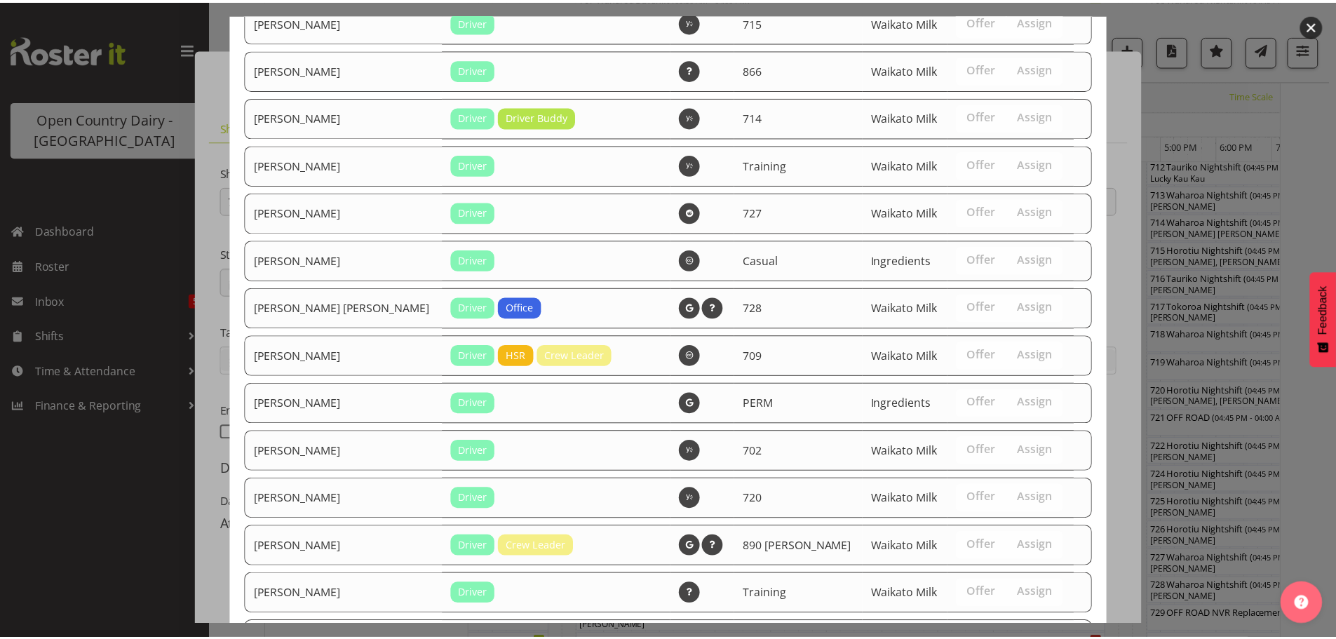
scroll to position [1330, 0]
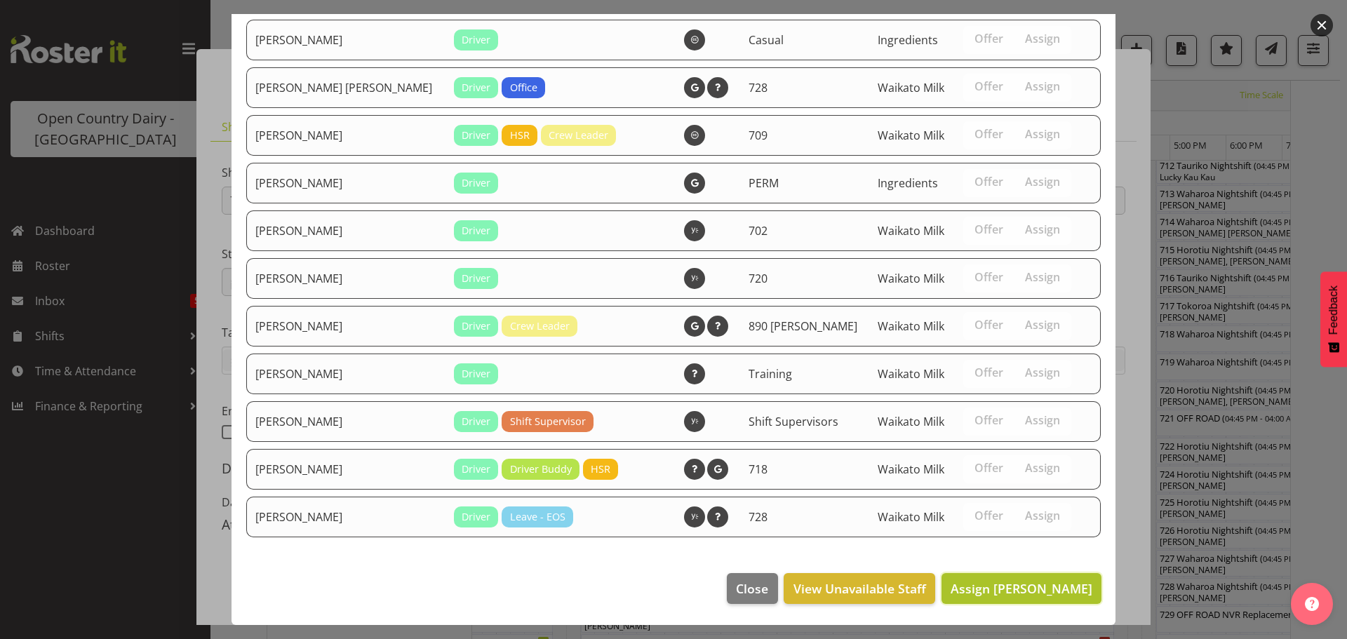
click at [1018, 595] on span "Assign [PERSON_NAME]" at bounding box center [1022, 588] width 142 height 17
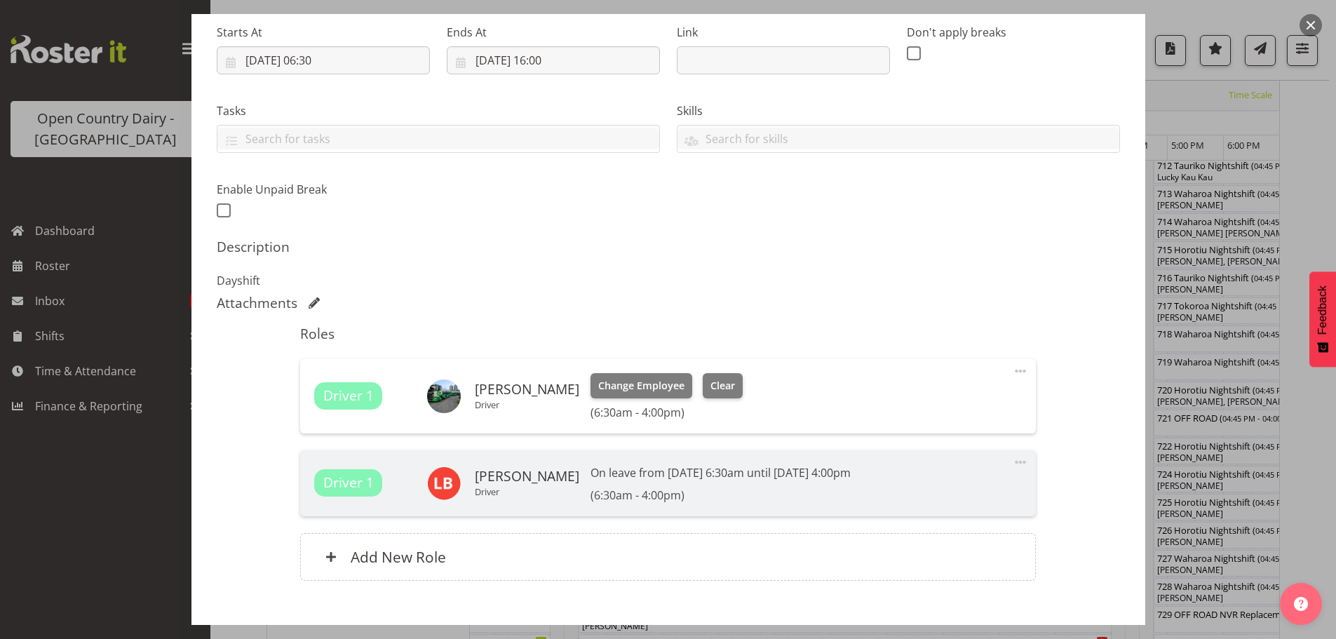
scroll to position [281, 0]
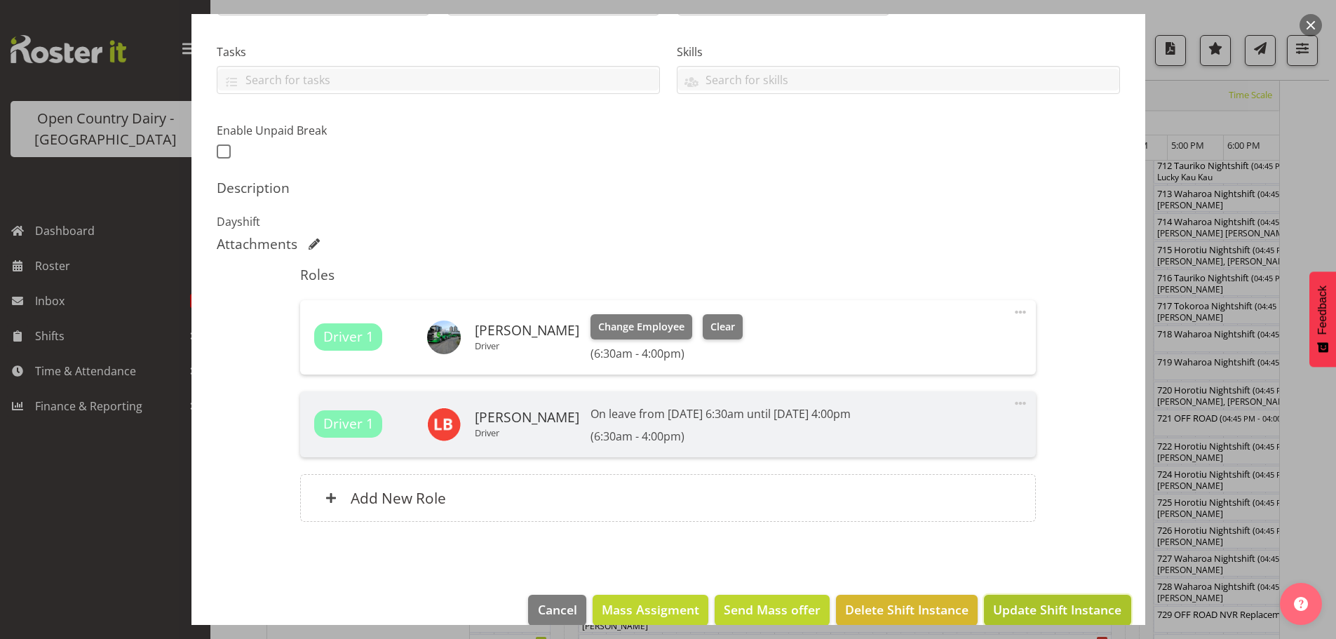
click at [1027, 607] on span "Update Shift Instance" at bounding box center [1057, 609] width 128 height 18
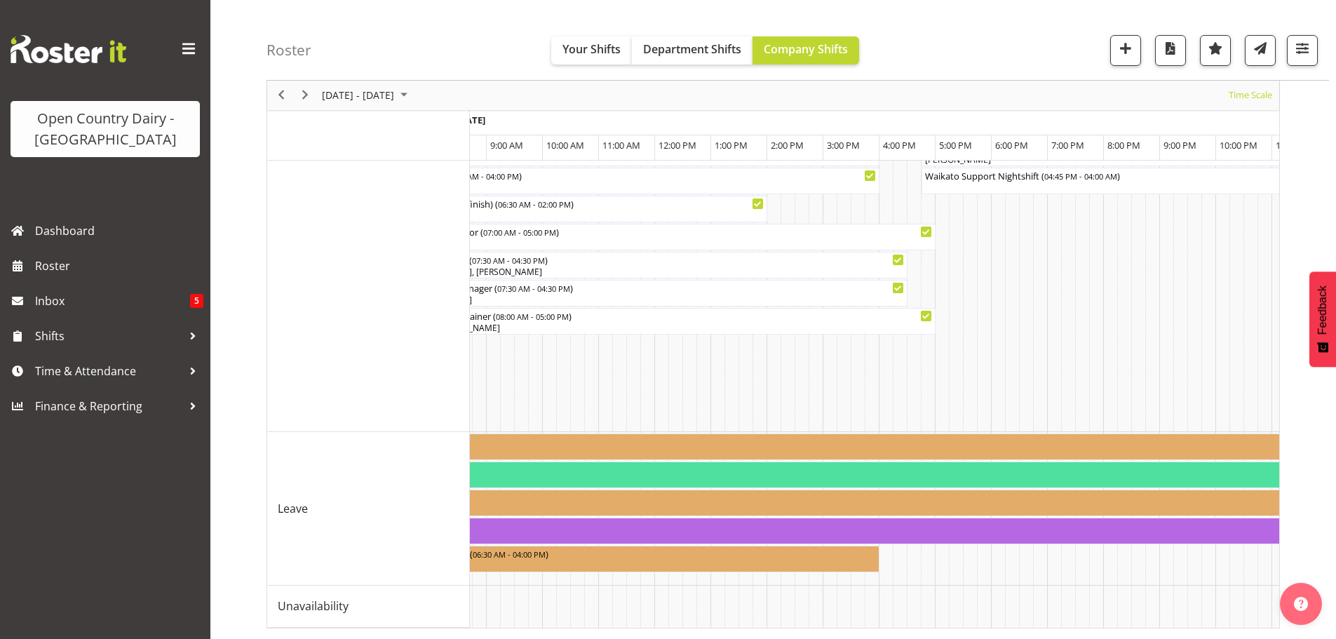
scroll to position [0, 537]
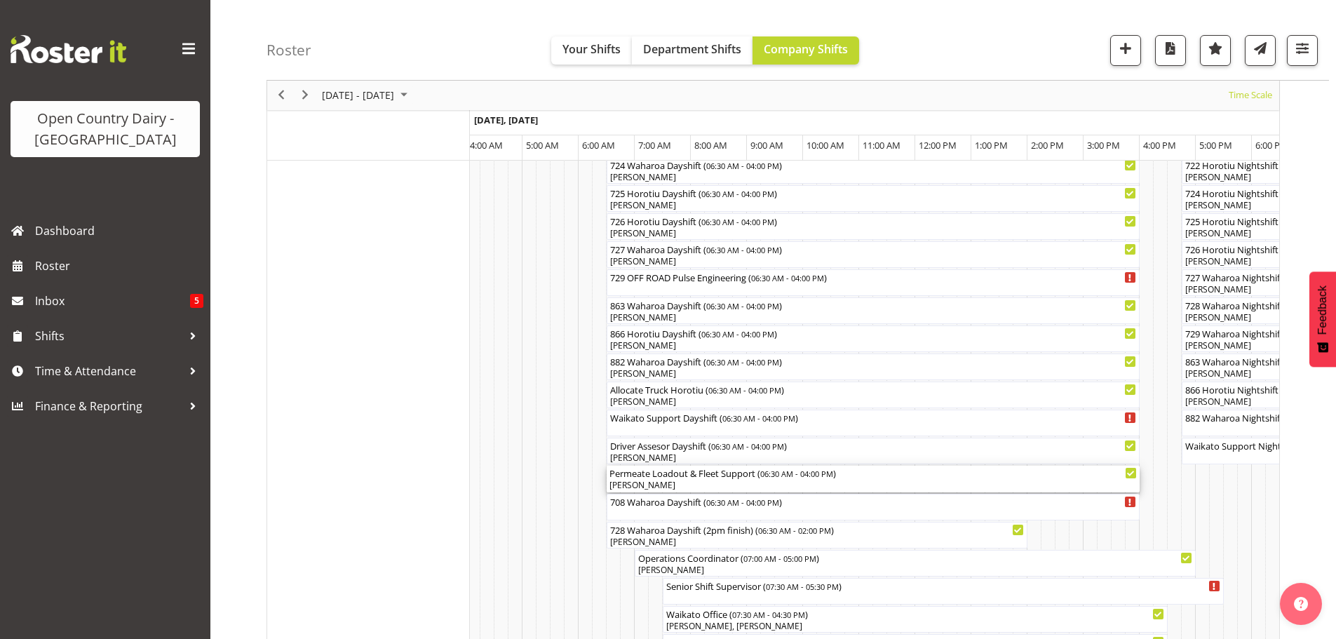
click at [675, 481] on div "[PERSON_NAME]" at bounding box center [874, 485] width 528 height 13
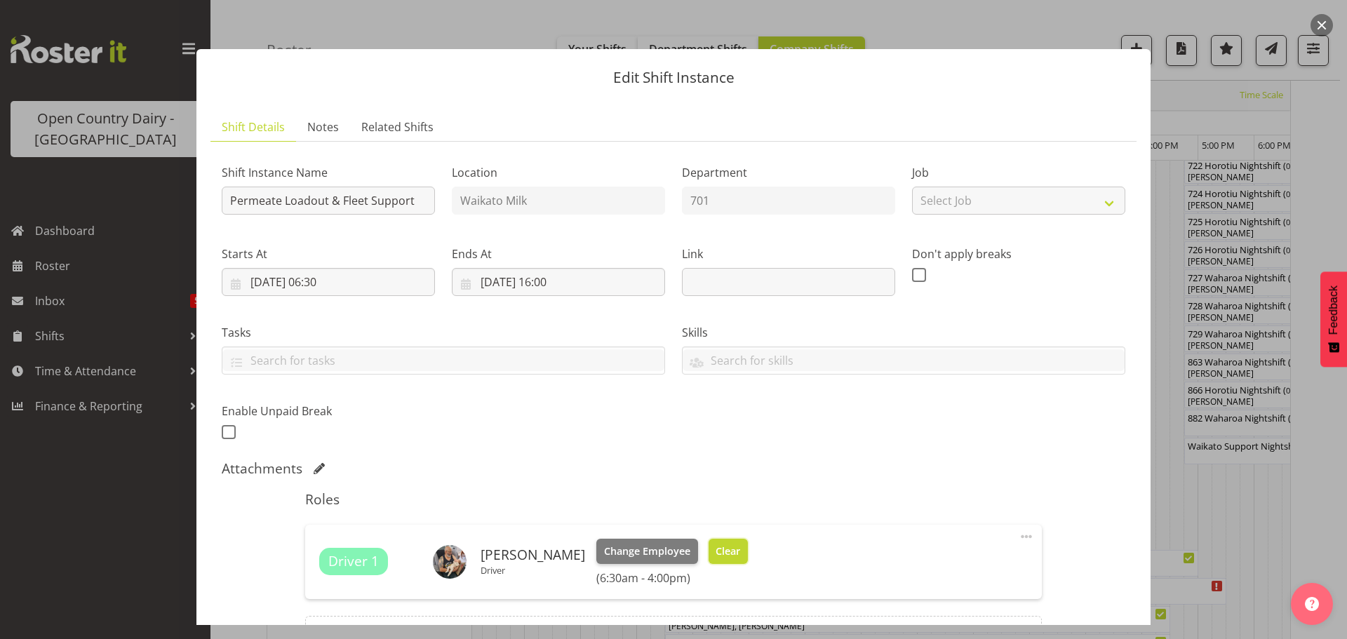
click at [716, 547] on span "Clear" at bounding box center [728, 551] width 25 height 15
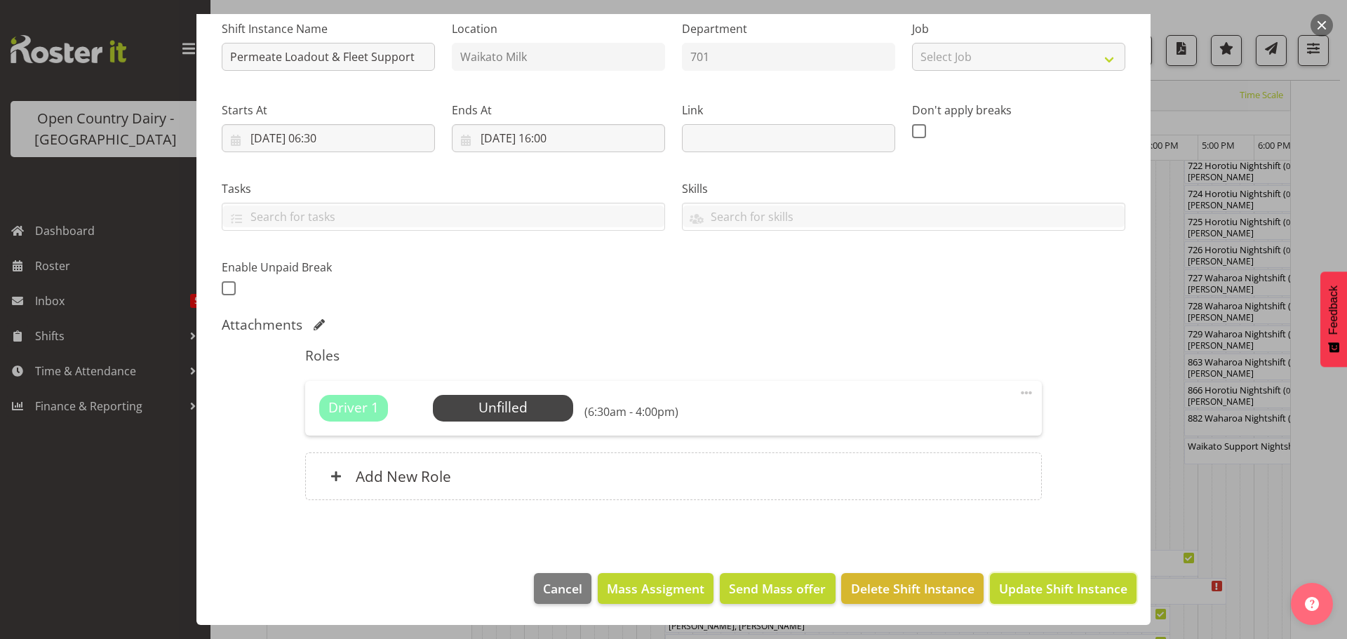
click at [1033, 587] on span "Update Shift Instance" at bounding box center [1063, 588] width 128 height 18
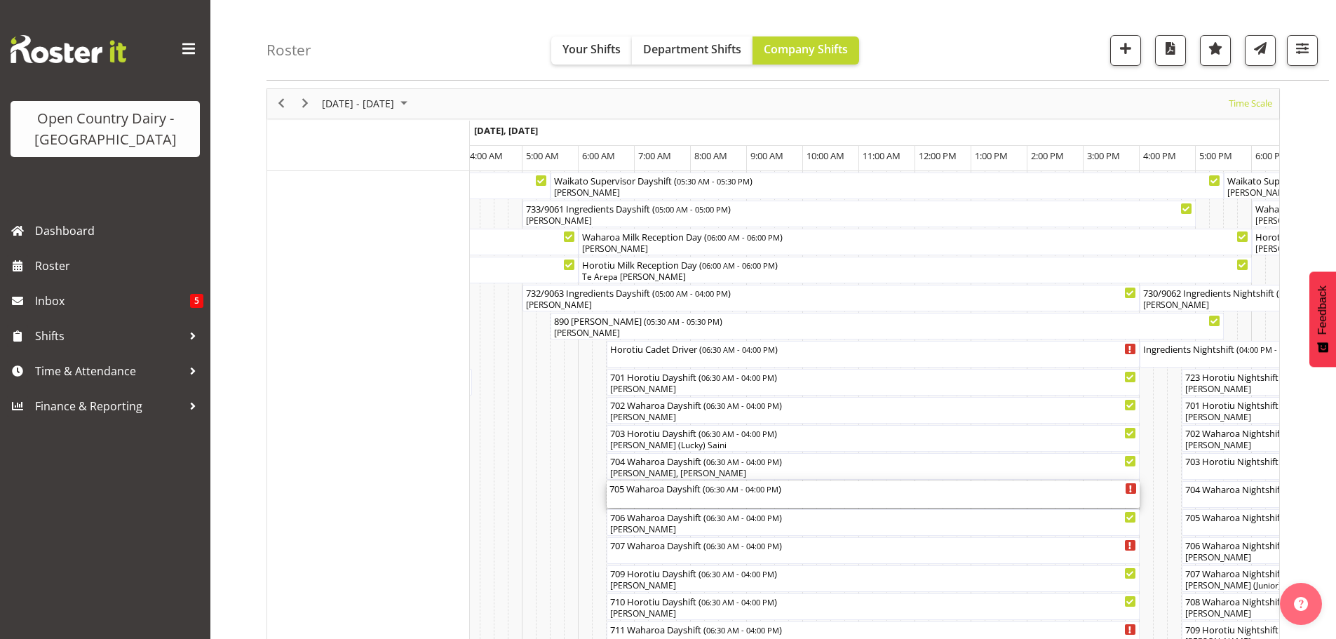
click at [676, 499] on div "705 Waharoa Dayshift ( 06:30 AM - 04:00 PM )" at bounding box center [874, 494] width 528 height 27
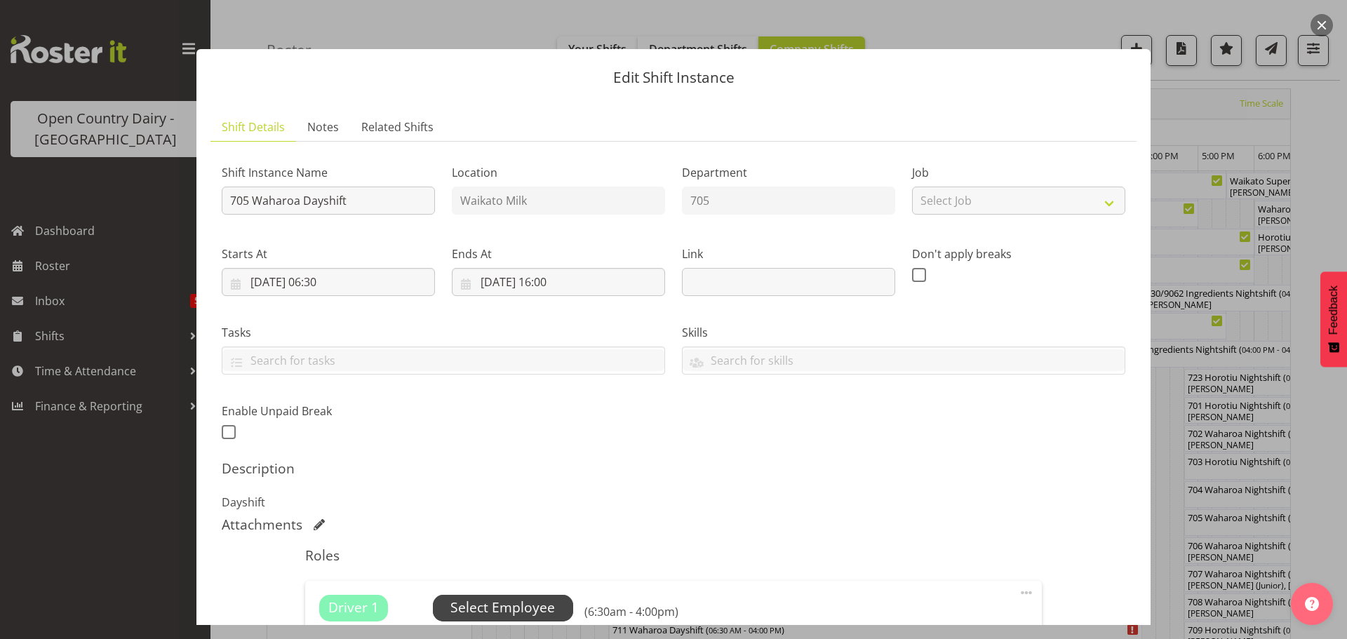
click at [508, 603] on span "Select Employee" at bounding box center [502, 608] width 105 height 20
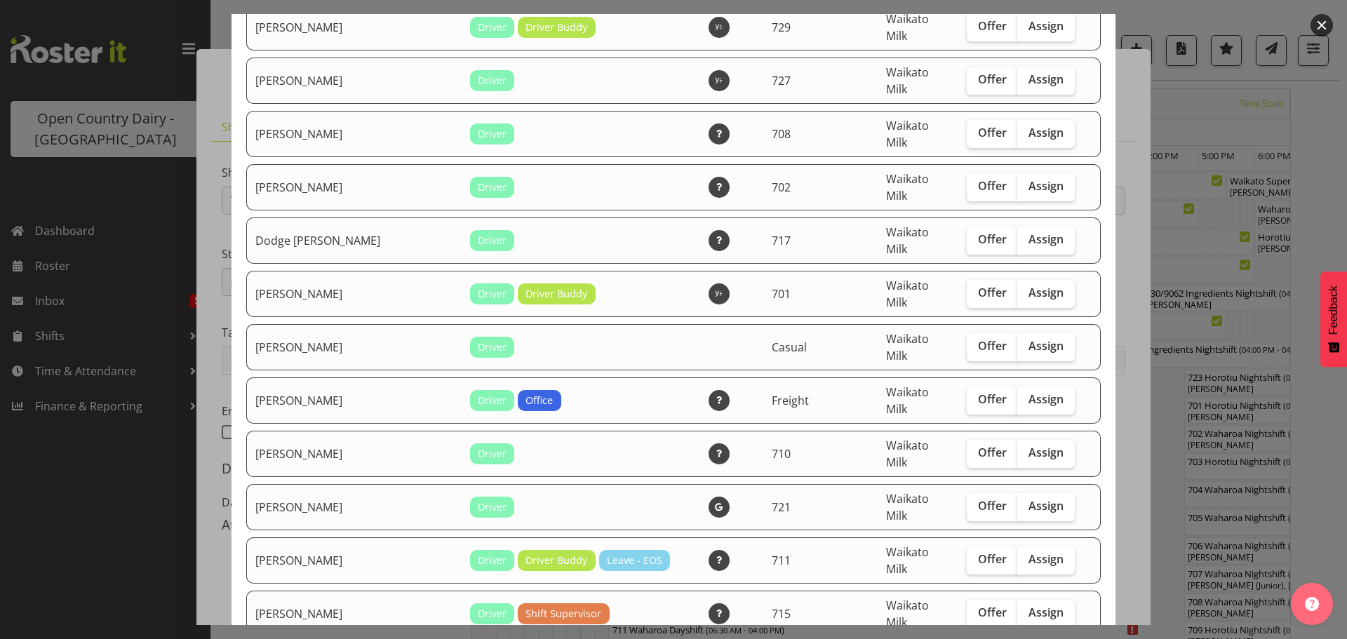
scroll to position [631, 0]
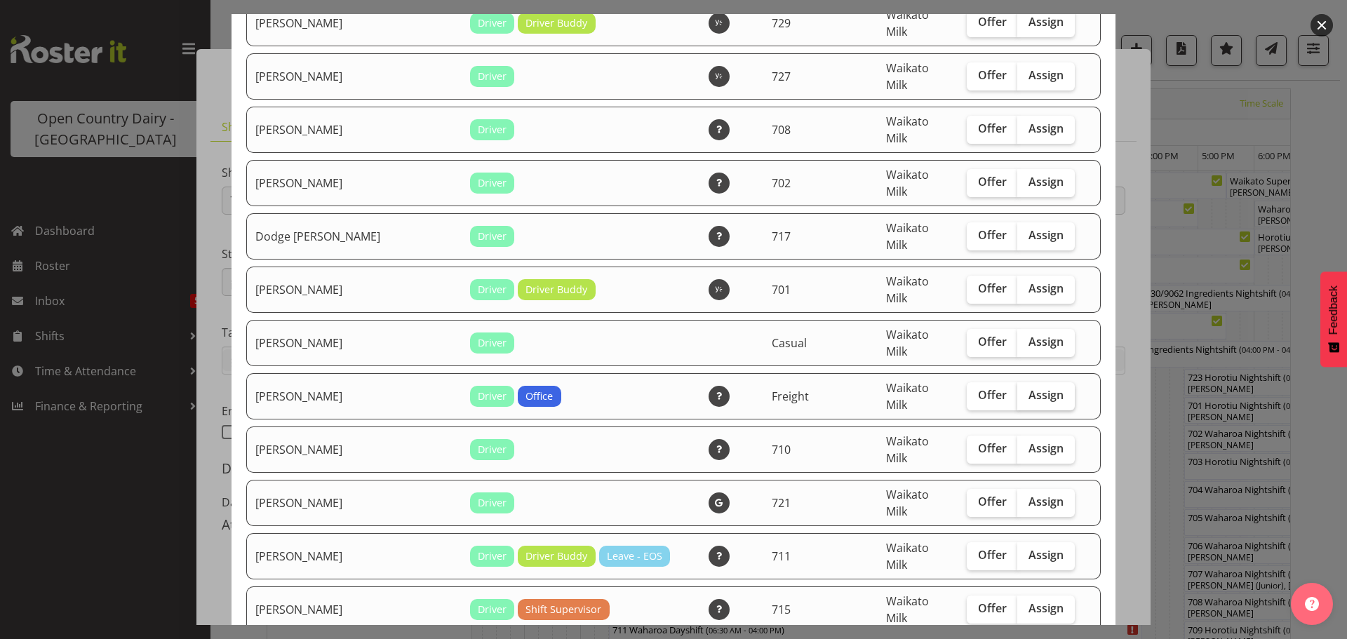
click at [1028, 388] on span "Assign" at bounding box center [1045, 395] width 35 height 14
click at [1026, 391] on input "Assign" at bounding box center [1021, 395] width 9 height 9
checkbox input "true"
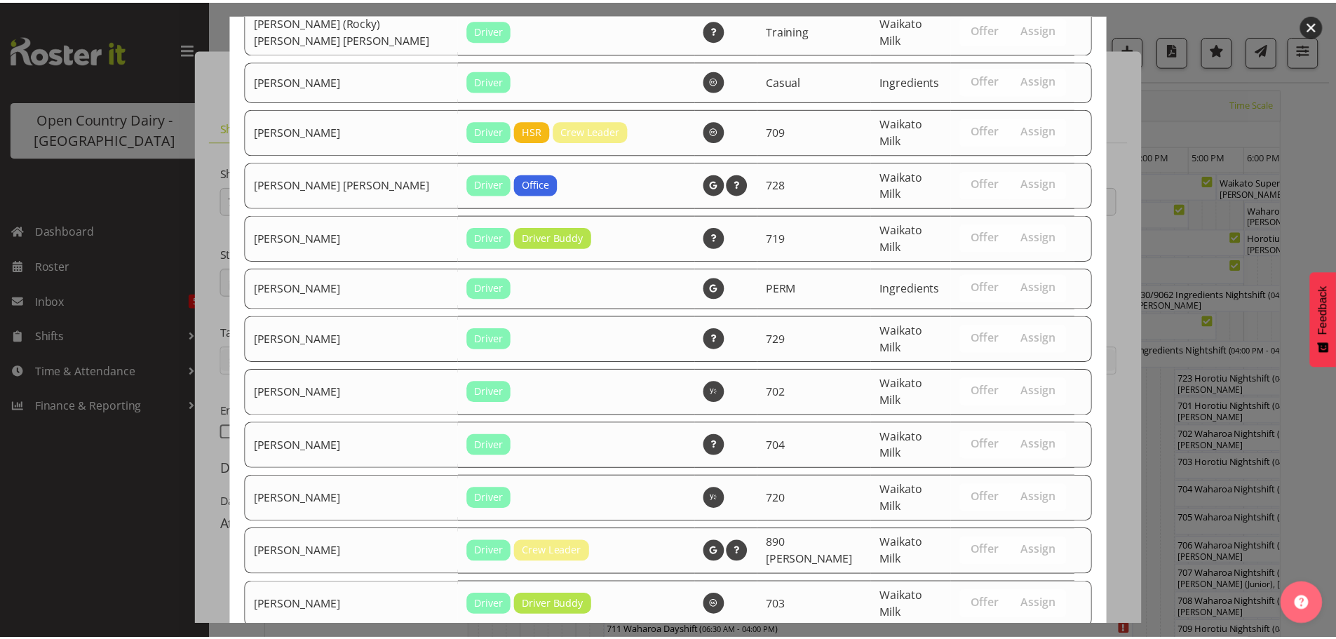
scroll to position [2761, 0]
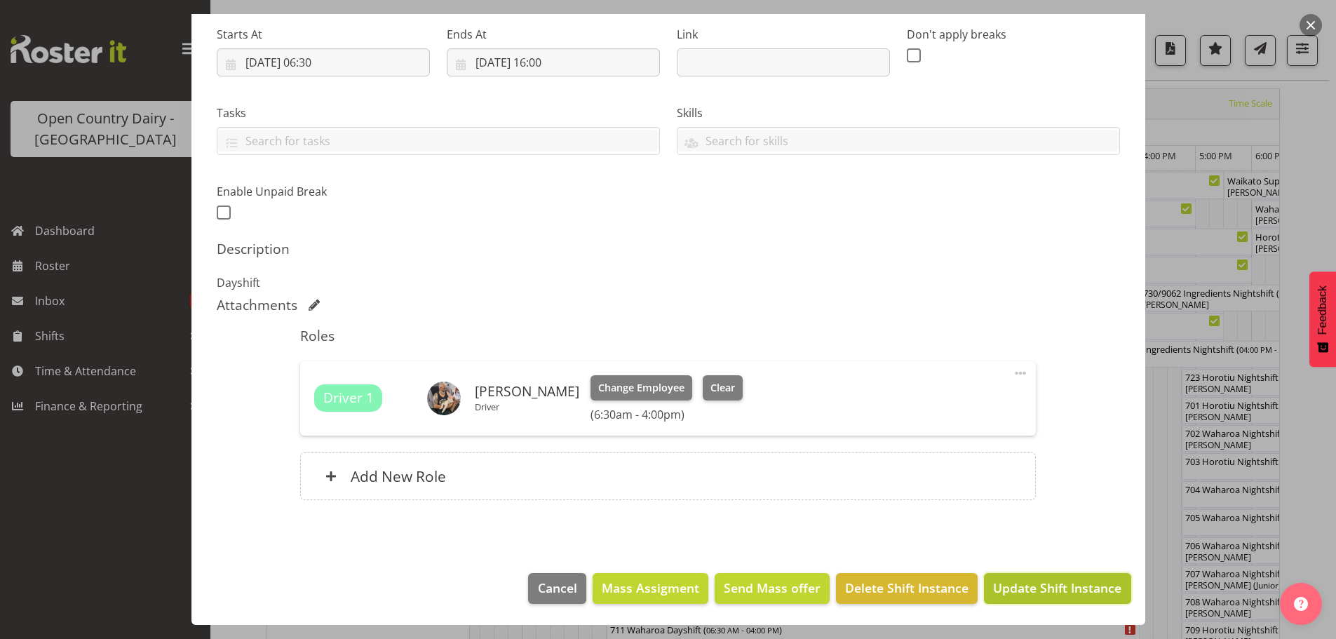
click at [1038, 588] on span "Update Shift Instance" at bounding box center [1057, 588] width 128 height 18
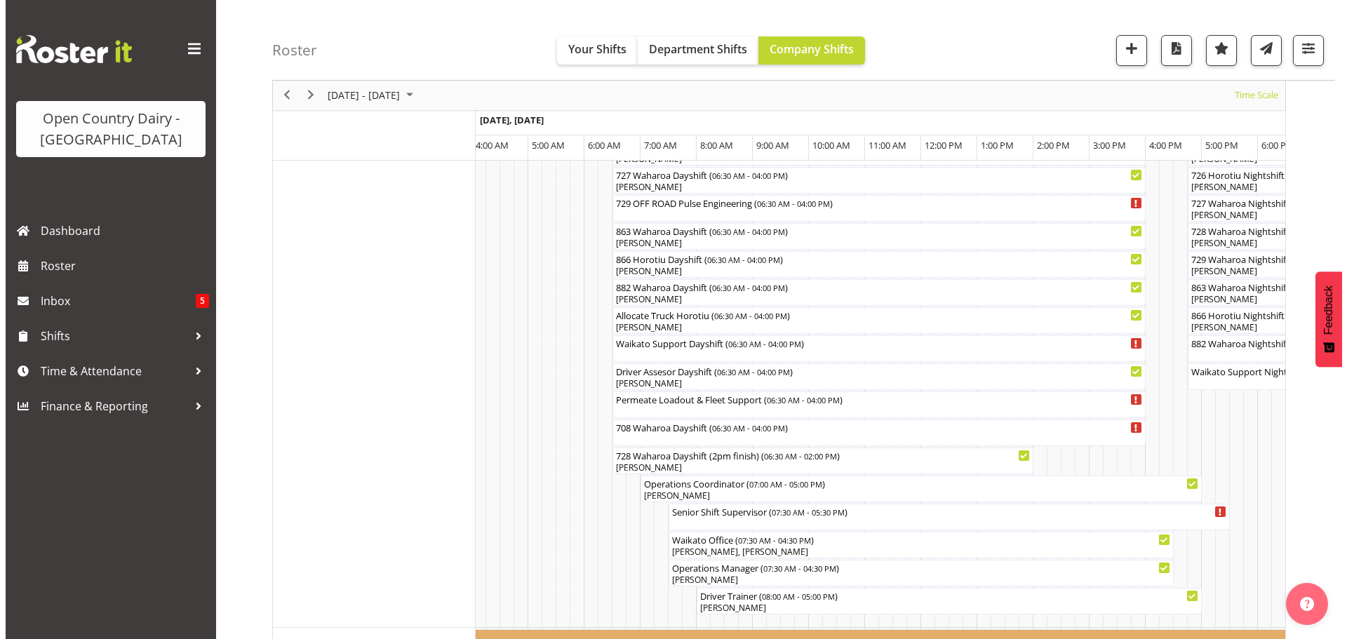
scroll to position [963, 0]
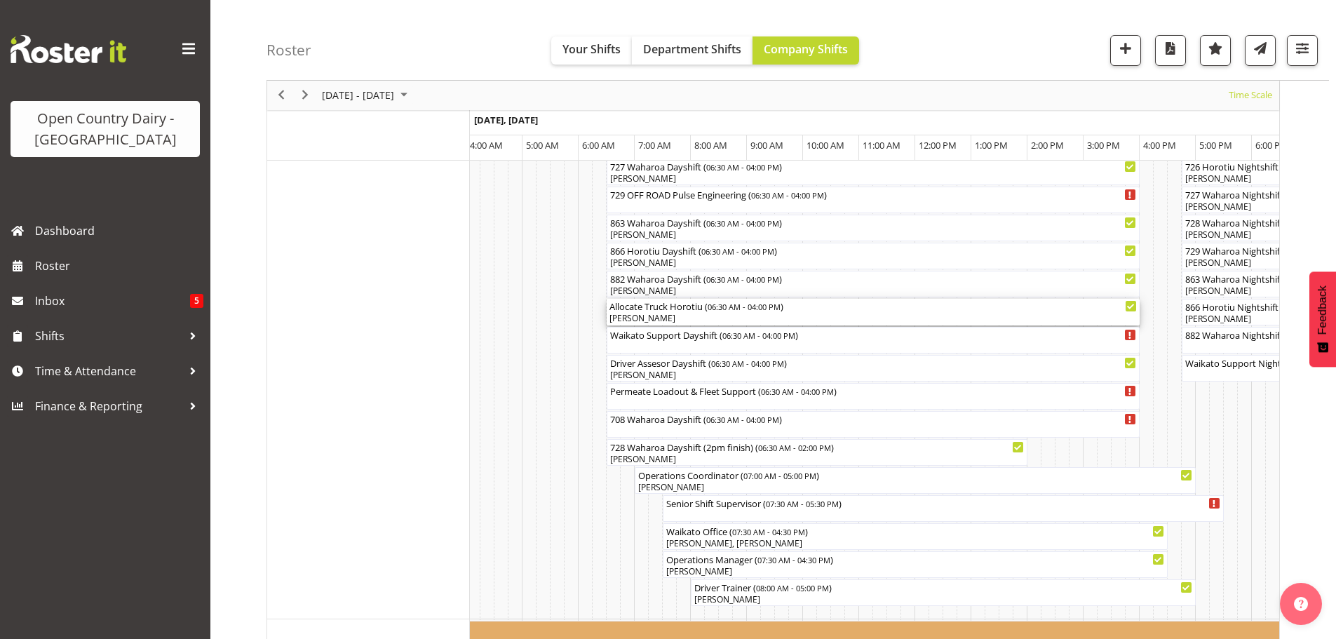
click at [688, 318] on div "[PERSON_NAME]" at bounding box center [874, 318] width 528 height 13
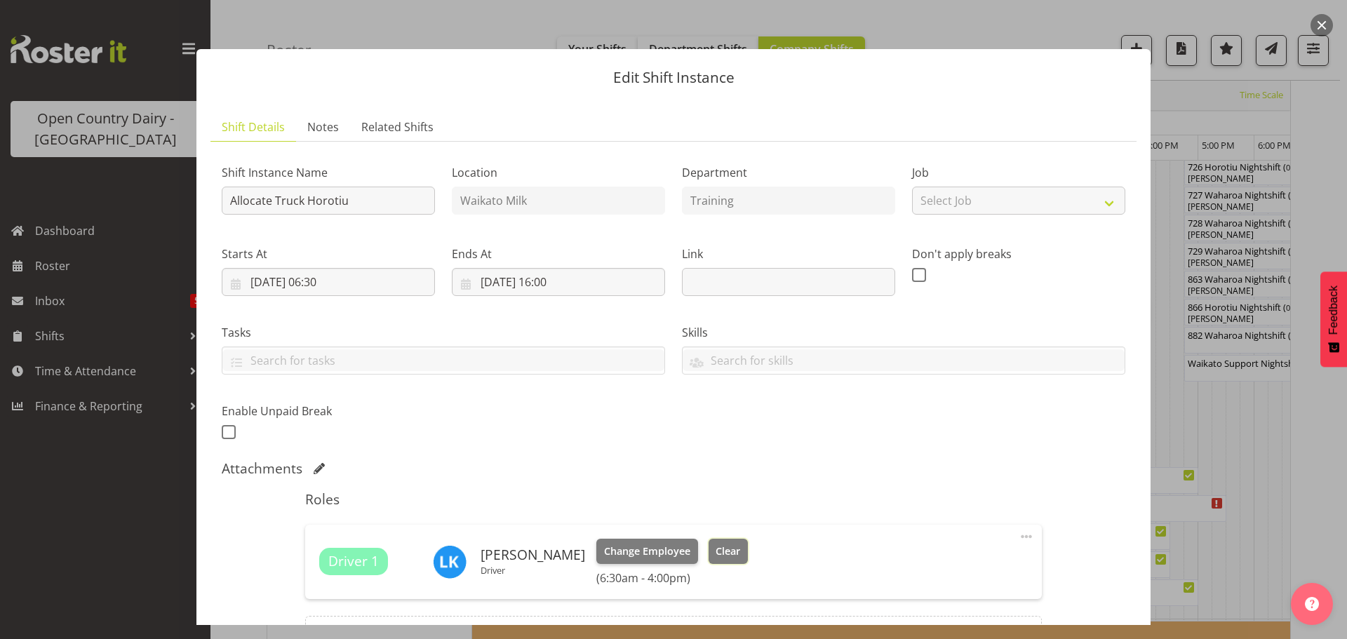
drag, startPoint x: 704, startPoint y: 549, endPoint x: 710, endPoint y: 535, distance: 14.7
click at [716, 544] on span "Clear" at bounding box center [728, 551] width 25 height 15
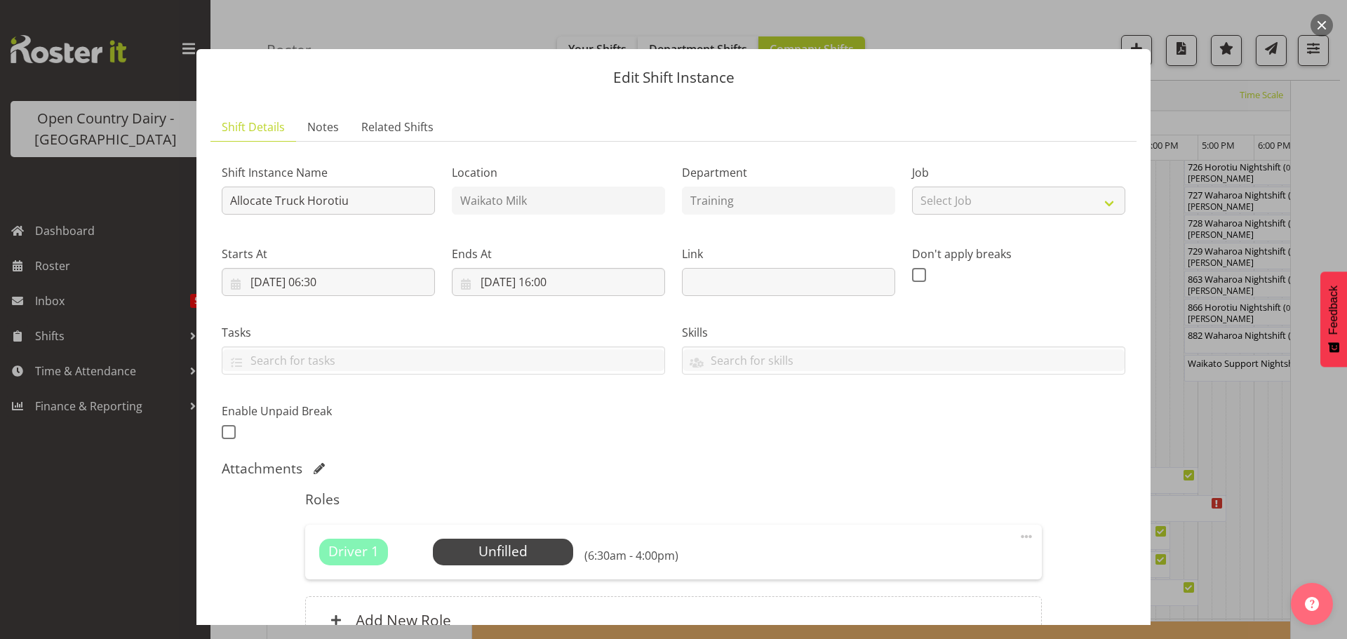
click at [1018, 534] on span at bounding box center [1026, 536] width 17 height 17
click at [918, 614] on link "Delete" at bounding box center [967, 617] width 135 height 25
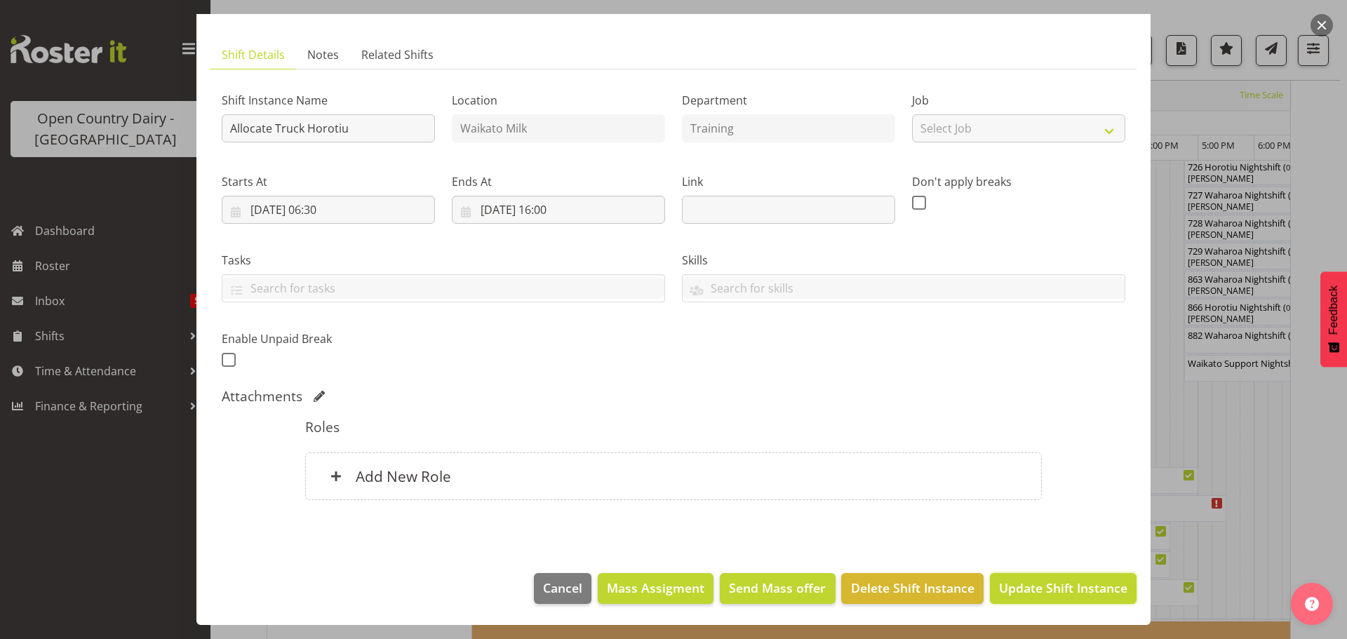
drag, startPoint x: 1047, startPoint y: 589, endPoint x: 1047, endPoint y: 582, distance: 7.7
click at [1047, 586] on span "Update Shift Instance" at bounding box center [1063, 588] width 128 height 18
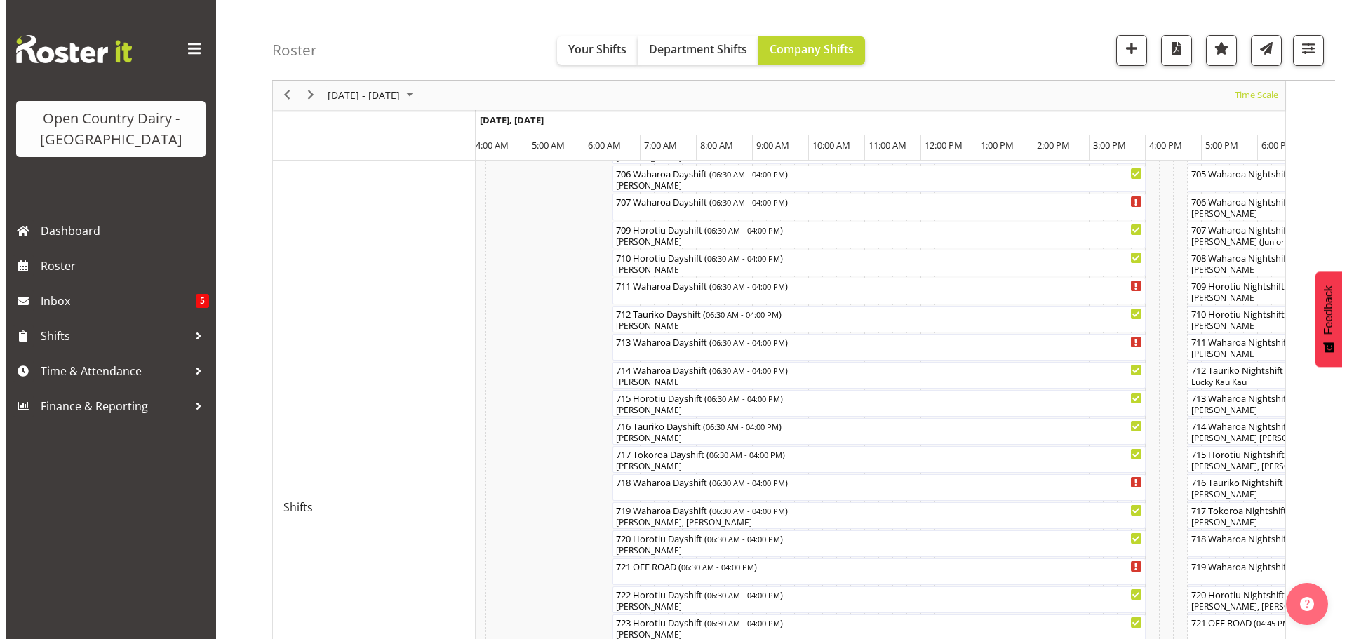
scroll to position [402, 0]
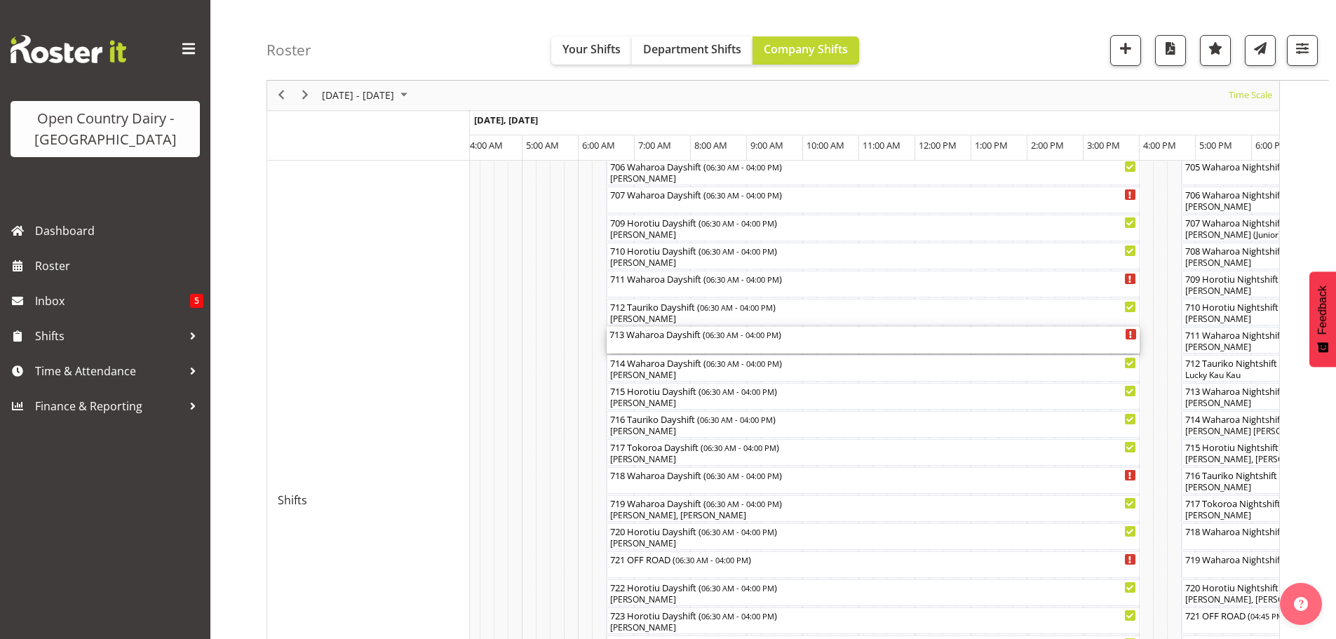
click at [670, 345] on div "713 Waharoa Dayshift ( 06:30 AM - 04:00 PM )" at bounding box center [874, 340] width 528 height 27
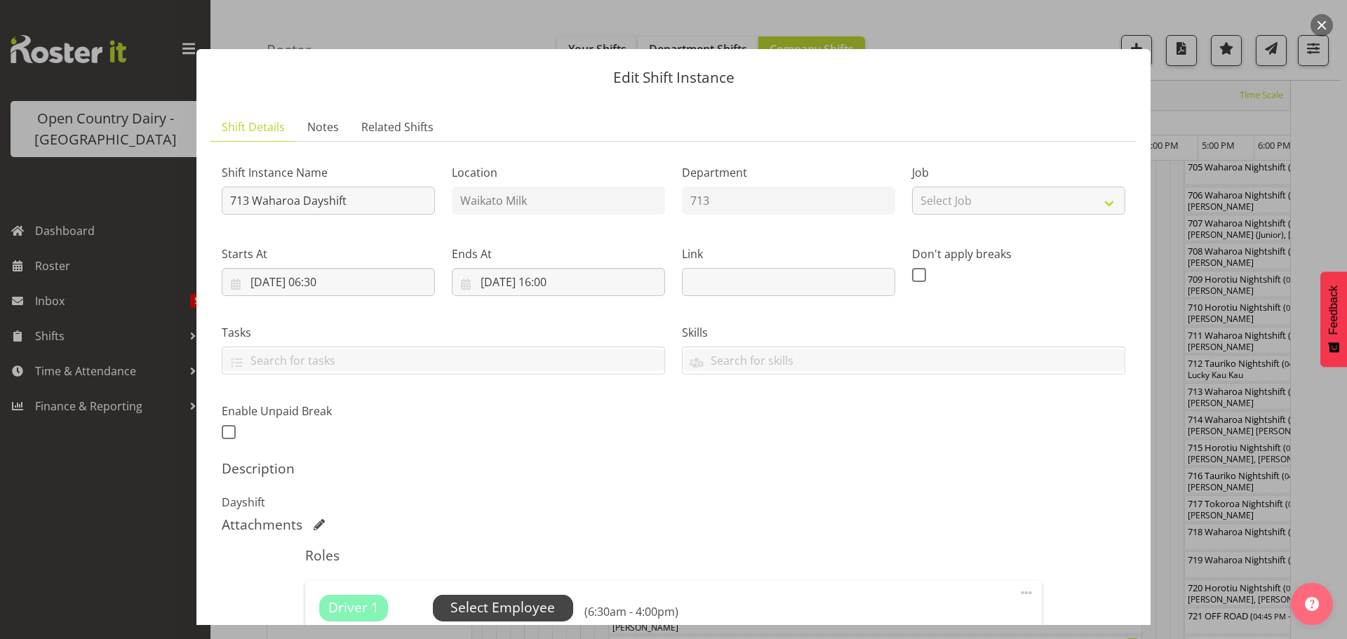
click at [507, 601] on span "Select Employee" at bounding box center [502, 608] width 105 height 20
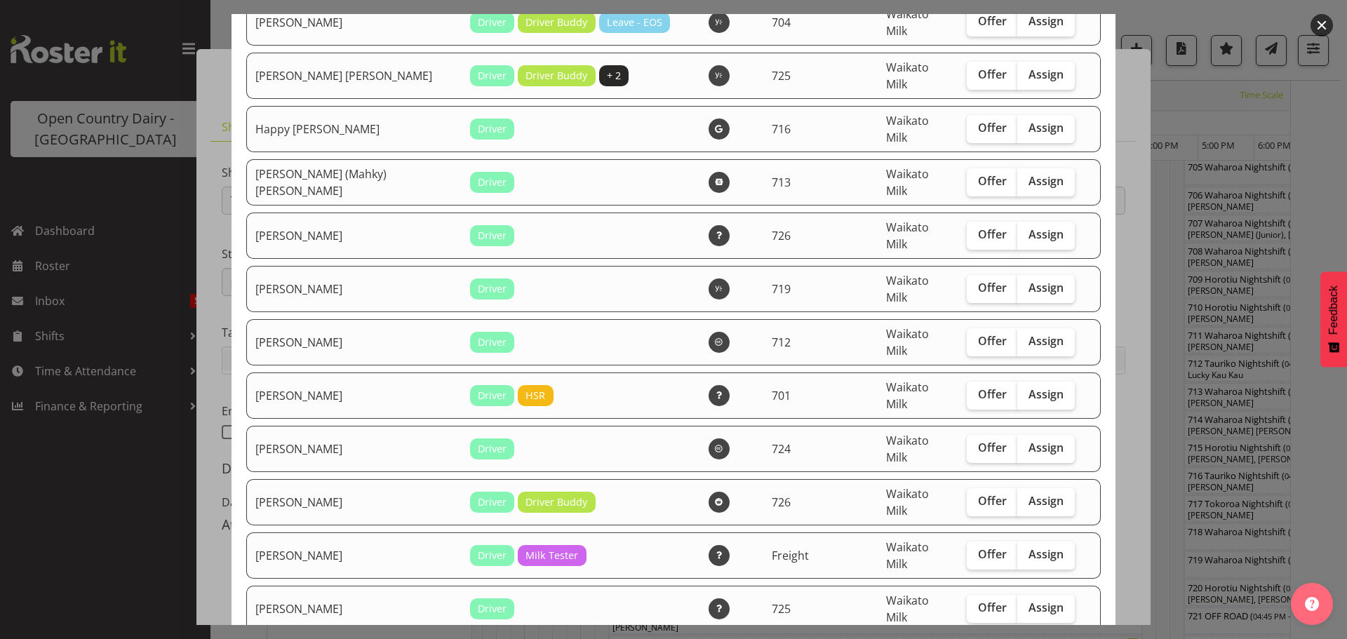
scroll to position [1333, 0]
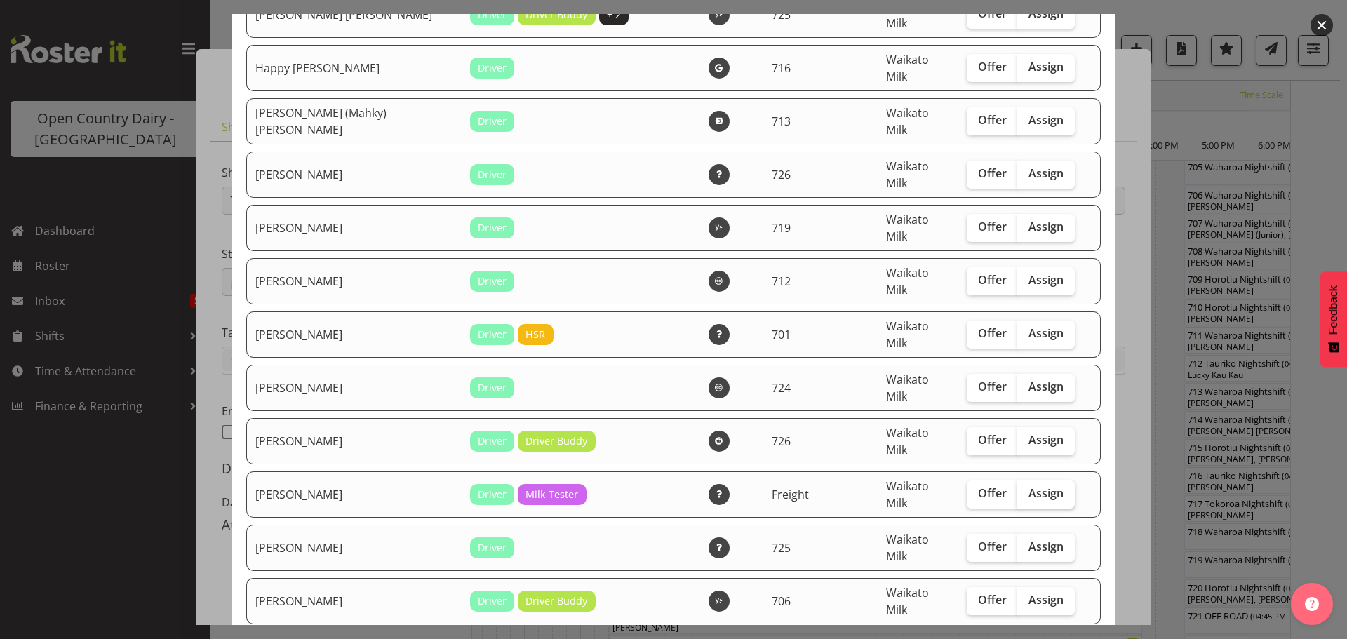
click at [1033, 486] on span "Assign" at bounding box center [1045, 493] width 35 height 14
click at [1026, 489] on input "Assign" at bounding box center [1021, 493] width 9 height 9
checkbox input "true"
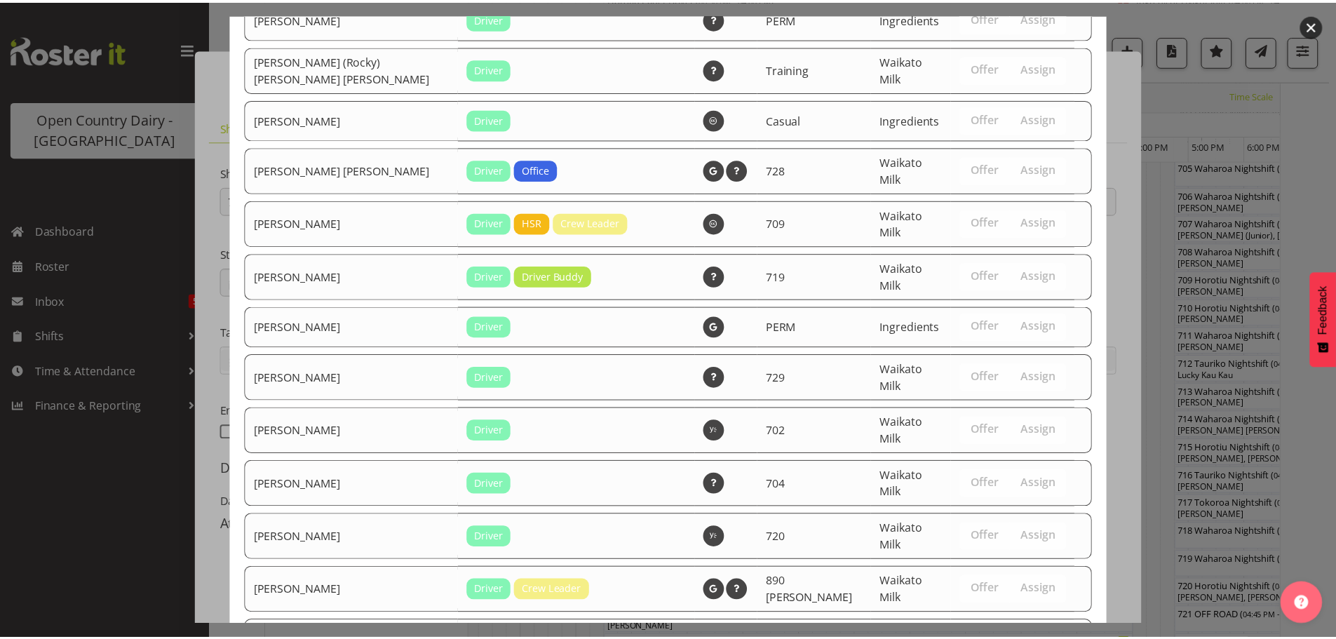
scroll to position [2761, 0]
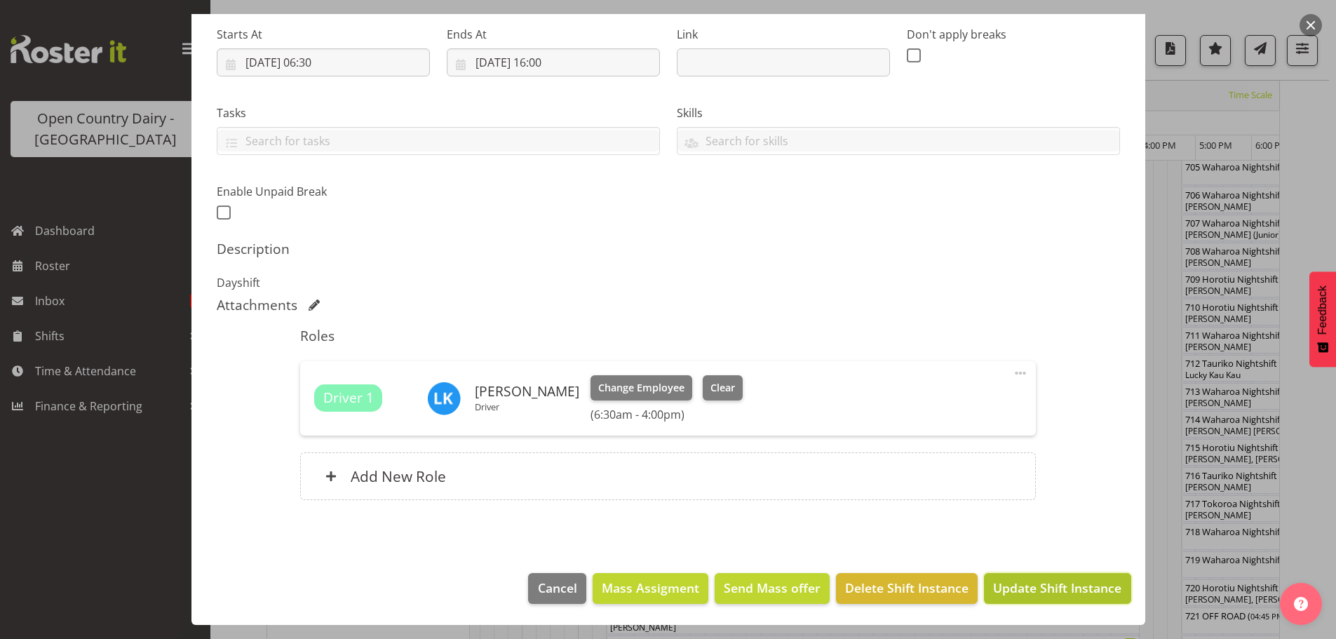
click at [1055, 584] on span "Update Shift Instance" at bounding box center [1057, 588] width 128 height 18
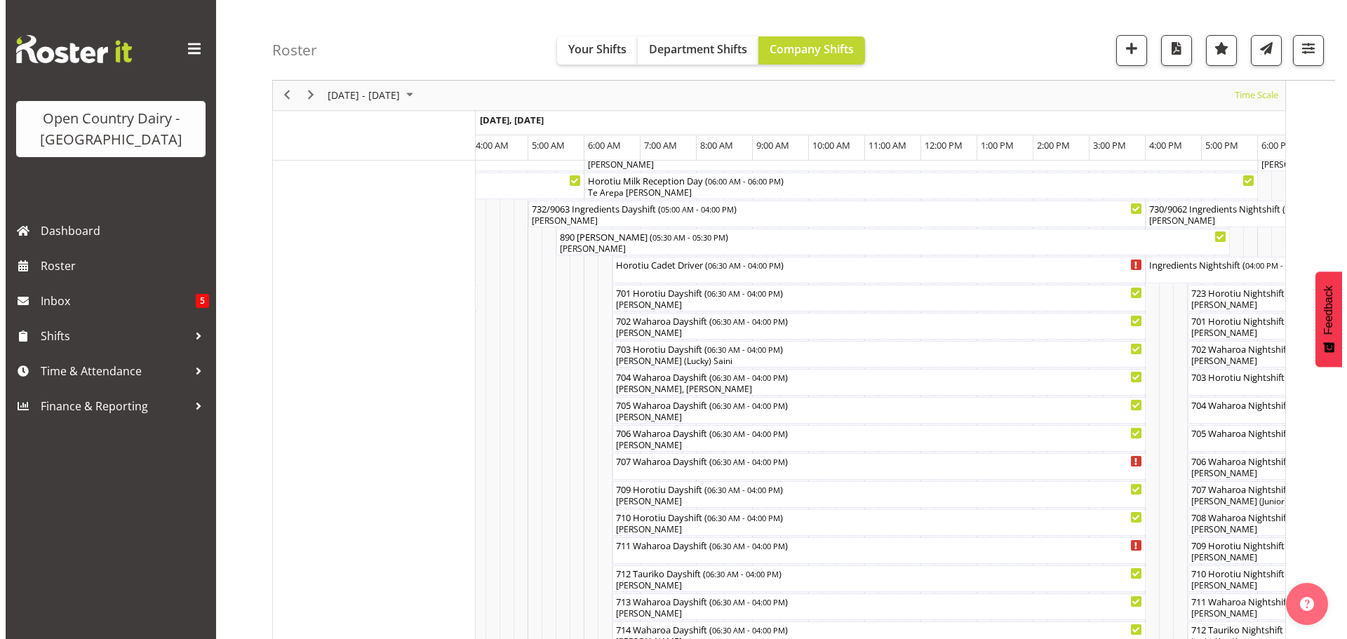
scroll to position [121, 0]
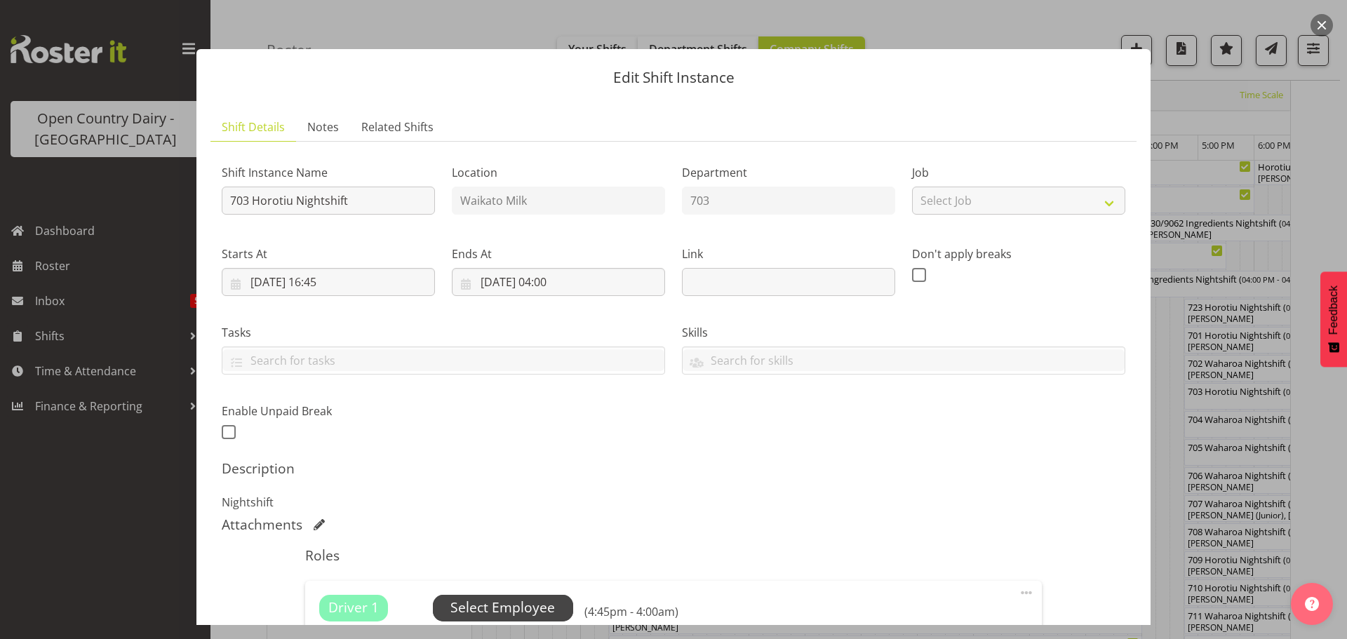
click at [501, 603] on span "Select Employee" at bounding box center [502, 608] width 105 height 20
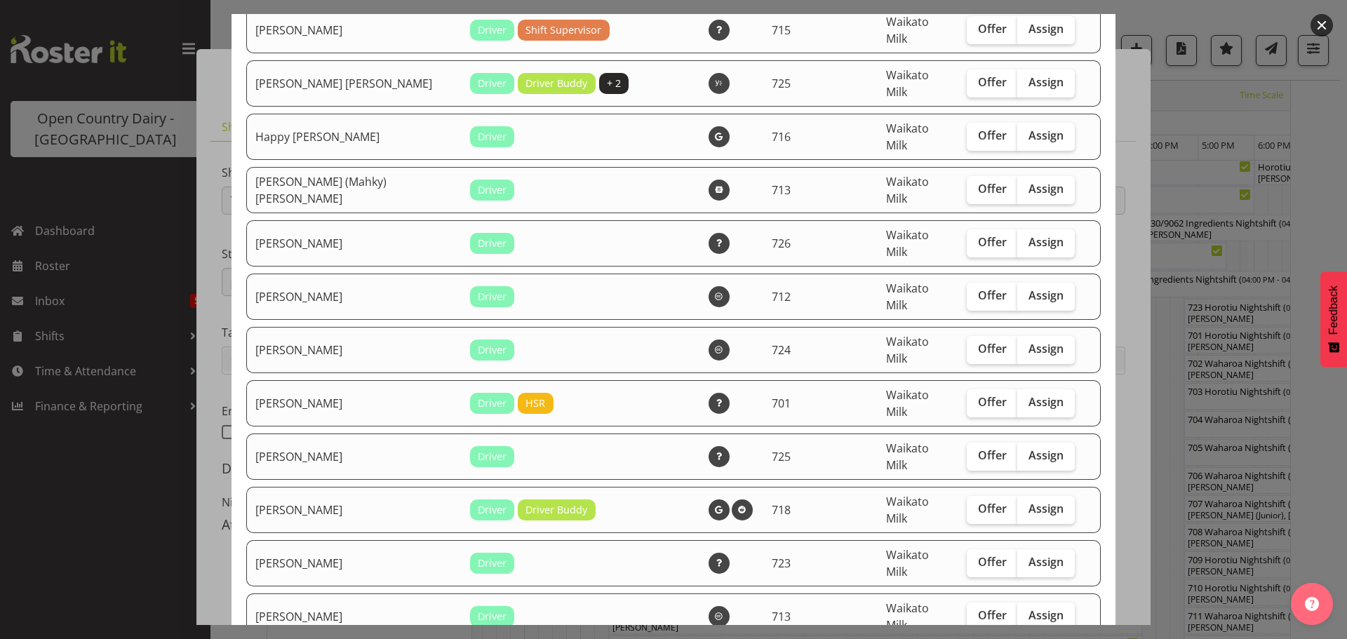
scroll to position [842, 0]
click at [978, 396] on span "Offer" at bounding box center [992, 403] width 29 height 14
click at [967, 399] on input "Offer" at bounding box center [971, 403] width 9 height 9
checkbox input "true"
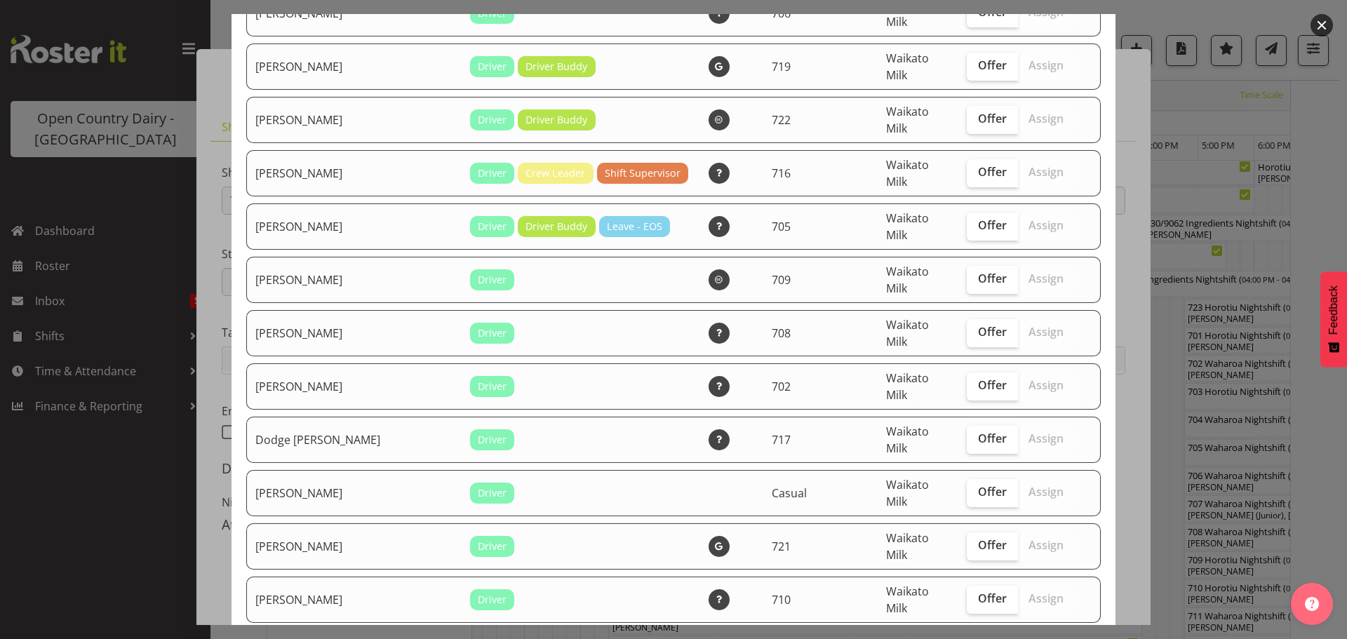
scroll to position [210, 0]
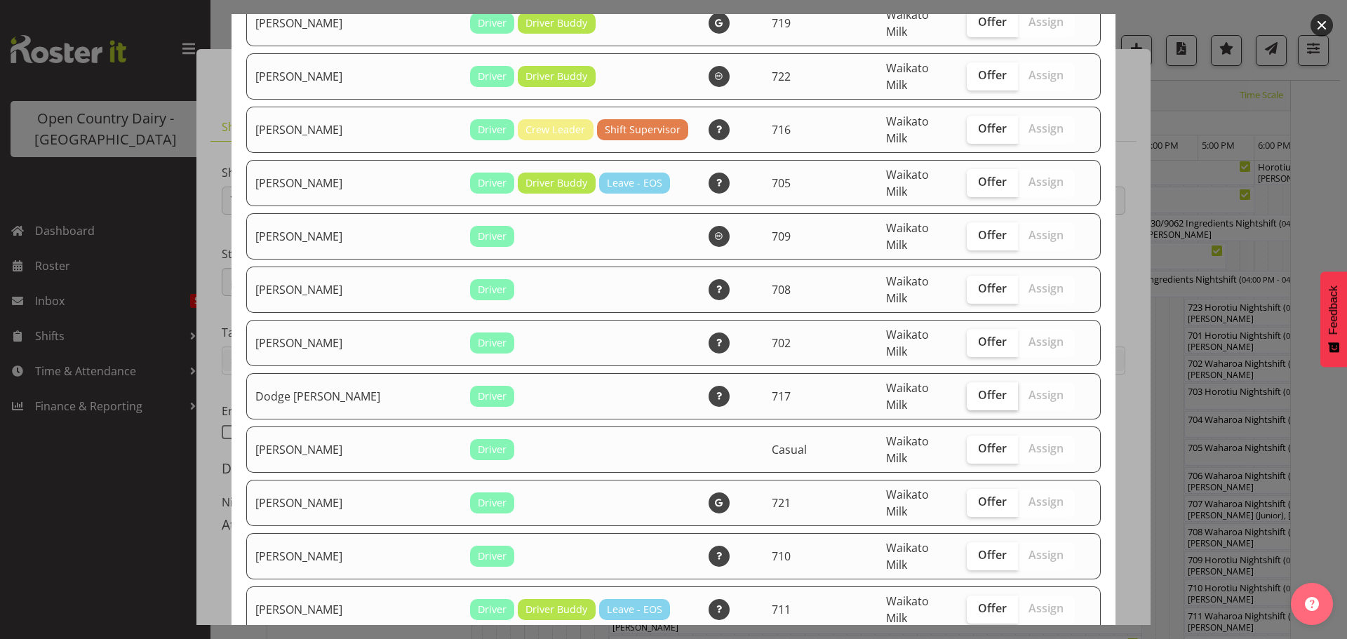
click at [978, 388] on span "Offer" at bounding box center [992, 395] width 29 height 14
click at [969, 391] on input "Offer" at bounding box center [971, 395] width 9 height 9
drag, startPoint x: 973, startPoint y: 347, endPoint x: 963, endPoint y: 352, distance: 11.0
click at [978, 388] on span "Offer" at bounding box center [992, 395] width 29 height 14
click at [972, 391] on input "Offer" at bounding box center [971, 395] width 9 height 9
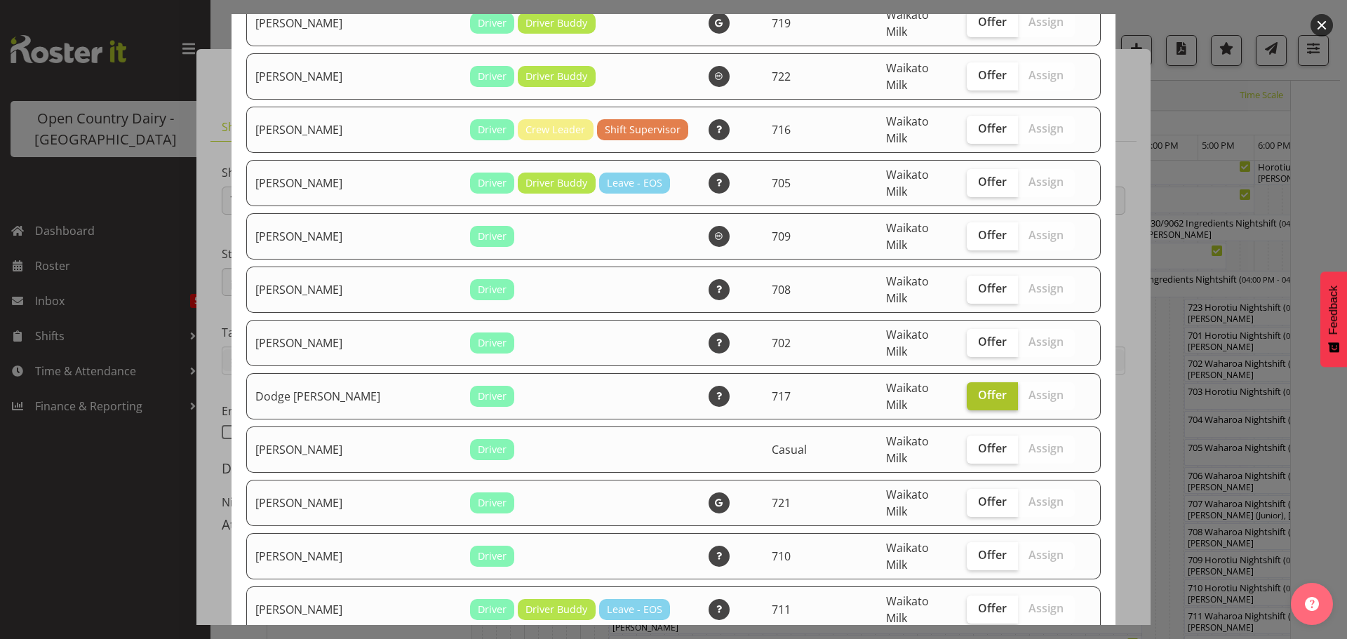
checkbox input "false"
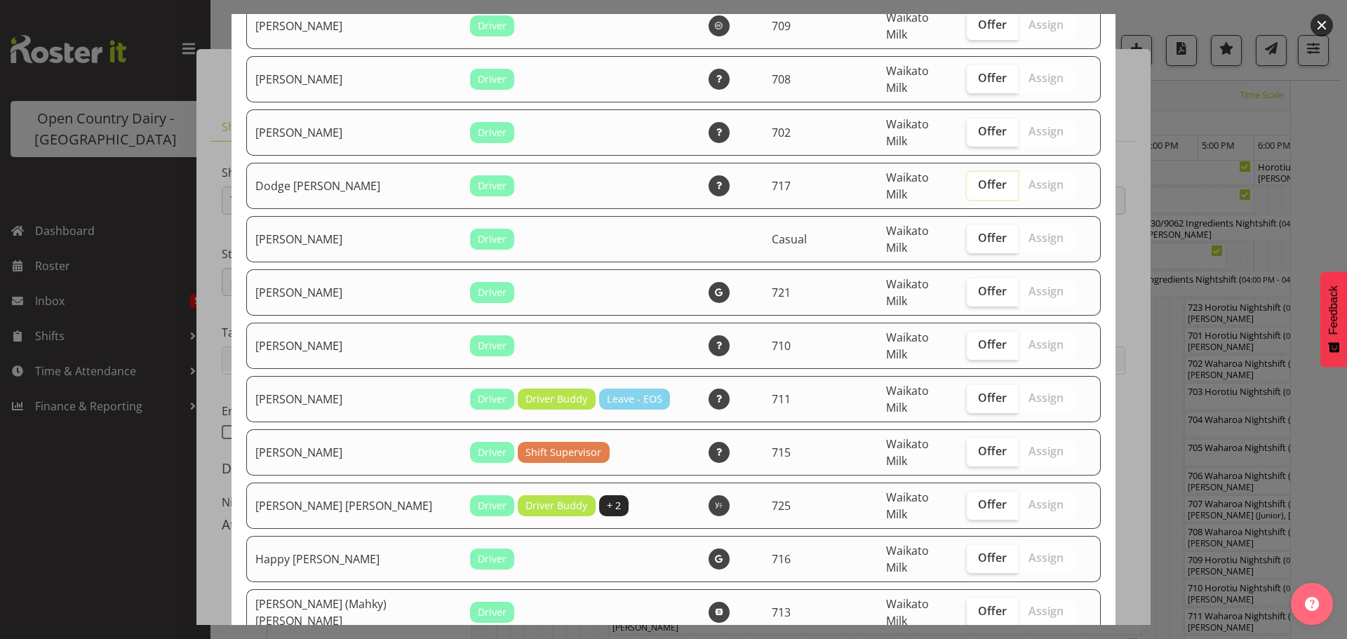
scroll to position [491, 0]
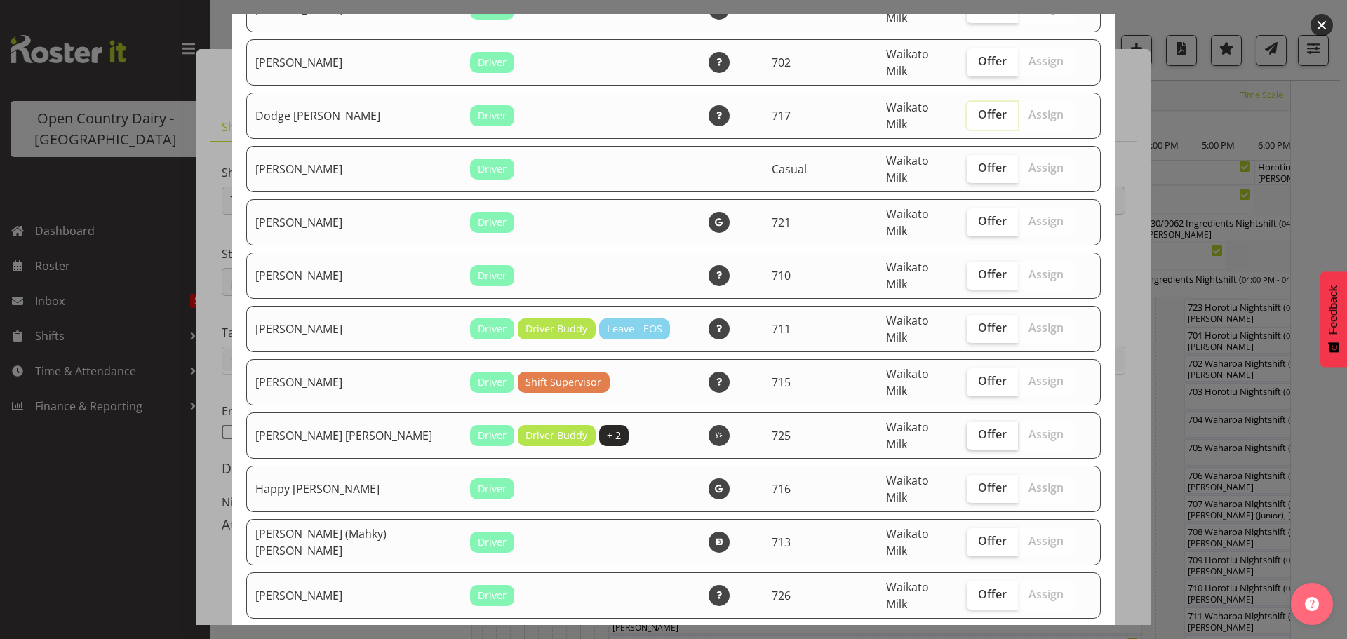
click at [978, 427] on span "Offer" at bounding box center [992, 434] width 29 height 14
click at [974, 430] on input "Offer" at bounding box center [971, 434] width 9 height 9
checkbox input "true"
click at [978, 267] on span "Offer" at bounding box center [992, 274] width 29 height 14
click at [970, 270] on input "Offer" at bounding box center [971, 274] width 9 height 9
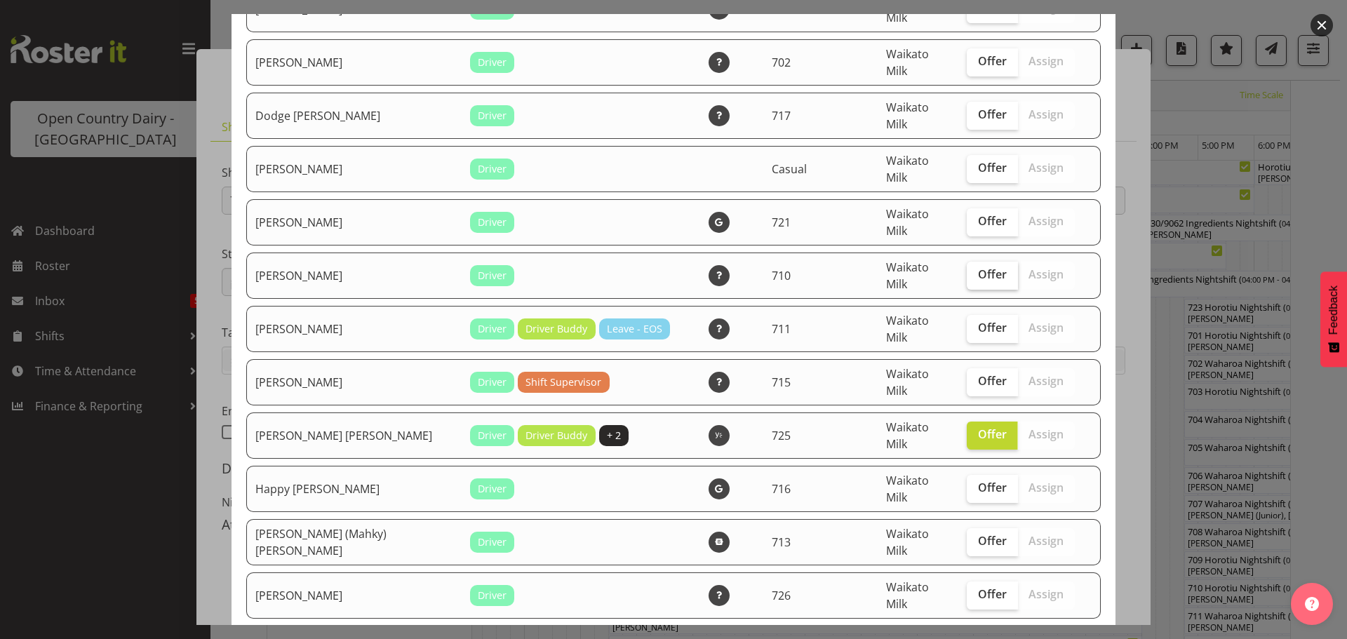
checkbox input "true"
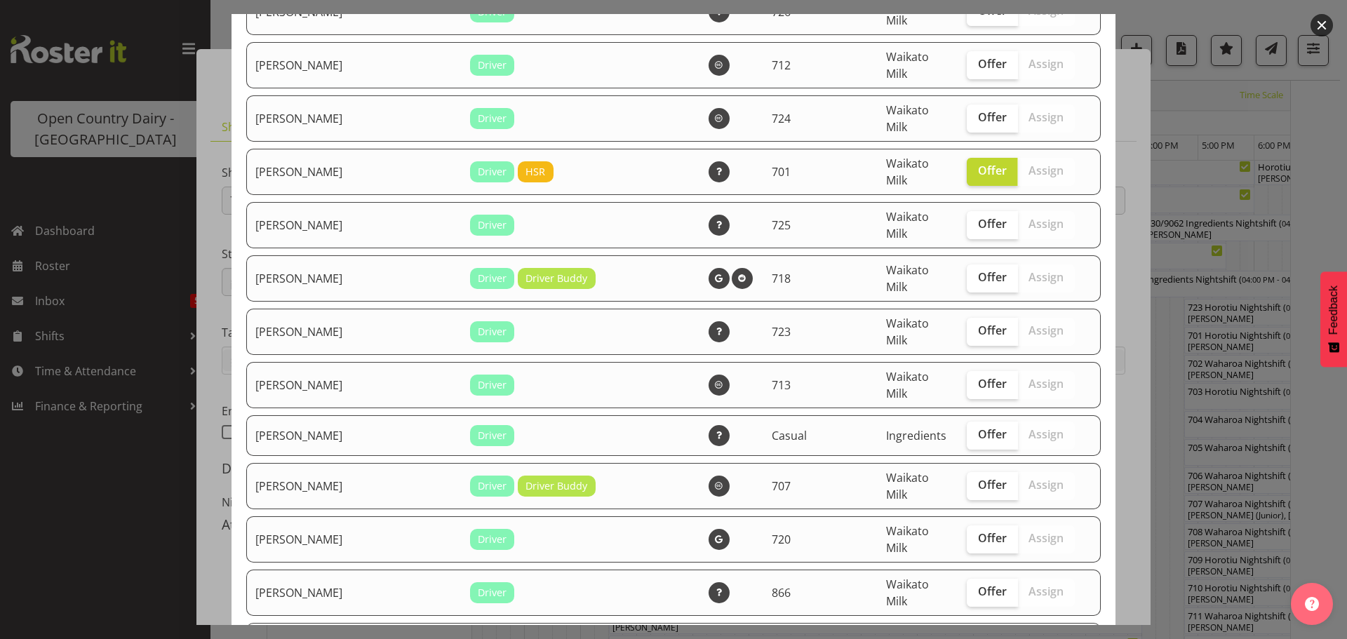
scroll to position [1122, 0]
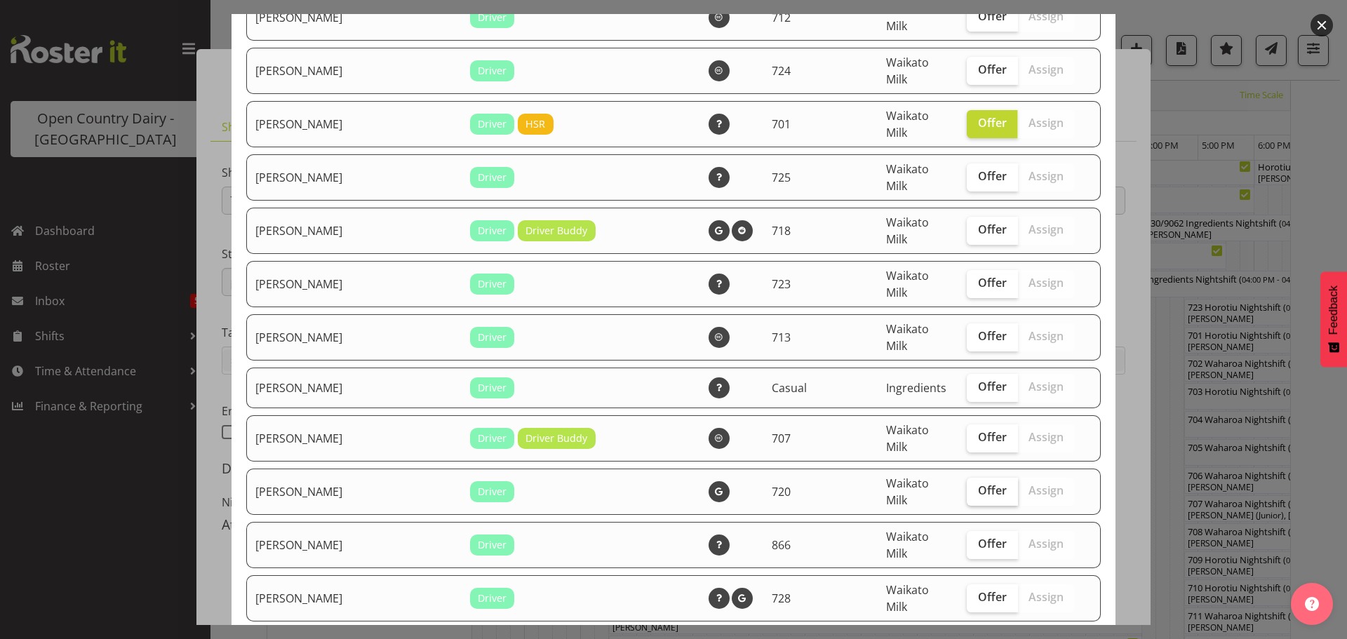
click at [978, 483] on span "Offer" at bounding box center [992, 490] width 29 height 14
click at [976, 486] on input "Offer" at bounding box center [971, 490] width 9 height 9
checkbox input "true"
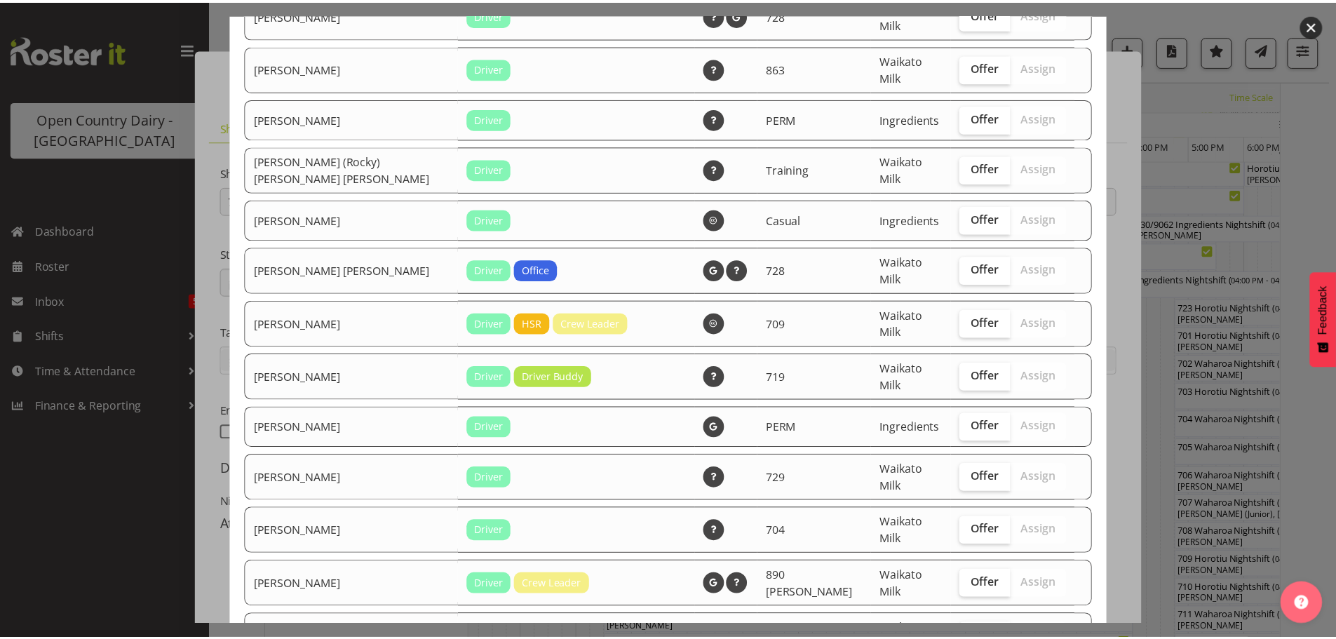
scroll to position [1754, 0]
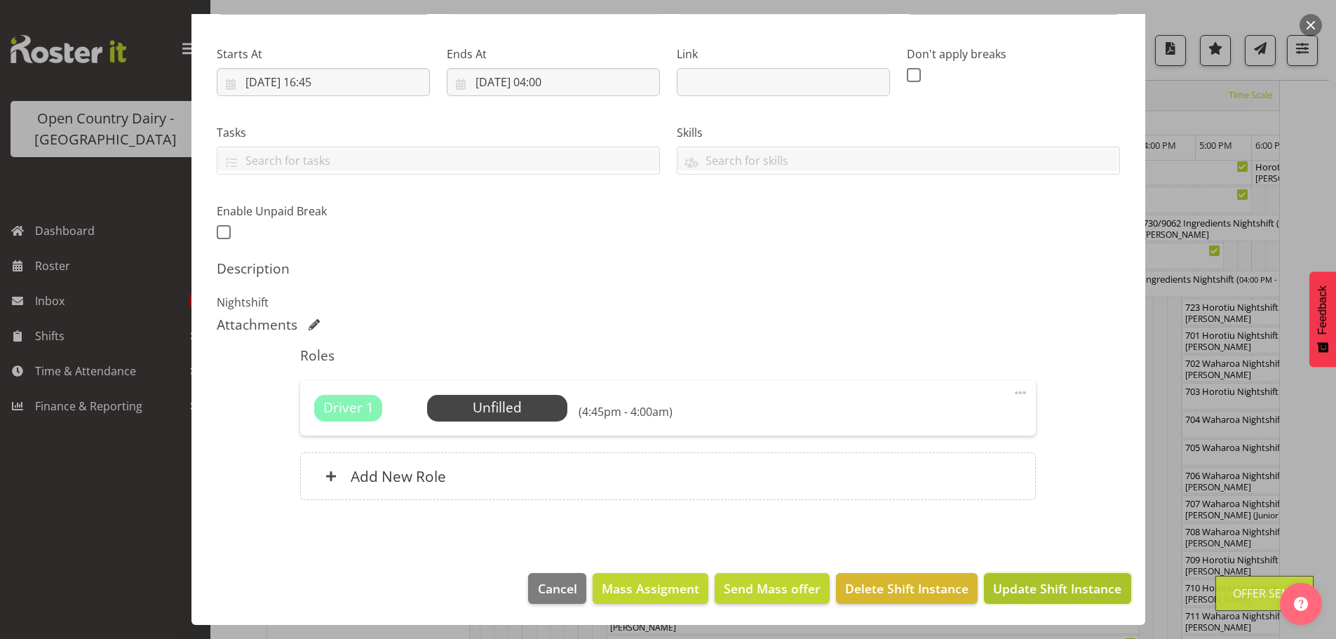
click at [1025, 589] on span "Update Shift Instance" at bounding box center [1057, 588] width 128 height 18
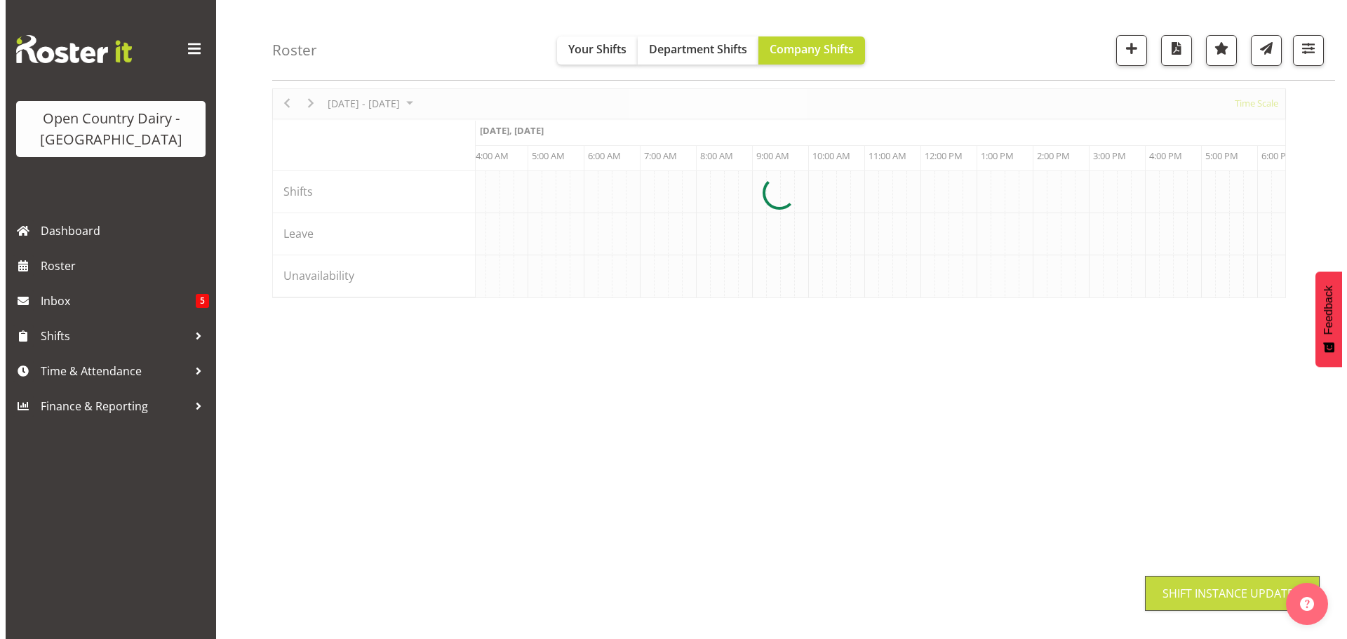
scroll to position [51, 0]
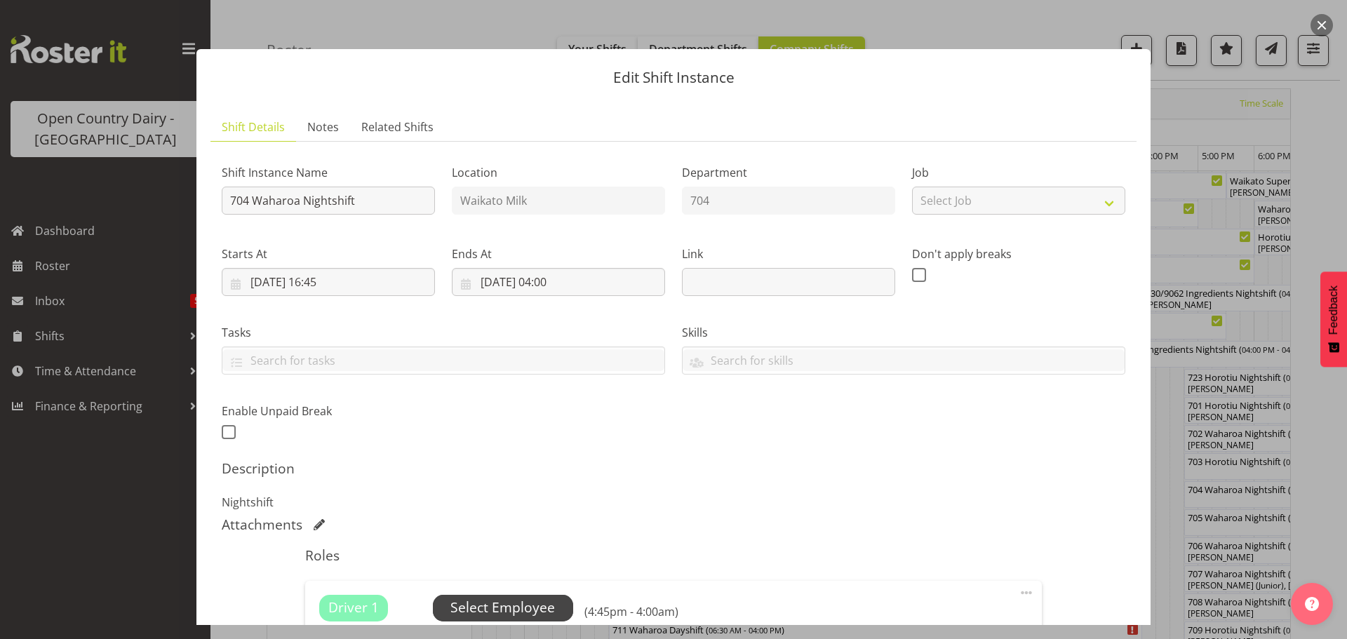
click at [502, 610] on span "Select Employee" at bounding box center [502, 608] width 105 height 20
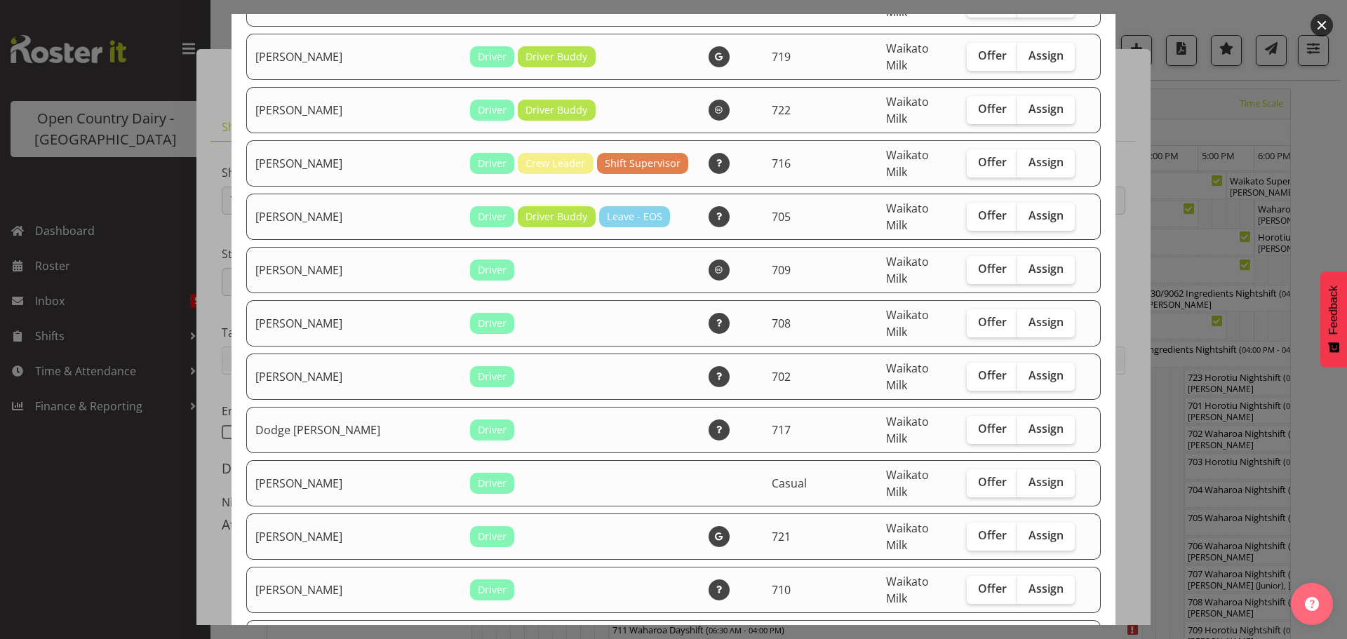
scroll to position [210, 0]
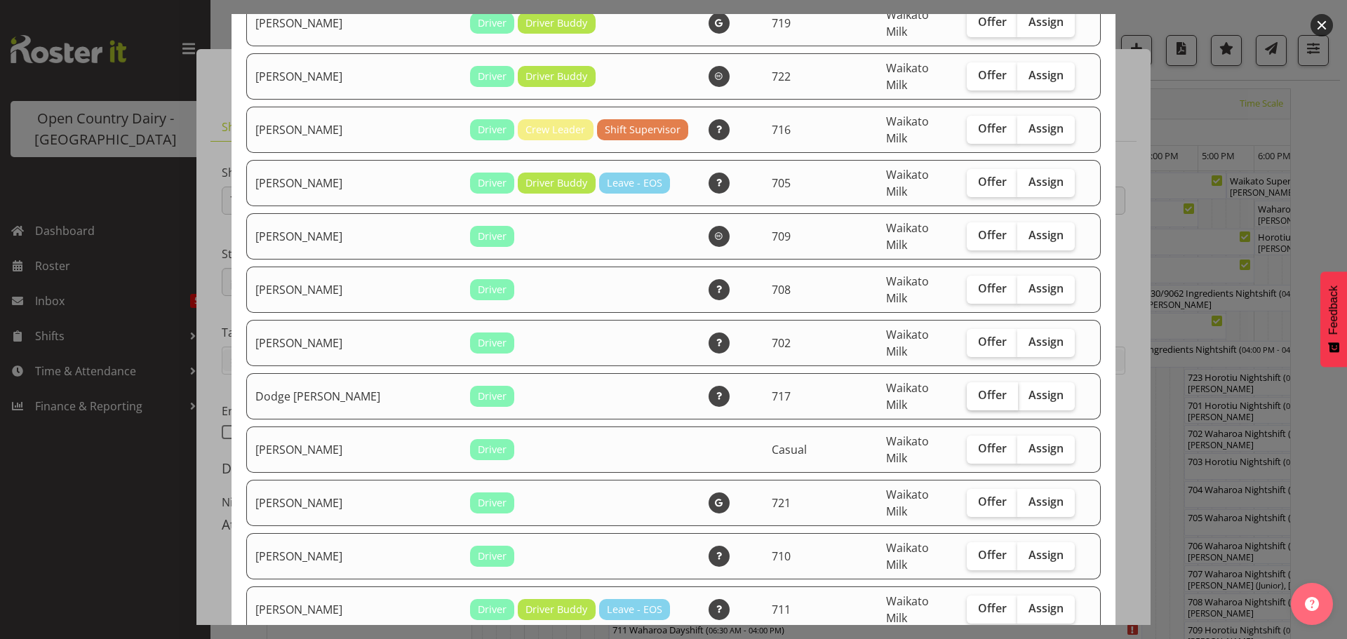
click at [978, 388] on span "Offer" at bounding box center [992, 395] width 29 height 14
click at [967, 391] on input "Offer" at bounding box center [971, 395] width 9 height 9
checkbox input "true"
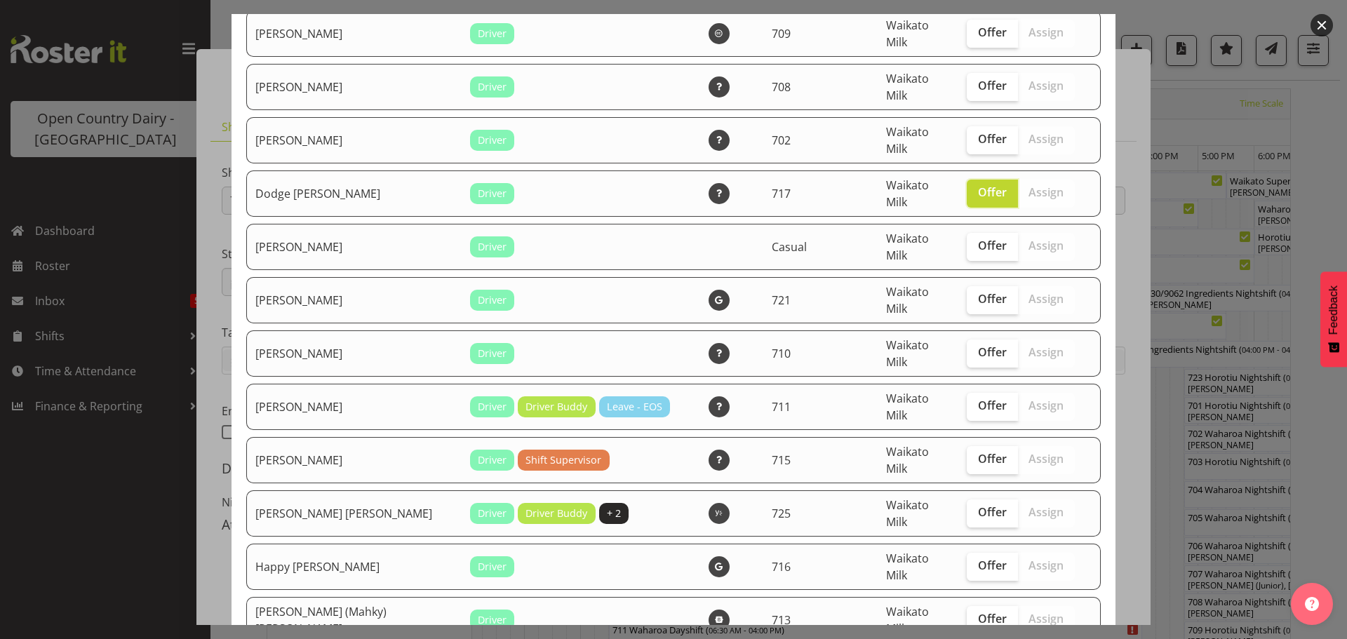
scroll to position [421, 0]
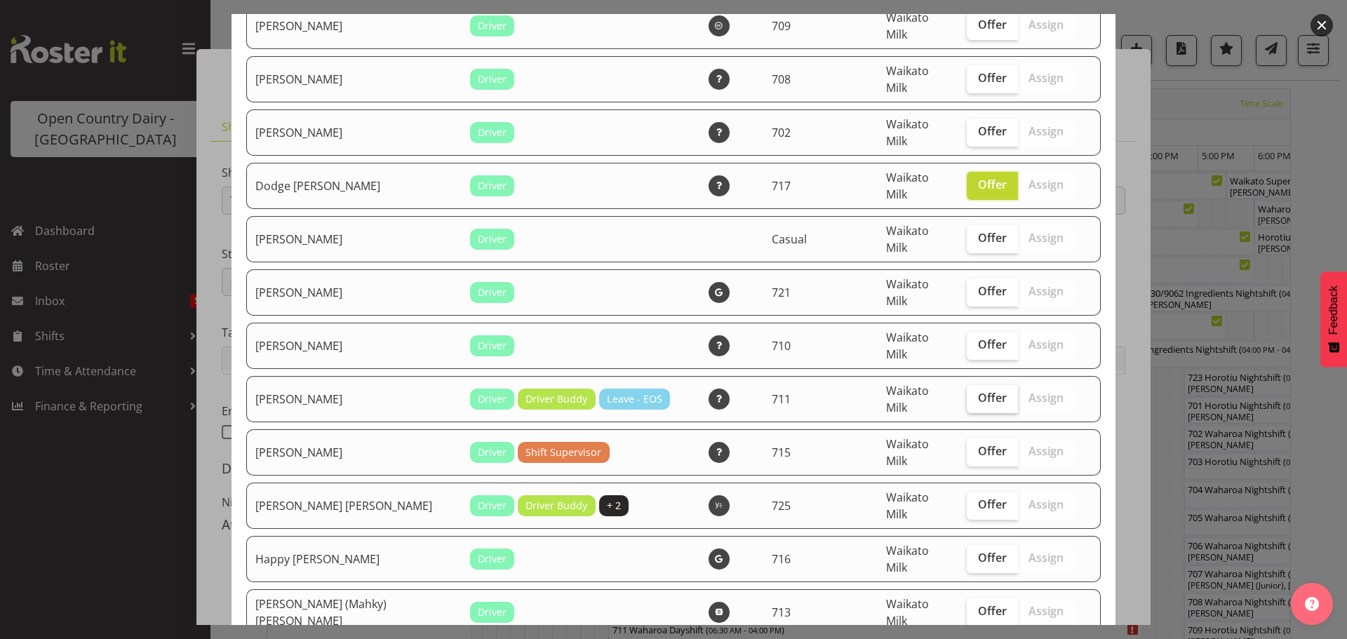
click at [978, 391] on span "Offer" at bounding box center [992, 398] width 29 height 14
click at [974, 394] on input "Offer" at bounding box center [971, 398] width 9 height 9
checkbox input "true"
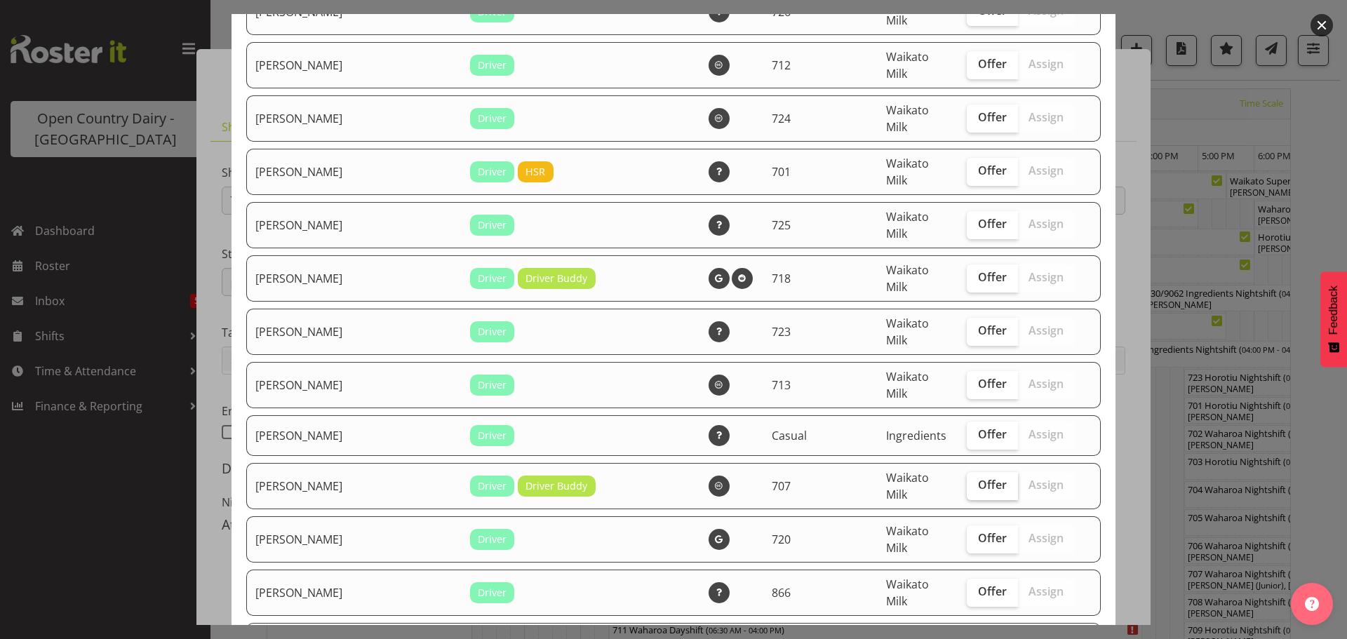
scroll to position [1122, 0]
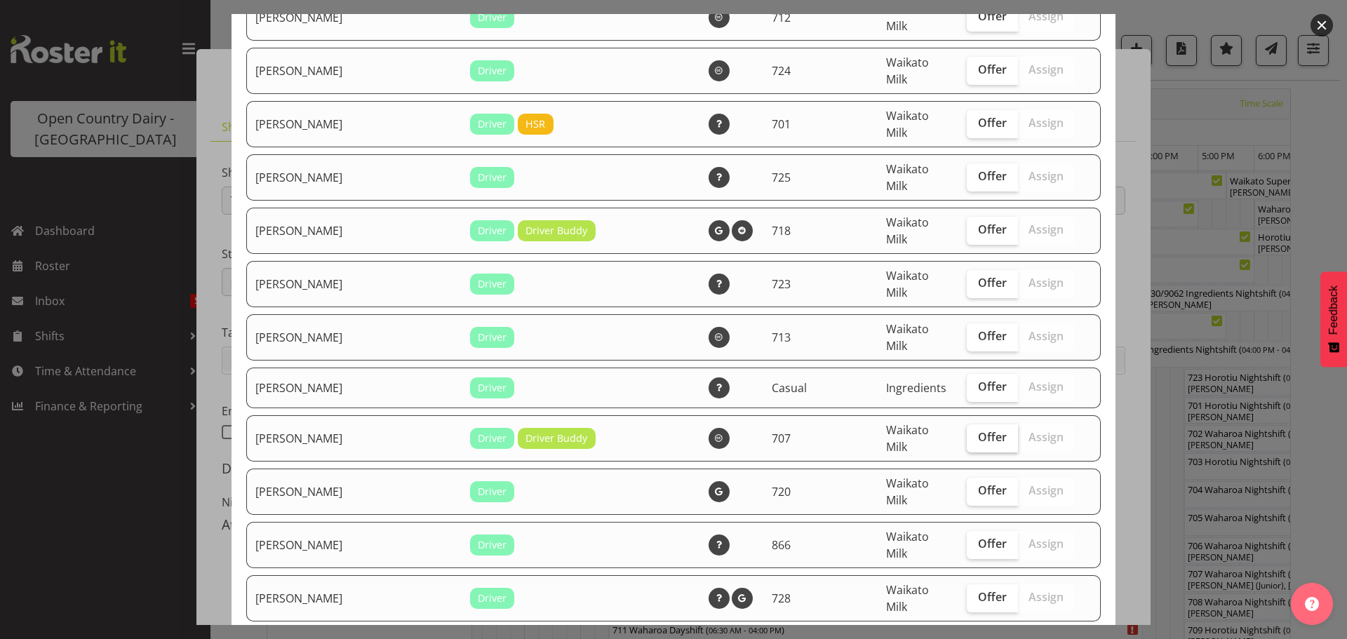
click at [978, 430] on span "Offer" at bounding box center [992, 437] width 29 height 14
click at [970, 433] on input "Offer" at bounding box center [971, 437] width 9 height 9
checkbox input "true"
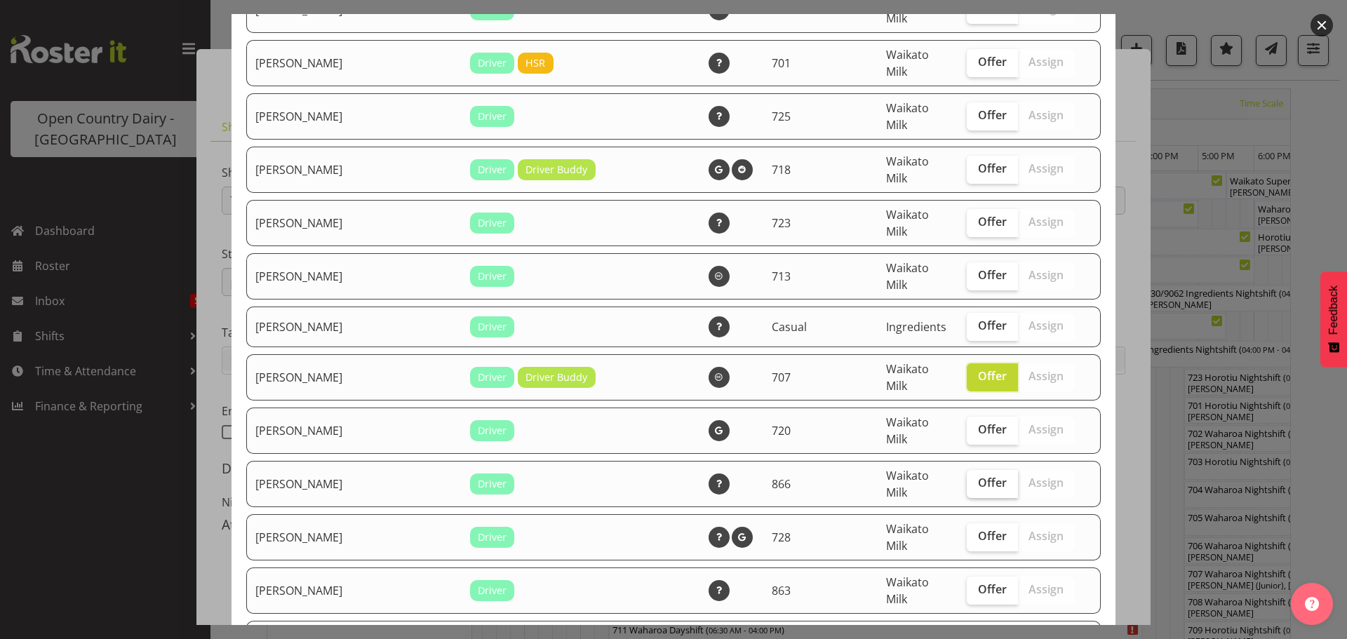
scroll to position [1193, 0]
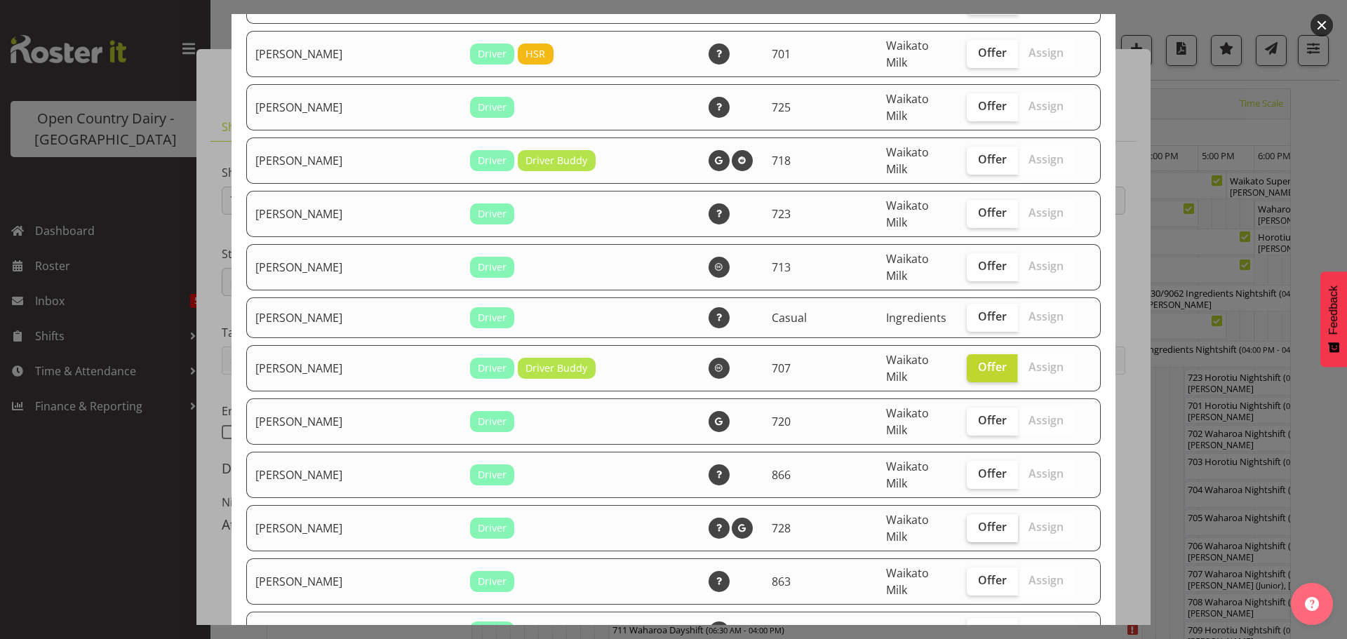
click at [978, 520] on span "Offer" at bounding box center [992, 527] width 29 height 14
click at [974, 523] on input "Offer" at bounding box center [971, 527] width 9 height 9
checkbox input "true"
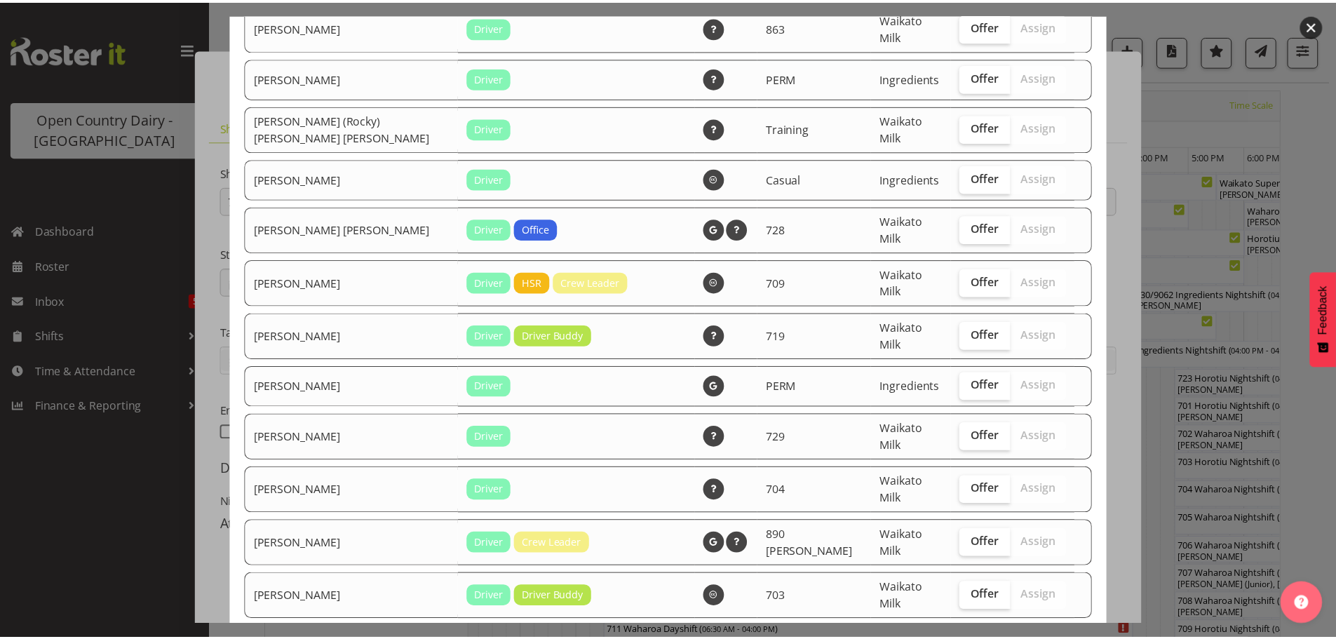
scroll to position [1759, 0]
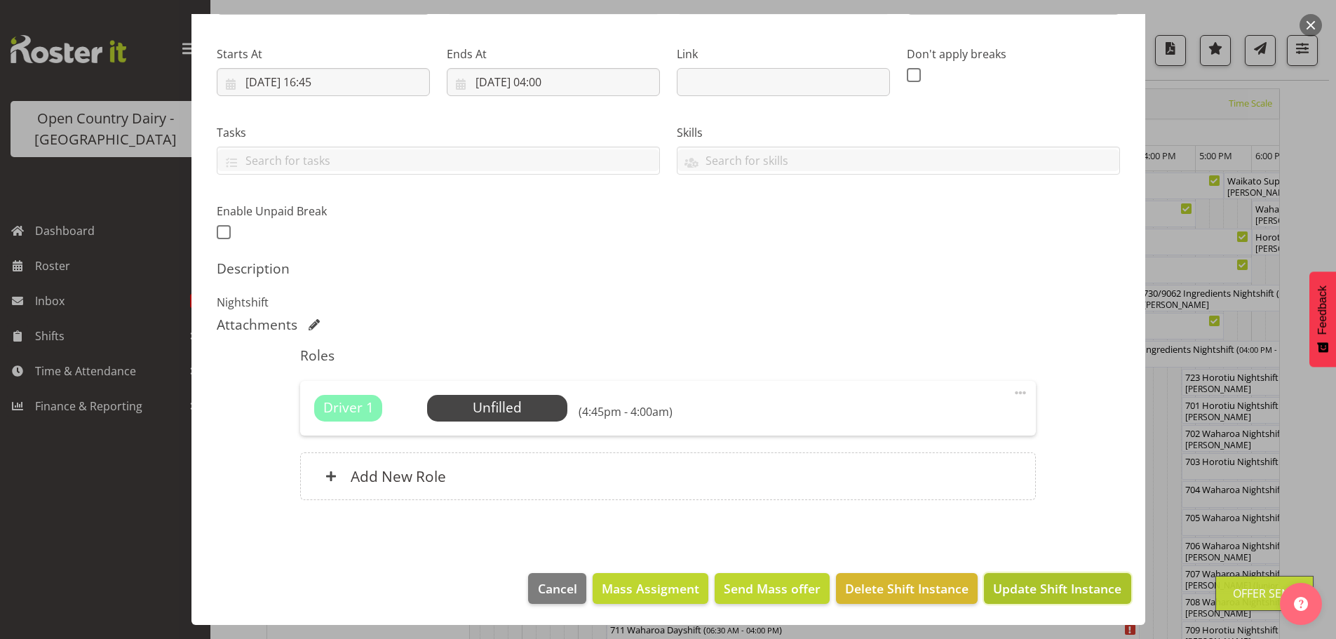
click at [1059, 591] on span "Update Shift Instance" at bounding box center [1057, 588] width 128 height 18
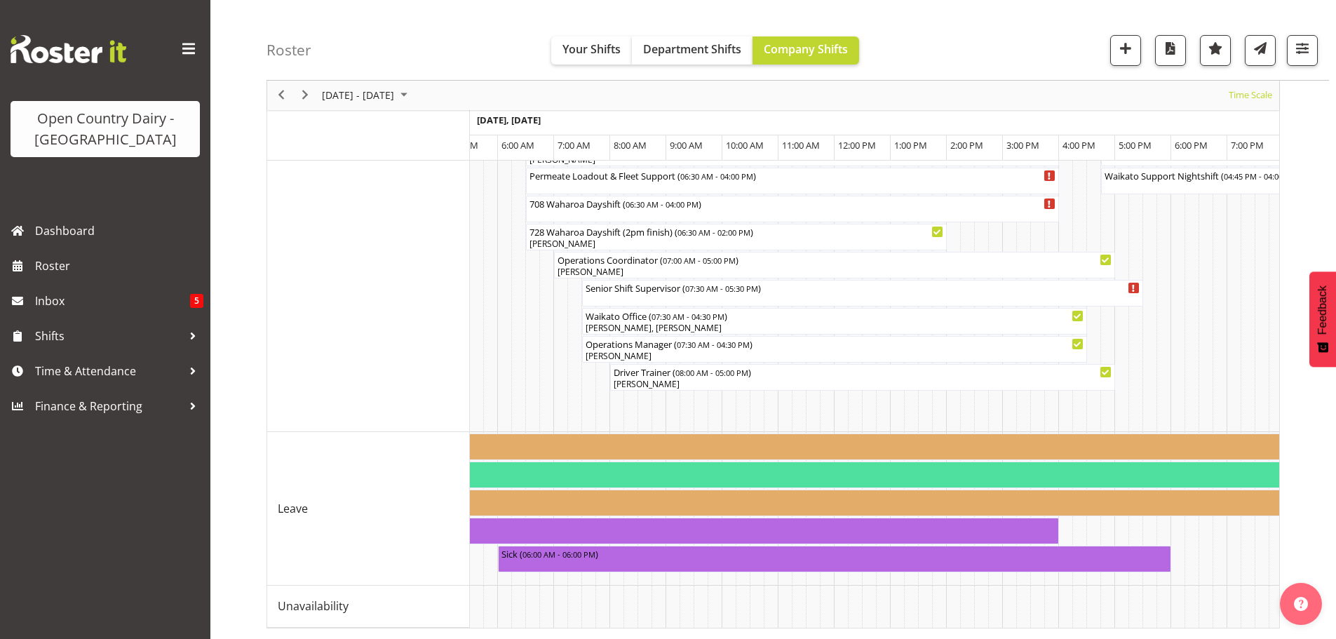
scroll to position [0, 1664]
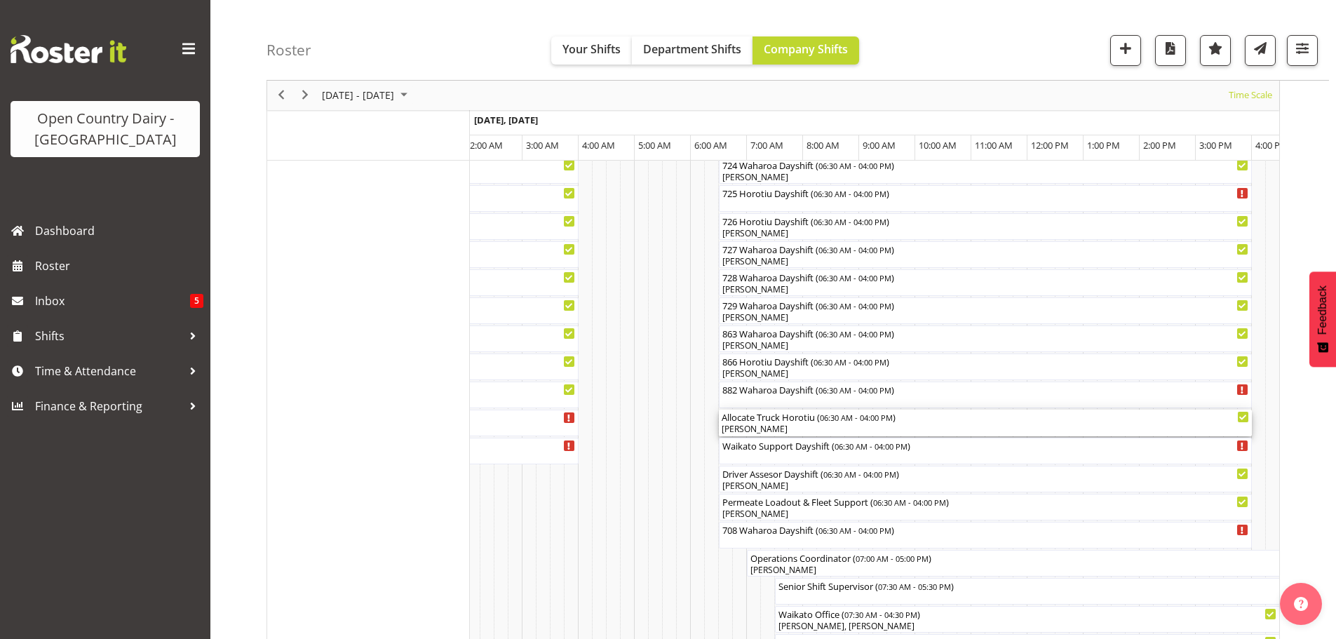
click at [790, 429] on div "[PERSON_NAME]" at bounding box center [986, 429] width 528 height 13
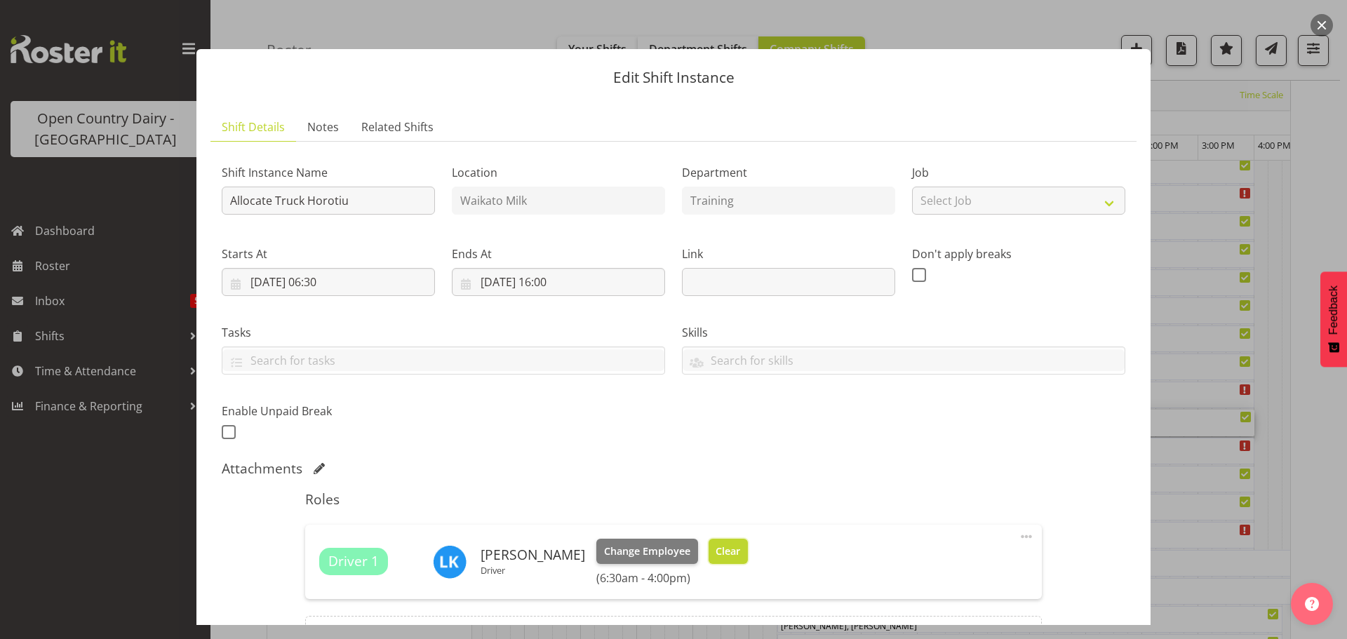
click at [716, 550] on span "Clear" at bounding box center [728, 551] width 25 height 15
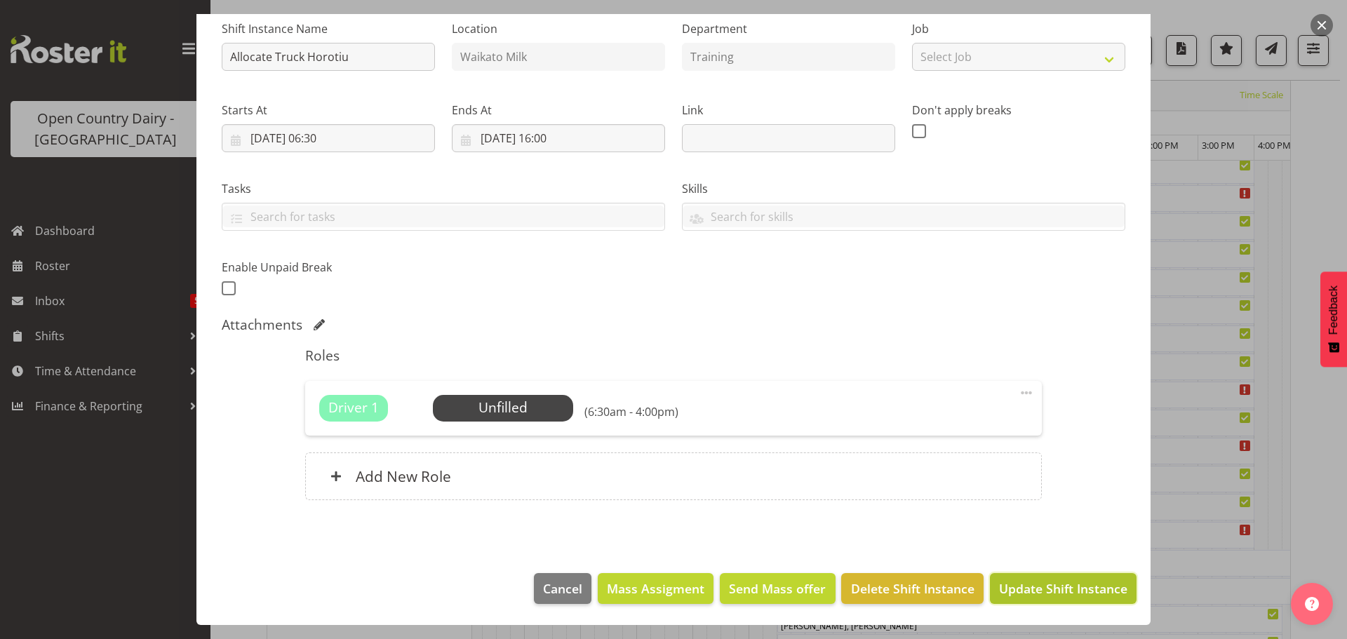
click at [1032, 596] on span "Update Shift Instance" at bounding box center [1063, 588] width 128 height 18
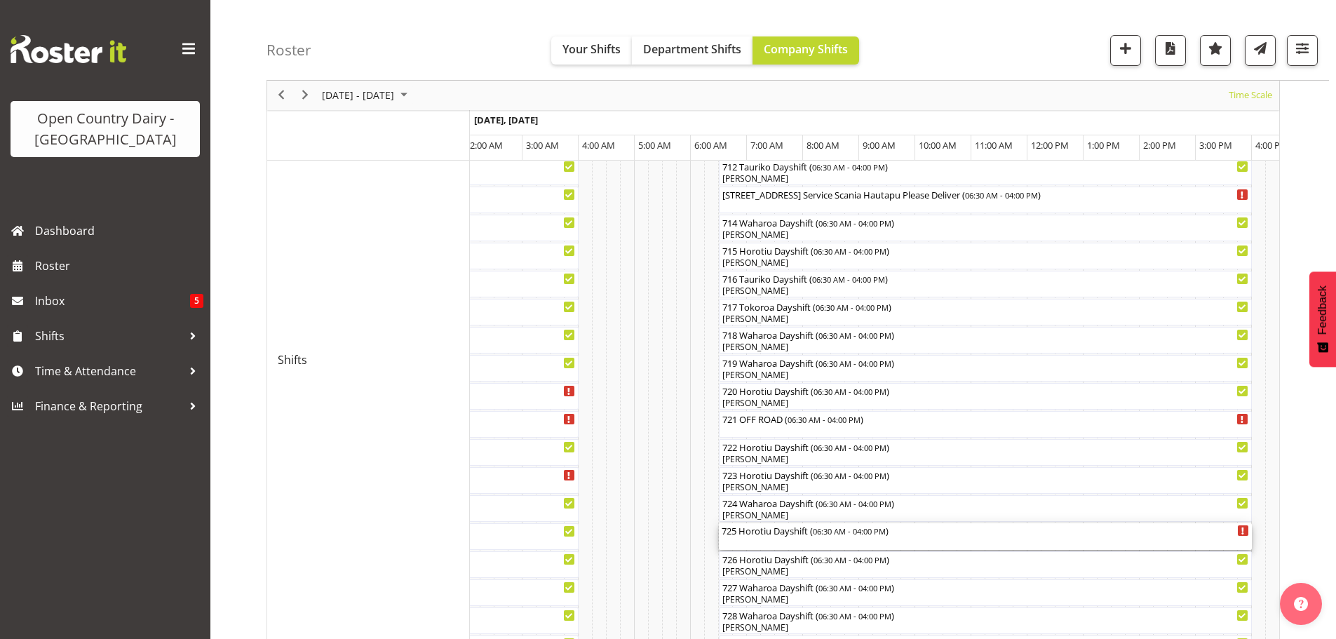
click at [776, 541] on div "725 Horotiu Dayshift ( 06:30 AM - 04:00 PM )" at bounding box center [986, 536] width 528 height 27
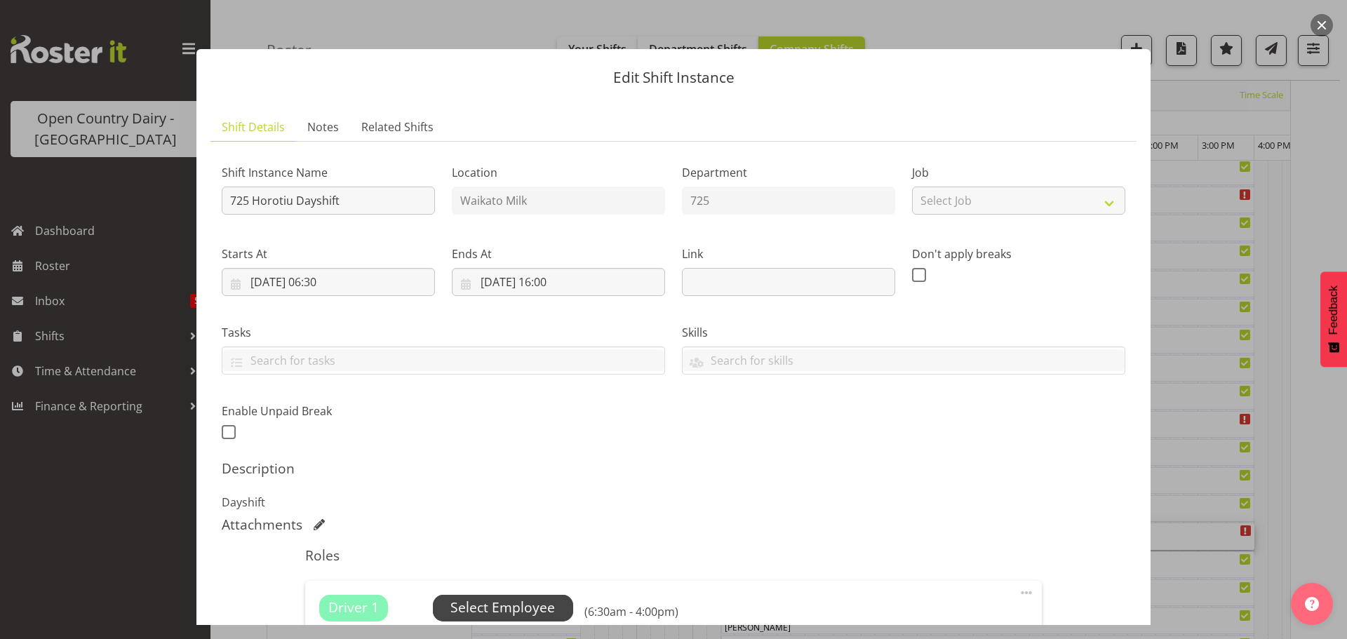
click at [514, 605] on span "Select Employee" at bounding box center [502, 608] width 105 height 20
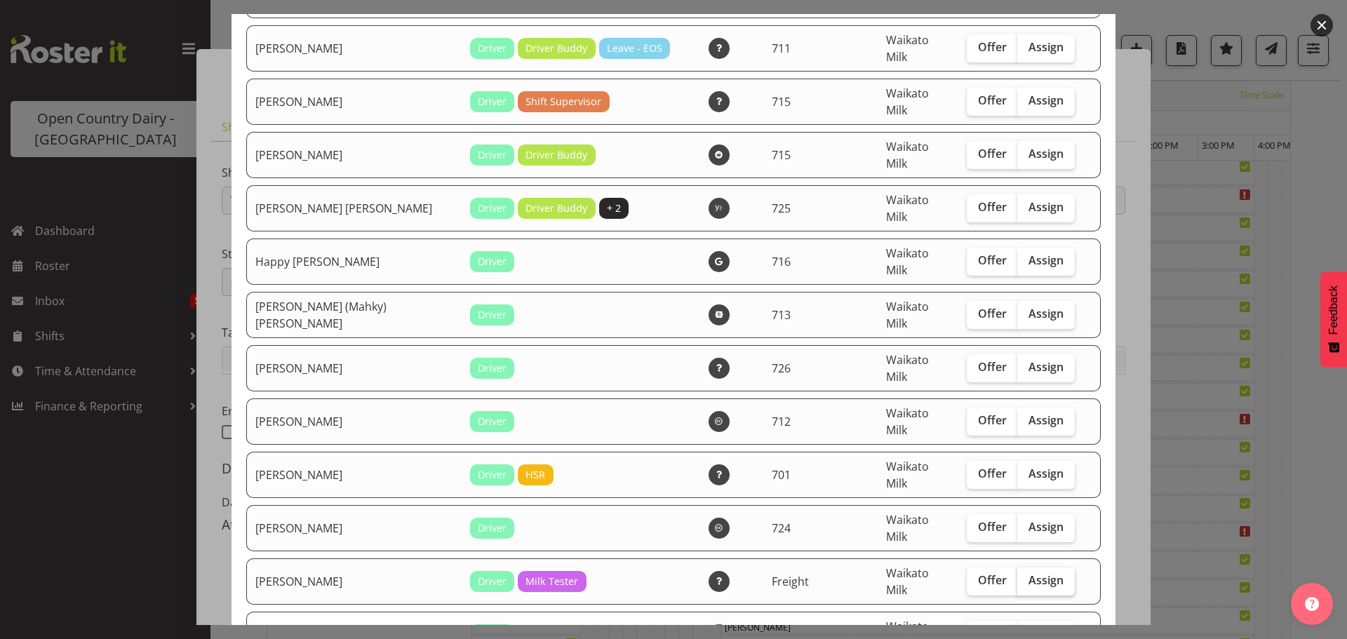
click at [1028, 573] on span "Assign" at bounding box center [1045, 580] width 35 height 14
click at [1023, 576] on input "Assign" at bounding box center [1021, 580] width 9 height 9
checkbox input "true"
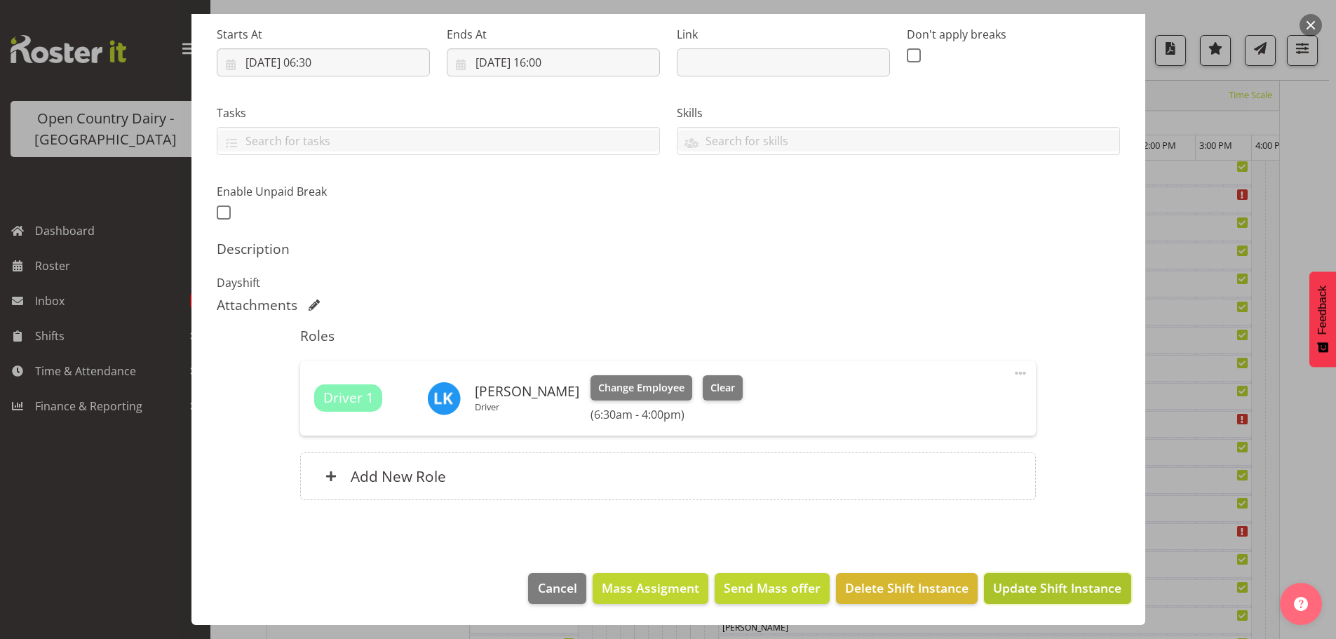
click at [1041, 589] on span "Update Shift Instance" at bounding box center [1057, 588] width 128 height 18
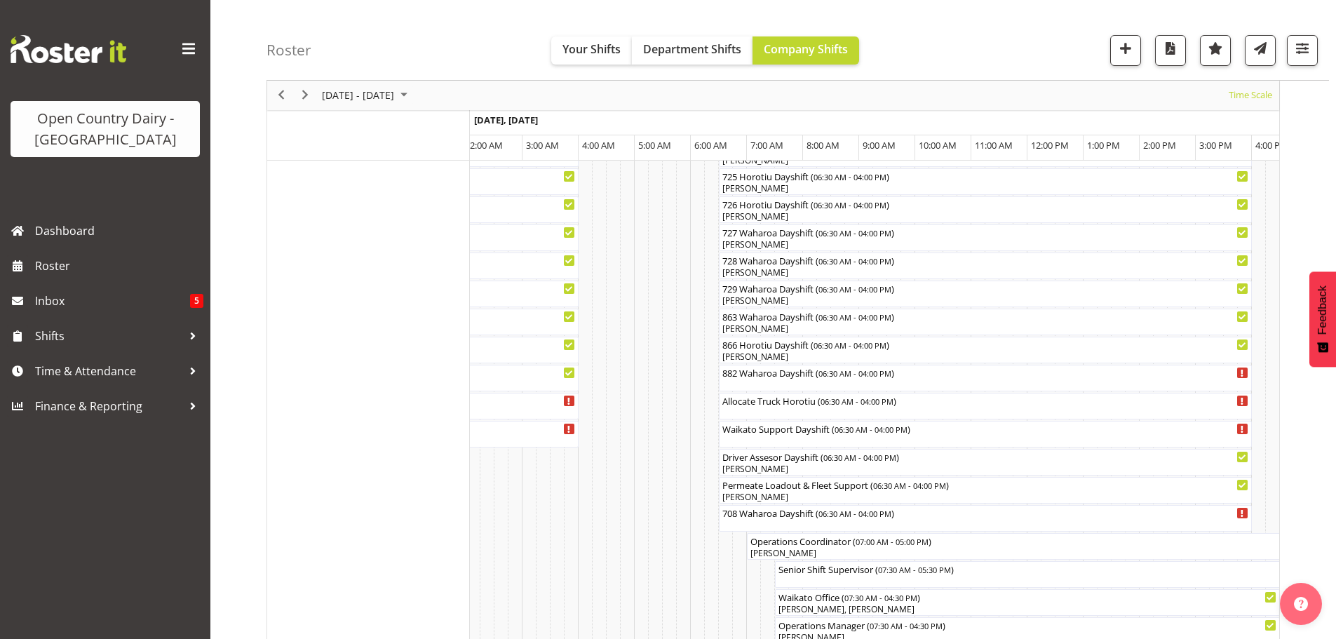
scroll to position [893, 0]
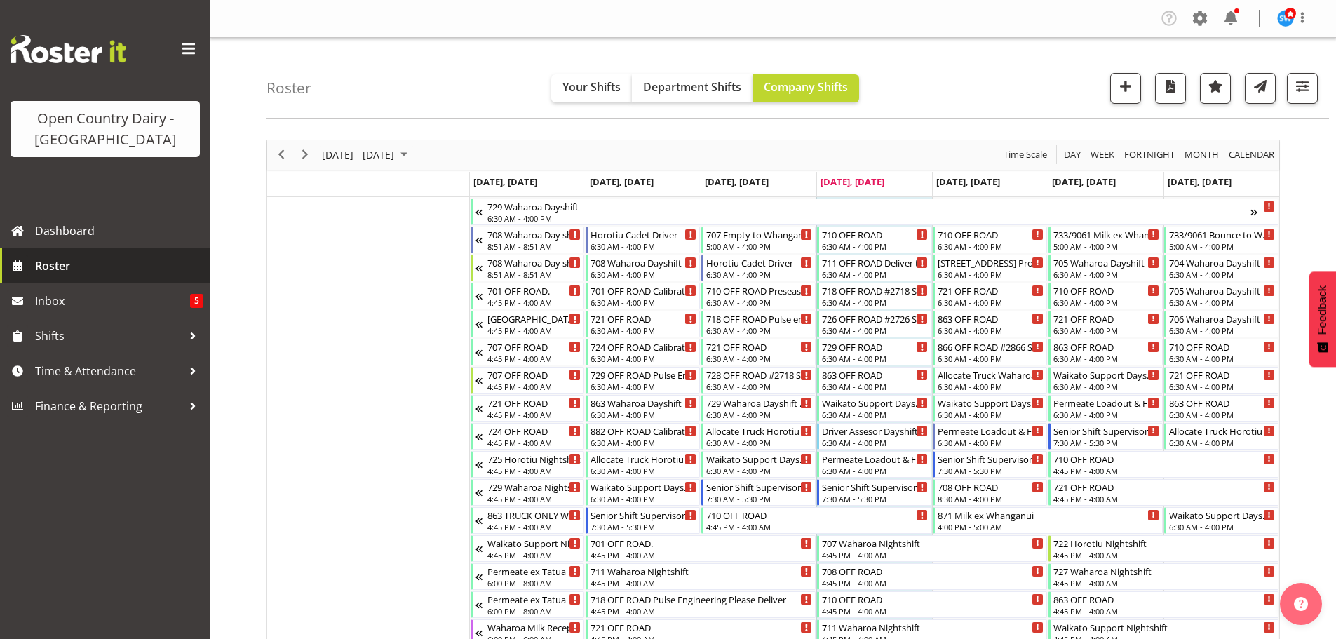
scroll to position [2034, 0]
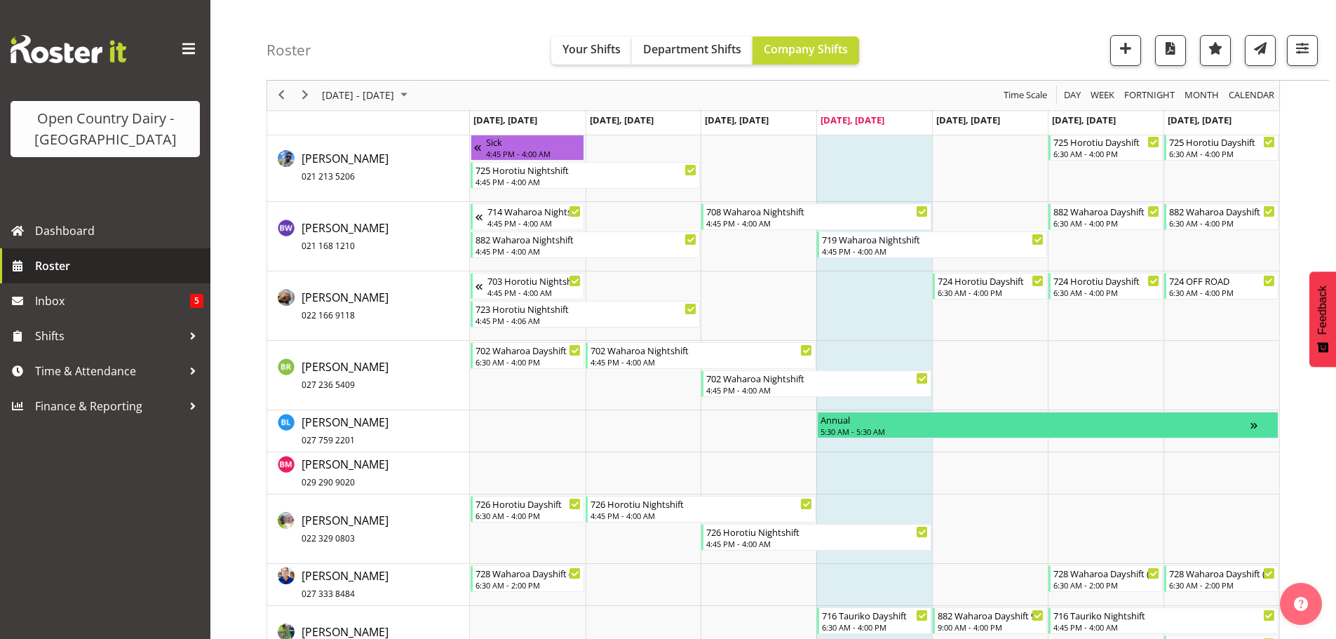
click at [59, 266] on span "Roster" at bounding box center [119, 265] width 168 height 21
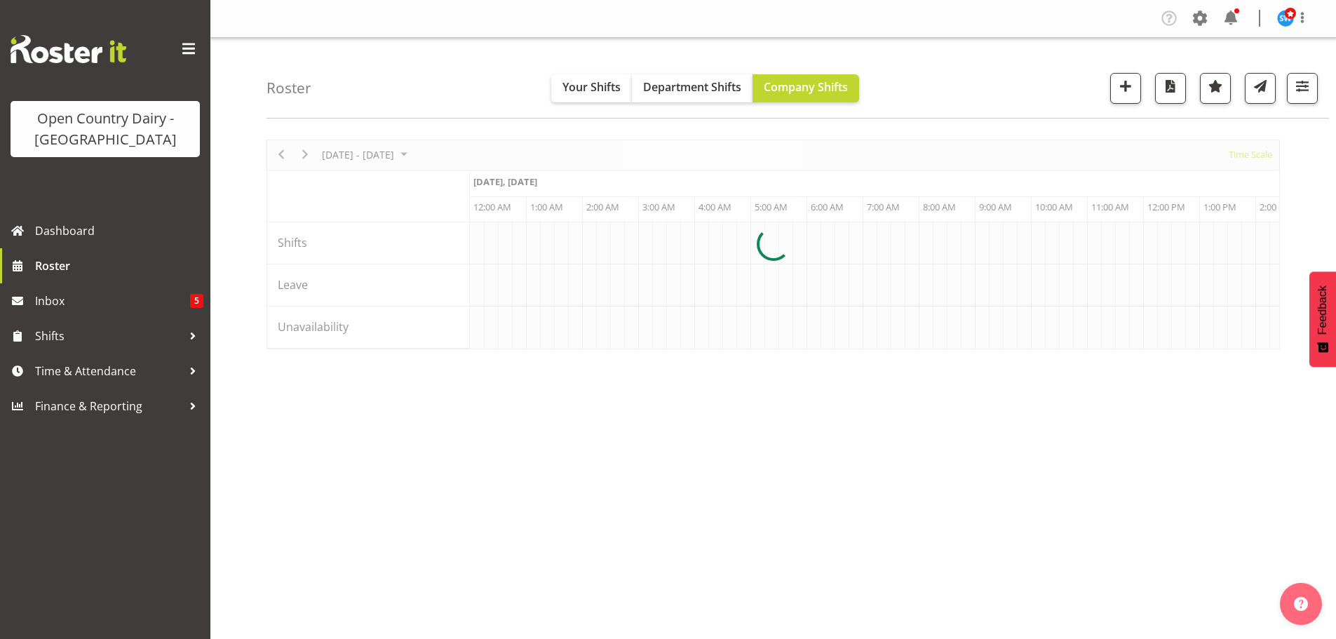
scroll to position [0, 4041]
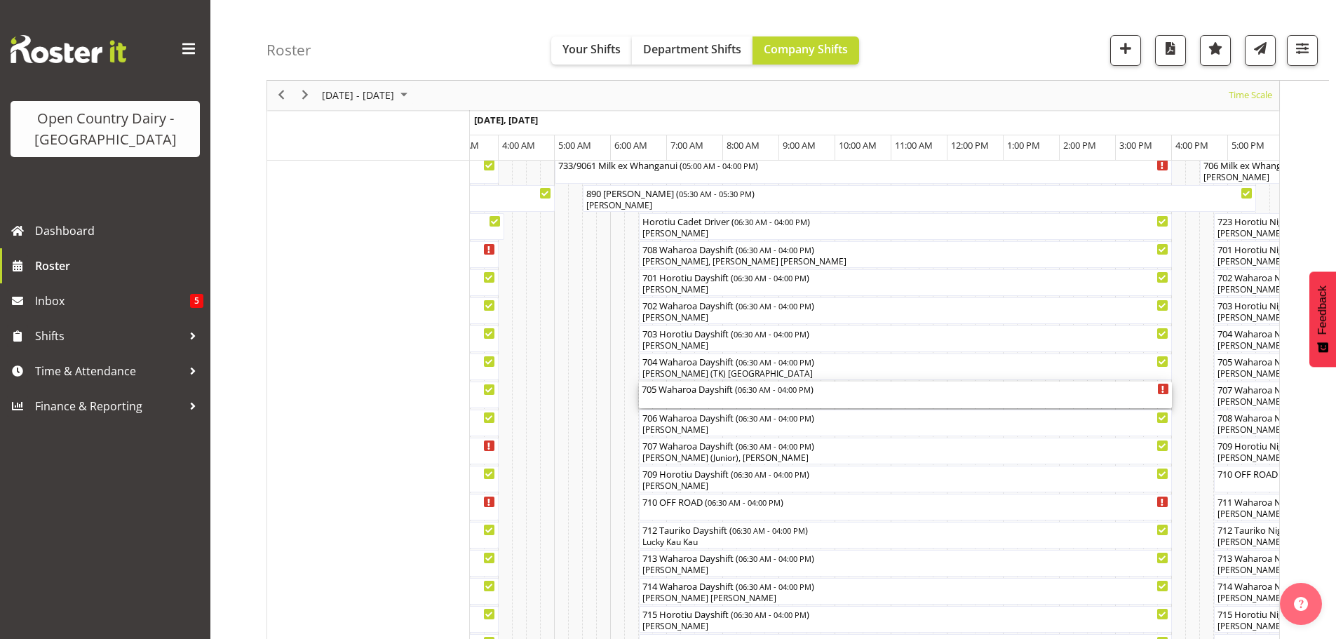
click at [704, 401] on div "705 Waharoa Dayshift ( 06:30 AM - 04:00 PM )" at bounding box center [906, 395] width 528 height 27
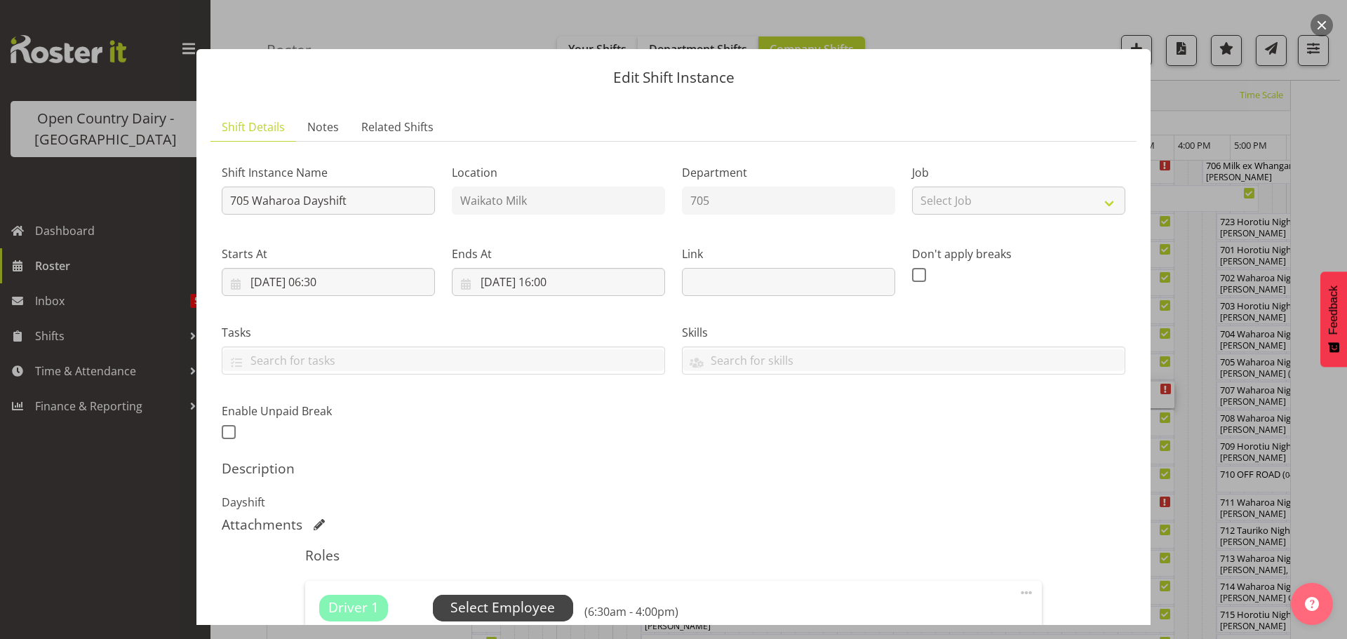
click at [521, 597] on span "Select Employee" at bounding box center [503, 608] width 140 height 27
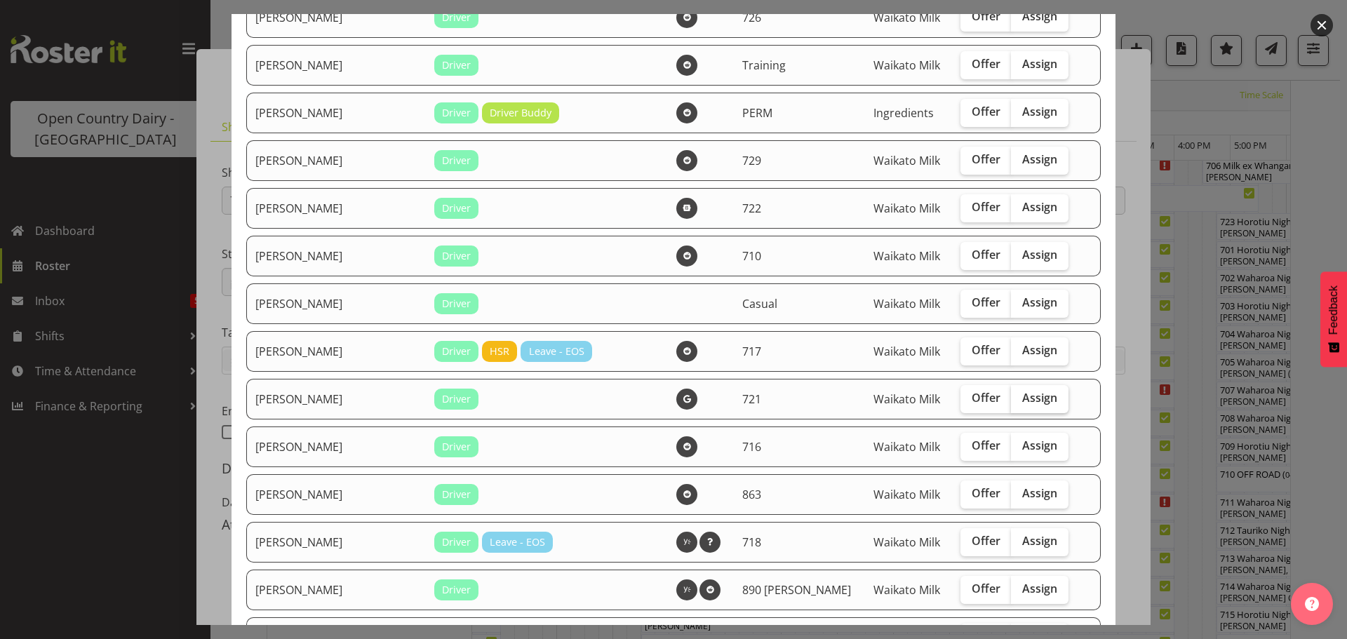
click at [1022, 402] on span "Assign" at bounding box center [1039, 398] width 35 height 14
click at [1011, 402] on input "Assign" at bounding box center [1015, 398] width 9 height 9
checkbox input "true"
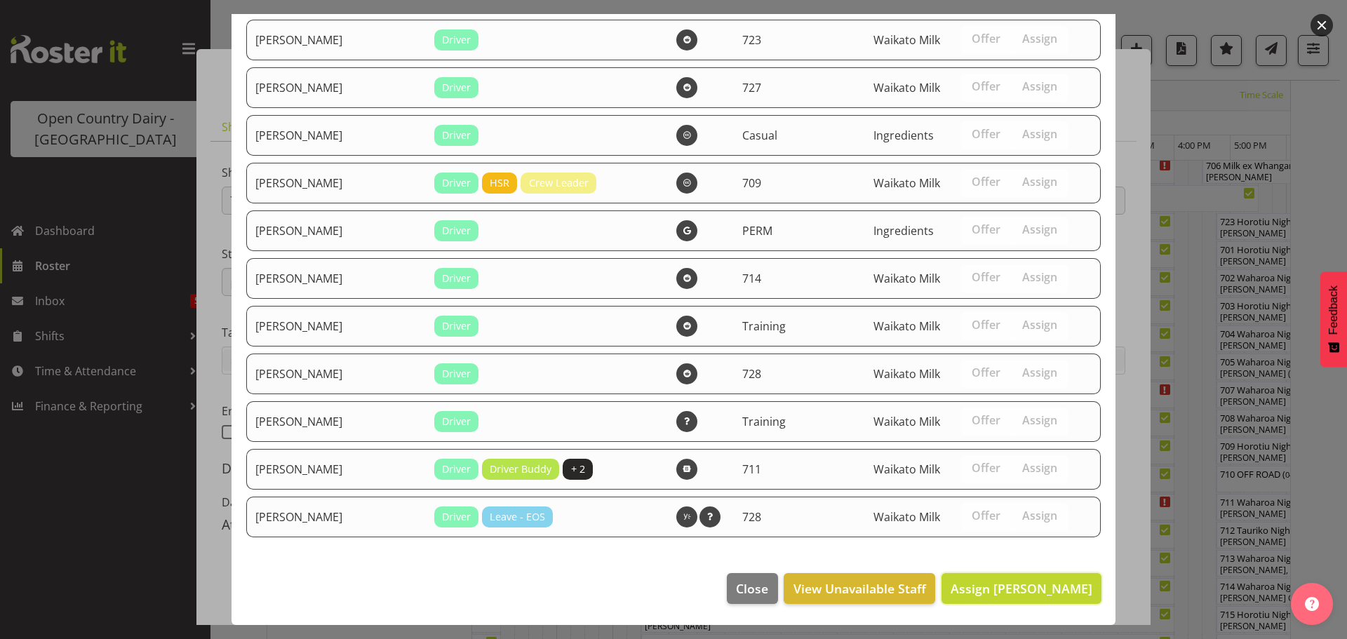
drag, startPoint x: 1021, startPoint y: 590, endPoint x: 1026, endPoint y: 575, distance: 15.3
click at [1023, 590] on span "Assign George Taylor" at bounding box center [1022, 588] width 142 height 17
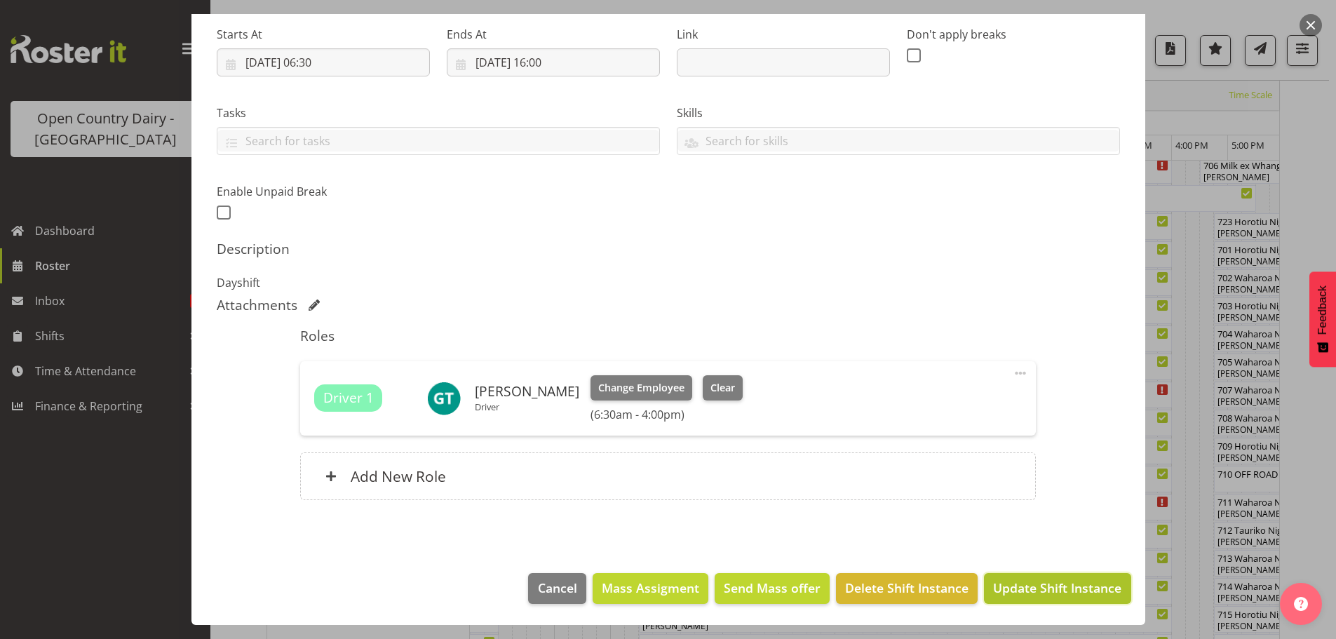
click at [1035, 584] on span "Update Shift Instance" at bounding box center [1057, 588] width 128 height 18
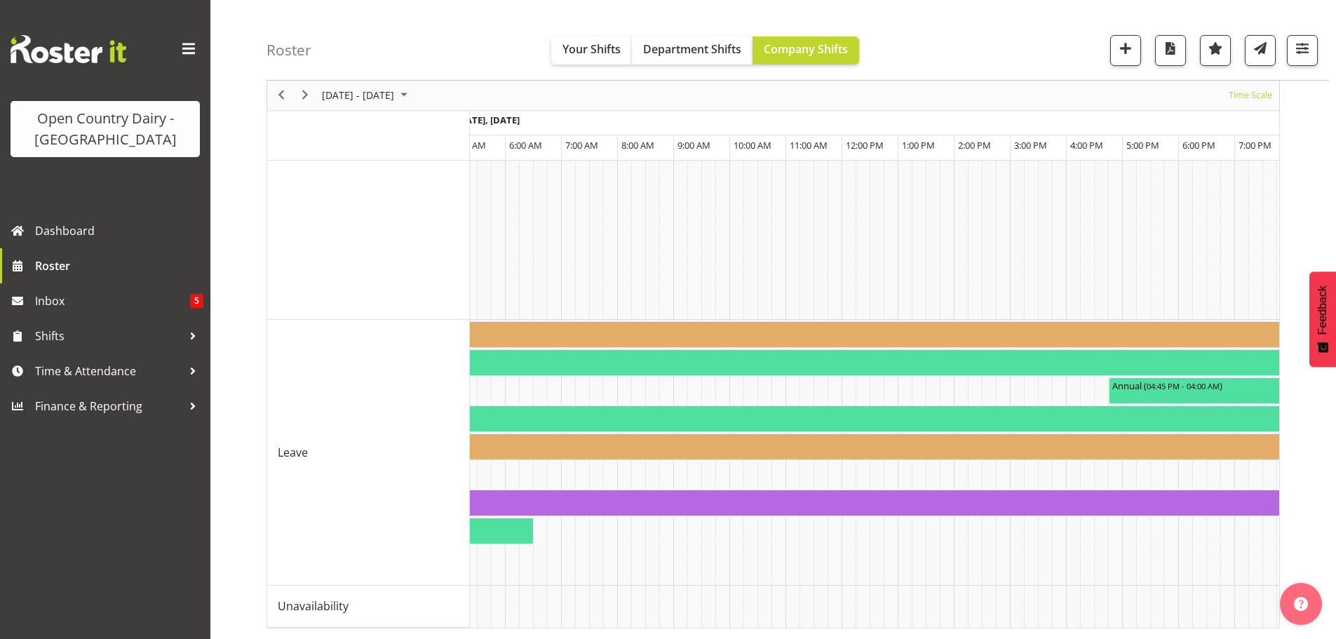
scroll to position [0, 7148]
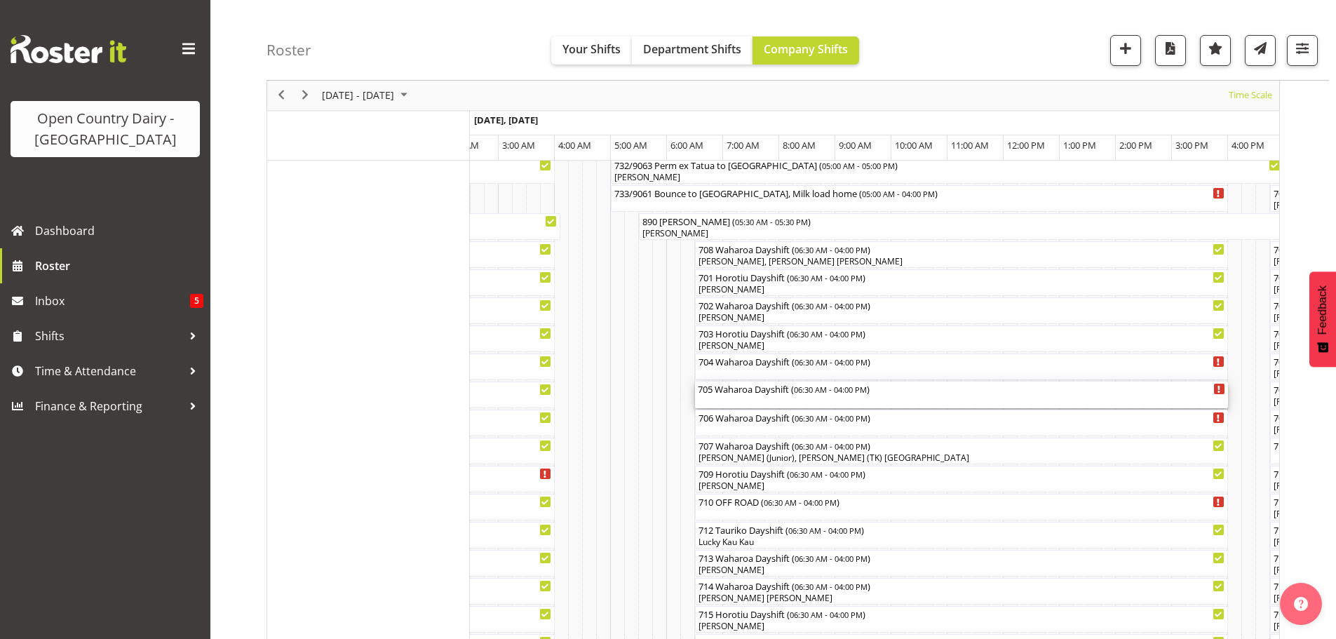
click at [733, 398] on div "705 Waharoa Dayshift ( 06:30 AM - 04:00 PM )" at bounding box center [962, 395] width 528 height 27
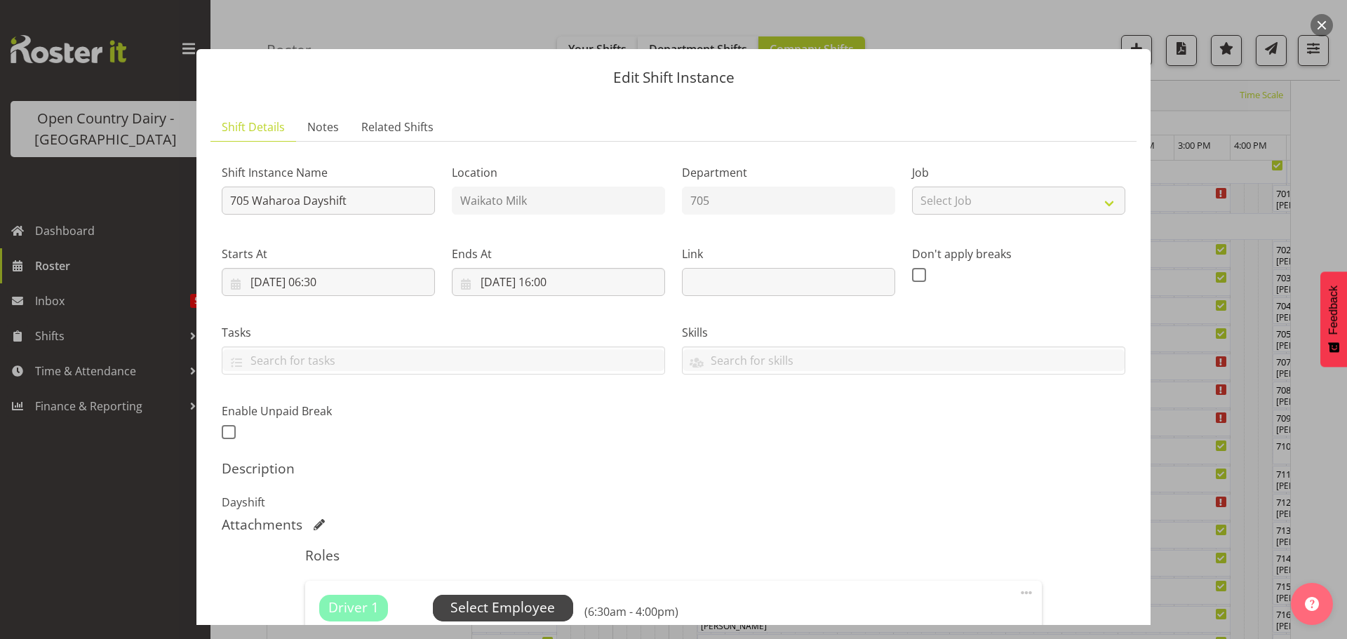
click at [492, 605] on span "Select Employee" at bounding box center [502, 608] width 105 height 20
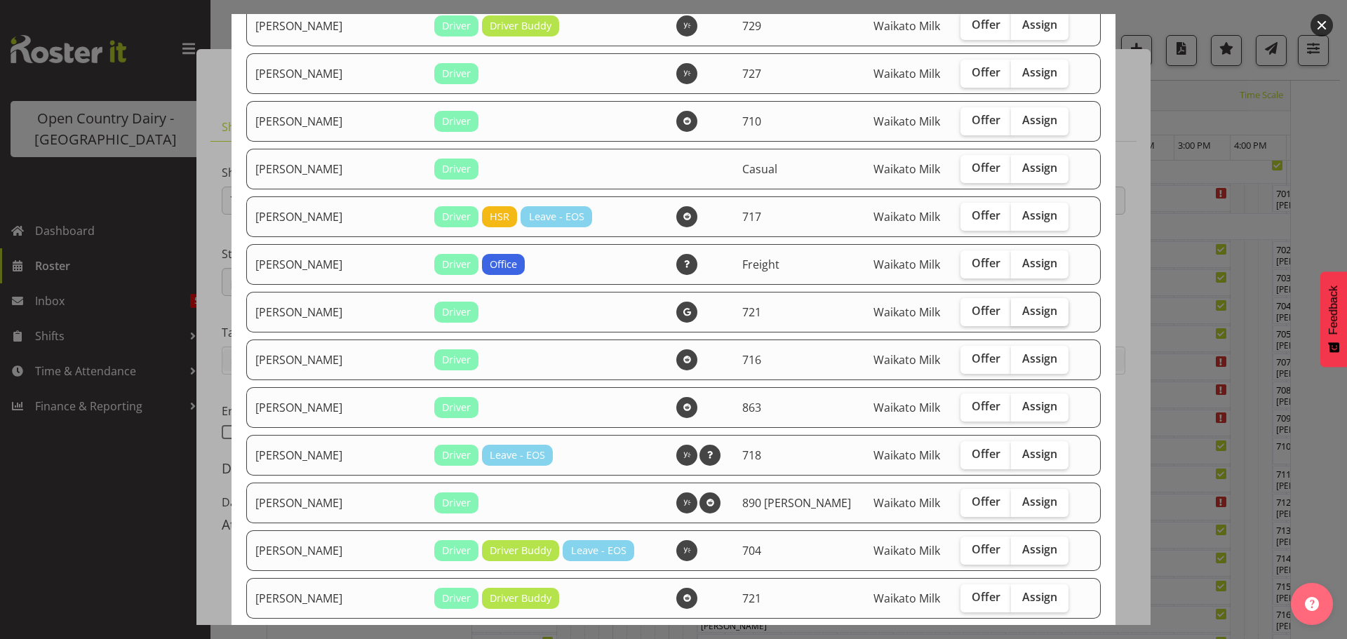
click at [1022, 311] on span "Assign" at bounding box center [1039, 311] width 35 height 14
click at [1020, 311] on input "Assign" at bounding box center [1015, 311] width 9 height 9
checkbox input "true"
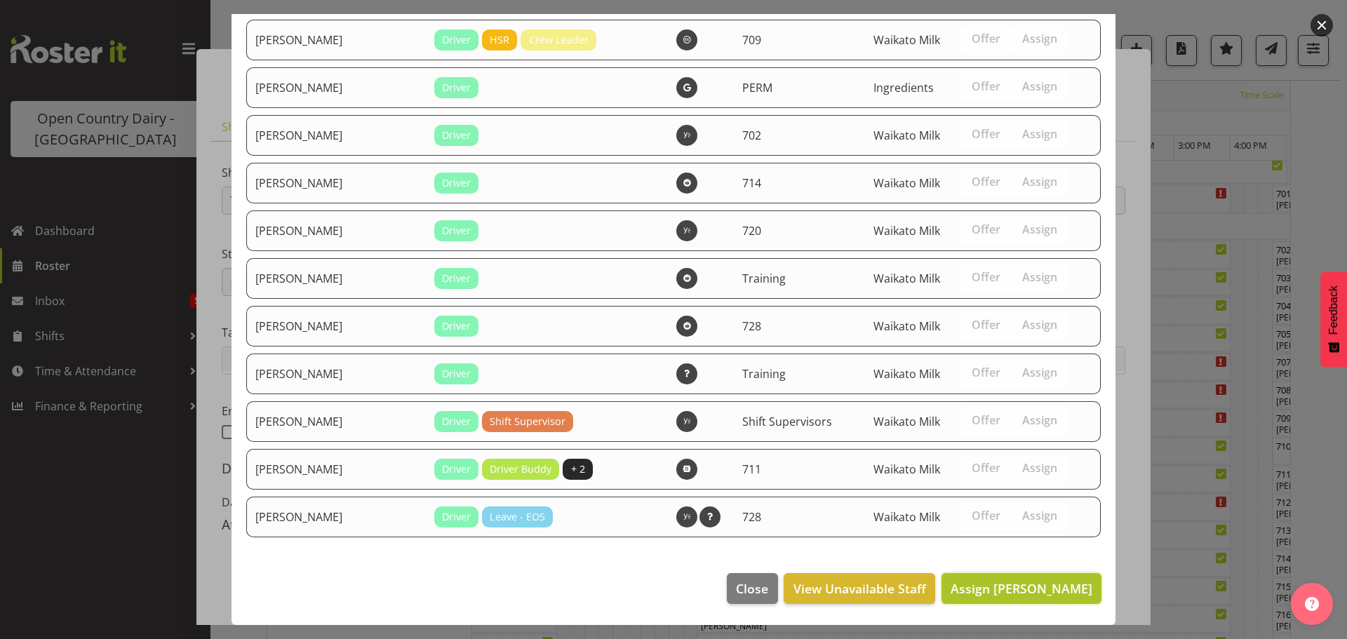
click at [1019, 584] on span "Assign George Taylor" at bounding box center [1022, 588] width 142 height 17
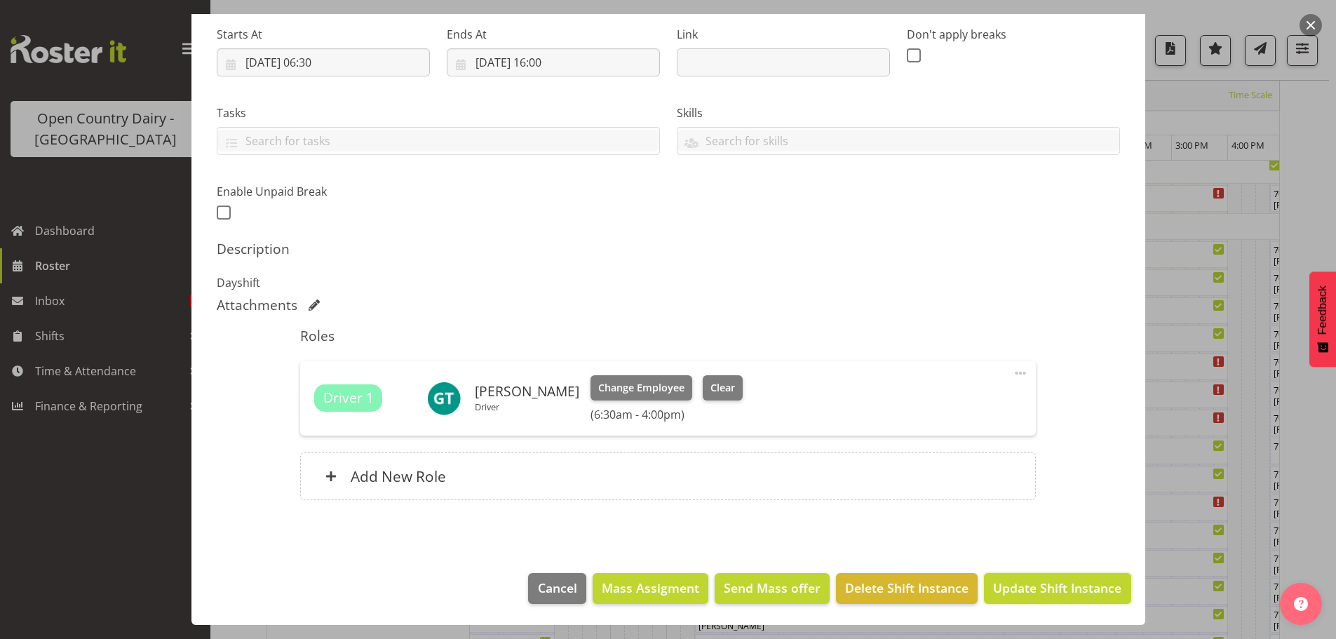
drag, startPoint x: 1030, startPoint y: 588, endPoint x: 1028, endPoint y: 578, distance: 9.9
click at [1029, 586] on span "Update Shift Instance" at bounding box center [1057, 588] width 128 height 18
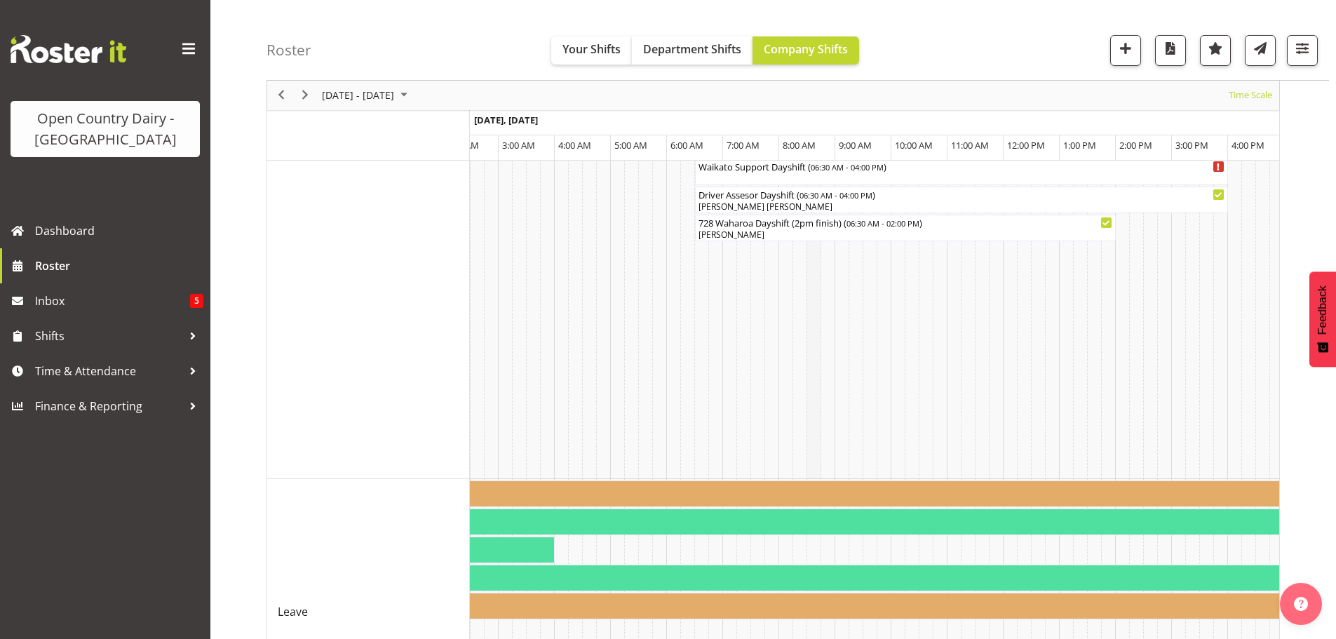
scroll to position [1174, 0]
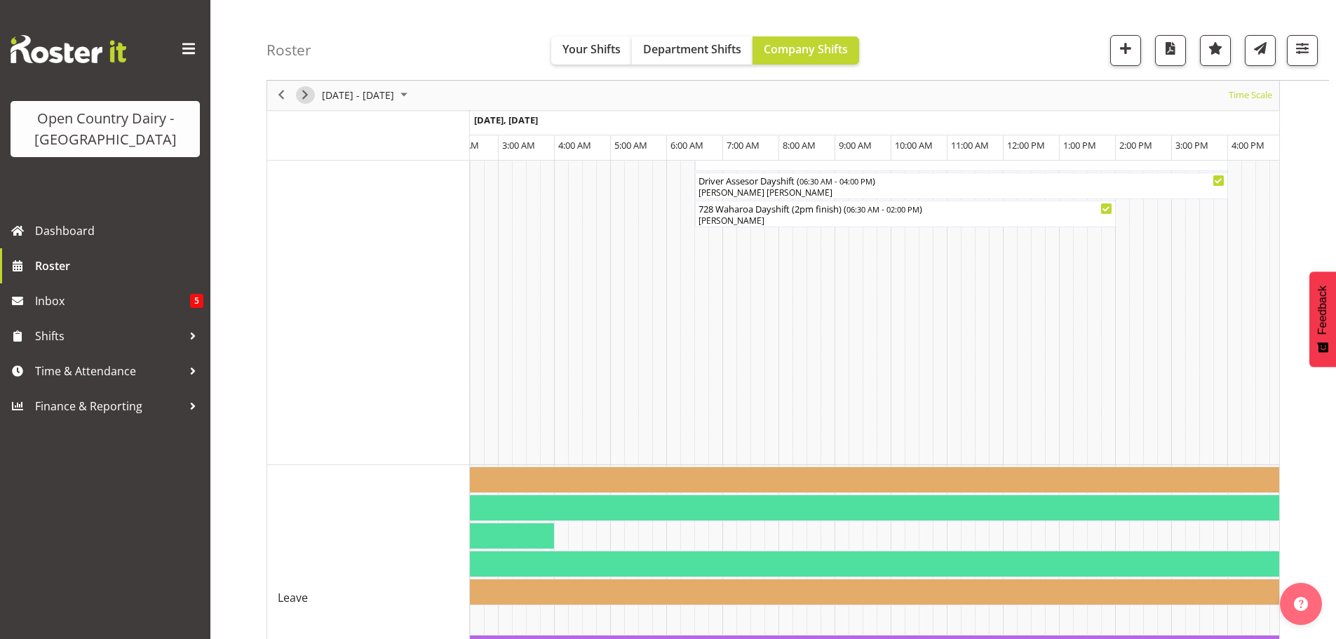
click at [299, 92] on span "Next" at bounding box center [305, 96] width 17 height 18
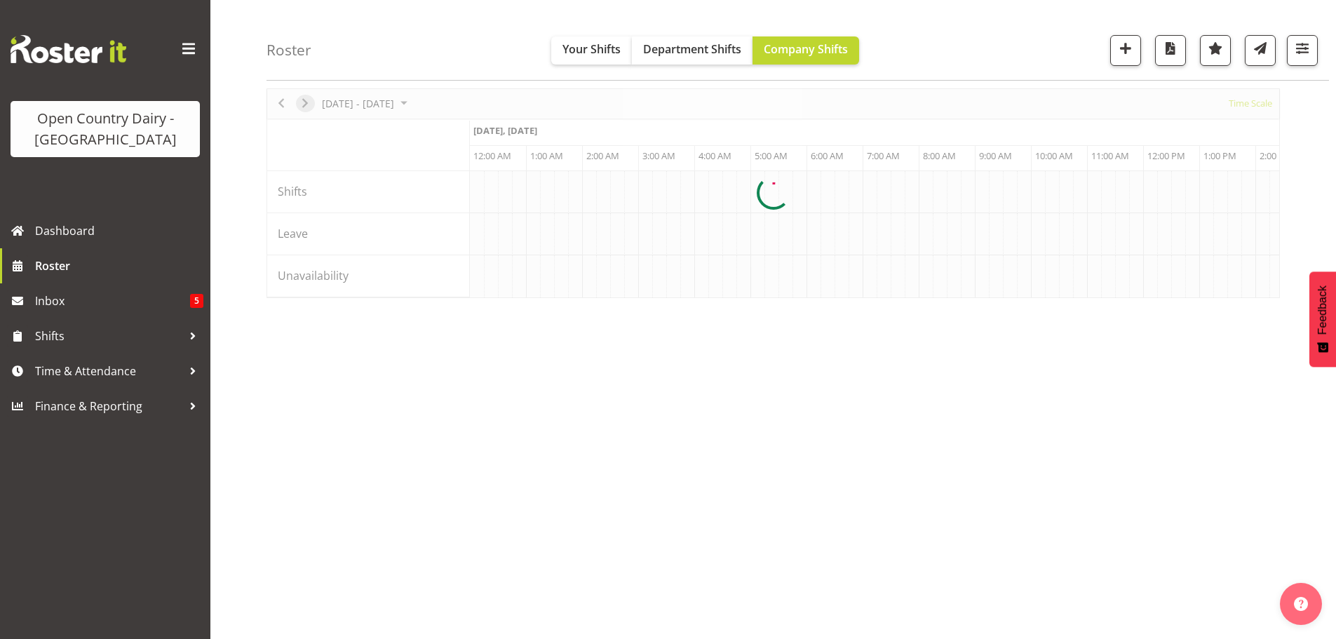
scroll to position [51, 0]
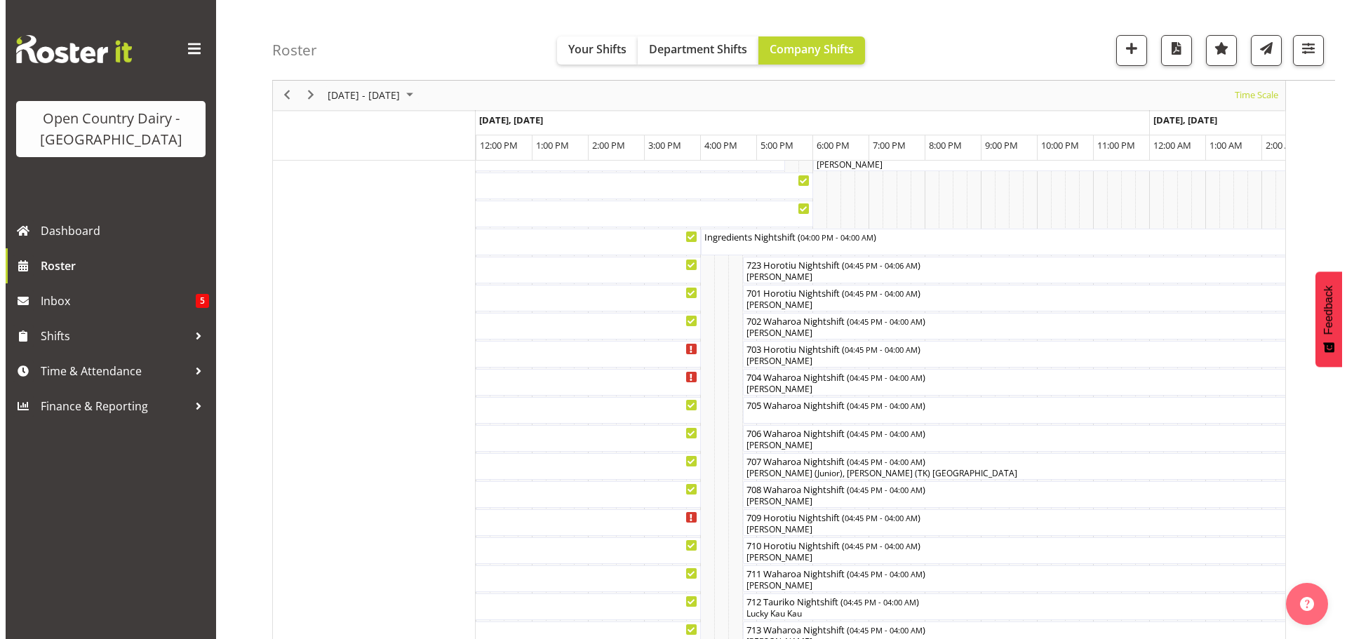
scroll to position [109, 0]
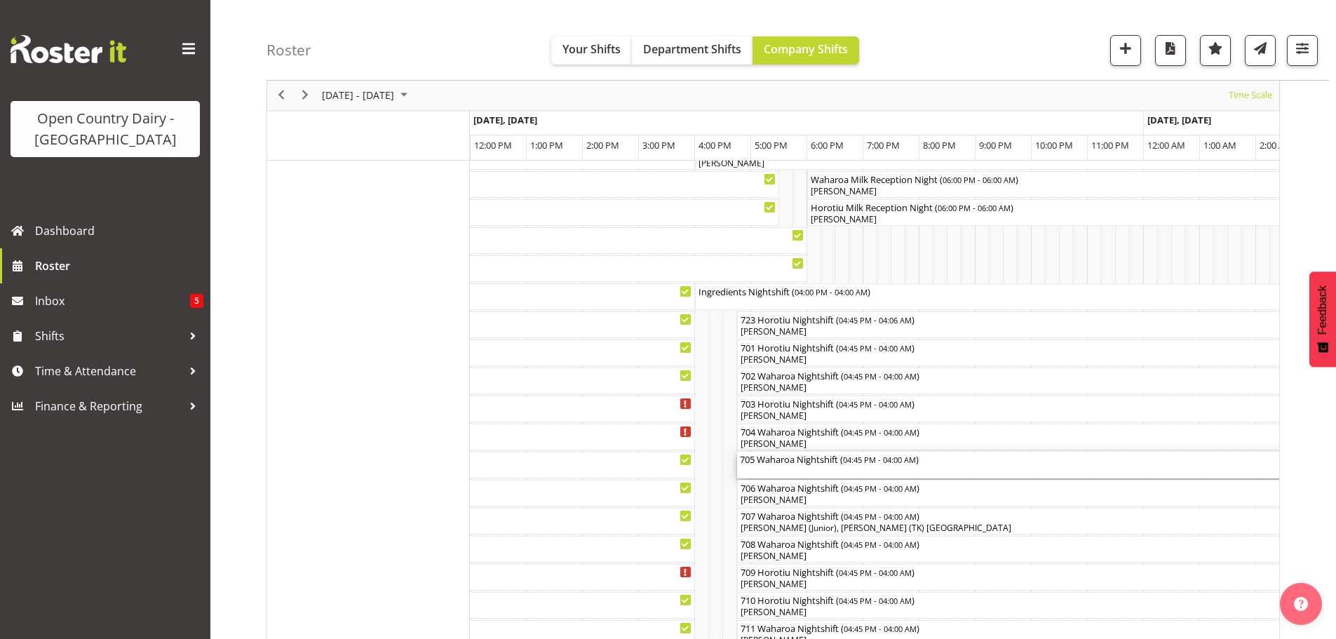
click at [811, 473] on div "705 Waharoa Nightshift ( 04:45 PM - 04:00 AM )" at bounding box center [1053, 465] width 626 height 27
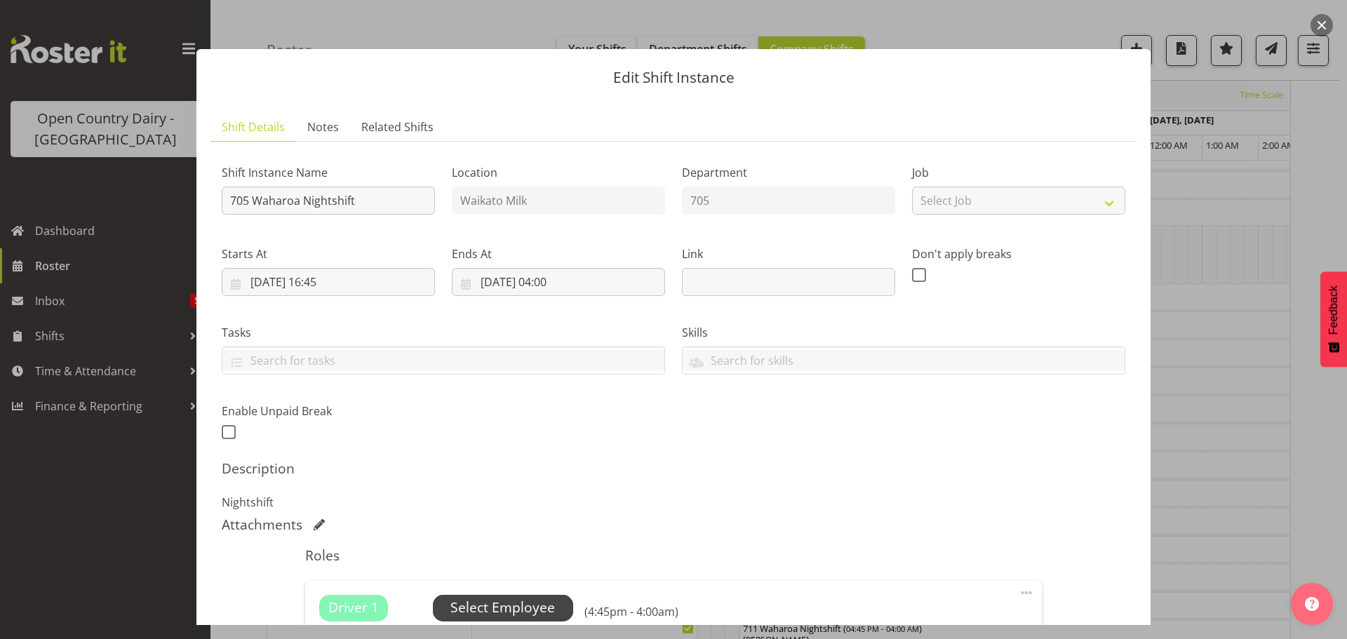
click at [489, 609] on span "Select Employee" at bounding box center [502, 608] width 105 height 20
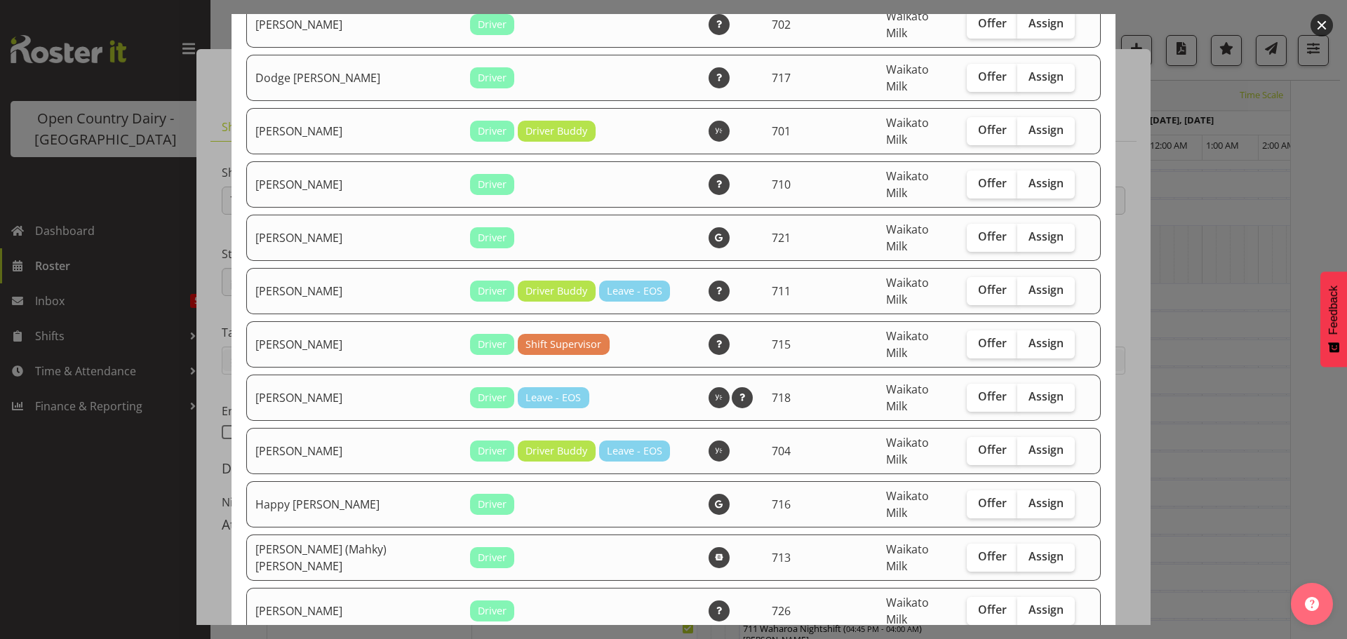
scroll to position [631, 0]
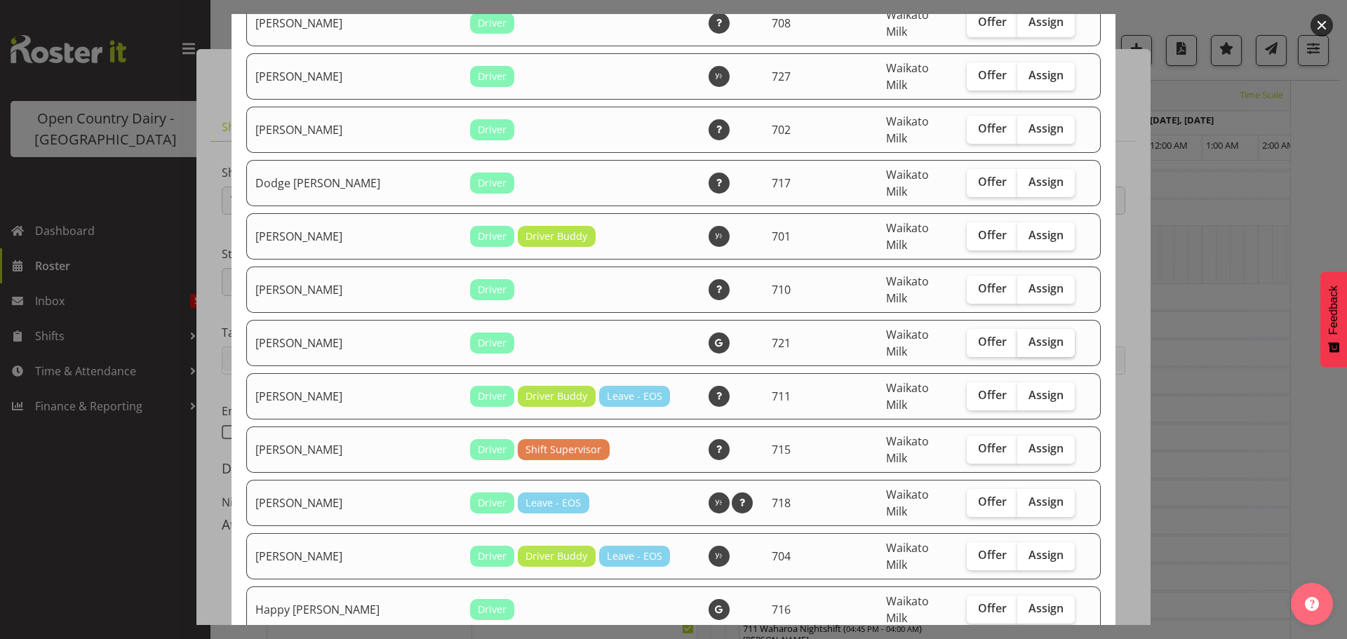
click at [1038, 335] on span "Assign" at bounding box center [1045, 342] width 35 height 14
click at [1026, 337] on input "Assign" at bounding box center [1021, 341] width 9 height 9
checkbox input "true"
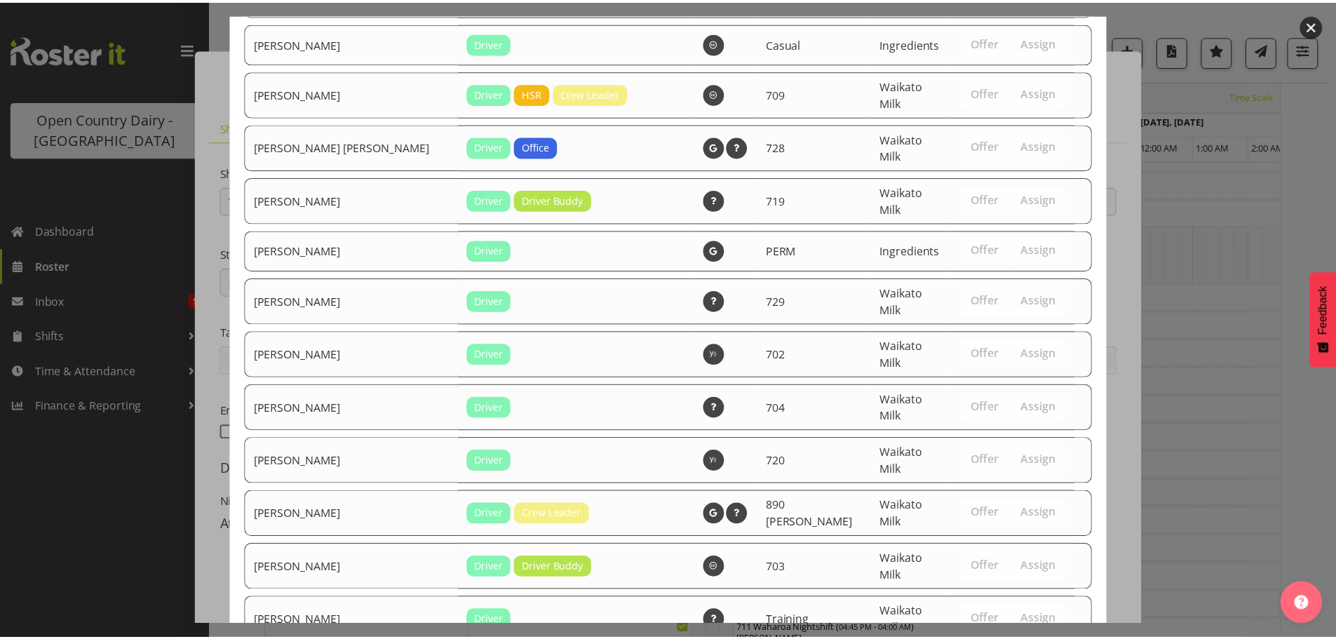
scroll to position [2523, 0]
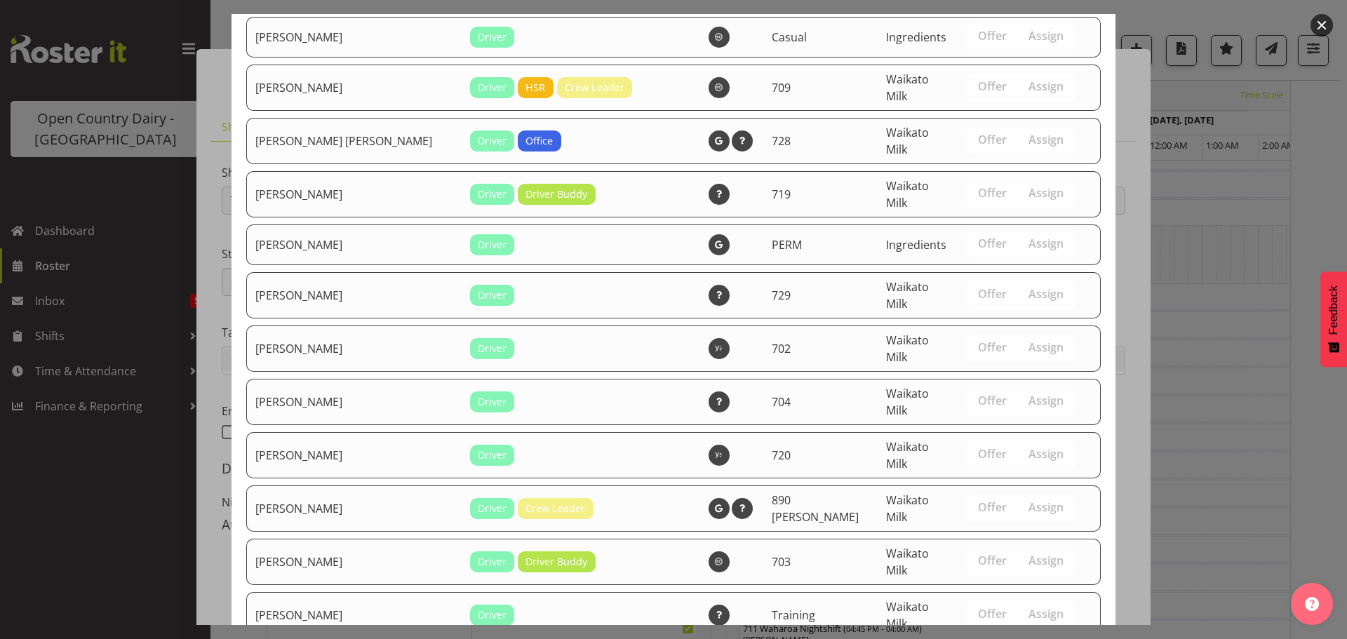
drag, startPoint x: 1029, startPoint y: 586, endPoint x: 1033, endPoint y: 573, distance: 14.0
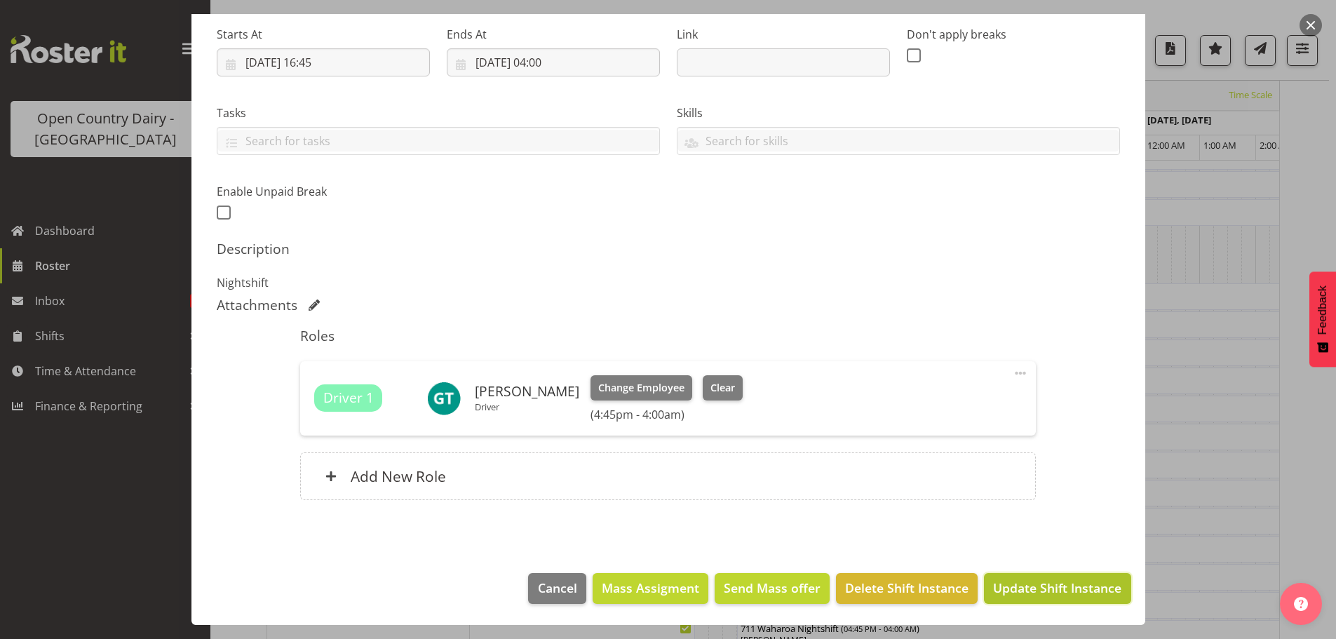
click at [1068, 584] on span "Update Shift Instance" at bounding box center [1057, 588] width 128 height 18
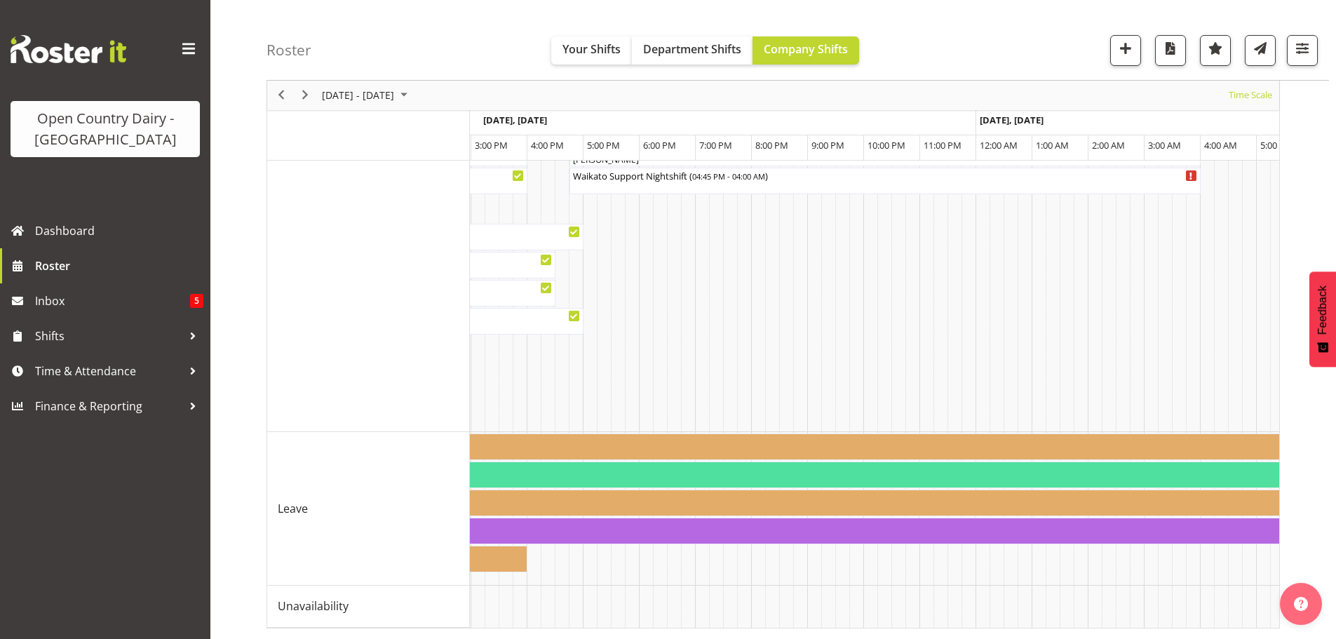
scroll to position [0, 948]
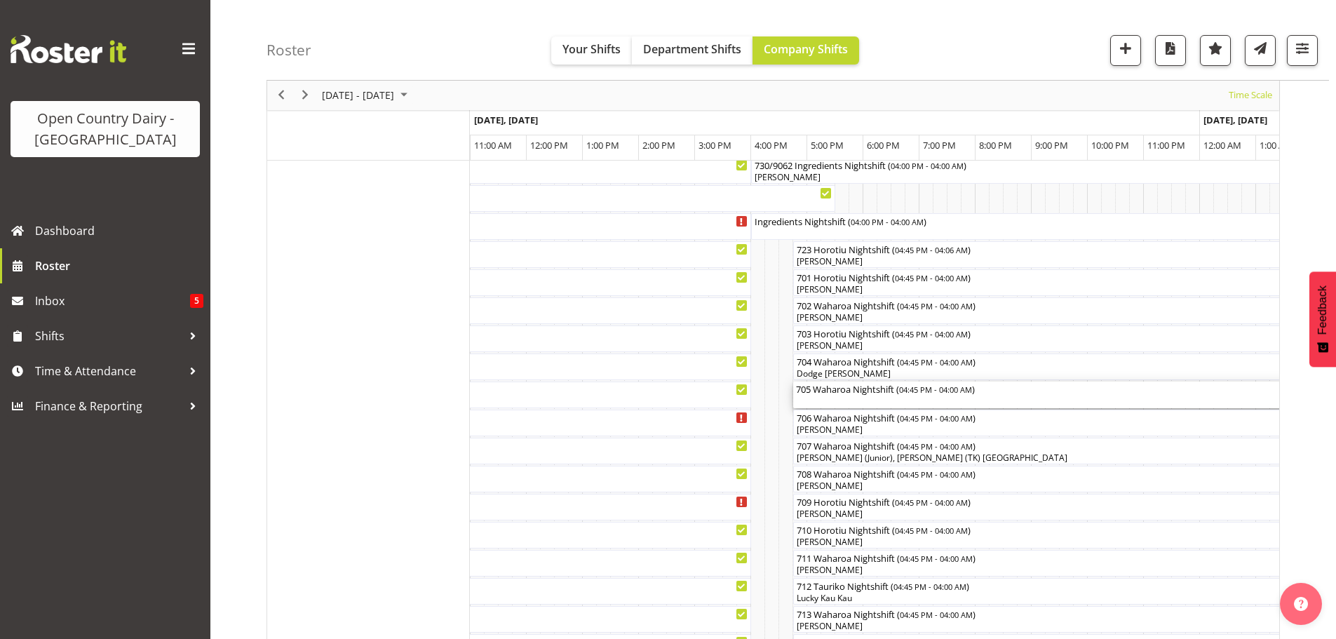
click at [871, 403] on div "705 Waharoa Nightshift ( 04:45 PM - 04:00 AM )" at bounding box center [1109, 395] width 626 height 27
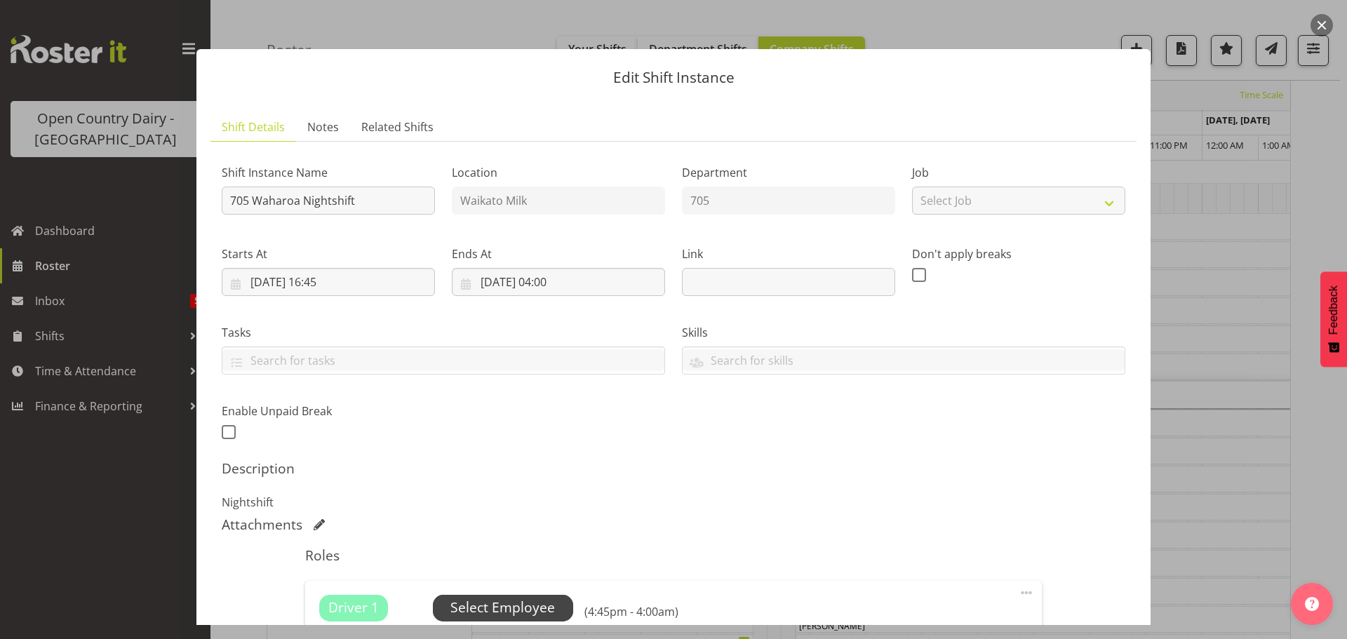
click at [501, 603] on span "Select Employee" at bounding box center [502, 608] width 105 height 20
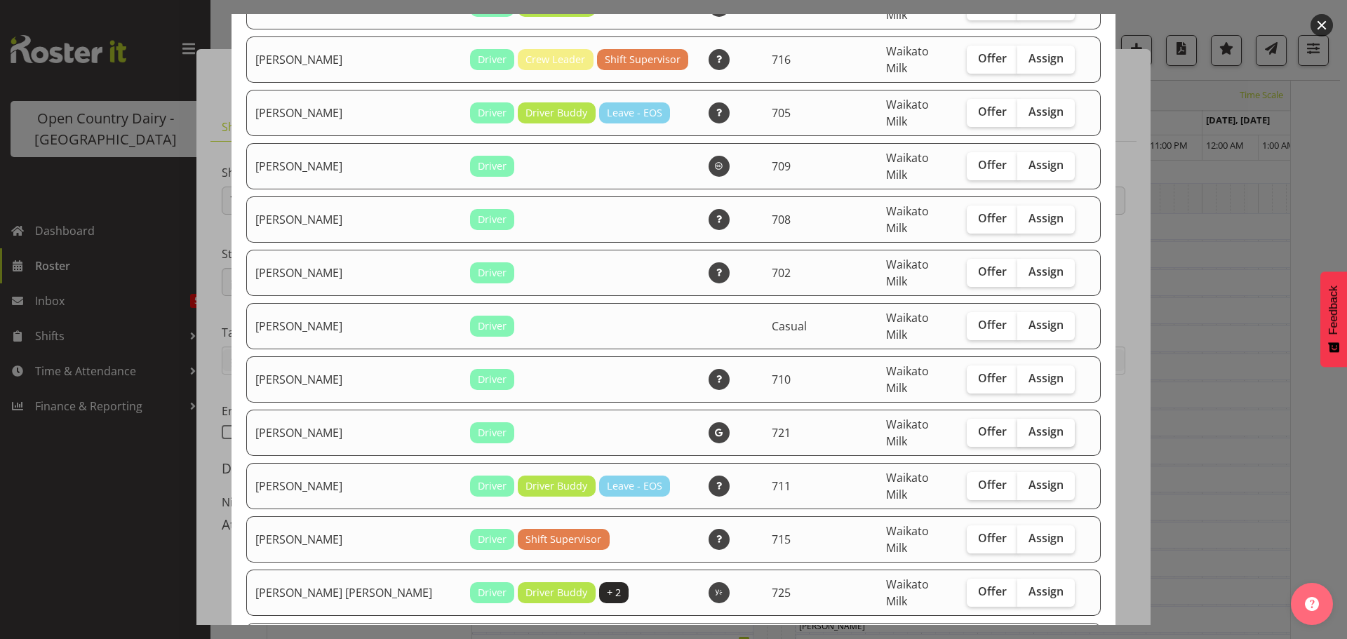
click at [1028, 424] on span "Assign" at bounding box center [1045, 431] width 35 height 14
click at [1024, 427] on input "Assign" at bounding box center [1021, 431] width 9 height 9
checkbox input "true"
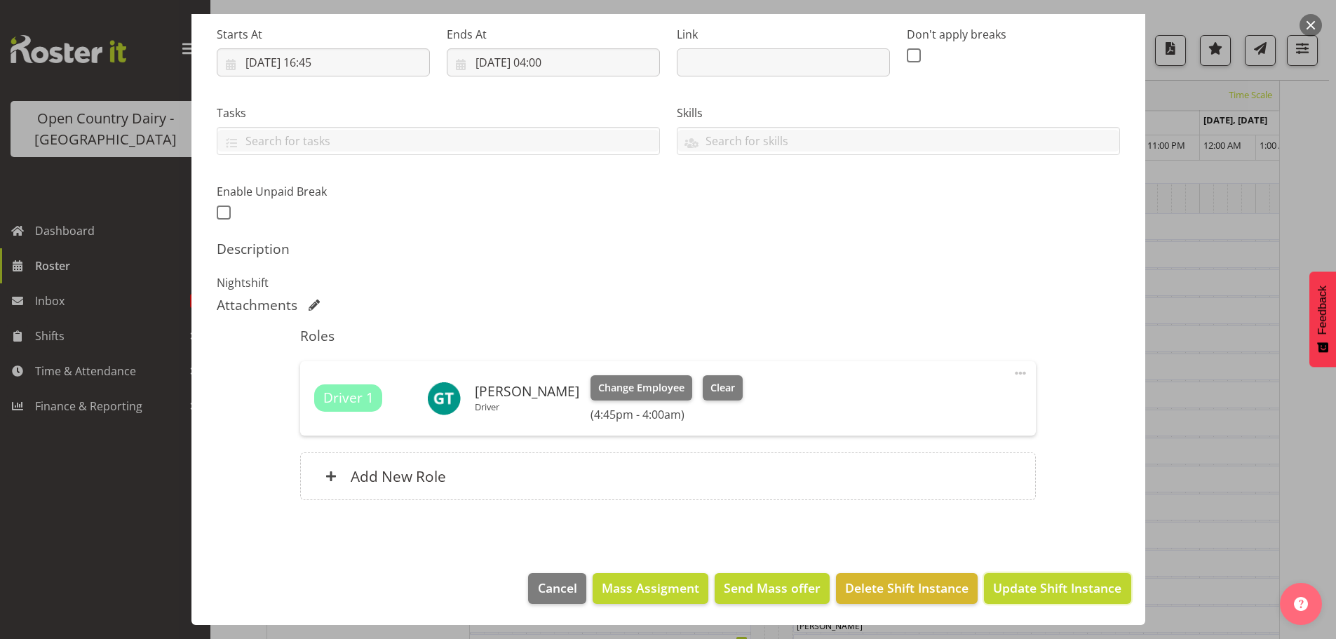
drag, startPoint x: 1038, startPoint y: 586, endPoint x: 1035, endPoint y: 576, distance: 11.1
click at [1038, 586] on span "Update Shift Instance" at bounding box center [1057, 588] width 128 height 18
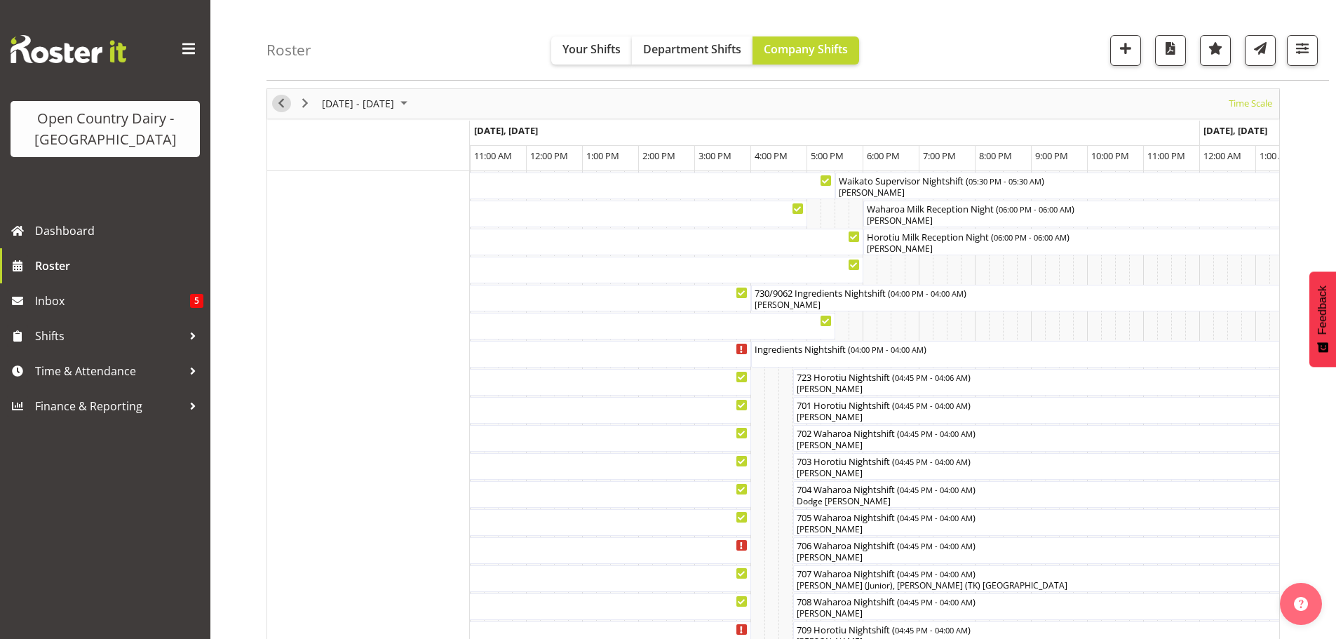
click at [281, 102] on span "Previous" at bounding box center [281, 104] width 17 height 18
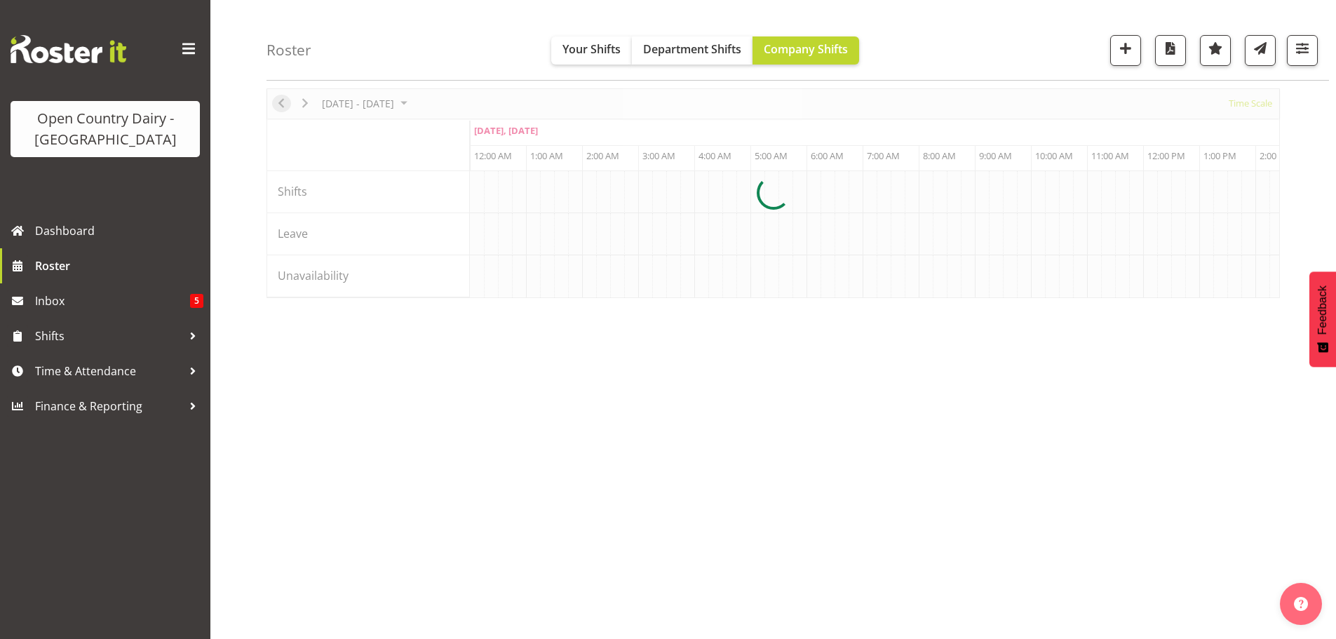
scroll to position [0, 4041]
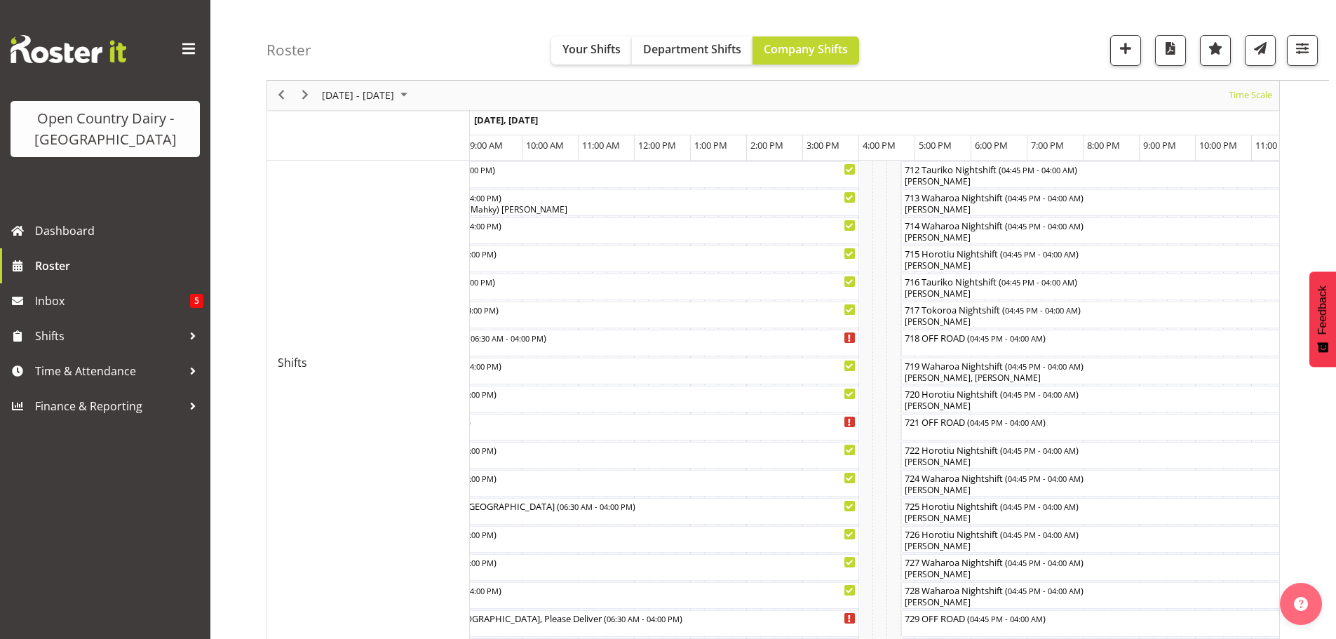
scroll to position [558, 0]
